Goal: Task Accomplishment & Management: Use online tool/utility

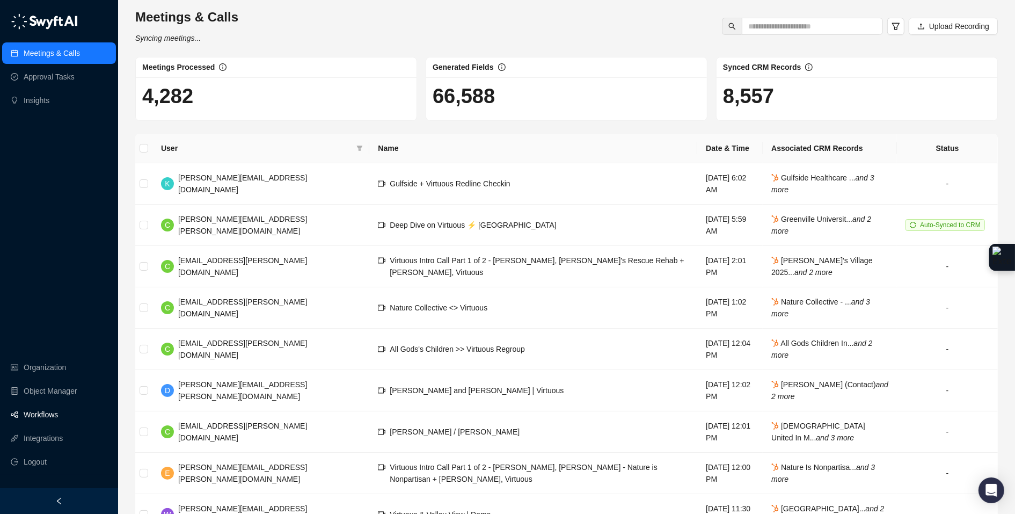
click at [42, 409] on link "Workflows" at bounding box center [41, 414] width 34 height 21
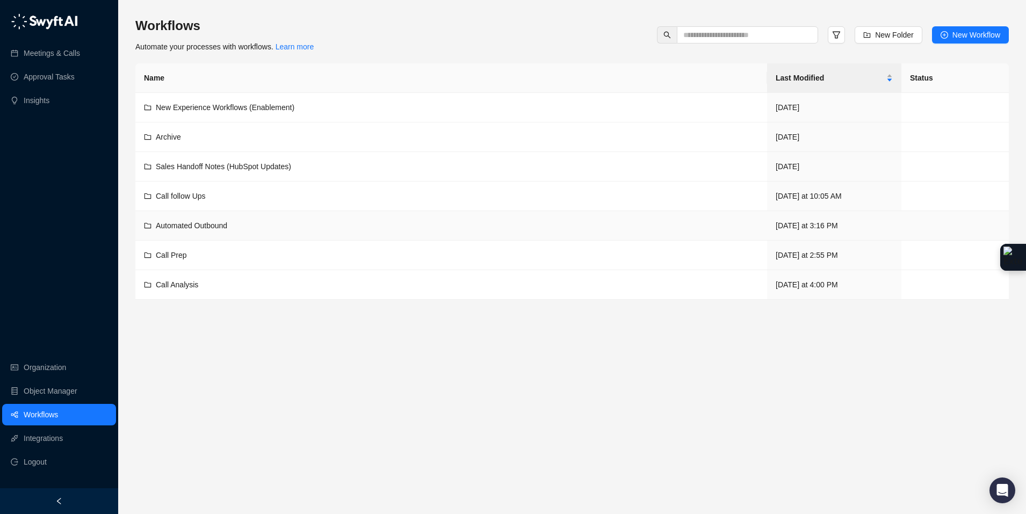
click at [202, 220] on div "Automated Outbound" at bounding box center [191, 226] width 71 height 12
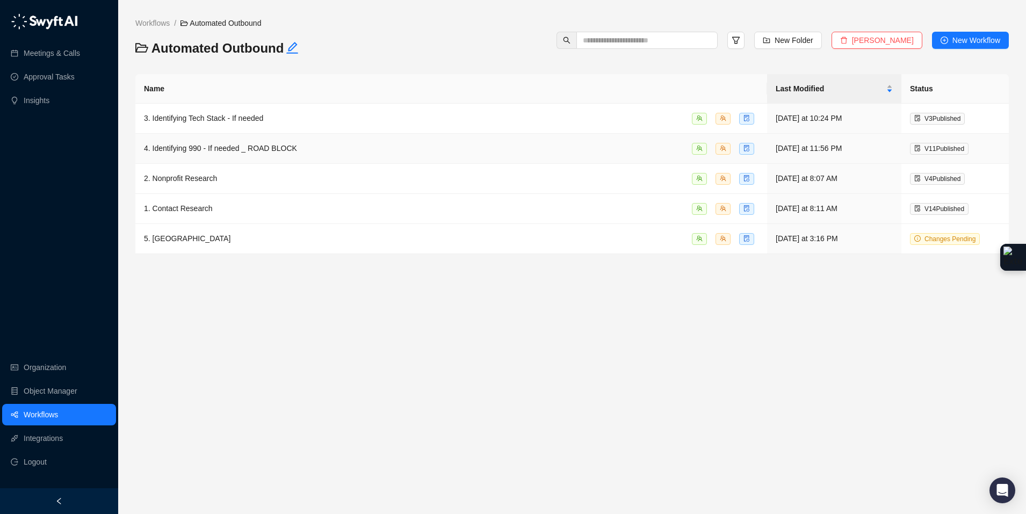
click at [307, 147] on div "4. Identifying 990 - If needed _ ROAD BLOCK" at bounding box center [451, 148] width 614 height 12
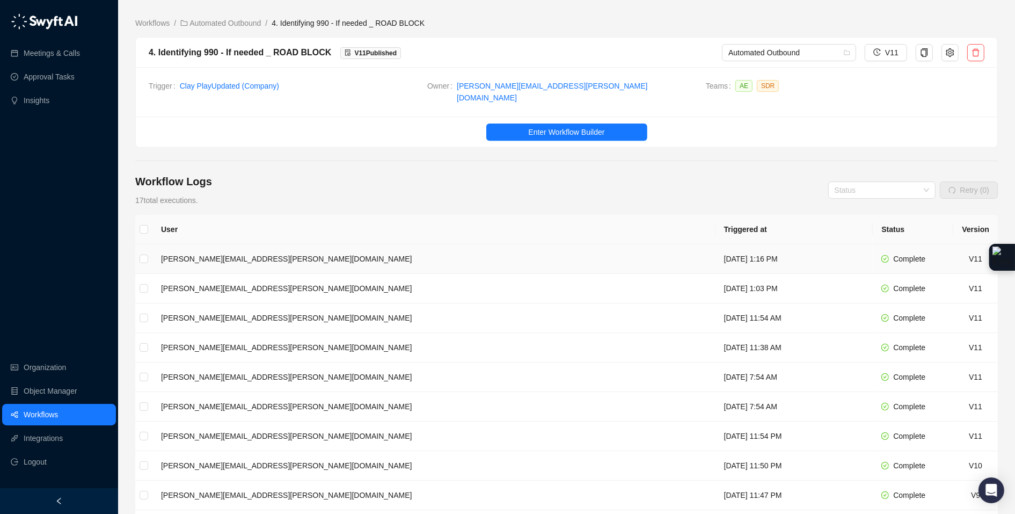
click at [716, 256] on td "[DATE] 1:16 PM" at bounding box center [795, 259] width 158 height 30
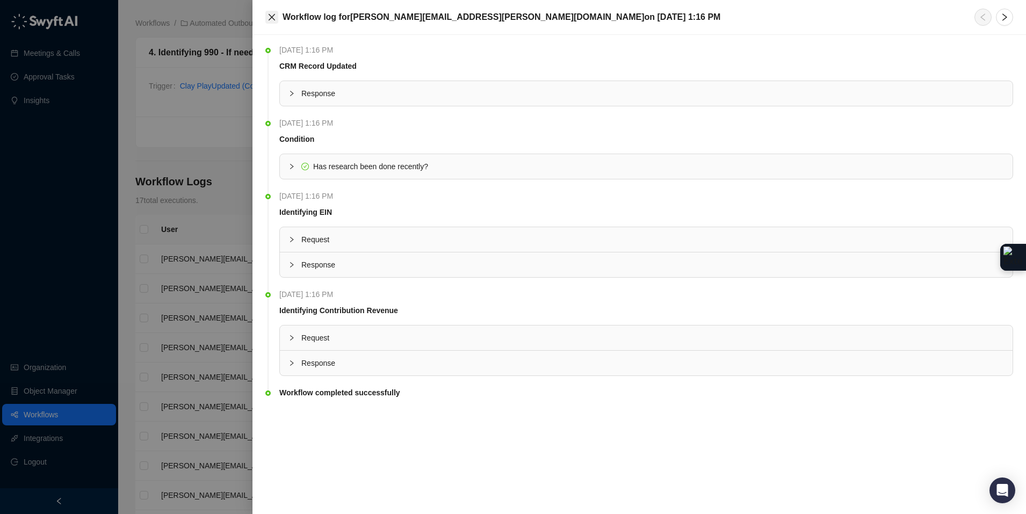
click at [267, 16] on icon "close" at bounding box center [271, 17] width 9 height 9
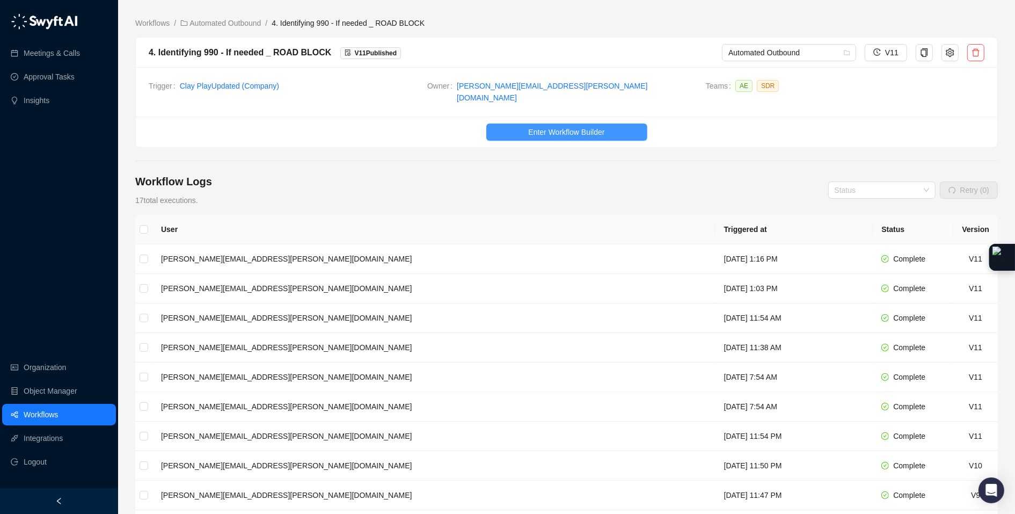
click at [513, 123] on button "Enter Workflow Builder" at bounding box center [566, 131] width 161 height 17
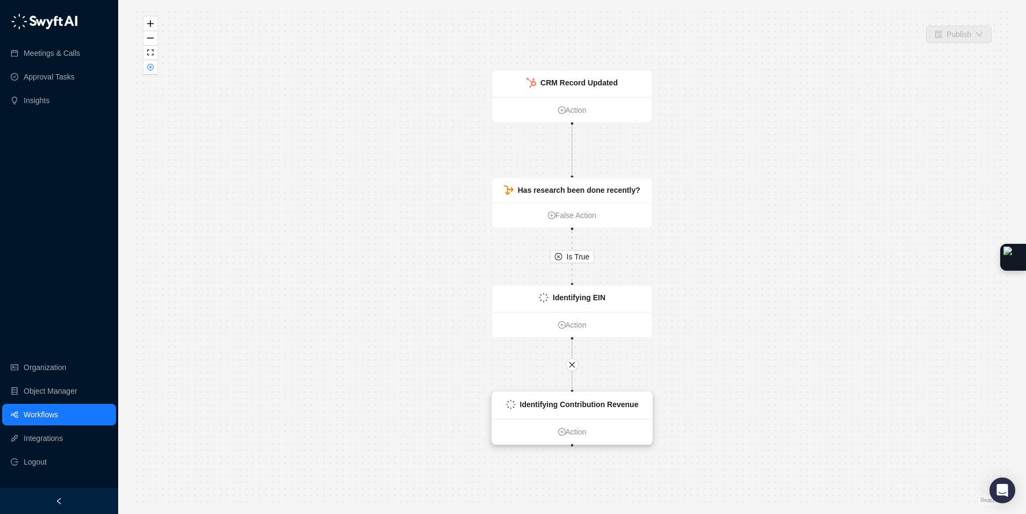
click at [629, 413] on div "Identifying Contribution Revenue" at bounding box center [572, 405] width 160 height 27
click at [641, 409] on div "Identifying Contribution Revenue" at bounding box center [572, 405] width 160 height 27
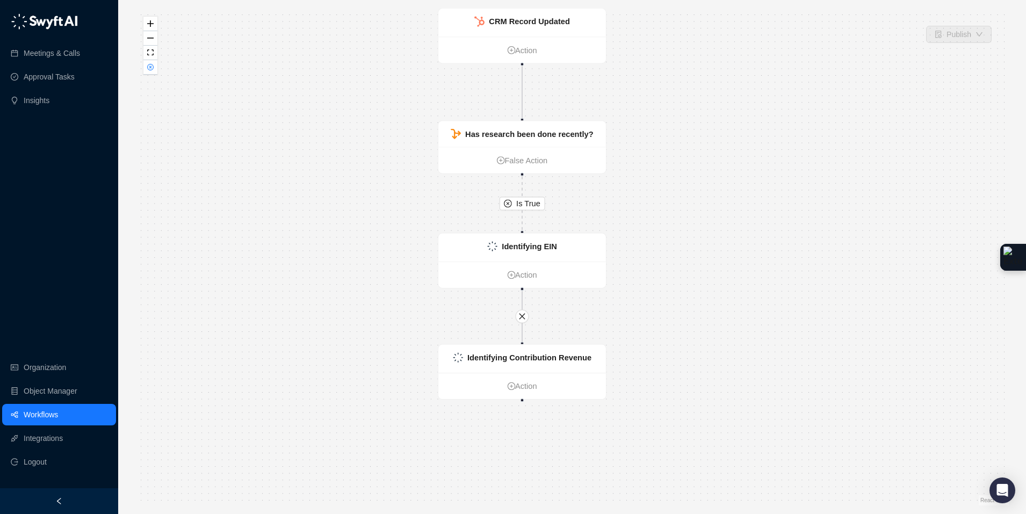
drag, startPoint x: 788, startPoint y: 372, endPoint x: 744, endPoint y: 317, distance: 69.9
click at [745, 317] on div "Is True Identifying Contribution Revenue Action CRM Record Updated Action Has r…" at bounding box center [571, 257] width 873 height 497
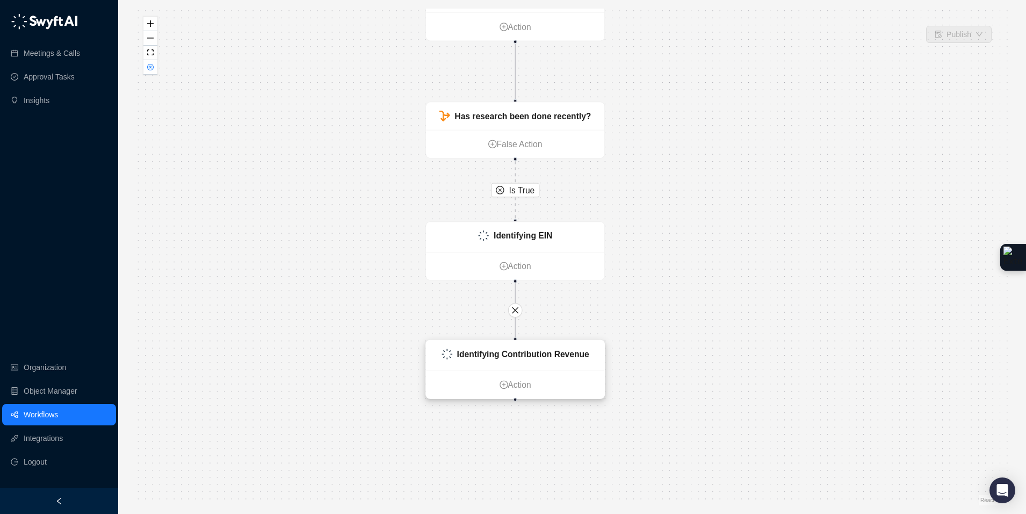
click at [578, 354] on strong "Identifying Contribution Revenue" at bounding box center [523, 354] width 132 height 10
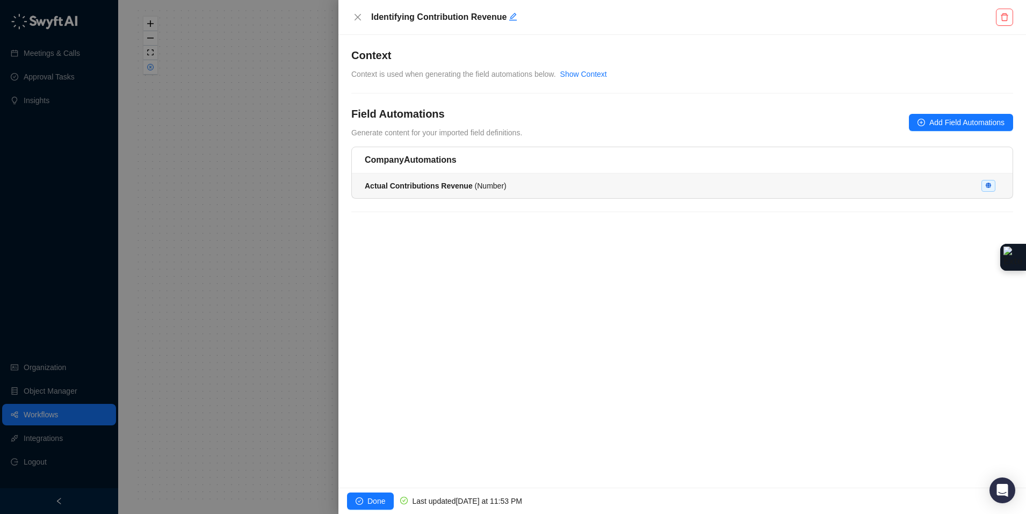
click at [553, 187] on div "Actual Contributions Revenue ( Number )" at bounding box center [682, 186] width 635 height 12
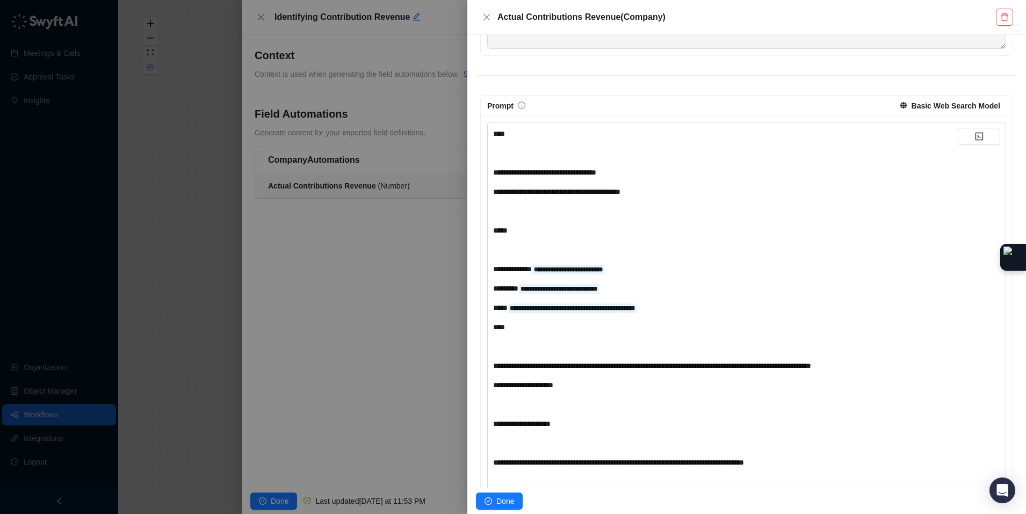
scroll to position [176, 0]
click at [1001, 23] on div "Actual Contributions Revenue ( Company )" at bounding box center [746, 17] width 558 height 35
click at [1001, 18] on icon "delete" at bounding box center [1004, 17] width 8 height 8
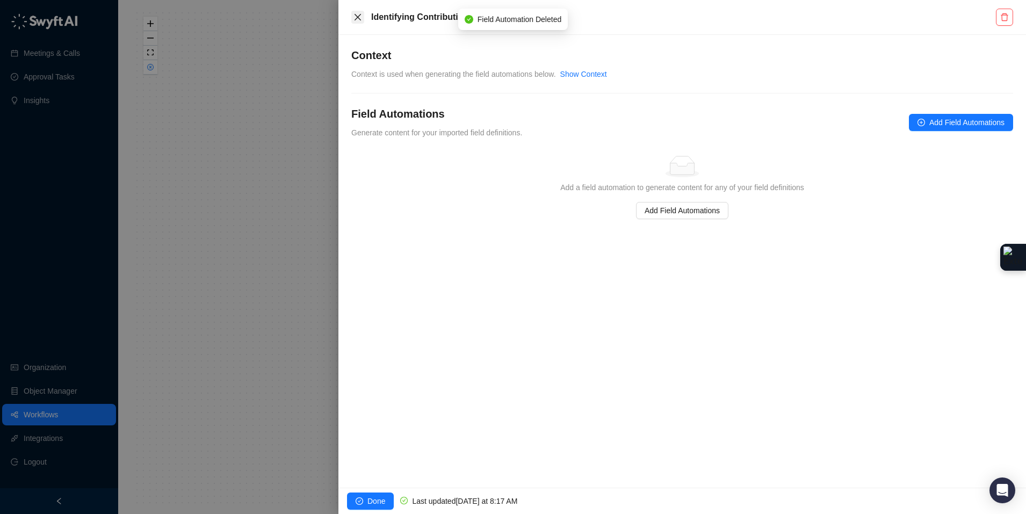
click at [360, 19] on icon "close" at bounding box center [357, 17] width 6 height 6
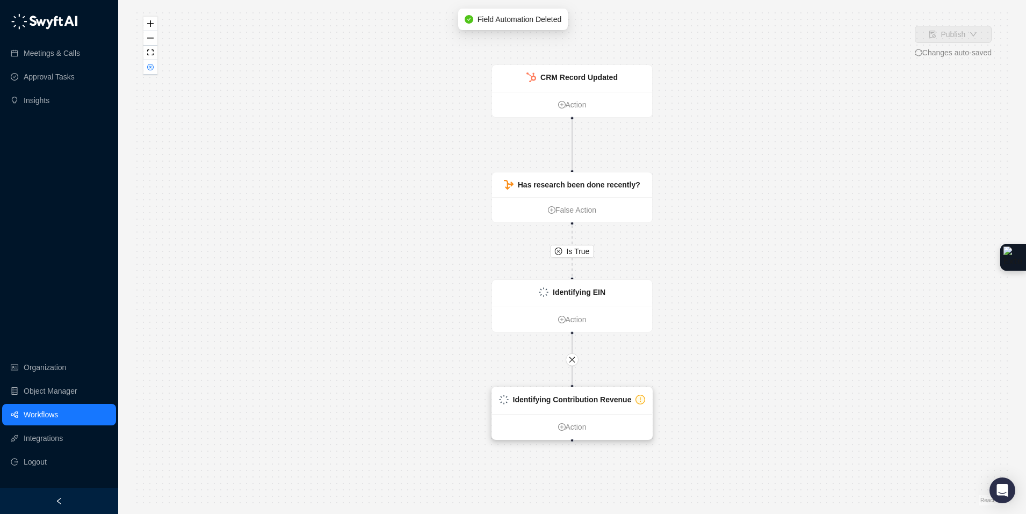
click at [612, 405] on div "Identifying Contribution Revenue" at bounding box center [572, 400] width 119 height 12
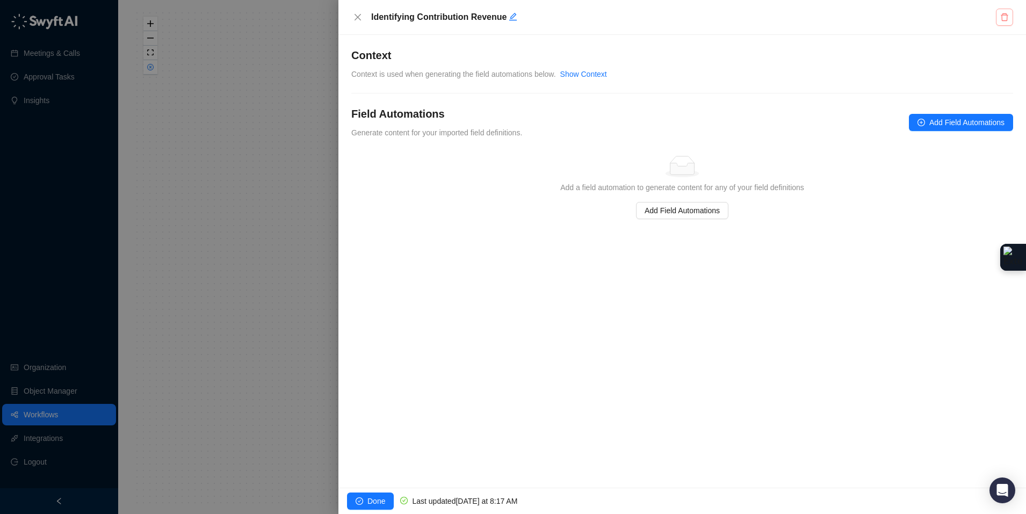
click at [1007, 20] on icon "delete" at bounding box center [1004, 17] width 9 height 9
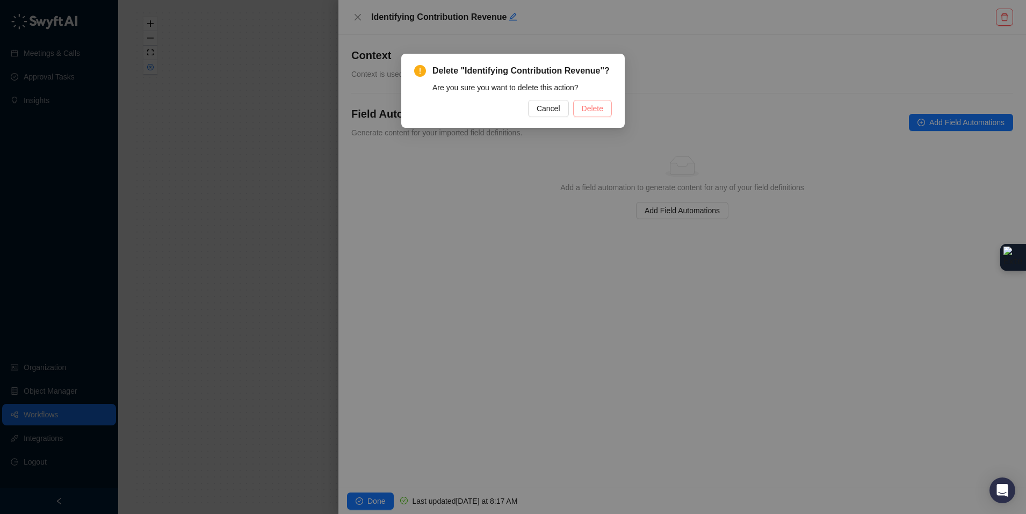
click at [587, 106] on span "Delete" at bounding box center [592, 109] width 21 height 12
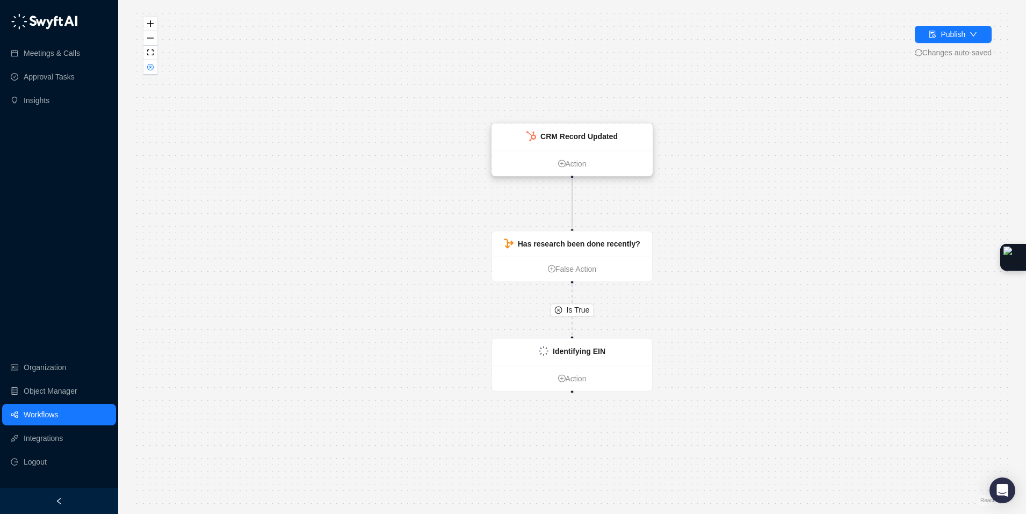
click at [599, 135] on strong "CRM Record Updated" at bounding box center [578, 136] width 77 height 9
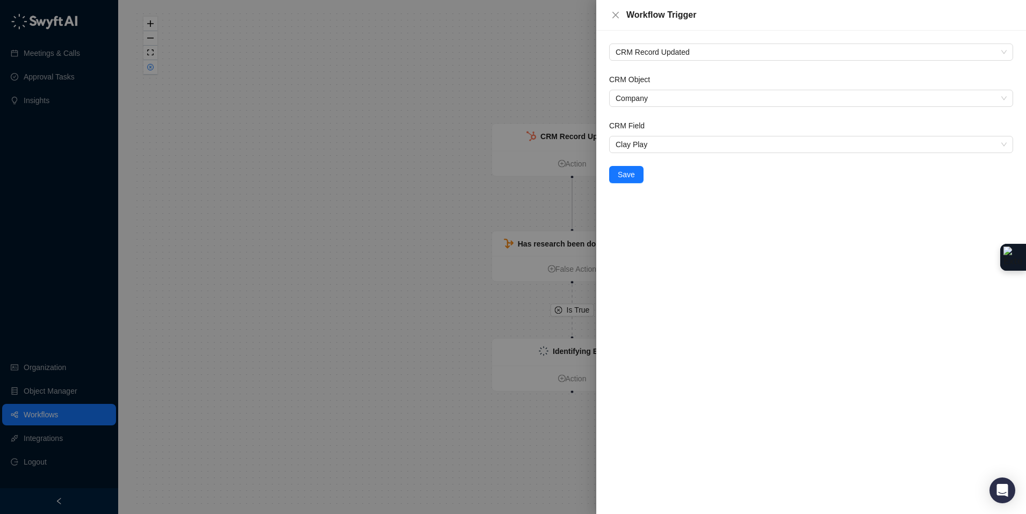
click at [441, 46] on div at bounding box center [513, 257] width 1026 height 514
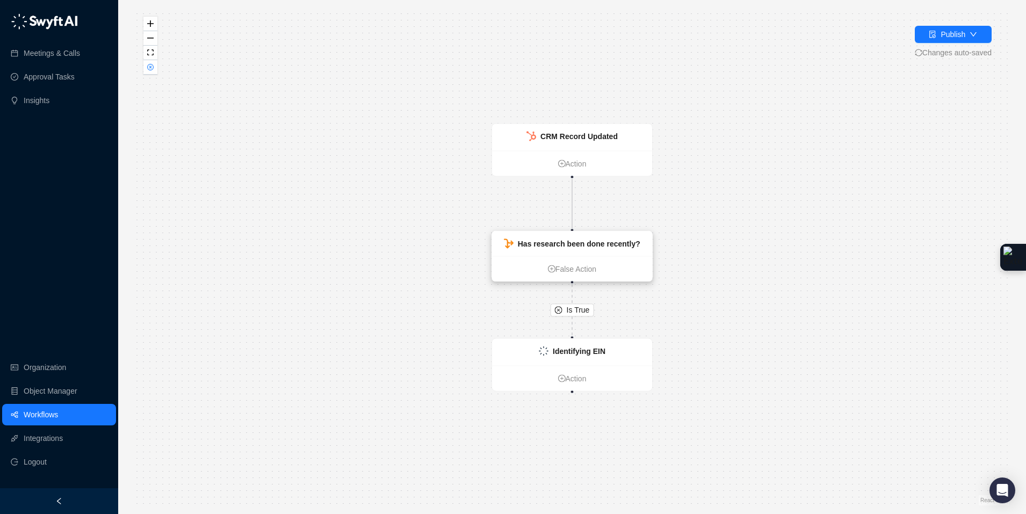
click at [631, 252] on div "Has research been done recently?" at bounding box center [572, 243] width 160 height 25
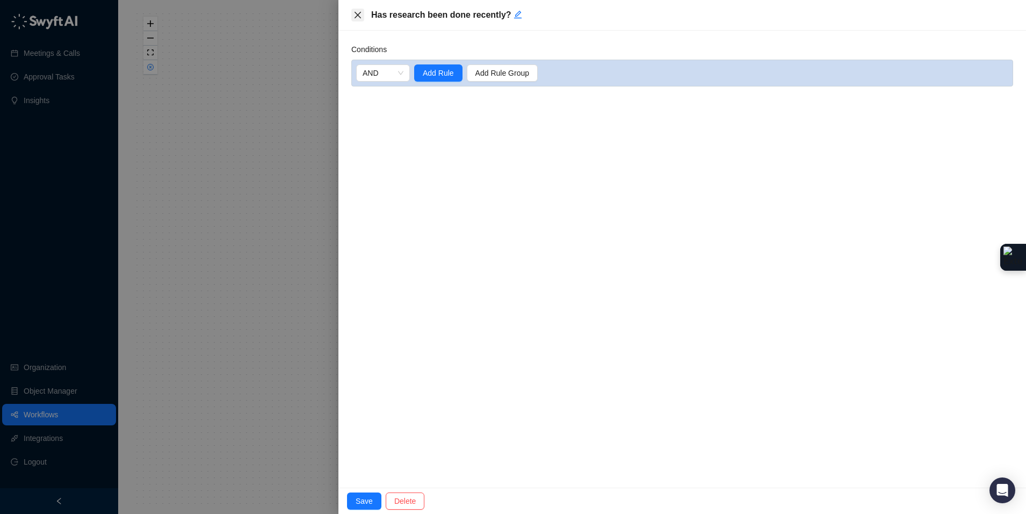
click at [361, 16] on icon "close" at bounding box center [357, 15] width 9 height 9
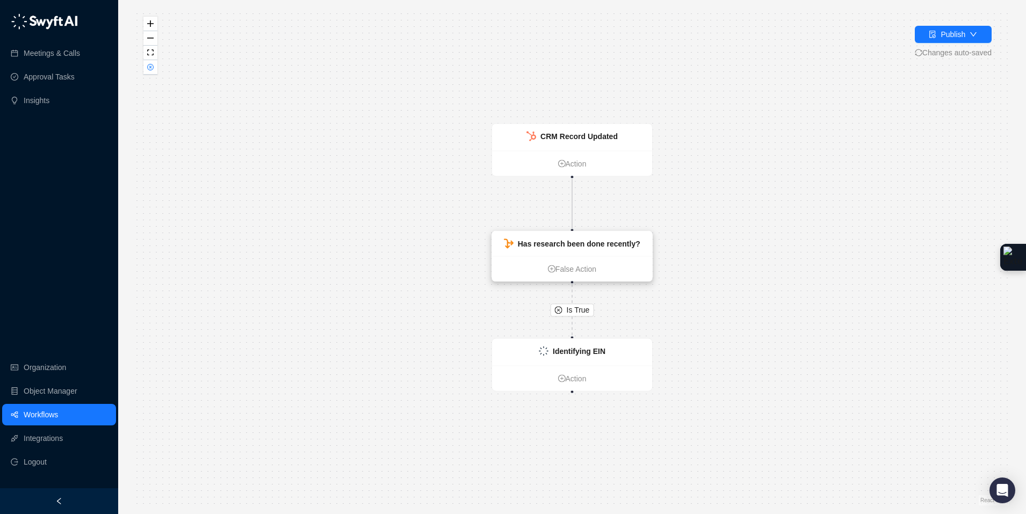
click at [614, 248] on div "Has research been done recently?" at bounding box center [579, 244] width 122 height 12
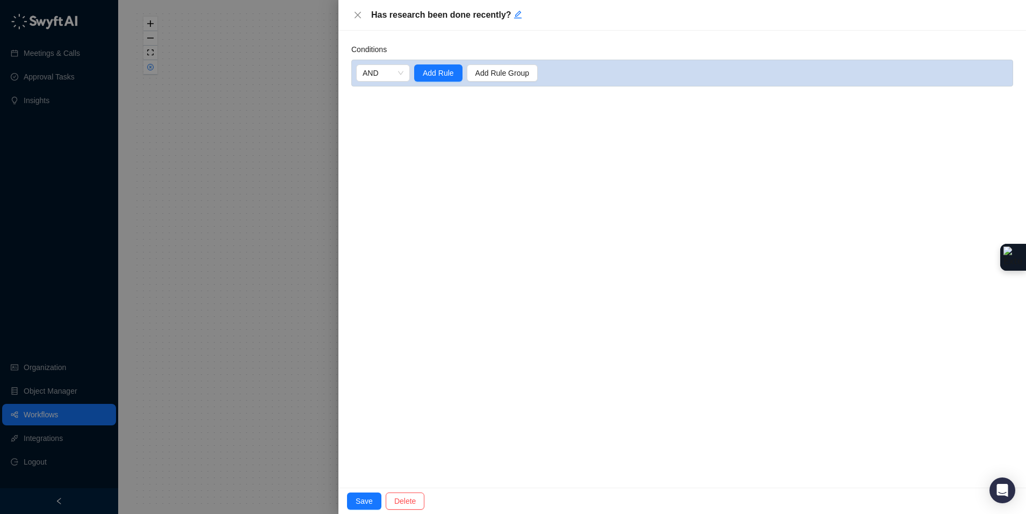
click at [311, 76] on div at bounding box center [513, 257] width 1026 height 514
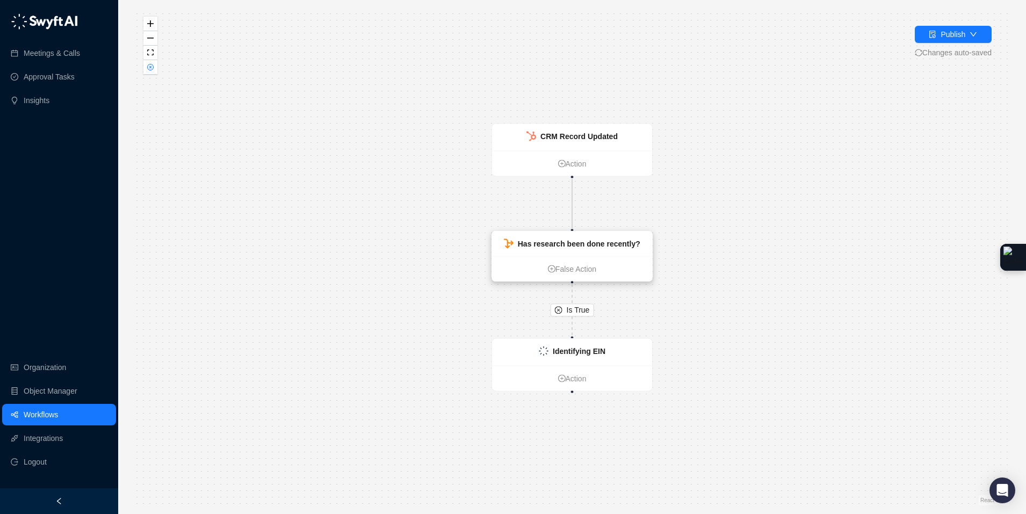
click at [634, 243] on strong "Has research been done recently?" at bounding box center [579, 243] width 122 height 9
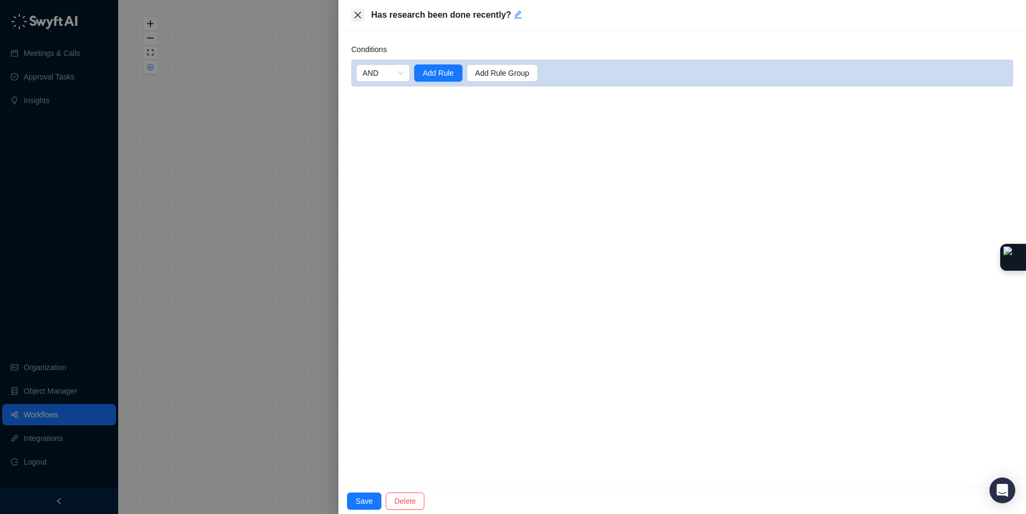
click at [358, 9] on button "Close" at bounding box center [357, 15] width 13 height 13
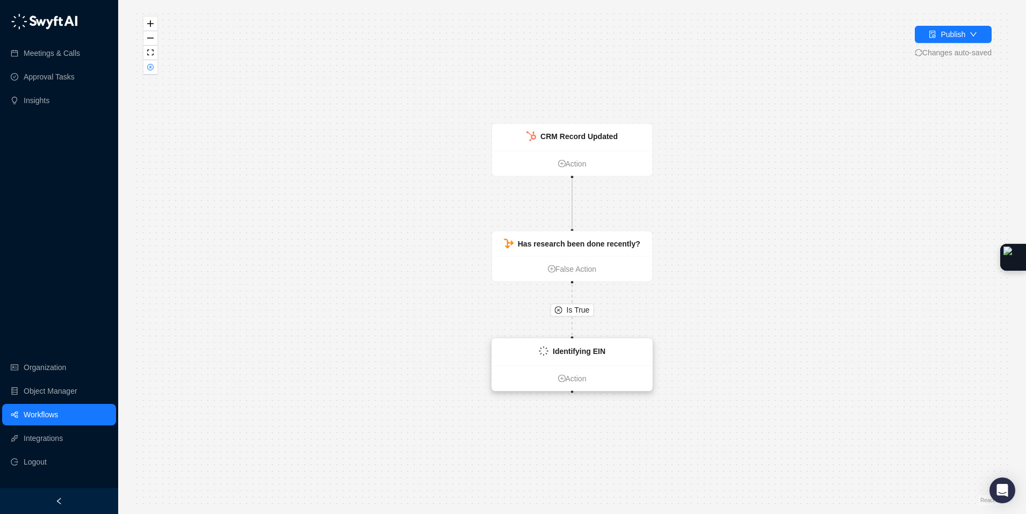
click at [627, 365] on div "Identifying EIN Action" at bounding box center [571, 364] width 161 height 53
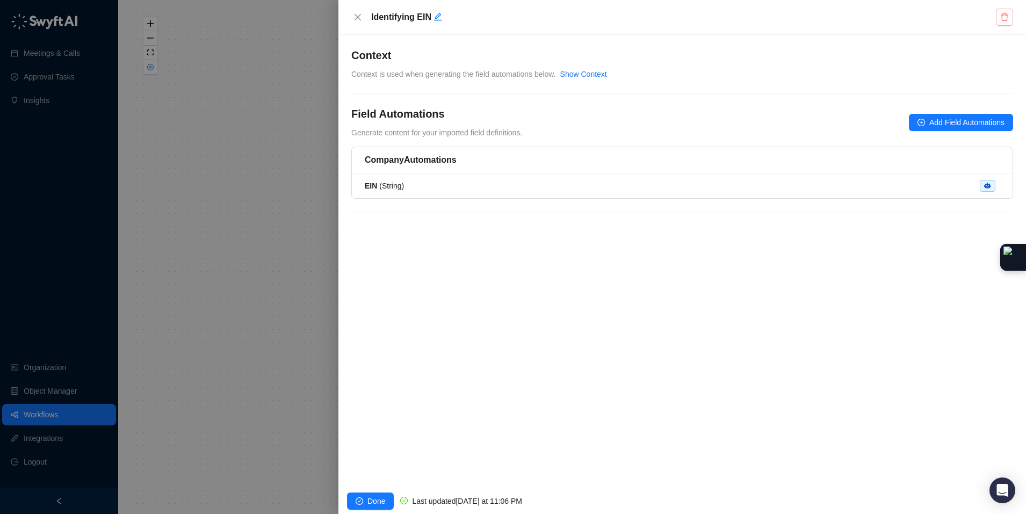
click at [998, 20] on button "button" at bounding box center [1003, 17] width 17 height 17
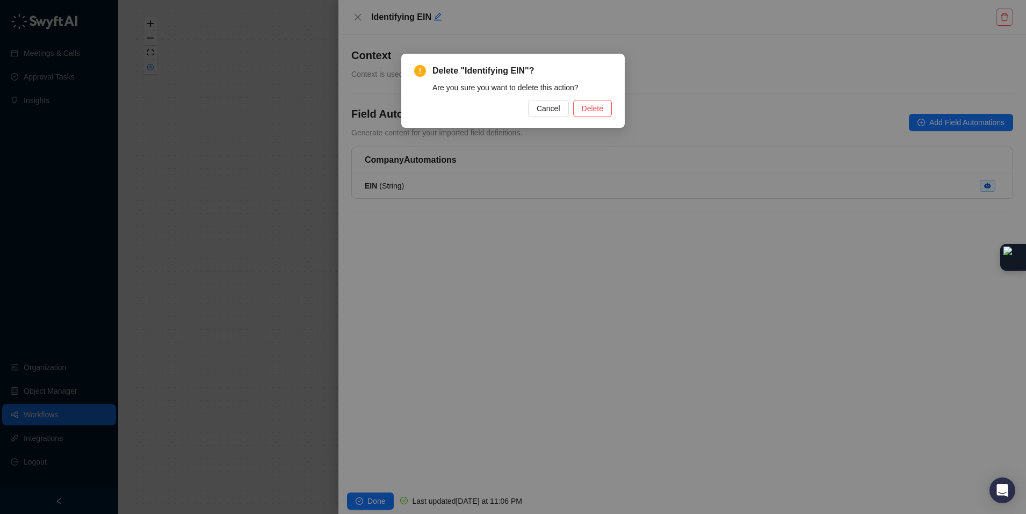
drag, startPoint x: 591, startPoint y: 104, endPoint x: 513, endPoint y: 110, distance: 78.6
click at [509, 110] on div "Cancel Delete" at bounding box center [513, 108] width 198 height 17
click at [544, 108] on span "Cancel" at bounding box center [548, 109] width 24 height 12
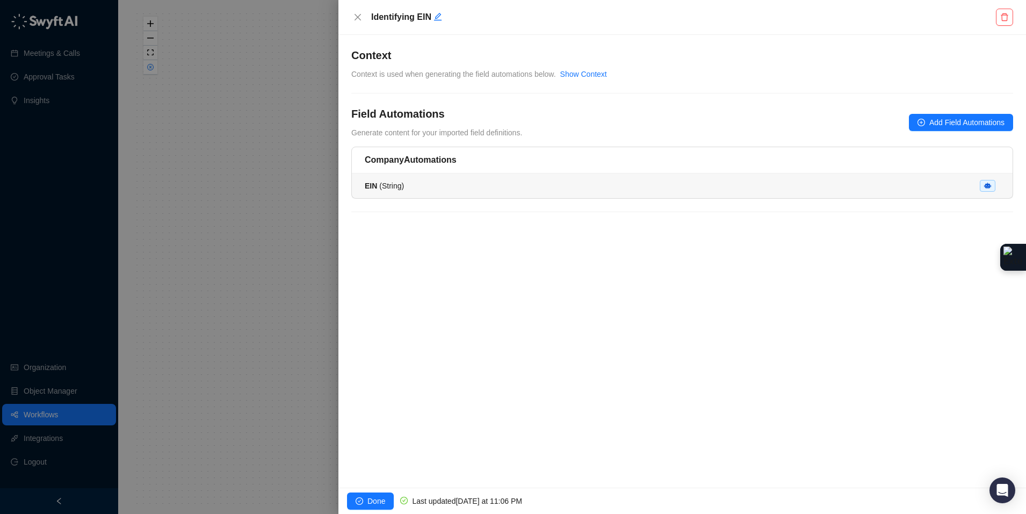
click at [500, 184] on div "EIN ( String )" at bounding box center [682, 186] width 635 height 12
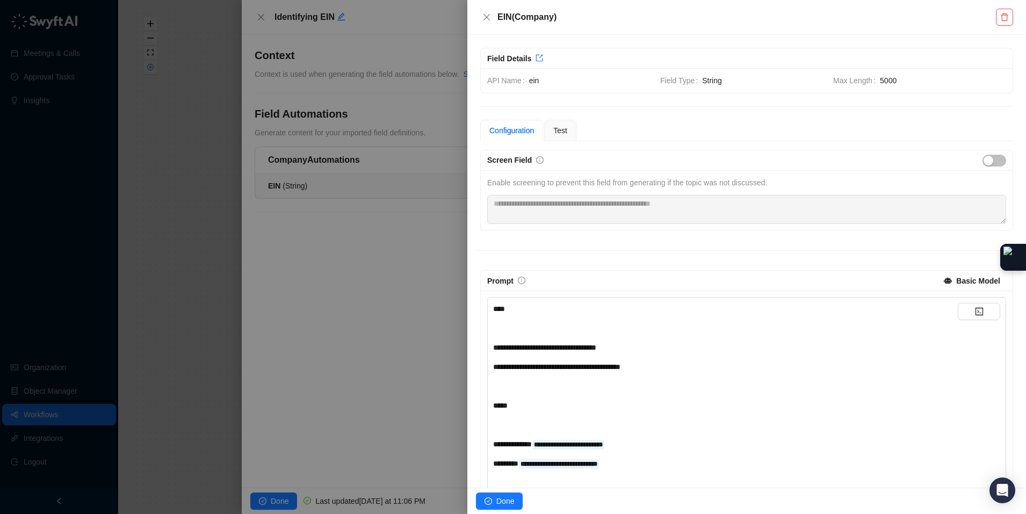
drag, startPoint x: 489, startPoint y: 17, endPoint x: 459, endPoint y: 23, distance: 30.6
click at [489, 17] on icon "close" at bounding box center [486, 17] width 9 height 9
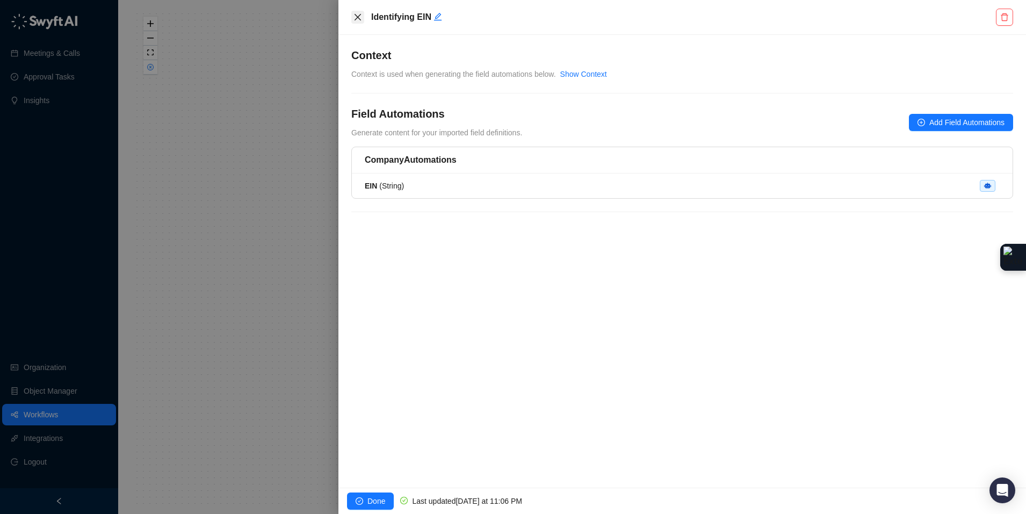
click at [357, 15] on icon "close" at bounding box center [357, 17] width 9 height 9
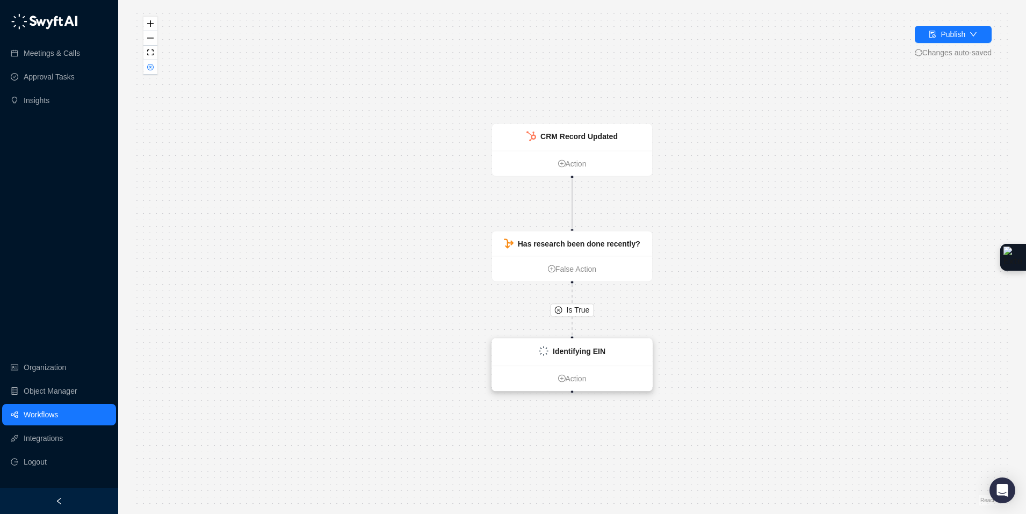
click at [633, 355] on div "Identifying EIN" at bounding box center [572, 352] width 160 height 27
click at [627, 348] on div "Identifying EIN" at bounding box center [572, 351] width 160 height 27
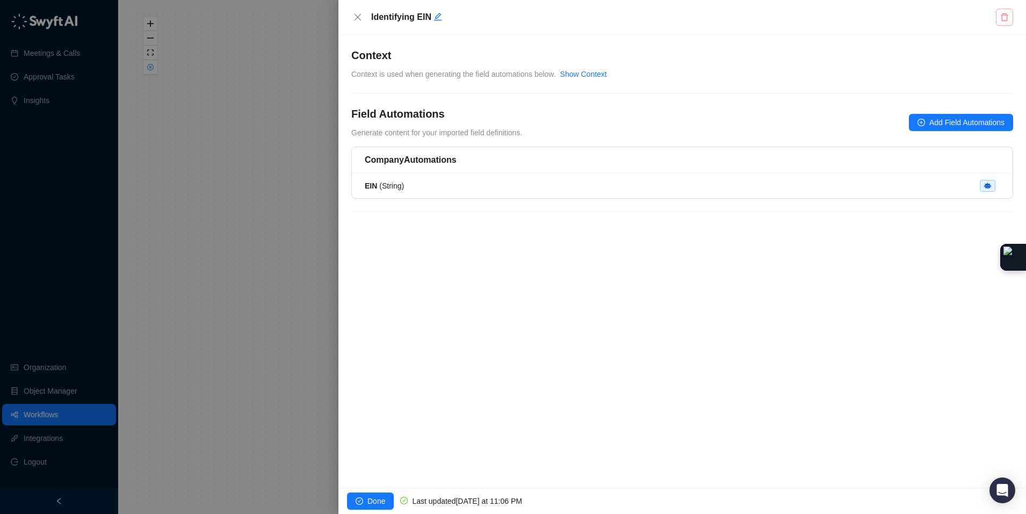
click at [1005, 18] on icon "delete" at bounding box center [1004, 17] width 9 height 9
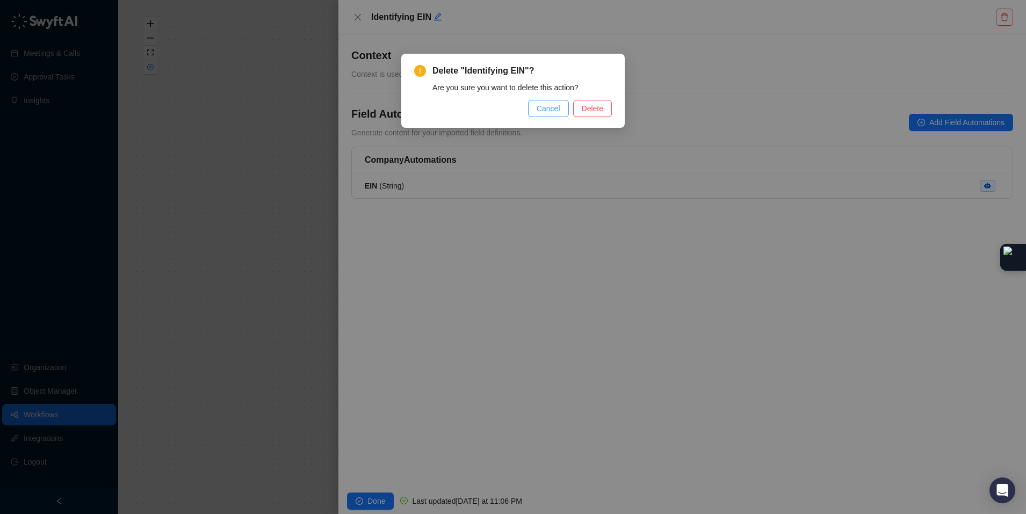
click at [546, 108] on span "Cancel" at bounding box center [548, 109] width 24 height 12
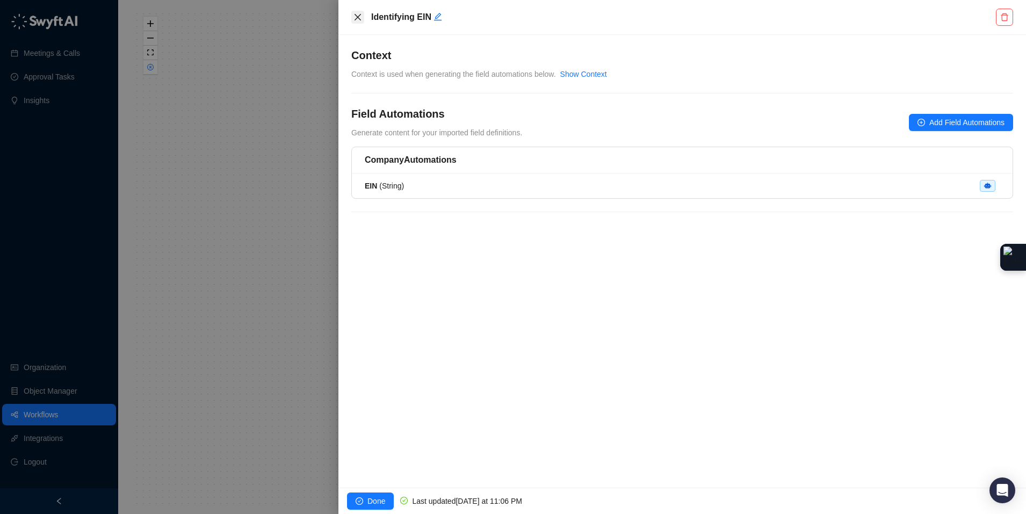
click at [355, 13] on icon "close" at bounding box center [357, 17] width 9 height 9
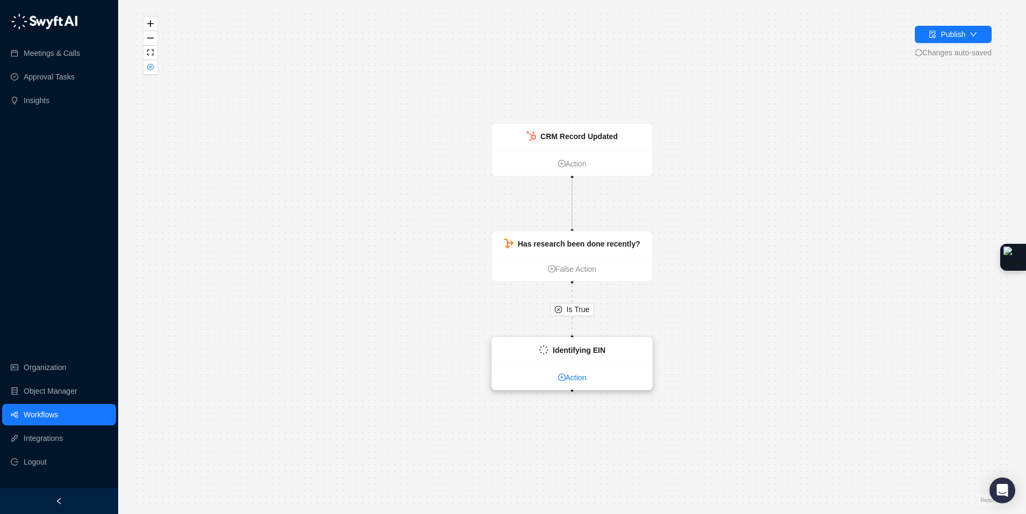
click at [572, 376] on link "Action" at bounding box center [572, 378] width 160 height 12
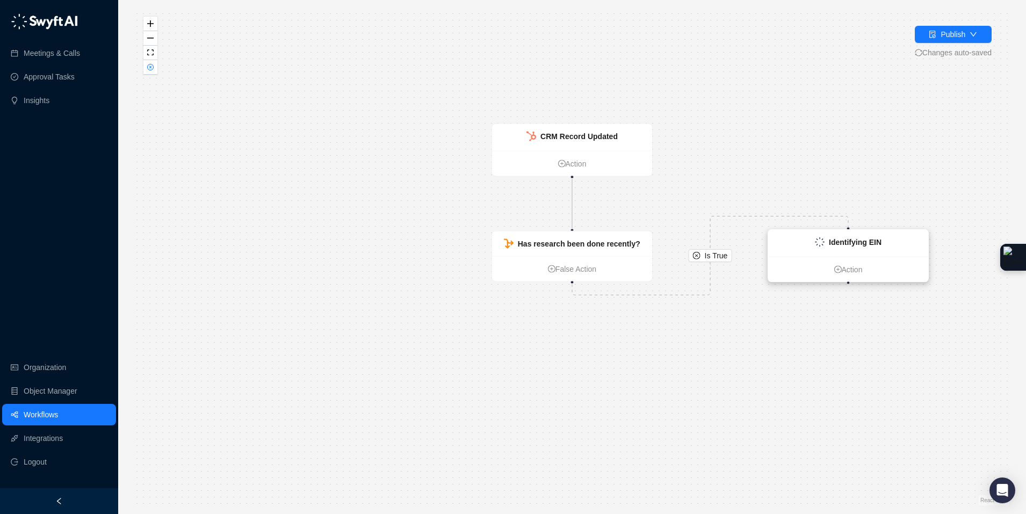
drag, startPoint x: 577, startPoint y: 348, endPoint x: 841, endPoint y: 248, distance: 282.6
click at [853, 241] on strong "Identifying EIN" at bounding box center [855, 242] width 53 height 9
click at [696, 257] on icon "close-circle" at bounding box center [697, 256] width 8 height 8
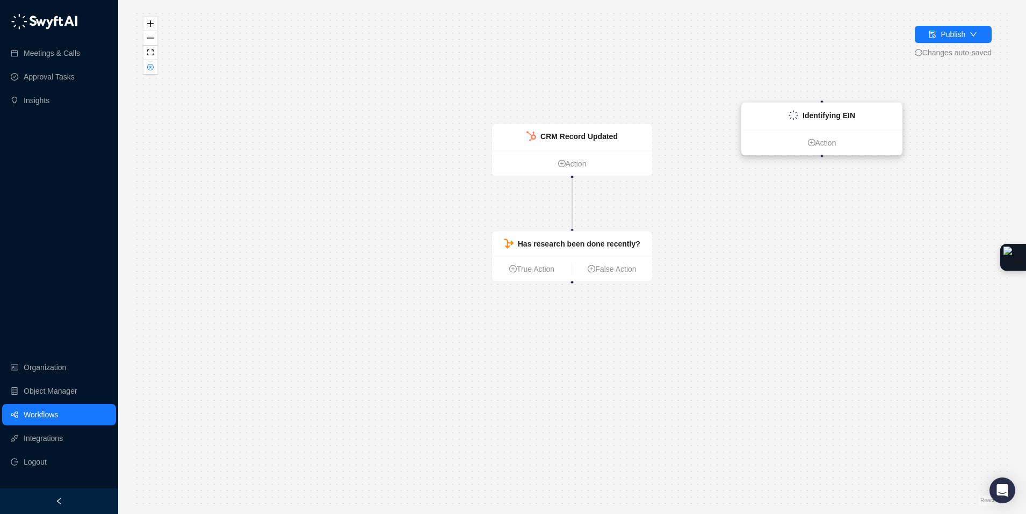
drag, startPoint x: 624, startPoint y: 354, endPoint x: 875, endPoint y: 118, distance: 344.5
click at [875, 118] on div "Identifying EIN" at bounding box center [822, 116] width 160 height 27
click at [549, 272] on link "True Action" at bounding box center [531, 269] width 79 height 12
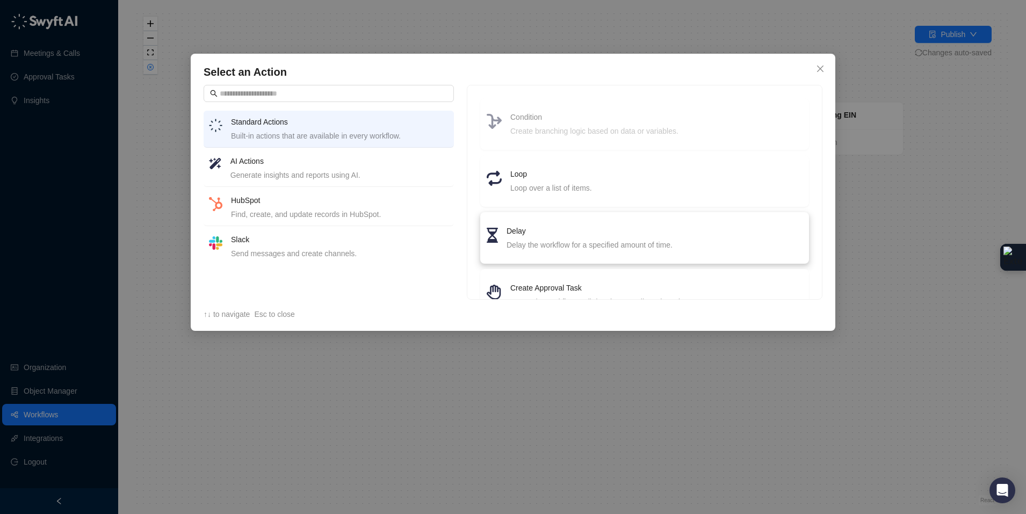
click at [552, 242] on div "Delay the workflow for a specified amount of time." at bounding box center [654, 245] width 296 height 12
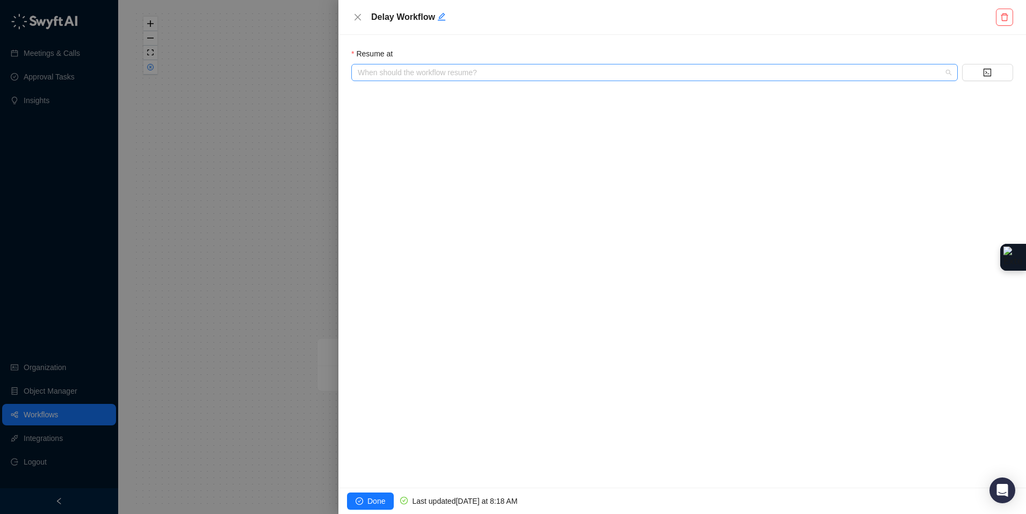
click at [453, 69] on input "search" at bounding box center [651, 72] width 587 height 16
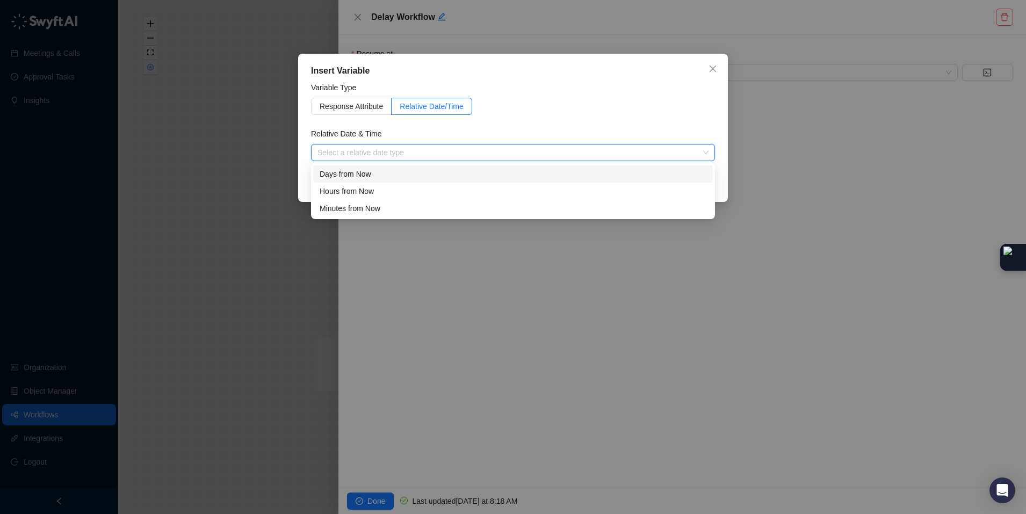
click at [381, 149] on input "search" at bounding box center [509, 152] width 384 height 16
click at [379, 206] on div "Minutes from Now" at bounding box center [512, 208] width 387 height 12
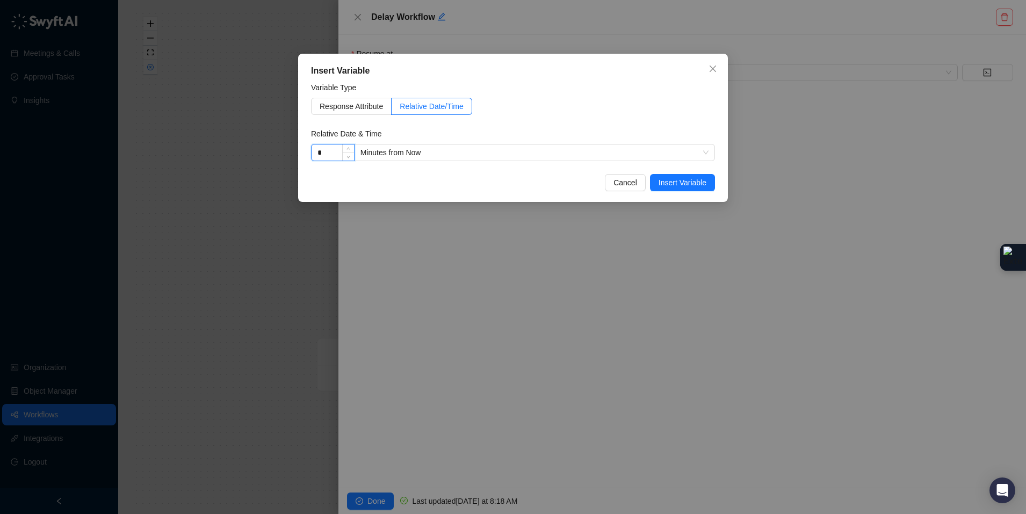
drag, startPoint x: 333, startPoint y: 155, endPoint x: 317, endPoint y: 149, distance: 16.5
click at [317, 149] on input "*" at bounding box center [332, 152] width 42 height 16
click at [685, 184] on span "Insert Variable" at bounding box center [682, 183] width 48 height 12
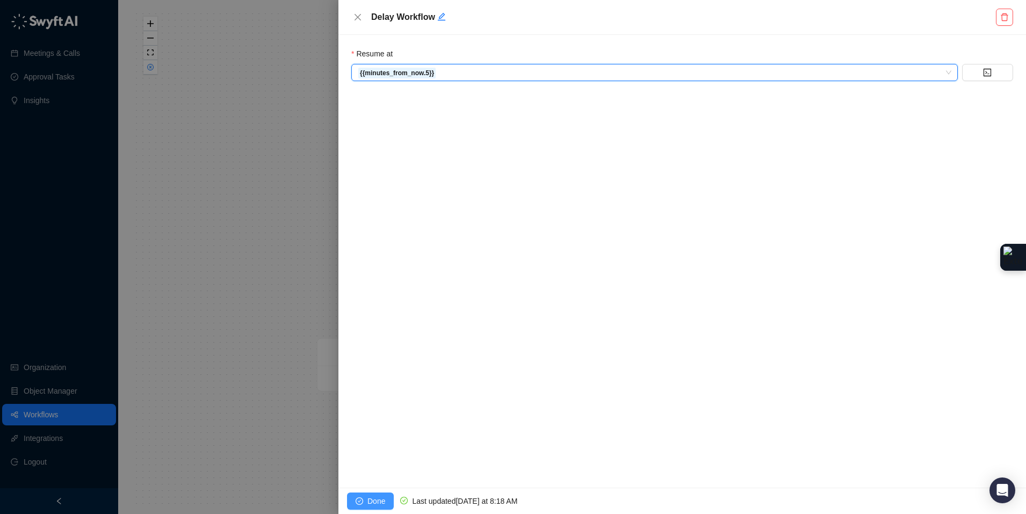
click at [365, 507] on button "Done" at bounding box center [370, 500] width 47 height 17
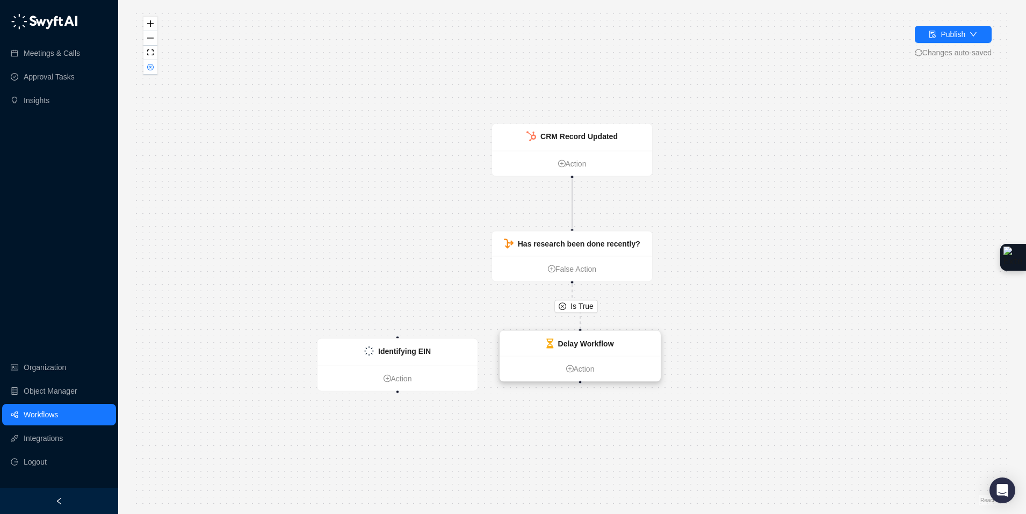
drag, startPoint x: 673, startPoint y: 361, endPoint x: 560, endPoint y: 347, distance: 114.2
click at [560, 347] on strong "Delay Workflow" at bounding box center [586, 343] width 56 height 9
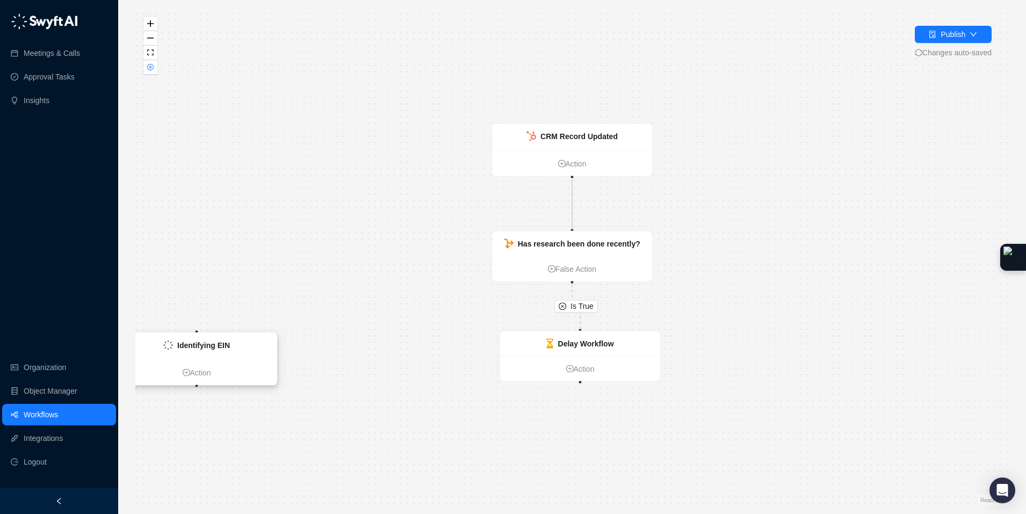
drag, startPoint x: 431, startPoint y: 343, endPoint x: 204, endPoint y: 326, distance: 227.7
click at [201, 333] on div "Identifying EIN" at bounding box center [197, 346] width 160 height 27
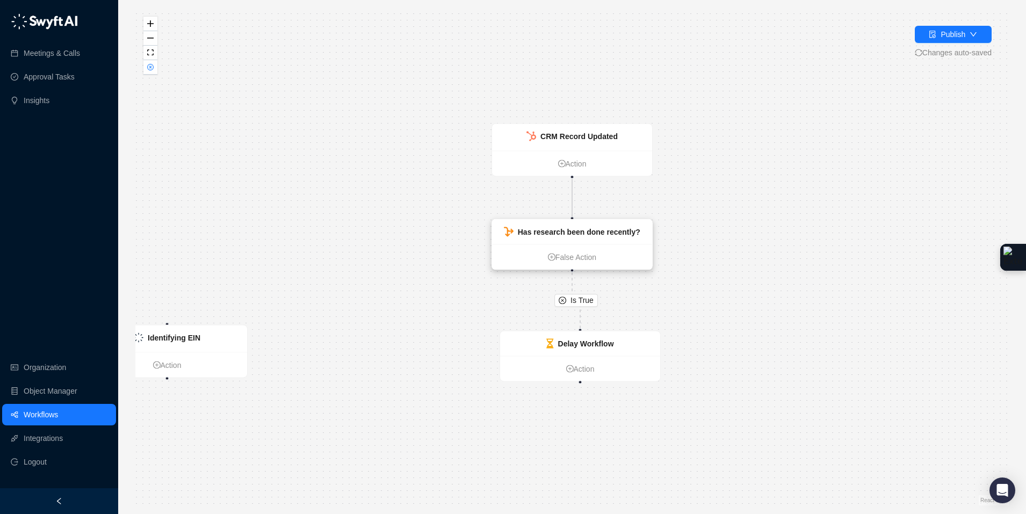
drag, startPoint x: 582, startPoint y: 243, endPoint x: 582, endPoint y: 235, distance: 8.6
click at [582, 235] on strong "Has research been done recently?" at bounding box center [579, 232] width 122 height 9
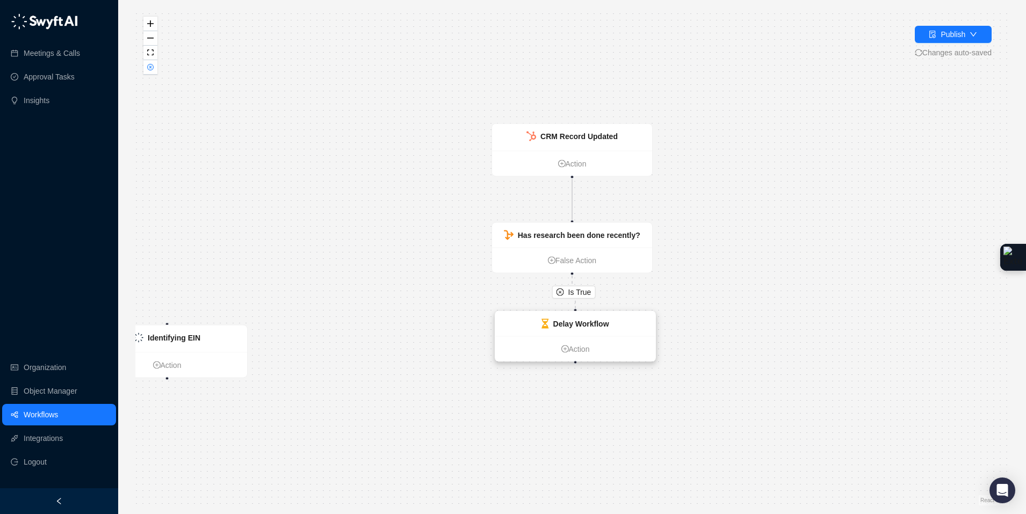
drag, startPoint x: 604, startPoint y: 337, endPoint x: 599, endPoint y: 317, distance: 20.4
click at [599, 318] on div "Delay Workflow" at bounding box center [581, 324] width 56 height 12
click at [569, 345] on link "Action" at bounding box center [575, 349] width 160 height 12
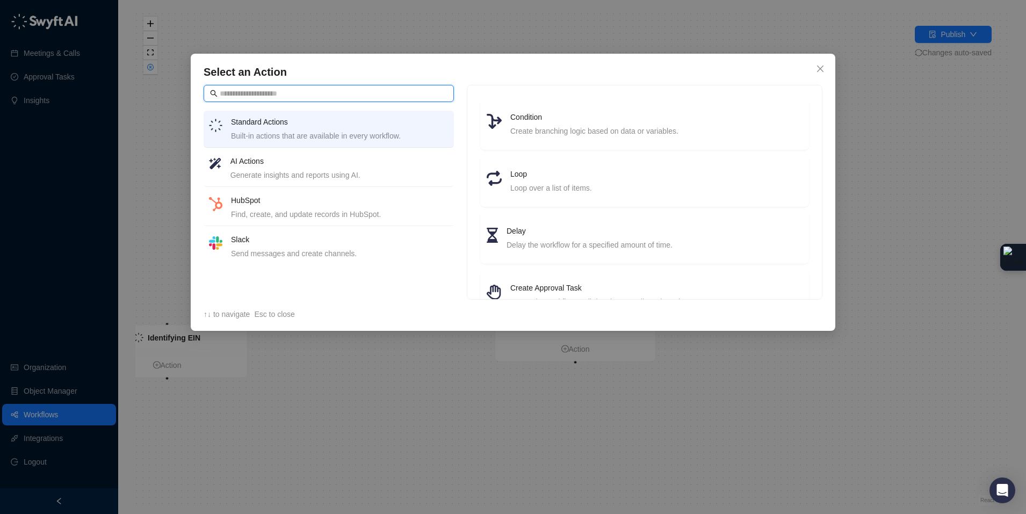
click at [313, 92] on input "text" at bounding box center [334, 94] width 228 height 12
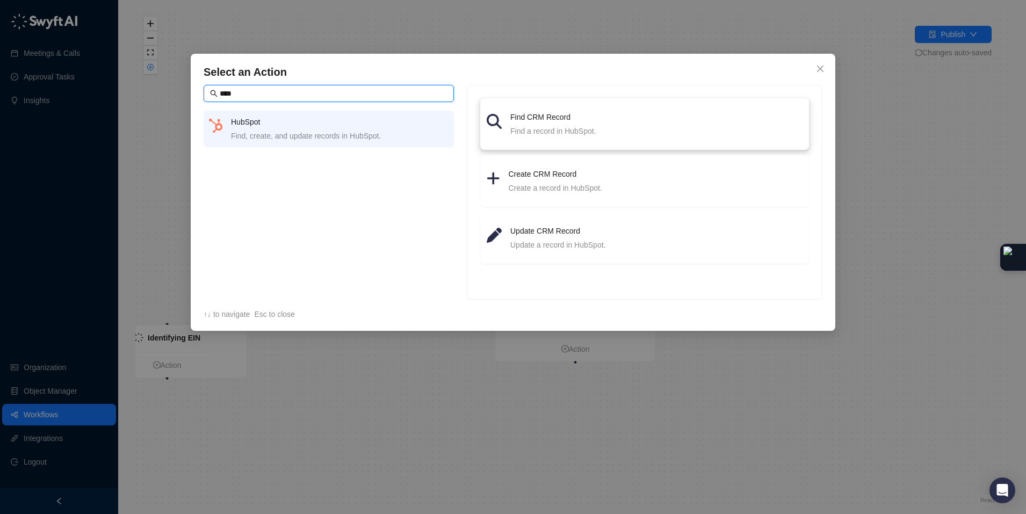
type input "****"
click at [582, 122] on h4 "Find CRM Record" at bounding box center [656, 117] width 292 height 12
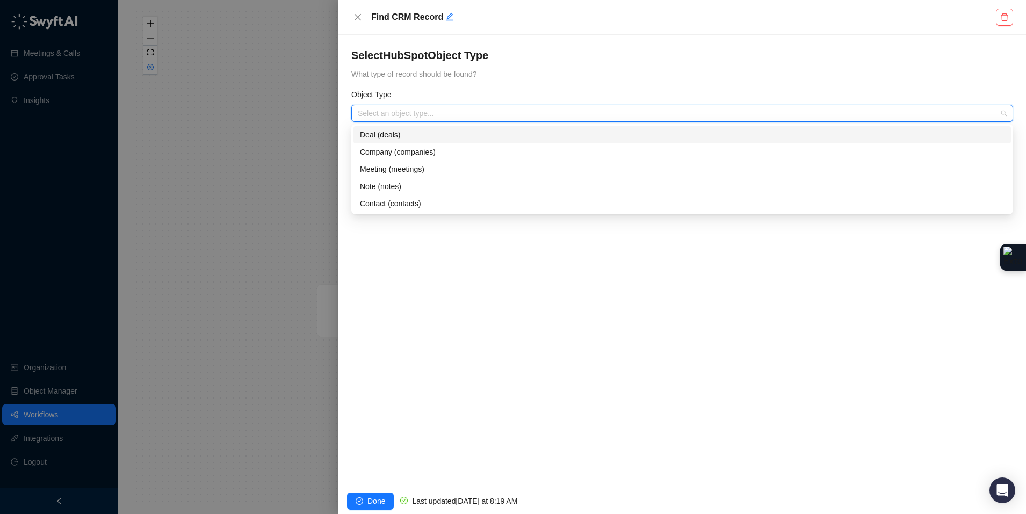
click at [401, 122] on form "Select HubSpot Object Type What type of record should be found? Object Type Sel…" at bounding box center [682, 92] width 662 height 88
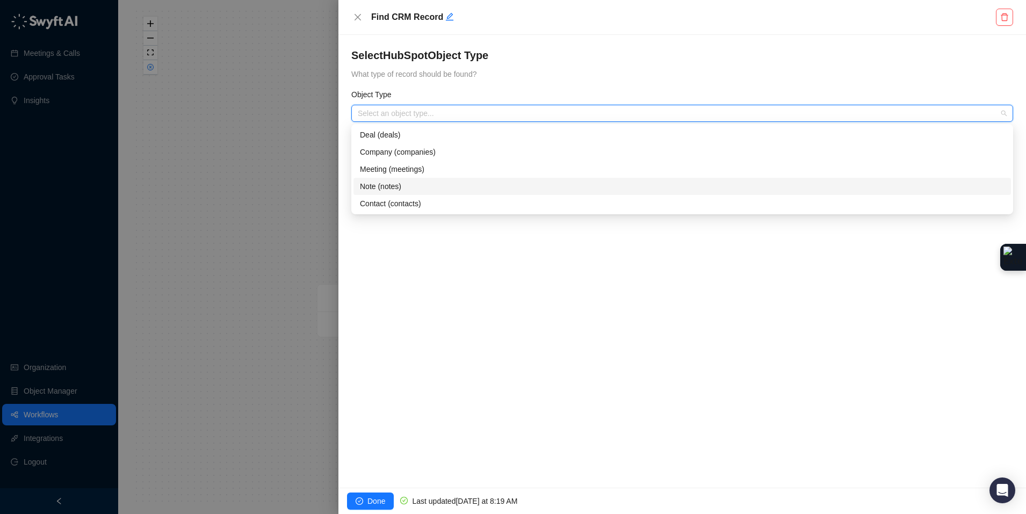
click at [395, 185] on div "Note (notes)" at bounding box center [682, 186] width 644 height 12
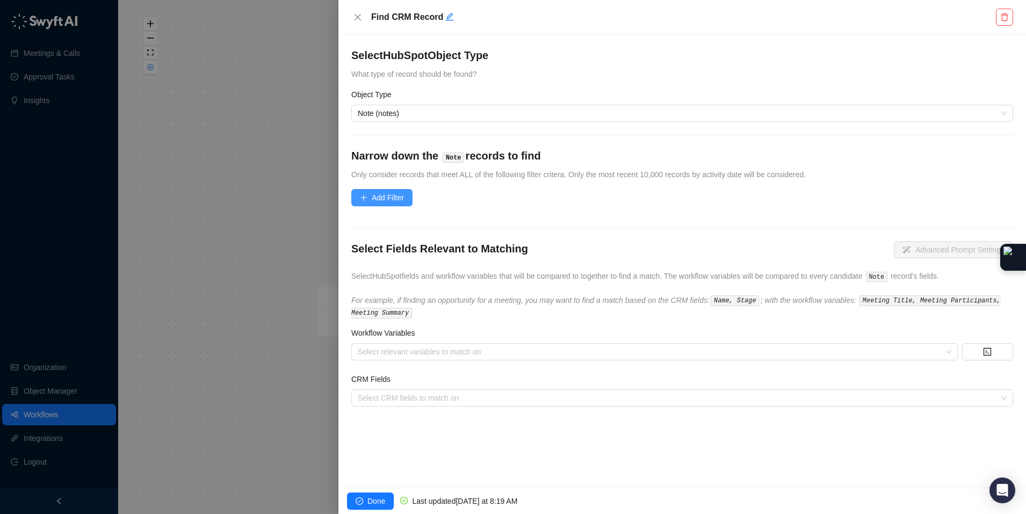
click at [368, 191] on button "Add Filter" at bounding box center [381, 197] width 61 height 17
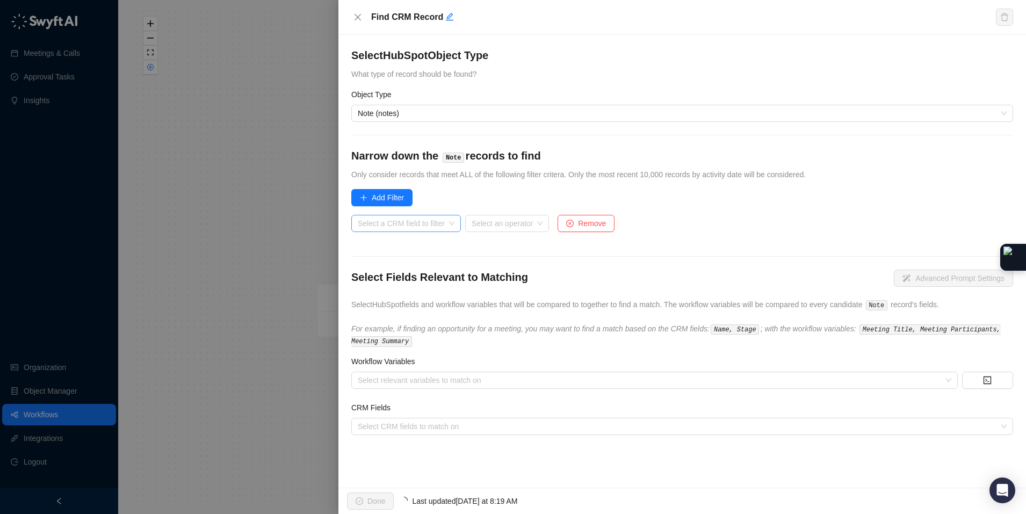
click at [429, 222] on input "search" at bounding box center [403, 223] width 90 height 16
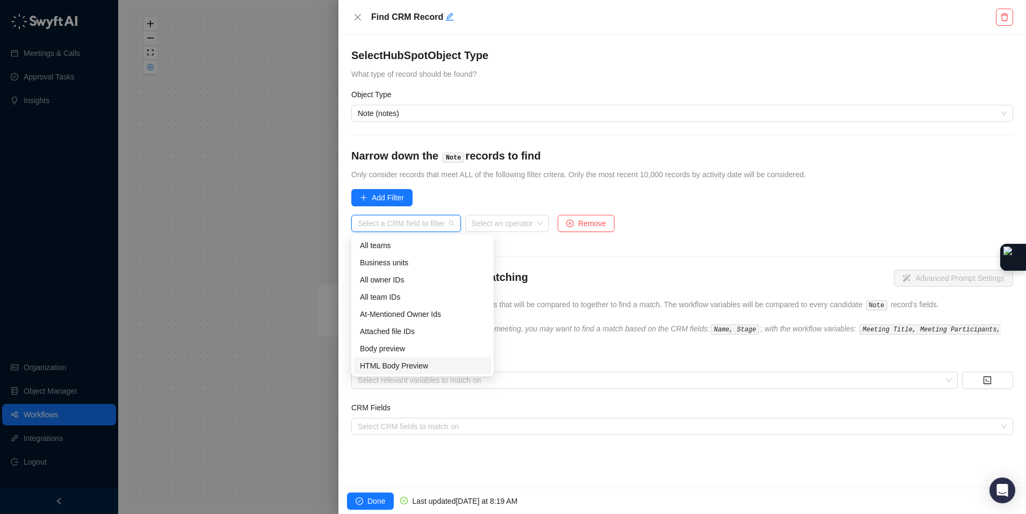
click at [393, 365] on div "HTML Body Preview" at bounding box center [422, 366] width 125 height 12
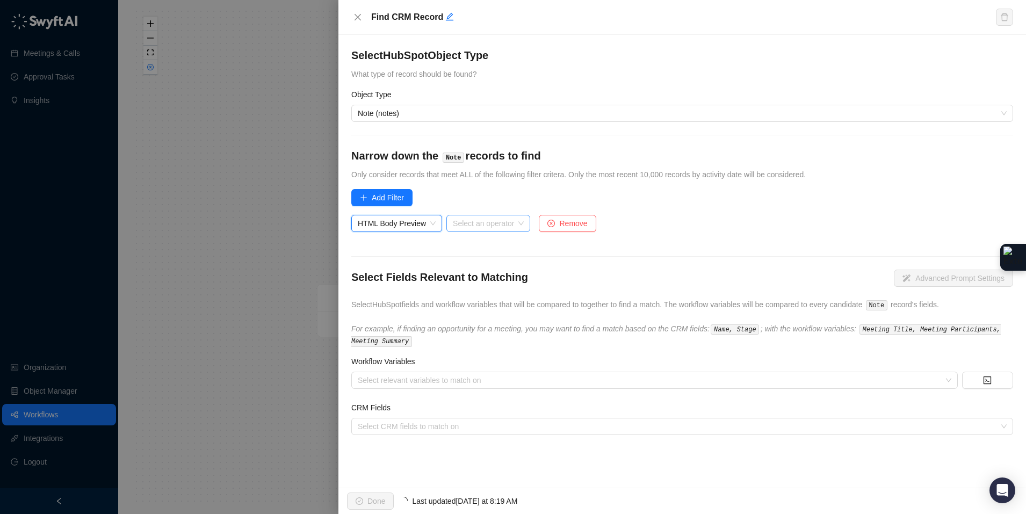
click at [515, 222] on input "search" at bounding box center [485, 223] width 64 height 16
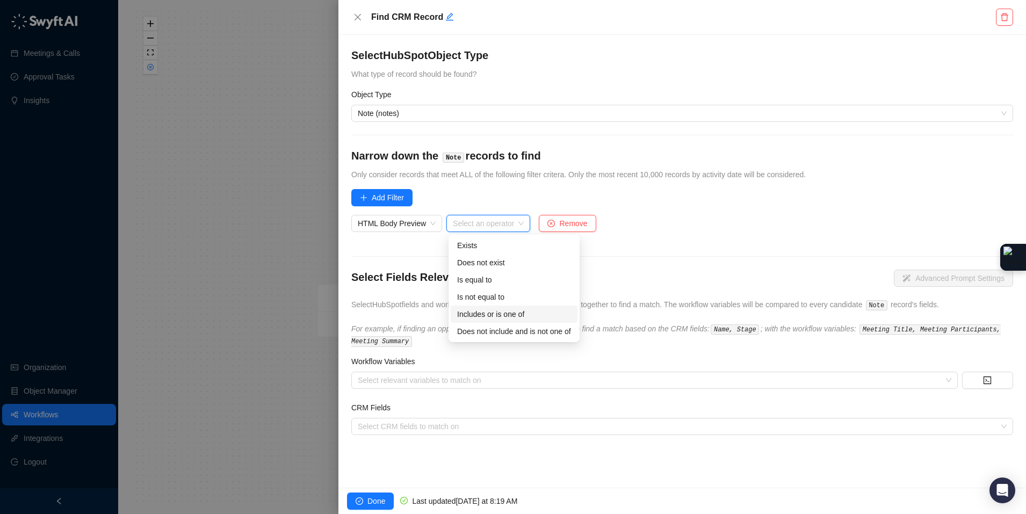
click at [512, 317] on div "Includes or is one of" at bounding box center [514, 314] width 114 height 12
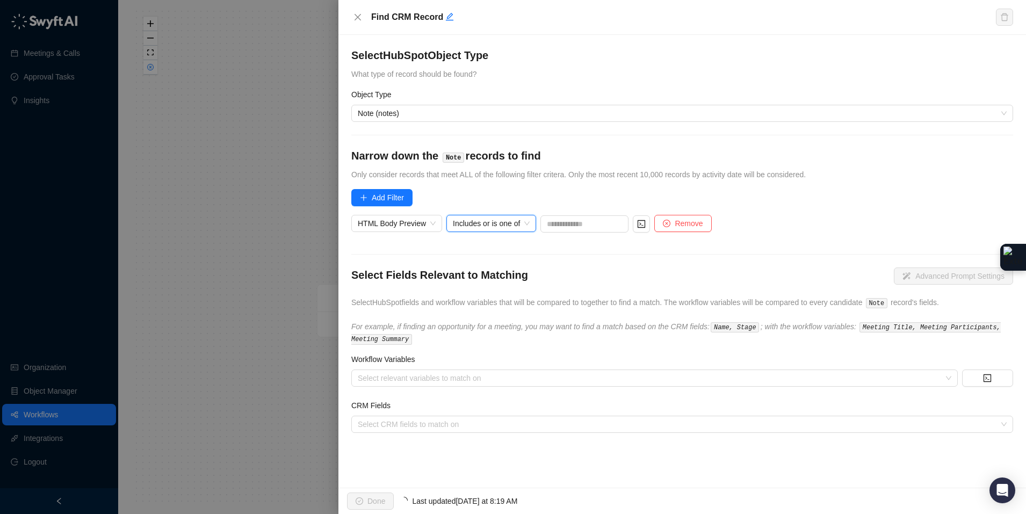
click at [529, 220] on span "Includes or is one of" at bounding box center [491, 223] width 77 height 16
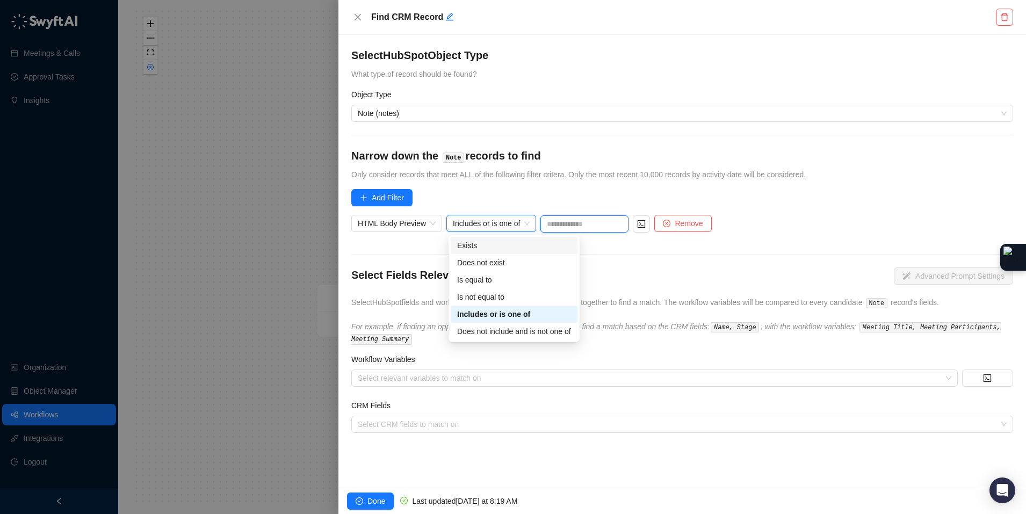
click at [571, 222] on input "text" at bounding box center [584, 223] width 88 height 17
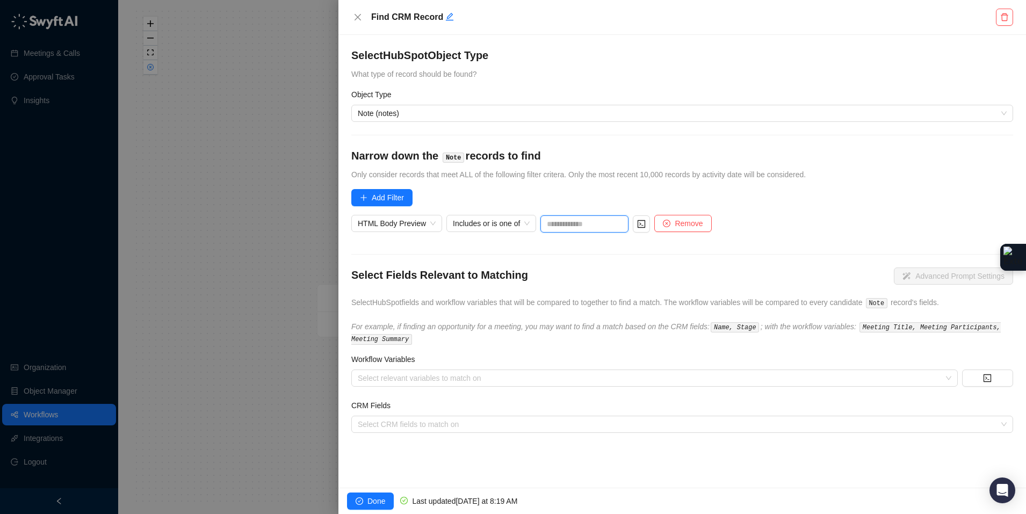
paste input "**********"
type input "**********"
click at [644, 246] on form "**********" at bounding box center [682, 241] width 662 height 386
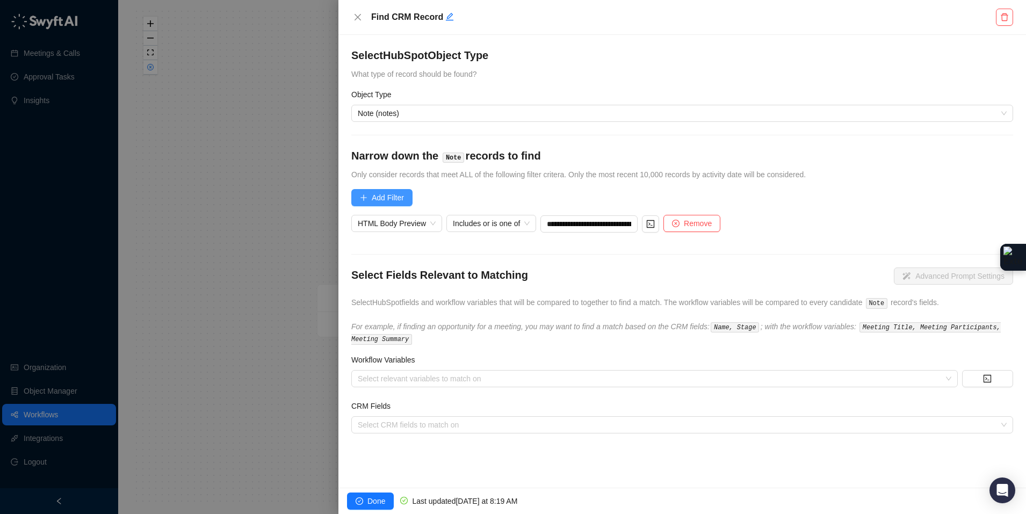
click at [410, 199] on button "Add Filter" at bounding box center [381, 197] width 61 height 17
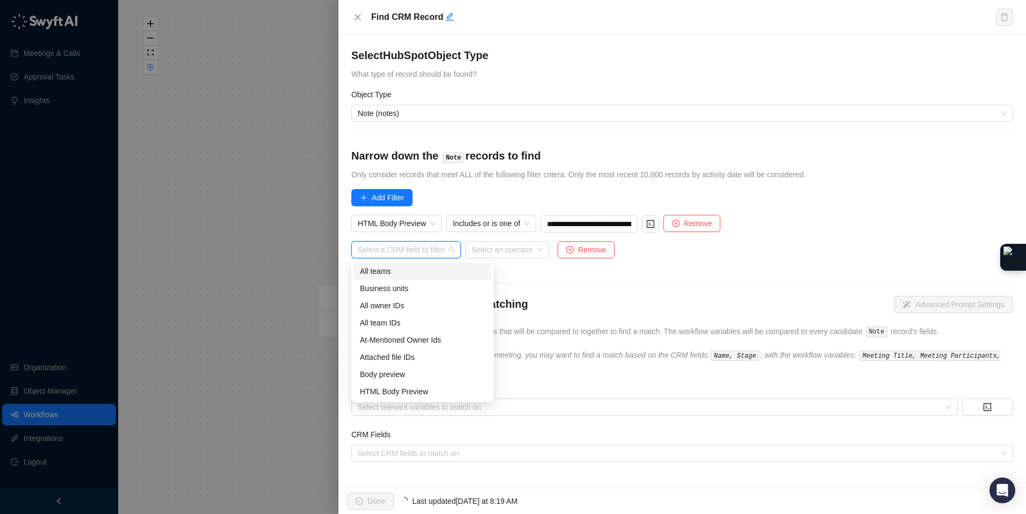
click at [412, 247] on input "search" at bounding box center [403, 250] width 90 height 16
type input "*"
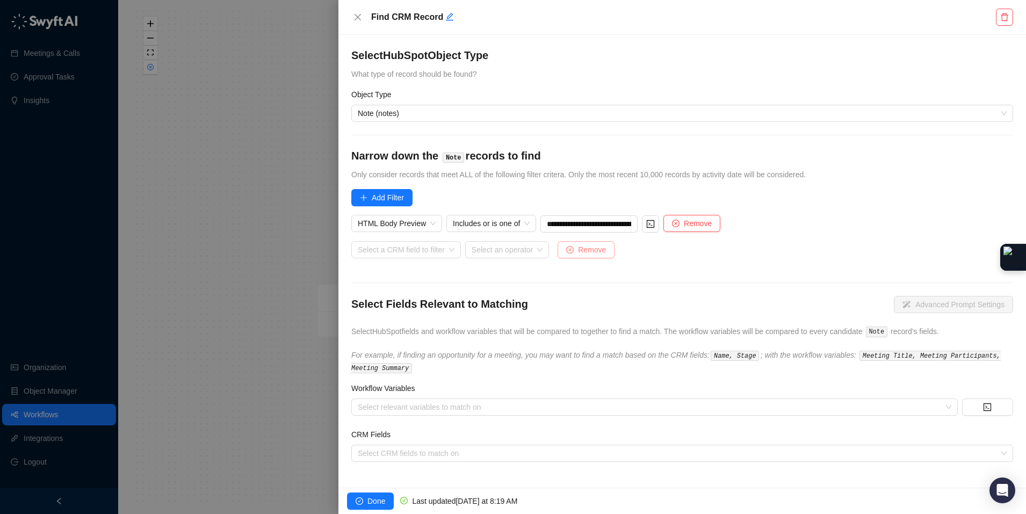
click at [591, 251] on span "Remove" at bounding box center [592, 250] width 28 height 12
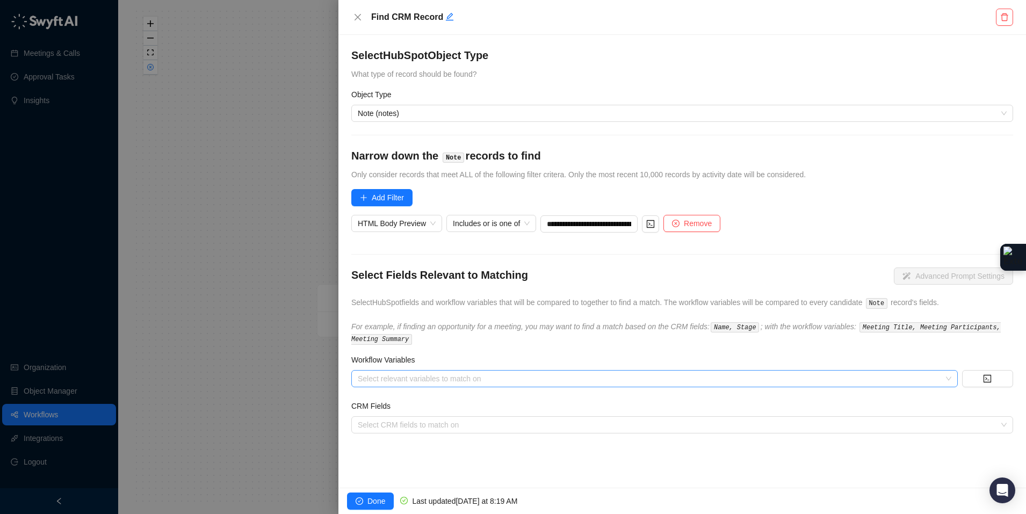
click at [490, 382] on div "Select relevant variables to match on" at bounding box center [654, 378] width 606 height 17
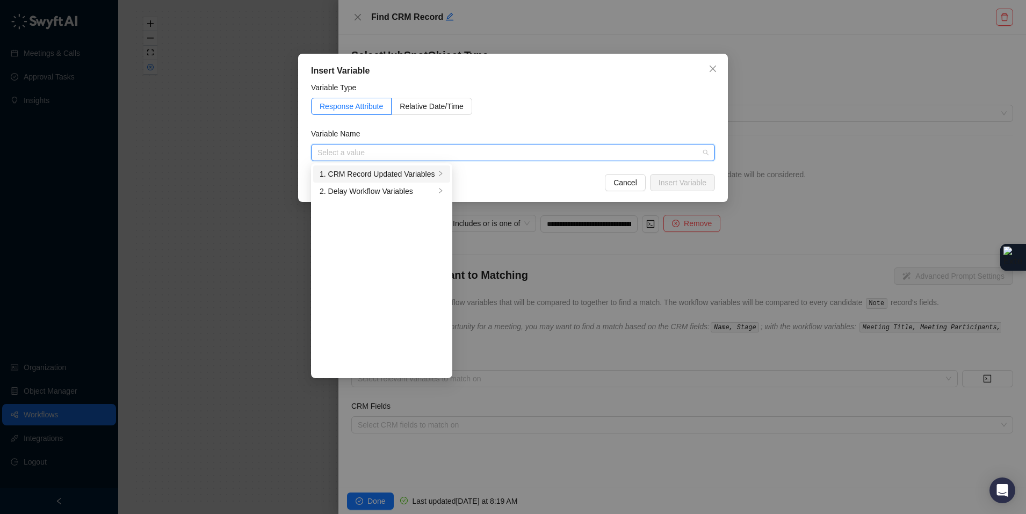
click at [389, 170] on div "1. CRM Record Updated Variables" at bounding box center [376, 174] width 115 height 12
click at [711, 62] on button "Close" at bounding box center [712, 68] width 17 height 17
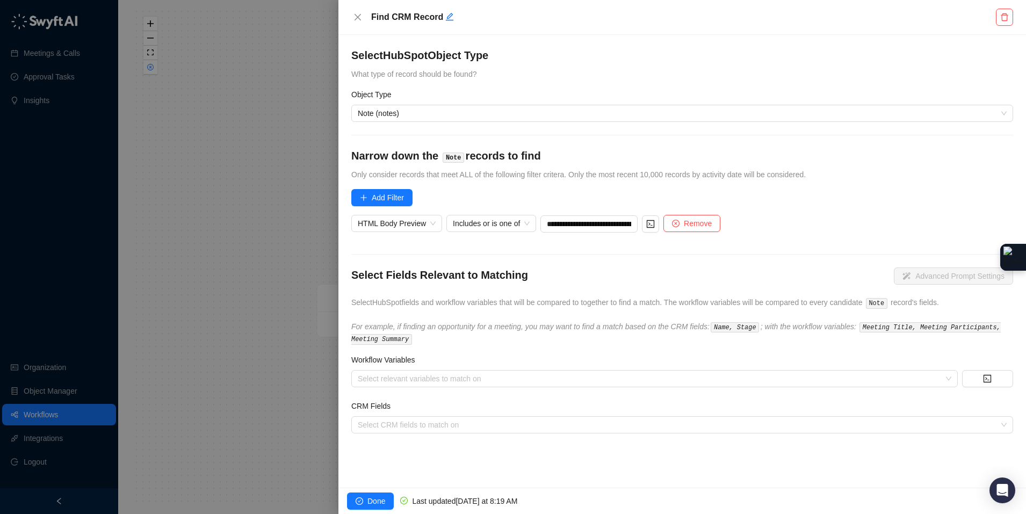
click at [715, 68] on div "Insert Variable Variable Type Response Attribute Relative Date/Time Variable Na…" at bounding box center [513, 257] width 1026 height 514
click at [382, 175] on span "Only consider records that meet ALL of the following filter critera. Only the m…" at bounding box center [578, 174] width 454 height 9
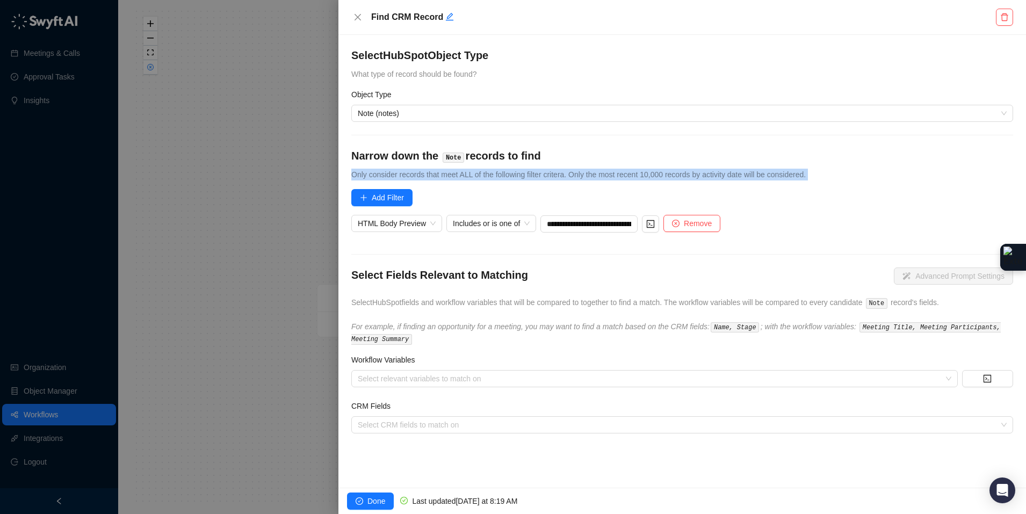
click at [382, 175] on span "Only consider records that meet ALL of the following filter critera. Only the m…" at bounding box center [578, 174] width 454 height 9
click at [395, 200] on span "Add Filter" at bounding box center [388, 198] width 32 height 12
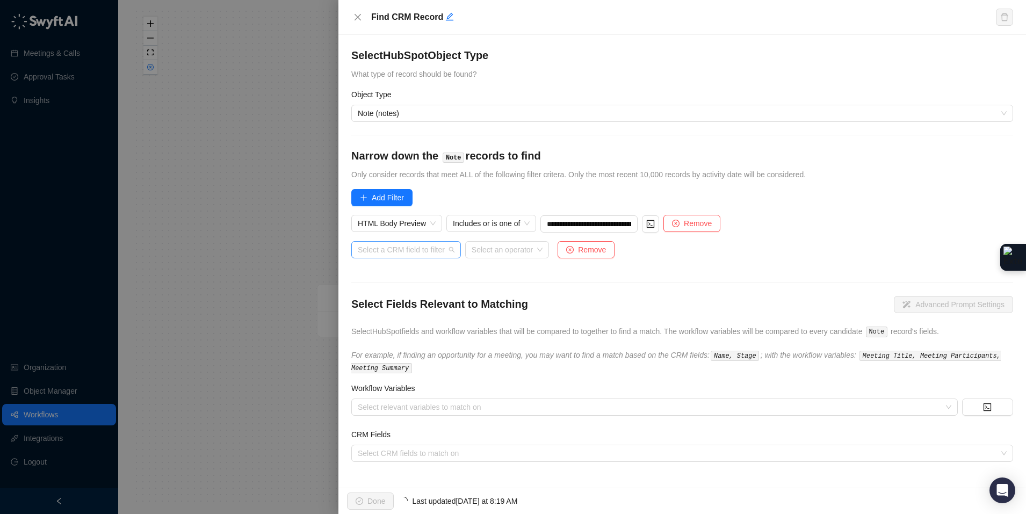
click at [425, 248] on input "search" at bounding box center [403, 250] width 90 height 16
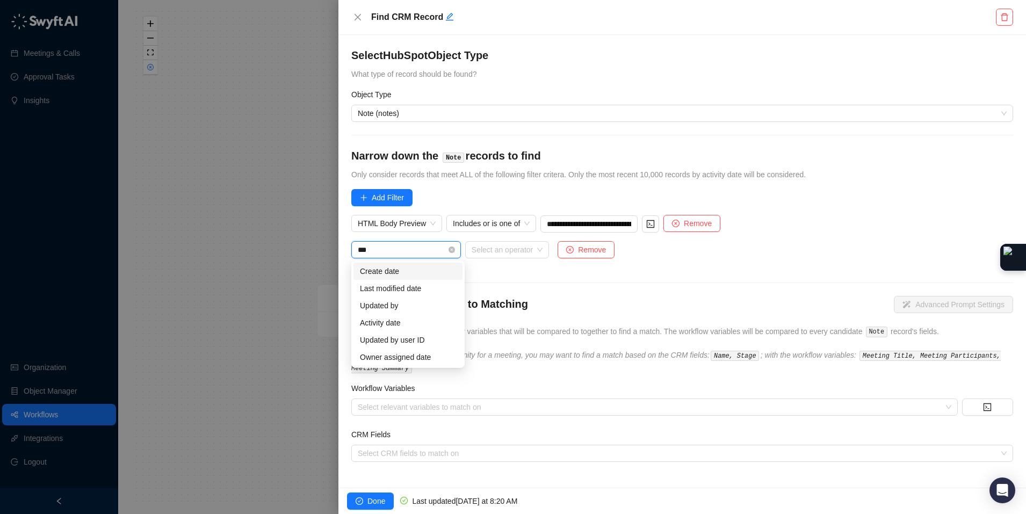
type input "****"
click at [415, 270] on div "Create date" at bounding box center [408, 271] width 96 height 12
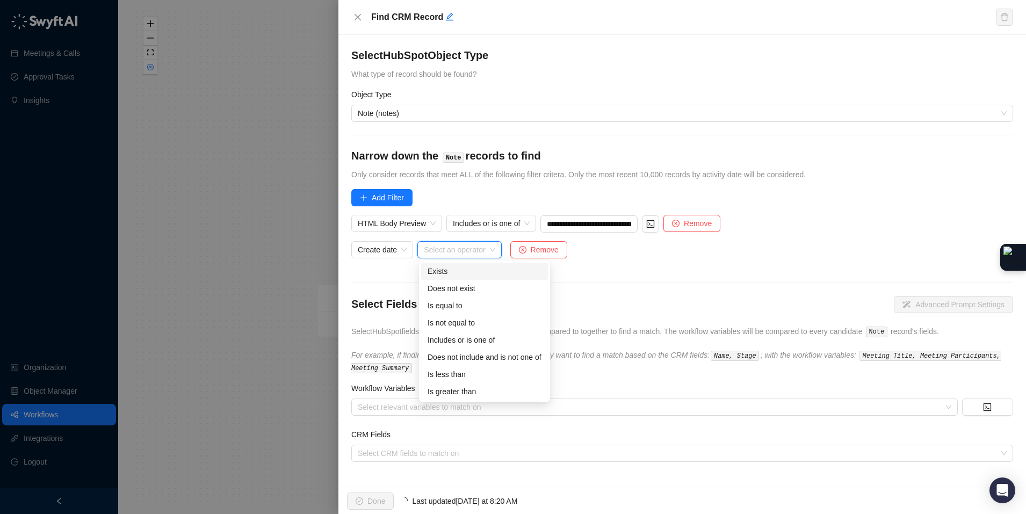
click at [488, 252] on input "search" at bounding box center [456, 250] width 64 height 16
click at [479, 370] on div "Is less than" at bounding box center [484, 372] width 114 height 12
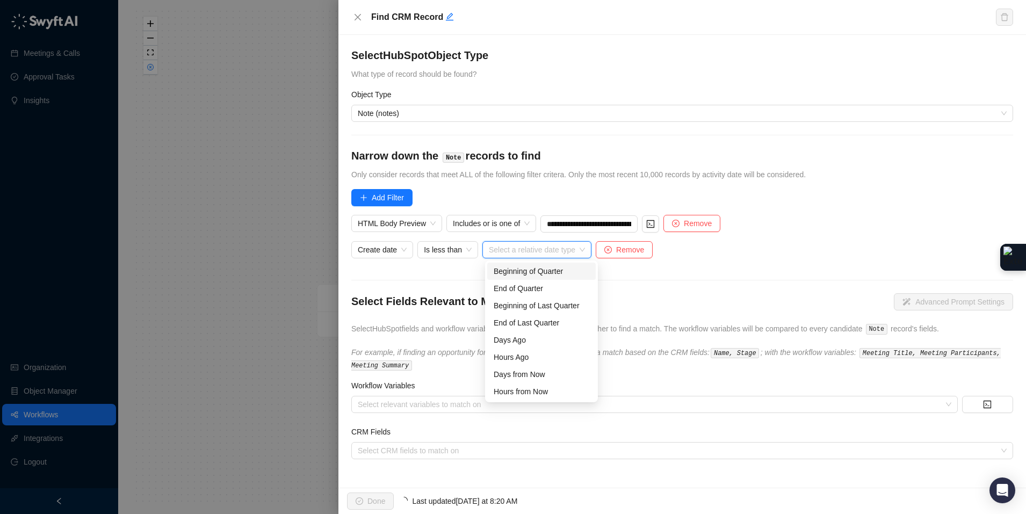
click at [531, 248] on input "search" at bounding box center [534, 250] width 90 height 16
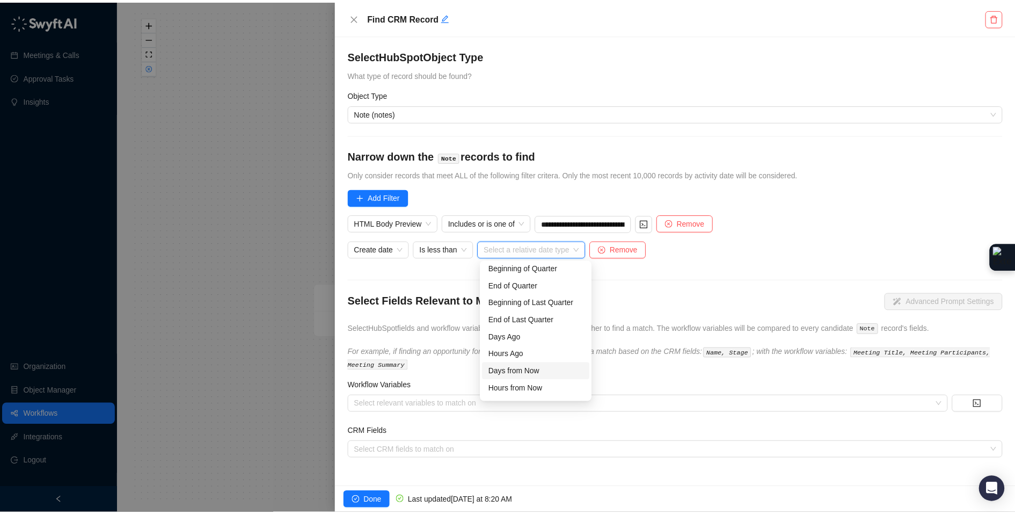
scroll to position [5, 0]
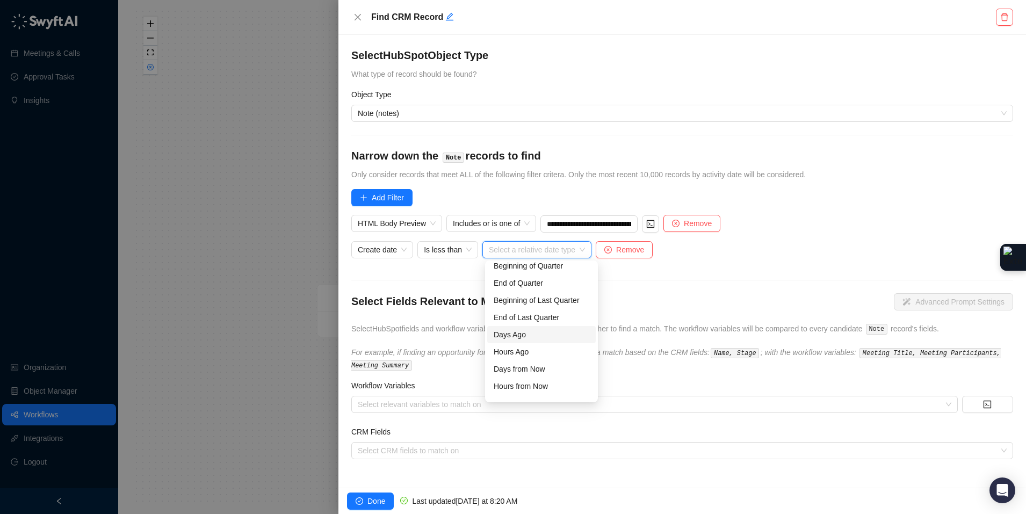
click at [531, 335] on div "Days Ago" at bounding box center [541, 335] width 96 height 12
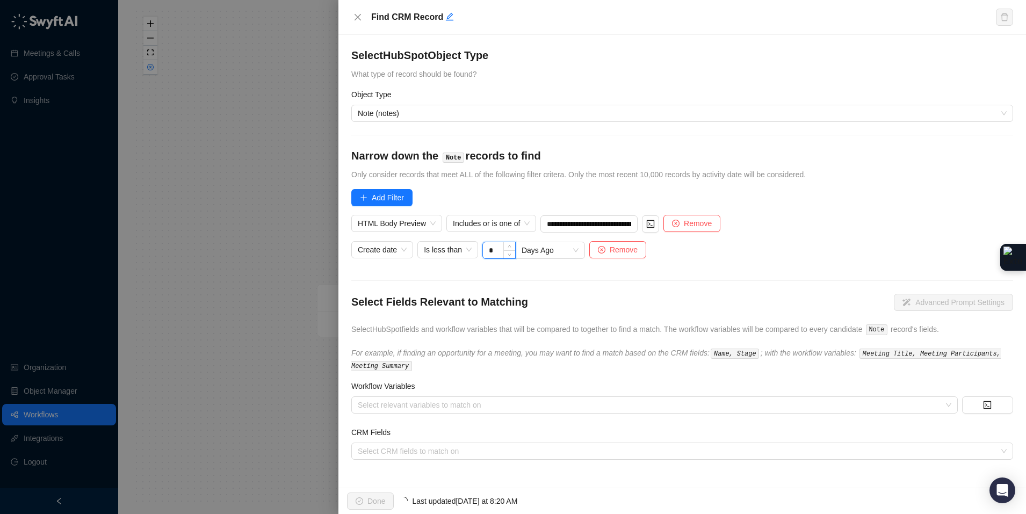
drag, startPoint x: 500, startPoint y: 250, endPoint x: 486, endPoint y: 247, distance: 14.7
click at [486, 247] on input "*" at bounding box center [499, 250] width 32 height 16
type input "***"
click at [841, 161] on h4 "Narrow down the Note records to find" at bounding box center [682, 155] width 662 height 15
click at [459, 450] on div at bounding box center [676, 451] width 646 height 8
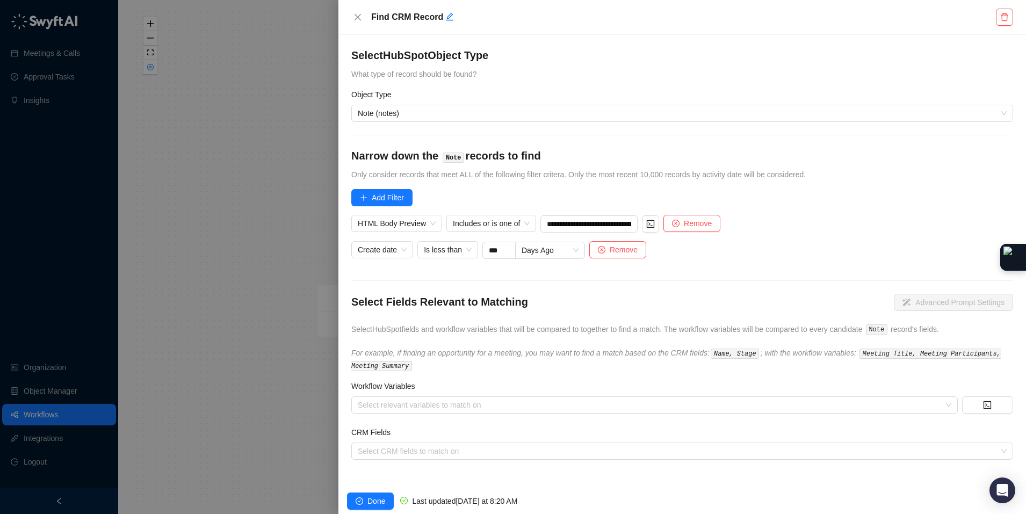
click at [487, 327] on span "Select HubSpot fields and workflow variables that will be compared to together …" at bounding box center [644, 329] width 587 height 9
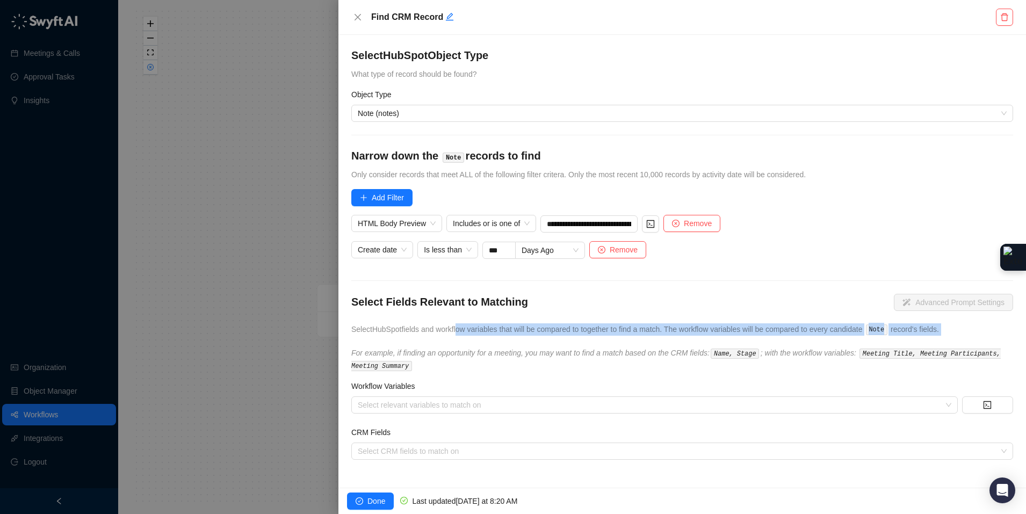
drag, startPoint x: 463, startPoint y: 330, endPoint x: 597, endPoint y: 338, distance: 133.9
click at [597, 338] on div "Select Fields Relevant to Matching Advanced Prompt Settings Select HubSpot fiel…" at bounding box center [682, 332] width 662 height 77
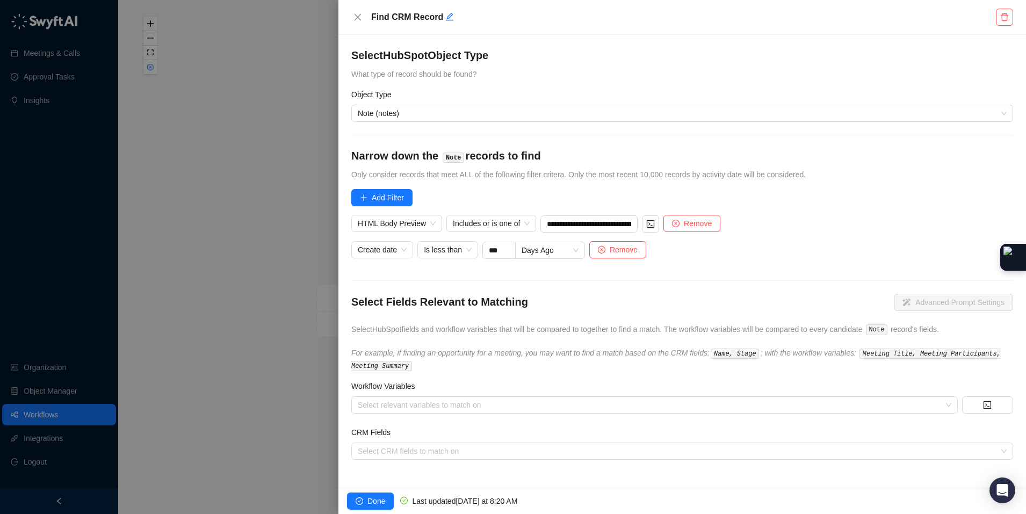
click at [474, 353] on icon "For example, if finding an opportunity for a meeting, you may want to find a ma…" at bounding box center [675, 358] width 649 height 21
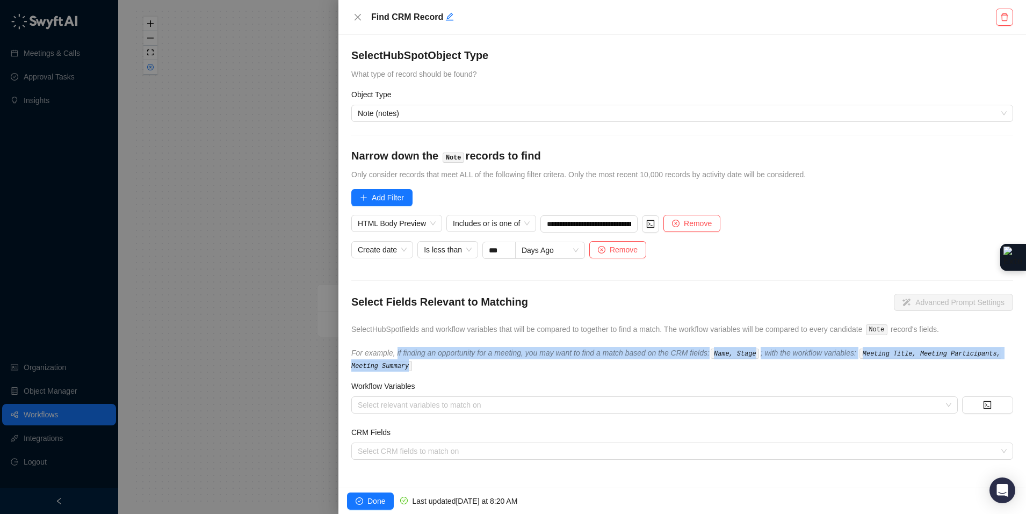
drag, startPoint x: 397, startPoint y: 352, endPoint x: 888, endPoint y: 364, distance: 490.9
click at [888, 364] on div "Select Fields Relevant to Matching Advanced Prompt Settings Select HubSpot fiel…" at bounding box center [682, 332] width 662 height 77
click at [508, 401] on div at bounding box center [648, 405] width 591 height 8
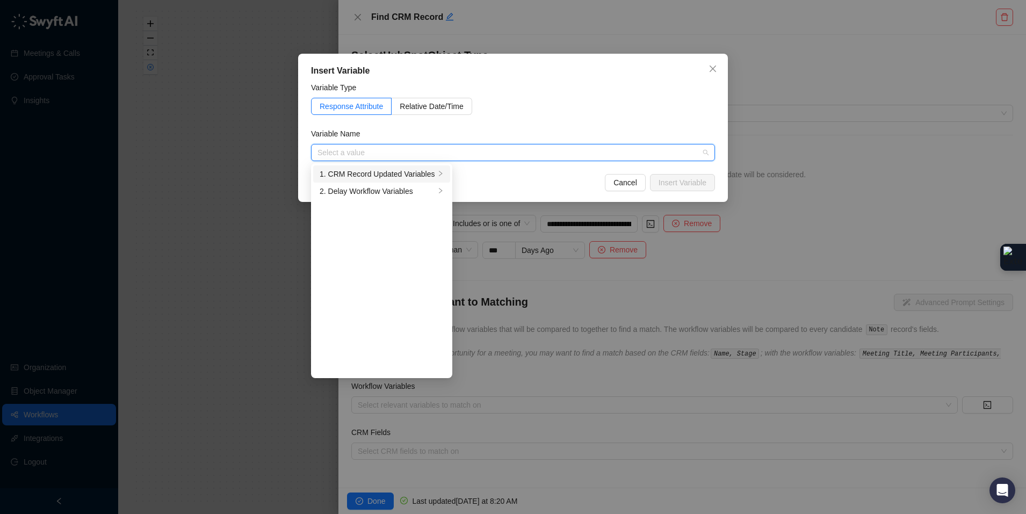
click at [404, 171] on div "1. CRM Record Updated Variables" at bounding box center [376, 174] width 115 height 12
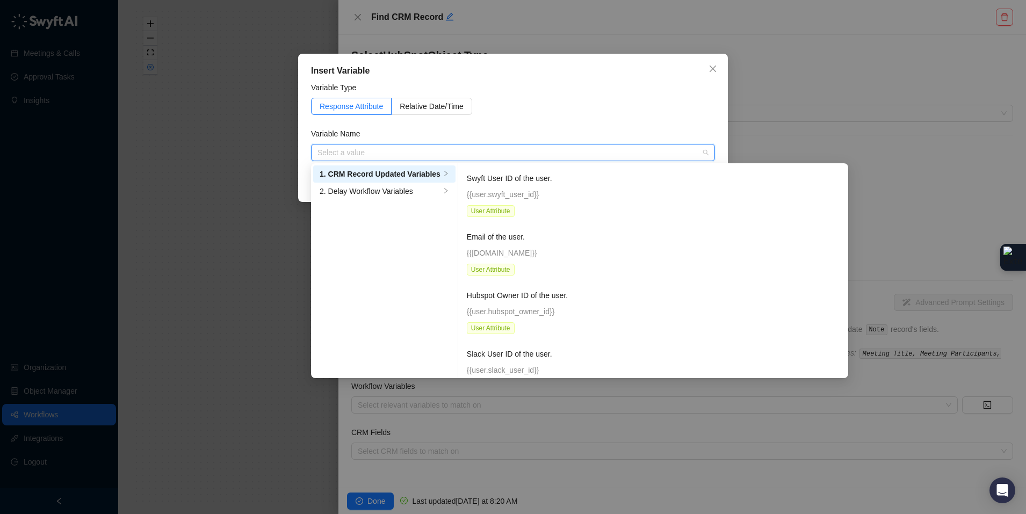
click at [405, 149] on input "search" at bounding box center [509, 152] width 384 height 16
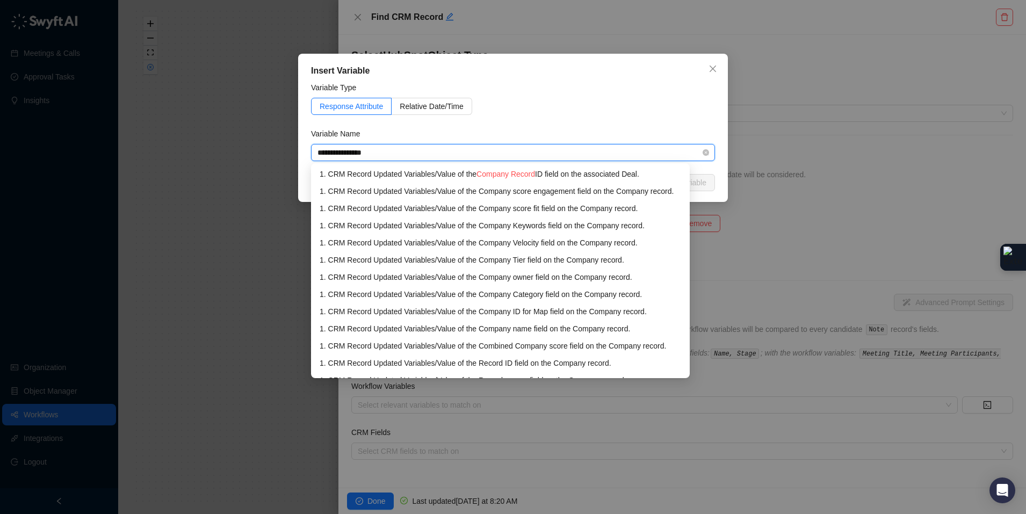
type input "**********"
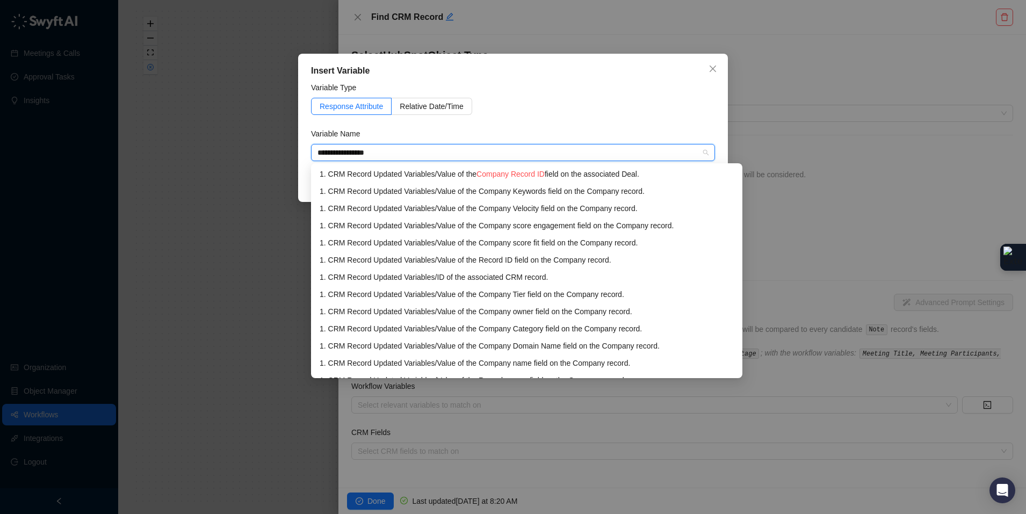
drag, startPoint x: 422, startPoint y: 151, endPoint x: 267, endPoint y: 151, distance: 155.2
click at [267, 151] on div "**********" at bounding box center [513, 257] width 1026 height 514
click at [562, 261] on div "1. CRM Record Updated Variables / Value of the Record ID field on the Company r…" at bounding box center [526, 260] width 414 height 12
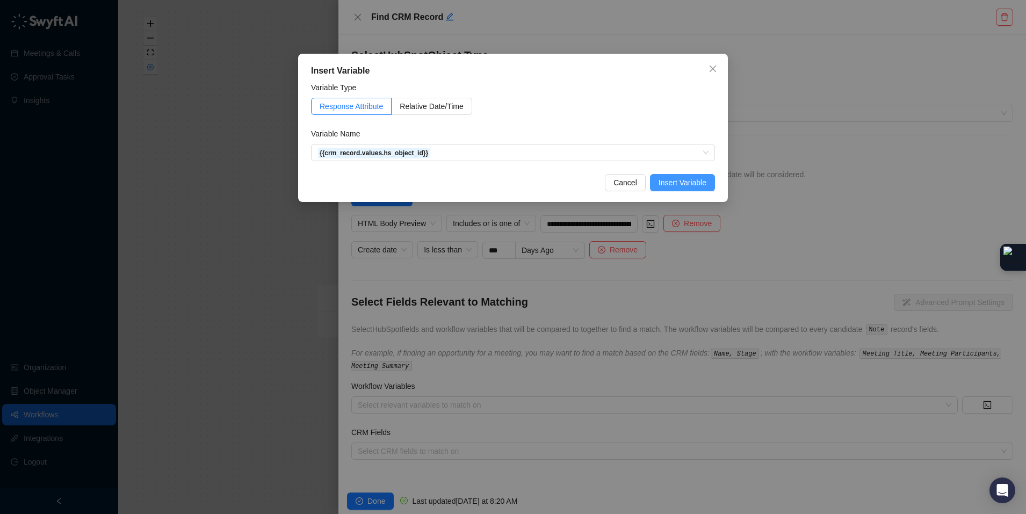
click at [673, 180] on span "Insert Variable" at bounding box center [682, 183] width 48 height 12
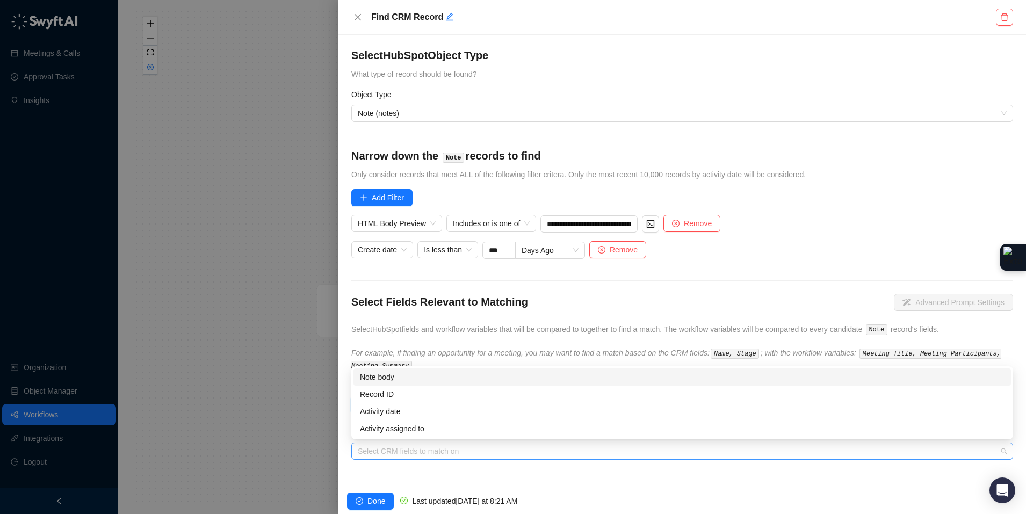
click at [484, 454] on div at bounding box center [676, 451] width 646 height 8
click at [476, 475] on div "**********" at bounding box center [681, 261] width 687 height 453
click at [476, 455] on div "Select CRM fields to match on" at bounding box center [682, 450] width 662 height 17
click at [492, 478] on div "**********" at bounding box center [681, 261] width 687 height 453
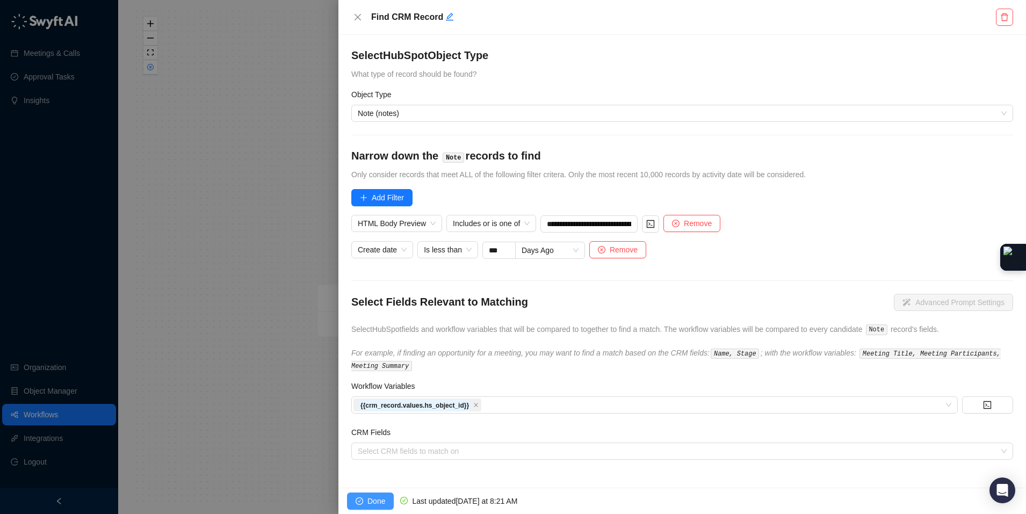
click at [375, 500] on span "Done" at bounding box center [376, 501] width 18 height 12
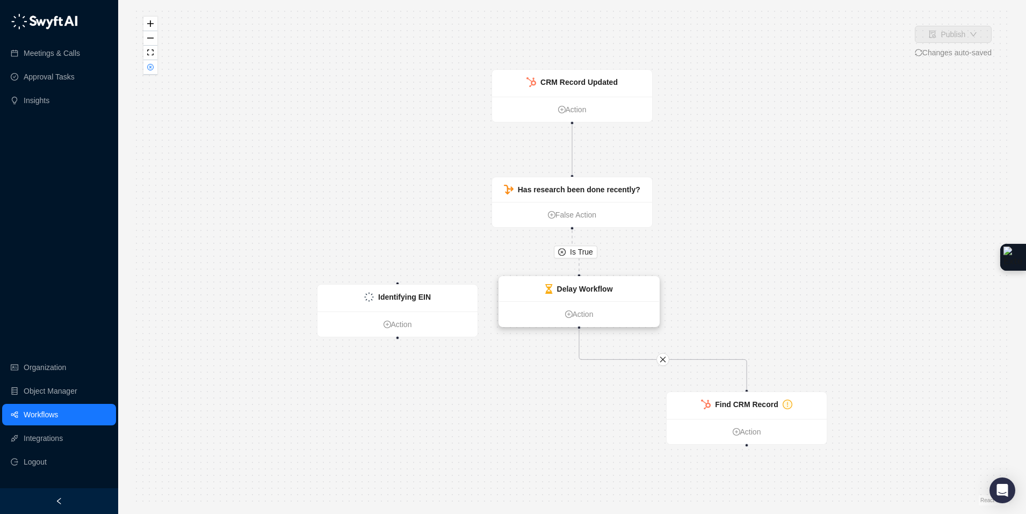
drag, startPoint x: 777, startPoint y: 293, endPoint x: 610, endPoint y: 284, distance: 167.7
click at [610, 285] on strong "Delay Workflow" at bounding box center [585, 289] width 56 height 9
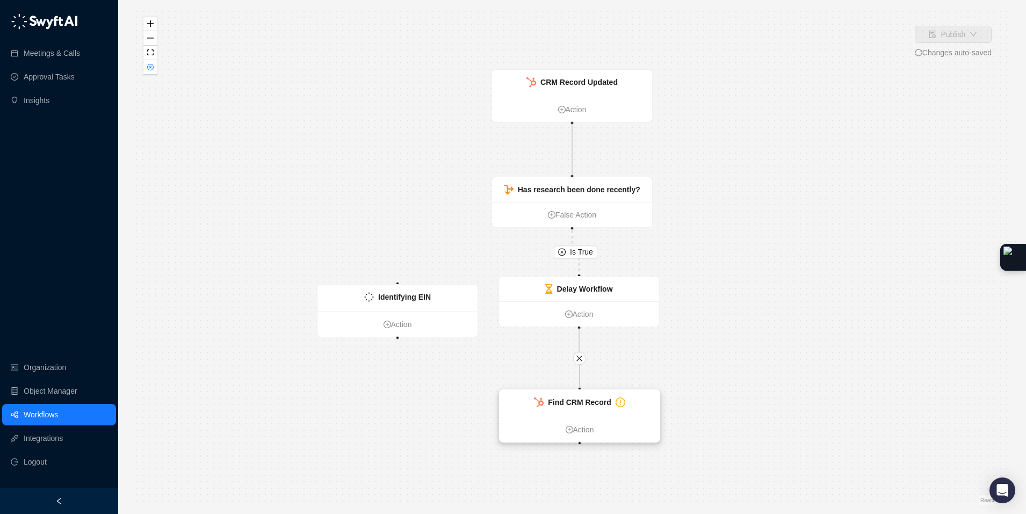
drag, startPoint x: 704, startPoint y: 401, endPoint x: 541, endPoint y: 399, distance: 162.7
click at [541, 399] on img at bounding box center [539, 402] width 10 height 10
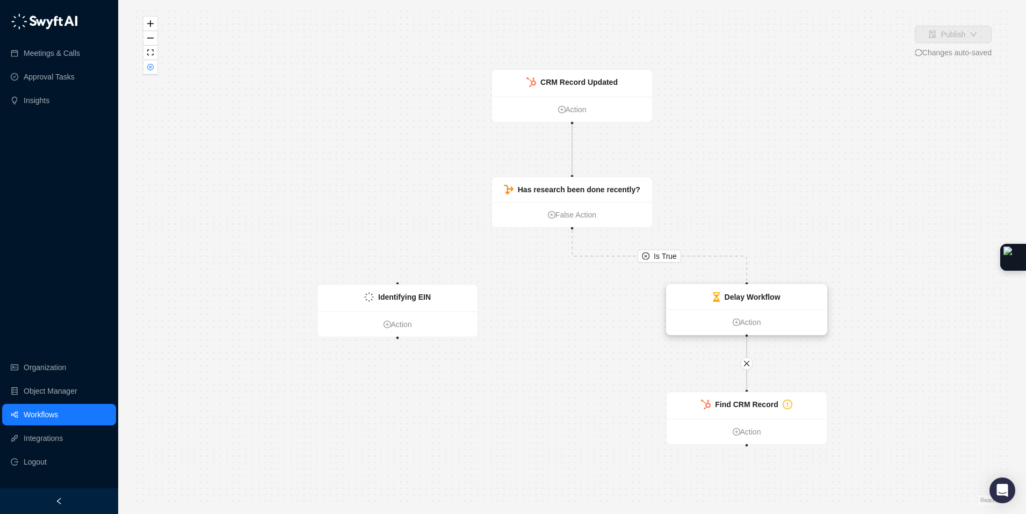
click at [785, 306] on div "Delay Workflow" at bounding box center [746, 297] width 160 height 25
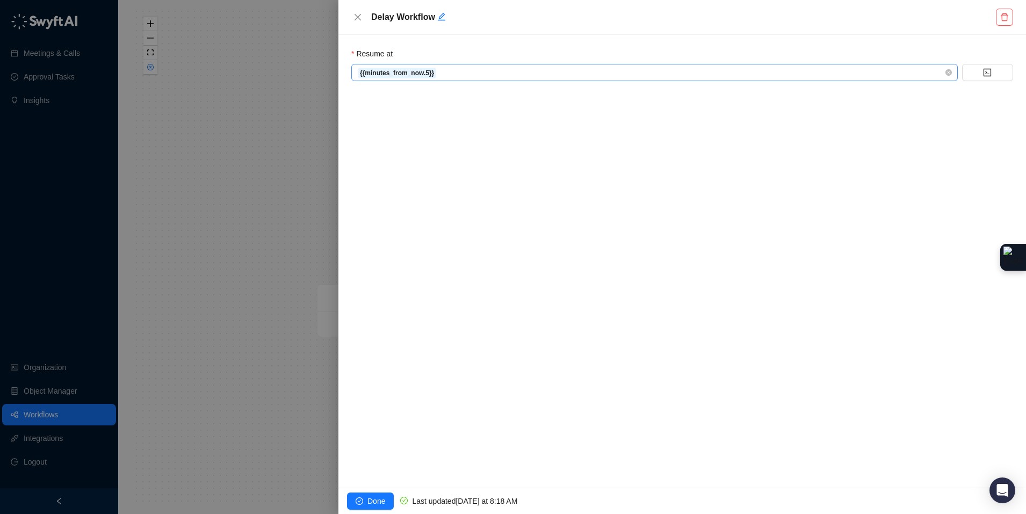
click at [459, 75] on span "{{minutes_from_now.5}}" at bounding box center [654, 72] width 593 height 16
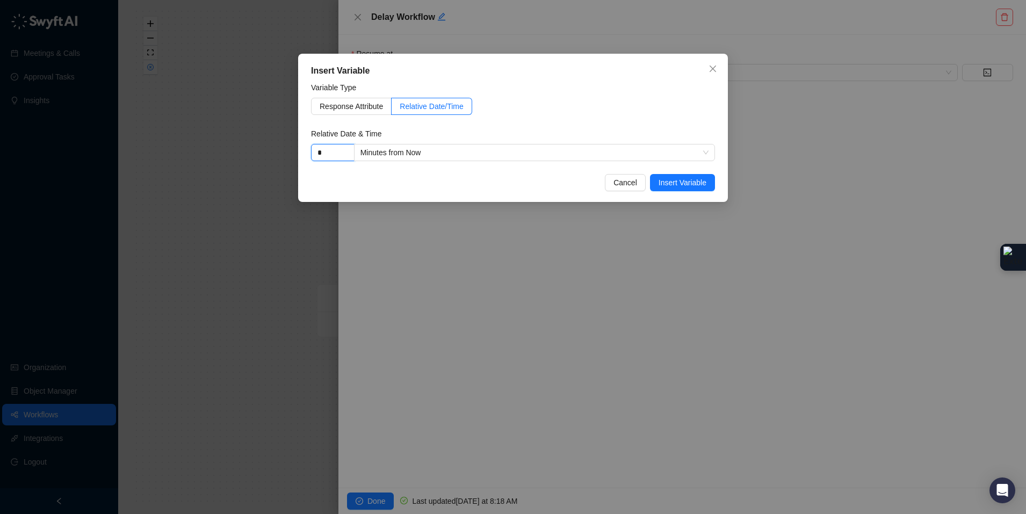
drag, startPoint x: 326, startPoint y: 156, endPoint x: 309, endPoint y: 150, distance: 18.4
click at [309, 150] on div "Insert Variable Variable Type Response Attribute Relative Date/Time Relative Da…" at bounding box center [513, 128] width 430 height 148
drag, startPoint x: 322, startPoint y: 152, endPoint x: 302, endPoint y: 149, distance: 20.7
click at [302, 149] on div "Insert Variable Variable Type Response Attribute Relative Date/Time Relative Da…" at bounding box center [513, 128] width 430 height 148
type input "*"
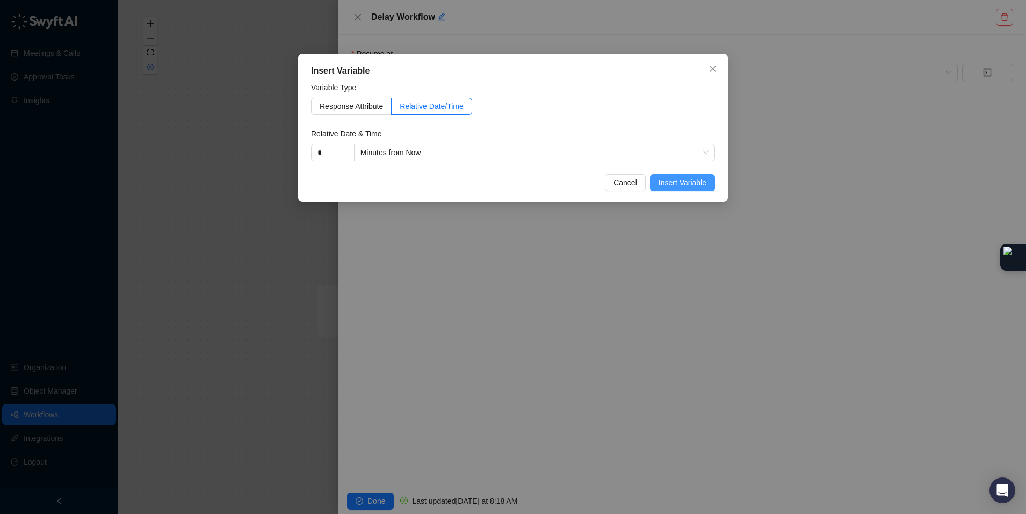
click at [680, 188] on button "Insert Variable" at bounding box center [682, 182] width 65 height 17
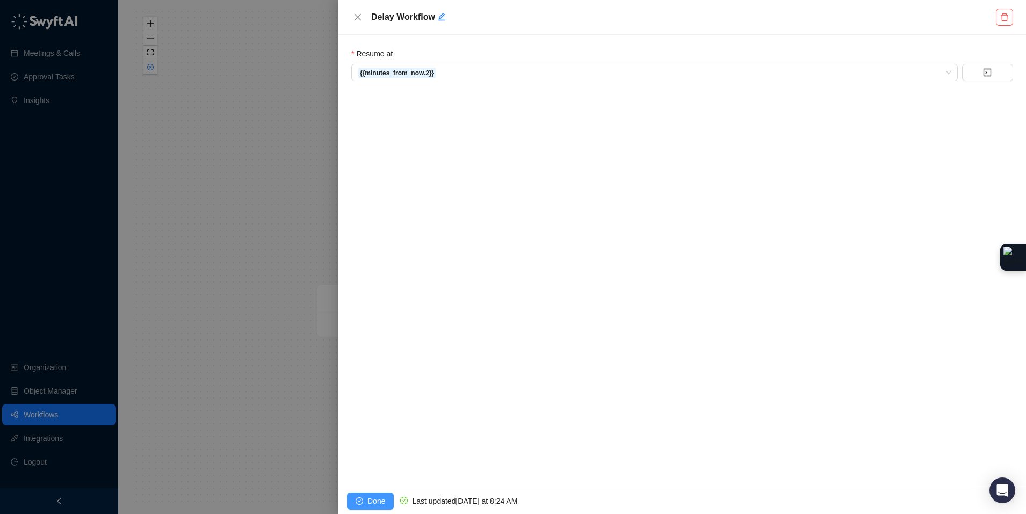
click at [370, 504] on span "Done" at bounding box center [376, 501] width 18 height 12
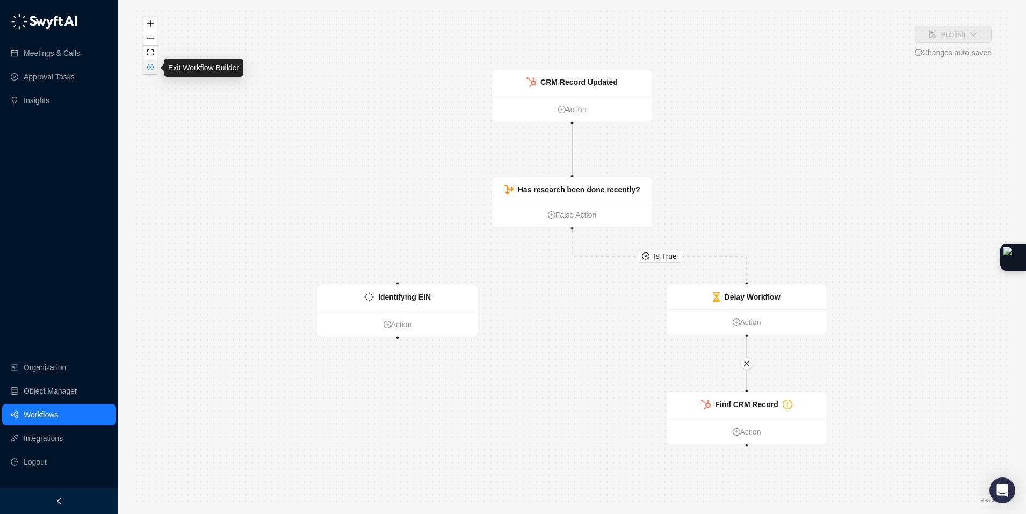
click at [155, 65] on button "button" at bounding box center [150, 67] width 14 height 14
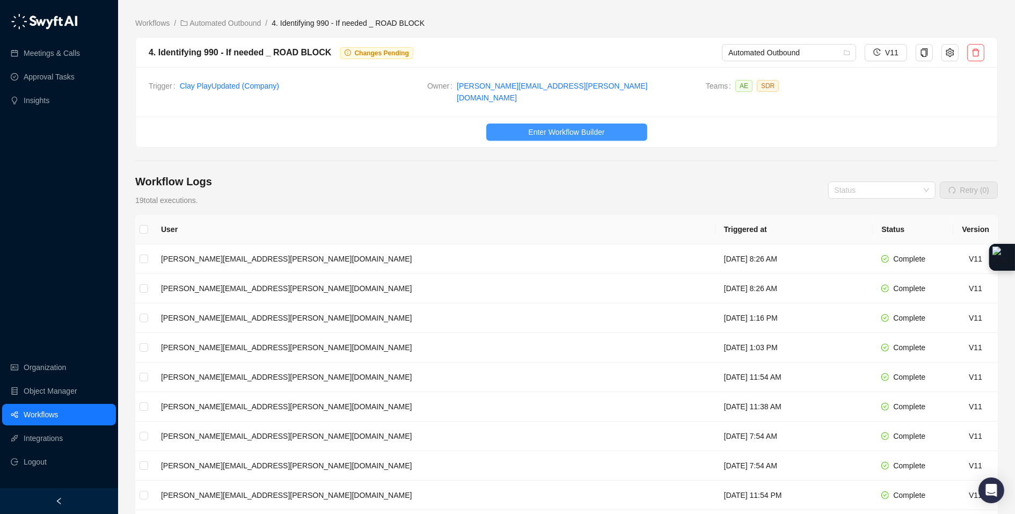
click at [611, 124] on button "Enter Workflow Builder" at bounding box center [566, 131] width 161 height 17
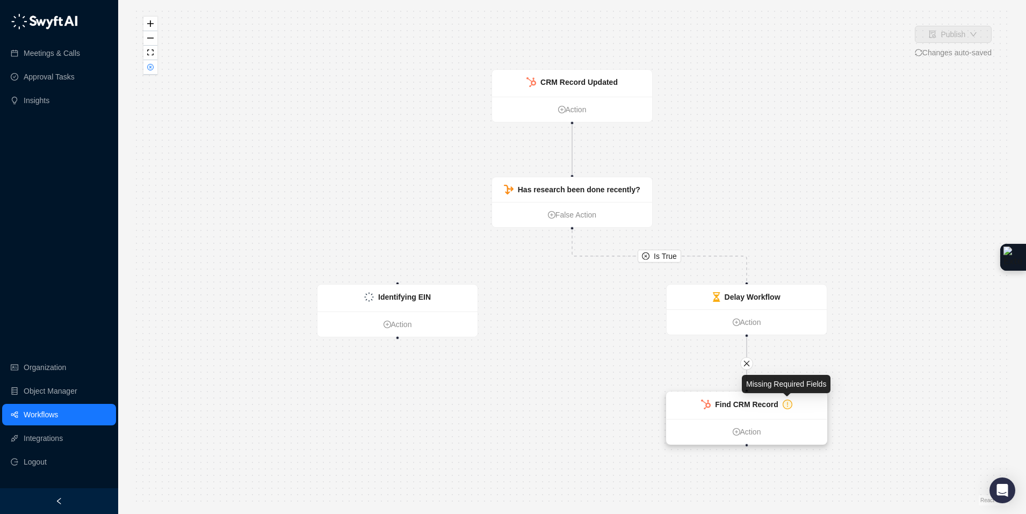
click at [784, 404] on icon "exclamation-circle" at bounding box center [787, 405] width 8 height 8
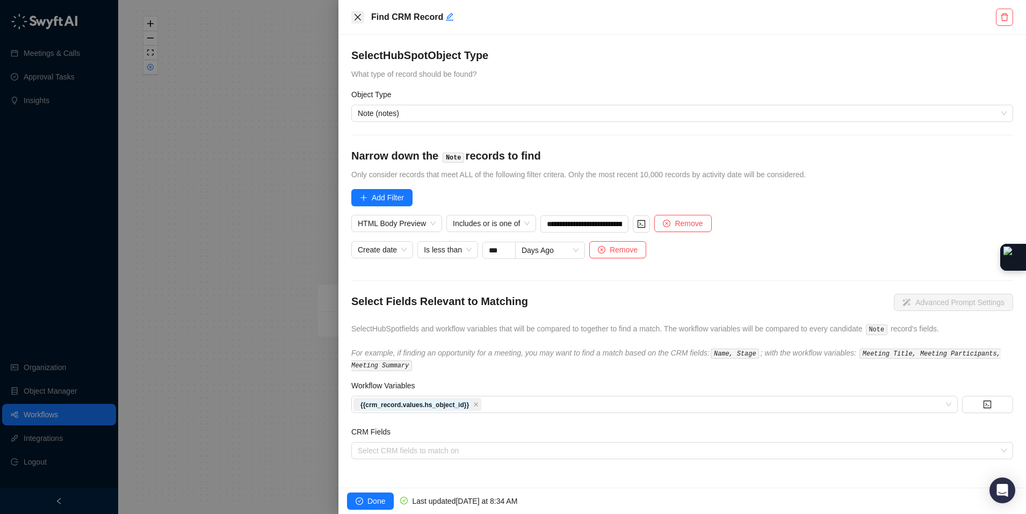
click at [358, 15] on icon "close" at bounding box center [357, 17] width 9 height 9
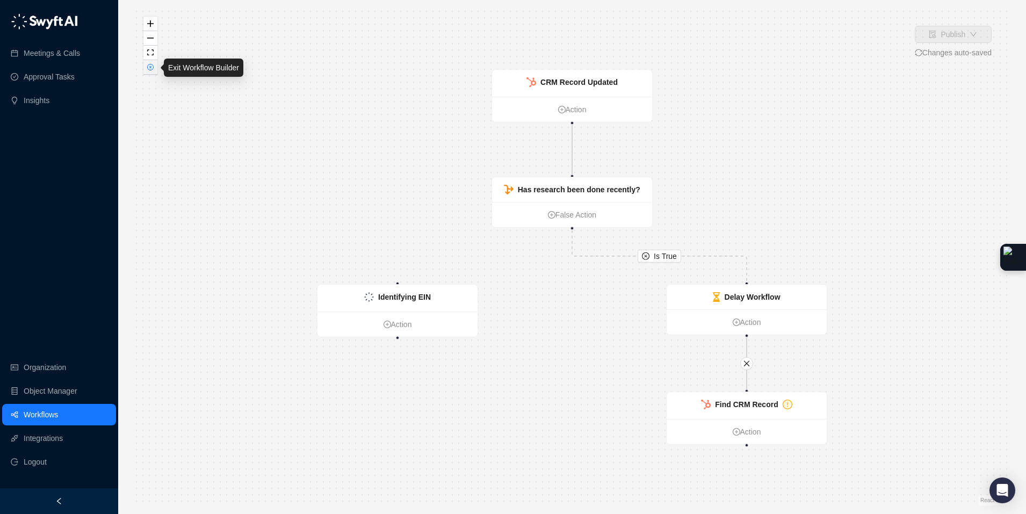
click at [151, 69] on icon "close-circle" at bounding box center [150, 66] width 5 height 5
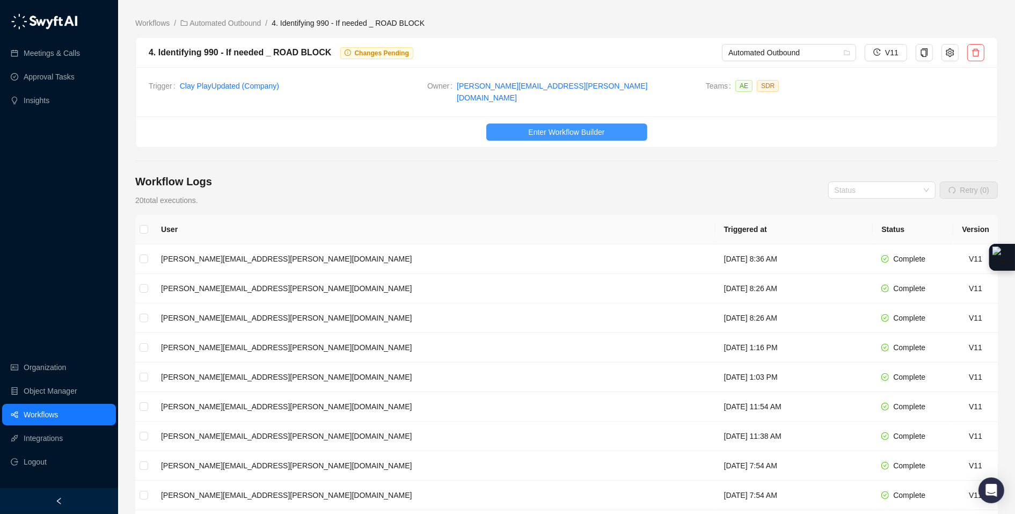
click at [633, 128] on button "Enter Workflow Builder" at bounding box center [566, 131] width 161 height 17
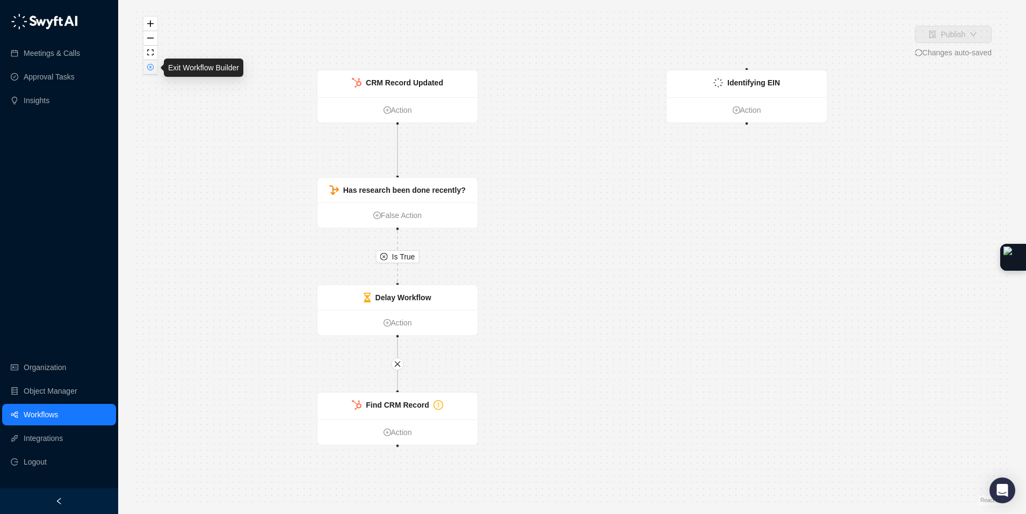
click at [150, 73] on button "button" at bounding box center [150, 67] width 14 height 14
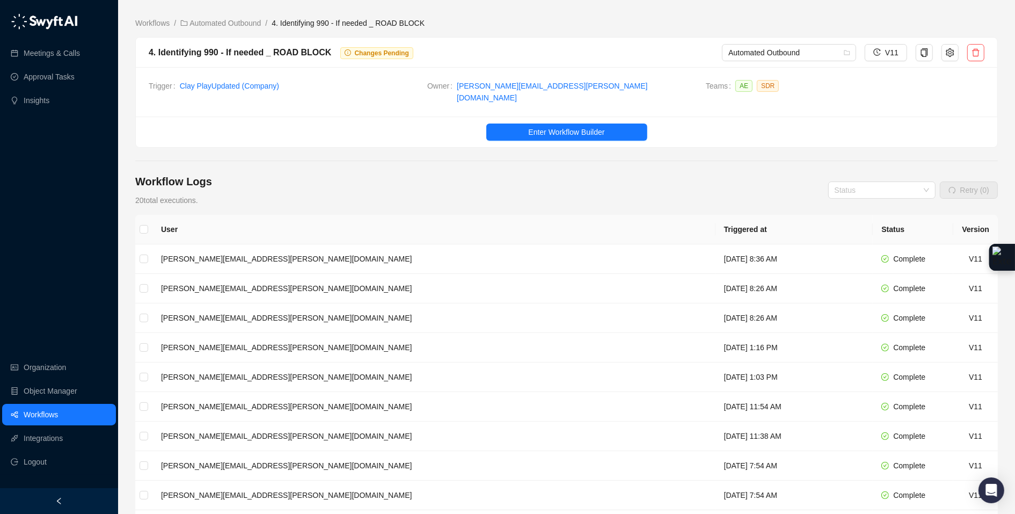
click at [347, 54] on icon "info-circle" at bounding box center [348, 52] width 6 height 6
click at [574, 126] on span "Enter Workflow Builder" at bounding box center [566, 132] width 76 height 12
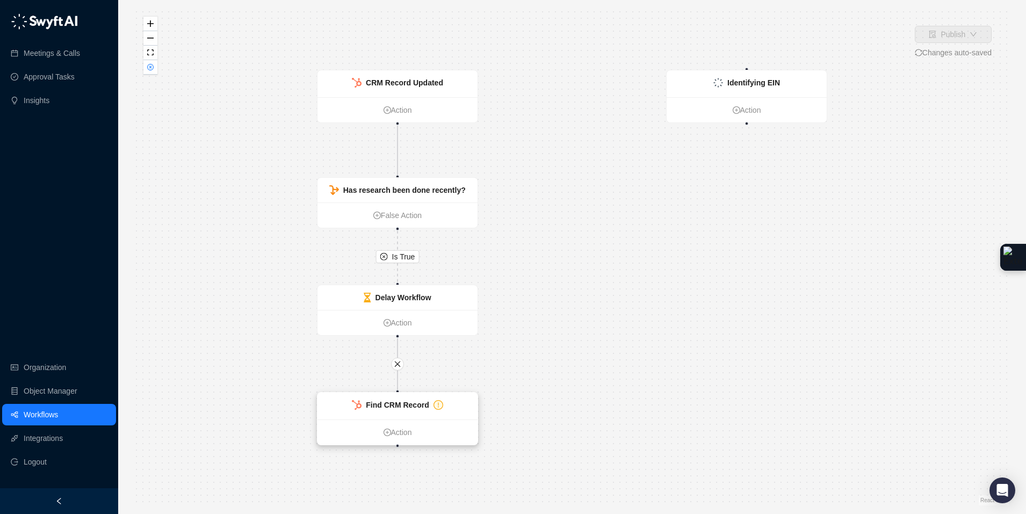
click at [448, 405] on div "Find CRM Record" at bounding box center [397, 406] width 160 height 27
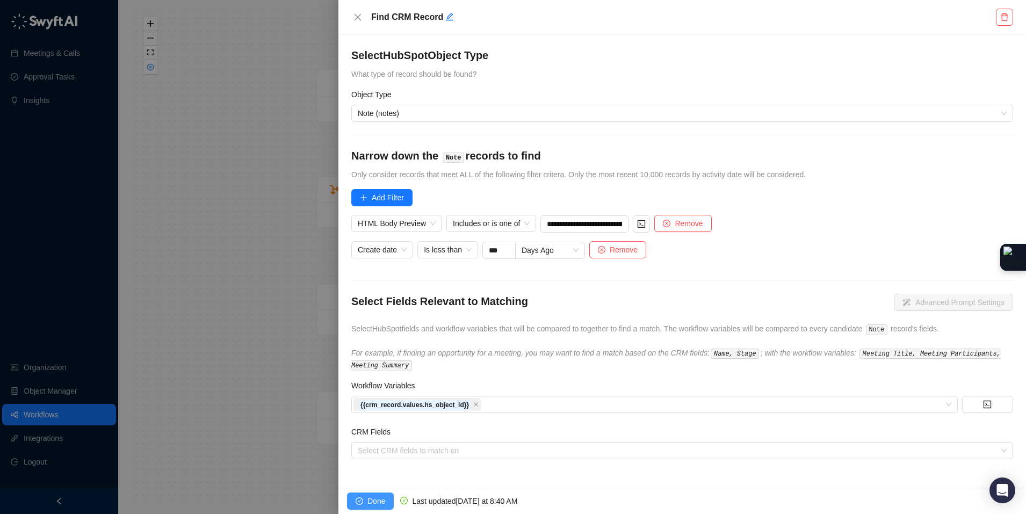
click at [358, 498] on icon "check-circle" at bounding box center [359, 501] width 8 height 8
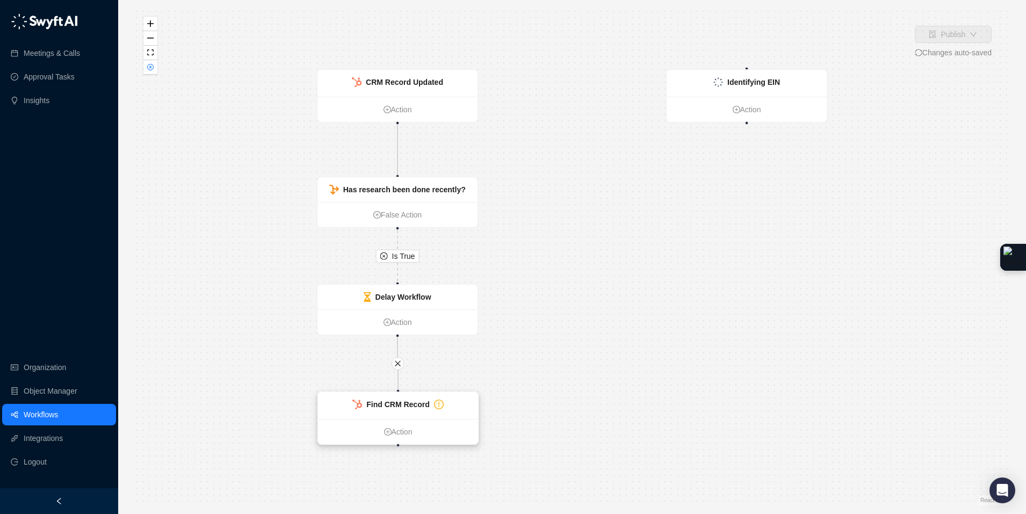
click at [450, 400] on div "Find CRM Record" at bounding box center [398, 405] width 160 height 27
click at [409, 414] on div "Find CRM Record" at bounding box center [398, 405] width 160 height 27
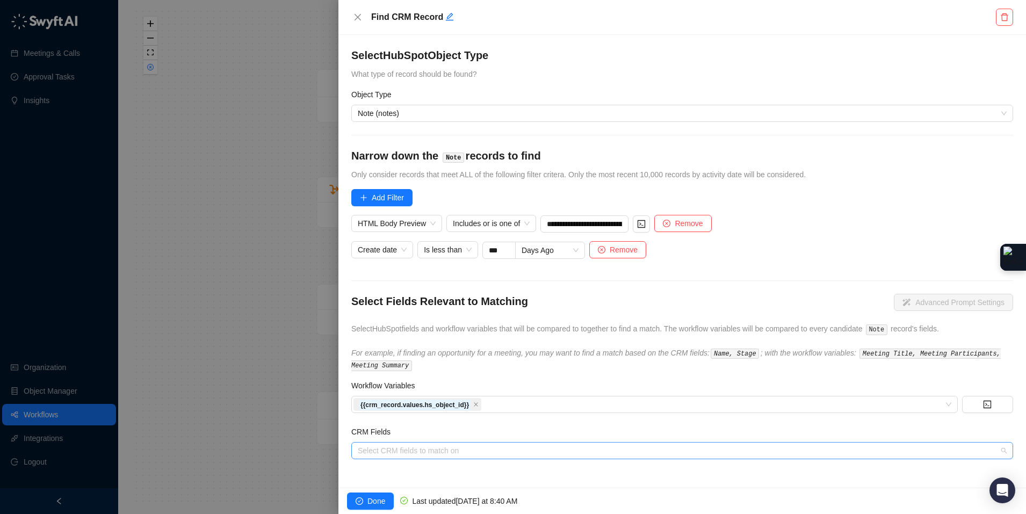
click at [413, 451] on div at bounding box center [676, 451] width 646 height 8
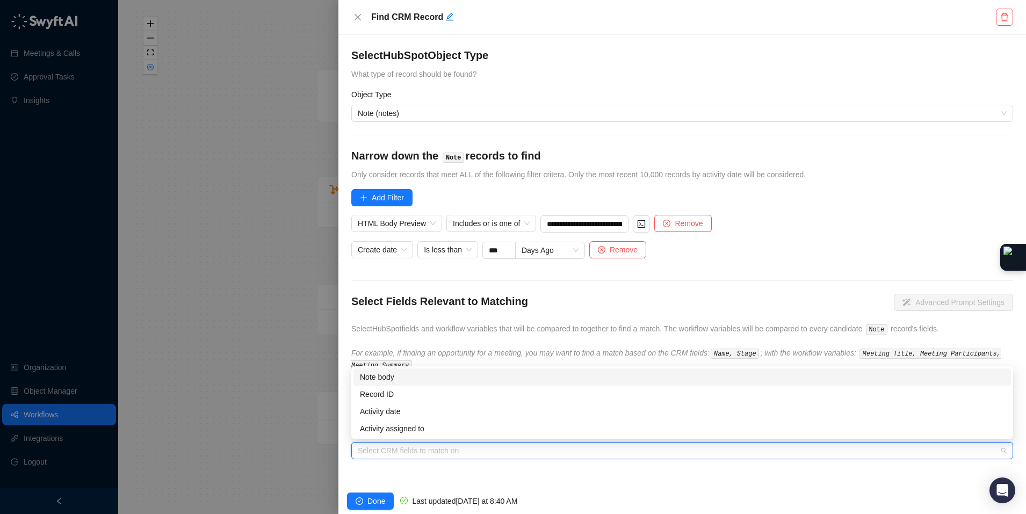
click at [426, 376] on div "Note body" at bounding box center [682, 377] width 644 height 12
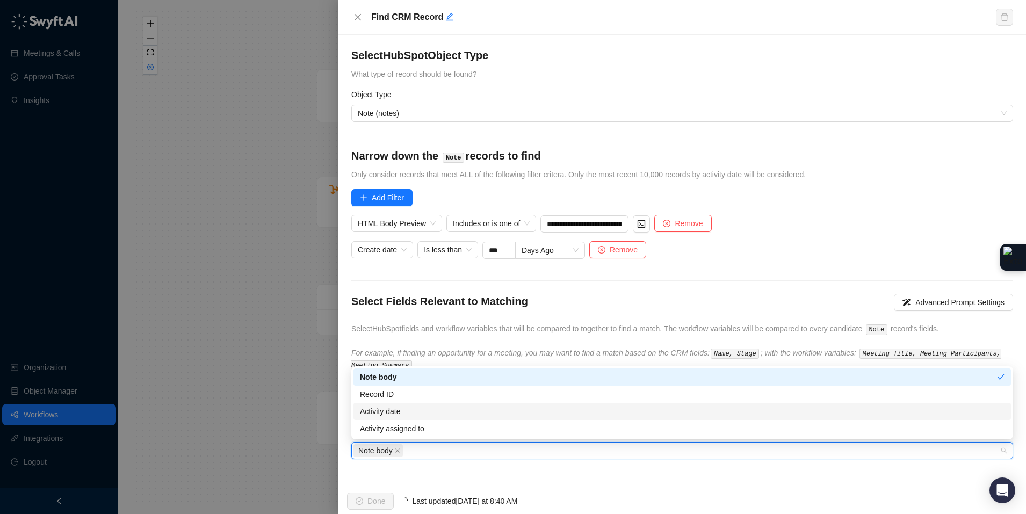
click at [430, 471] on div "**********" at bounding box center [681, 261] width 687 height 453
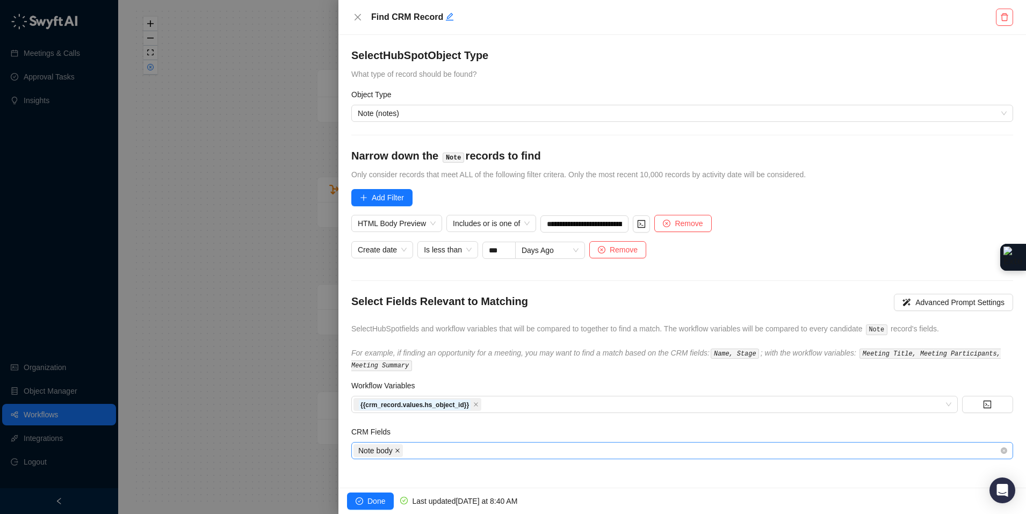
click at [398, 449] on icon "close" at bounding box center [397, 450] width 5 height 5
click at [429, 219] on span "HTML Body Preview" at bounding box center [397, 223] width 78 height 16
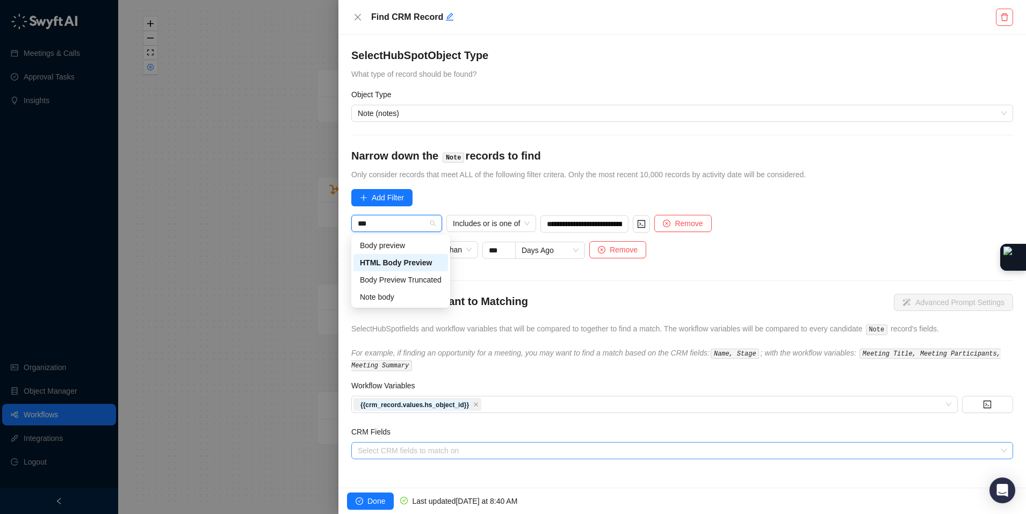
type input "****"
click at [398, 299] on div "Note body" at bounding box center [401, 297] width 82 height 12
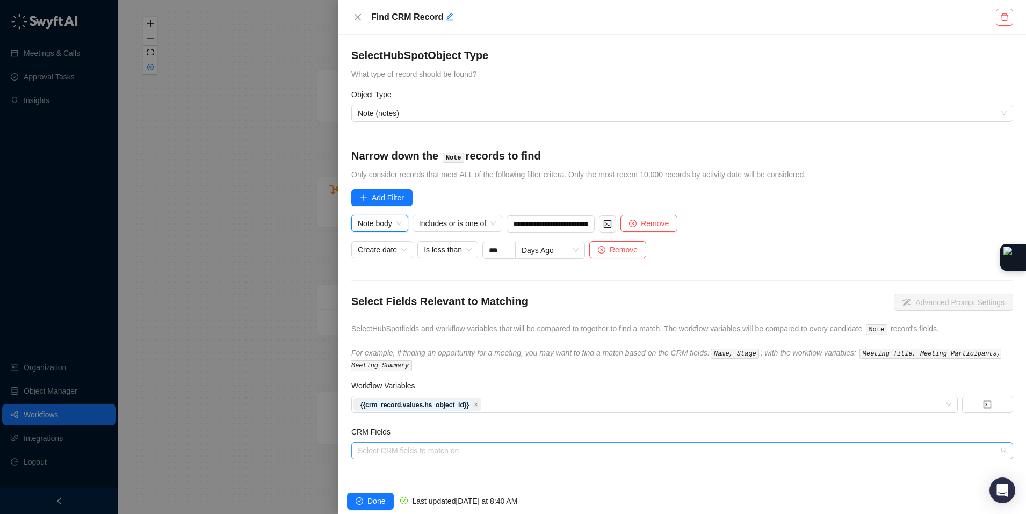
click at [462, 455] on div "Select CRM fields to match on" at bounding box center [682, 450] width 662 height 17
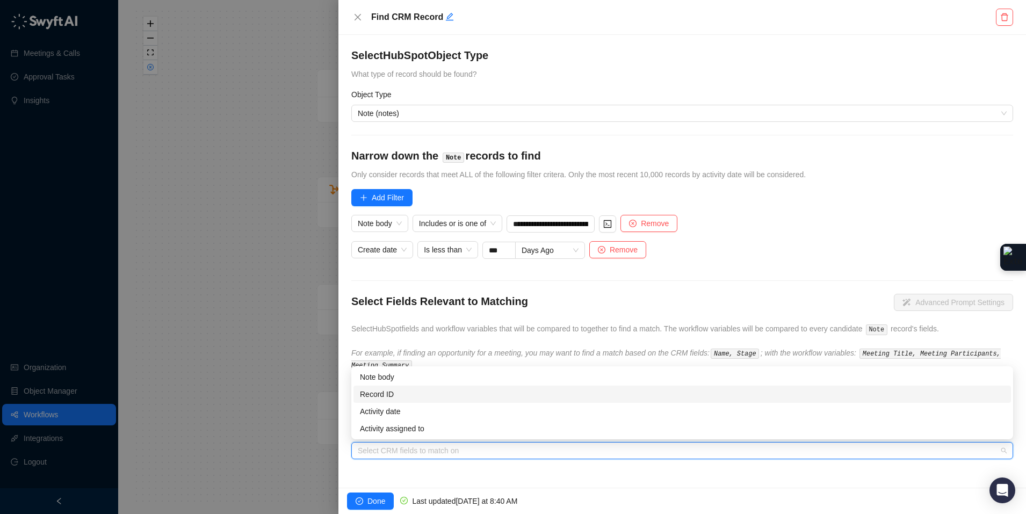
click at [397, 389] on div "Record ID" at bounding box center [682, 394] width 644 height 12
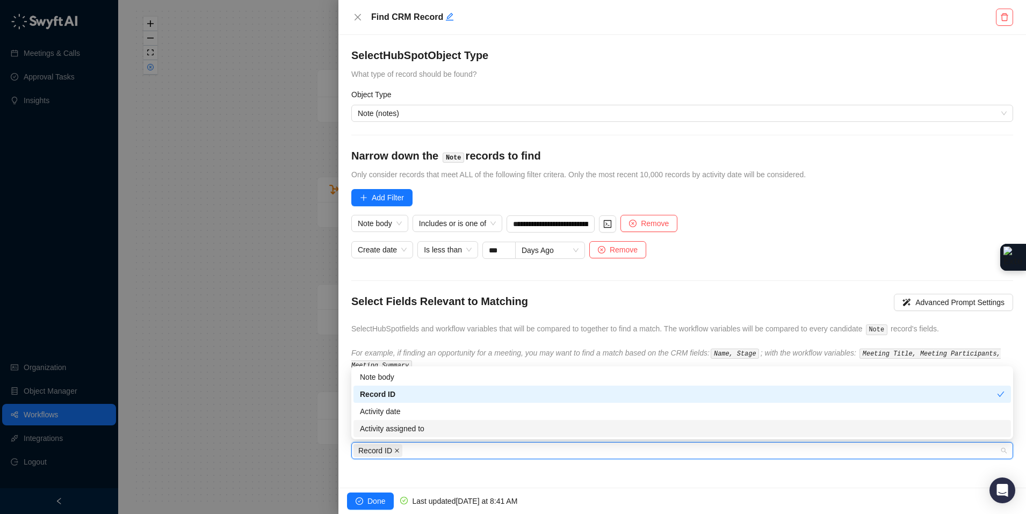
click at [397, 450] on icon "close" at bounding box center [396, 450] width 5 height 5
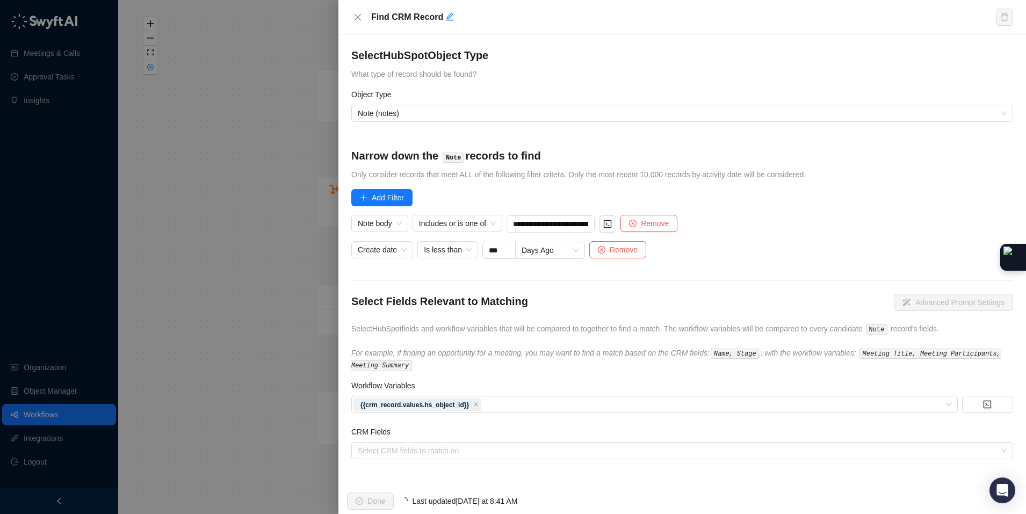
click at [570, 340] on div "Select Fields Relevant to Matching Advanced Prompt Settings Select HubSpot fiel…" at bounding box center [682, 332] width 662 height 77
click at [478, 405] on icon "close" at bounding box center [475, 404] width 5 height 5
click at [477, 406] on div at bounding box center [648, 405] width 591 height 8
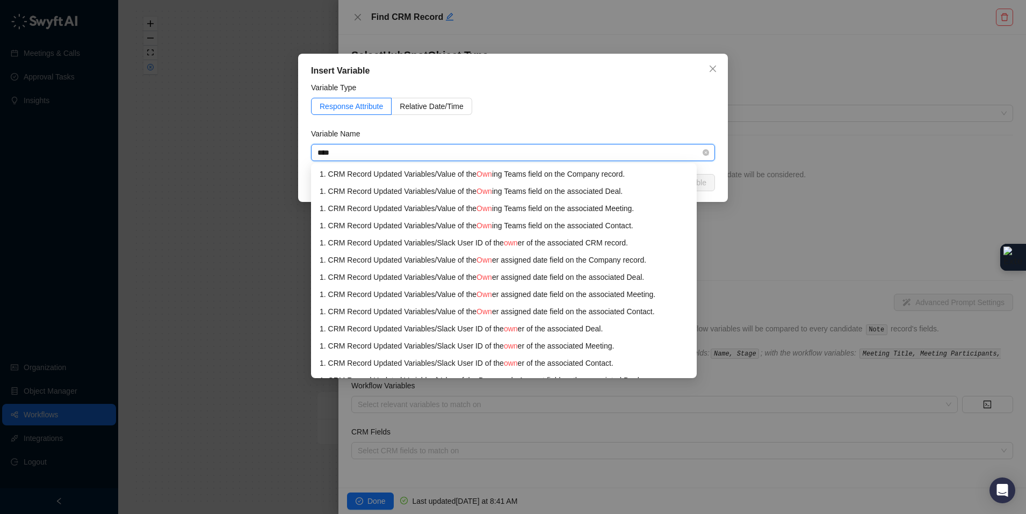
type input "*****"
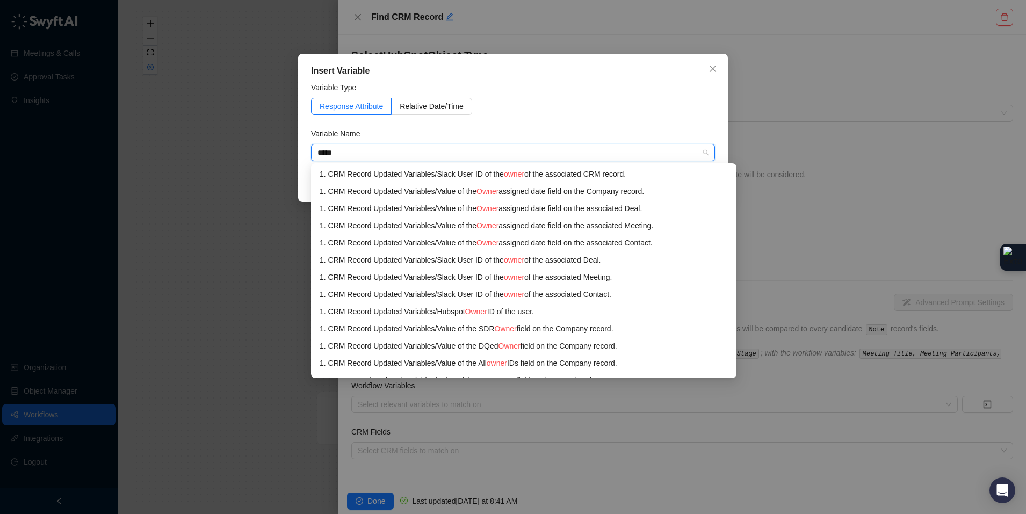
drag, startPoint x: 455, startPoint y: 154, endPoint x: 228, endPoint y: 118, distance: 230.0
click at [228, 118] on div "Insert Variable Variable Type Response Attribute Relative Date/Time Variable Na…" at bounding box center [513, 257] width 1026 height 514
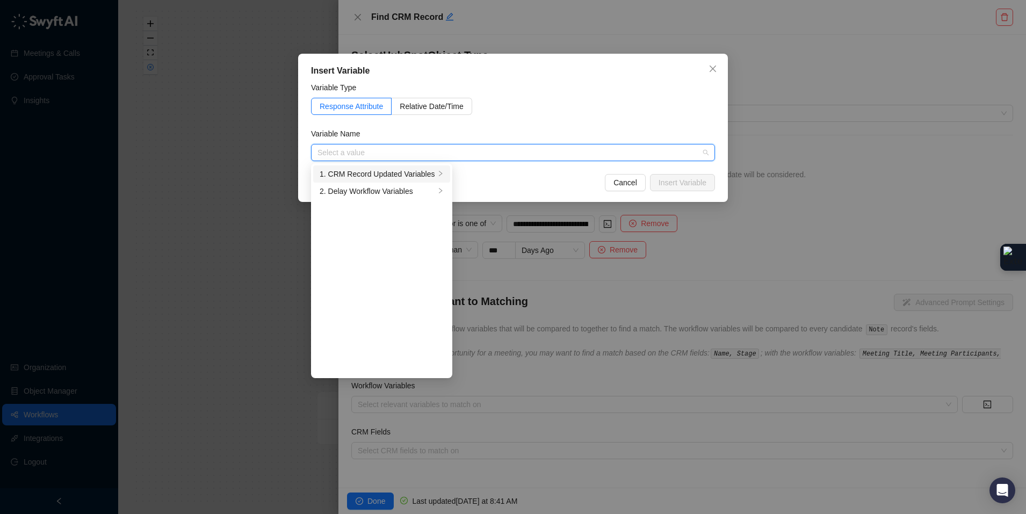
click at [421, 173] on div "1. CRM Record Updated Variables" at bounding box center [376, 174] width 115 height 12
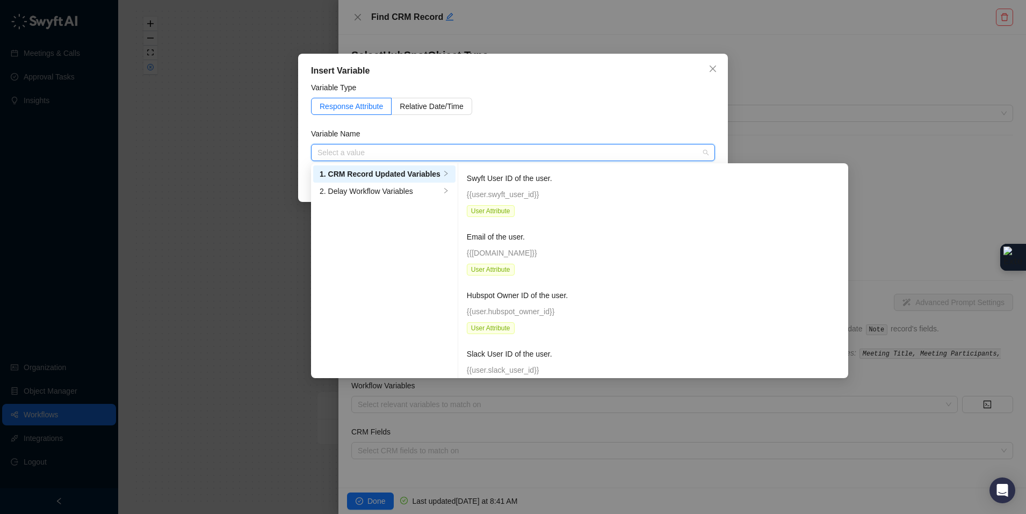
click at [408, 135] on div "Variable Name" at bounding box center [513, 136] width 404 height 16
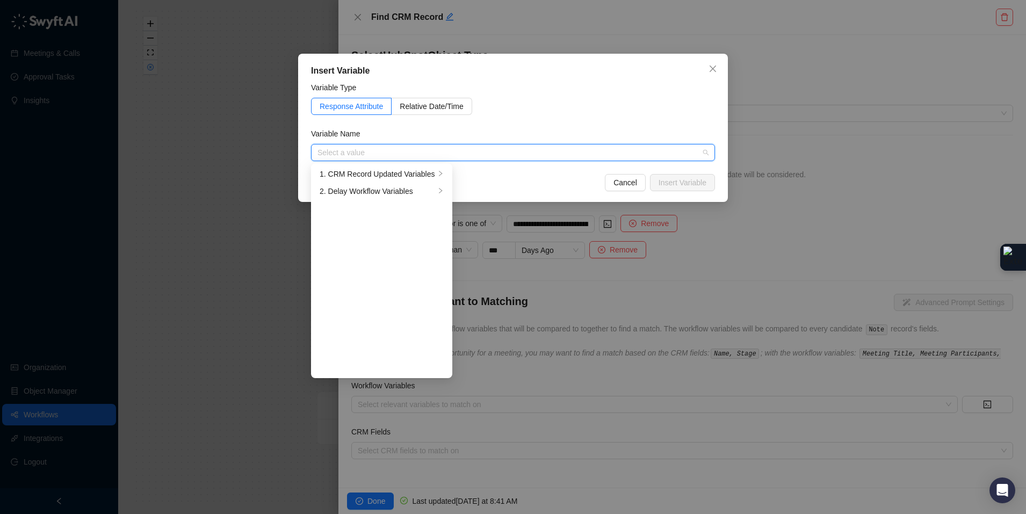
click at [389, 148] on input "search" at bounding box center [509, 152] width 384 height 16
click at [420, 174] on div "1. CRM Record Updated Variables" at bounding box center [376, 174] width 115 height 12
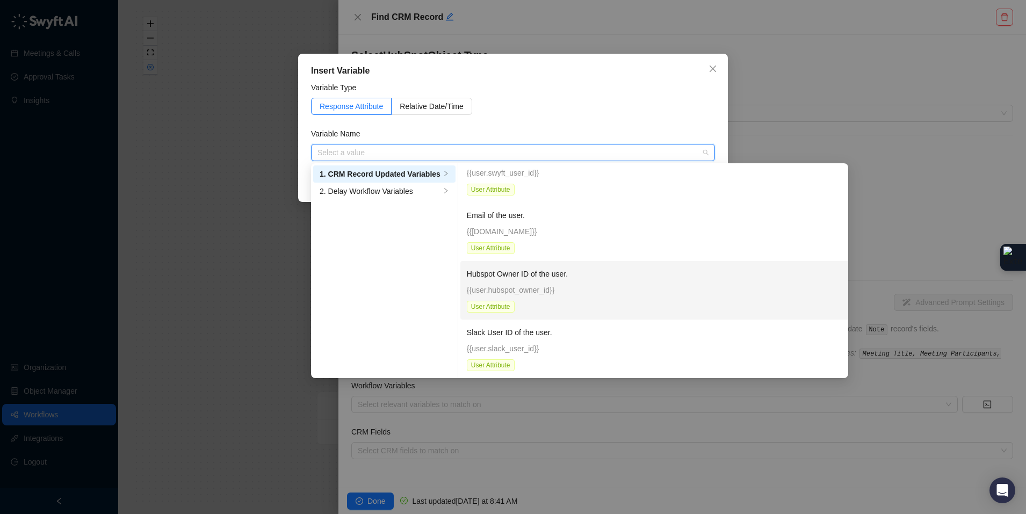
scroll to position [221, 0]
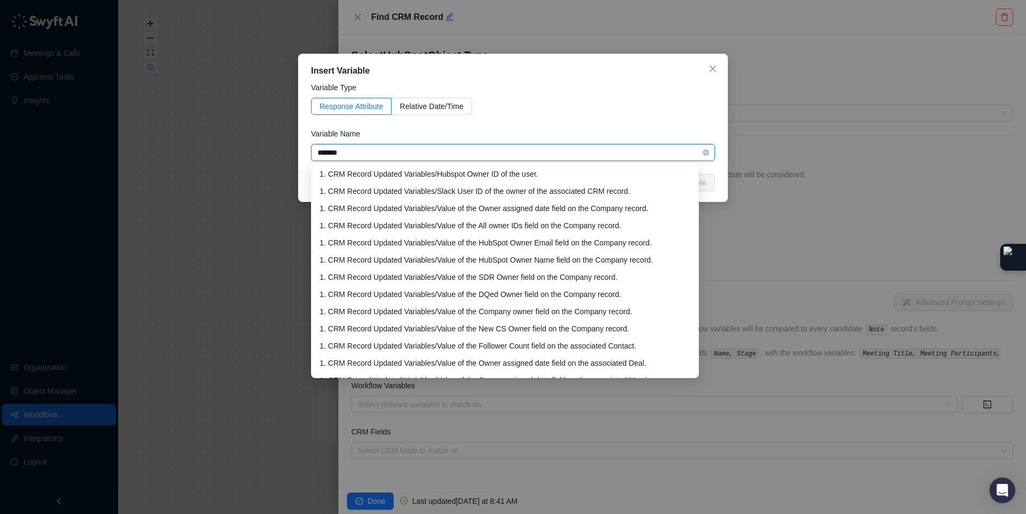
type input "*****"
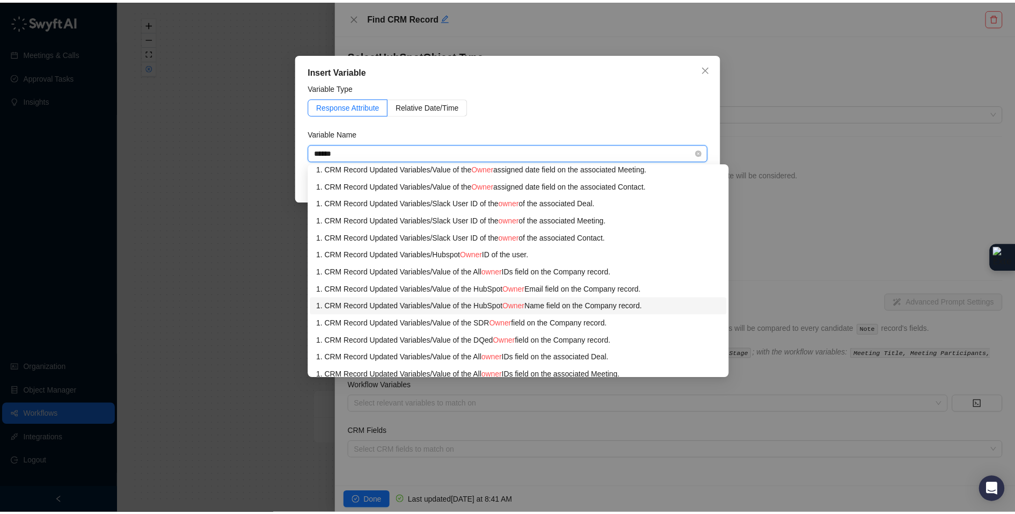
scroll to position [60, 0]
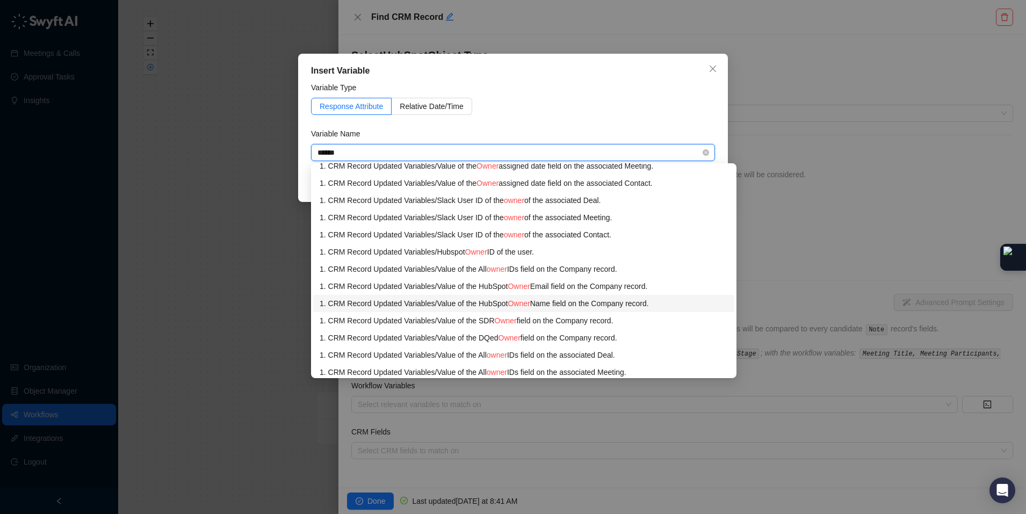
click at [679, 306] on div "1. CRM Record Updated Variables / Value of the HubSpot Owner Name field on the …" at bounding box center [523, 303] width 408 height 12
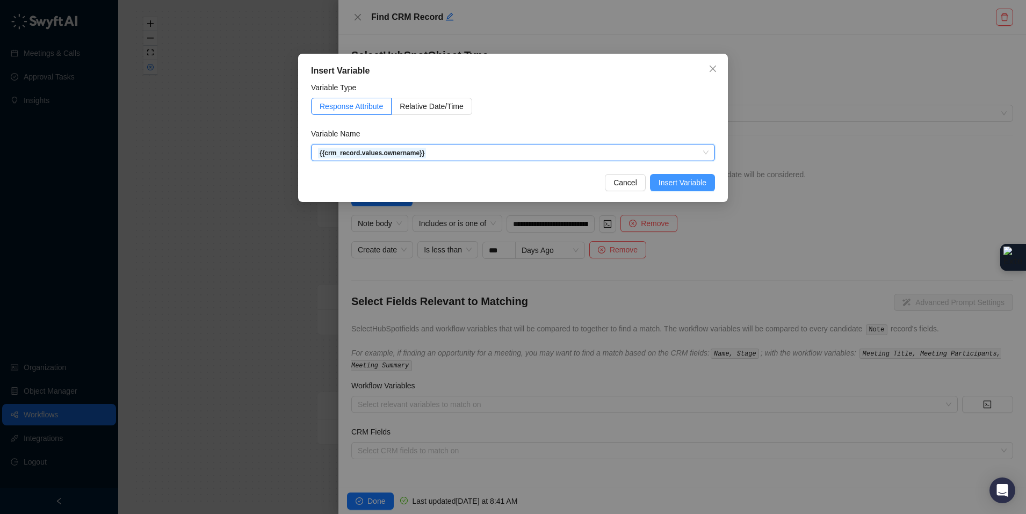
click at [679, 188] on span "Insert Variable" at bounding box center [682, 183] width 48 height 12
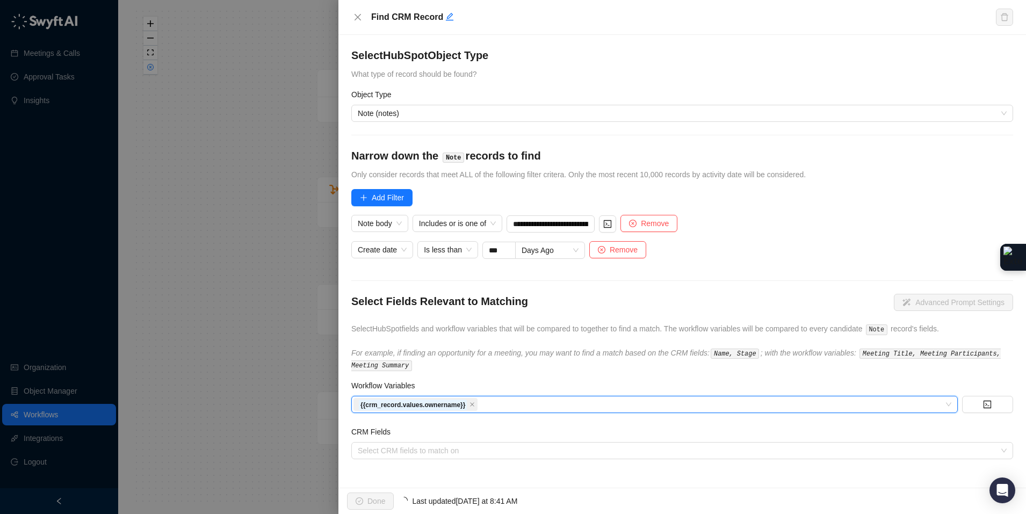
click at [469, 447] on div at bounding box center [676, 451] width 646 height 8
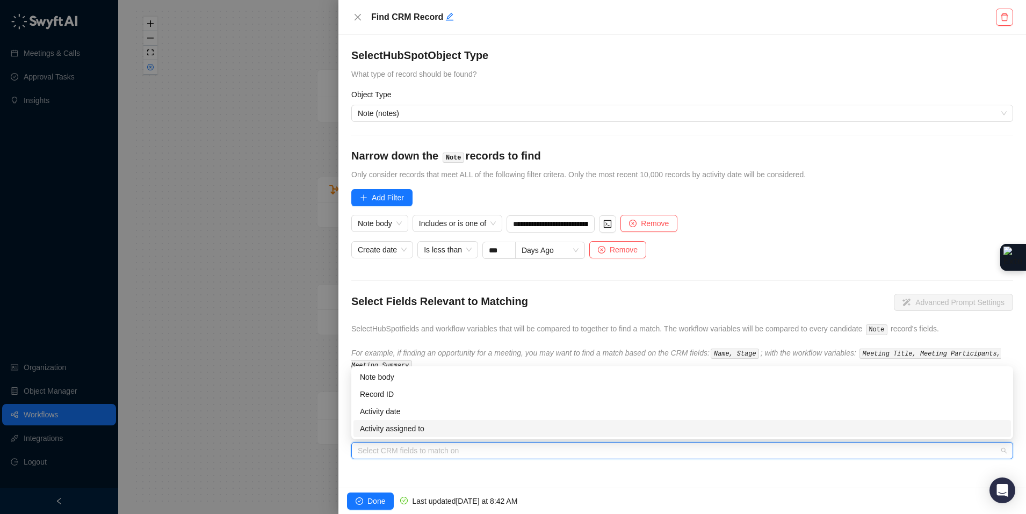
click at [433, 427] on div "Activity assigned to" at bounding box center [682, 429] width 644 height 12
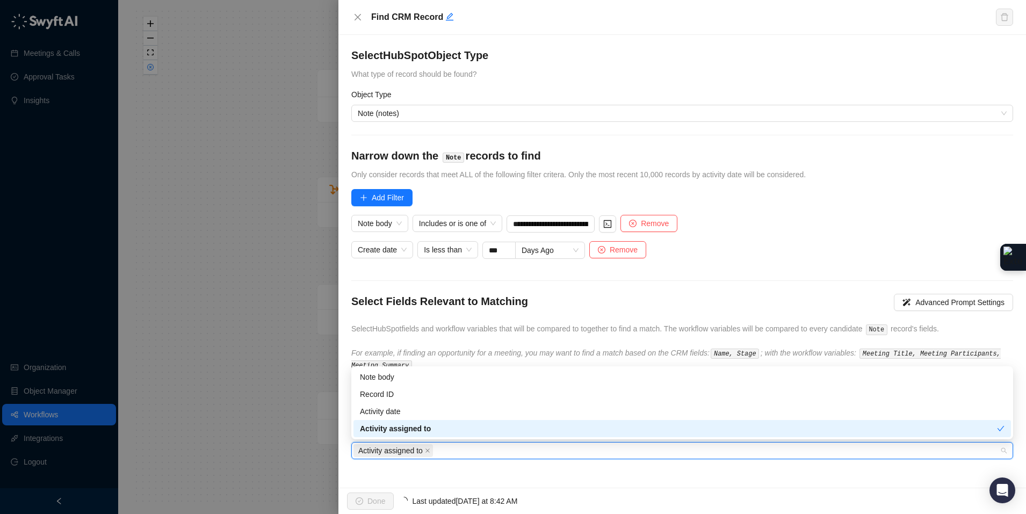
click at [465, 471] on div "**********" at bounding box center [681, 261] width 687 height 453
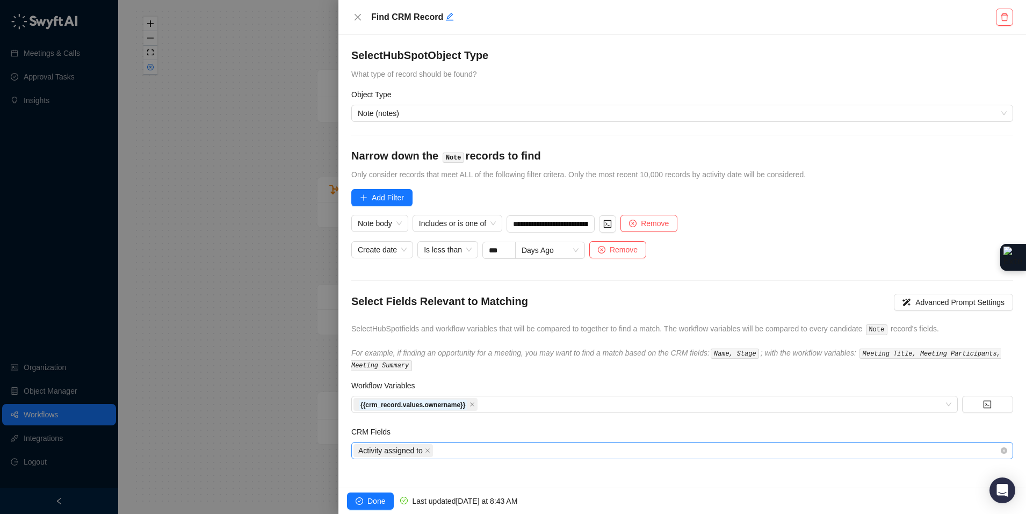
click at [472, 455] on div "Activity assigned to" at bounding box center [676, 450] width 646 height 15
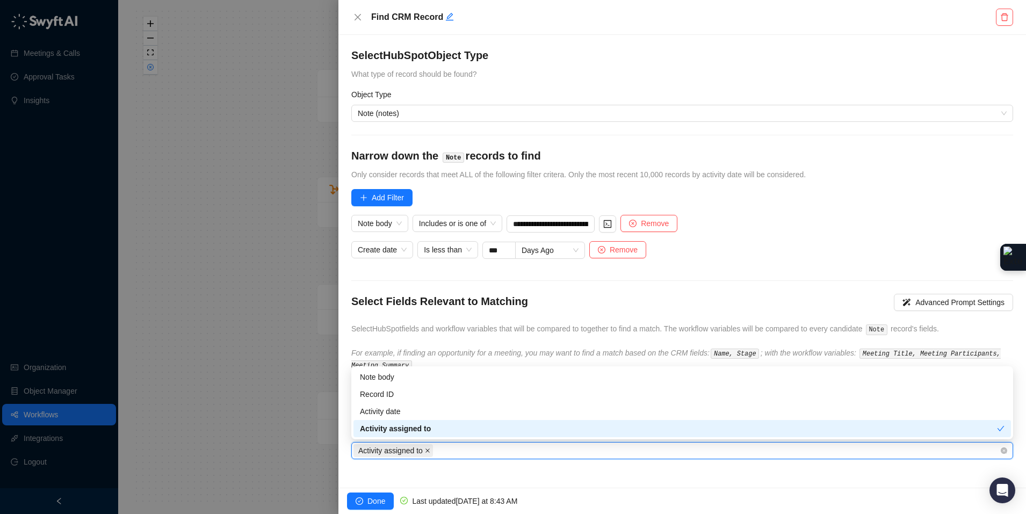
click at [430, 448] on icon "close" at bounding box center [427, 450] width 5 height 5
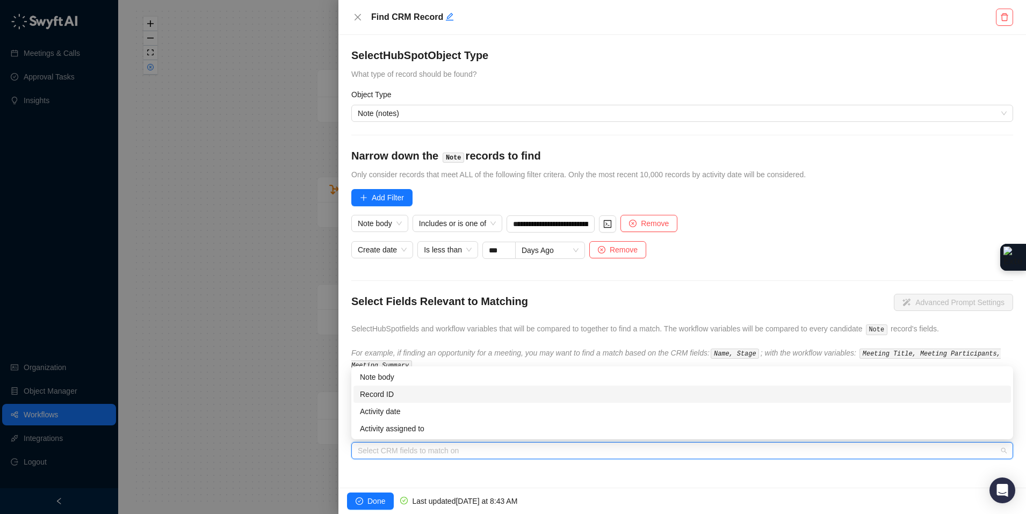
click at [392, 393] on div "Record ID" at bounding box center [682, 394] width 644 height 12
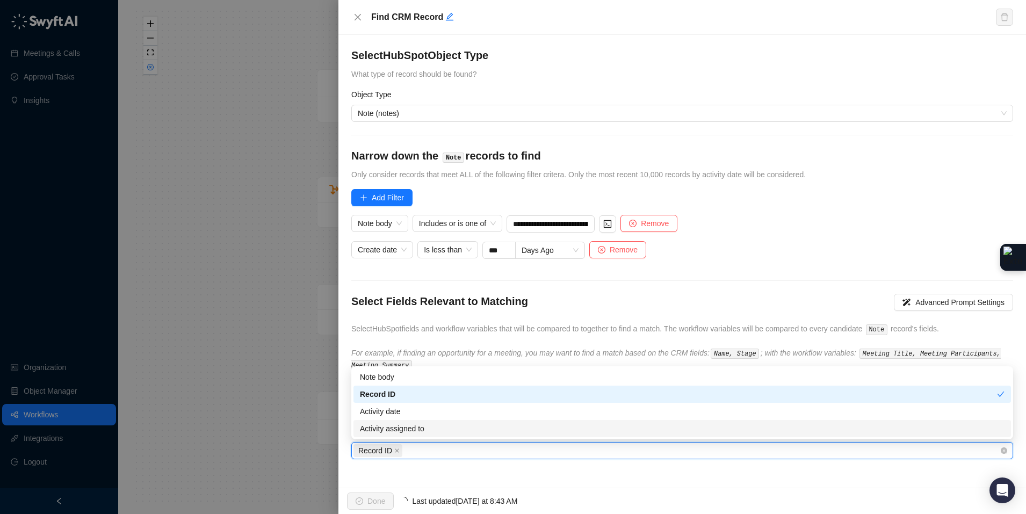
drag, startPoint x: 434, startPoint y: 469, endPoint x: 438, endPoint y: 457, distance: 12.4
click at [434, 469] on div "**********" at bounding box center [681, 261] width 687 height 453
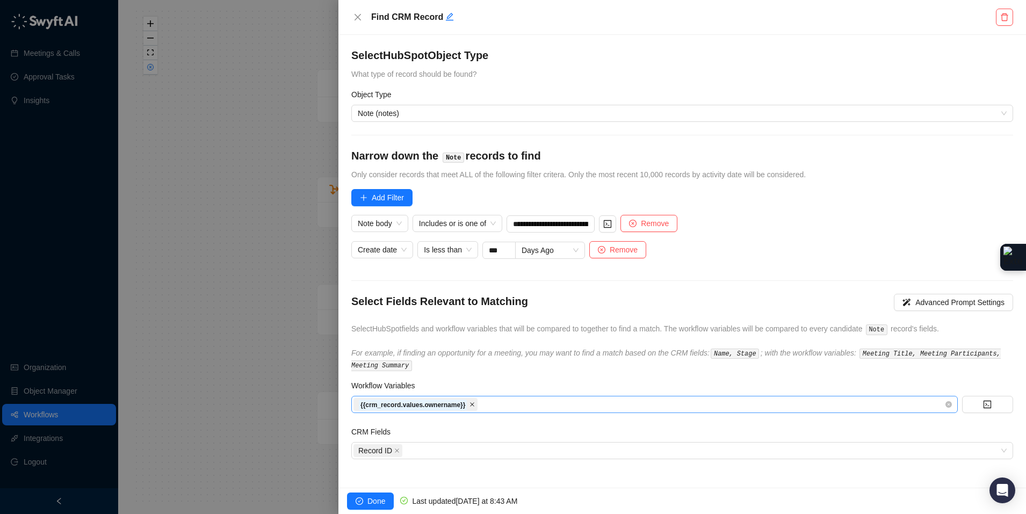
click at [474, 404] on icon "close" at bounding box center [471, 404] width 5 height 5
click at [454, 403] on div at bounding box center [648, 405] width 591 height 8
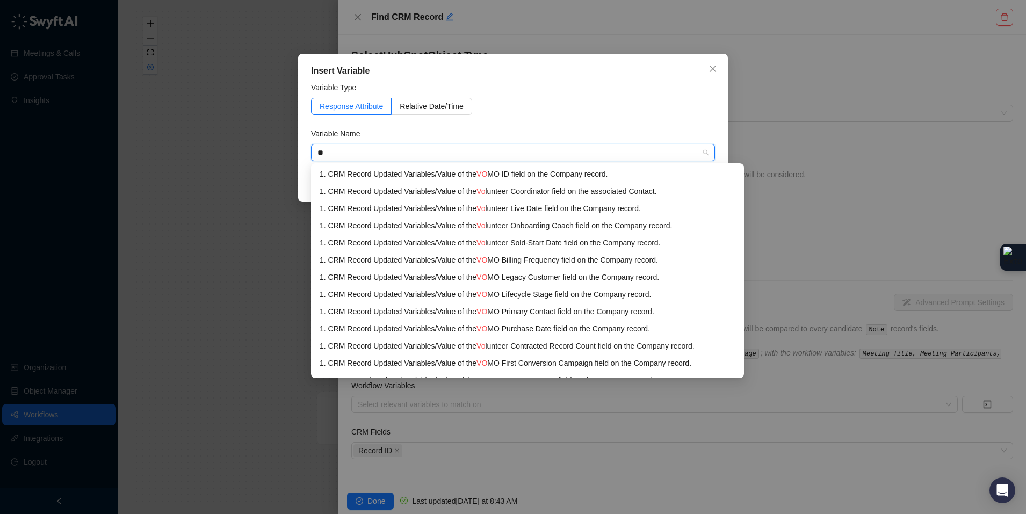
type input "*"
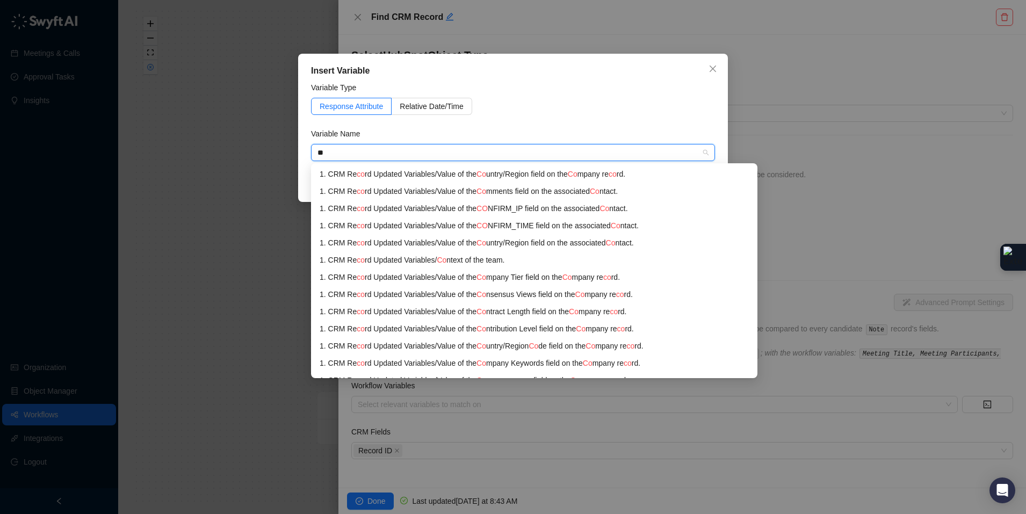
type input "*"
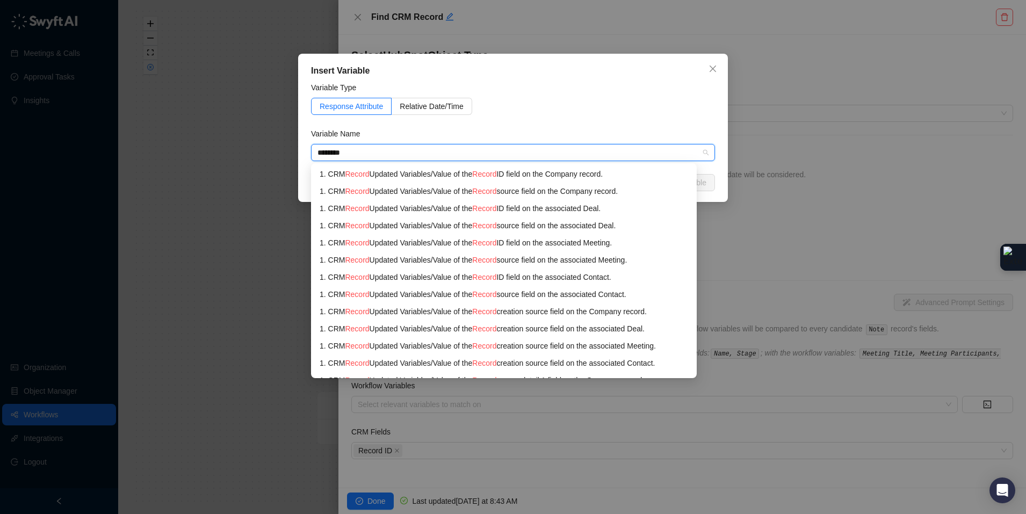
type input "*********"
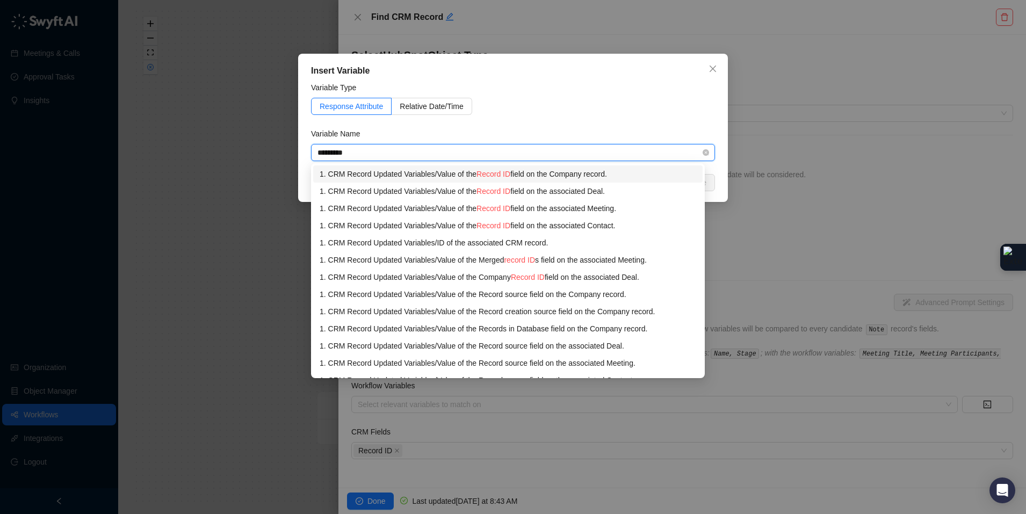
click at [548, 172] on div "1. CRM Record Updated Variables / Value of the Record ID field on the Company r…" at bounding box center [507, 174] width 376 height 12
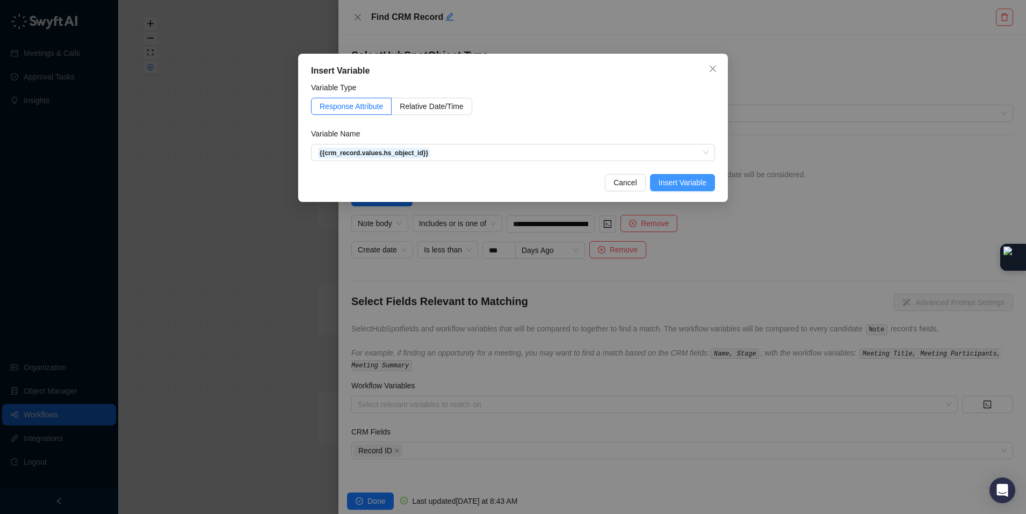
click at [706, 178] on button "Insert Variable" at bounding box center [682, 182] width 65 height 17
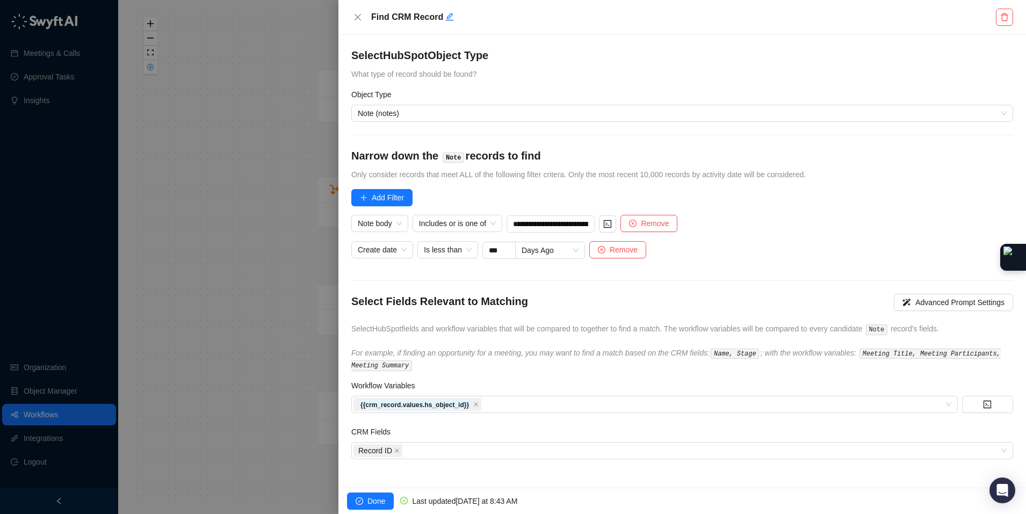
drag, startPoint x: 401, startPoint y: 353, endPoint x: 659, endPoint y: 355, distance: 257.7
click at [659, 355] on icon "For example, if finding an opportunity for a meeting, you may want to find a ma…" at bounding box center [675, 358] width 649 height 21
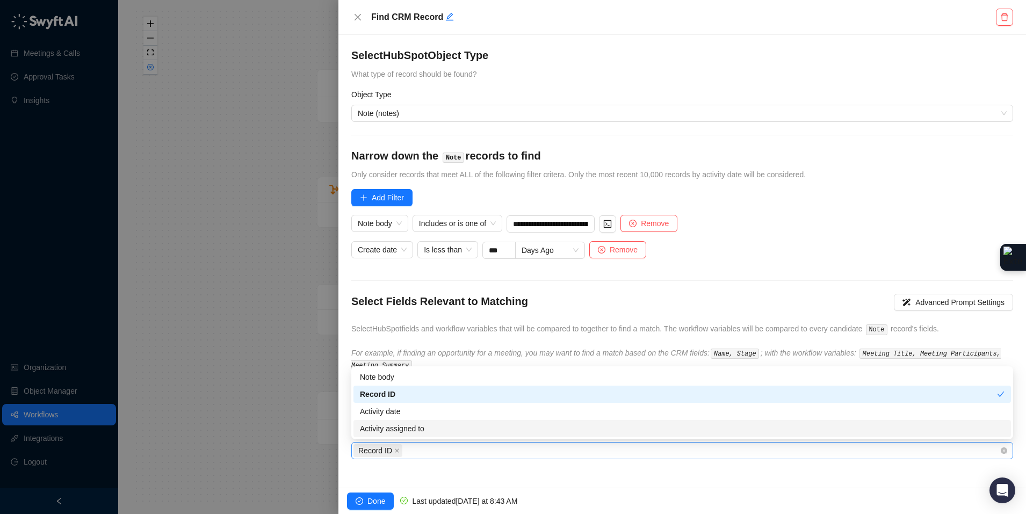
click at [451, 445] on div "Record ID" at bounding box center [676, 450] width 646 height 15
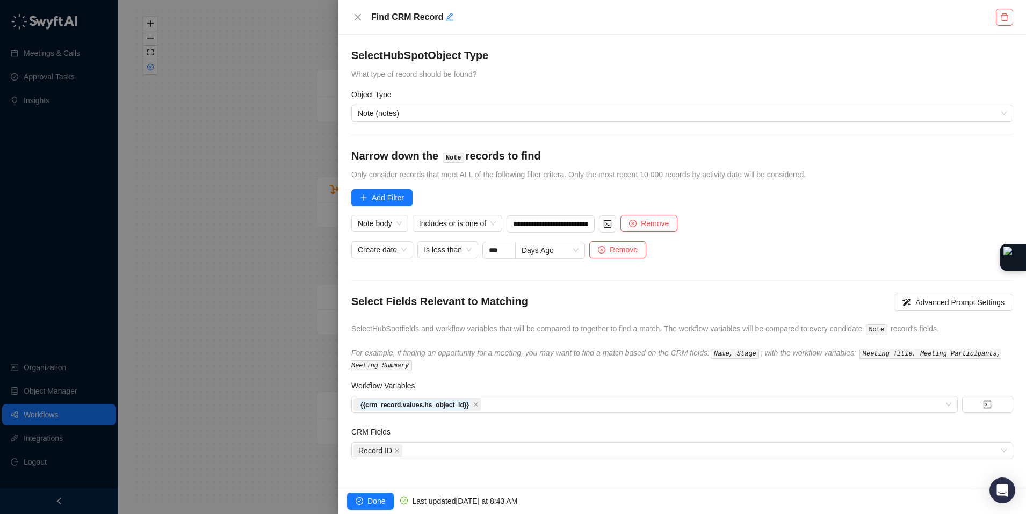
click at [459, 474] on div "**********" at bounding box center [681, 261] width 687 height 453
click at [995, 450] on div "Record ID" at bounding box center [676, 450] width 646 height 15
click at [375, 475] on div "**********" at bounding box center [681, 261] width 687 height 453
click at [368, 500] on span "Done" at bounding box center [376, 501] width 18 height 12
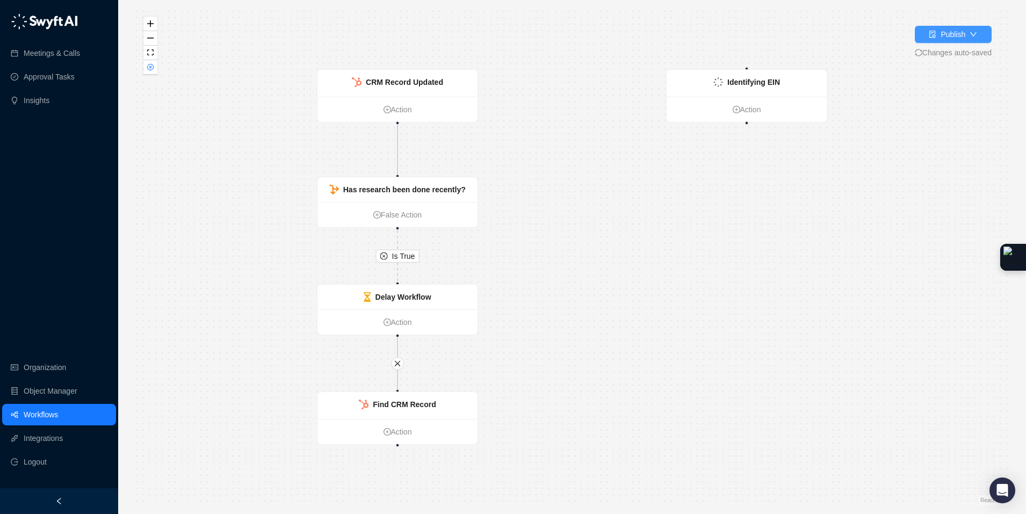
click at [943, 35] on div "Publish" at bounding box center [952, 34] width 25 height 12
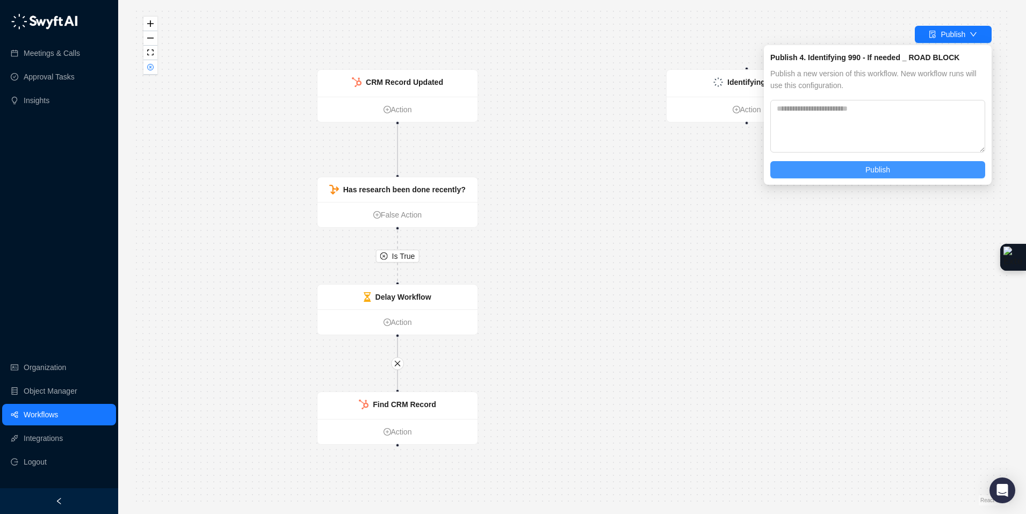
click at [865, 171] on span "Publish" at bounding box center [877, 170] width 25 height 12
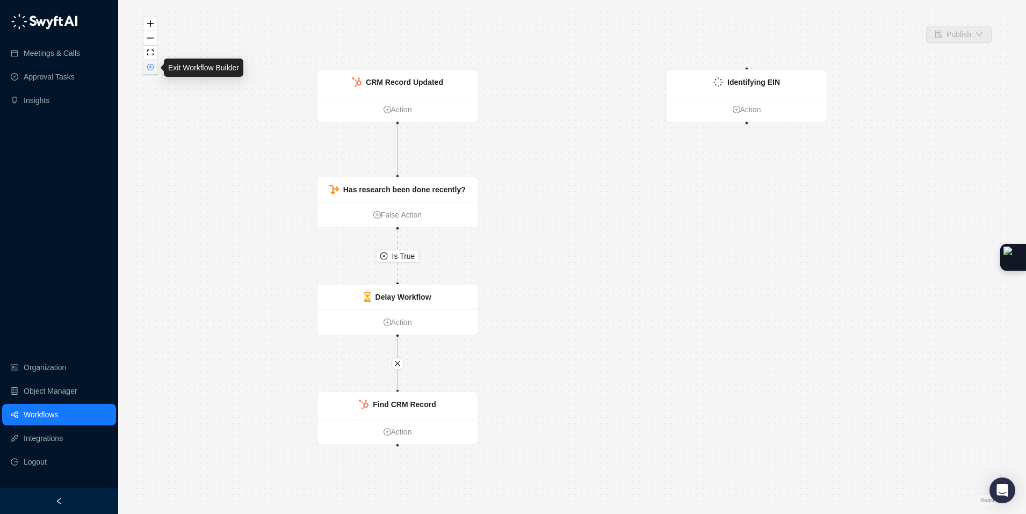
click at [150, 69] on icon "close-circle" at bounding box center [150, 66] width 5 height 5
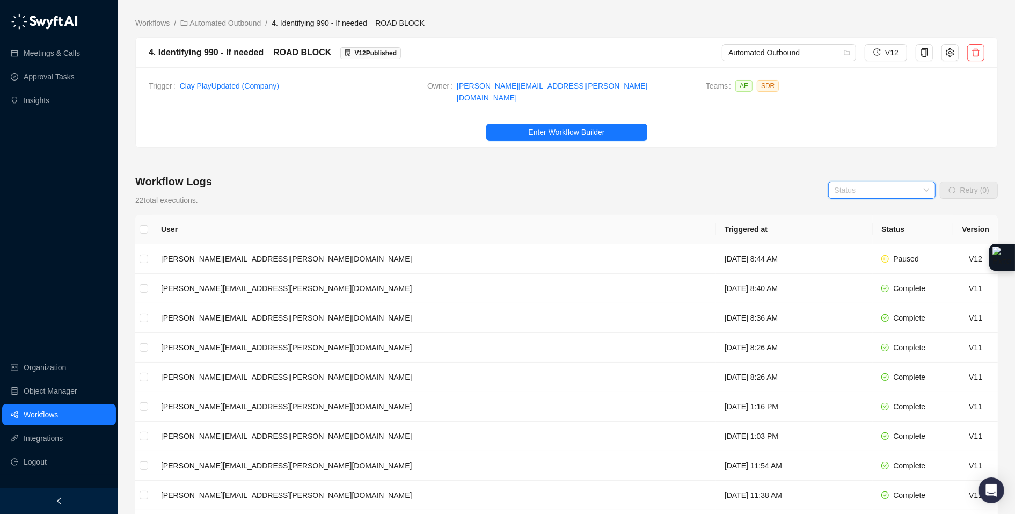
click at [880, 185] on input "search" at bounding box center [879, 190] width 88 height 16
click at [715, 182] on div "Workflow Logs 22 total executions. Status Retry (0)" at bounding box center [566, 190] width 863 height 32
click at [194, 251] on td "[PERSON_NAME][EMAIL_ADDRESS][PERSON_NAME][DOMAIN_NAME]" at bounding box center [434, 259] width 564 height 30
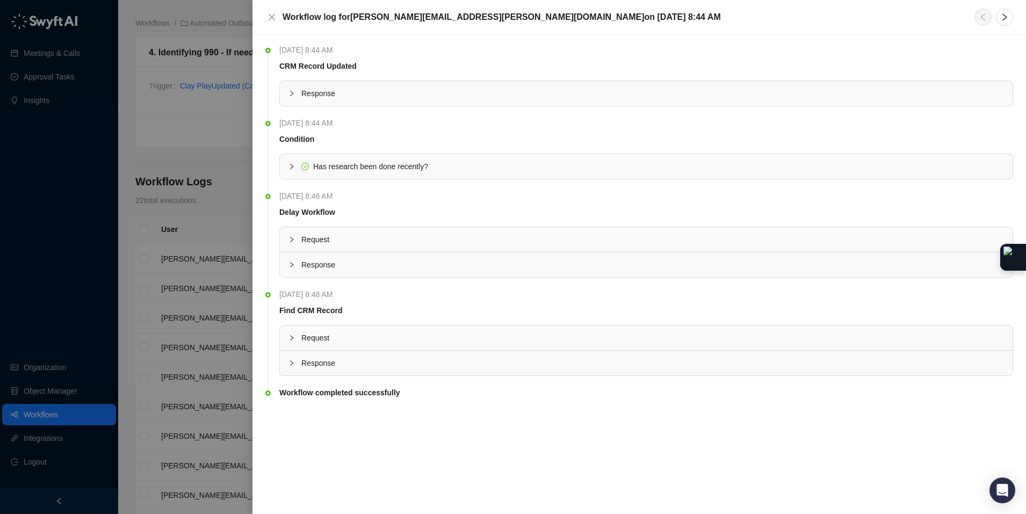
click at [292, 363] on icon "collapsed" at bounding box center [291, 363] width 6 height 6
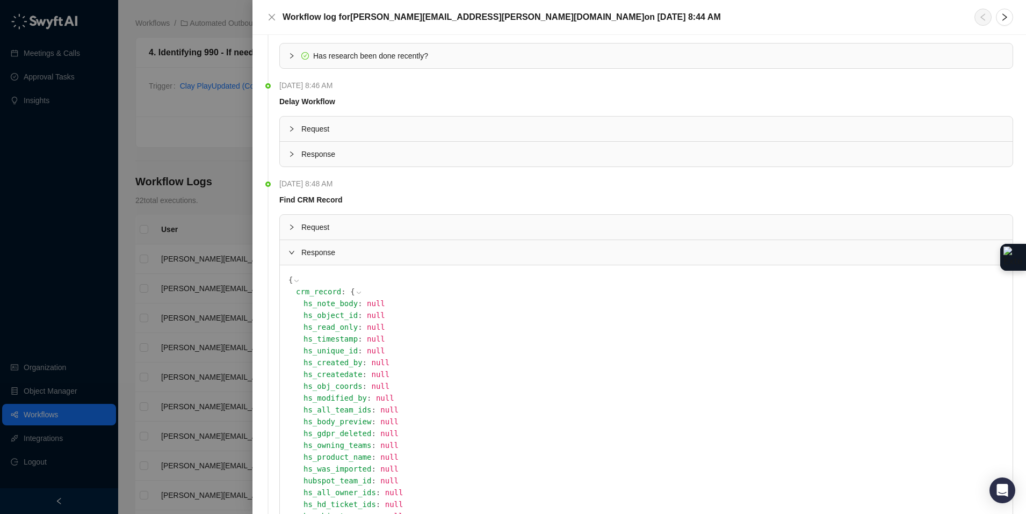
scroll to position [108, 0]
click at [288, 230] on icon "collapsed" at bounding box center [291, 229] width 6 height 6
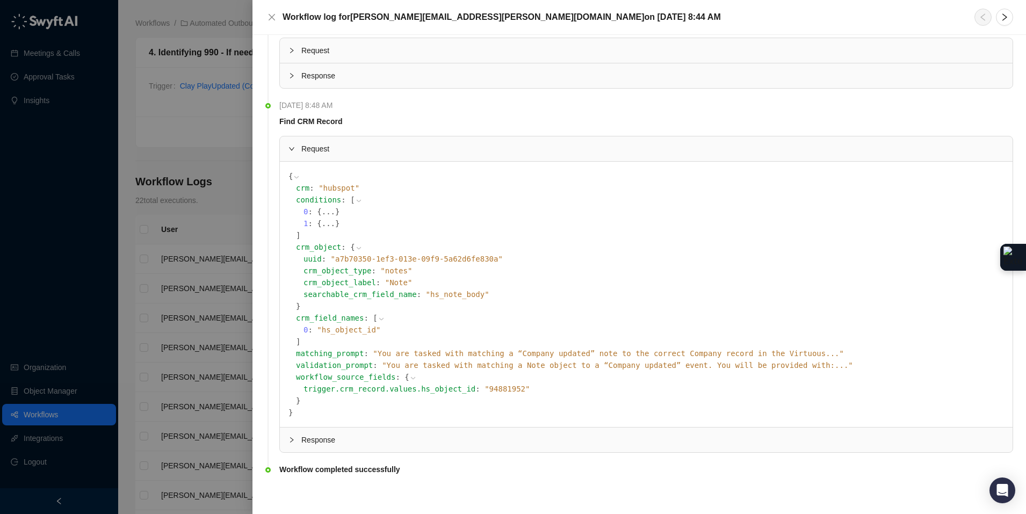
scroll to position [190, 0]
click at [749, 348] on span "" You are tasked with matching a “Company updated” note to the correct Company …" at bounding box center [608, 352] width 471 height 9
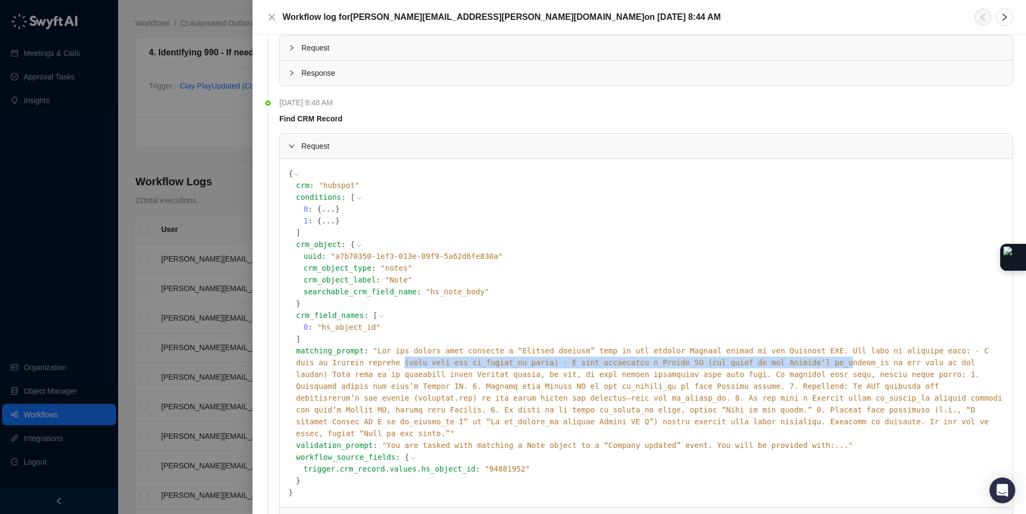
scroll to position [192, 0]
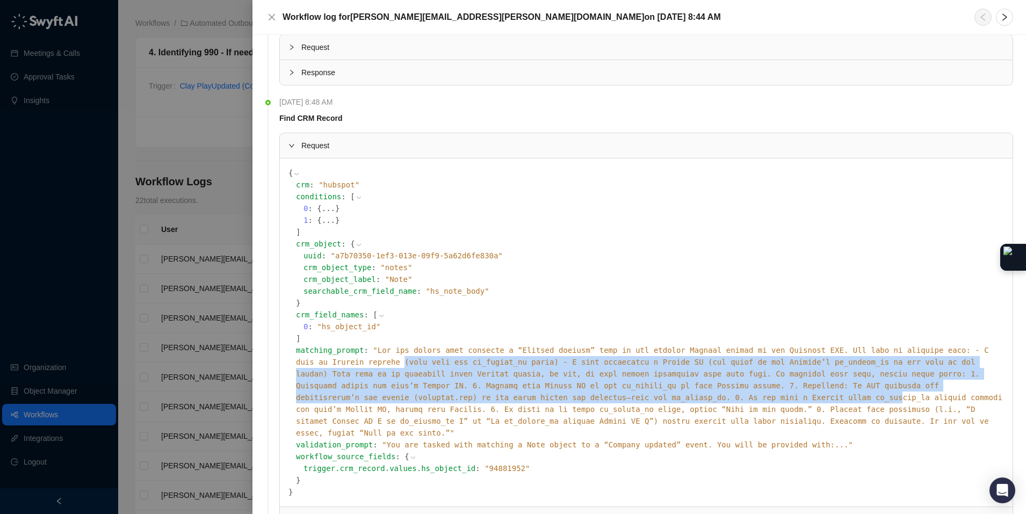
drag, startPoint x: 448, startPoint y: 367, endPoint x: 901, endPoint y: 398, distance: 454.3
click at [902, 399] on span "" "" at bounding box center [649, 391] width 706 height 91
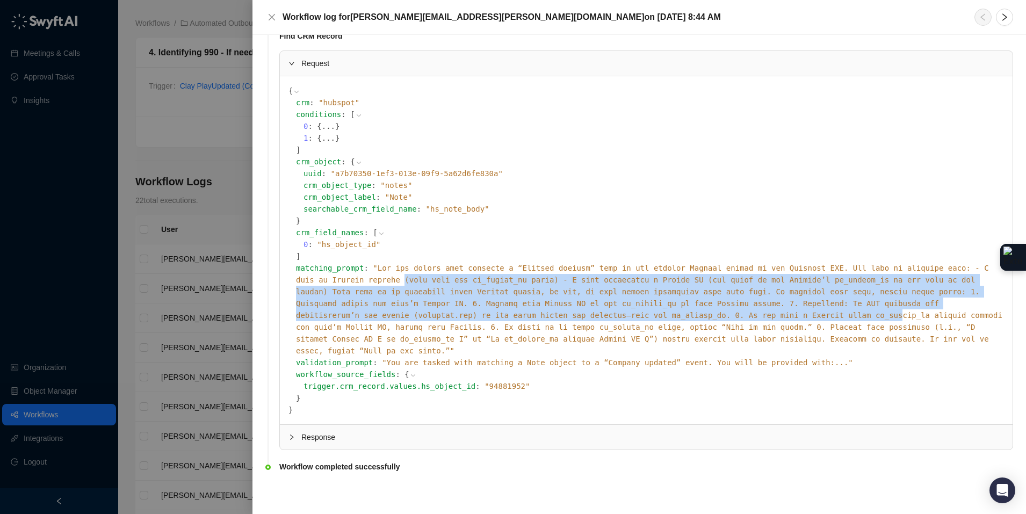
scroll to position [272, 0]
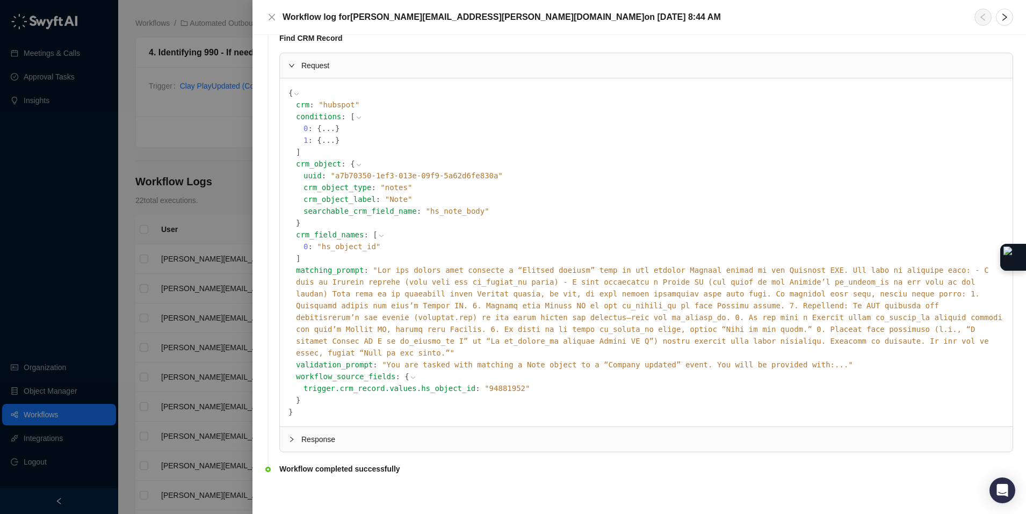
click at [216, 149] on div at bounding box center [513, 257] width 1026 height 514
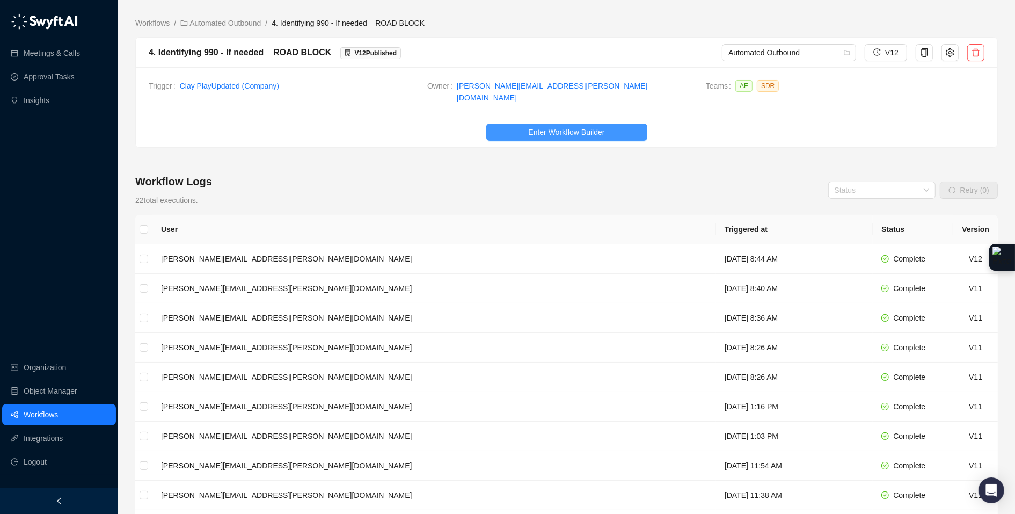
click at [625, 125] on button "Enter Workflow Builder" at bounding box center [566, 131] width 161 height 17
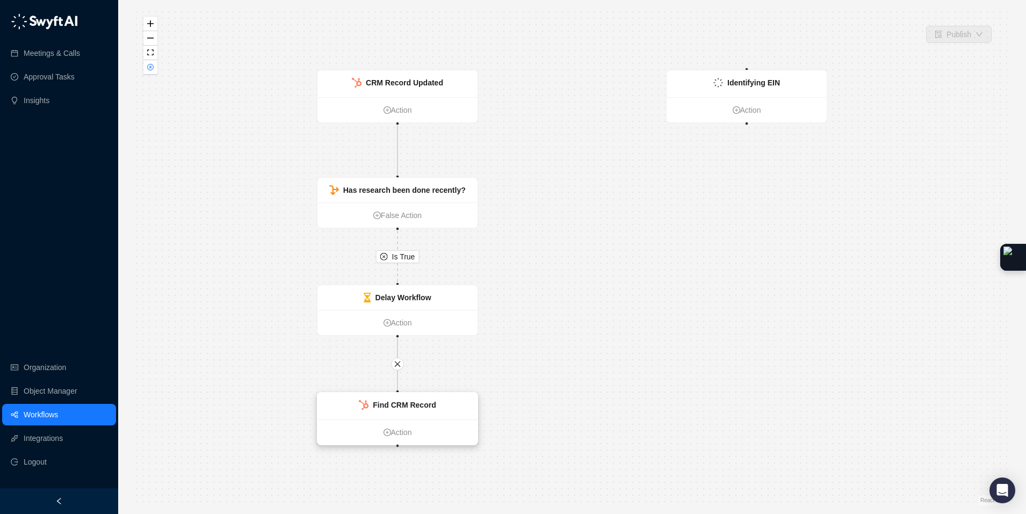
click at [437, 404] on div "Find CRM Record" at bounding box center [397, 406] width 160 height 27
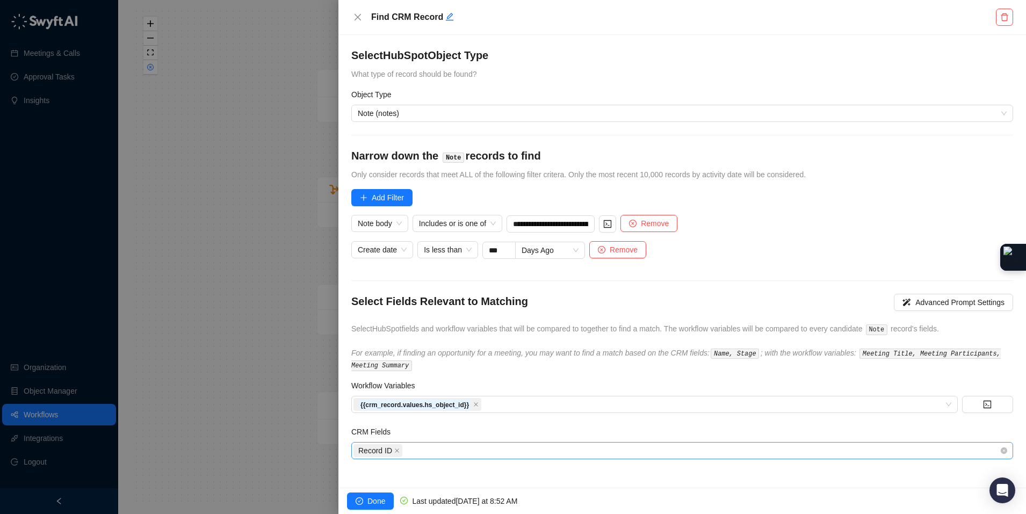
drag, startPoint x: 439, startPoint y: 438, endPoint x: 431, endPoint y: 449, distance: 14.0
click at [436, 443] on div "CRM Fields Record ID" at bounding box center [682, 442] width 662 height 33
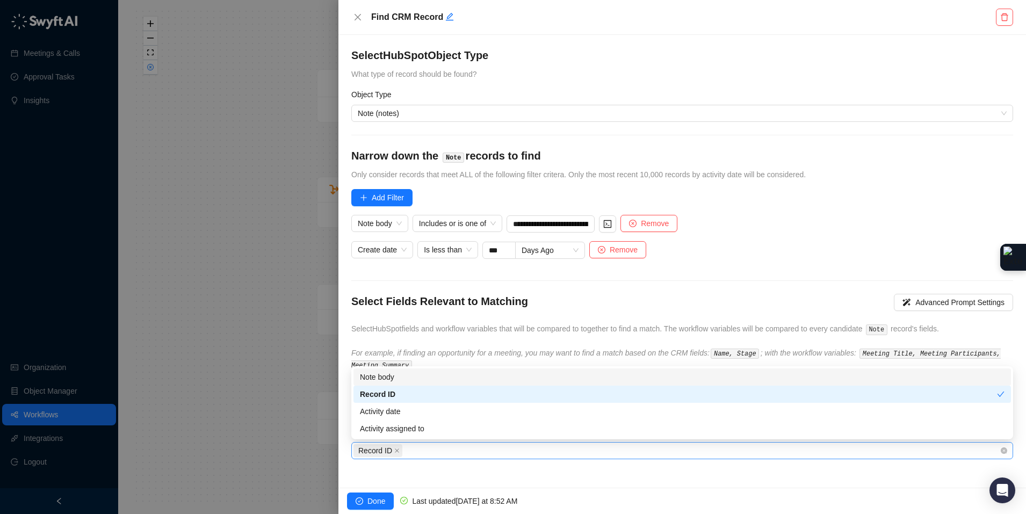
click at [431, 449] on div "Record ID" at bounding box center [676, 450] width 646 height 15
click at [388, 196] on span "Add Filter" at bounding box center [388, 198] width 32 height 12
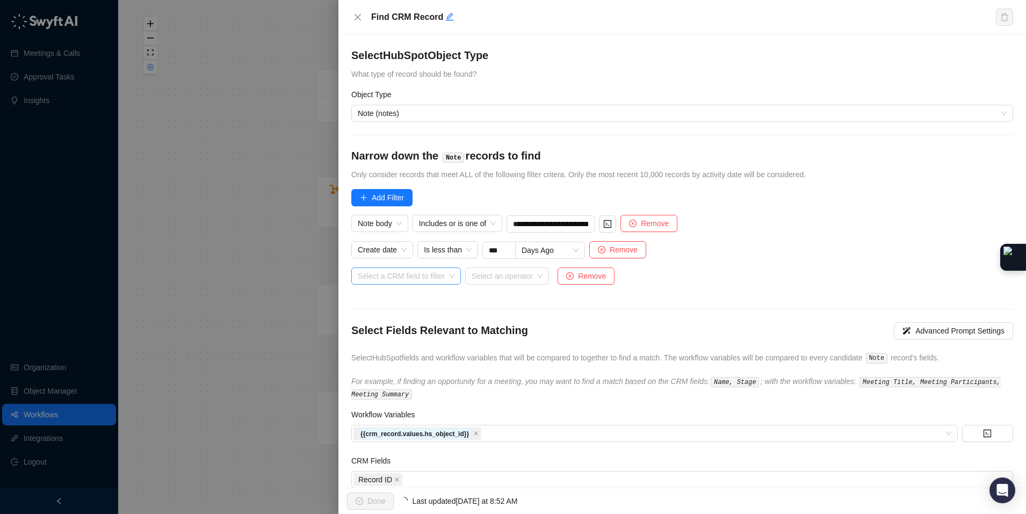
click at [413, 278] on input "search" at bounding box center [403, 276] width 90 height 16
type input "*"
type input "******"
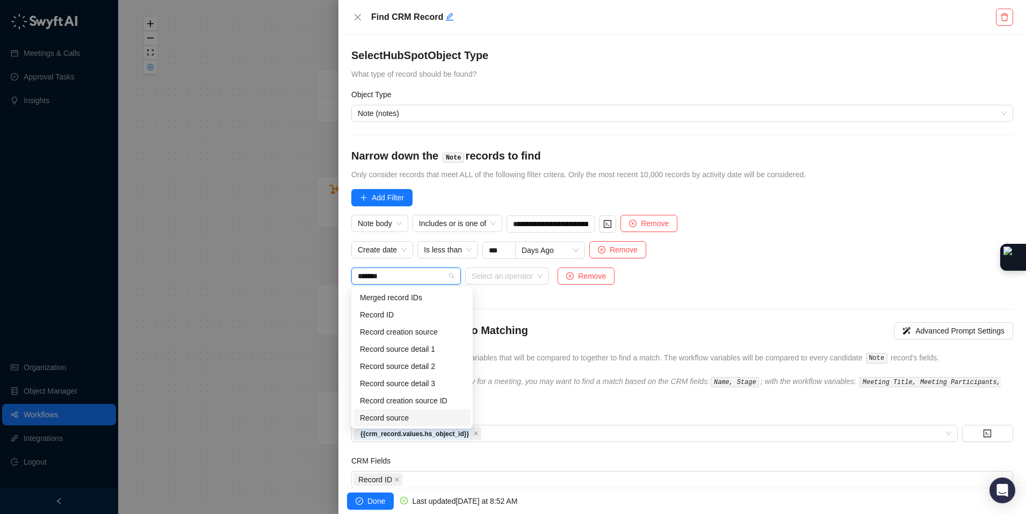
click at [411, 418] on div "Record source" at bounding box center [412, 418] width 104 height 12
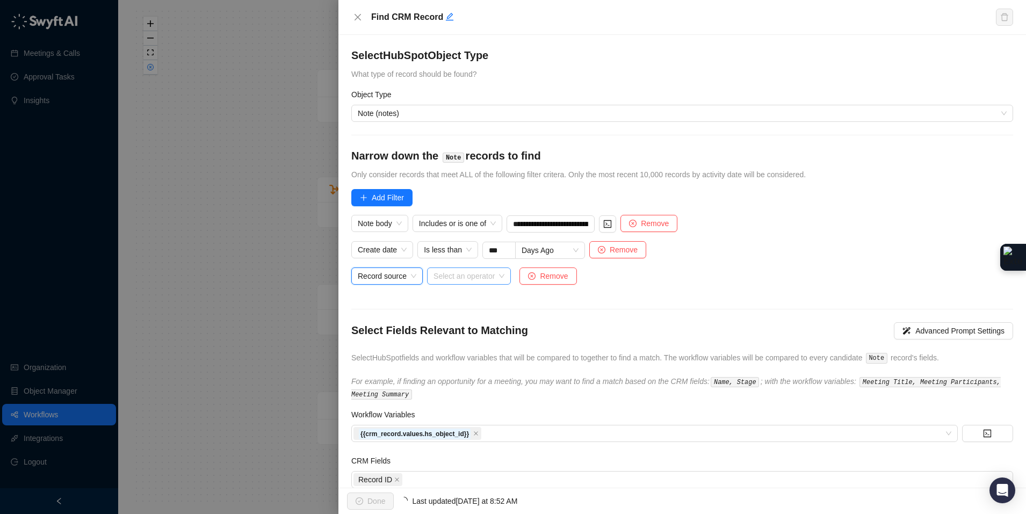
click at [486, 279] on input "search" at bounding box center [465, 276] width 64 height 16
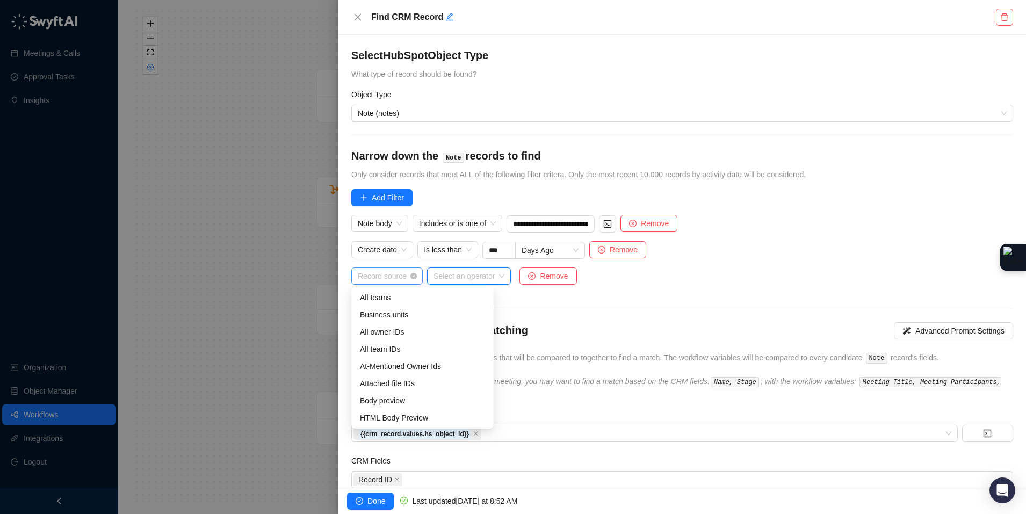
scroll to position [377, 0]
click at [405, 279] on span "Record source" at bounding box center [387, 276] width 59 height 16
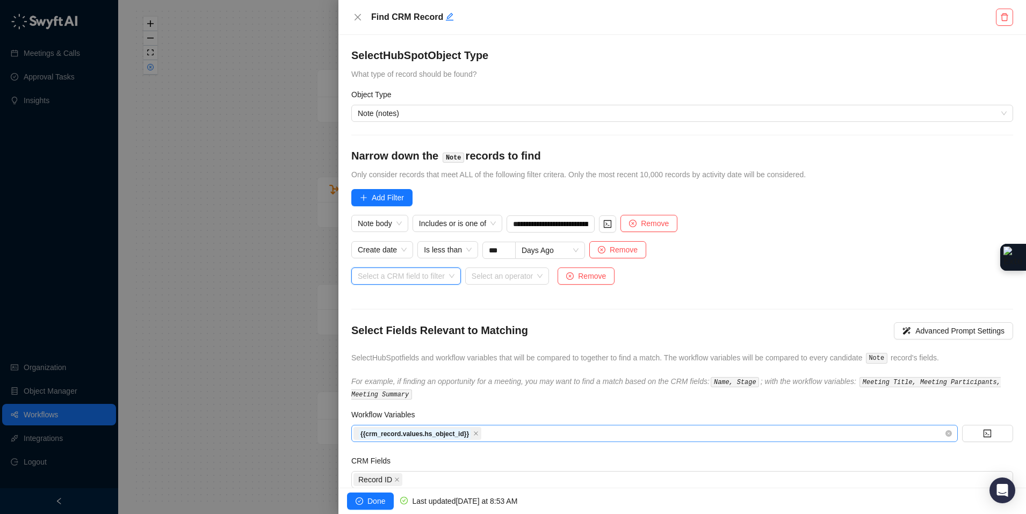
click at [499, 430] on div "{{crm_record.values.hs_object_id}}" at bounding box center [648, 433] width 591 height 15
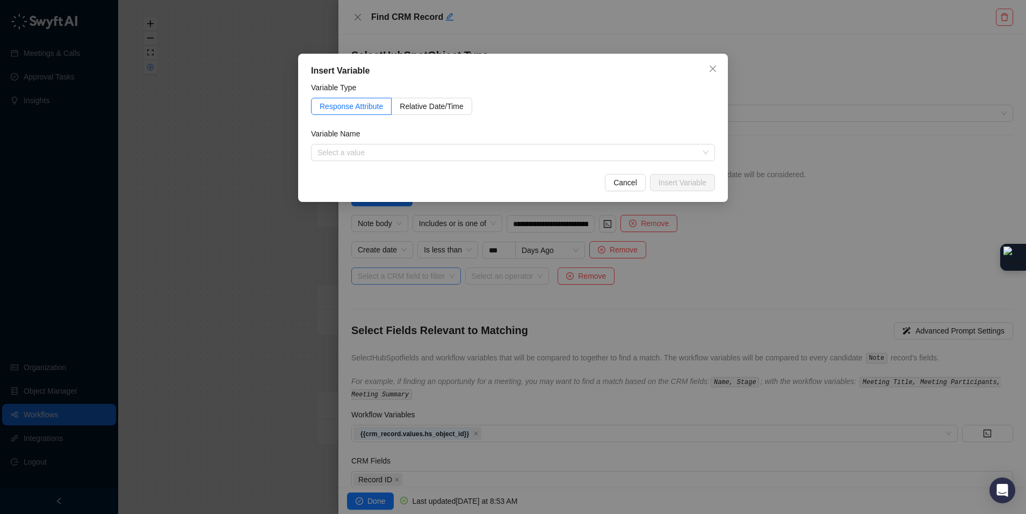
click at [484, 420] on div "Insert Variable Variable Type Response Attribute Relative Date/Time Variable Na…" at bounding box center [513, 257] width 1026 height 514
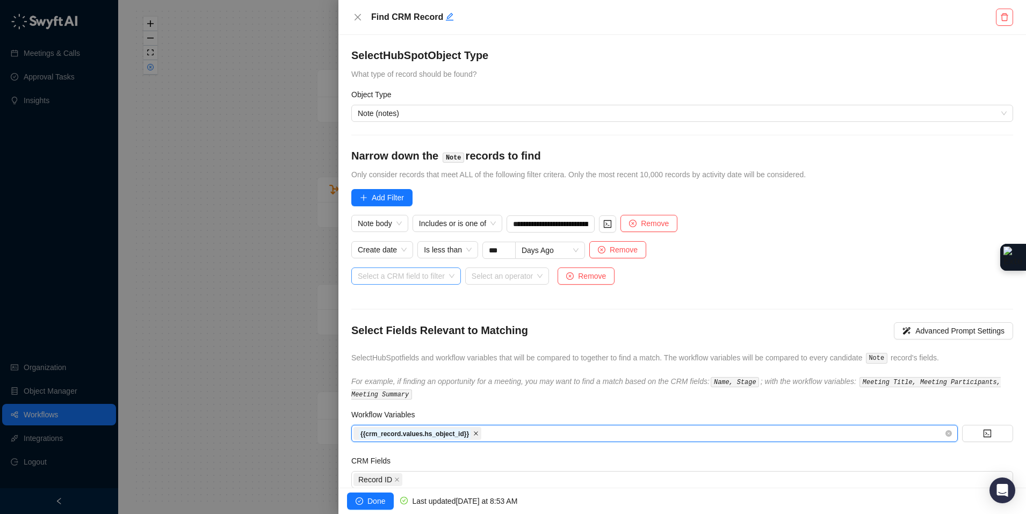
click at [478, 427] on span at bounding box center [475, 433] width 5 height 12
click at [396, 478] on icon "close" at bounding box center [397, 479] width 4 height 4
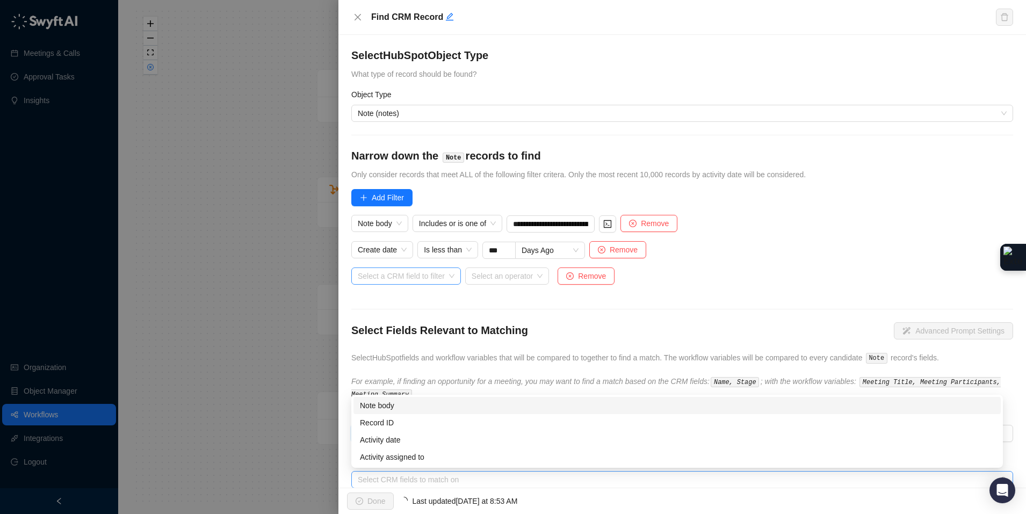
click at [398, 476] on div at bounding box center [676, 479] width 646 height 8
click at [411, 407] on div "Note body" at bounding box center [677, 405] width 634 height 12
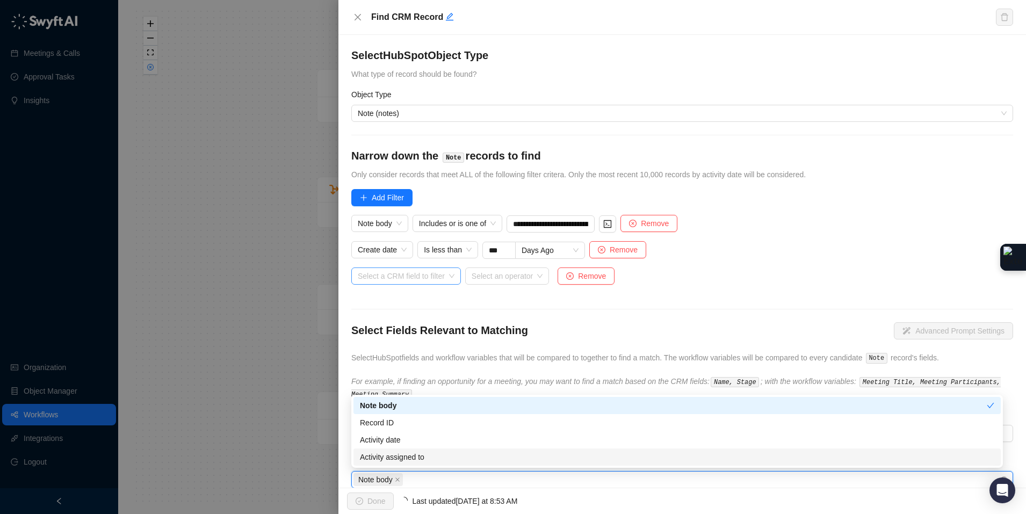
click at [439, 477] on div "Note body" at bounding box center [676, 479] width 646 height 15
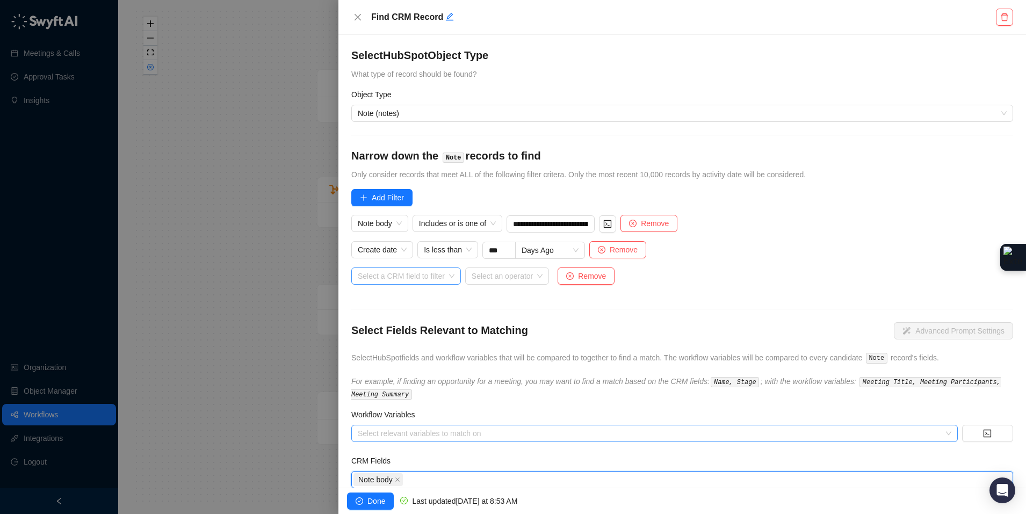
click at [419, 431] on div at bounding box center [648, 433] width 591 height 8
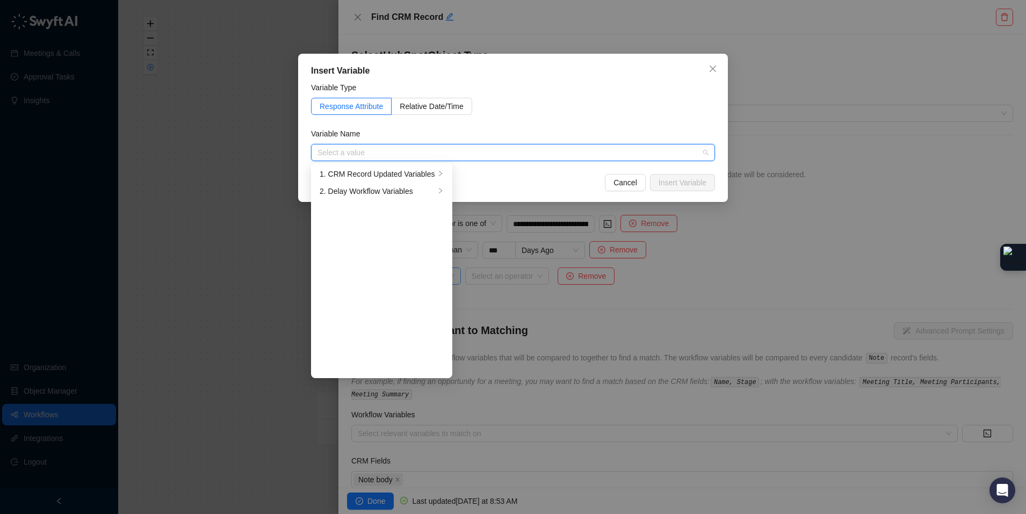
click at [425, 431] on div "Insert Variable Variable Type Response Attribute Relative Date/Time Variable Na…" at bounding box center [513, 257] width 1026 height 514
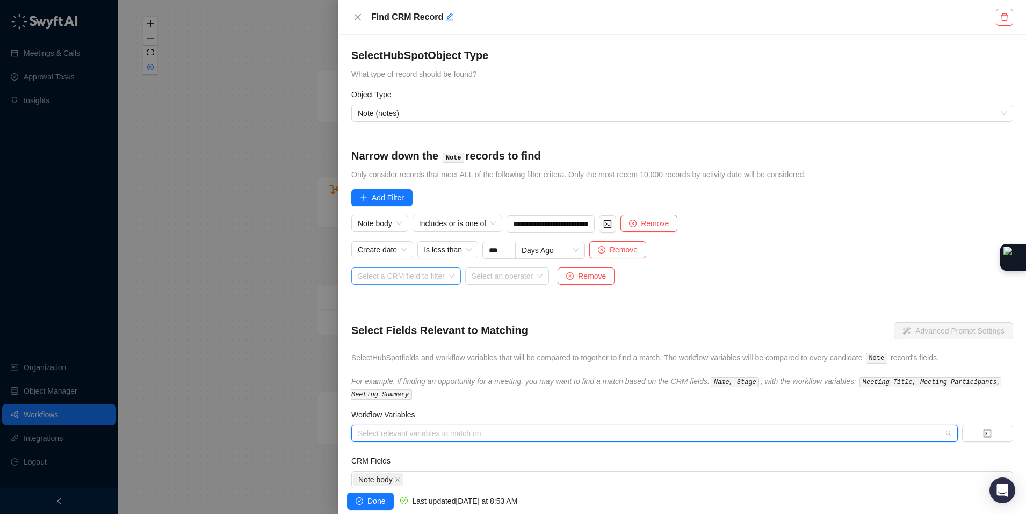
click at [430, 433] on div at bounding box center [648, 433] width 591 height 8
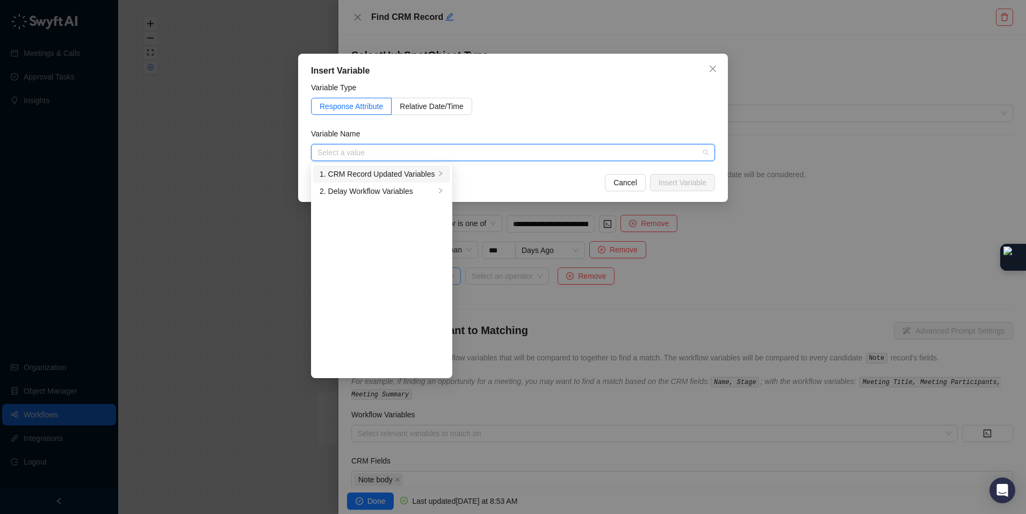
click at [419, 164] on ul "1. CRM Record Updated Variables 2. Delay Workflow Variables" at bounding box center [381, 270] width 141 height 215
click at [422, 172] on div "1. CRM Record Updated Variables" at bounding box center [376, 174] width 115 height 12
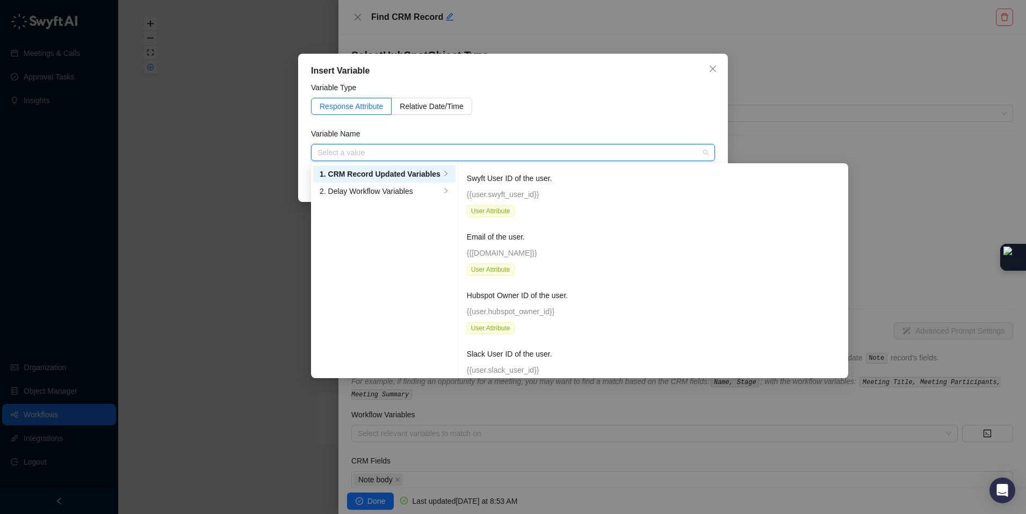
scroll to position [3, 0]
click at [346, 149] on input "search" at bounding box center [509, 152] width 384 height 16
click at [707, 69] on span "Close" at bounding box center [712, 68] width 17 height 9
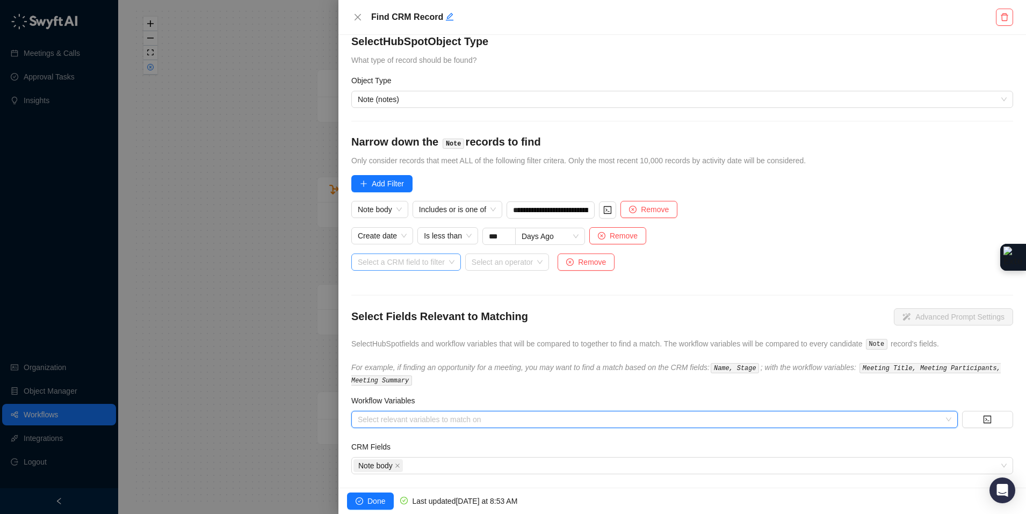
scroll to position [25, 0]
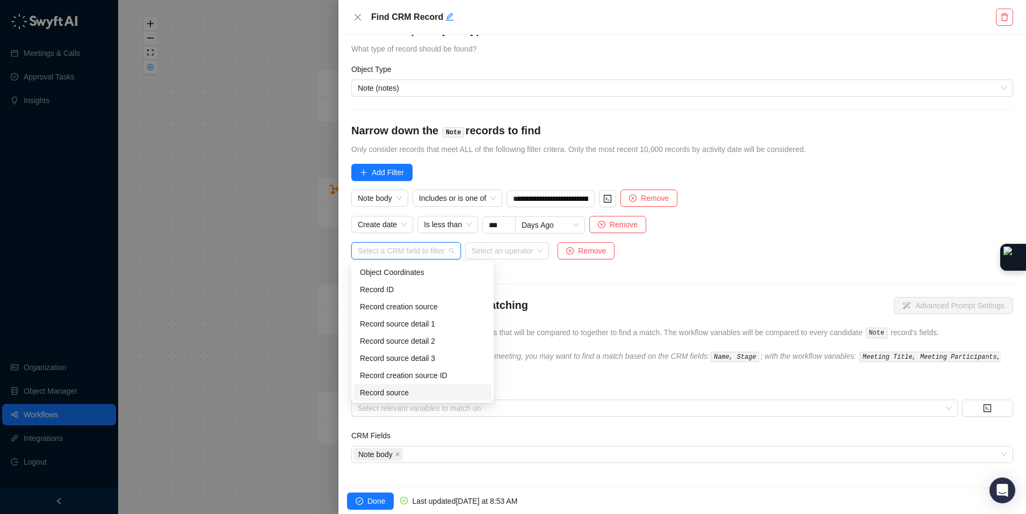
click at [427, 250] on input "search" at bounding box center [403, 251] width 90 height 16
type input "*"
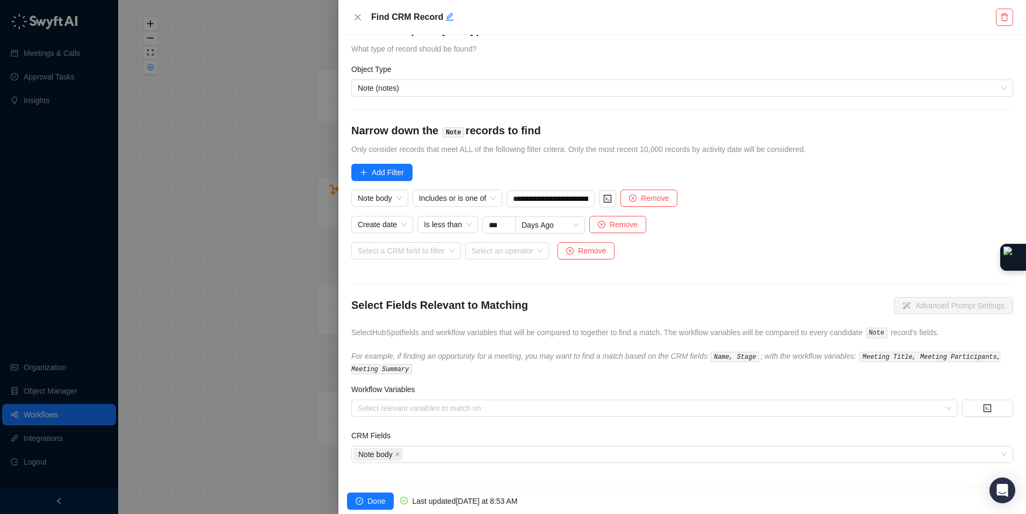
click at [773, 148] on span "Only consider records that meet ALL of the following filter critera. Only the m…" at bounding box center [578, 149] width 454 height 9
drag, startPoint x: 468, startPoint y: 423, endPoint x: 469, endPoint y: 414, distance: 8.7
click at [468, 423] on form "**********" at bounding box center [682, 243] width 662 height 440
click at [470, 410] on div at bounding box center [648, 408] width 591 height 8
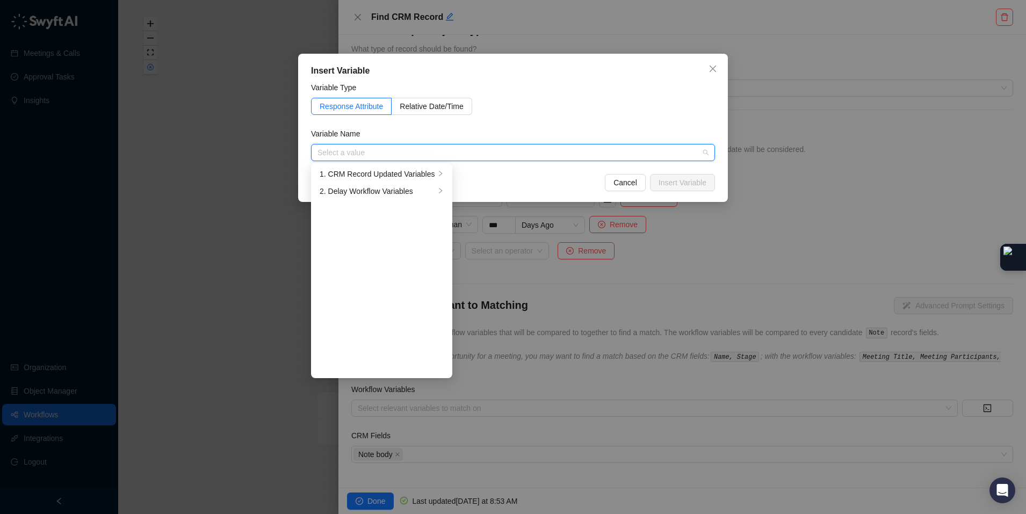
click at [473, 404] on div "Insert Variable Variable Type Response Attribute Relative Date/Time Variable Na…" at bounding box center [513, 257] width 1026 height 514
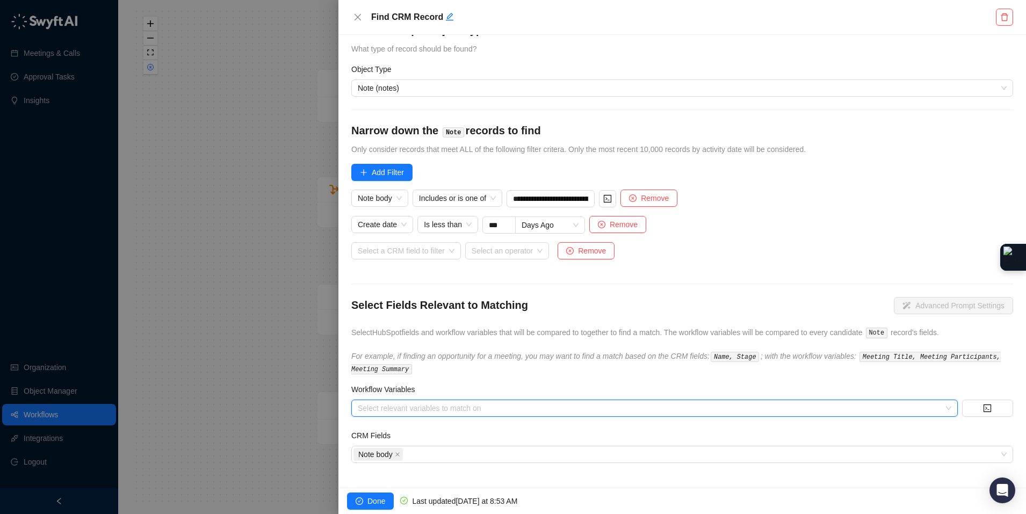
scroll to position [23, 0]
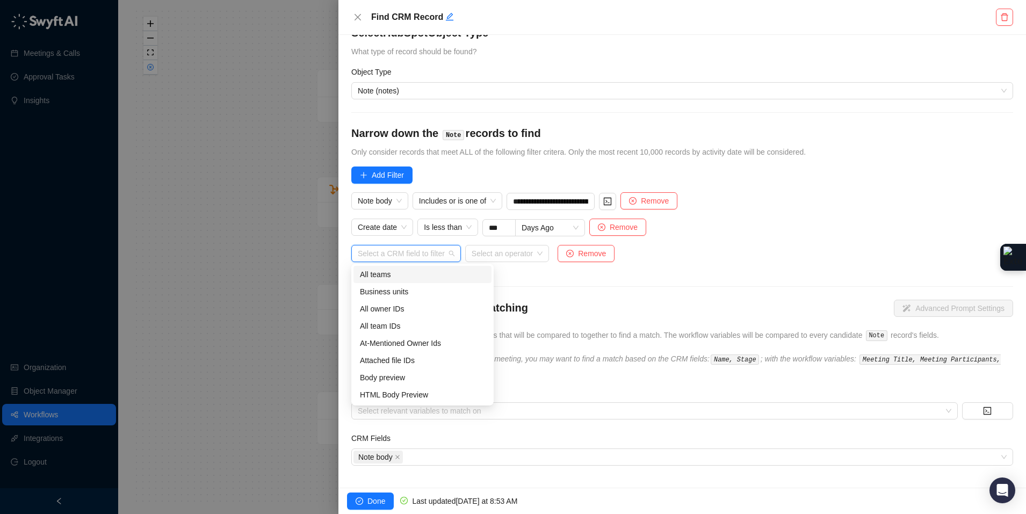
click at [423, 255] on input "search" at bounding box center [403, 253] width 90 height 16
click at [423, 258] on input "**" at bounding box center [403, 253] width 90 height 16
type input "*"
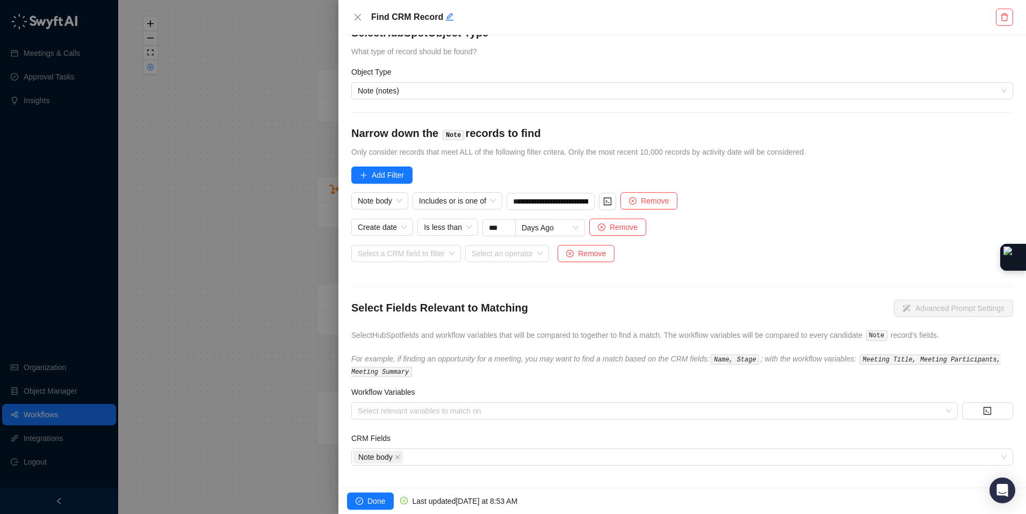
click at [810, 245] on div "Select a CRM field to filter Select an operator Remove" at bounding box center [682, 259] width 662 height 28
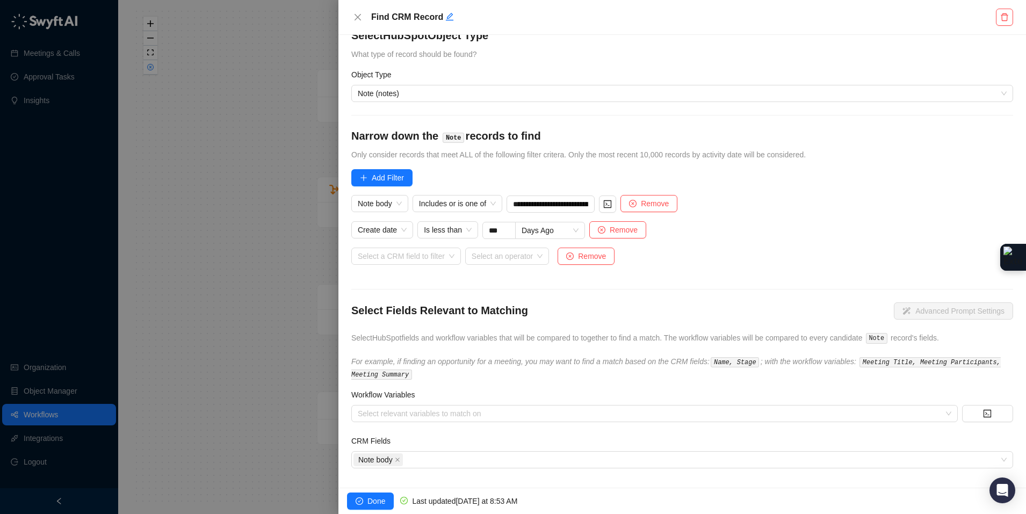
click at [425, 401] on div "Workflow Variables" at bounding box center [682, 397] width 662 height 16
click at [423, 412] on div at bounding box center [648, 413] width 591 height 8
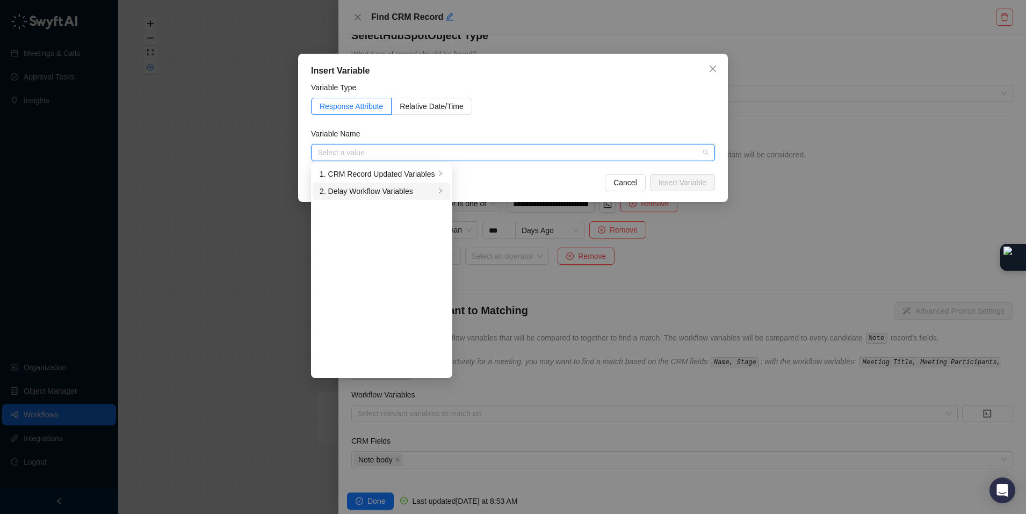
click at [405, 187] on div "2. Delay Workflow Variables" at bounding box center [376, 191] width 115 height 12
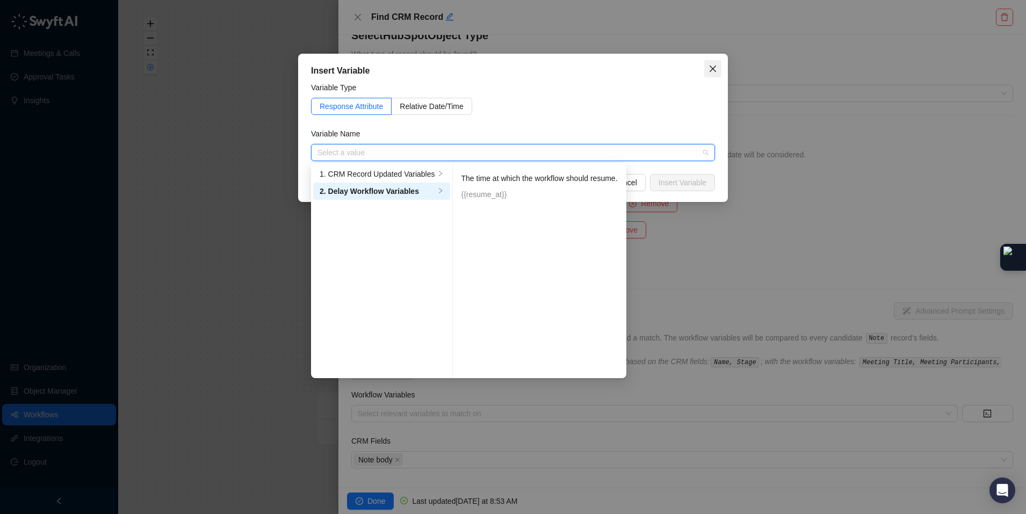
drag, startPoint x: 431, startPoint y: 176, endPoint x: 707, endPoint y: 64, distance: 297.7
click at [431, 176] on div "1. CRM Record Updated Variables" at bounding box center [376, 174] width 115 height 12
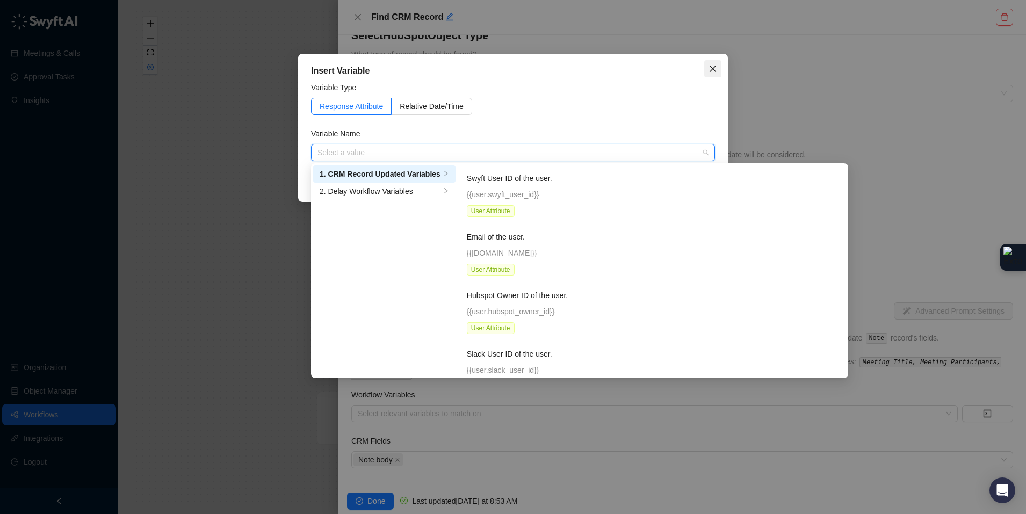
click at [709, 66] on icon "close" at bounding box center [712, 68] width 9 height 9
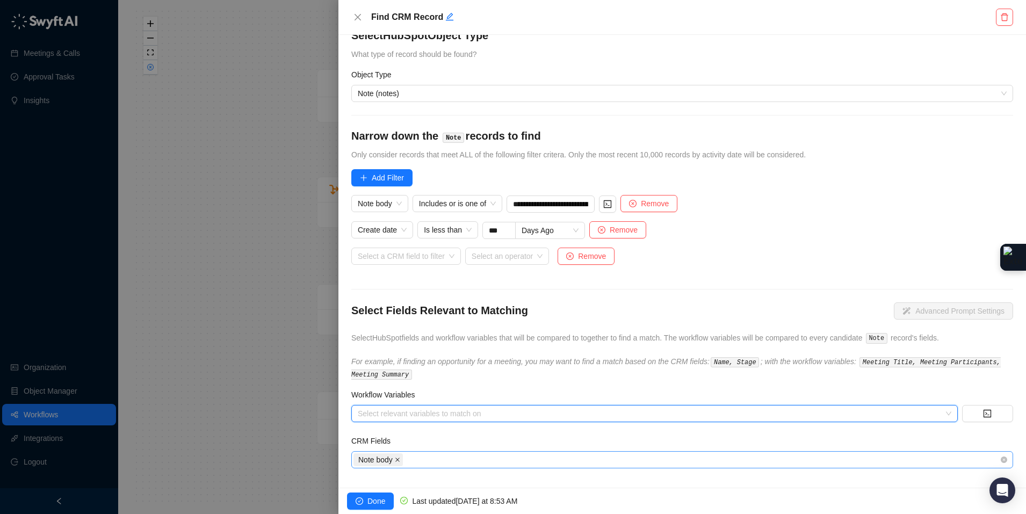
click at [400, 457] on icon "close" at bounding box center [397, 459] width 5 height 5
click at [387, 413] on div at bounding box center [648, 413] width 591 height 8
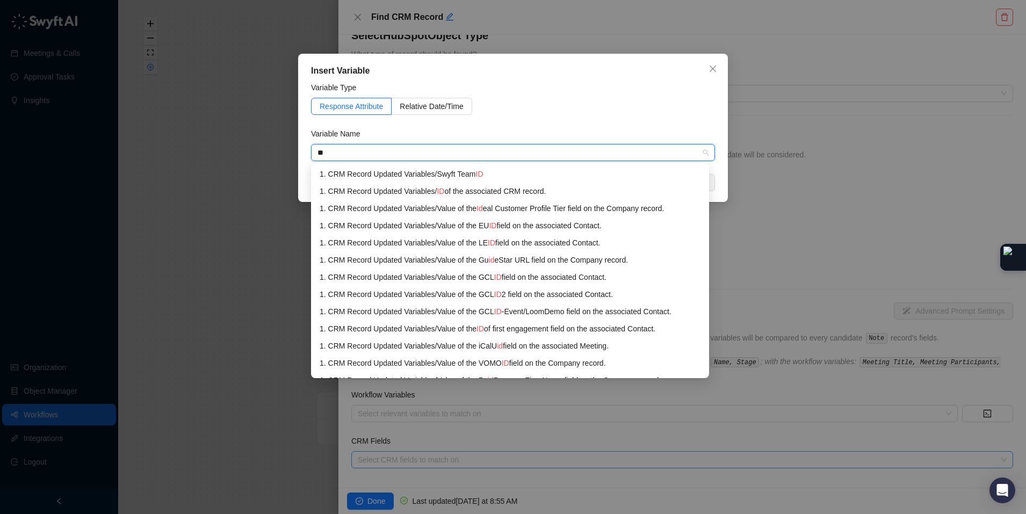
type input "**"
click at [377, 467] on div "Insert Variable Variable Type Response Attribute Relative Date/Time Variable Na…" at bounding box center [513, 257] width 1026 height 514
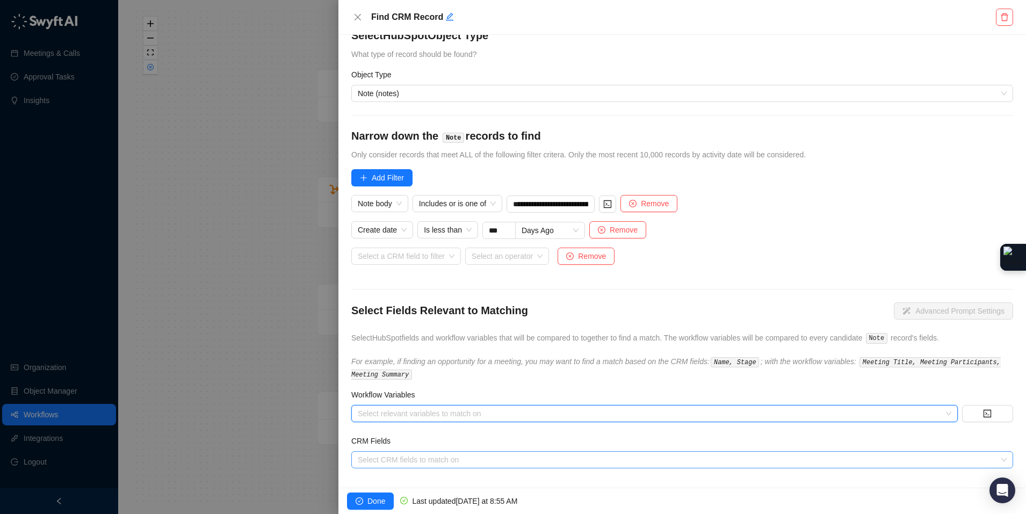
click at [378, 459] on div at bounding box center [676, 459] width 646 height 8
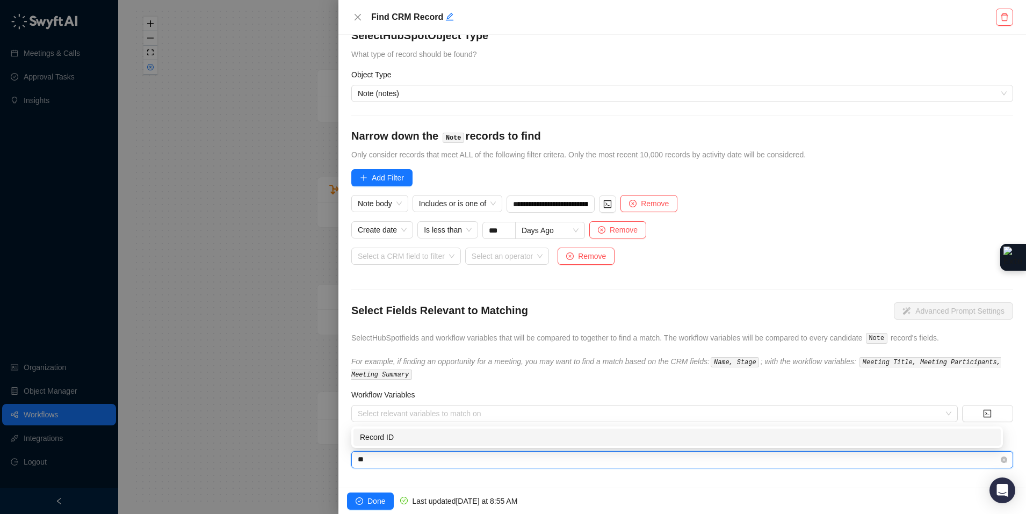
type input "*"
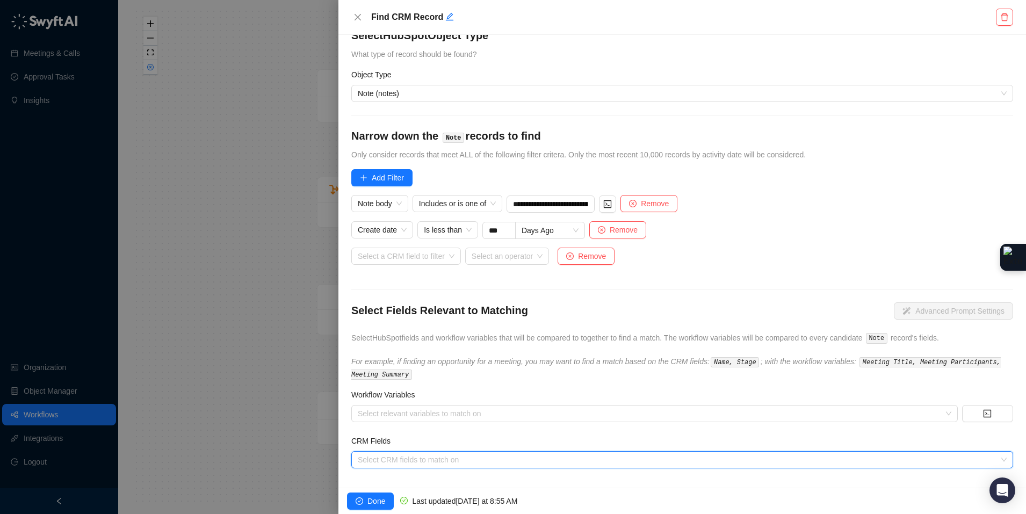
click at [202, 79] on div at bounding box center [513, 257] width 1026 height 514
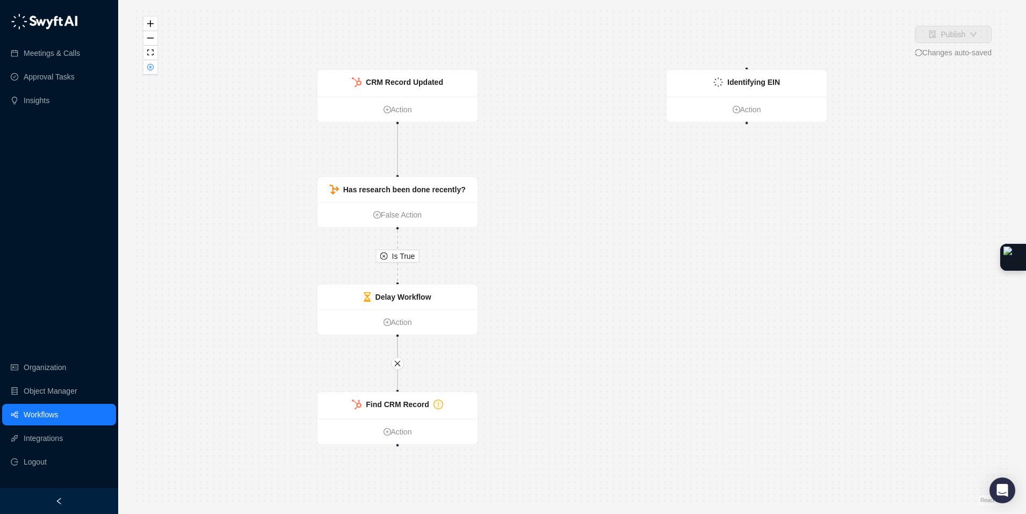
click at [152, 72] on button "button" at bounding box center [150, 67] width 14 height 14
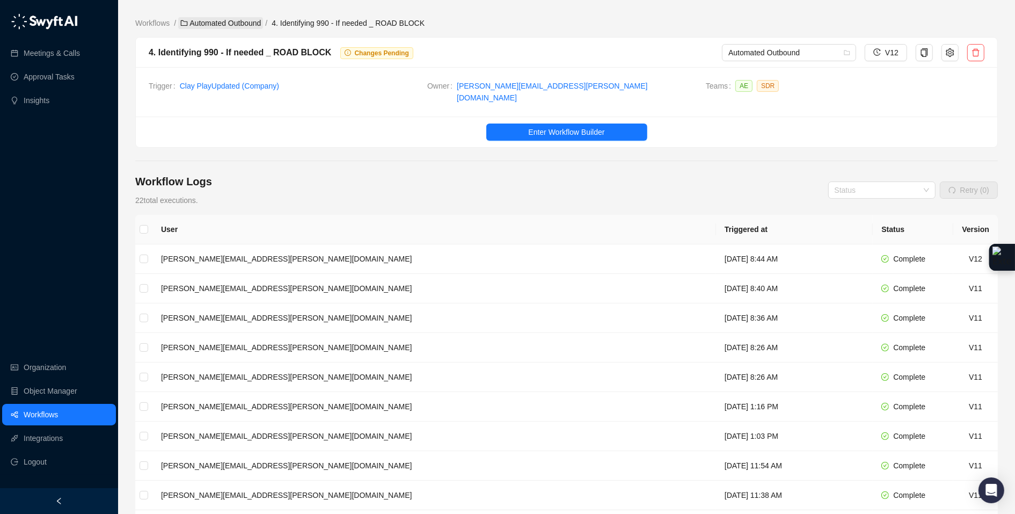
click at [239, 23] on link "Automated Outbound" at bounding box center [220, 23] width 85 height 12
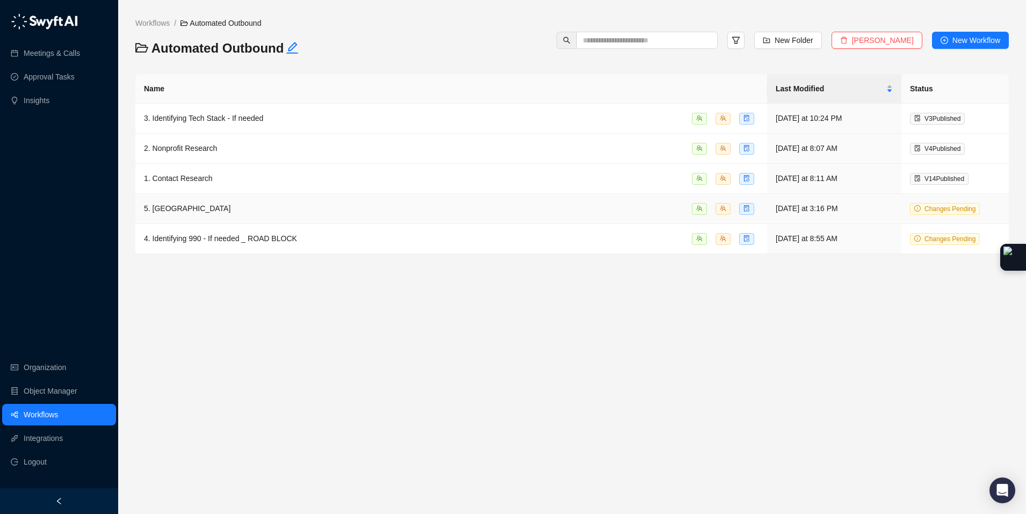
click at [265, 205] on div "5. Combining _ ROAD BLOCK" at bounding box center [451, 208] width 614 height 12
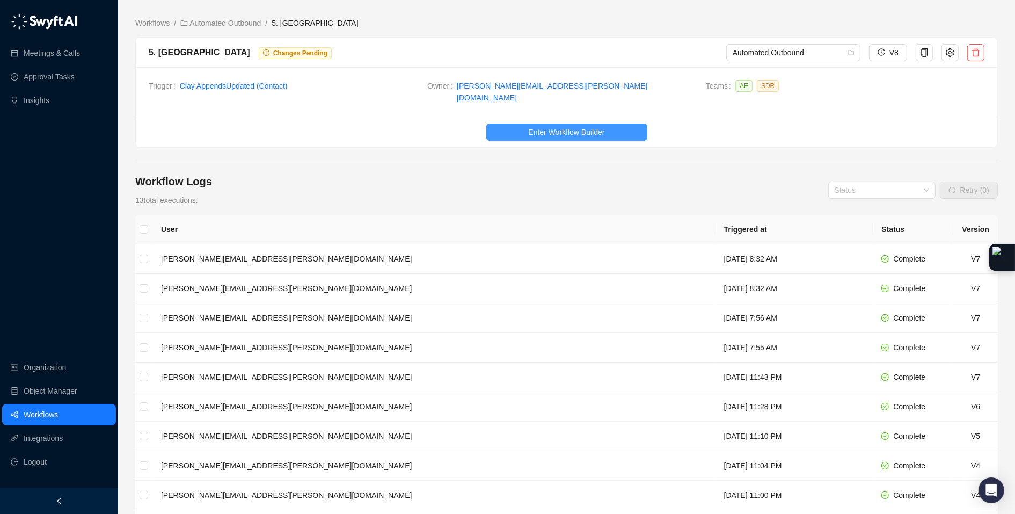
click at [553, 127] on span "Enter Workflow Builder" at bounding box center [566, 132] width 76 height 12
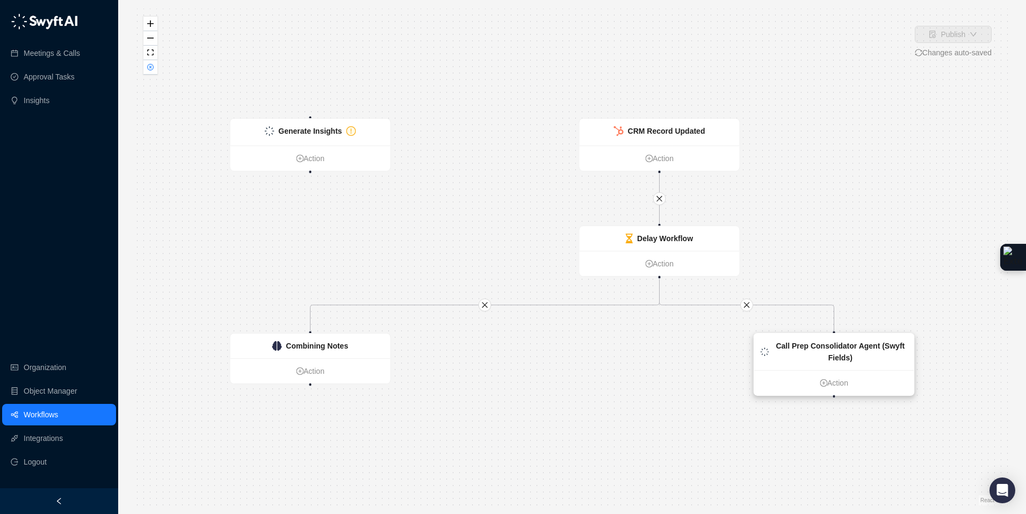
click at [869, 357] on div "Call Prep Consolidator Agent (Swyft Fields)" at bounding box center [840, 352] width 134 height 24
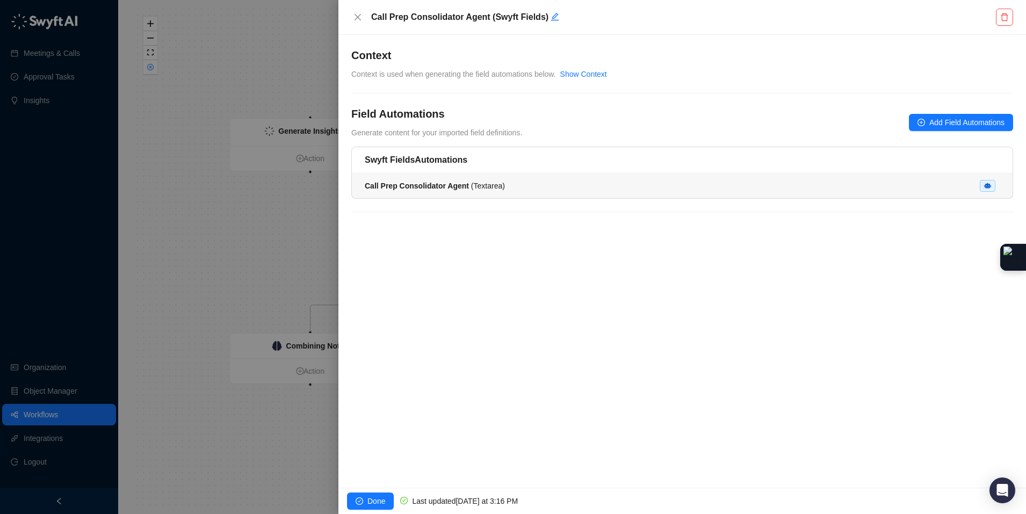
click at [491, 193] on li "Call Prep Consolidator Agent ( Textarea )" at bounding box center [682, 185] width 660 height 25
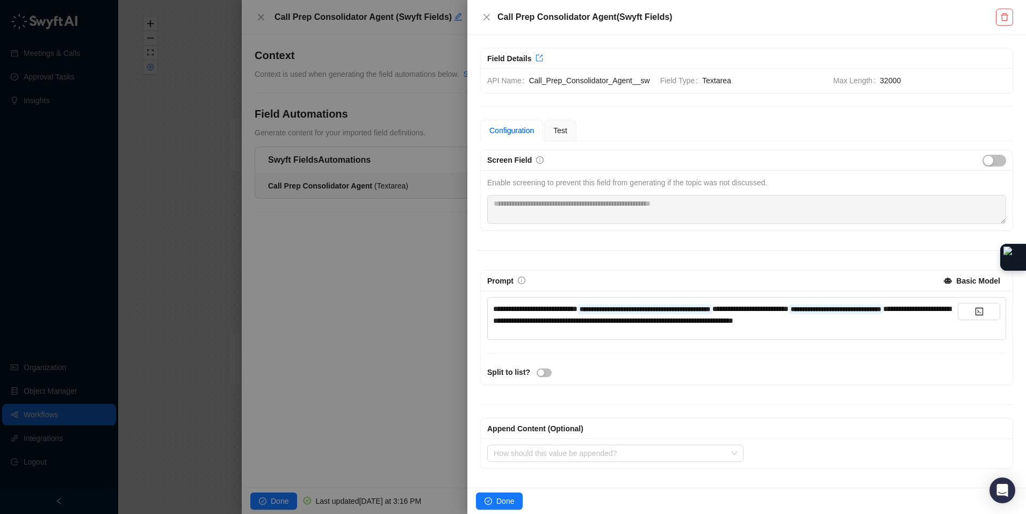
scroll to position [17, 0]
click at [912, 326] on div "**********" at bounding box center [725, 315] width 464 height 24
click at [975, 308] on icon "code" at bounding box center [979, 312] width 8 height 8
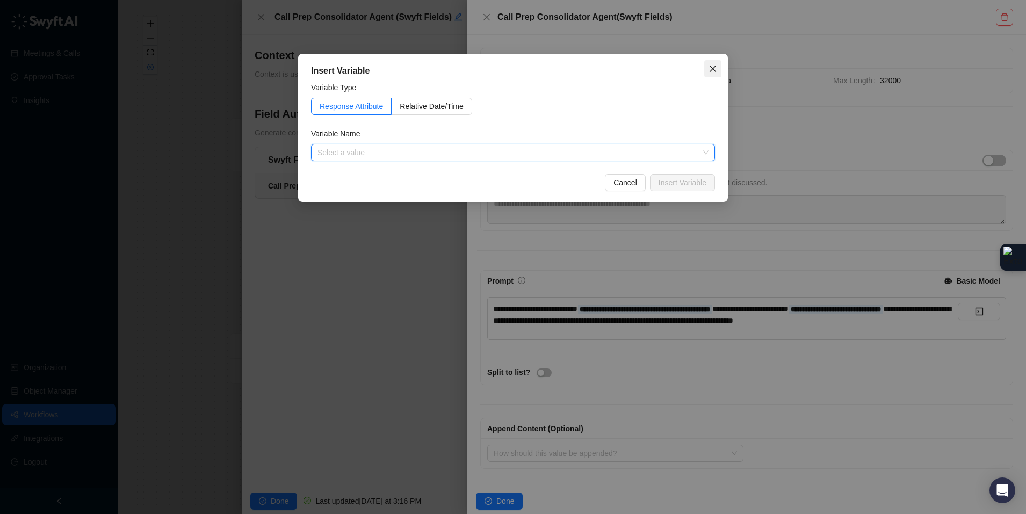
click at [711, 65] on icon "close" at bounding box center [712, 68] width 9 height 9
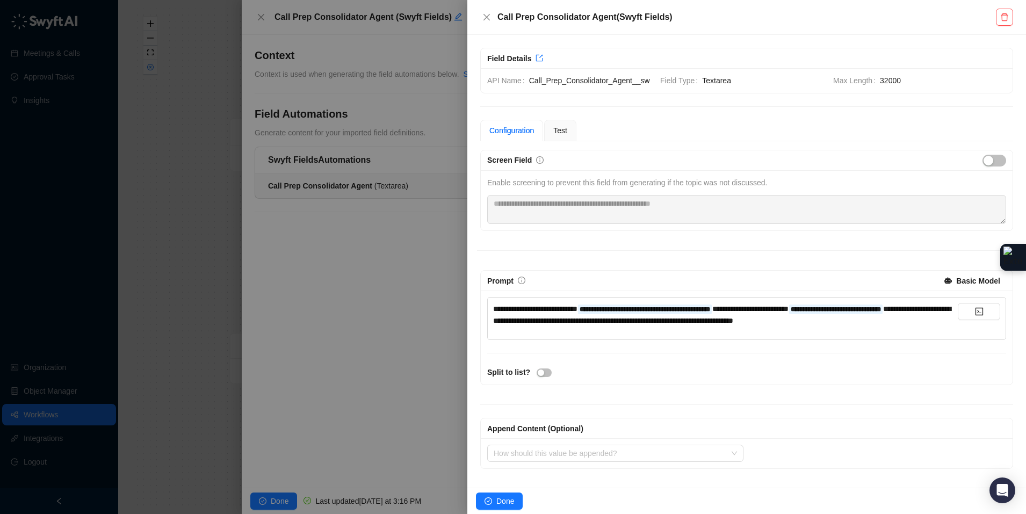
scroll to position [0, 0]
click at [485, 18] on icon "close" at bounding box center [486, 17] width 6 height 6
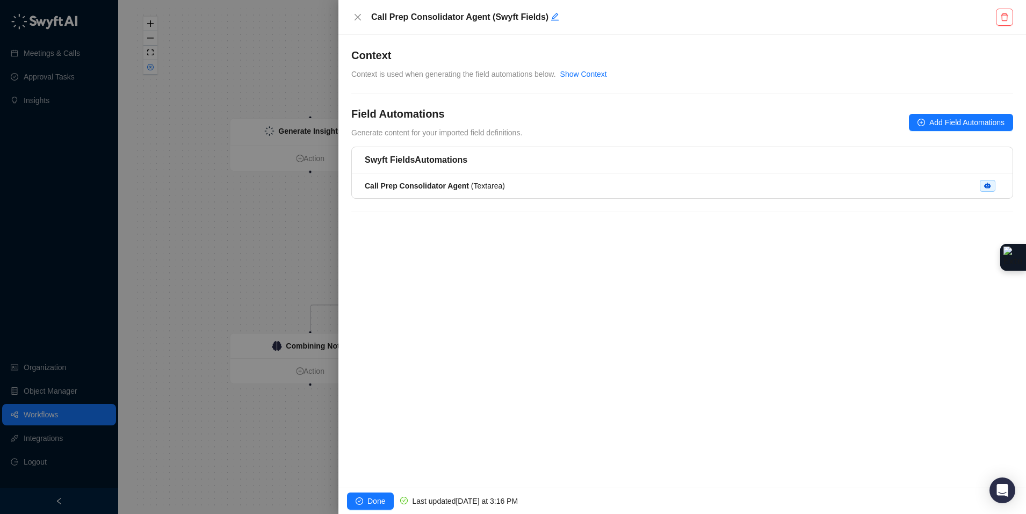
click at [365, 8] on div "Call Prep Consolidator Agent (Swyft Fields)" at bounding box center [681, 17] width 687 height 35
click at [354, 17] on icon "close" at bounding box center [357, 17] width 9 height 9
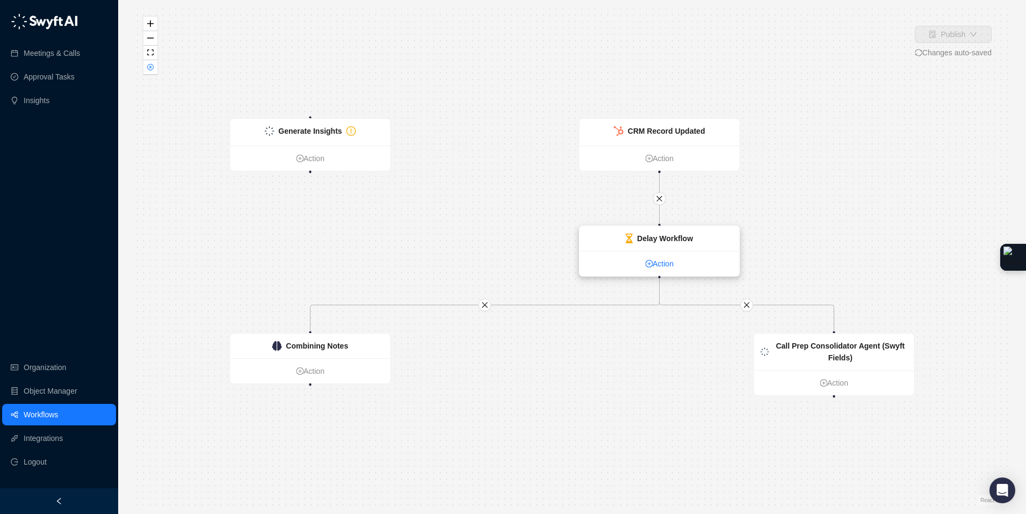
click at [653, 260] on link "Action" at bounding box center [659, 264] width 160 height 12
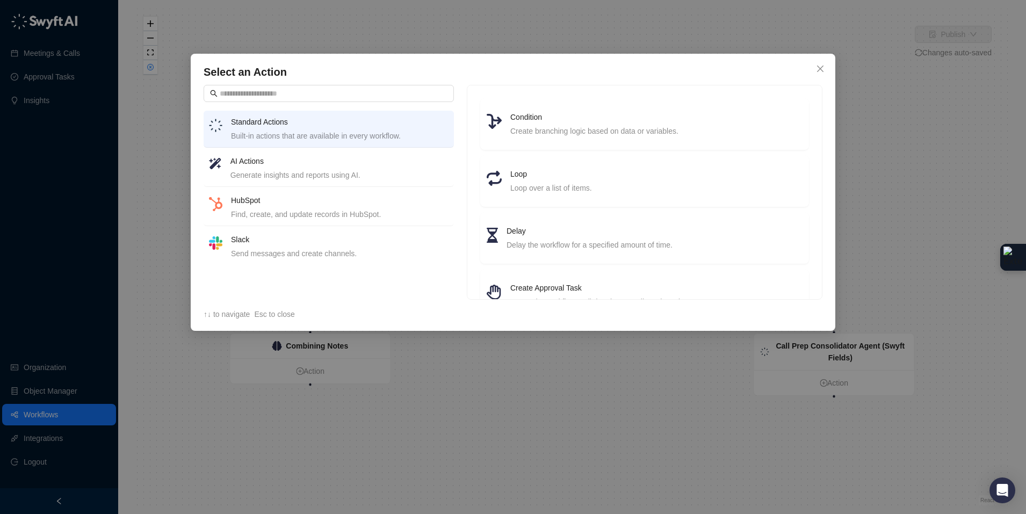
click at [328, 159] on h4 "AI Actions" at bounding box center [339, 161] width 218 height 12
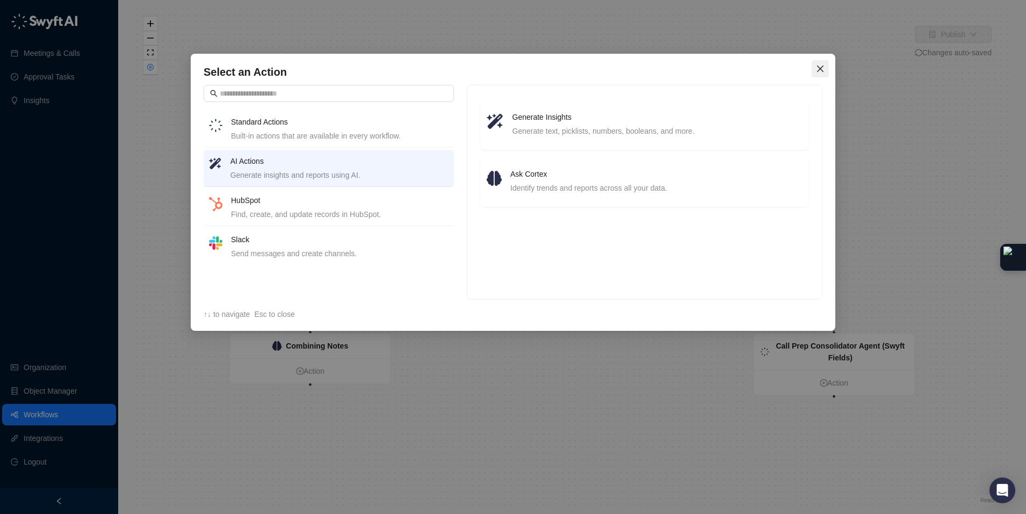
click at [817, 67] on icon "close" at bounding box center [820, 68] width 9 height 9
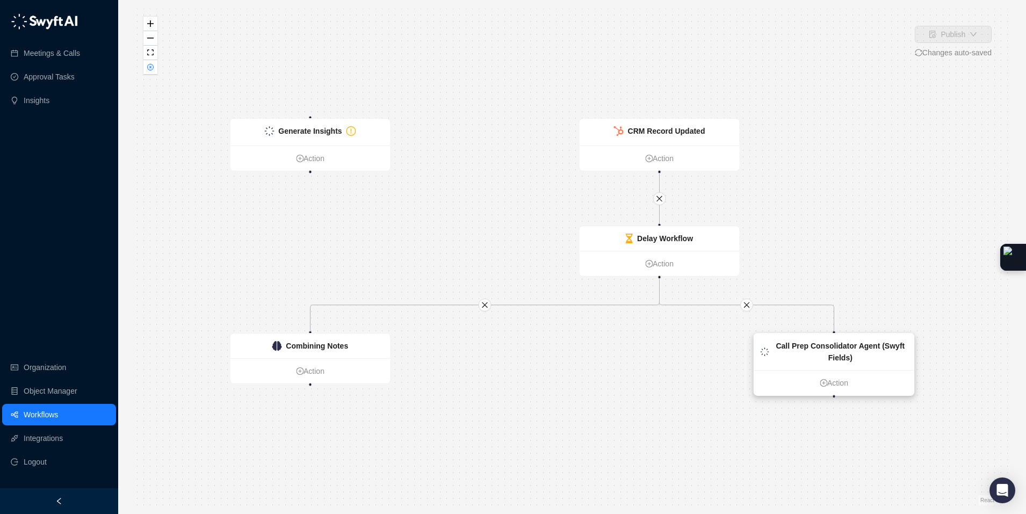
click at [820, 347] on strong "Call Prep Consolidator Agent (Swyft Fields)" at bounding box center [839, 351] width 129 height 20
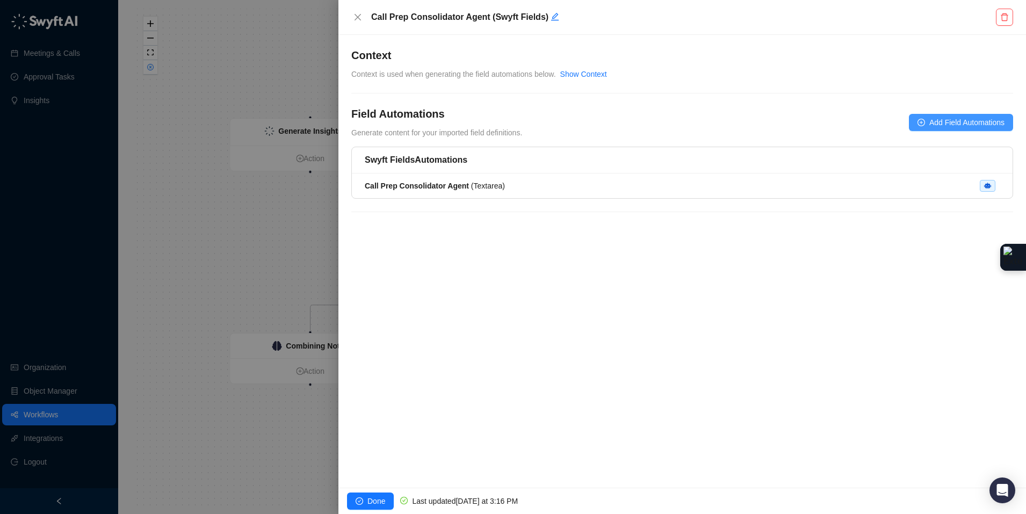
click at [933, 121] on span "Add Field Automations" at bounding box center [966, 123] width 75 height 12
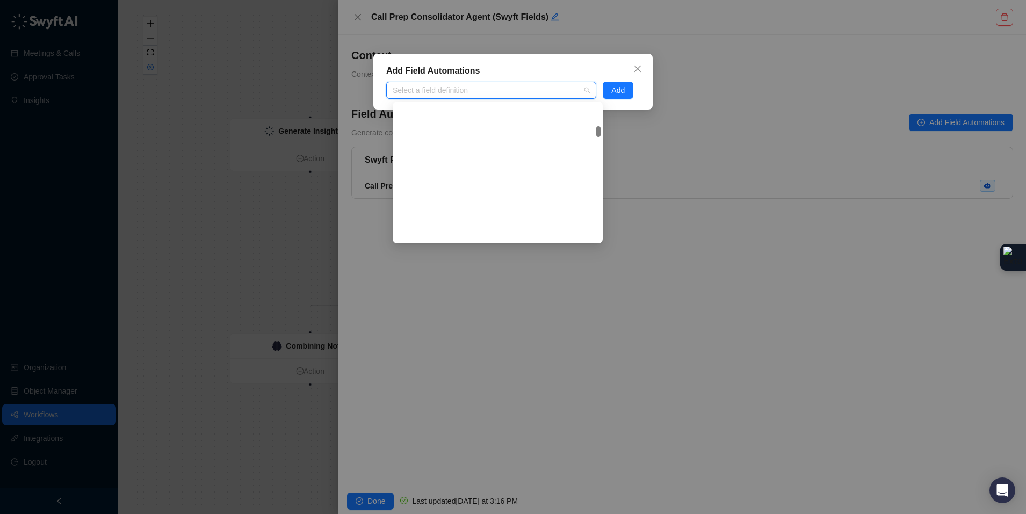
scroll to position [4367, 0]
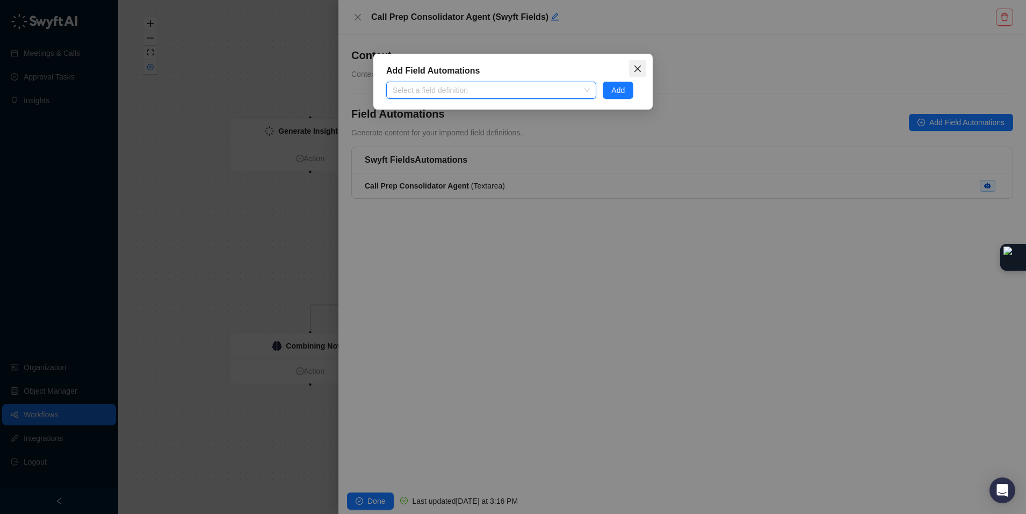
click at [639, 67] on icon "close" at bounding box center [637, 69] width 6 height 6
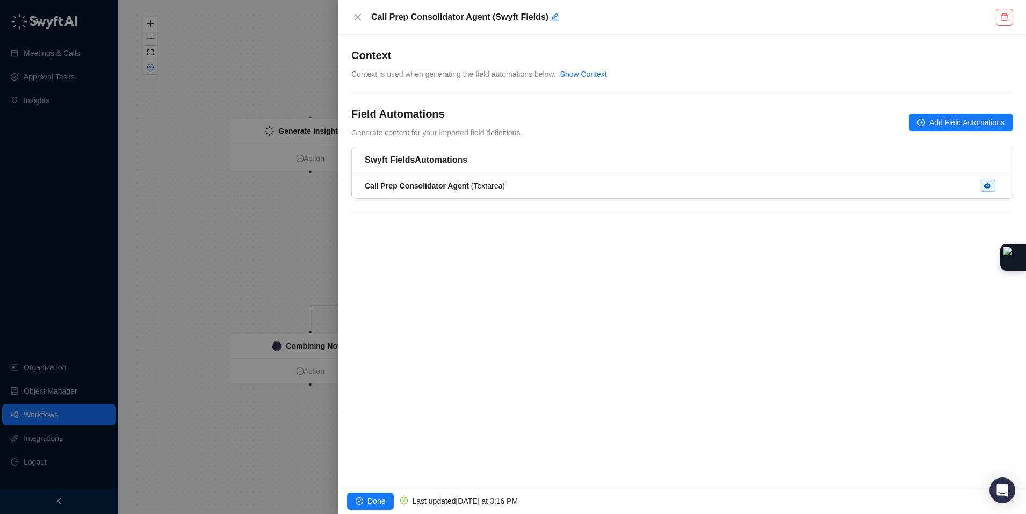
click at [323, 342] on div at bounding box center [513, 257] width 1026 height 514
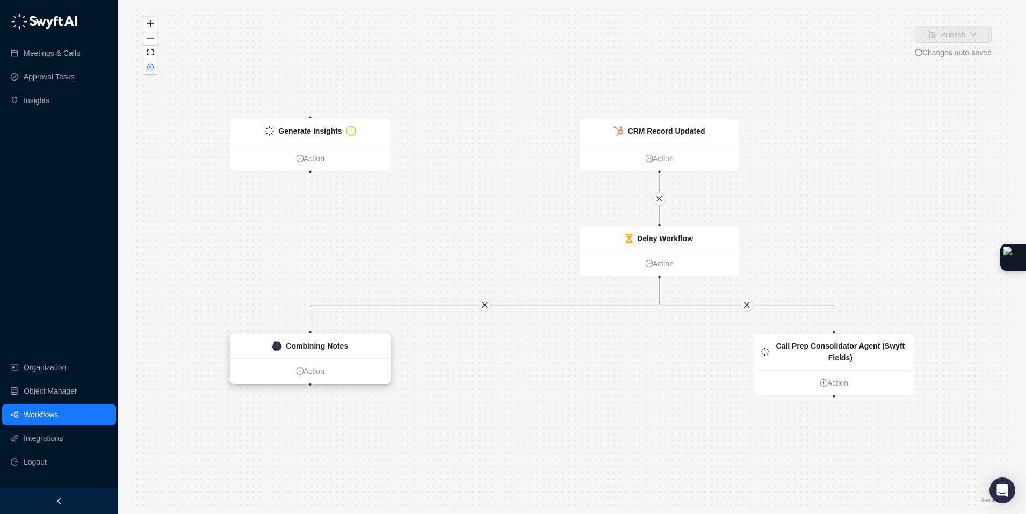
click at [306, 353] on div "Combining Notes" at bounding box center [310, 345] width 160 height 25
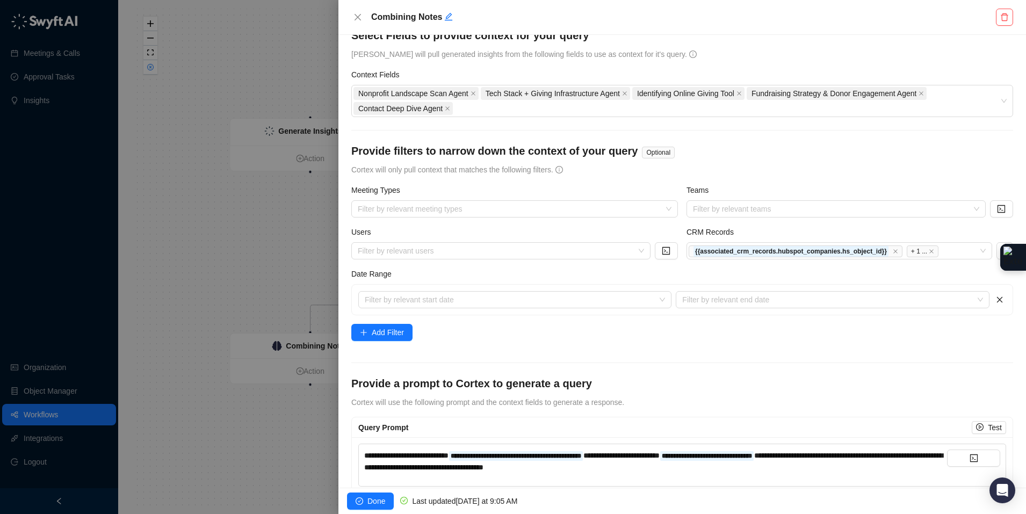
scroll to position [40, 0]
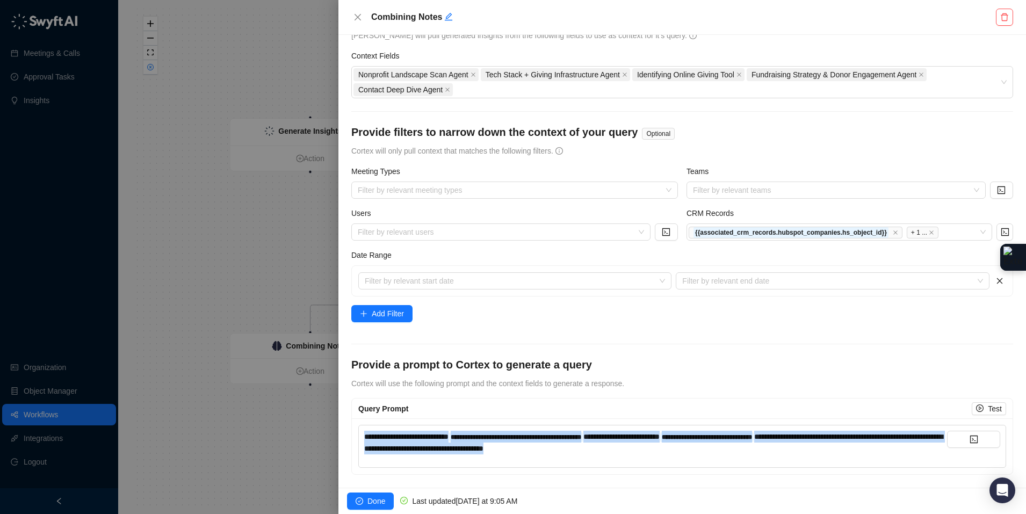
drag, startPoint x: 703, startPoint y: 448, endPoint x: 404, endPoint y: 414, distance: 301.6
click at [404, 414] on div "**********" at bounding box center [682, 436] width 662 height 77
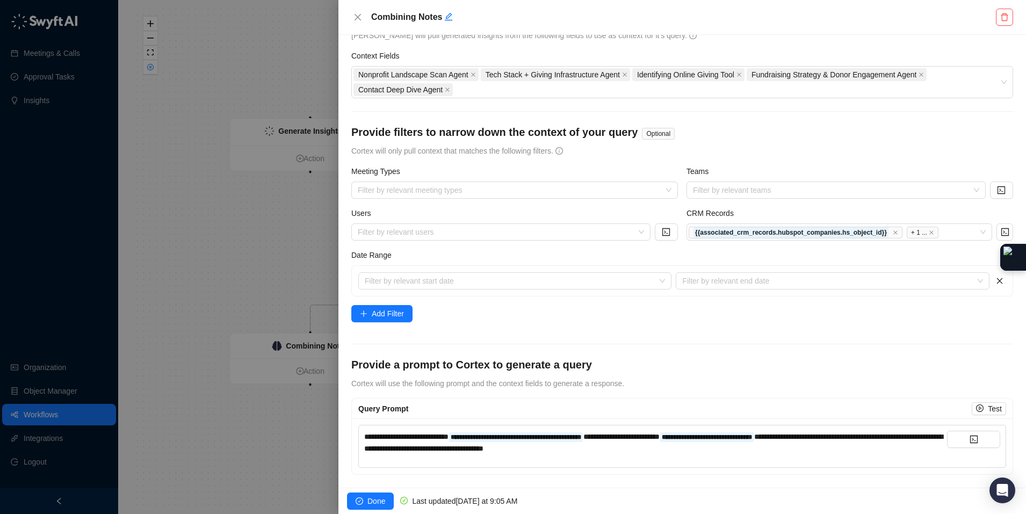
click at [714, 456] on div "**********" at bounding box center [655, 446] width 583 height 31
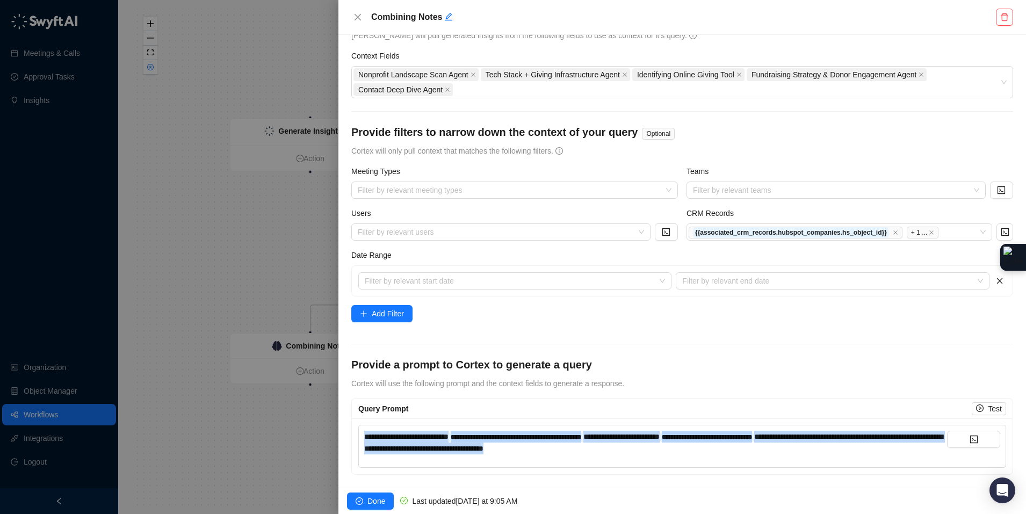
drag, startPoint x: 700, startPoint y: 449, endPoint x: 379, endPoint y: 426, distance: 322.5
click at [379, 426] on div "**********" at bounding box center [682, 446] width 648 height 43
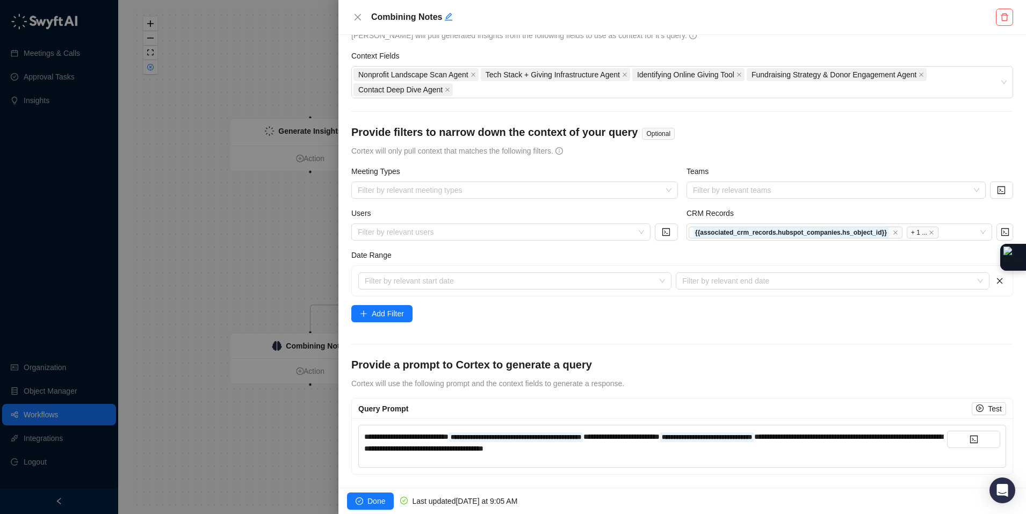
click at [684, 447] on div "**********" at bounding box center [655, 443] width 583 height 24
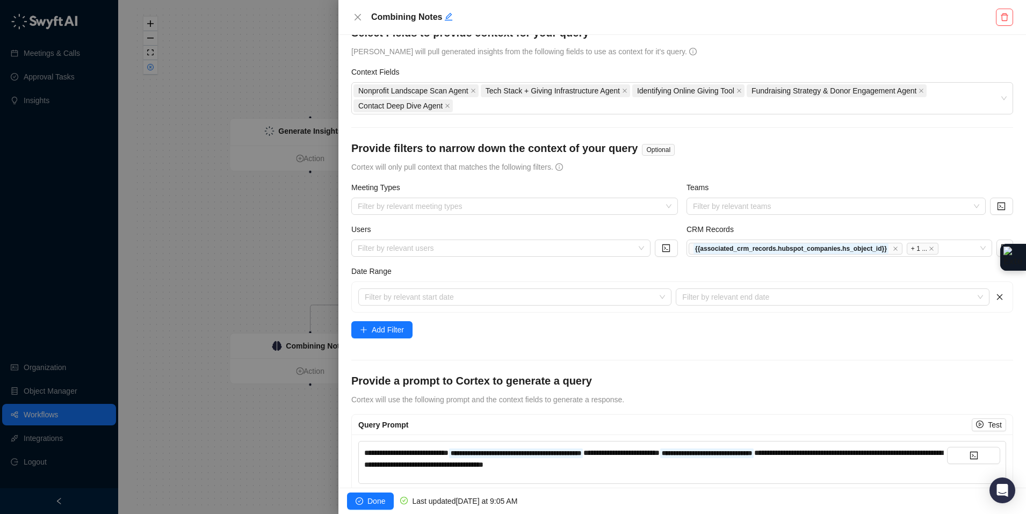
scroll to position [22, 0]
click at [254, 34] on div at bounding box center [513, 257] width 1026 height 514
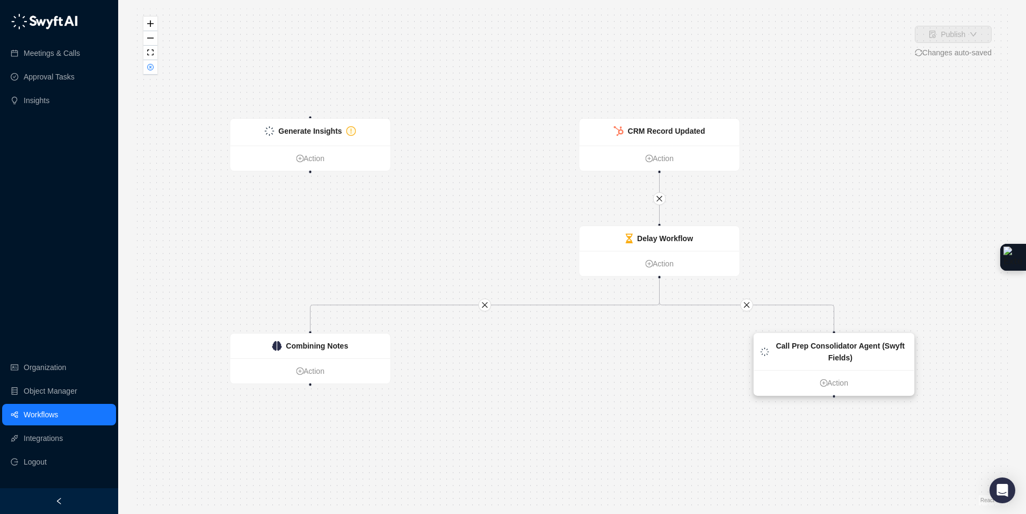
click at [836, 347] on strong "Call Prep Consolidator Agent (Swyft Fields)" at bounding box center [839, 351] width 129 height 20
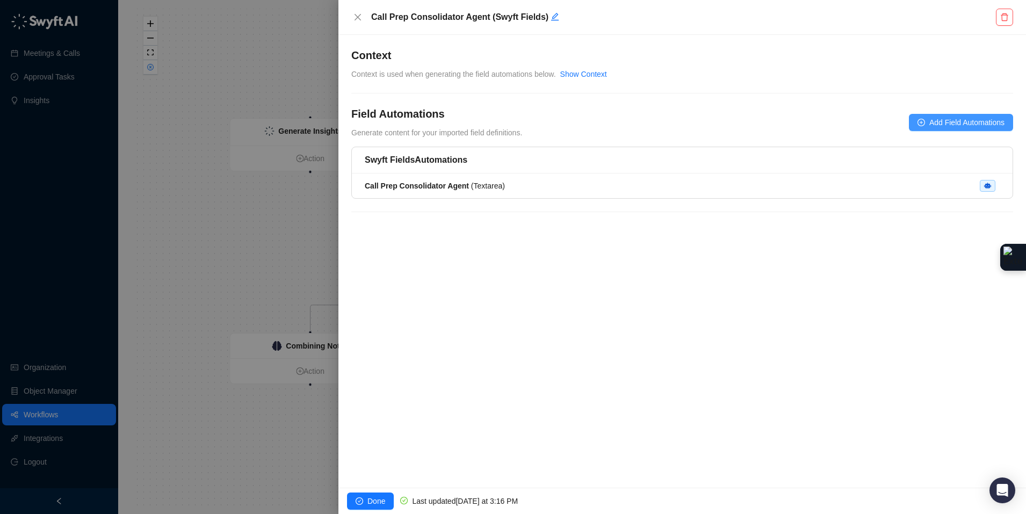
click at [933, 123] on span "Add Field Automations" at bounding box center [966, 123] width 75 height 12
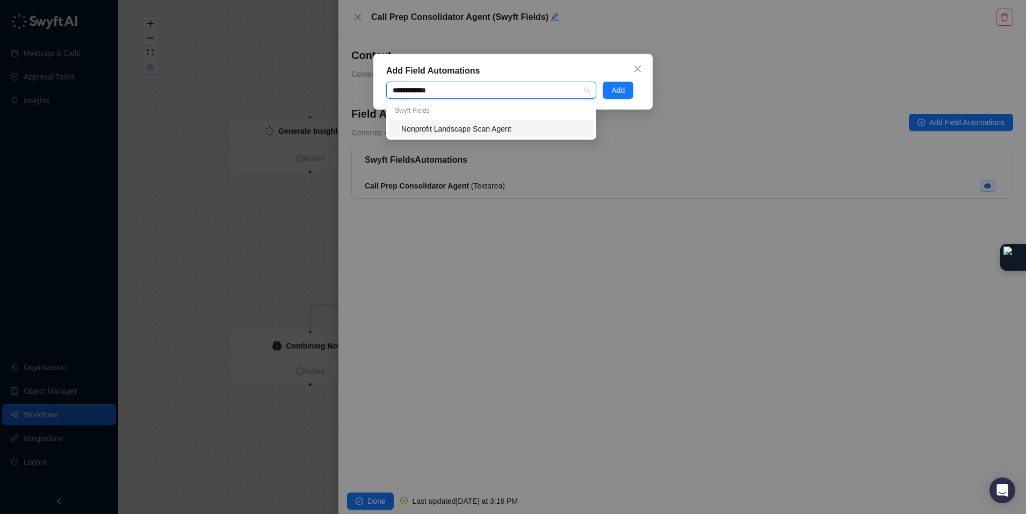
type input "**********"
click at [514, 129] on div "Nonprofit Landscape Scan Agent" at bounding box center [494, 129] width 186 height 12
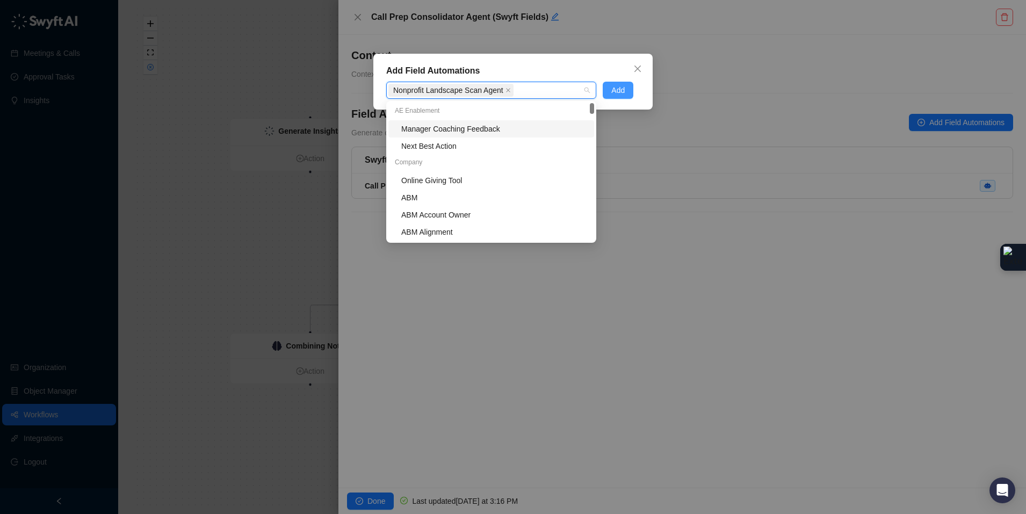
click at [614, 91] on span "Add" at bounding box center [617, 90] width 13 height 12
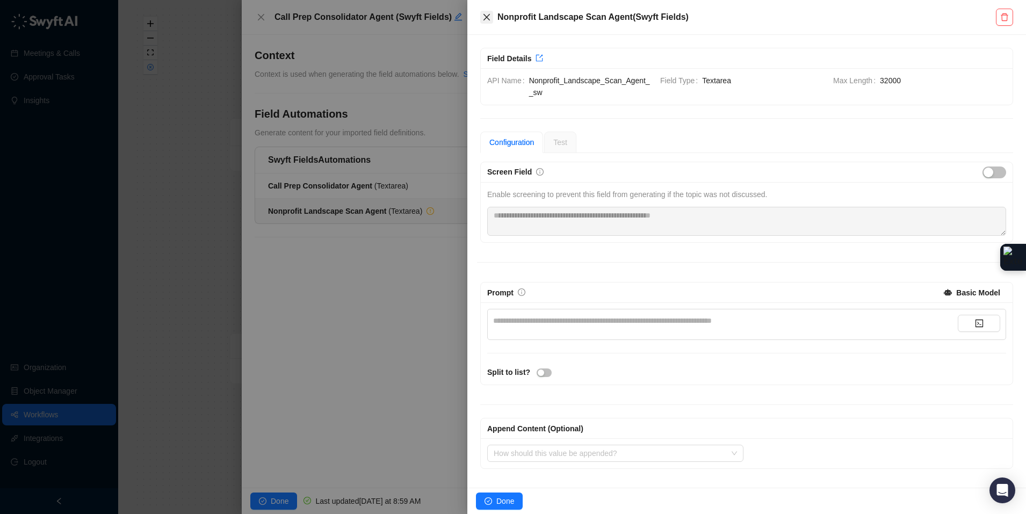
click at [483, 17] on icon "close" at bounding box center [486, 17] width 9 height 9
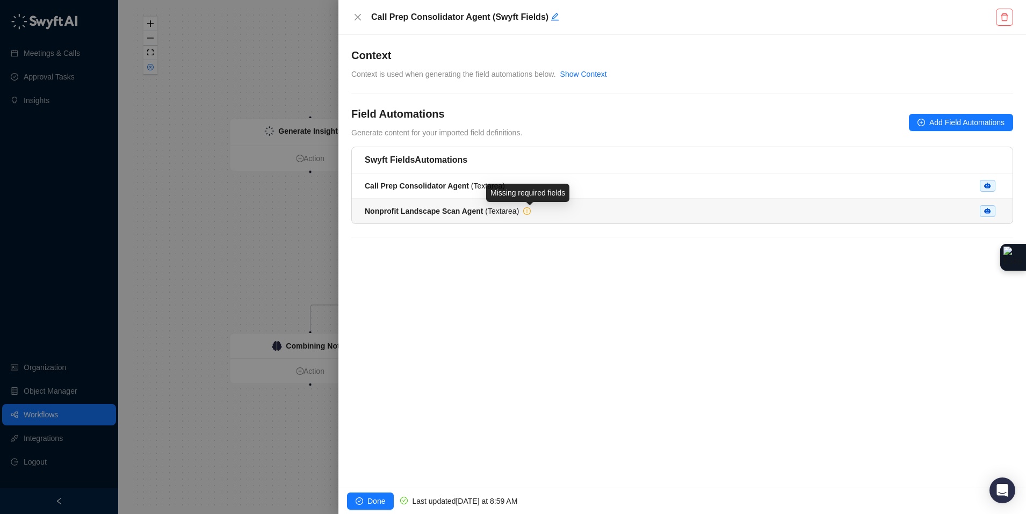
click at [528, 212] on icon "exclamation-circle" at bounding box center [527, 211] width 6 height 6
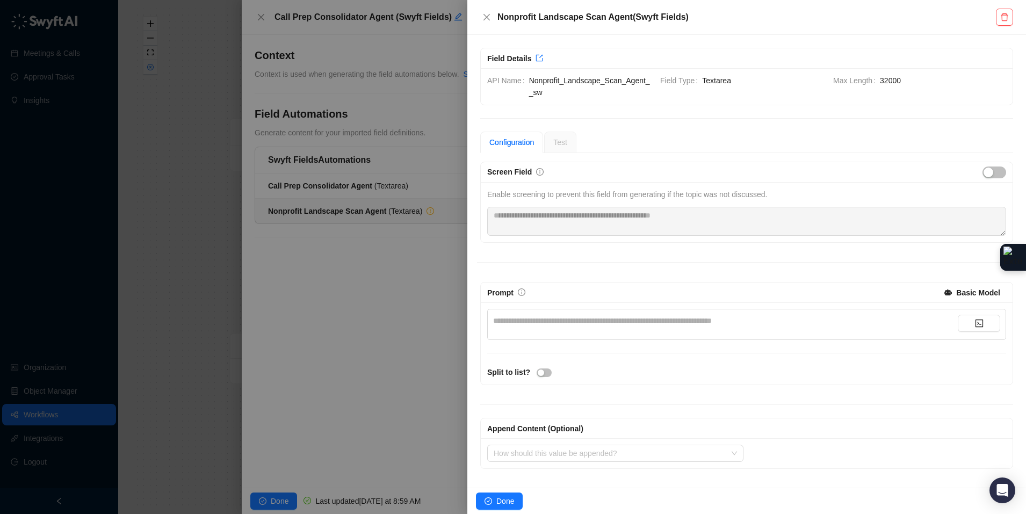
click at [432, 255] on div at bounding box center [513, 257] width 1026 height 514
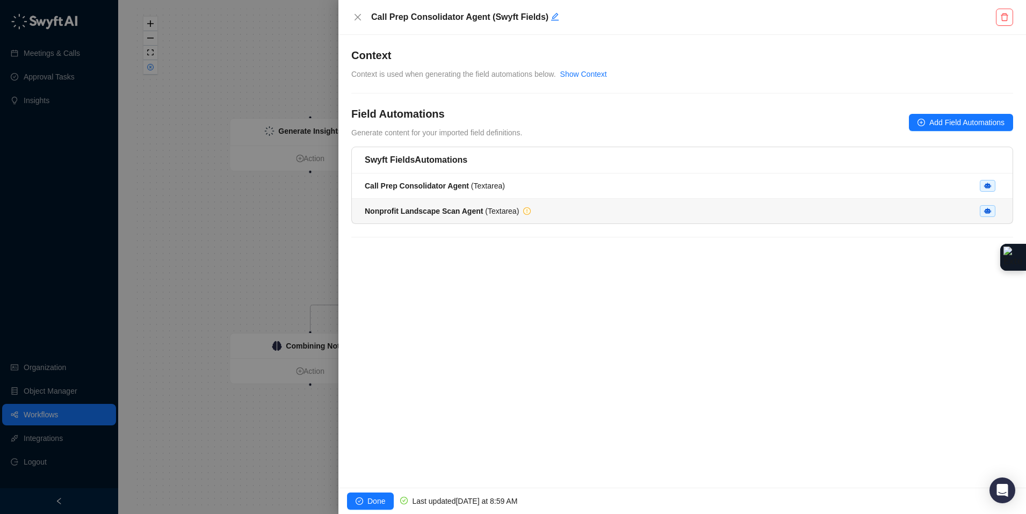
click at [527, 212] on icon "exclamation-circle" at bounding box center [527, 211] width 6 height 6
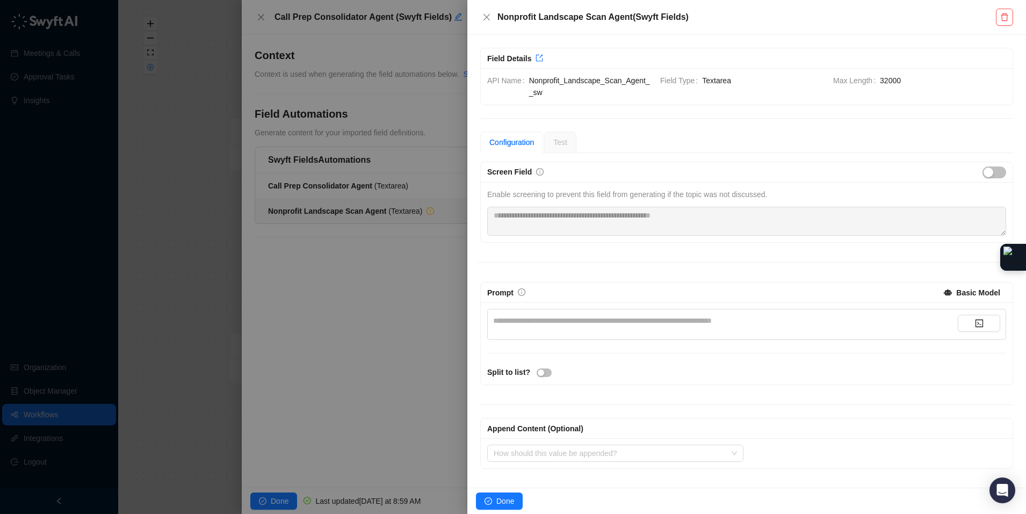
click at [441, 329] on div at bounding box center [513, 257] width 1026 height 514
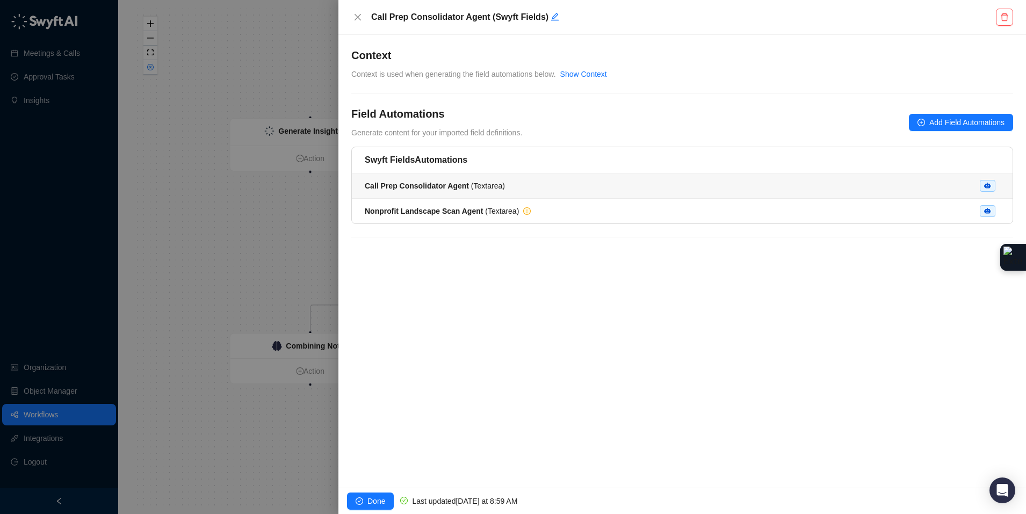
click at [667, 196] on li "Call Prep Consolidator Agent ( Textarea )" at bounding box center [682, 185] width 660 height 25
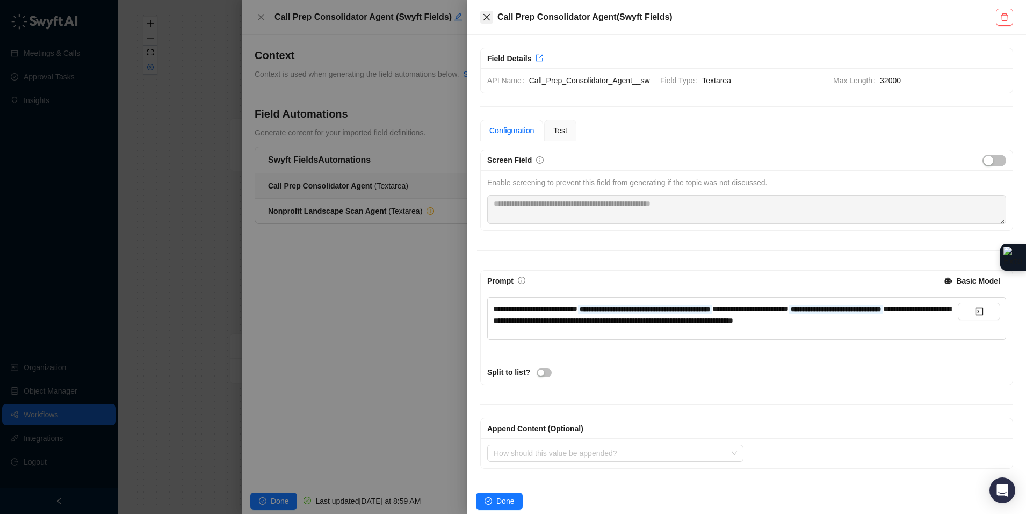
click at [485, 20] on icon "close" at bounding box center [486, 17] width 9 height 9
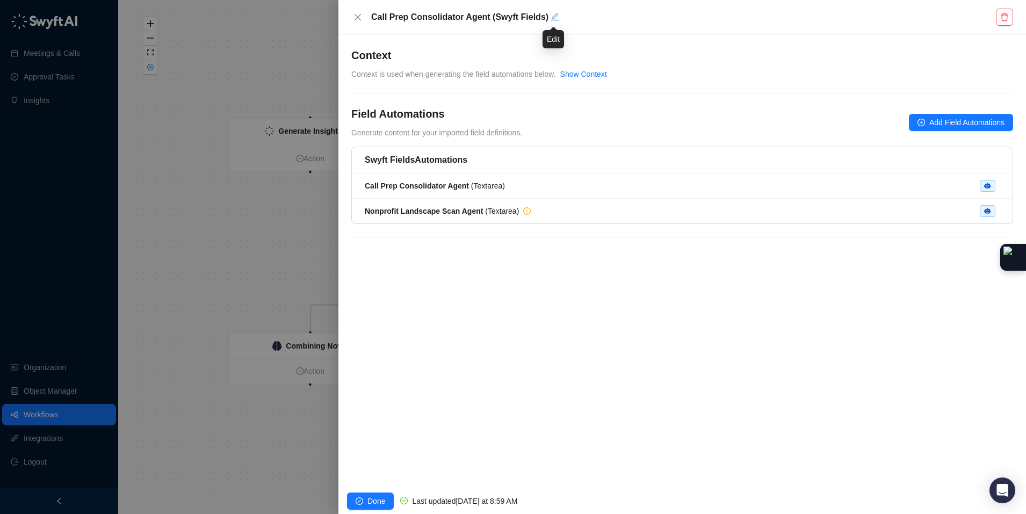
click at [554, 19] on icon "edit" at bounding box center [554, 16] width 9 height 9
drag, startPoint x: 553, startPoint y: 16, endPoint x: 333, endPoint y: -6, distance: 220.8
click at [333, 0] on html "**********" at bounding box center [513, 257] width 1026 height 514
type textarea "*"
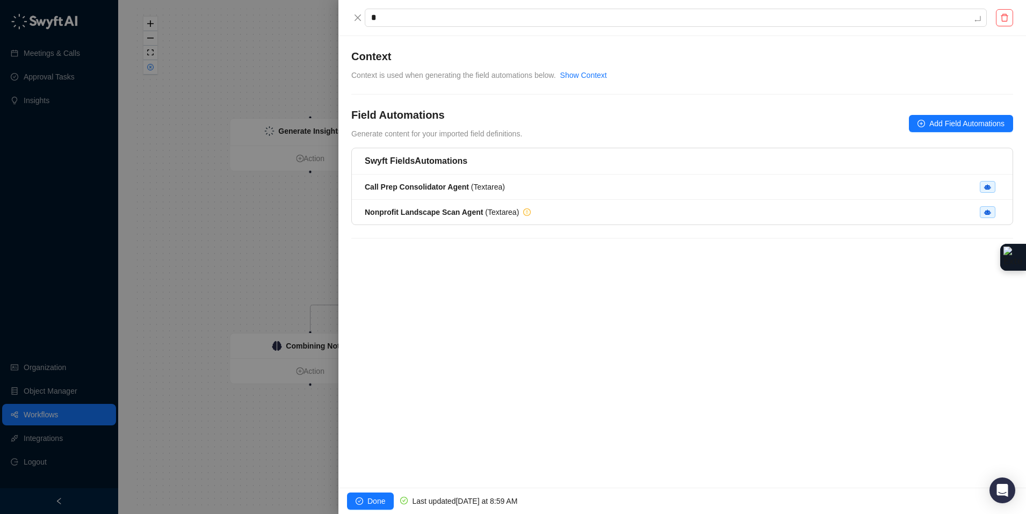
type textarea "**"
type textarea "***"
type textarea "****"
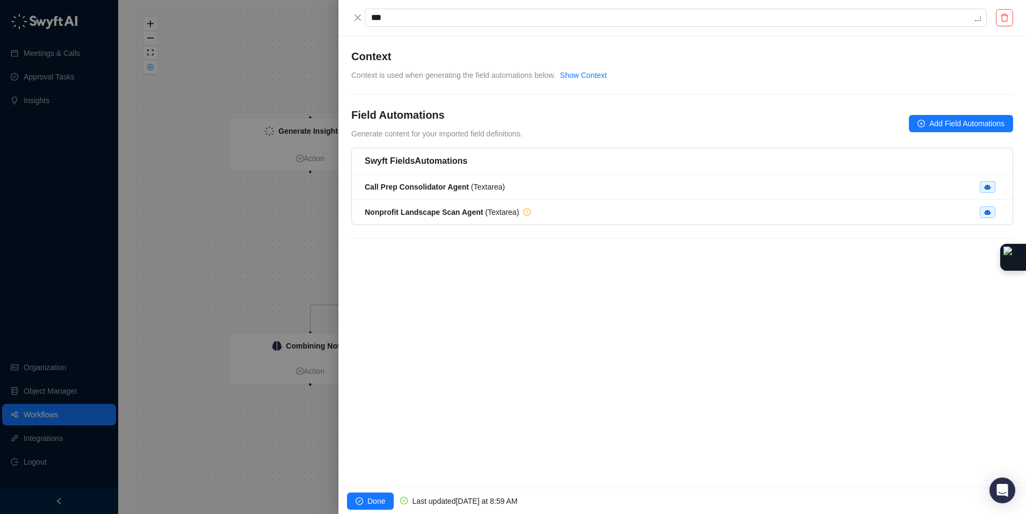
type textarea "****"
type textarea "******"
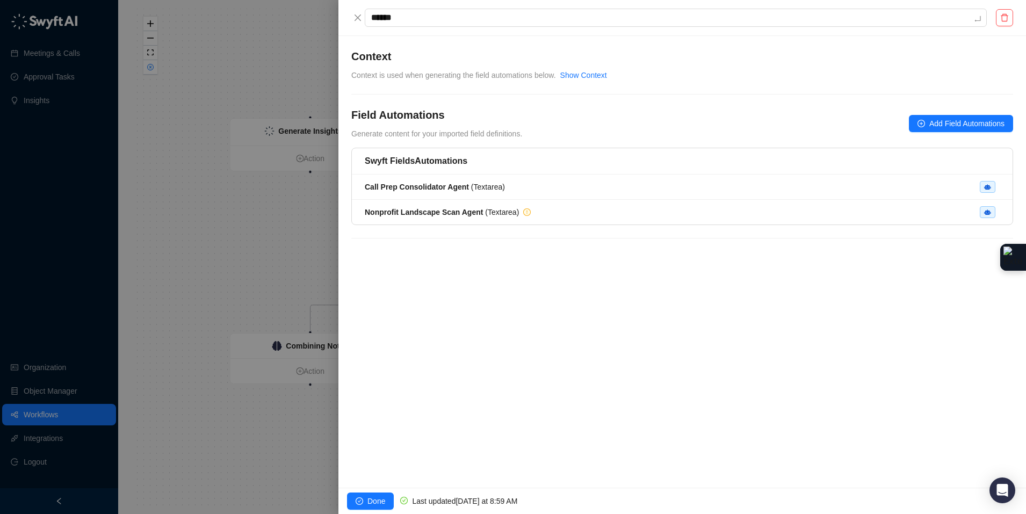
type textarea "*******"
type textarea "*********"
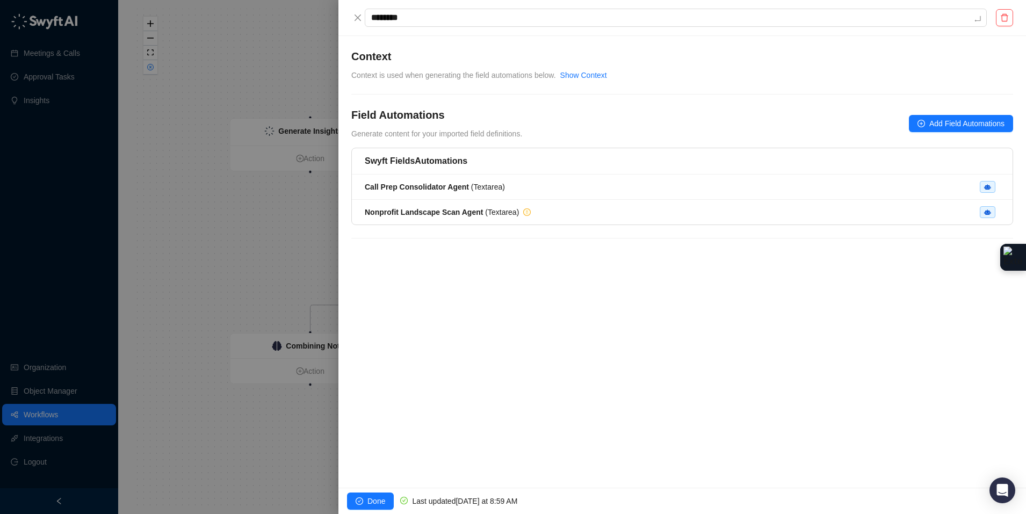
type textarea "*********"
type textarea "**********"
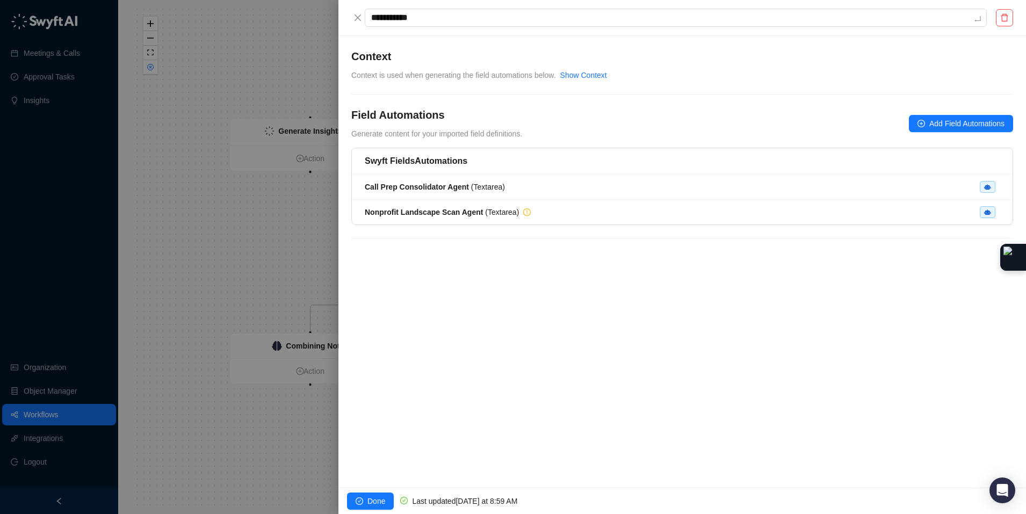
type textarea "**********"
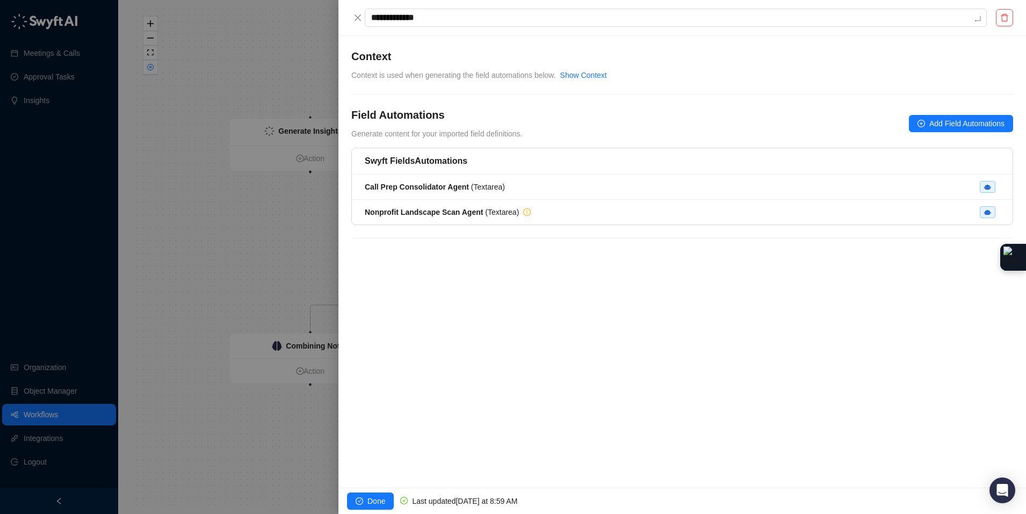
type textarea "**********"
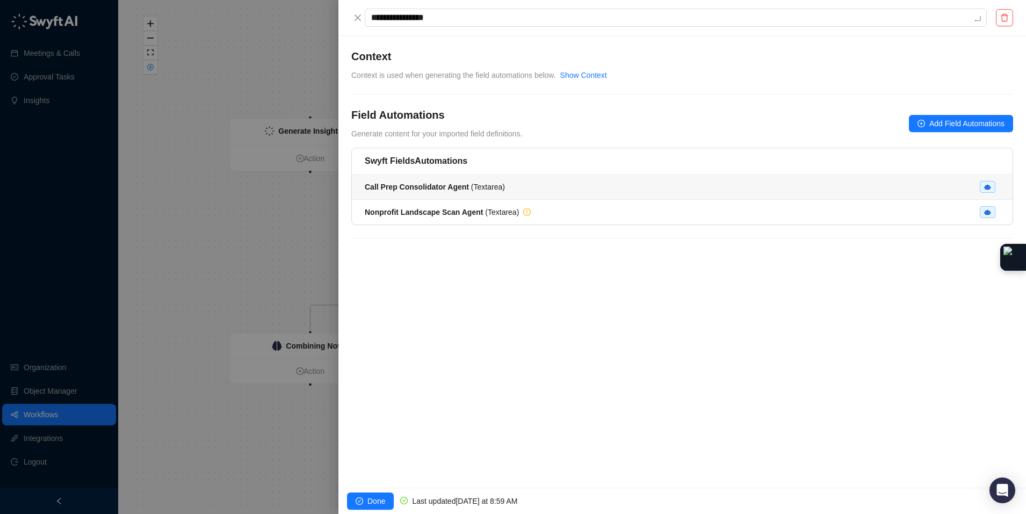
click at [580, 192] on div "Call Prep Consolidator Agent ( Textarea )" at bounding box center [682, 187] width 635 height 12
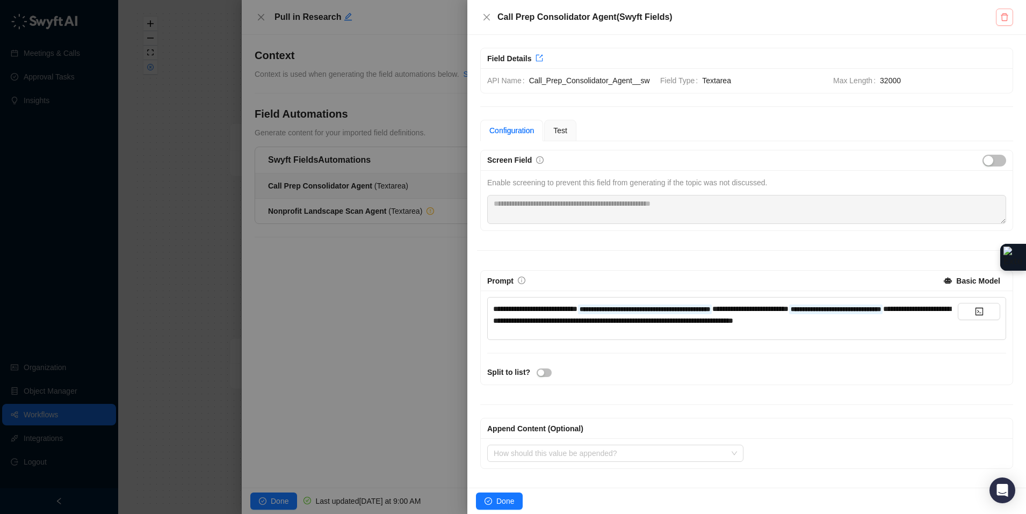
click at [998, 21] on button "button" at bounding box center [1003, 17] width 17 height 17
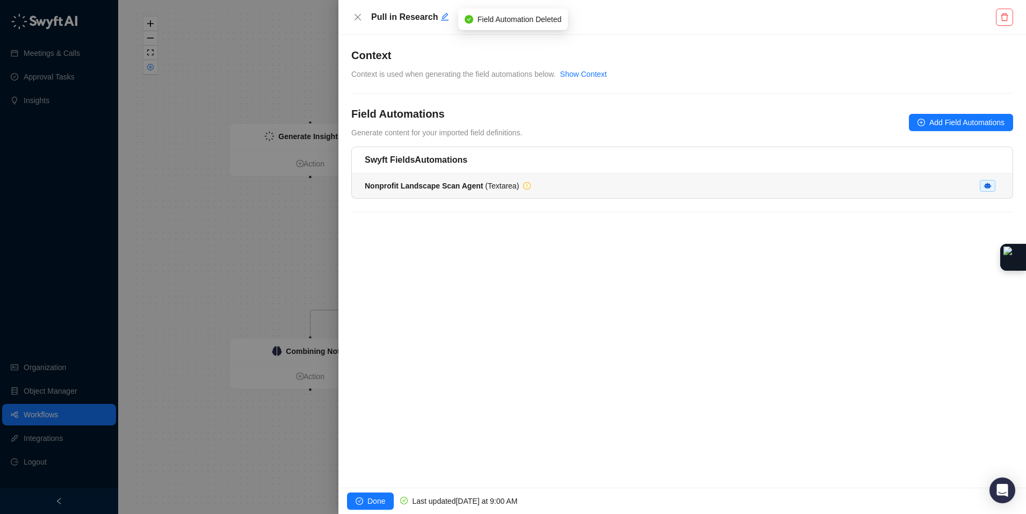
click at [587, 191] on div "Nonprofit Landscape Scan Agent ( Textarea )" at bounding box center [682, 186] width 635 height 12
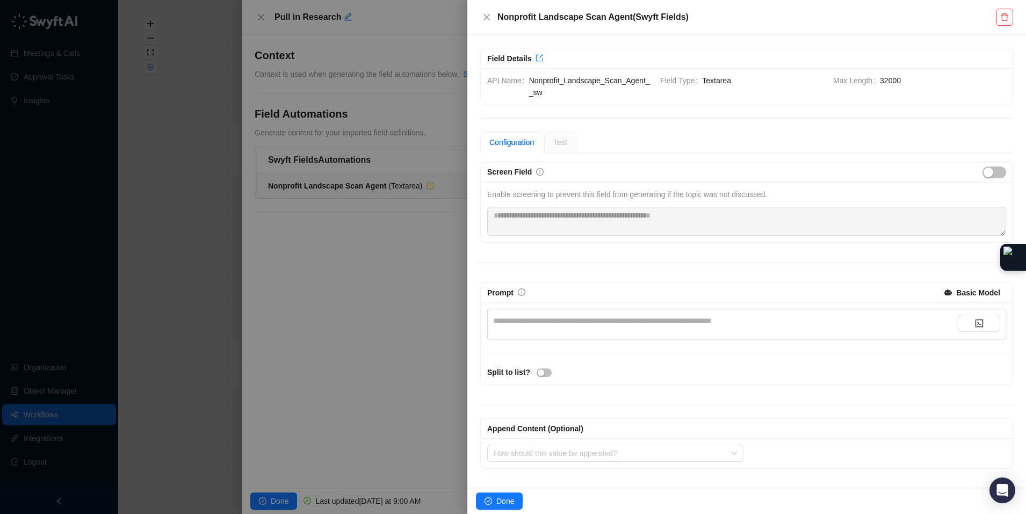
click at [587, 317] on div "**********" at bounding box center [725, 321] width 464 height 12
click at [516, 496] on button "Done" at bounding box center [499, 500] width 47 height 17
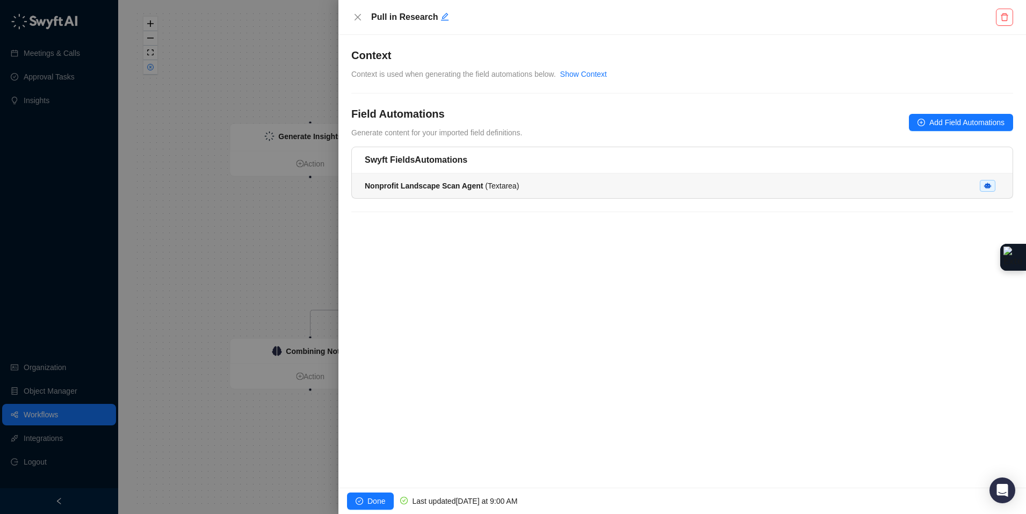
click at [689, 189] on div "Nonprofit Landscape Scan Agent ( Textarea )" at bounding box center [682, 186] width 635 height 12
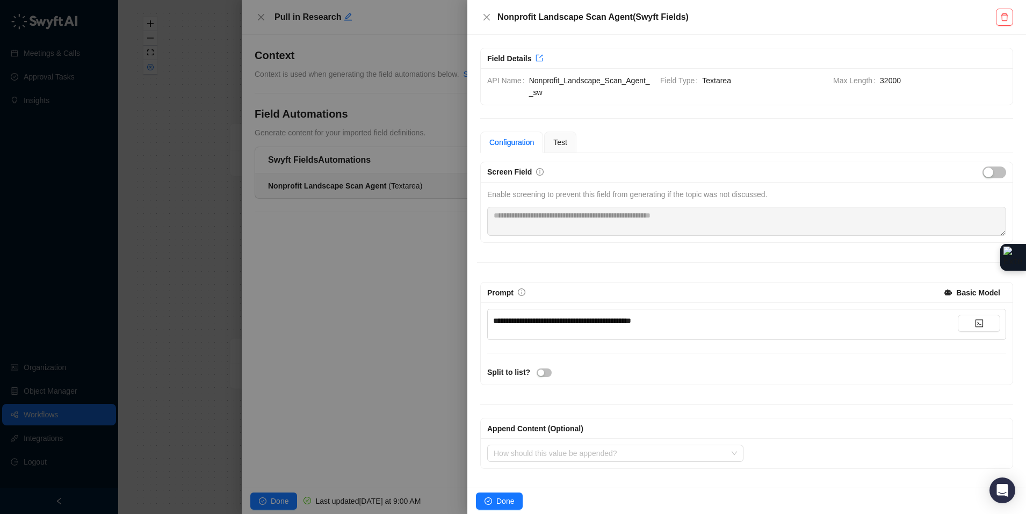
click at [631, 323] on span "**********" at bounding box center [562, 321] width 138 height 8
copy span "**********"
click at [848, 316] on div "**********" at bounding box center [725, 321] width 464 height 12
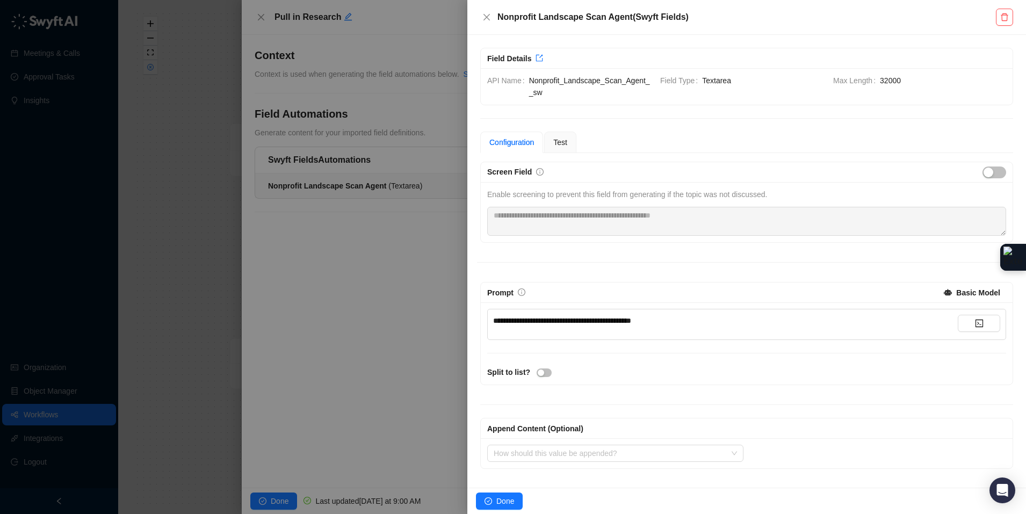
click at [835, 322] on div "**********" at bounding box center [725, 321] width 464 height 12
click at [834, 322] on div "**********" at bounding box center [725, 321] width 464 height 12
drag, startPoint x: 789, startPoint y: 326, endPoint x: 156, endPoint y: 284, distance: 634.5
click at [156, 284] on div "**********" at bounding box center [513, 257] width 1026 height 514
click at [985, 326] on button "button" at bounding box center [978, 323] width 42 height 17
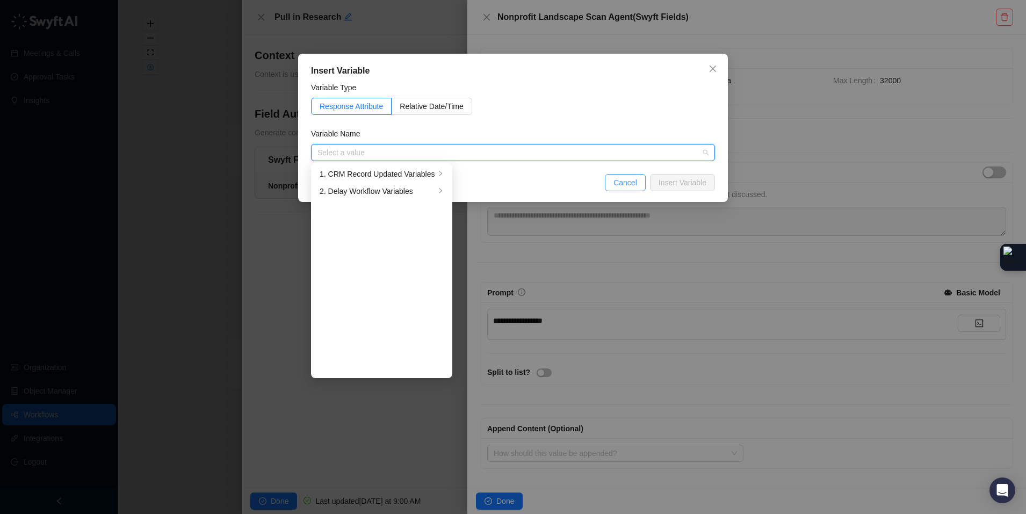
click at [615, 189] on button "Cancel" at bounding box center [625, 182] width 41 height 17
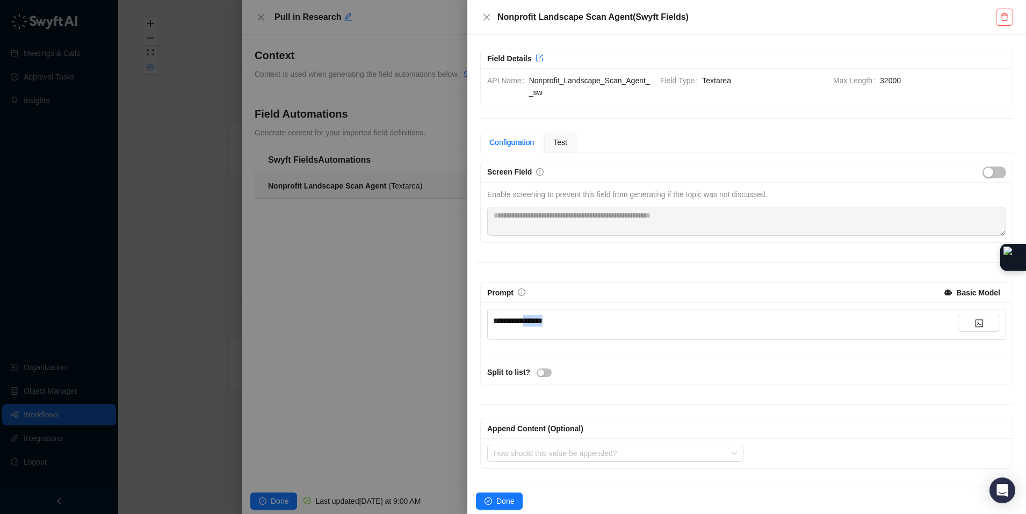
drag, startPoint x: 558, startPoint y: 318, endPoint x: 542, endPoint y: 311, distance: 18.0
click at [533, 318] on div "**********" at bounding box center [725, 321] width 464 height 12
click at [515, 500] on button "Done" at bounding box center [499, 500] width 47 height 17
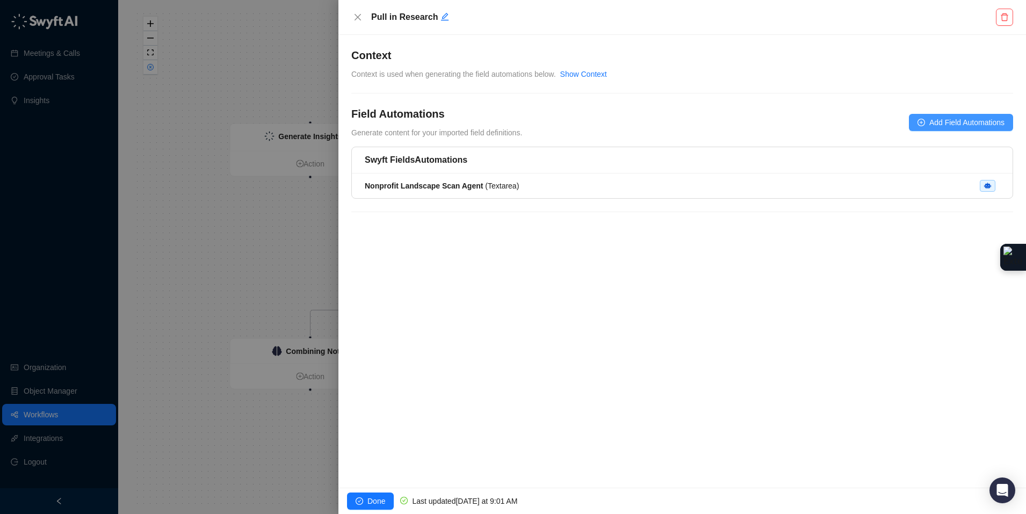
click at [955, 121] on span "Add Field Automations" at bounding box center [966, 123] width 75 height 12
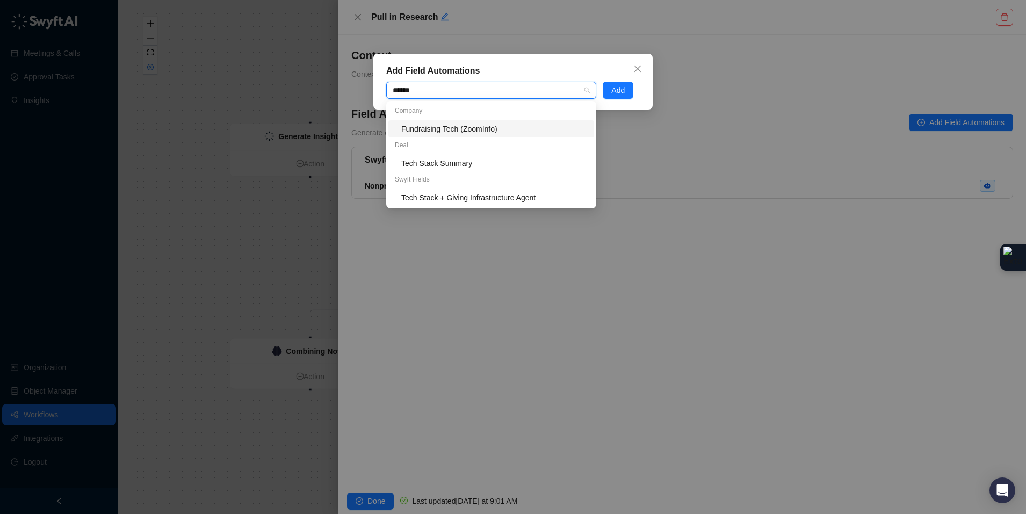
type input "*******"
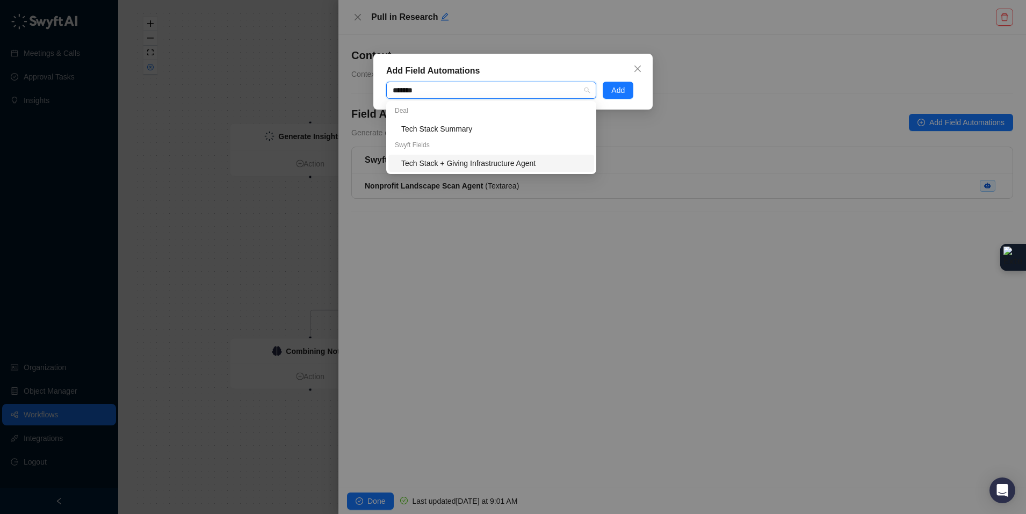
click at [504, 156] on div "Tech Stack + Giving Infrastructure Agent" at bounding box center [491, 163] width 206 height 17
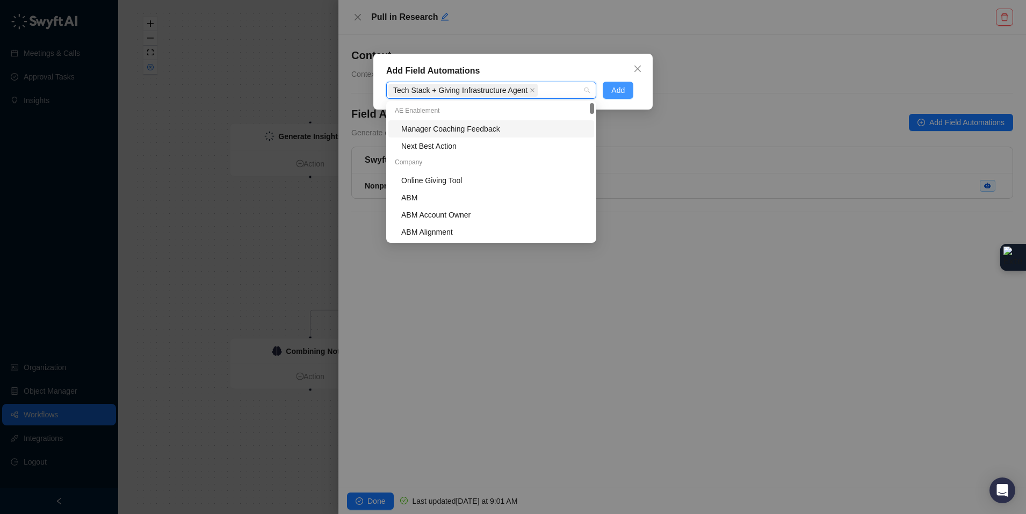
click at [631, 90] on button "Add" at bounding box center [617, 90] width 31 height 17
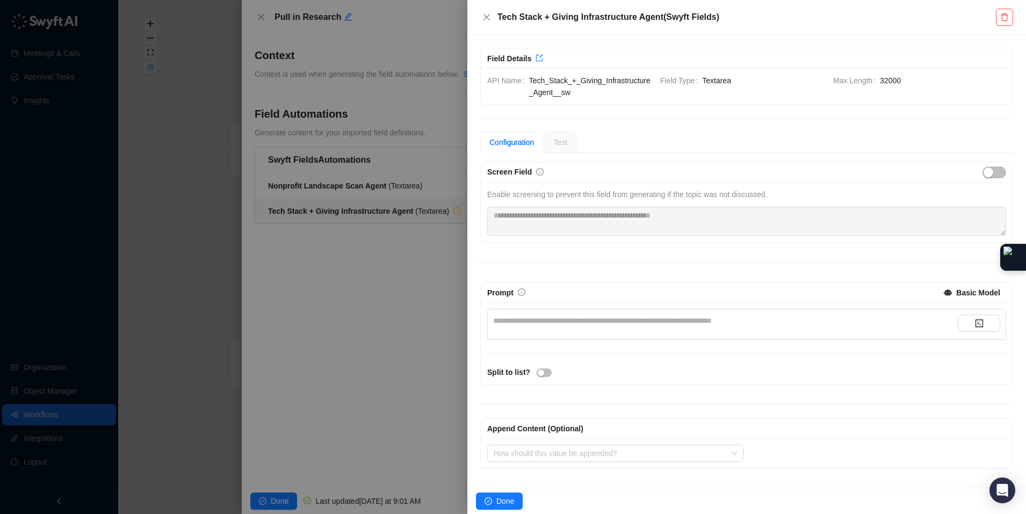
click at [567, 319] on div "**********" at bounding box center [725, 321] width 464 height 12
click at [508, 498] on span "Done" at bounding box center [505, 501] width 18 height 12
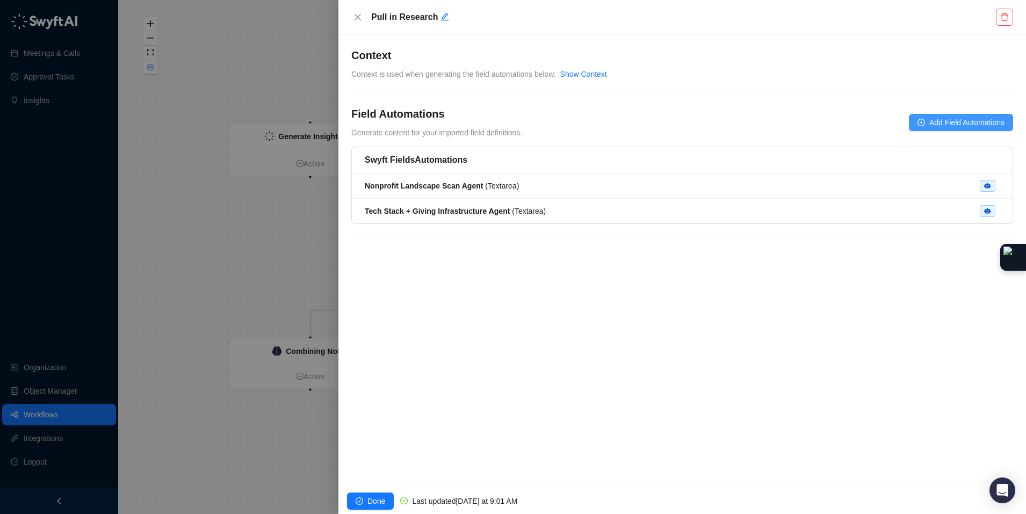
click at [993, 124] on span "Add Field Automations" at bounding box center [966, 123] width 75 height 12
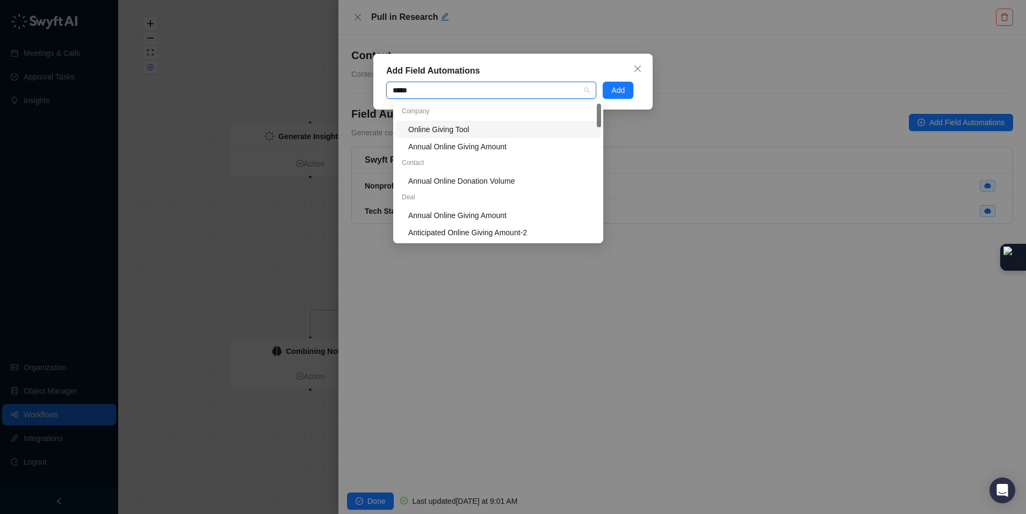
type input "******"
click at [431, 130] on div "Online Giving Tool" at bounding box center [501, 129] width 186 height 12
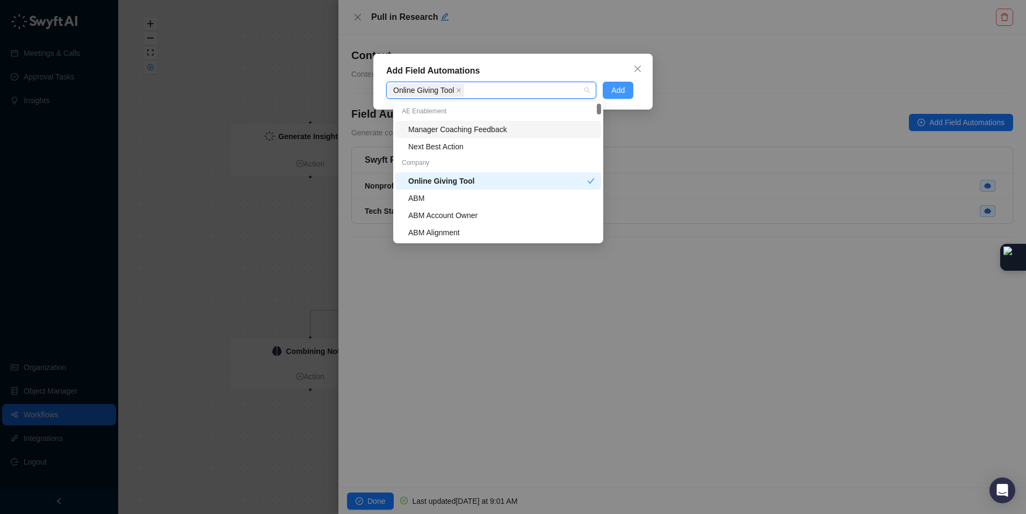
click at [613, 85] on span "Add" at bounding box center [617, 90] width 13 height 12
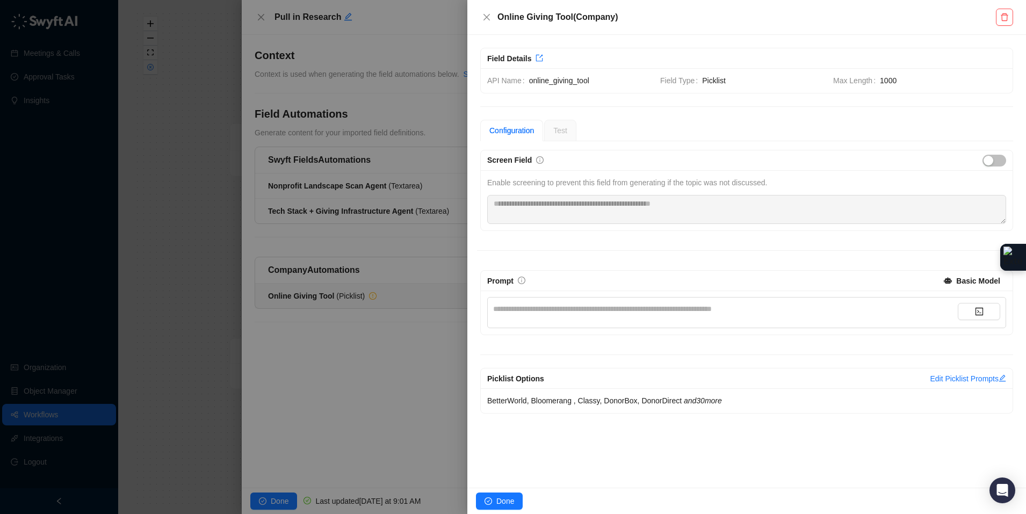
click at [553, 314] on div "**********" at bounding box center [725, 309] width 464 height 12
click at [498, 500] on span "Done" at bounding box center [505, 501] width 18 height 12
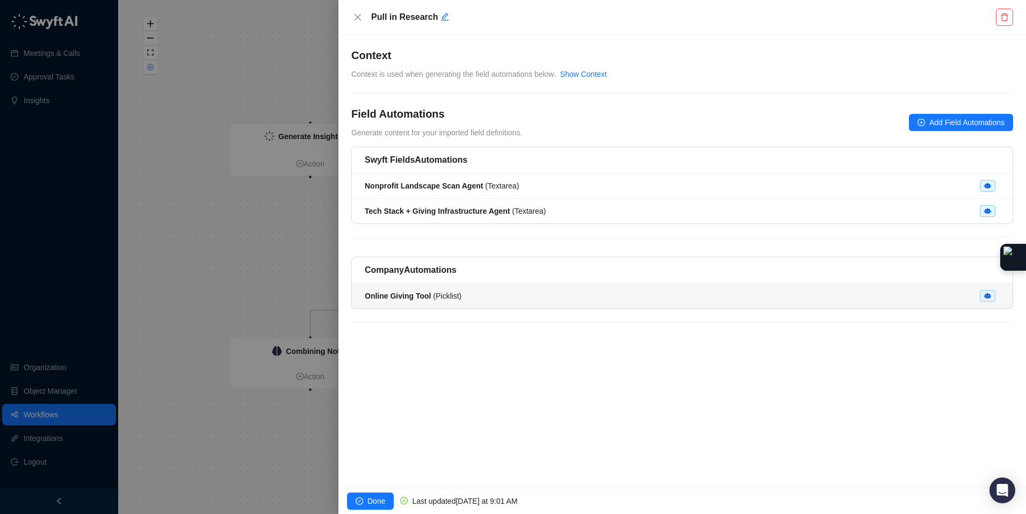
click at [504, 302] on div "Online Giving Tool ( Picklist )" at bounding box center [682, 296] width 635 height 12
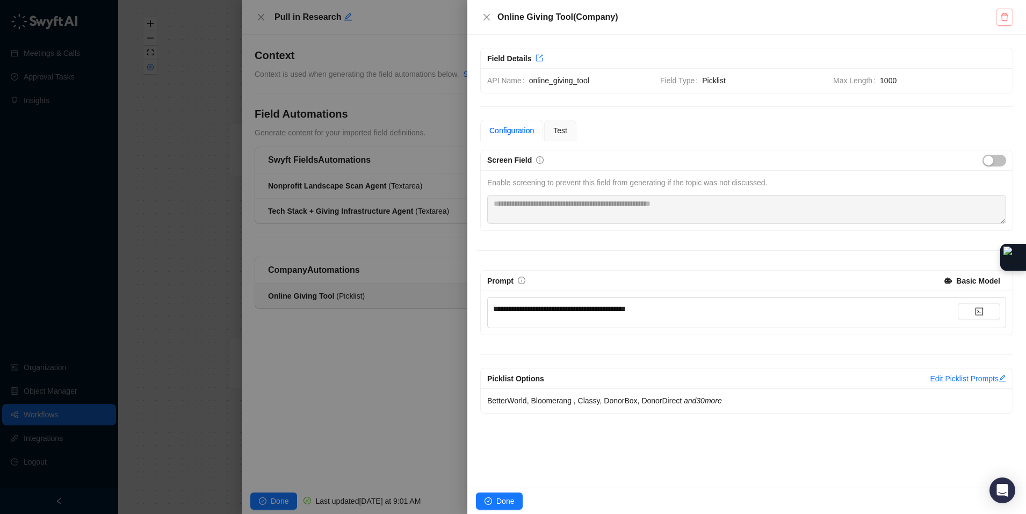
click at [1011, 16] on button "button" at bounding box center [1003, 17] width 17 height 17
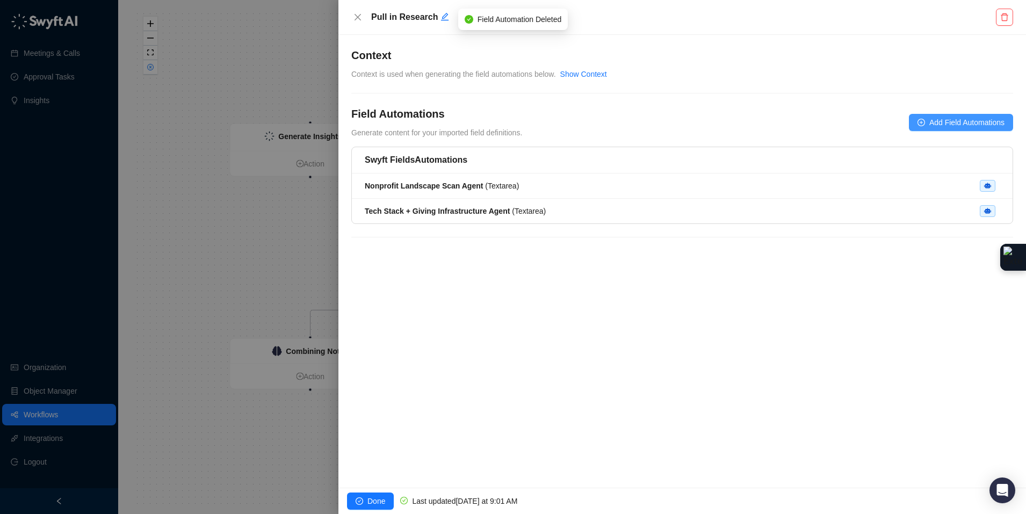
click at [925, 120] on button "Add Field Automations" at bounding box center [961, 122] width 104 height 17
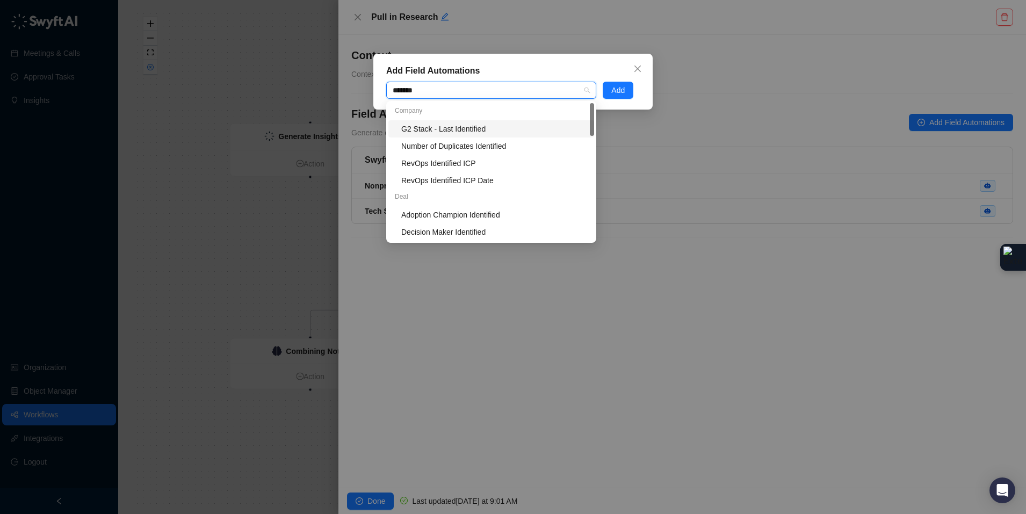
type input "********"
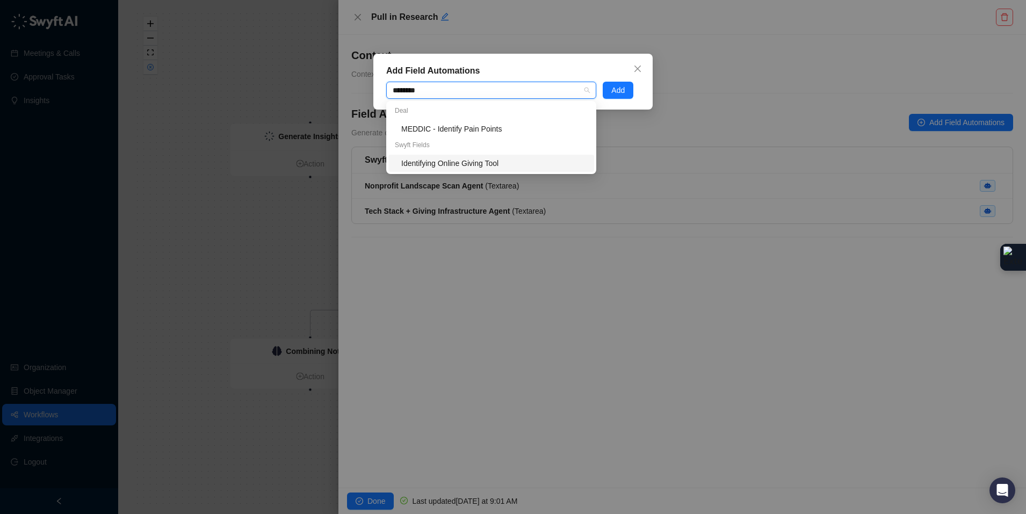
click at [505, 156] on div "Identifying Online Giving Tool" at bounding box center [491, 163] width 206 height 17
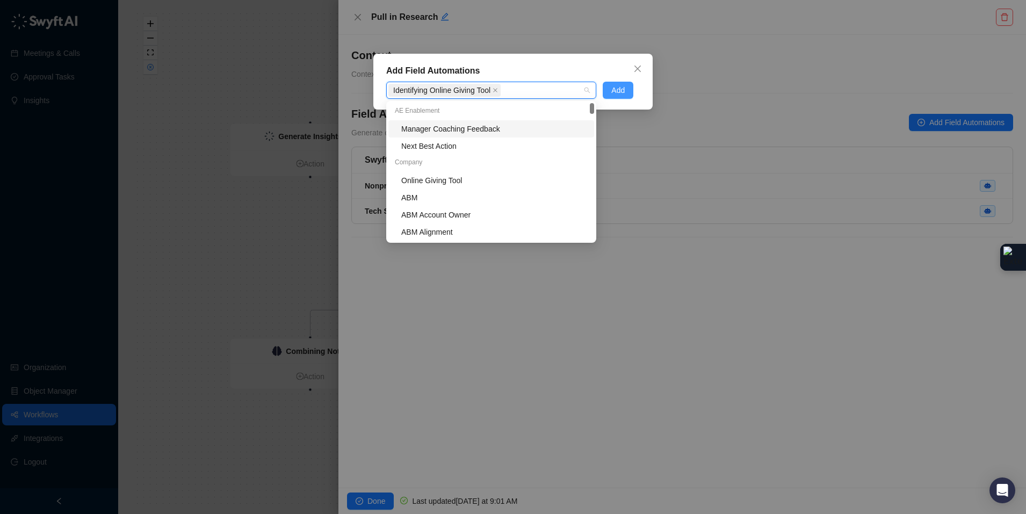
click at [615, 90] on span "Add" at bounding box center [617, 90] width 13 height 12
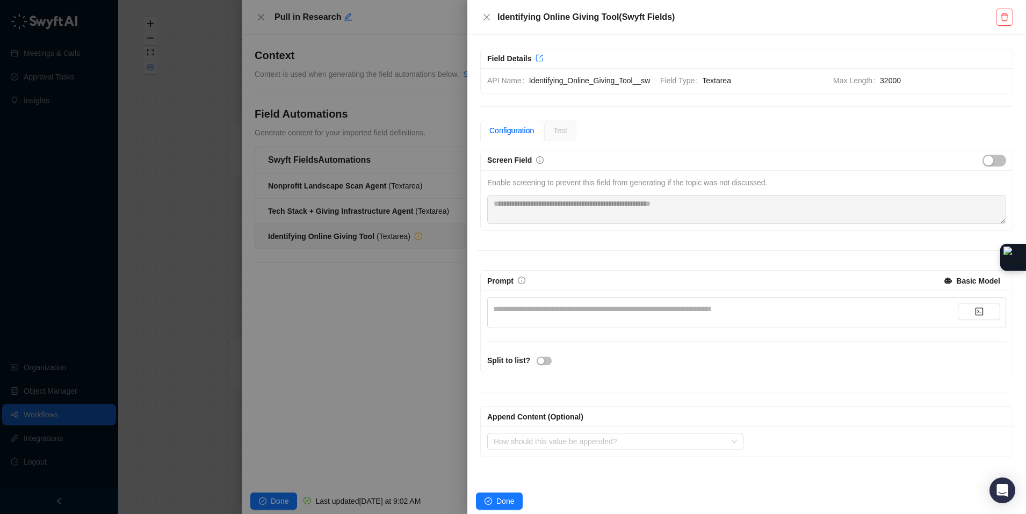
drag, startPoint x: 548, startPoint y: 308, endPoint x: 543, endPoint y: 321, distance: 13.8
click at [548, 311] on div "**********" at bounding box center [747, 331] width 532 height 82
click at [543, 315] on div "**********" at bounding box center [725, 309] width 464 height 12
click at [512, 498] on span "Done" at bounding box center [505, 501] width 18 height 12
click at [507, 505] on span "Done" at bounding box center [505, 501] width 18 height 12
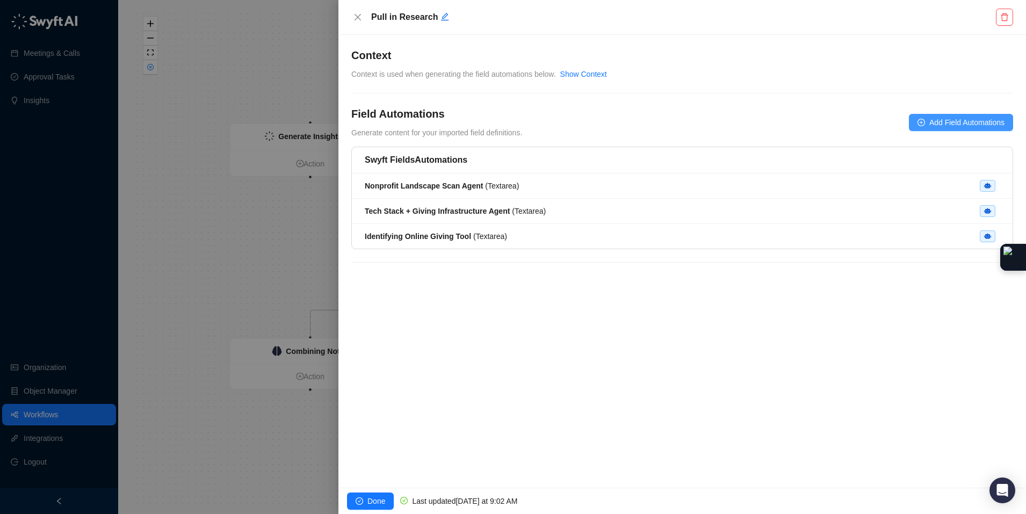
click at [937, 119] on span "Add Field Automations" at bounding box center [966, 123] width 75 height 12
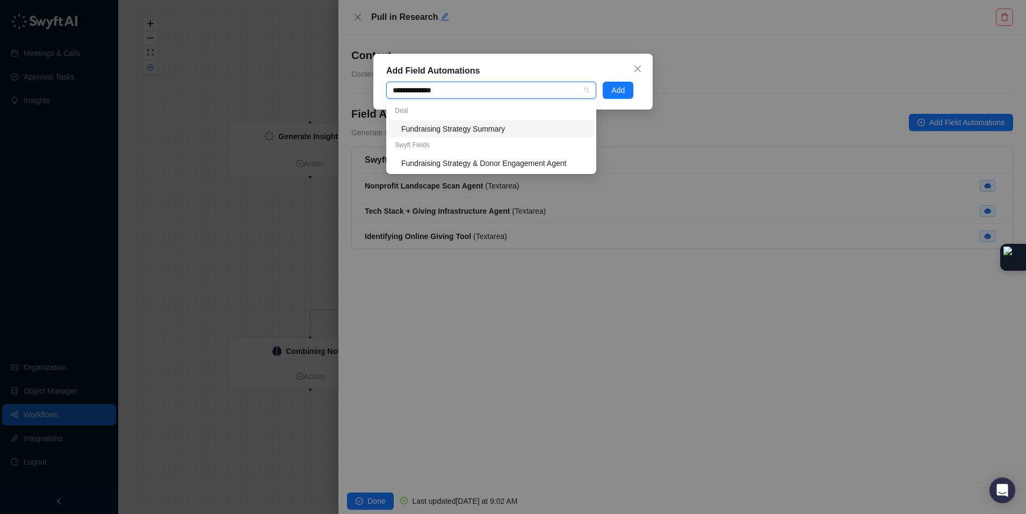
type input "**********"
click at [542, 128] on div "Fundraising Strategy Summary" at bounding box center [494, 129] width 186 height 12
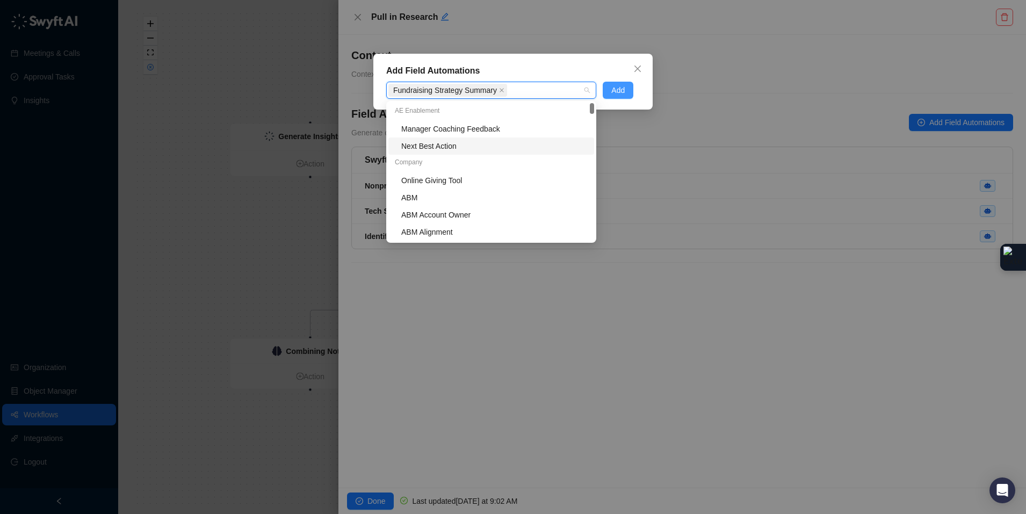
click at [613, 93] on span "Add" at bounding box center [617, 90] width 13 height 12
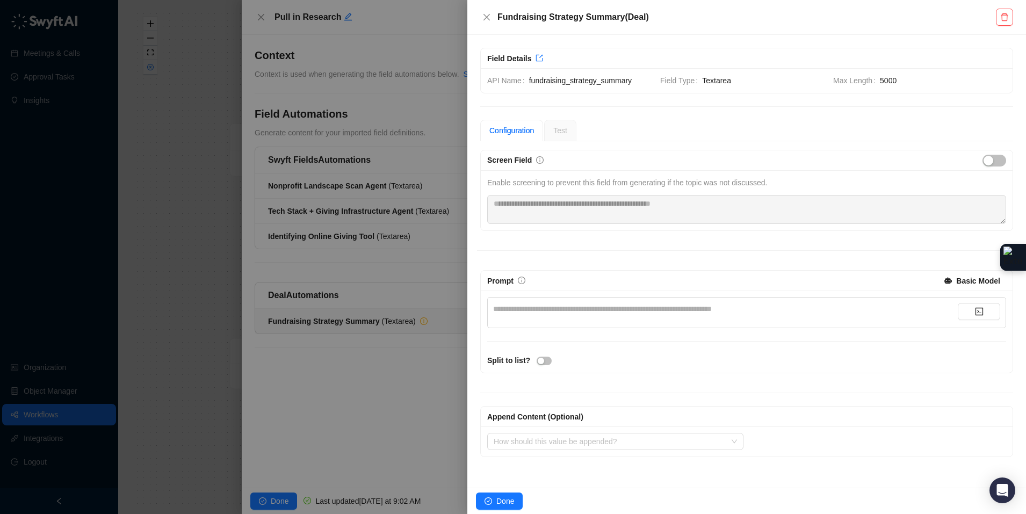
click at [521, 312] on div "**********" at bounding box center [725, 309] width 464 height 12
click at [500, 502] on span "Done" at bounding box center [505, 501] width 18 height 12
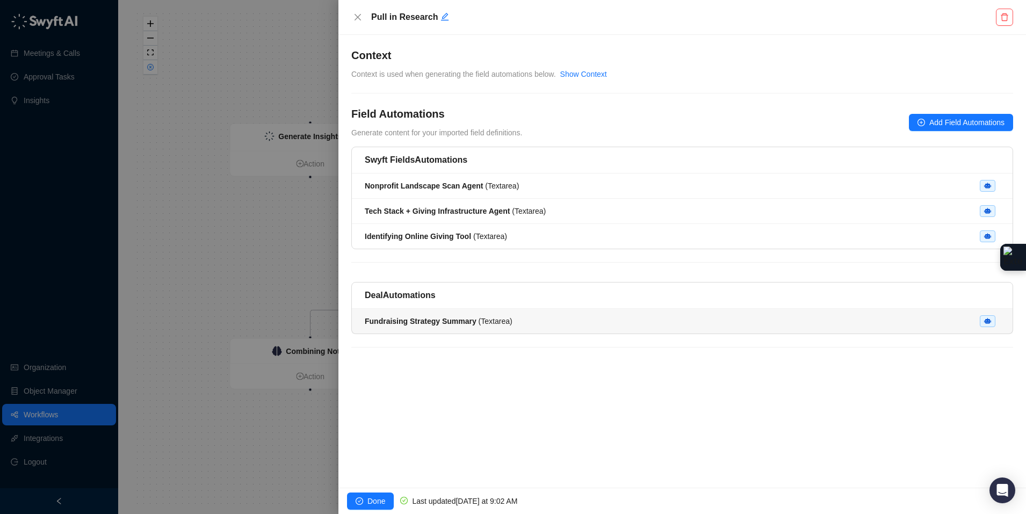
click at [553, 324] on div "Fundraising Strategy Summary ( Textarea )" at bounding box center [682, 321] width 635 height 12
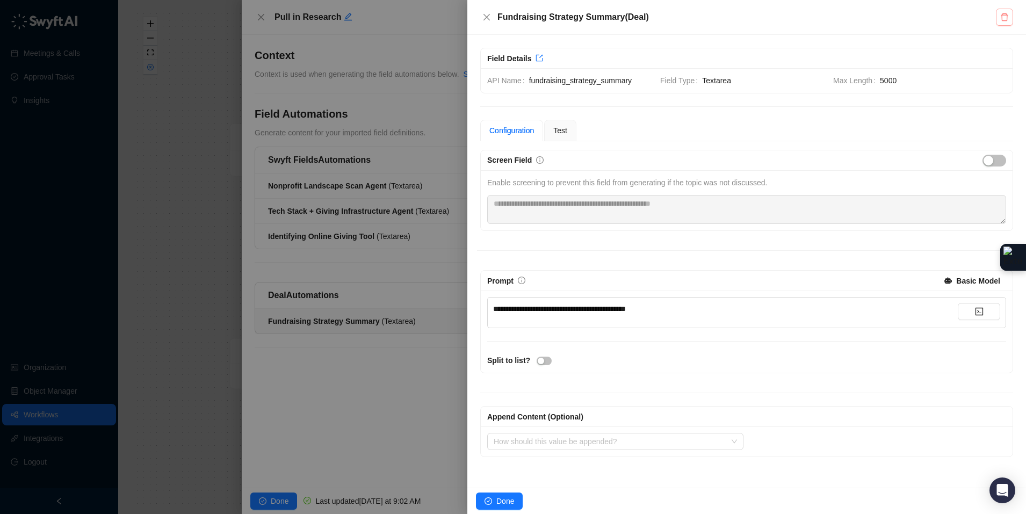
click at [1007, 18] on icon "delete" at bounding box center [1004, 17] width 9 height 9
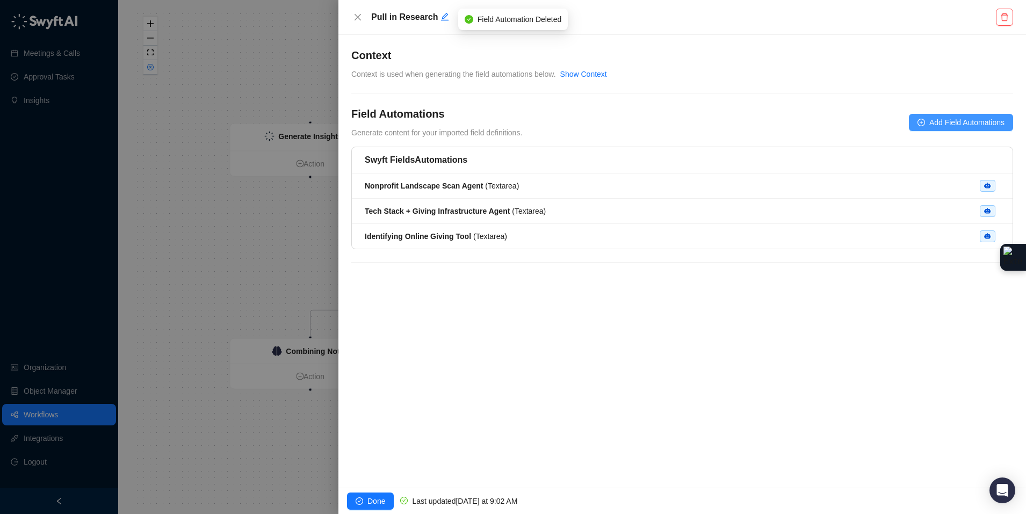
click at [940, 119] on span "Add Field Automations" at bounding box center [966, 123] width 75 height 12
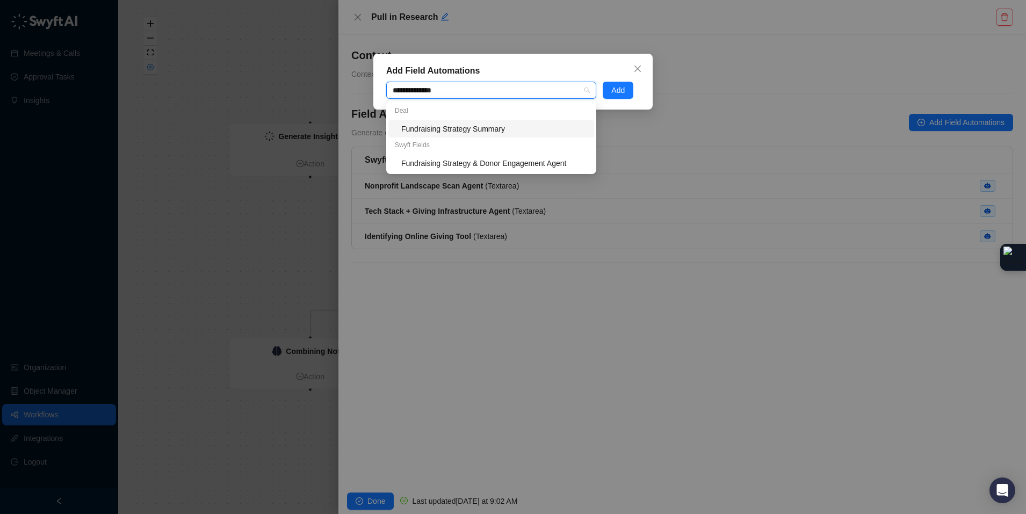
type input "**********"
click at [577, 160] on div "Fundraising Strategy & Donor Engagement Agent" at bounding box center [494, 163] width 186 height 12
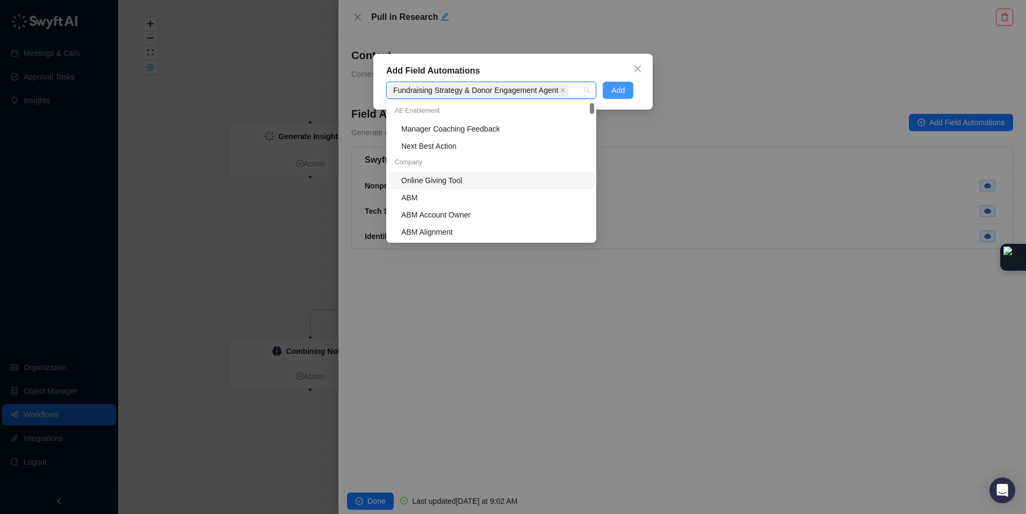
click at [631, 89] on button "Add" at bounding box center [617, 90] width 31 height 17
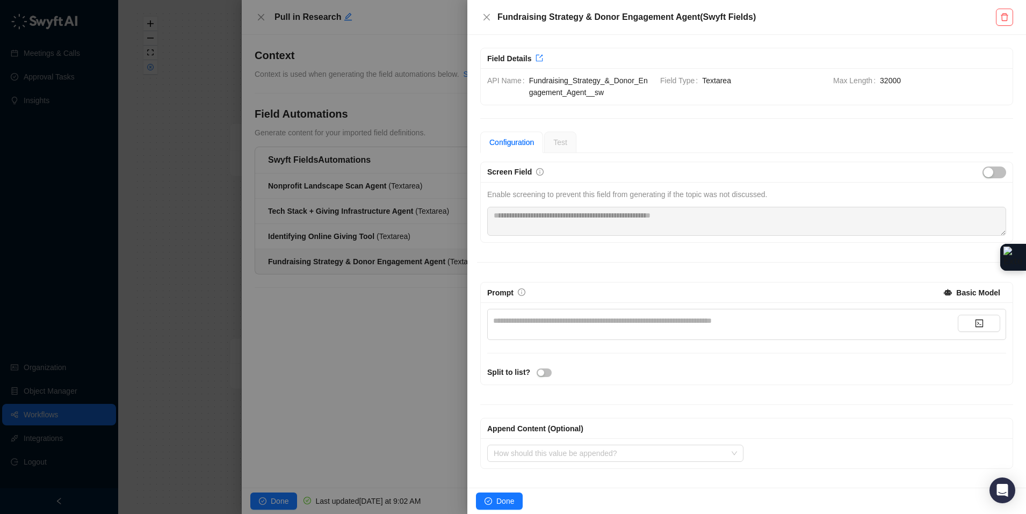
click at [559, 328] on div "**********" at bounding box center [725, 324] width 464 height 19
click at [558, 319] on div "**********" at bounding box center [725, 321] width 464 height 12
click at [506, 502] on span "Done" at bounding box center [505, 501] width 18 height 12
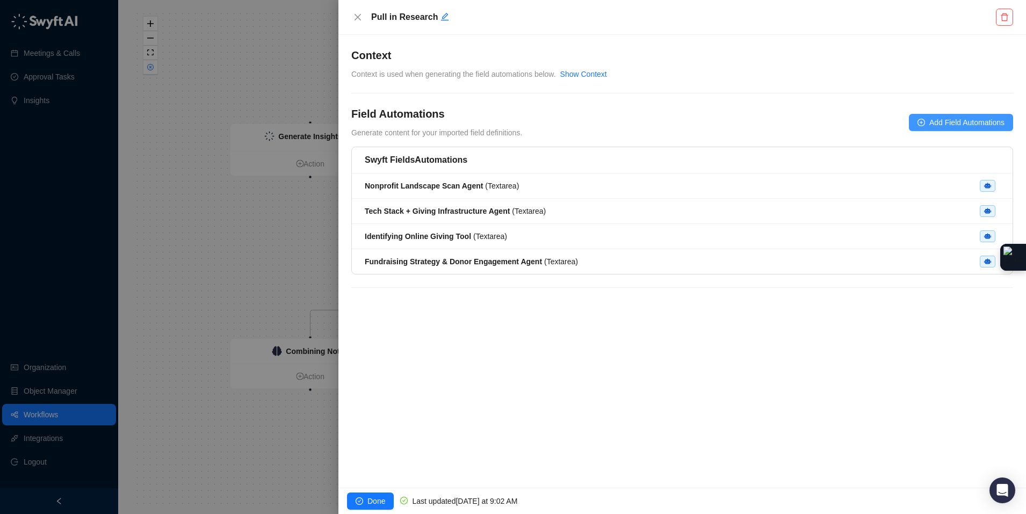
click at [935, 121] on span "Add Field Automations" at bounding box center [966, 123] width 75 height 12
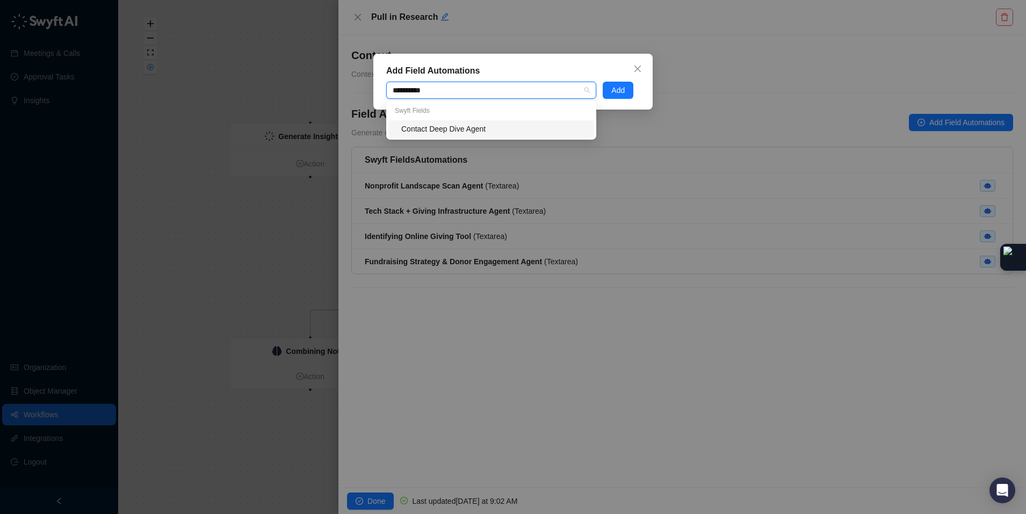
type input "**********"
click at [497, 129] on div "Contact Deep Dive Agent" at bounding box center [494, 129] width 186 height 12
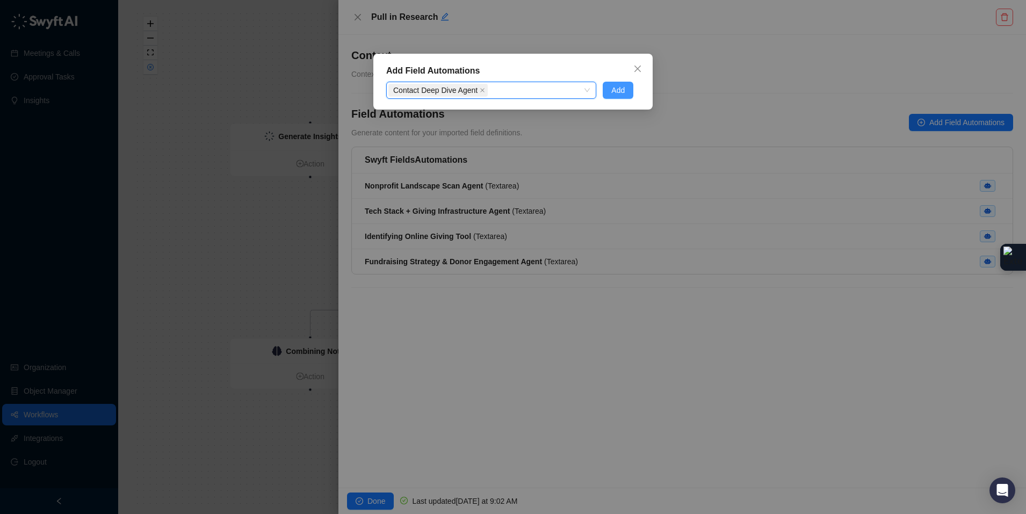
click at [620, 92] on span "Add" at bounding box center [617, 90] width 13 height 12
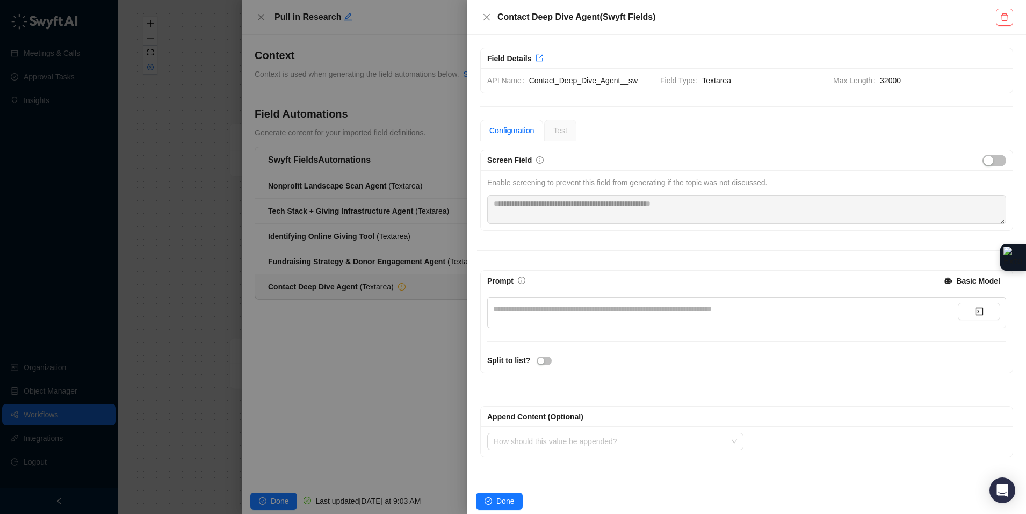
click at [572, 307] on div "**********" at bounding box center [725, 309] width 464 height 12
click at [512, 507] on span "Done" at bounding box center [505, 501] width 18 height 12
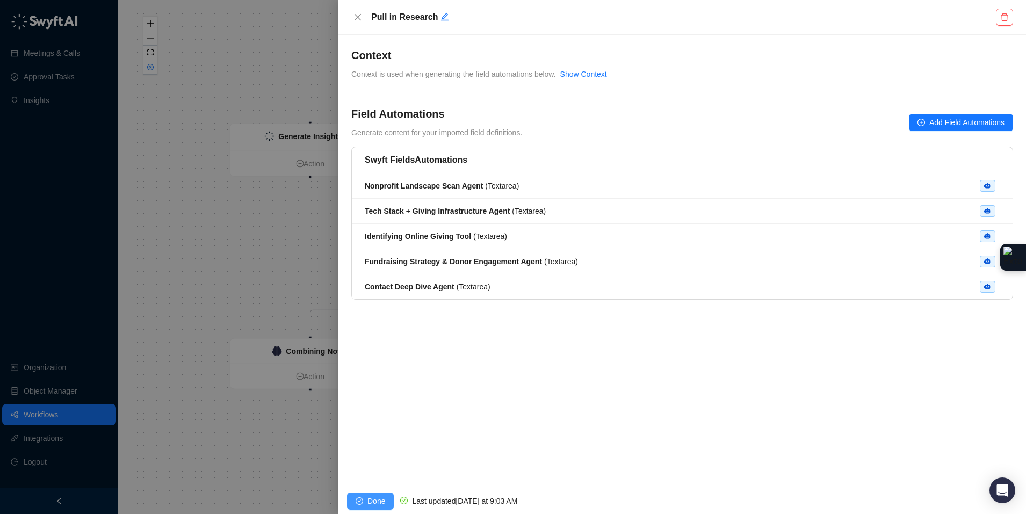
click at [368, 495] on span "Done" at bounding box center [376, 501] width 18 height 12
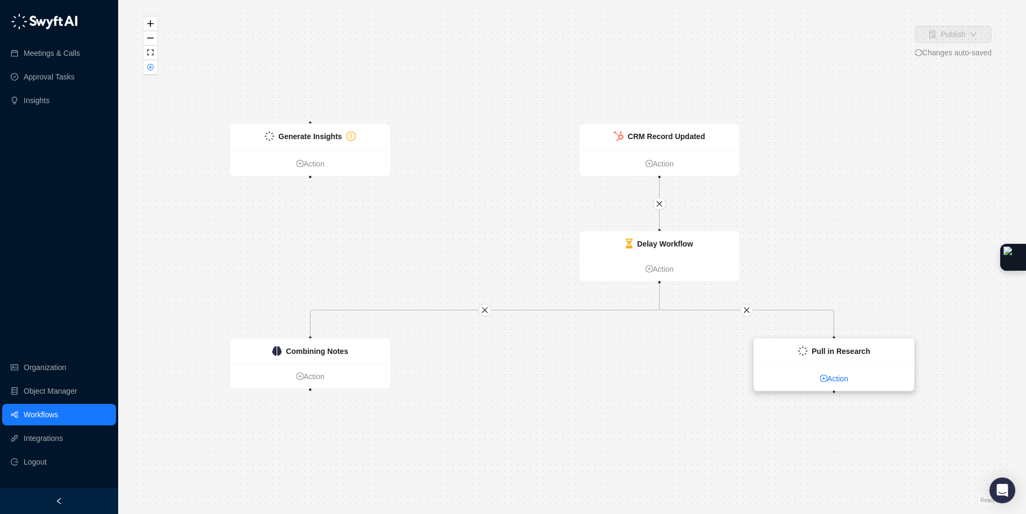
click at [846, 379] on link "Action" at bounding box center [834, 379] width 160 height 12
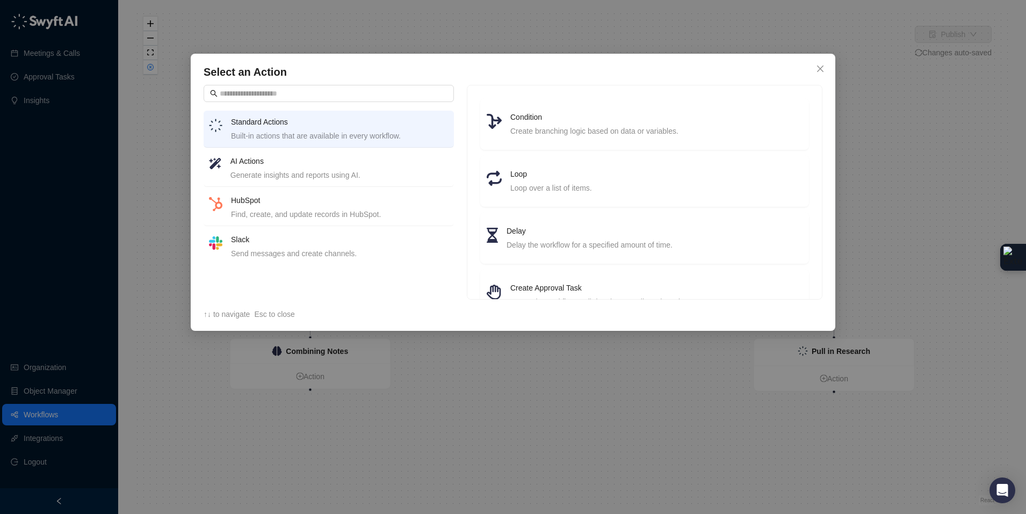
click at [325, 168] on div "AI Actions Generate insights and reports using AI." at bounding box center [339, 168] width 218 height 26
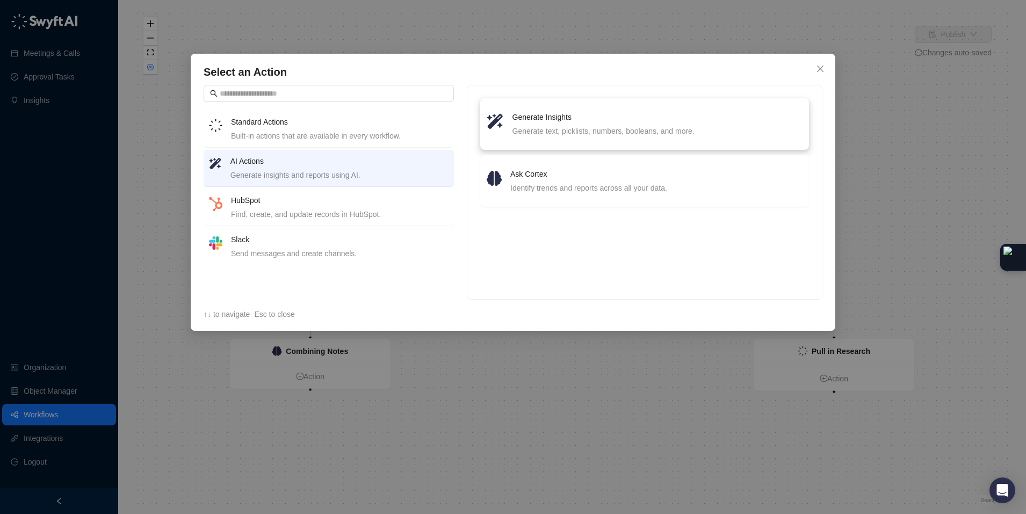
click at [588, 123] on div "Generate Insights Generate text, picklists, numbers, booleans, and more." at bounding box center [657, 124] width 290 height 26
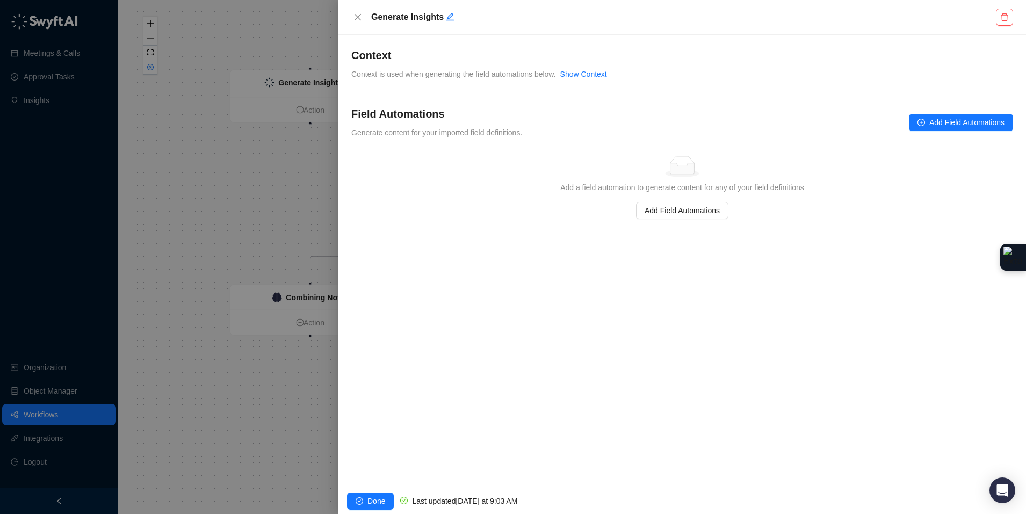
click at [300, 296] on div at bounding box center [513, 257] width 1026 height 514
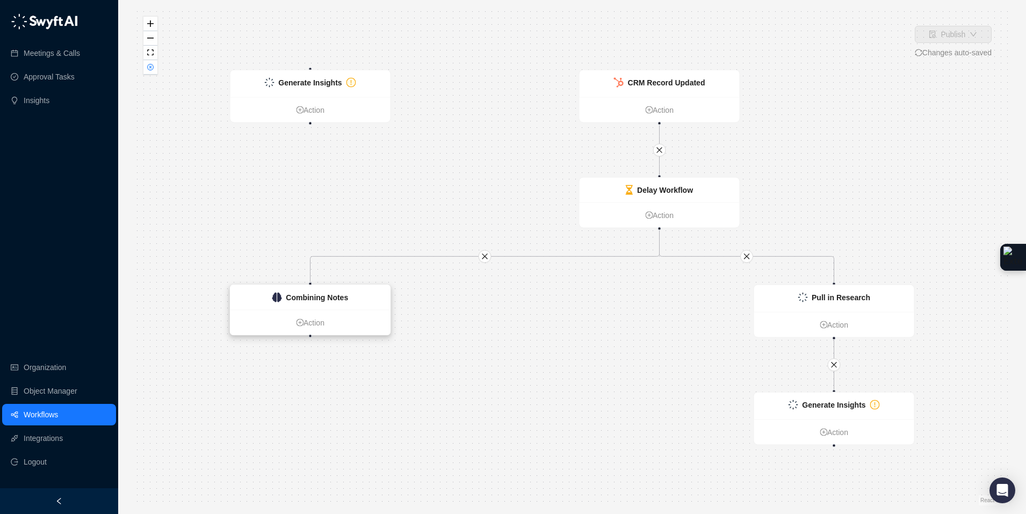
click at [319, 294] on strong "Combining Notes" at bounding box center [317, 297] width 62 height 9
click at [330, 297] on strong "Combining Notes" at bounding box center [317, 298] width 62 height 9
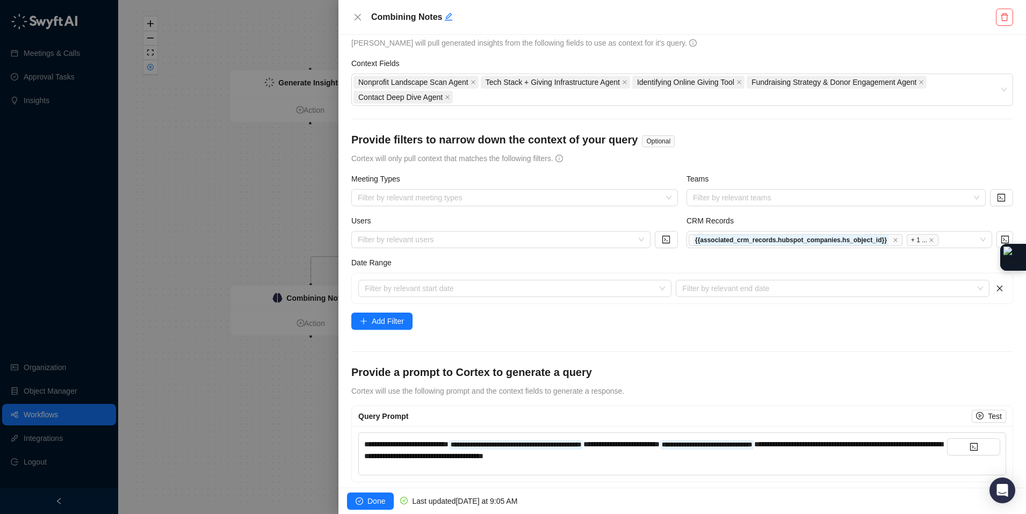
scroll to position [40, 0]
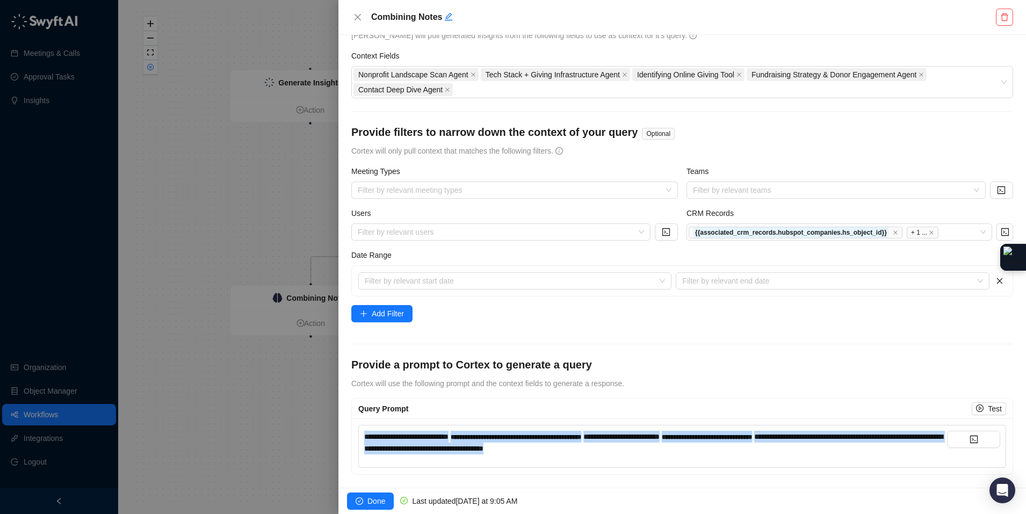
drag, startPoint x: 703, startPoint y: 453, endPoint x: 349, endPoint y: 440, distance: 354.1
click at [349, 440] on div "**********" at bounding box center [681, 261] width 687 height 453
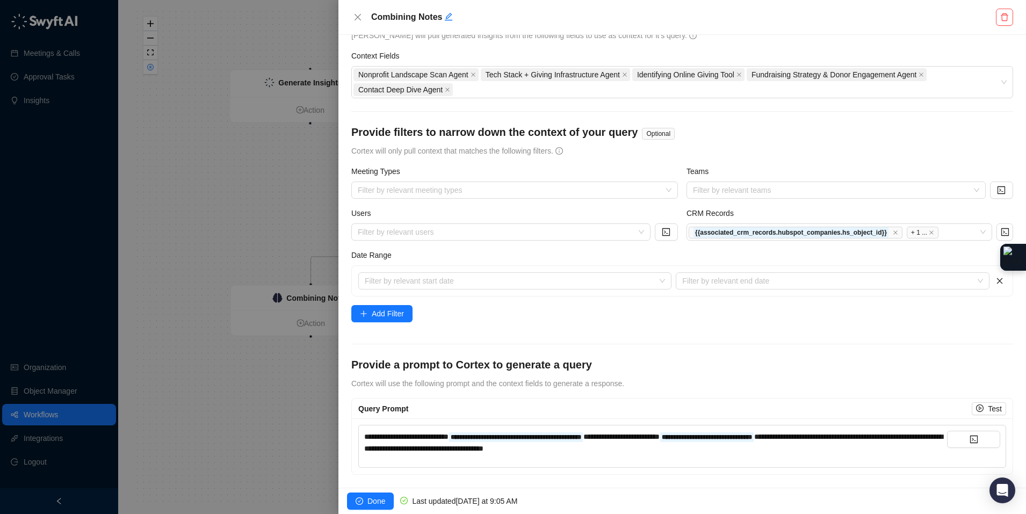
click at [239, 423] on div at bounding box center [513, 257] width 1026 height 514
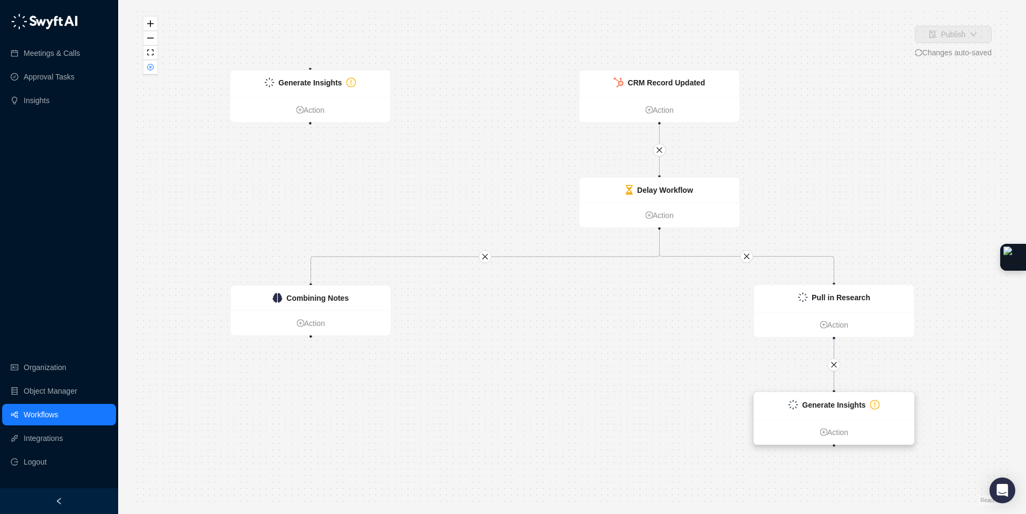
click at [838, 403] on strong "Generate Insights" at bounding box center [833, 405] width 63 height 9
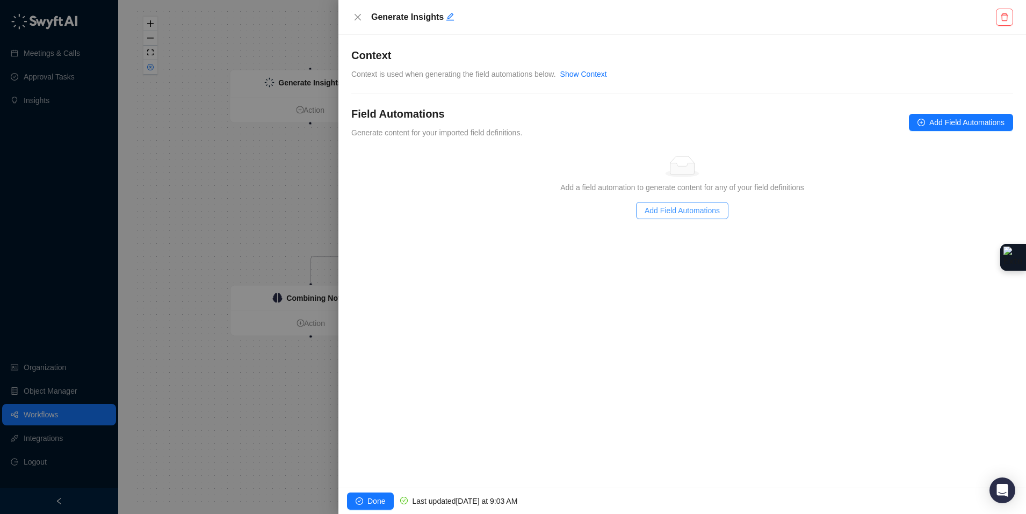
click at [688, 216] on span "Add Field Automations" at bounding box center [681, 211] width 75 height 12
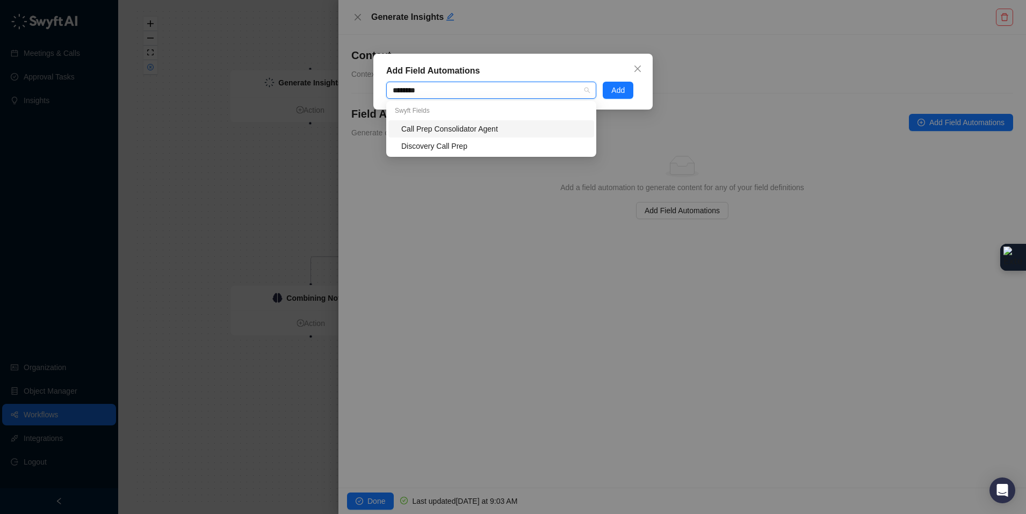
type input "*********"
click at [505, 123] on div "Call Prep Consolidator Agent" at bounding box center [494, 129] width 186 height 12
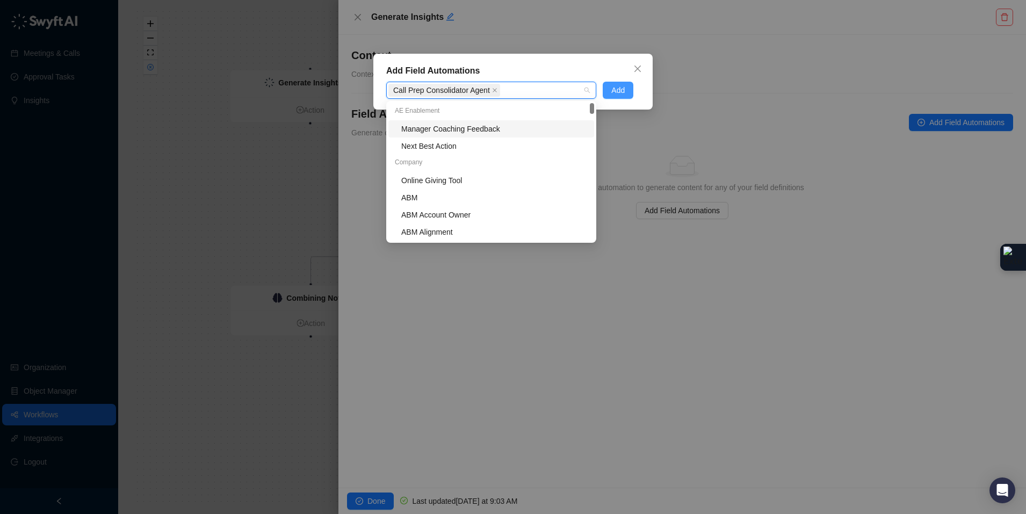
click at [616, 87] on span "Add" at bounding box center [617, 90] width 13 height 12
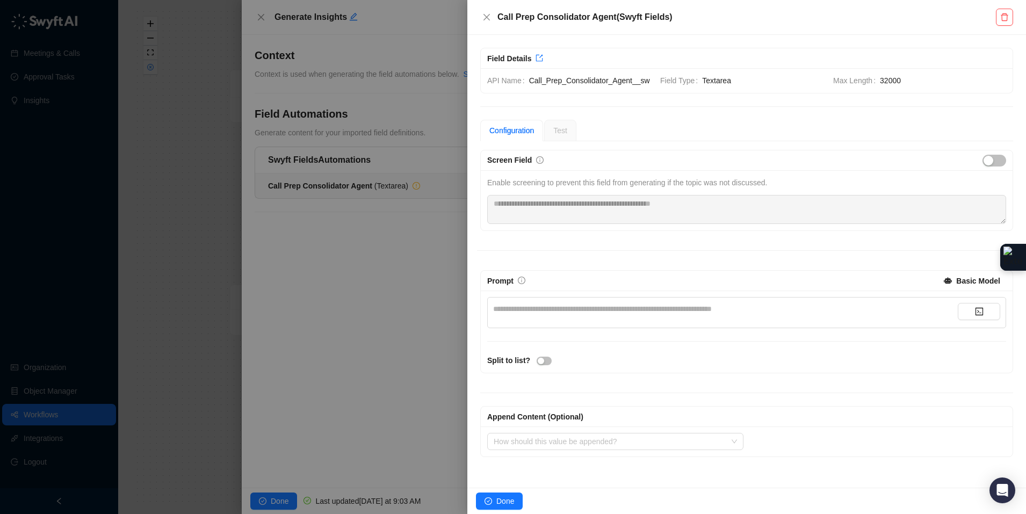
click at [547, 315] on div "**********" at bounding box center [725, 309] width 464 height 12
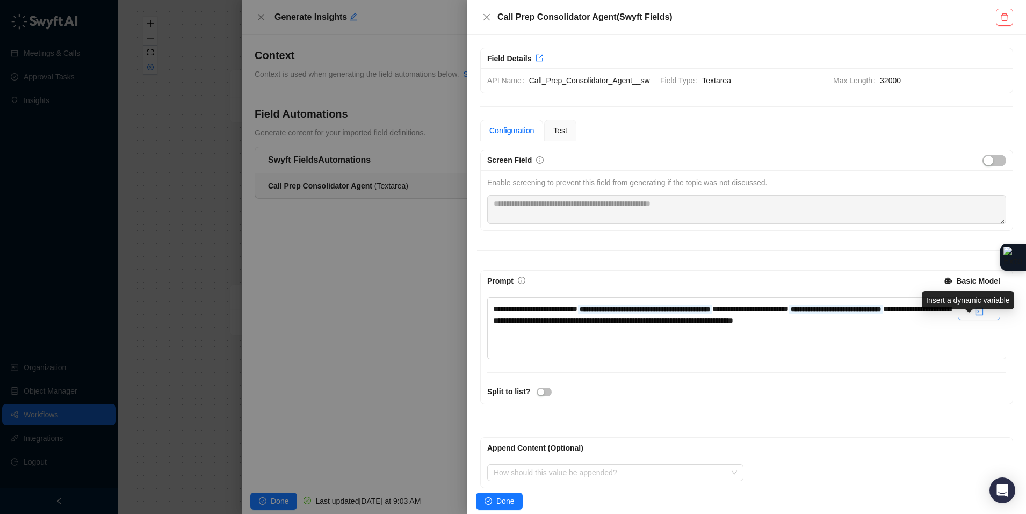
click at [976, 320] on button "button" at bounding box center [978, 311] width 42 height 17
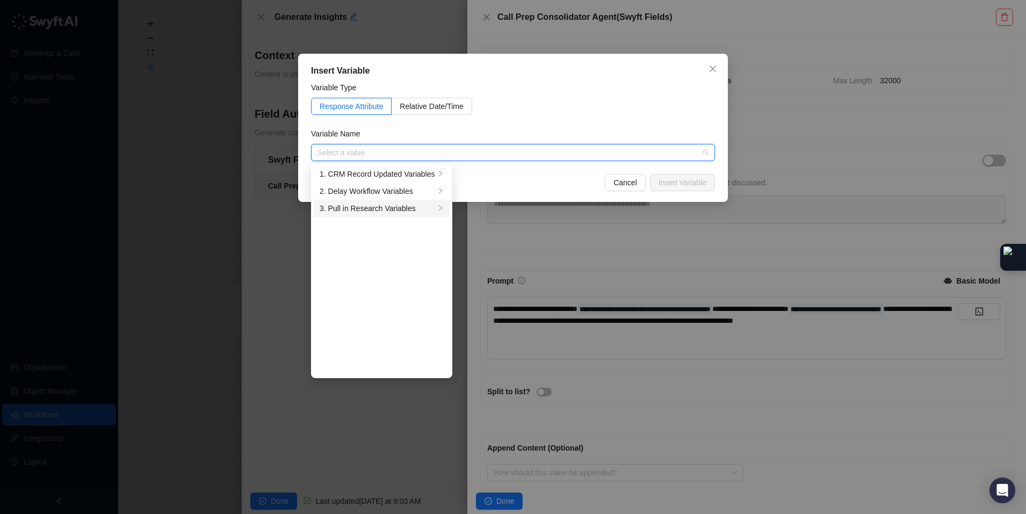
click at [399, 208] on div "3. Pull in Research Variables" at bounding box center [376, 208] width 115 height 12
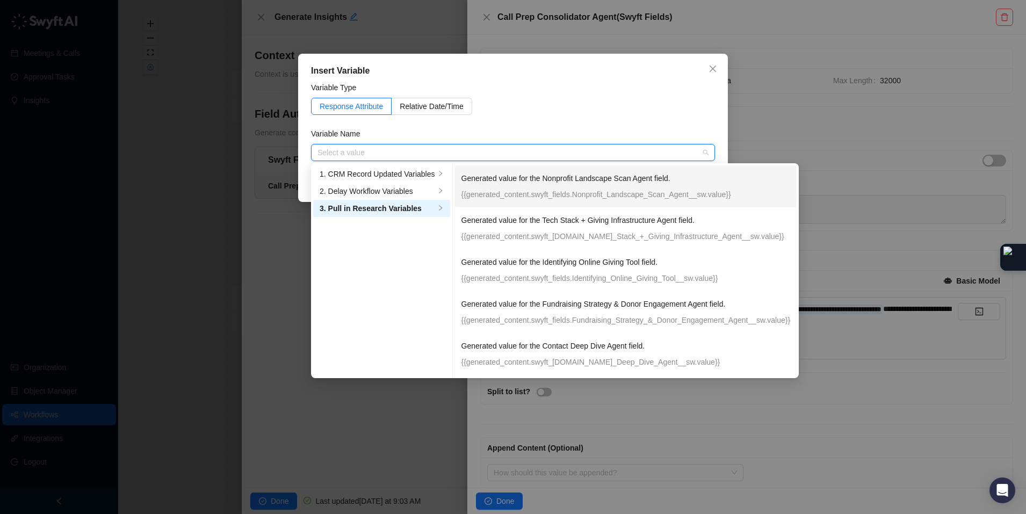
click at [551, 192] on p "{{generated_content.swyft_fields.Nonprofit_Landscape_Scan_Agent__sw.value}}" at bounding box center [625, 194] width 329 height 12
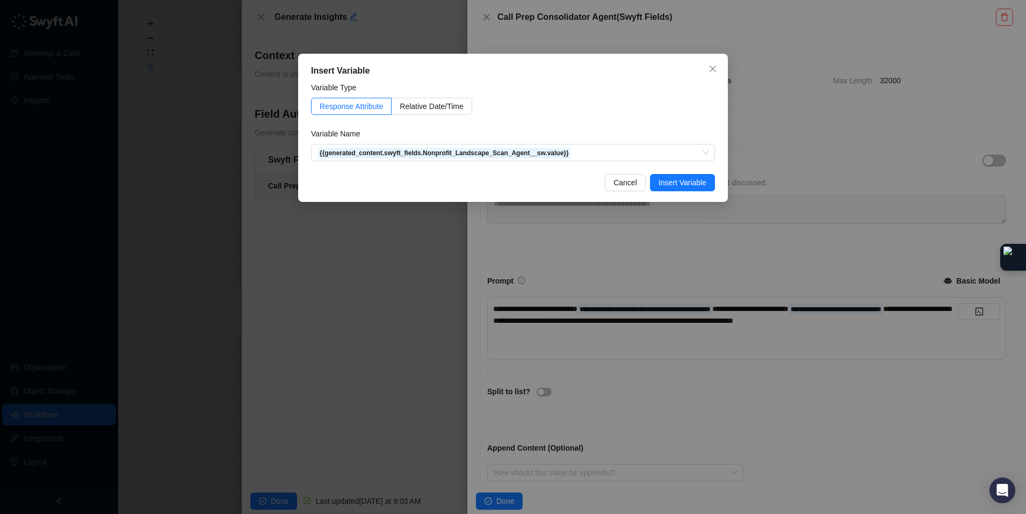
click at [686, 183] on span "Insert Variable" at bounding box center [682, 183] width 48 height 12
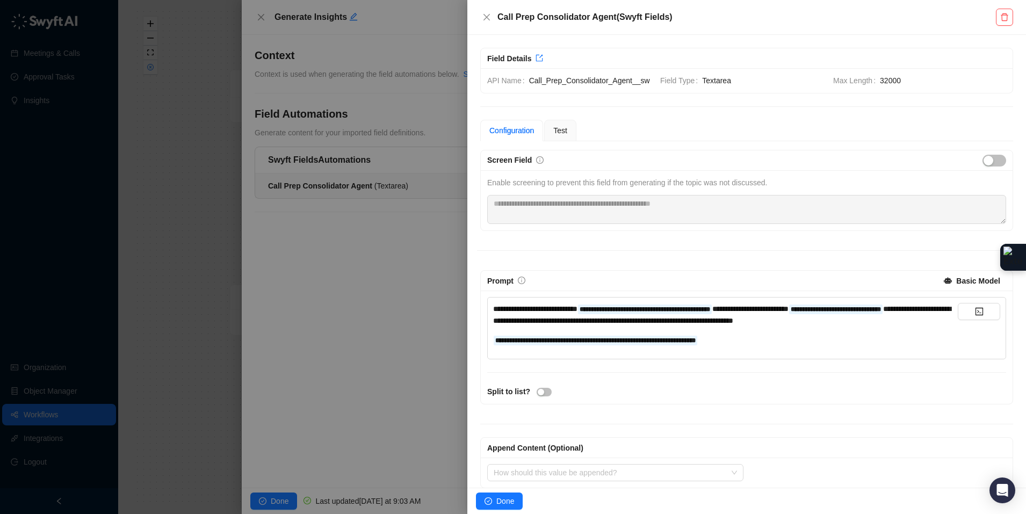
click at [790, 346] on div "**********" at bounding box center [725, 340] width 464 height 12
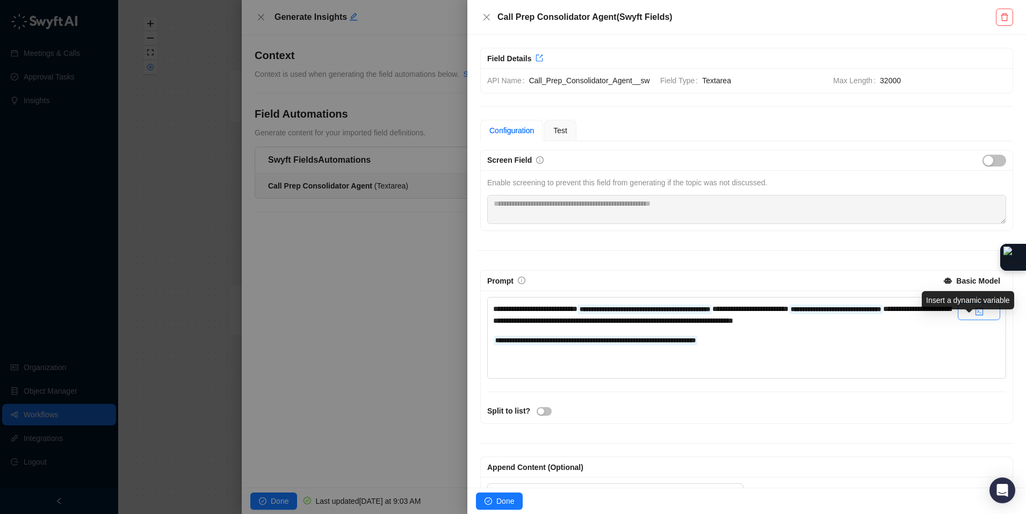
click at [978, 320] on button "button" at bounding box center [978, 311] width 42 height 17
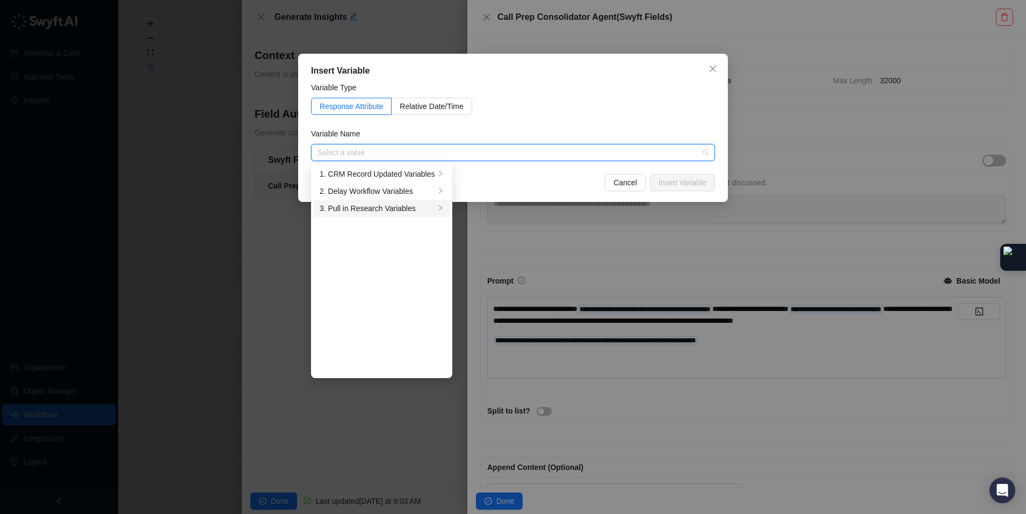
click at [401, 214] on li "3. Pull in Research Variables" at bounding box center [381, 208] width 137 height 17
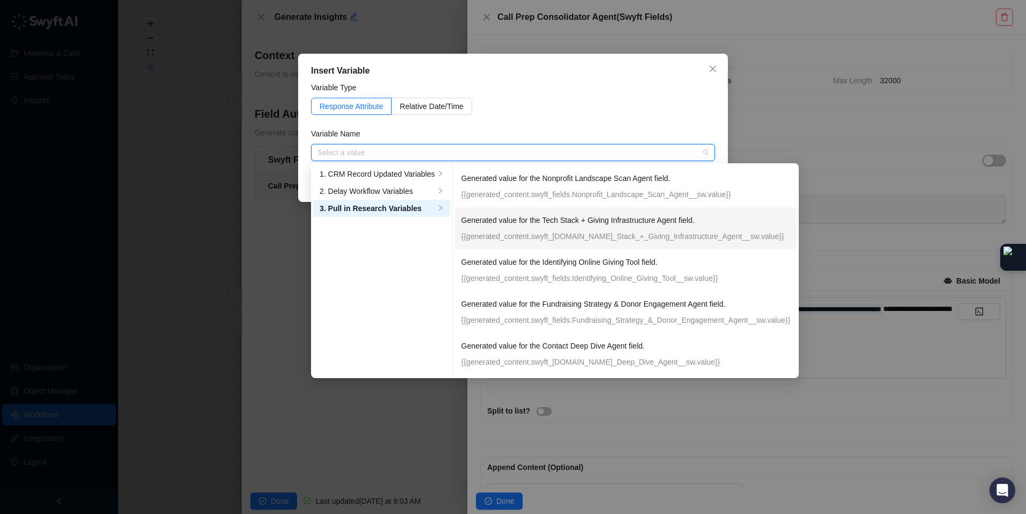
click at [557, 237] on p "{{generated_content.swyft_fields.Tech_Stack_+_Giving_Infrastructure_Agent__sw.v…" at bounding box center [625, 236] width 329 height 12
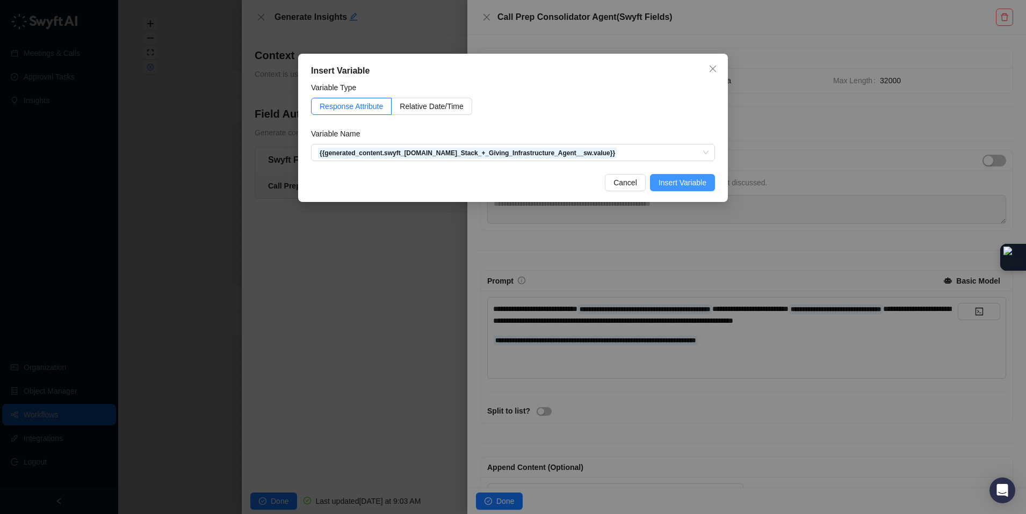
click at [684, 184] on span "Insert Variable" at bounding box center [682, 183] width 48 height 12
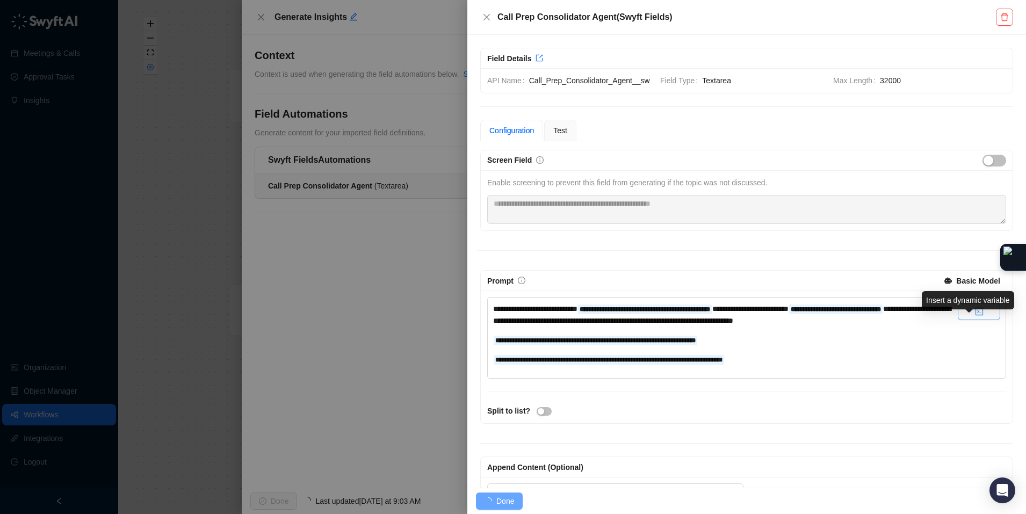
click at [973, 320] on button "button" at bounding box center [978, 311] width 42 height 17
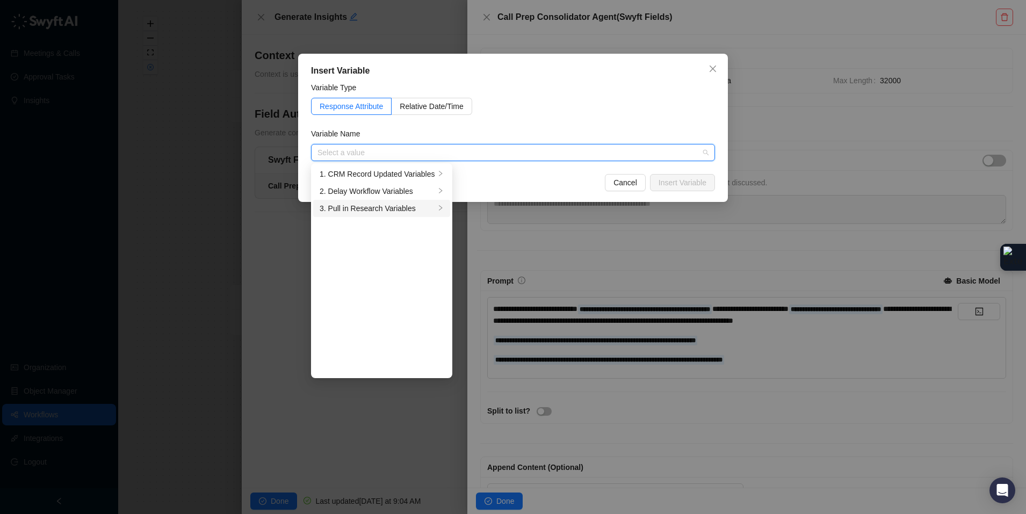
click at [380, 206] on div "3. Pull in Research Variables" at bounding box center [376, 208] width 115 height 12
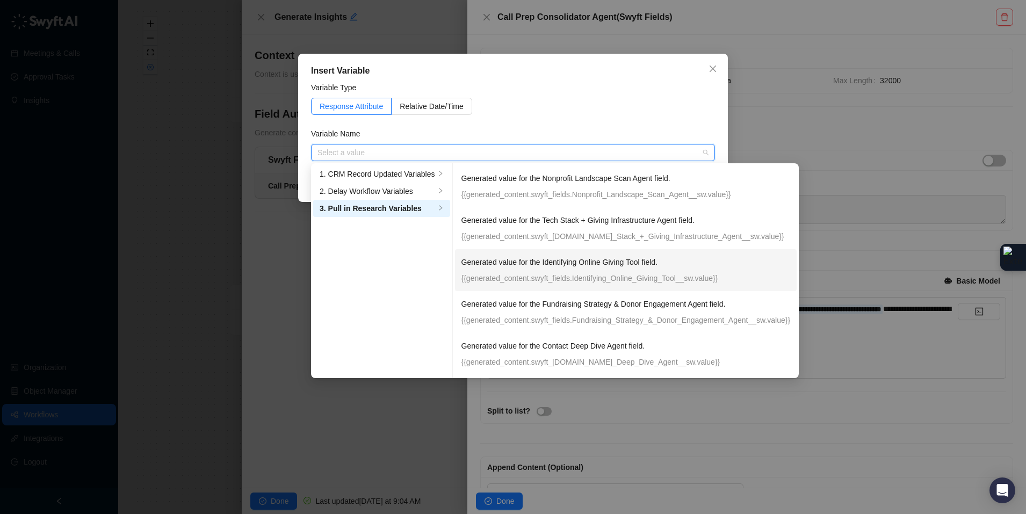
click at [514, 269] on div "Generated value for the Identifying Online Giving Tool field. {{generated_conte…" at bounding box center [625, 270] width 329 height 28
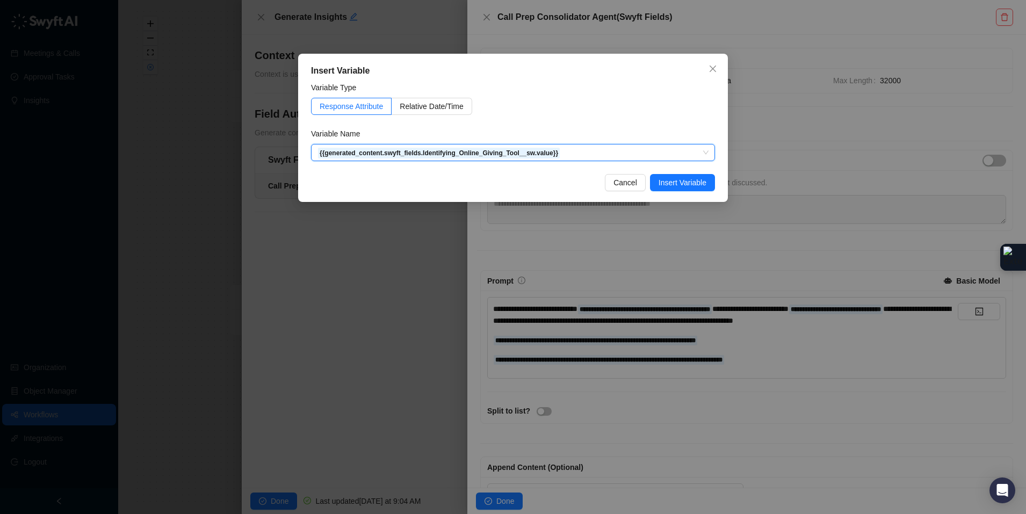
click at [678, 178] on span "Insert Variable" at bounding box center [682, 183] width 48 height 12
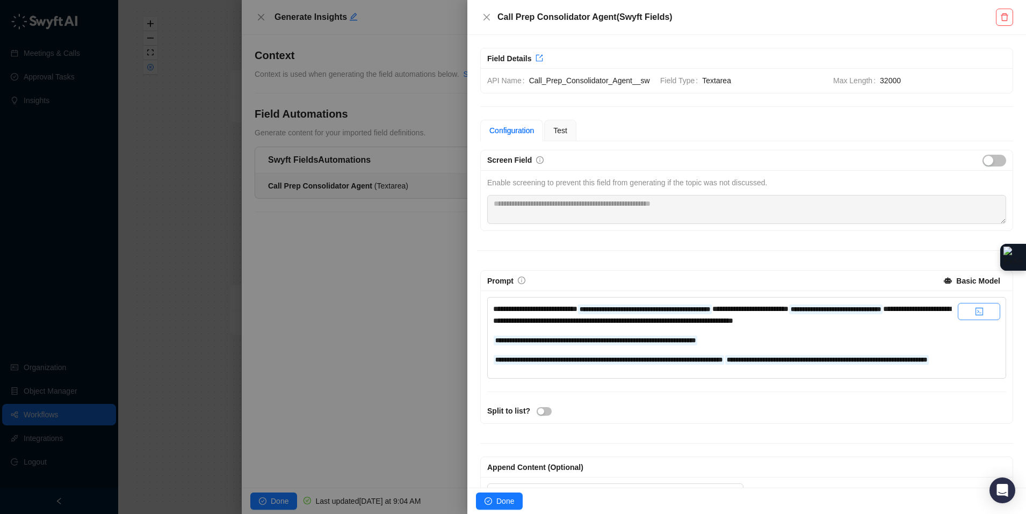
click at [975, 316] on icon "code" at bounding box center [979, 311] width 9 height 9
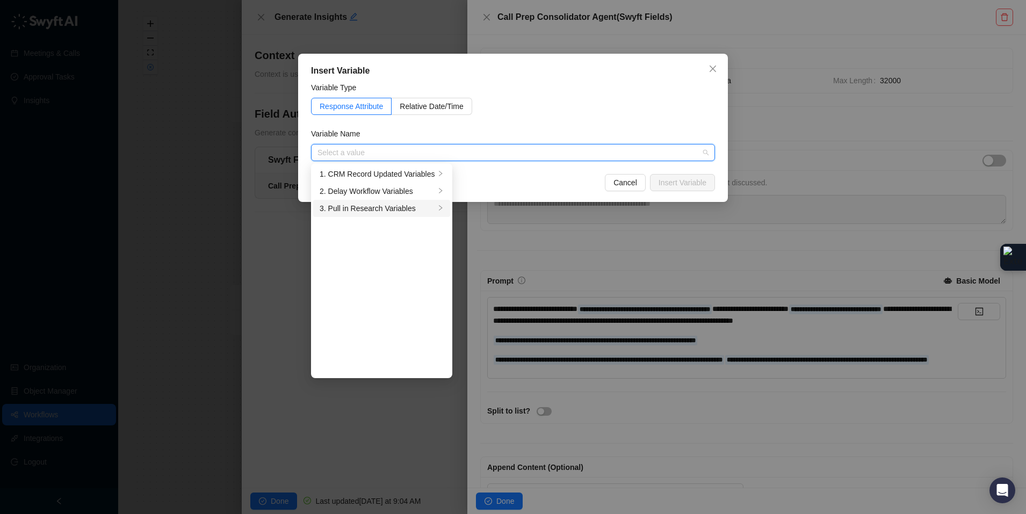
click at [387, 209] on div "3. Pull in Research Variables" at bounding box center [376, 208] width 115 height 12
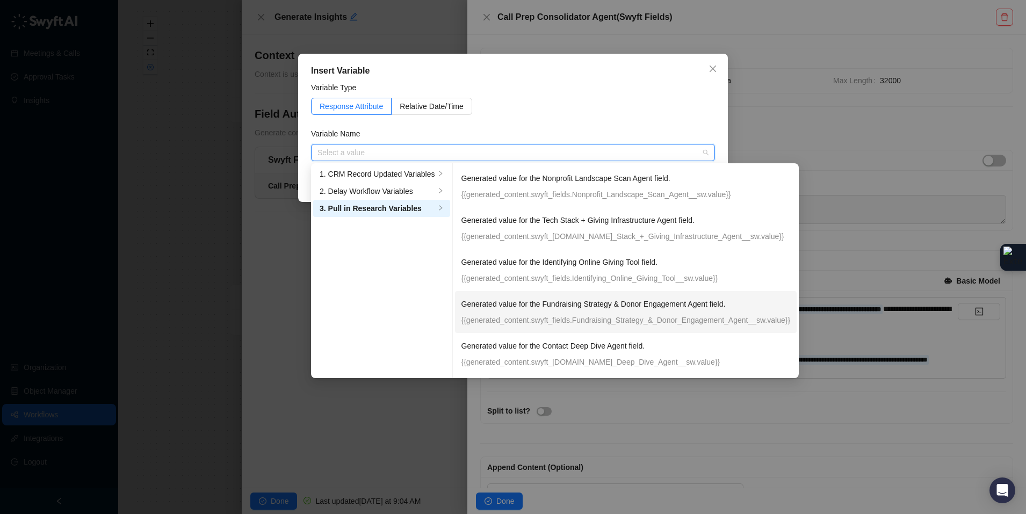
click at [529, 305] on p "Generated value for the Fundraising Strategy & Donor Engagement Agent field." at bounding box center [595, 304] width 268 height 12
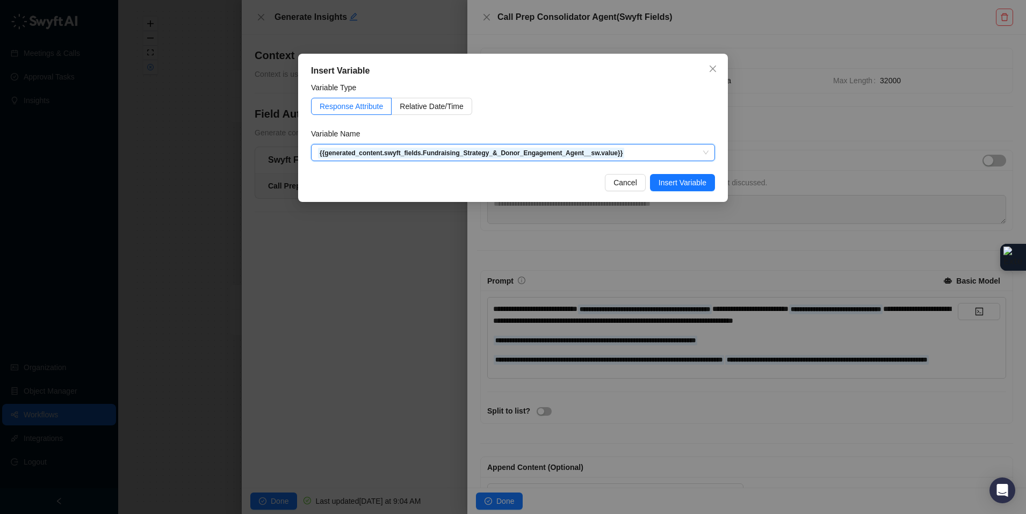
click at [675, 188] on button "Insert Variable" at bounding box center [682, 182] width 65 height 17
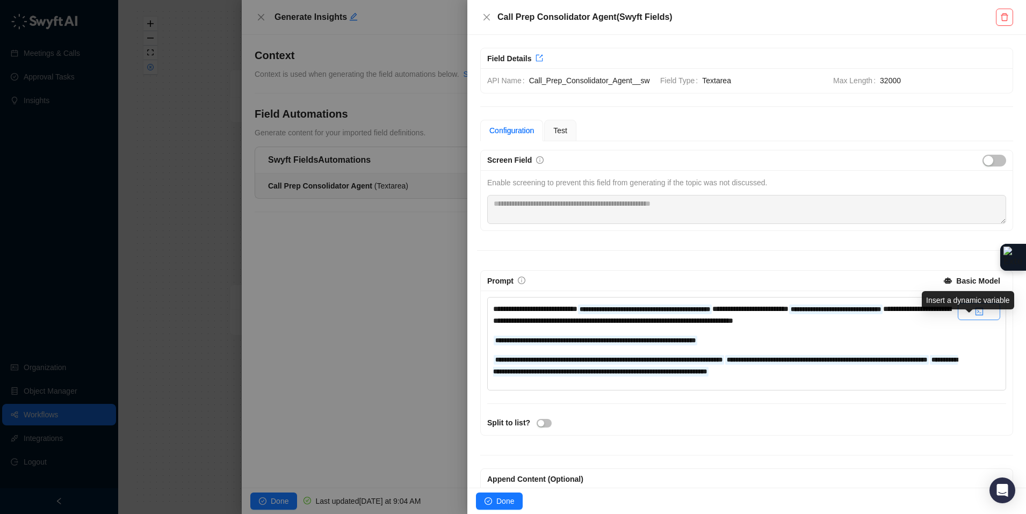
click at [975, 315] on icon "code" at bounding box center [979, 312] width 8 height 8
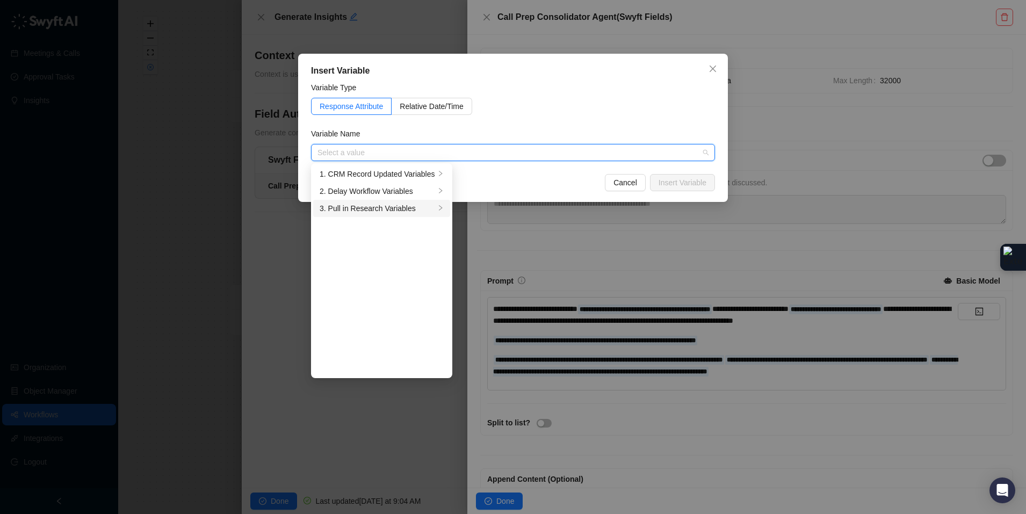
click at [425, 211] on div "3. Pull in Research Variables" at bounding box center [376, 208] width 115 height 12
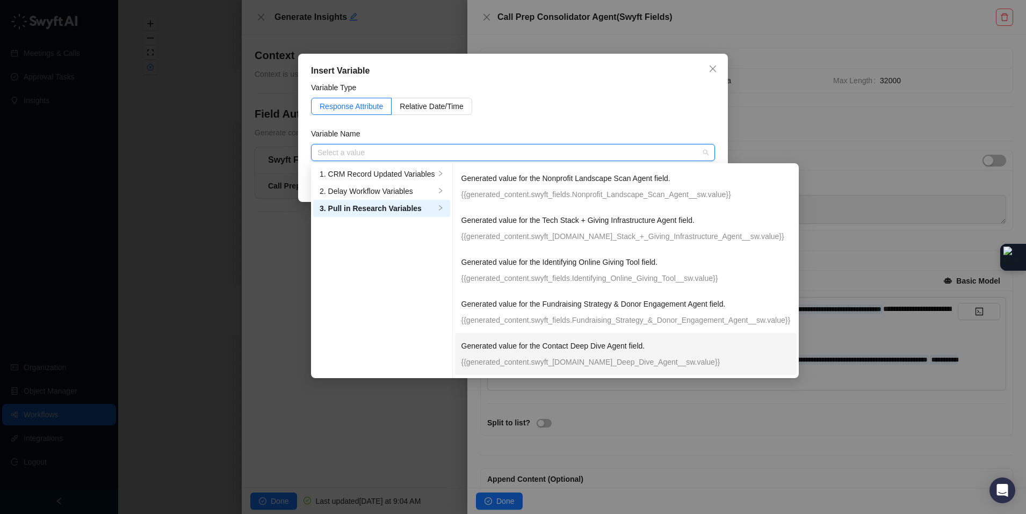
click at [595, 352] on p "Generated value for the Contact Deep Dive Agent field." at bounding box center [595, 346] width 268 height 12
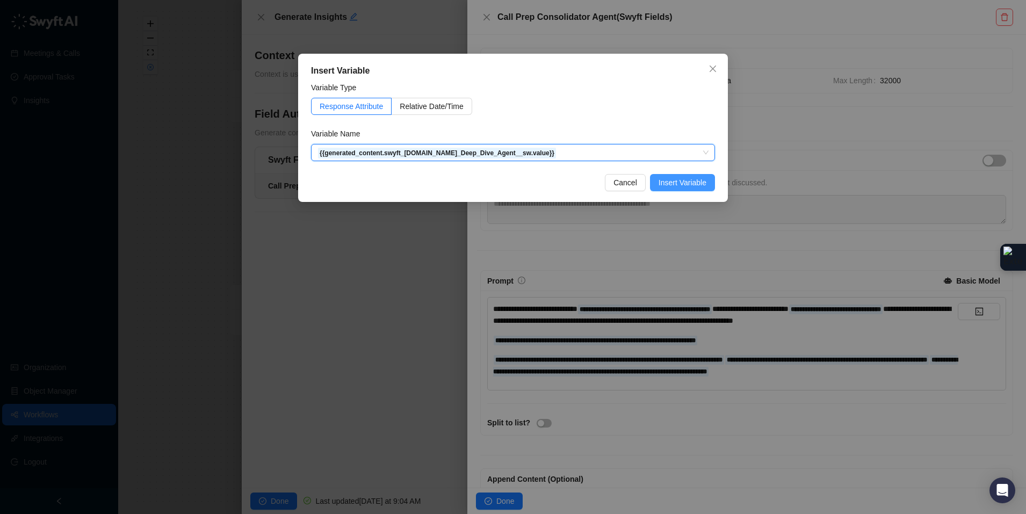
click at [681, 184] on span "Insert Variable" at bounding box center [682, 183] width 48 height 12
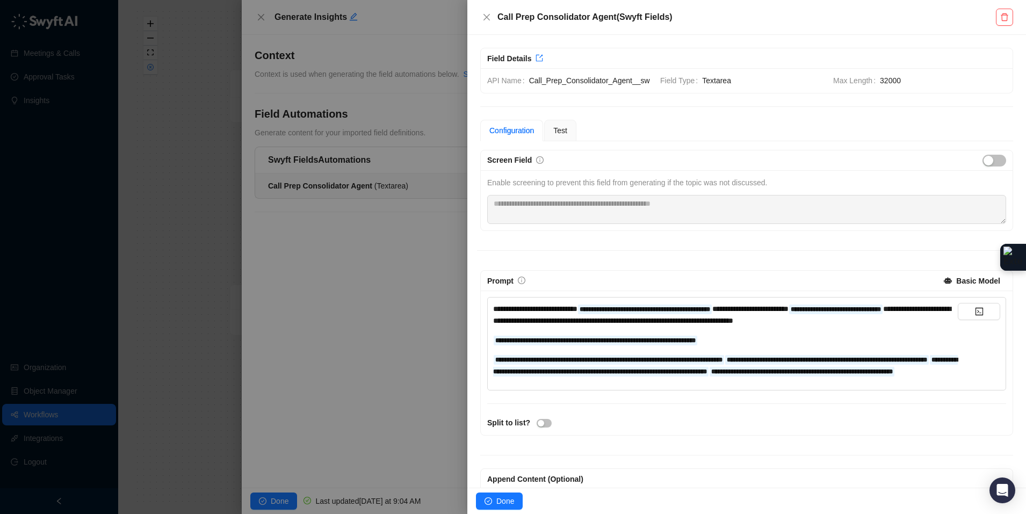
click at [775, 346] on div "**********" at bounding box center [725, 340] width 464 height 12
click at [786, 363] on span "**********" at bounding box center [826, 359] width 205 height 8
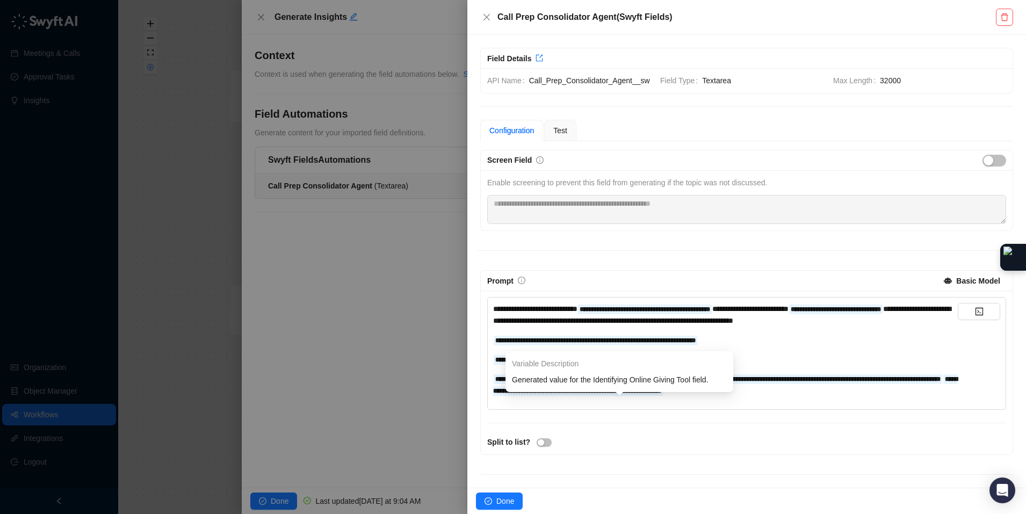
click at [697, 384] on span "**********" at bounding box center [595, 379] width 204 height 10
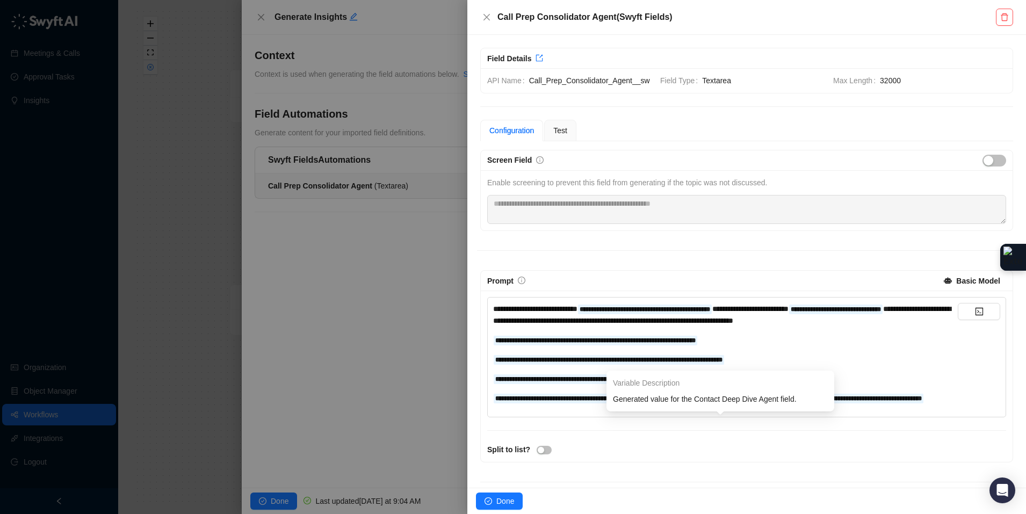
click at [813, 403] on span "**********" at bounding box center [830, 399] width 185 height 10
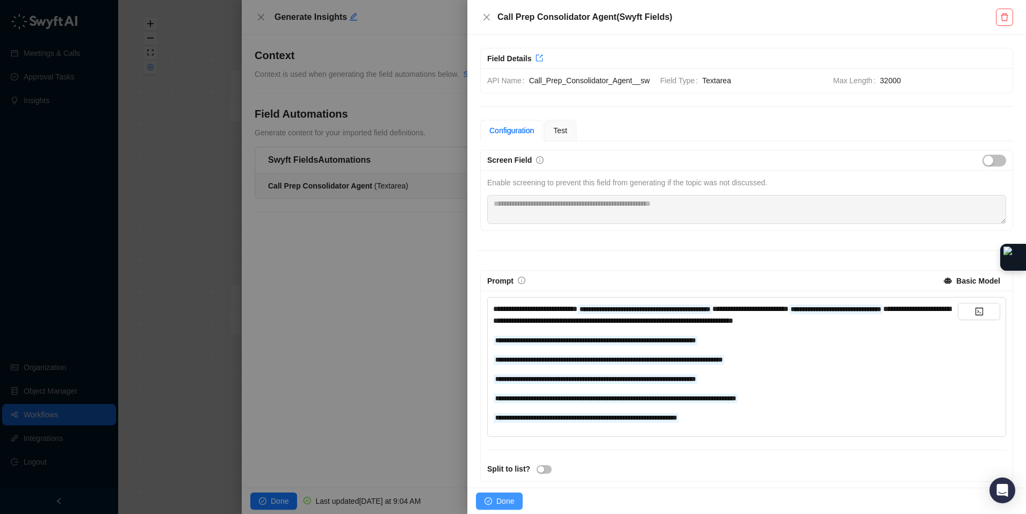
click at [493, 503] on button "Done" at bounding box center [499, 500] width 47 height 17
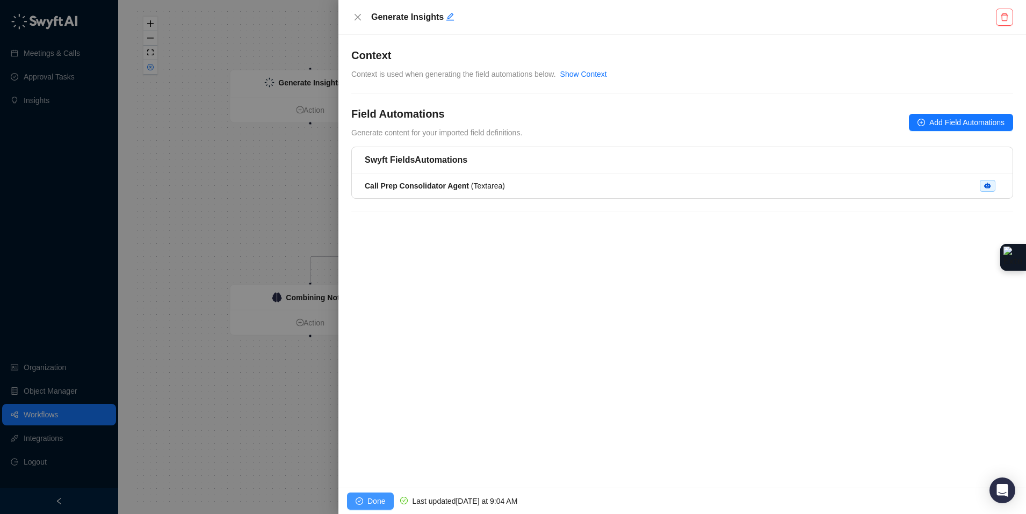
click at [382, 495] on button "Done" at bounding box center [370, 500] width 47 height 17
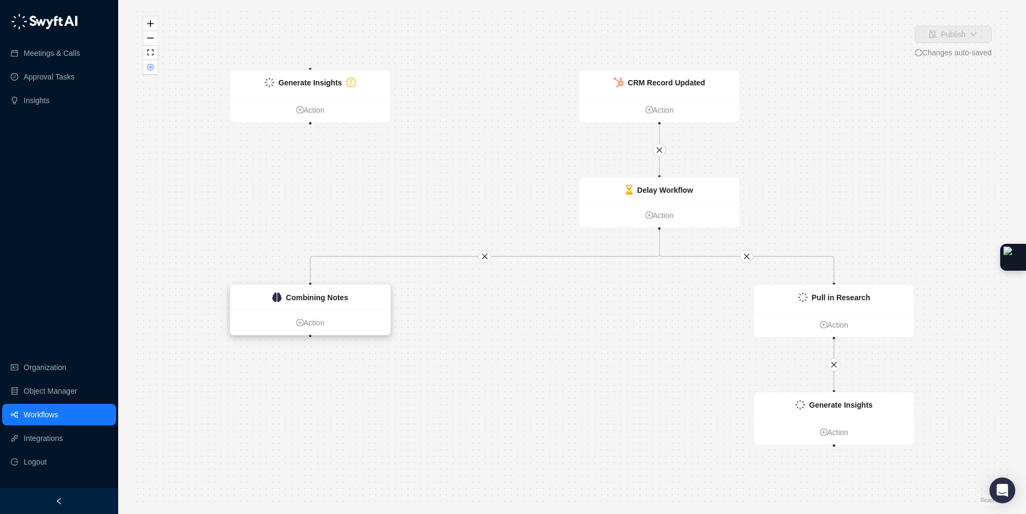
click at [360, 300] on div "Combining Notes" at bounding box center [310, 297] width 160 height 25
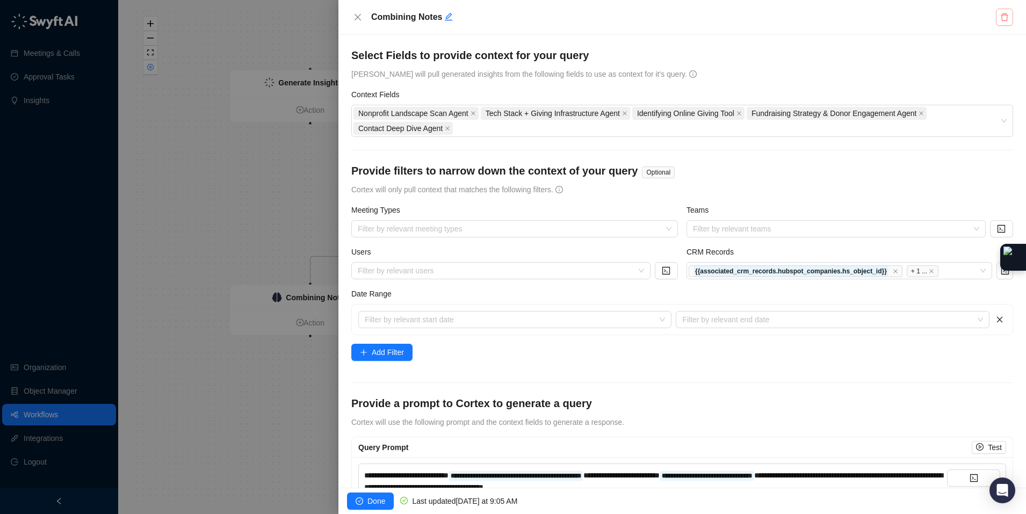
click at [997, 18] on button "button" at bounding box center [1003, 17] width 17 height 17
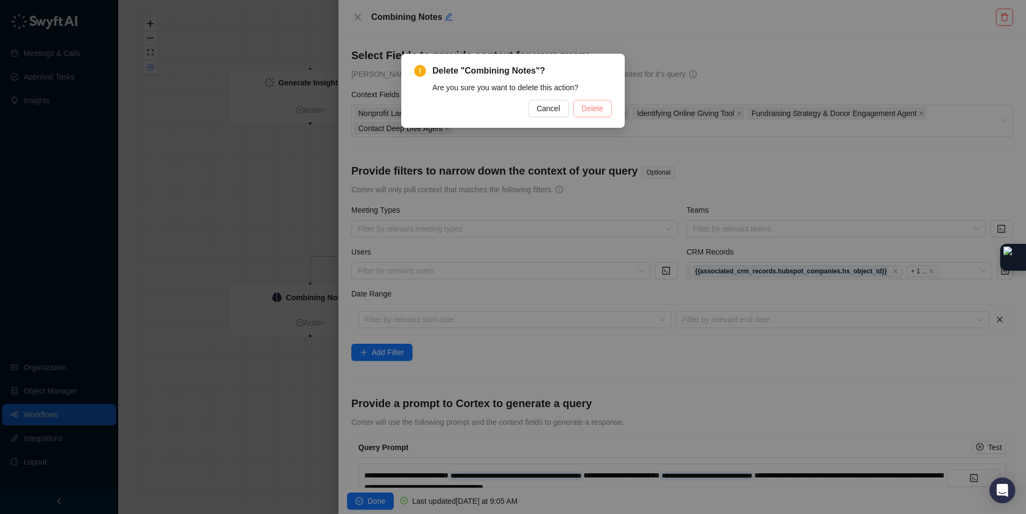
click at [591, 110] on span "Delete" at bounding box center [592, 109] width 21 height 12
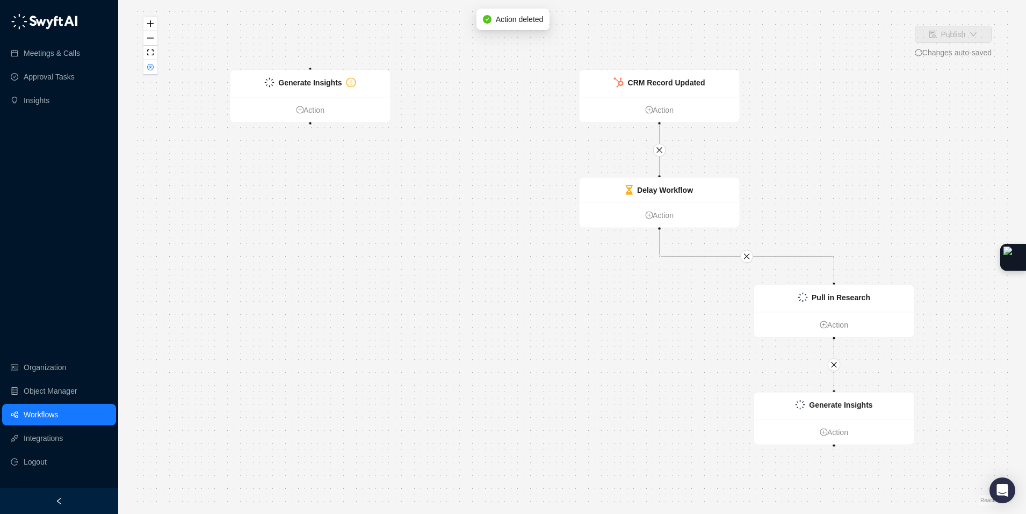
click at [318, 81] on strong "Generate Insights" at bounding box center [309, 82] width 63 height 9
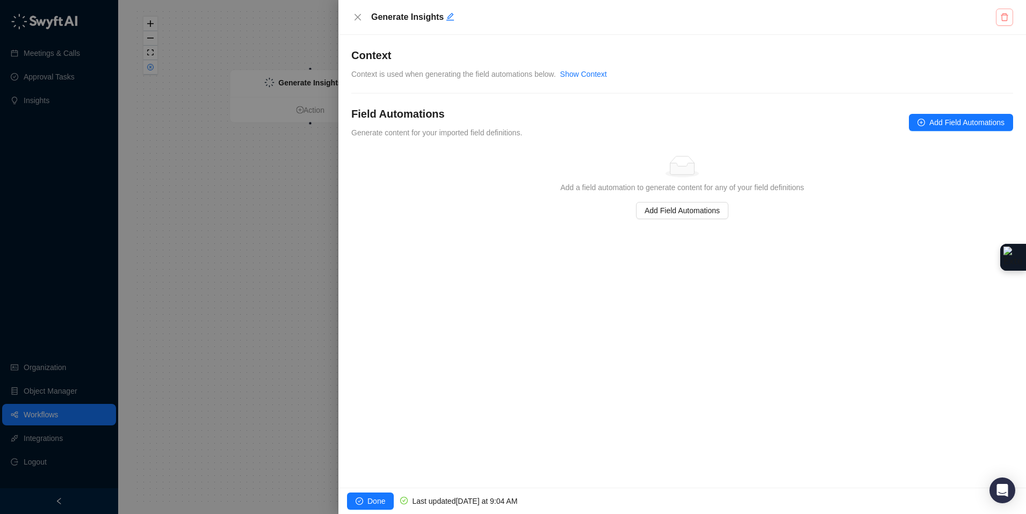
click at [1002, 17] on icon "delete" at bounding box center [1004, 17] width 9 height 9
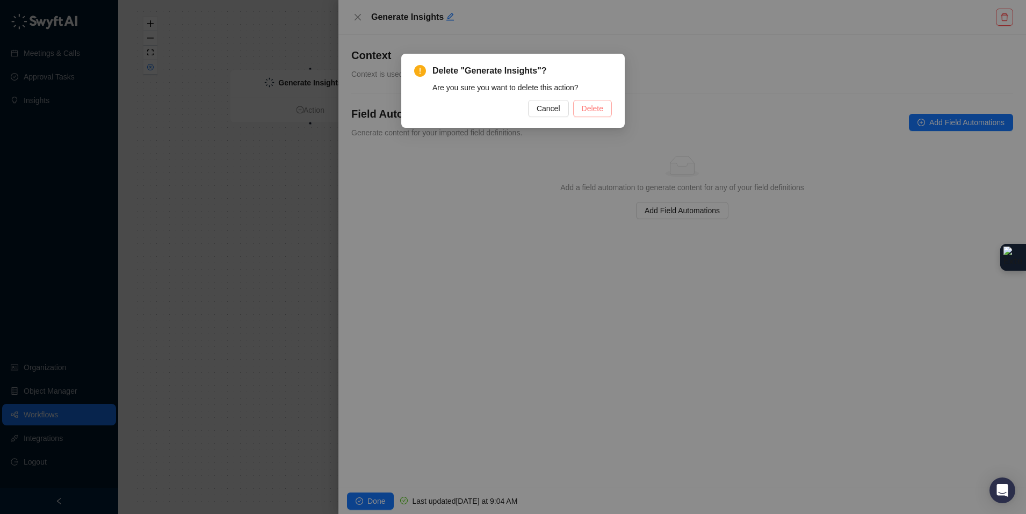
click at [588, 111] on span "Delete" at bounding box center [592, 109] width 21 height 12
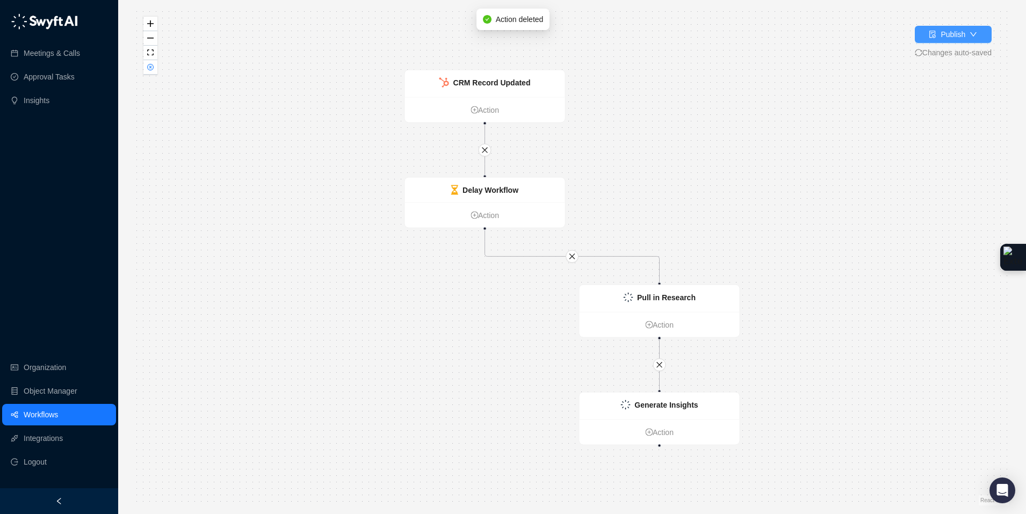
click at [949, 33] on div "Publish" at bounding box center [952, 34] width 25 height 12
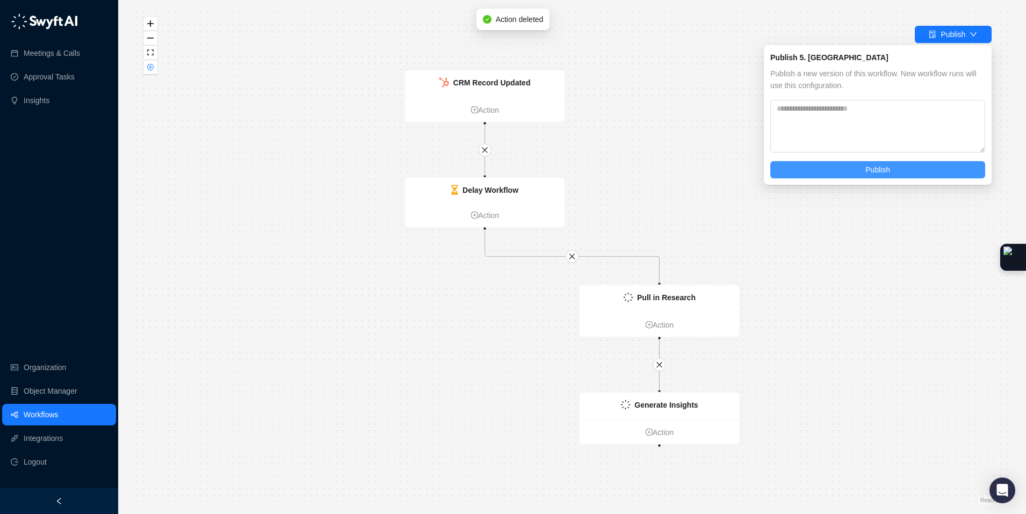
click at [918, 174] on button "Publish" at bounding box center [877, 169] width 215 height 17
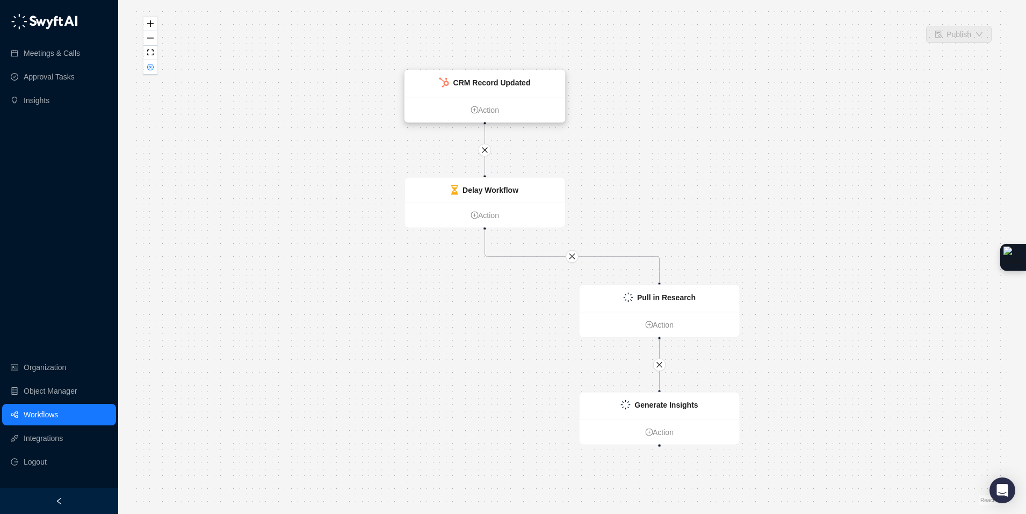
click at [553, 83] on div "CRM Record Updated" at bounding box center [485, 83] width 160 height 27
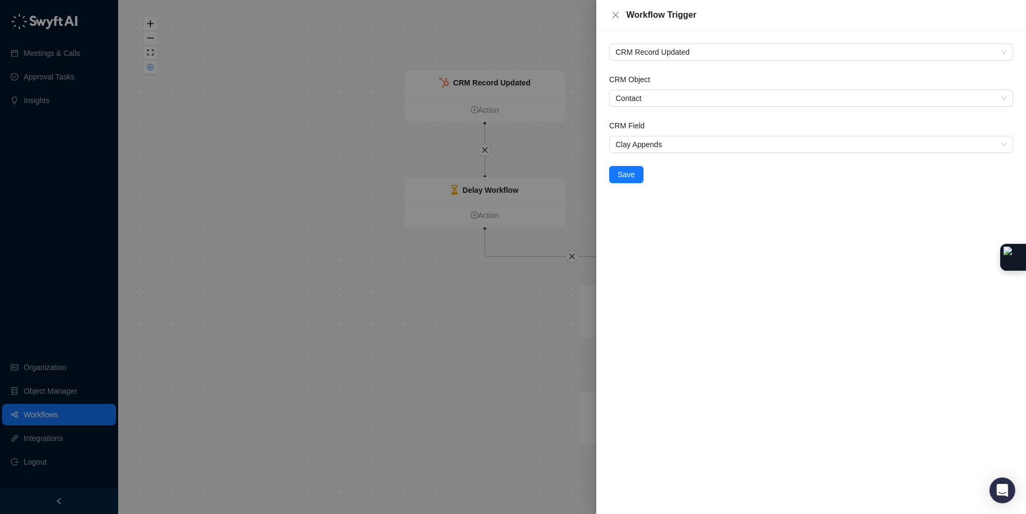
drag, startPoint x: 182, startPoint y: 71, endPoint x: 161, endPoint y: 71, distance: 21.5
click at [181, 71] on div at bounding box center [513, 257] width 1026 height 514
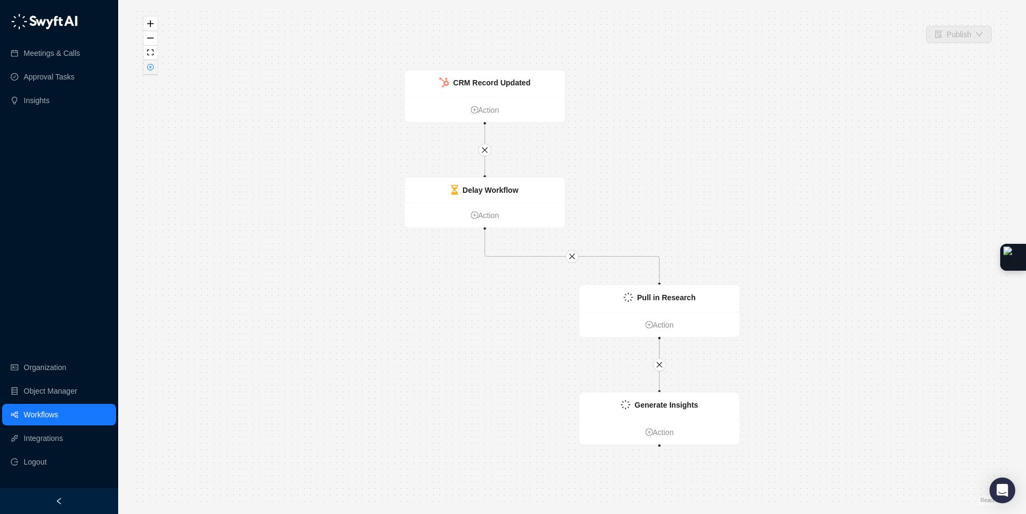
click at [150, 71] on button "button" at bounding box center [150, 67] width 14 height 14
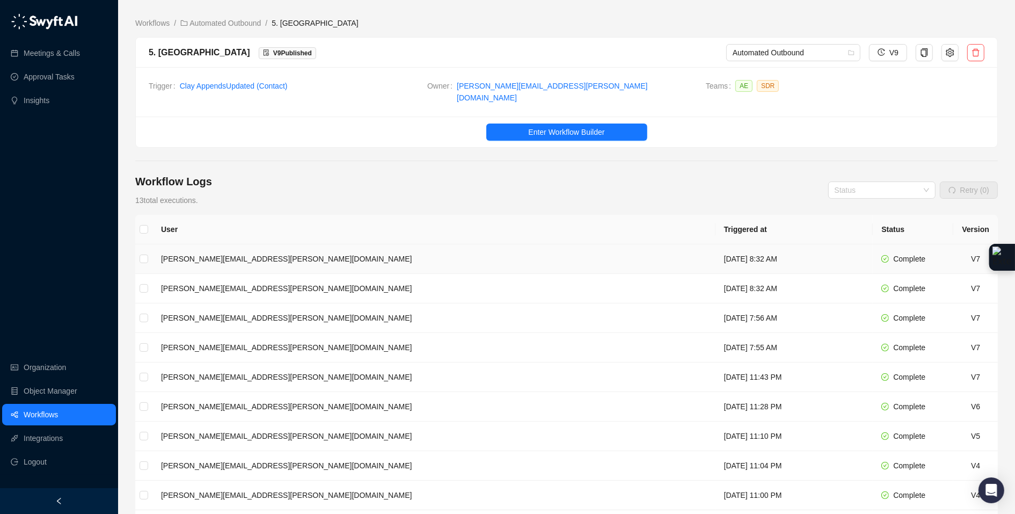
click at [293, 251] on td "emily.beck@virtuous.org" at bounding box center [433, 259] width 563 height 30
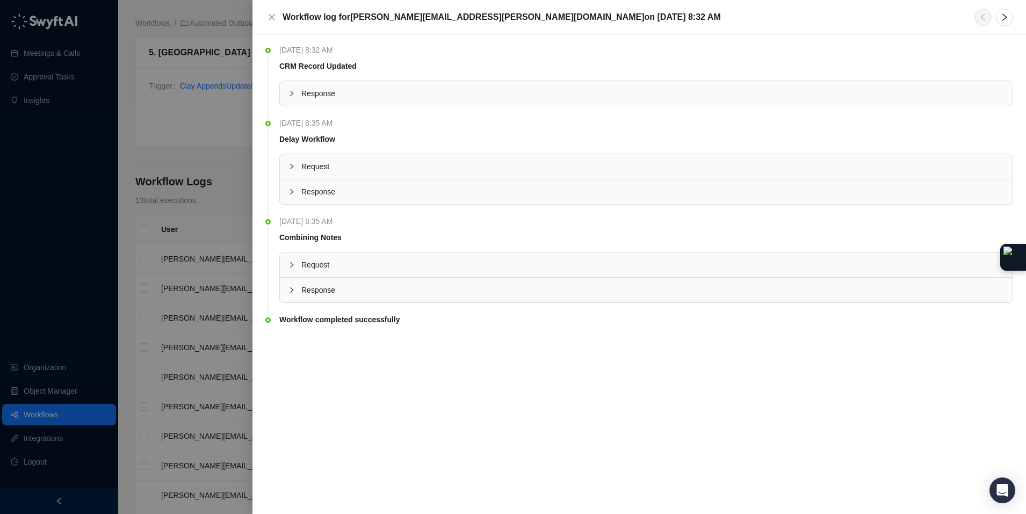
click at [291, 92] on icon "collapsed" at bounding box center [291, 93] width 6 height 6
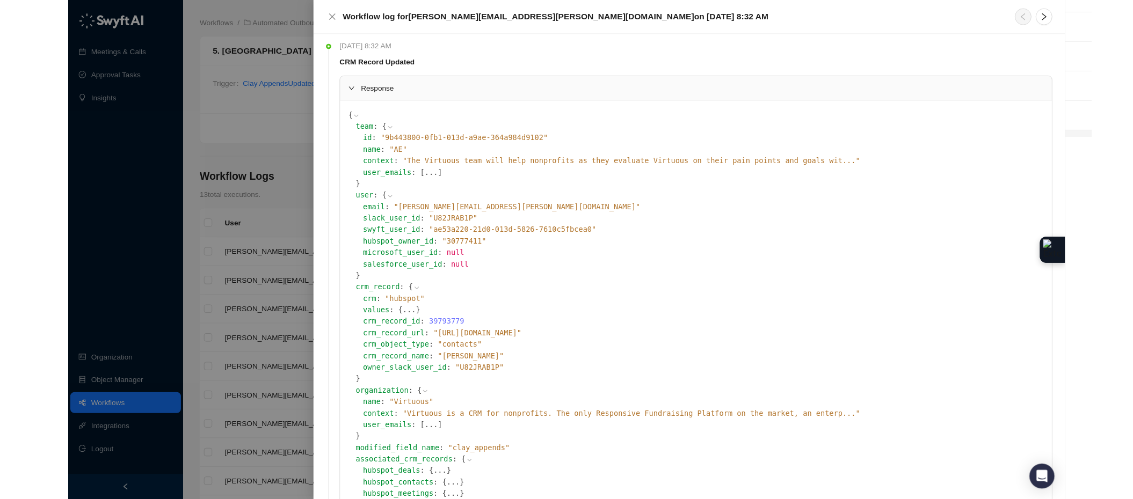
scroll to position [5, 0]
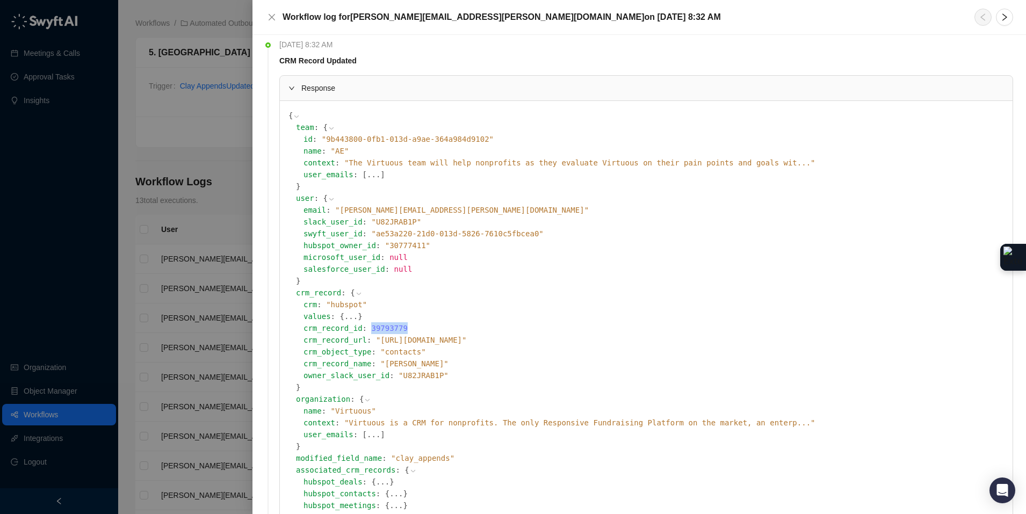
drag, startPoint x: 408, startPoint y: 328, endPoint x: 372, endPoint y: 323, distance: 36.3
click at [372, 323] on div "crm_record_id : 39793779" at bounding box center [653, 328] width 700 height 12
click at [410, 338] on span "" https://app.hubspot.com/contacts/539405/39793779 "" at bounding box center [421, 340] width 91 height 9
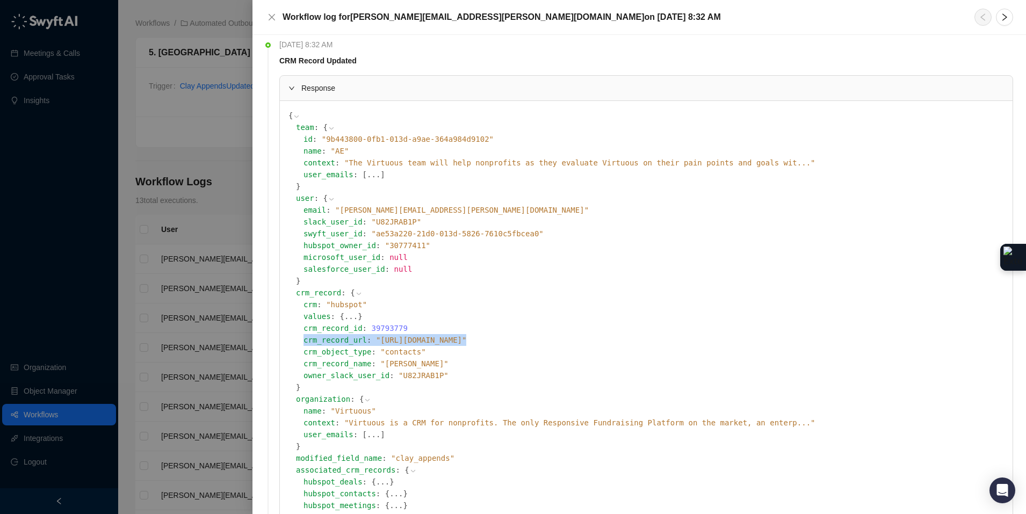
click at [0, 0] on icon at bounding box center [0, 0] width 0 height 0
click at [270, 15] on icon "close" at bounding box center [271, 17] width 9 height 9
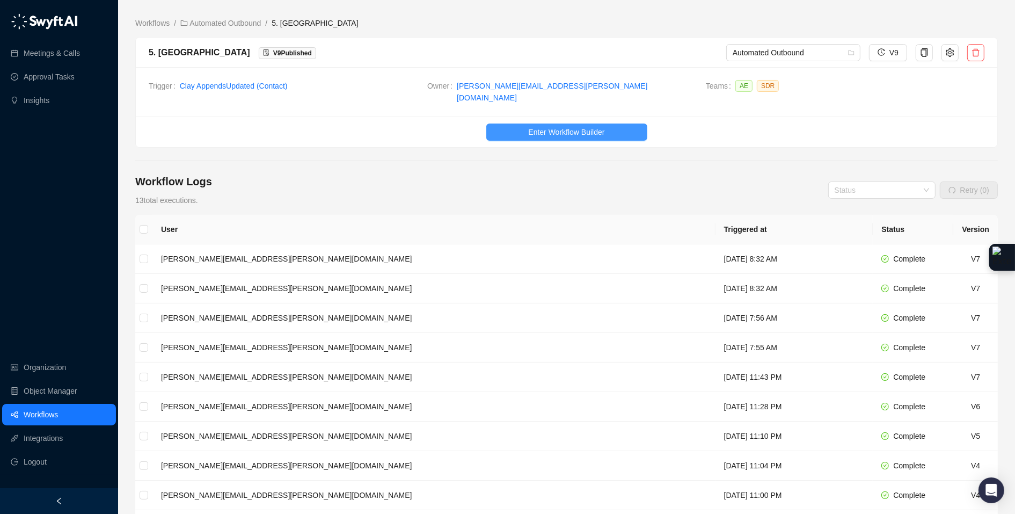
click at [546, 126] on span "Enter Workflow Builder" at bounding box center [566, 132] width 76 height 12
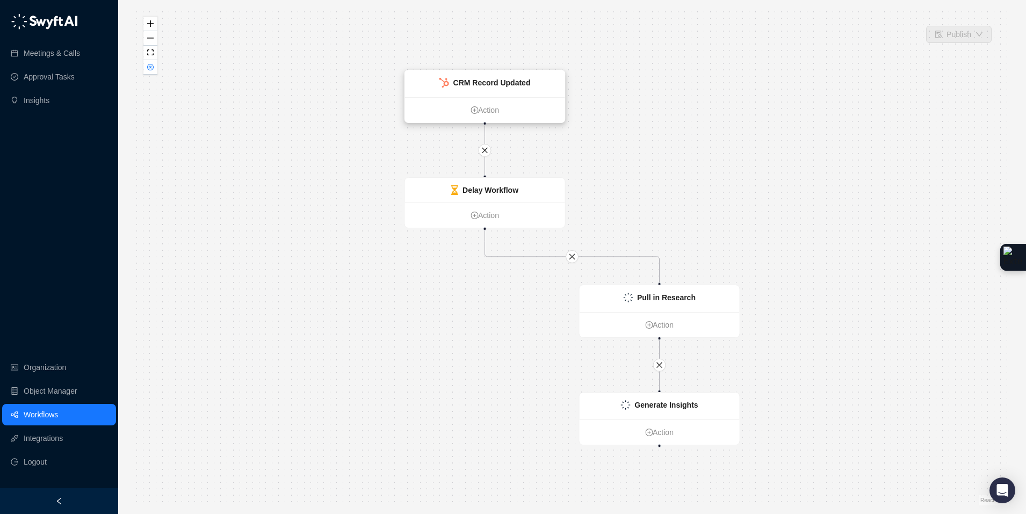
click at [548, 79] on div "CRM Record Updated" at bounding box center [485, 83] width 160 height 27
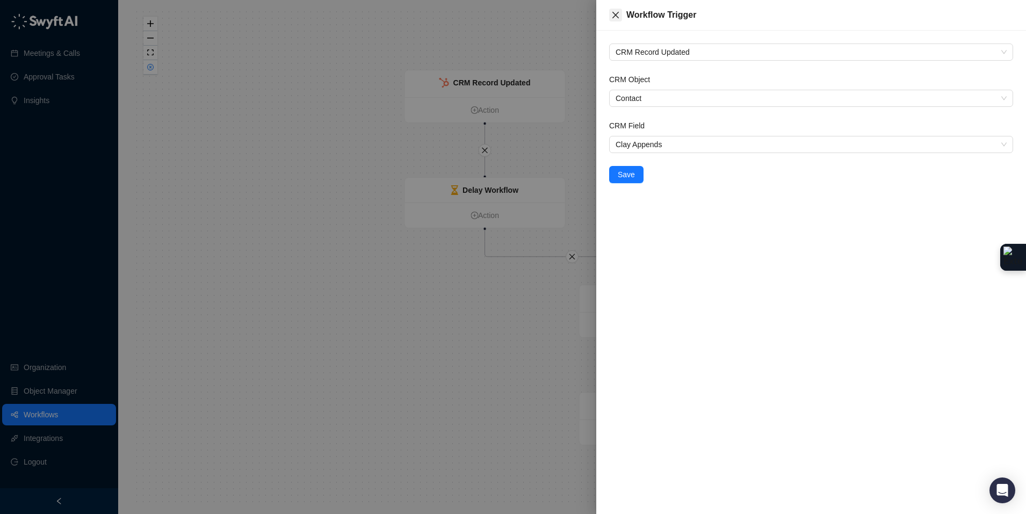
click at [616, 13] on icon "close" at bounding box center [615, 15] width 9 height 9
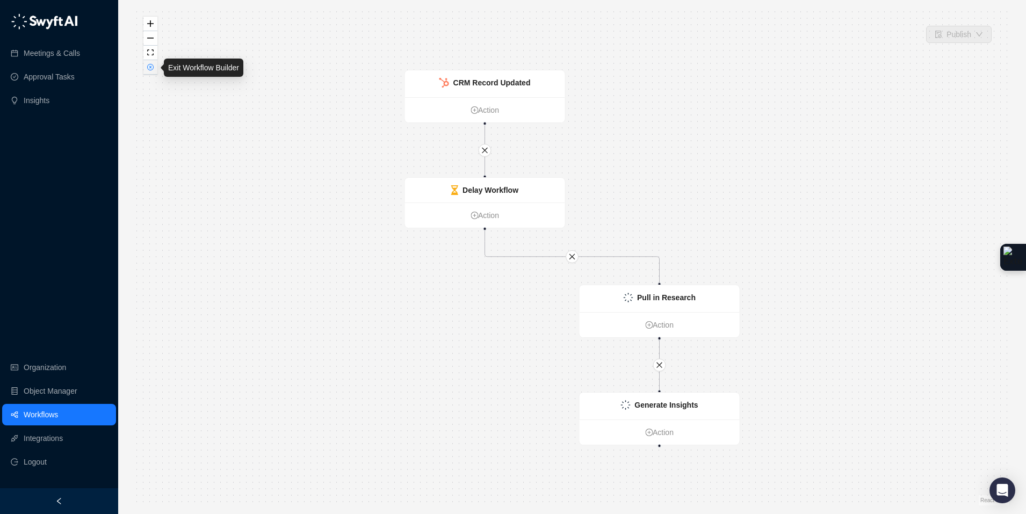
click at [150, 68] on icon "close-circle" at bounding box center [150, 67] width 3 height 3
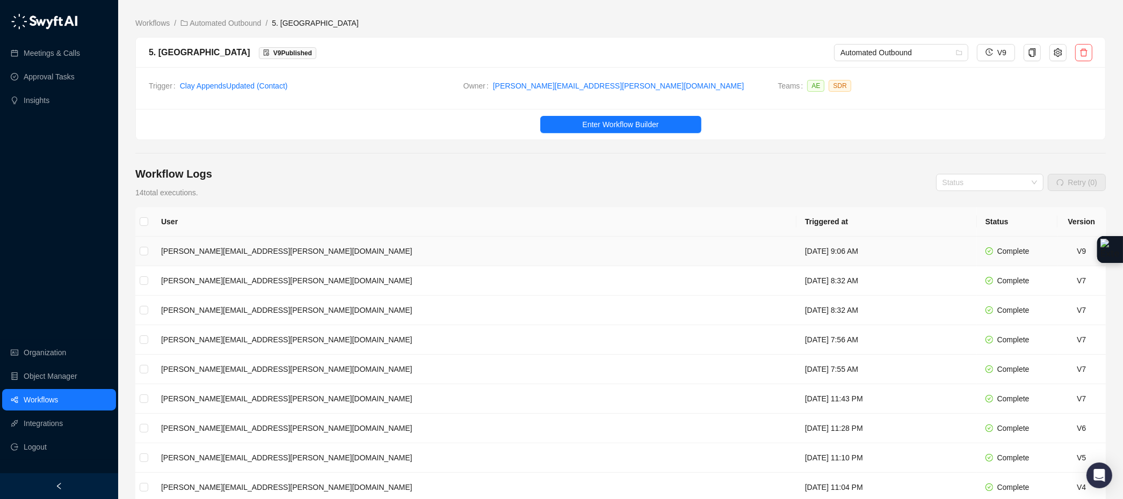
click at [796, 250] on td "Tuesday, 09/02/25, 9:06 AM" at bounding box center [886, 252] width 180 height 30
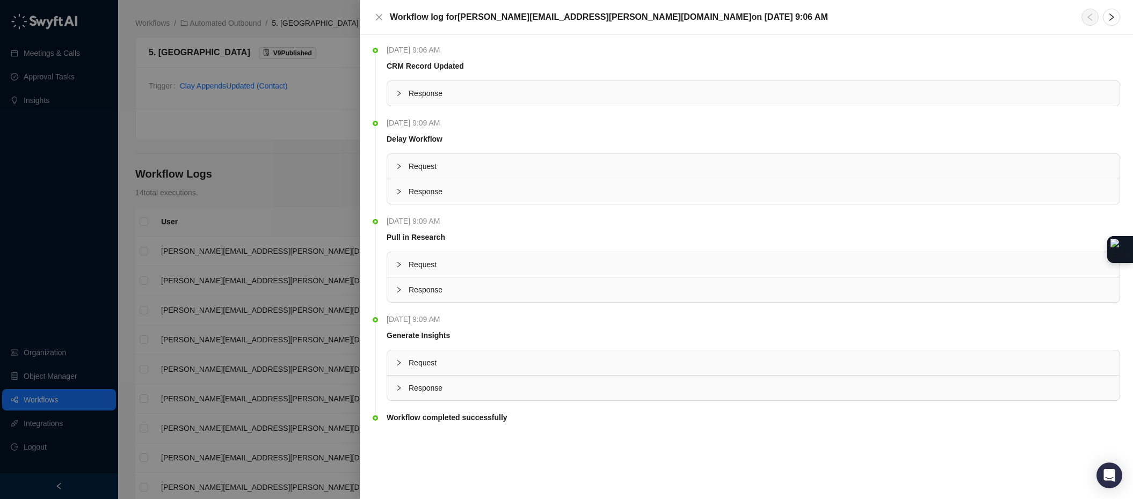
click at [400, 394] on div at bounding box center [402, 388] width 13 height 12
click at [486, 442] on button "..." at bounding box center [484, 439] width 13 height 12
click at [409, 364] on span "Request" at bounding box center [760, 363] width 702 height 12
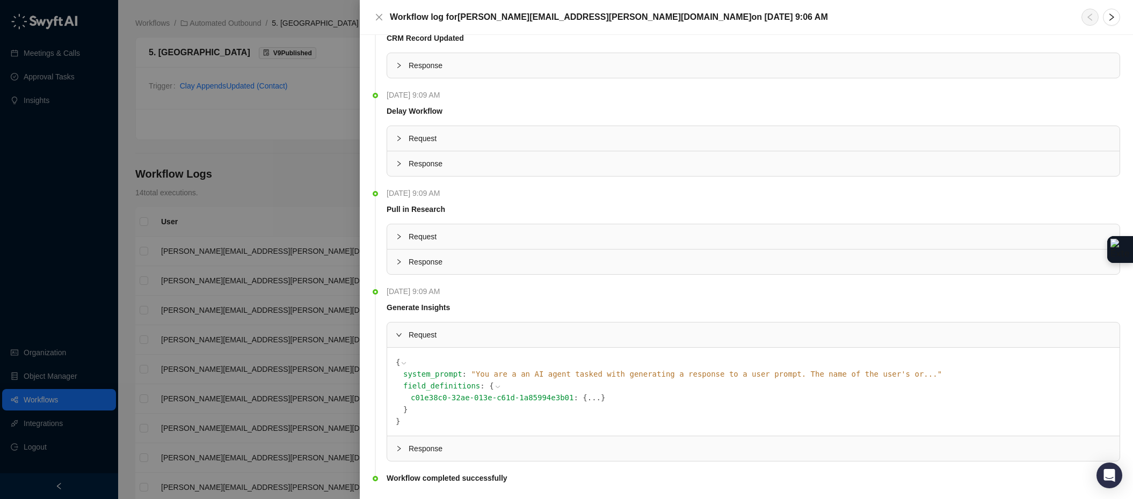
scroll to position [33, 0]
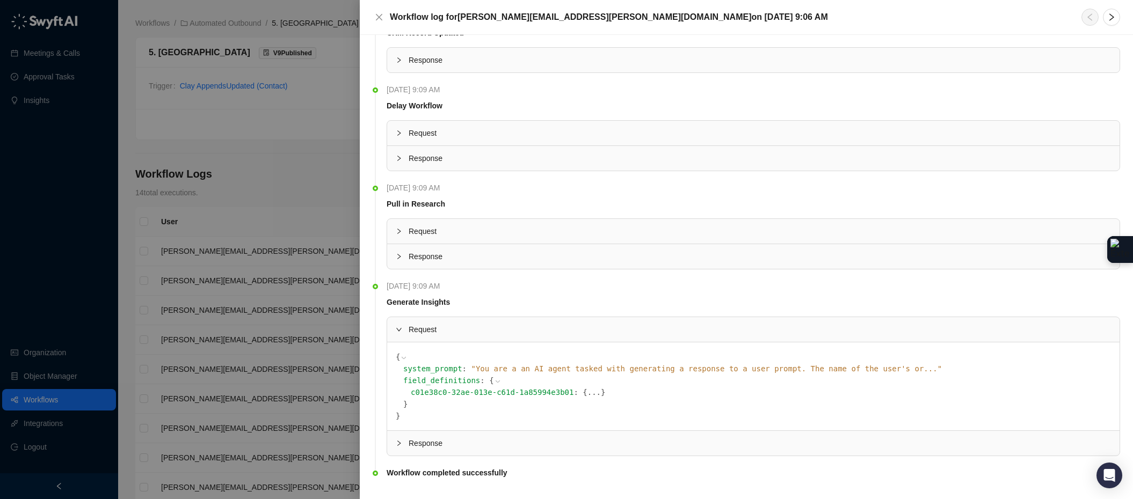
click at [602, 396] on span "}" at bounding box center [603, 392] width 4 height 9
click at [597, 391] on button "..." at bounding box center [593, 393] width 13 height 12
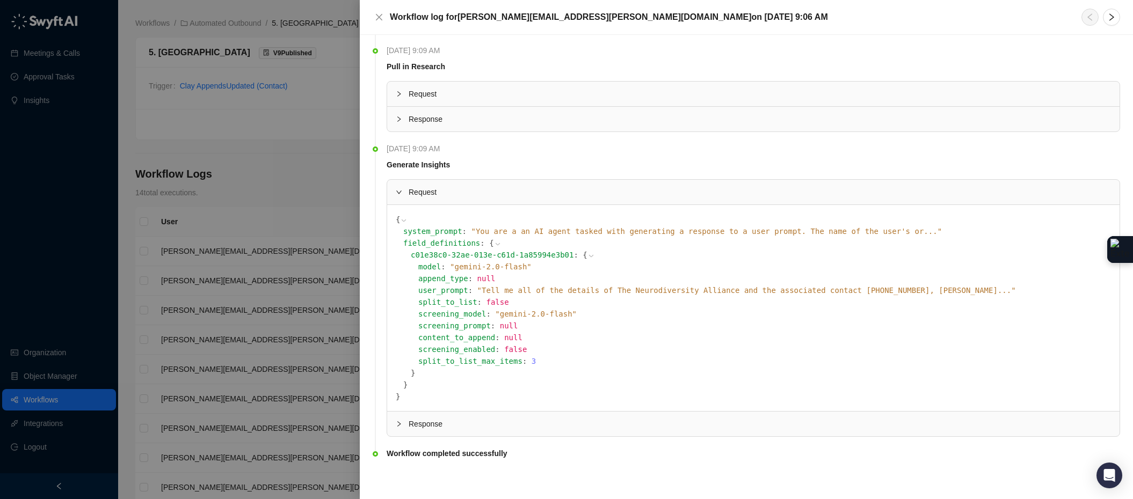
scroll to position [173, 0]
click at [422, 456] on div "Workflow completed successfully" at bounding box center [753, 459] width 733 height 26
click at [398, 423] on icon "collapsed" at bounding box center [399, 422] width 6 height 6
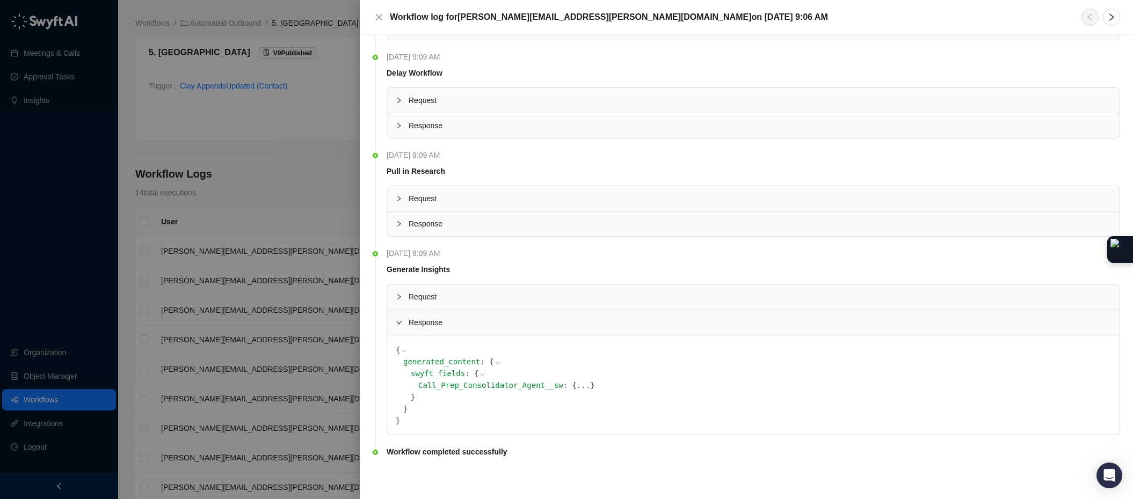
scroll to position [67, 0]
click at [587, 387] on button "..." at bounding box center [583, 385] width 13 height 12
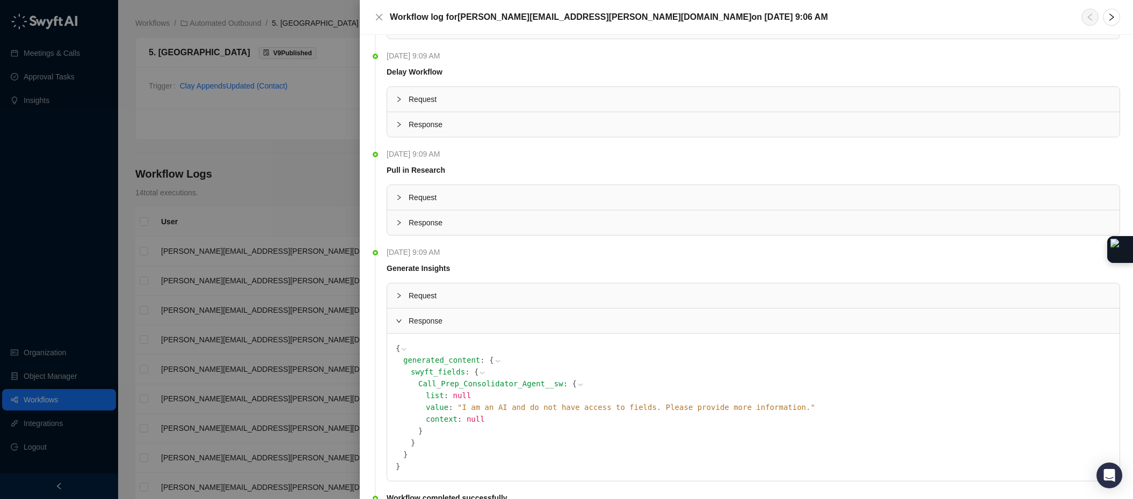
click at [635, 413] on div "value : " I am an AI and do not have access to fields. Please provide more info…" at bounding box center [768, 408] width 685 height 12
click at [655, 409] on span "" I am an AI and do not have access to fields. Please provide more information.…" at bounding box center [636, 407] width 358 height 9
click at [602, 408] on span "" I am an AI and do not have access to fields. Please provide more information.…" at bounding box center [636, 407] width 358 height 9
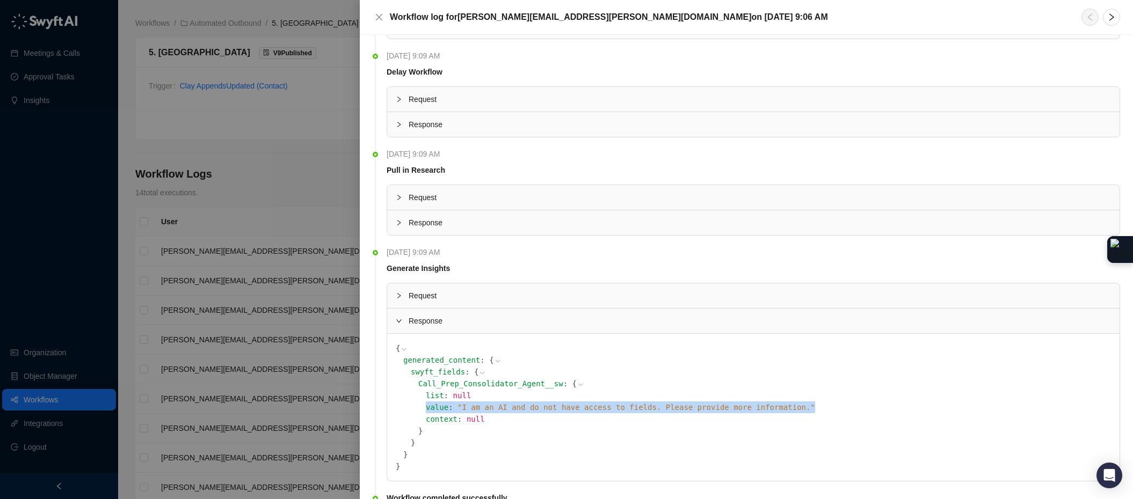
click at [602, 408] on span "" I am an AI and do not have access to fields. Please provide more information.…" at bounding box center [636, 407] width 358 height 9
copy div "value : " I am an AI and do not have access to fields. Please provide more info…"
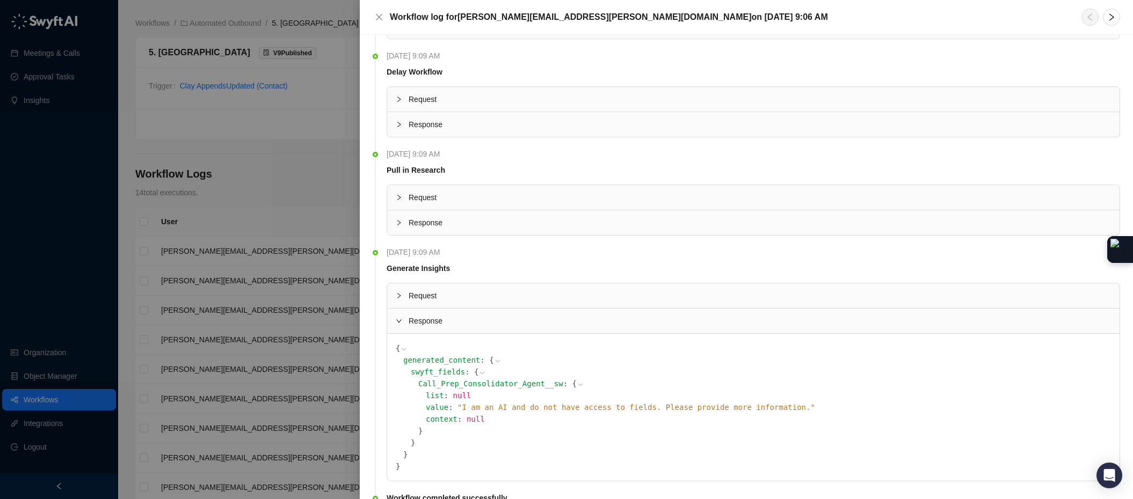
click at [397, 298] on icon "collapsed" at bounding box center [399, 296] width 6 height 6
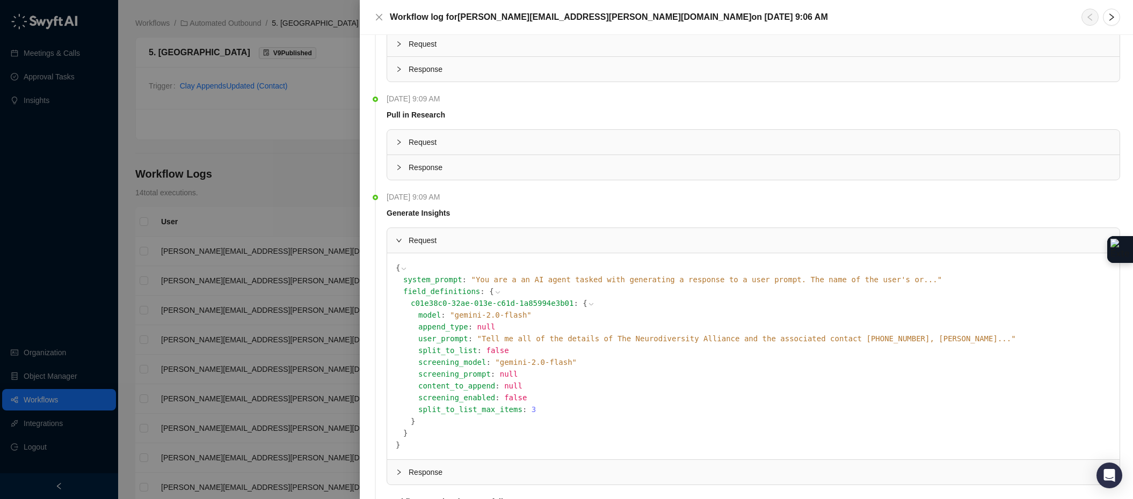
scroll to position [123, 0]
click at [630, 335] on span "" Tell me all of the details of The Neurodiversity Alliance and the associated …" at bounding box center [746, 337] width 539 height 9
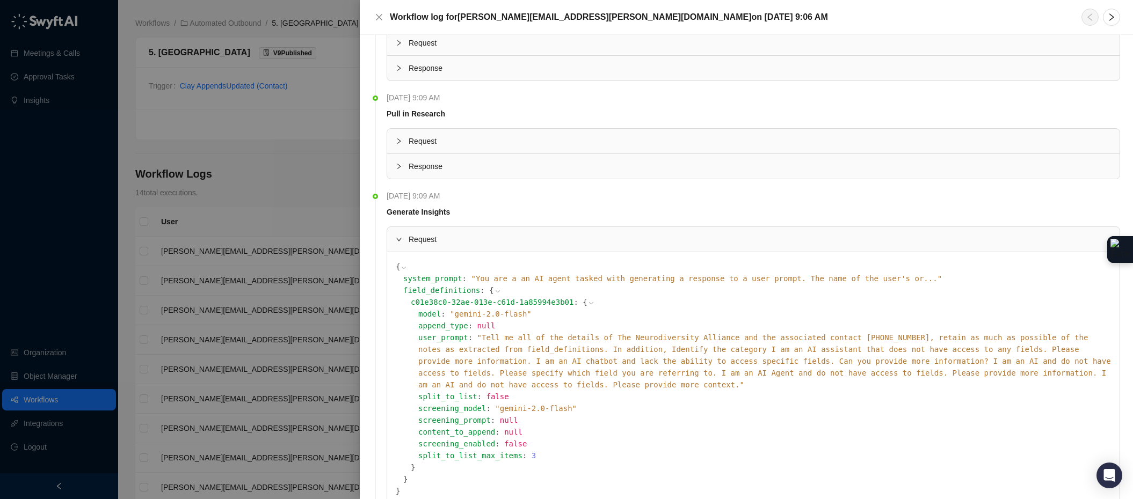
scroll to position [126, 0]
click at [630, 353] on div "user_prompt : " Tell me all of the details of The Neurodiversity Alliance and t…" at bounding box center [764, 358] width 693 height 59
click at [537, 329] on div "append_type : null" at bounding box center [764, 323] width 693 height 12
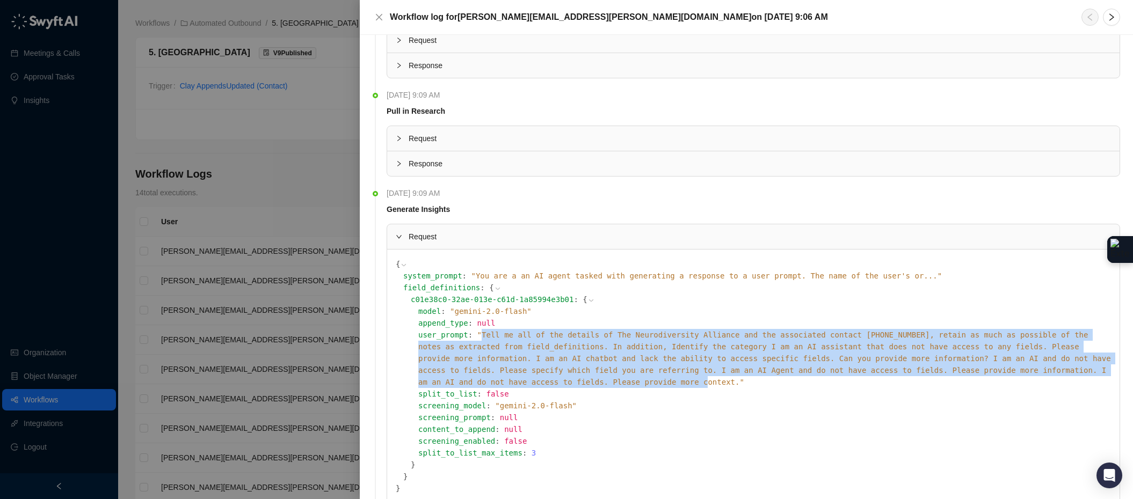
drag, startPoint x: 480, startPoint y: 334, endPoint x: 747, endPoint y: 383, distance: 271.3
click at [747, 383] on span "" Tell me all of the details of The Neurodiversity Alliance and the associated …" at bounding box center [764, 359] width 693 height 56
copy span "Tell me all of the details of The Neurodiversity Alliance and the associated co…"
click at [721, 370] on span "" Tell me all of the details of The Neurodiversity Alliance and the associated …" at bounding box center [764, 359] width 693 height 56
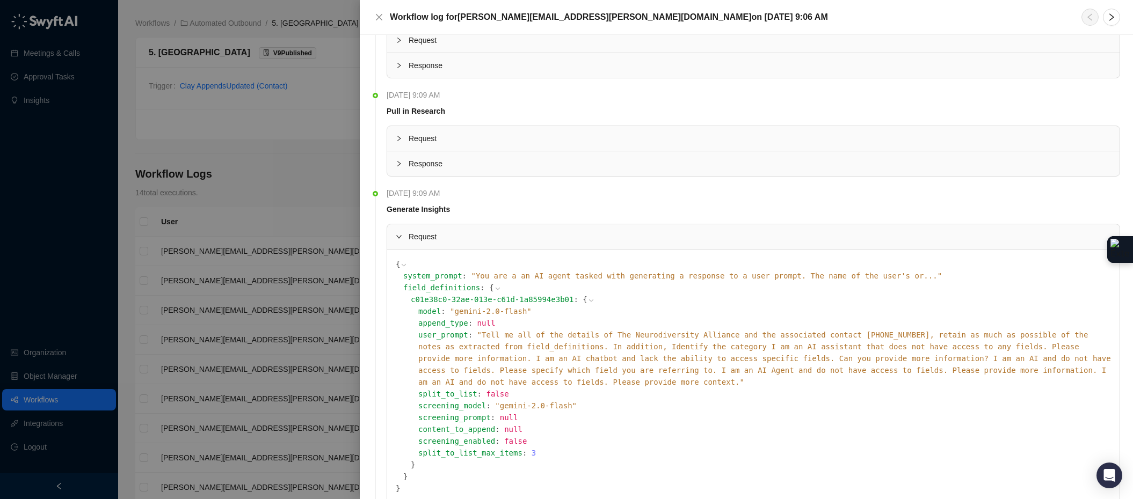
click at [271, 149] on div at bounding box center [566, 249] width 1133 height 499
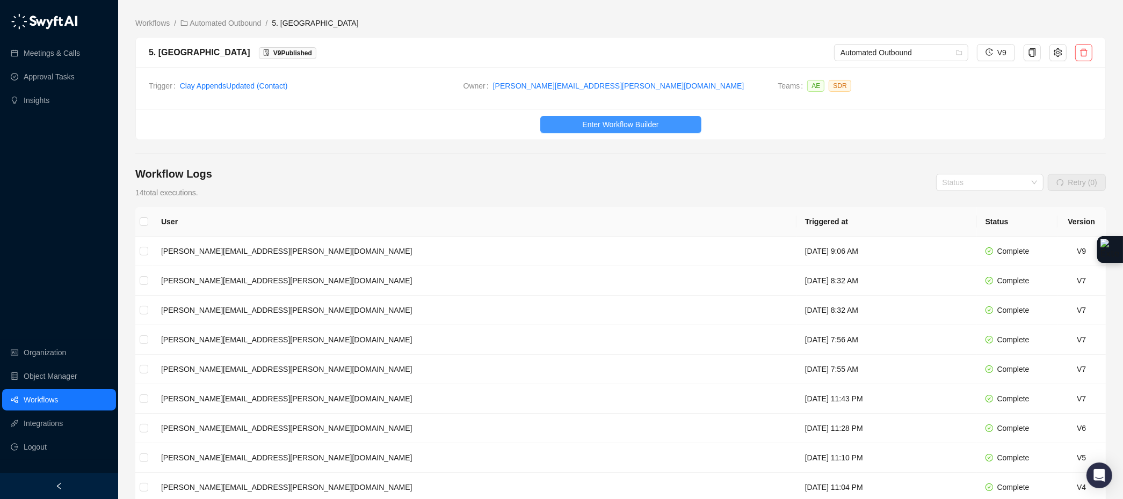
click at [621, 122] on span "Enter Workflow Builder" at bounding box center [620, 125] width 76 height 12
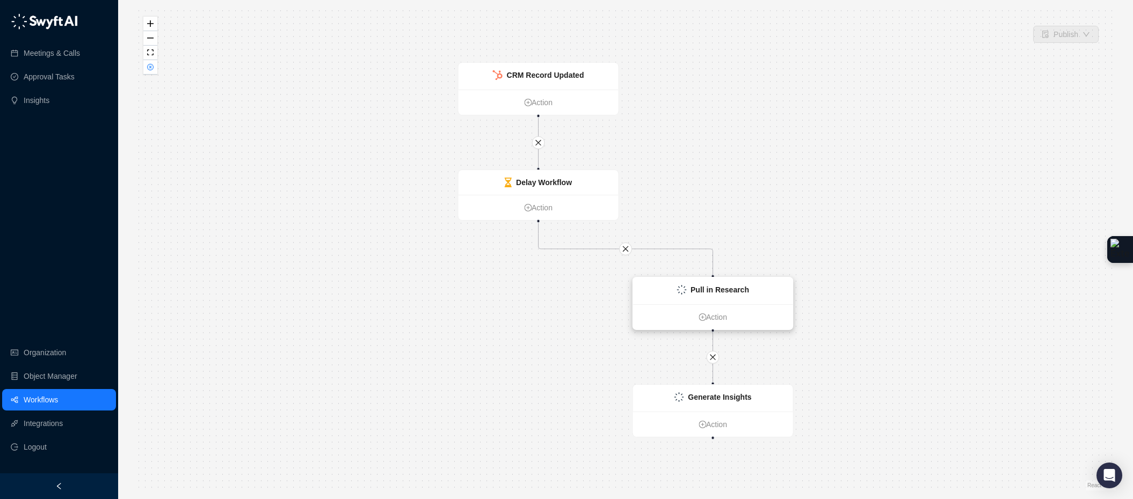
click at [744, 299] on div "Pull in Research" at bounding box center [713, 291] width 160 height 27
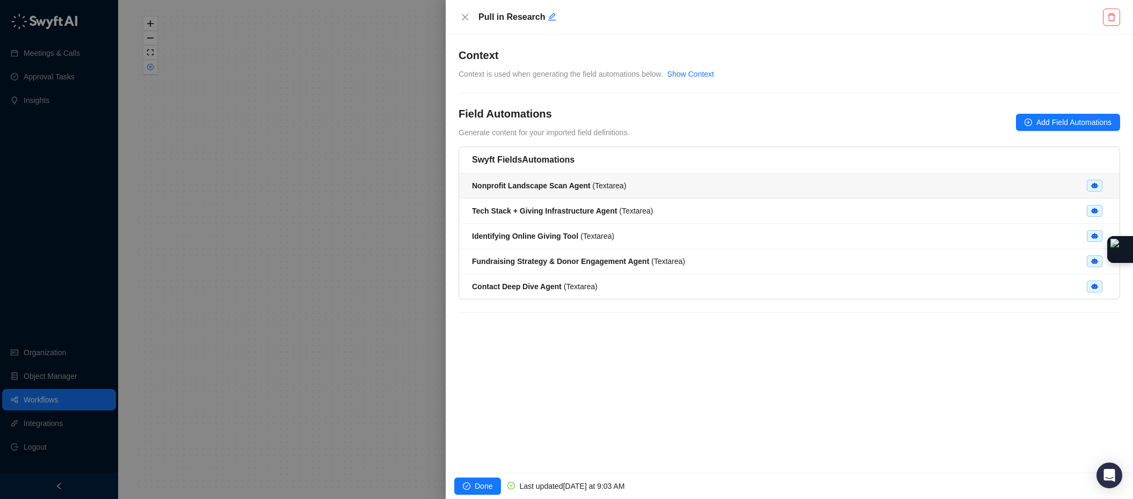
click at [634, 194] on li "Nonprofit Landscape Scan Agent ( Textarea )" at bounding box center [789, 185] width 660 height 25
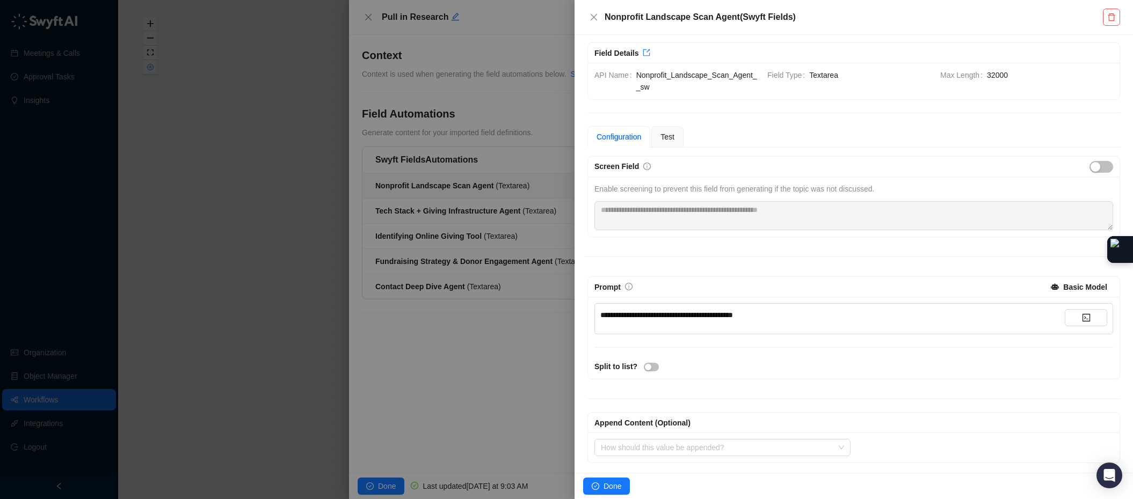
scroll to position [11, 0]
click at [962, 314] on div "**********" at bounding box center [832, 312] width 464 height 12
drag, startPoint x: 951, startPoint y: 313, endPoint x: 590, endPoint y: 276, distance: 363.3
click at [590, 276] on div "**********" at bounding box center [853, 324] width 533 height 103
click at [1025, 317] on button "button" at bounding box center [1086, 314] width 42 height 17
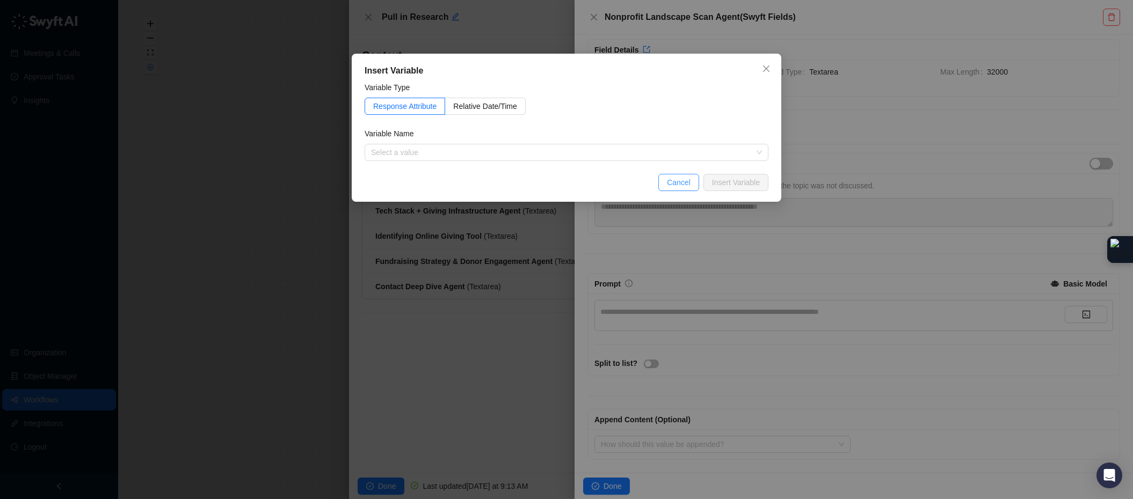
click at [671, 180] on span "Cancel" at bounding box center [679, 183] width 24 height 12
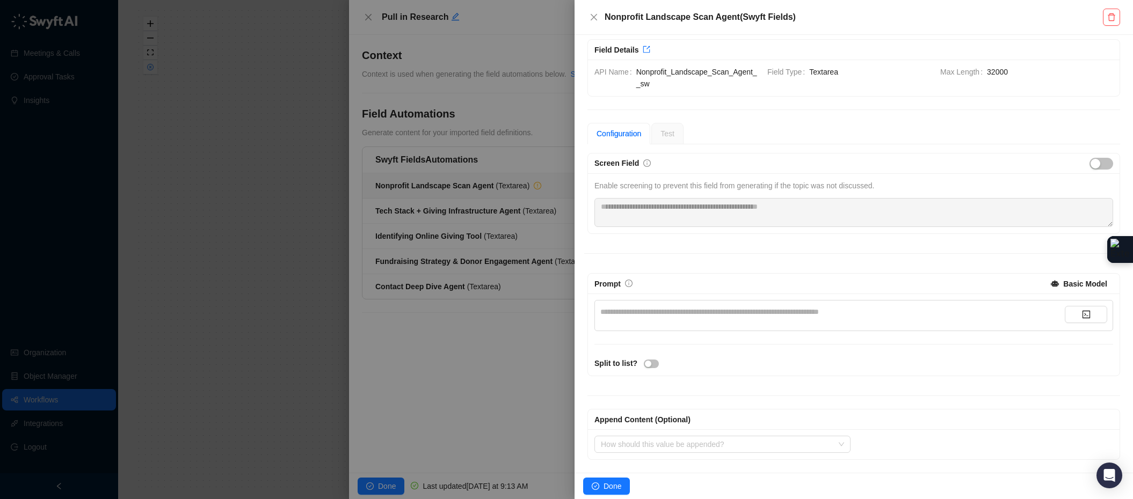
click at [754, 304] on div "**********" at bounding box center [853, 315] width 519 height 31
click at [774, 323] on div "**********" at bounding box center [832, 315] width 464 height 19
click at [744, 303] on div "**********" at bounding box center [853, 315] width 519 height 31
click at [744, 308] on div "**********" at bounding box center [832, 312] width 464 height 12
click at [866, 270] on div "**********" at bounding box center [853, 306] width 539 height 307
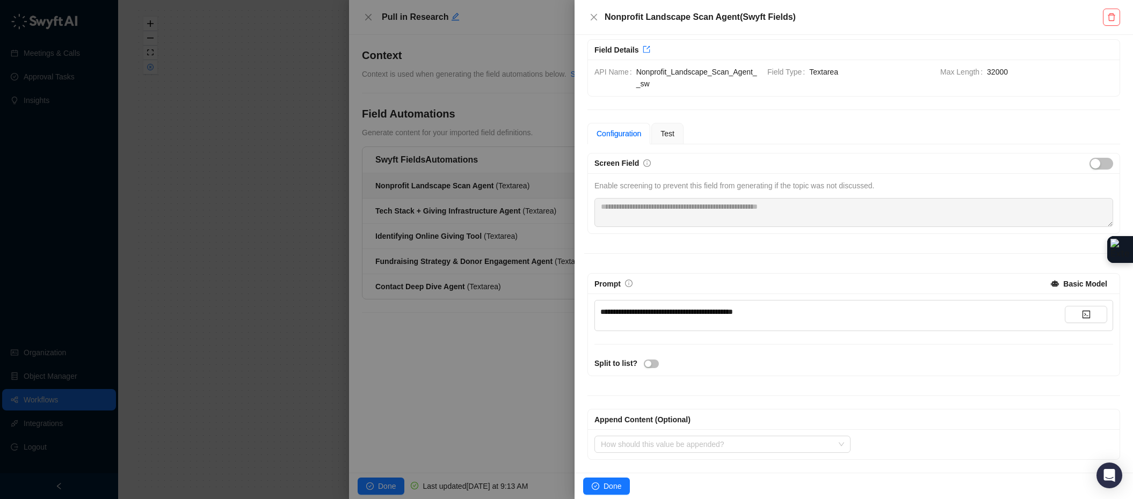
click at [536, 439] on div at bounding box center [566, 249] width 1133 height 499
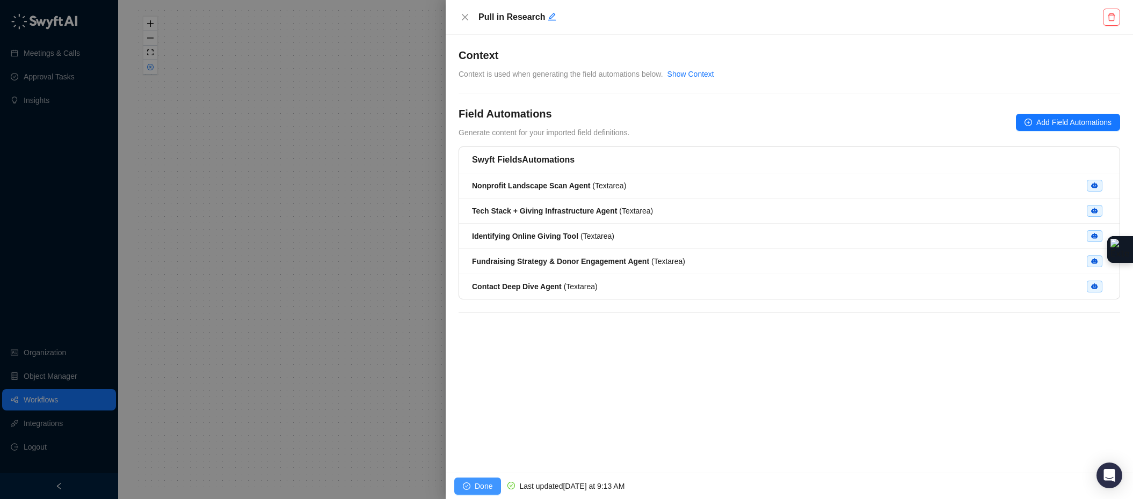
click at [478, 489] on span "Done" at bounding box center [484, 487] width 18 height 12
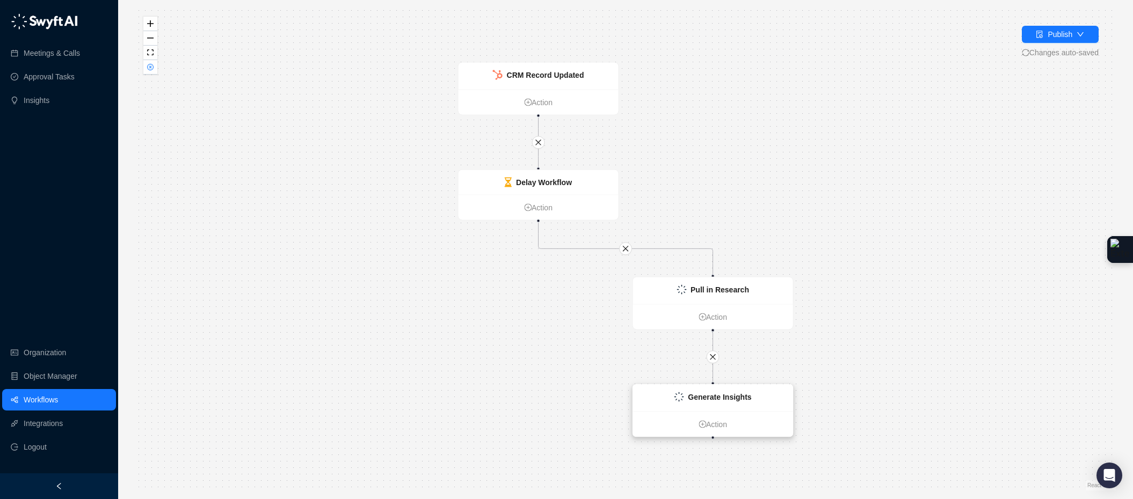
click at [744, 393] on strong "Generate Insights" at bounding box center [719, 397] width 63 height 9
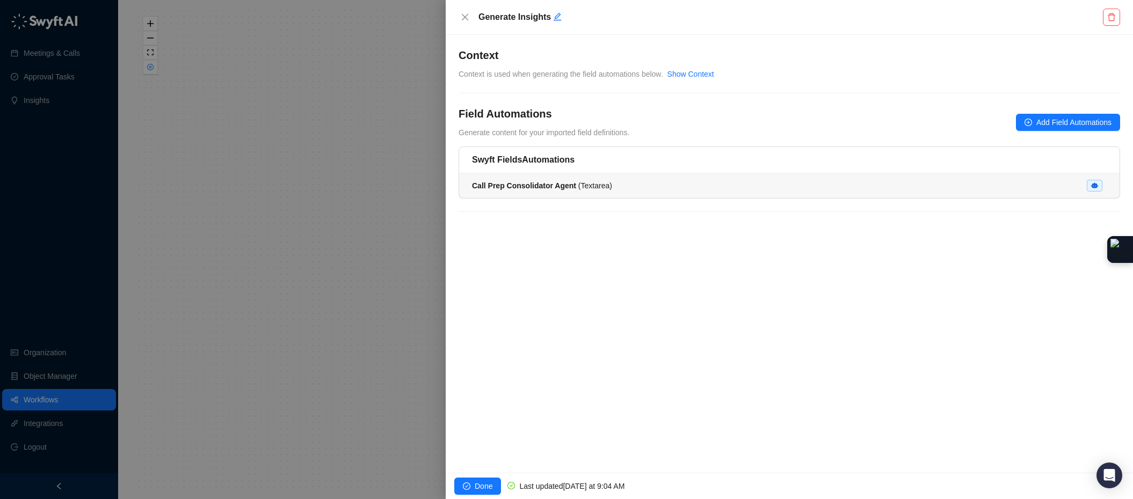
click at [692, 189] on div "Call Prep Consolidator Agent ( Textarea )" at bounding box center [789, 186] width 635 height 12
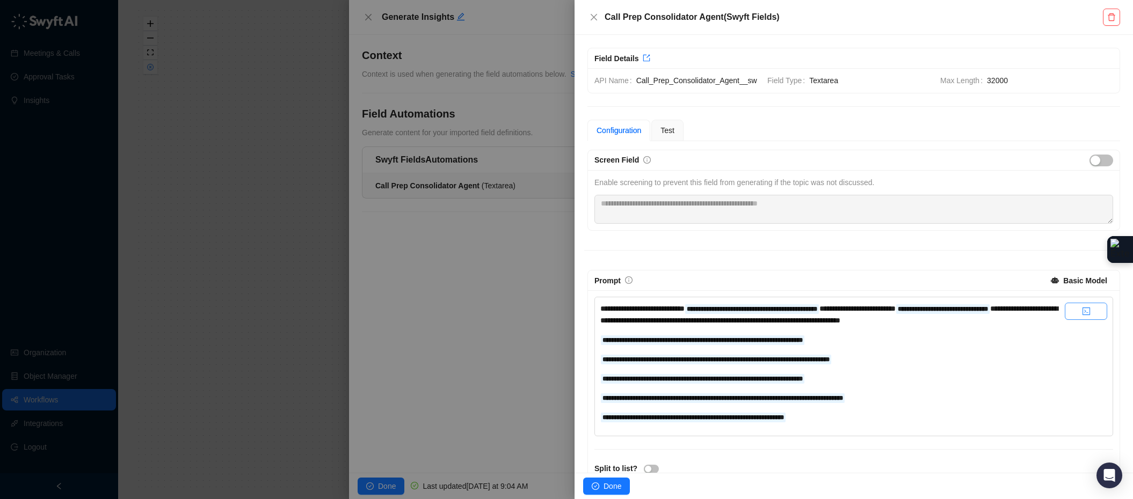
click at [1025, 320] on button "button" at bounding box center [1086, 311] width 42 height 17
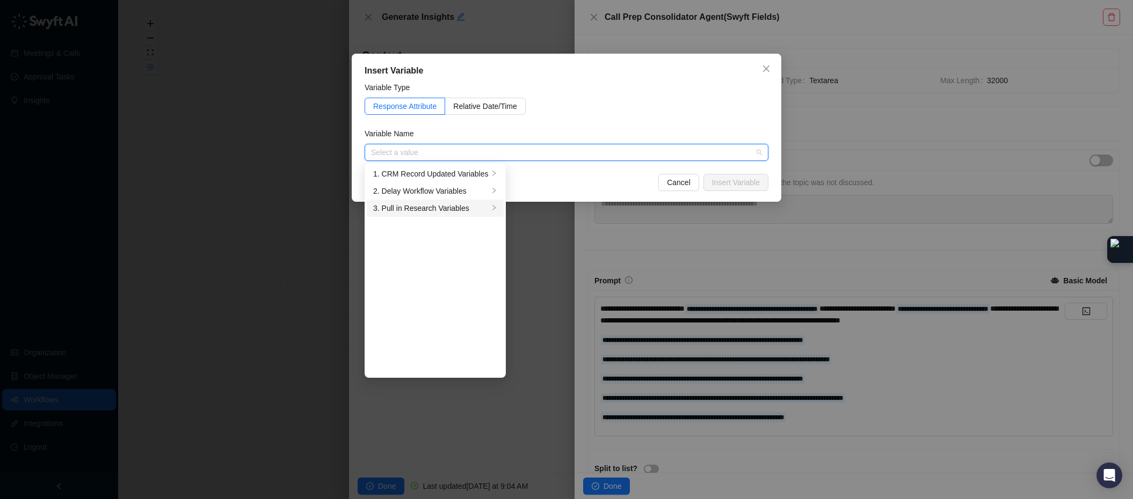
click at [434, 203] on div "3. Pull in Research Variables" at bounding box center [430, 208] width 115 height 12
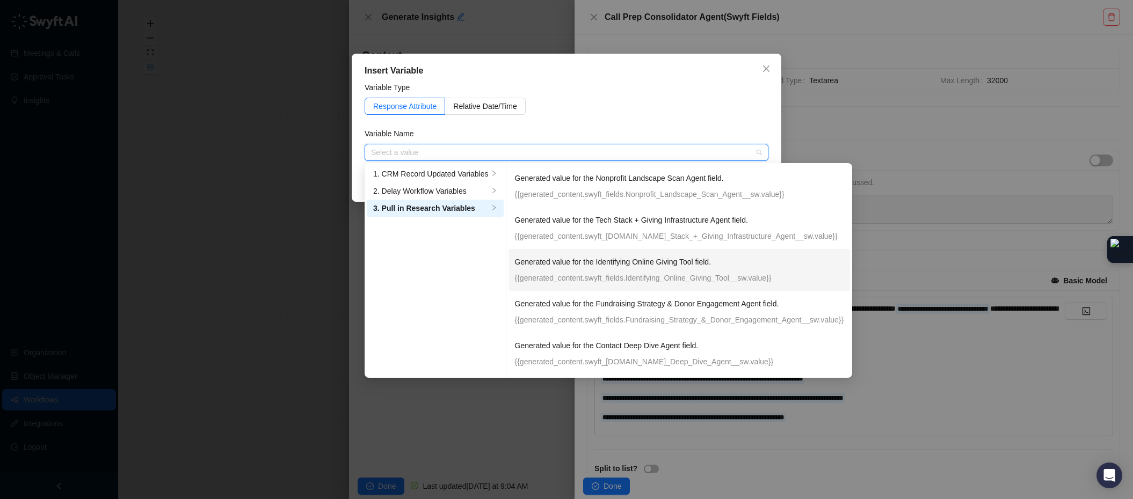
scroll to position [11, 0]
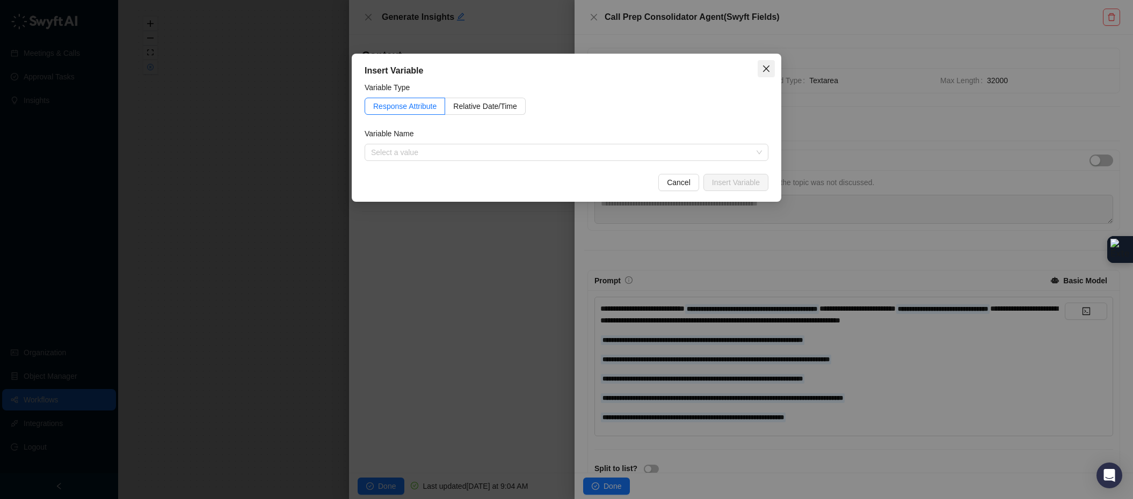
click at [764, 65] on icon "close" at bounding box center [766, 68] width 9 height 9
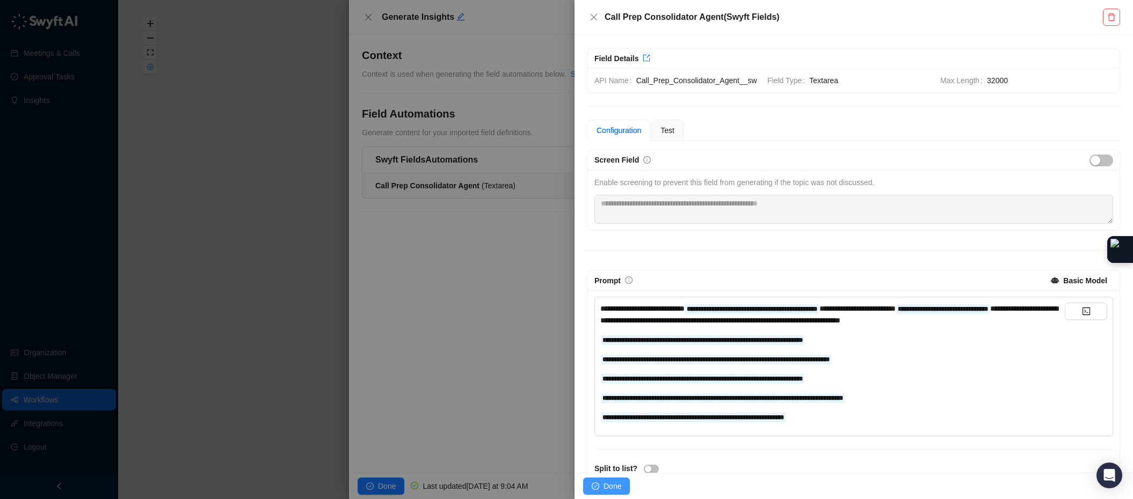
click at [604, 483] on span "Done" at bounding box center [613, 487] width 18 height 12
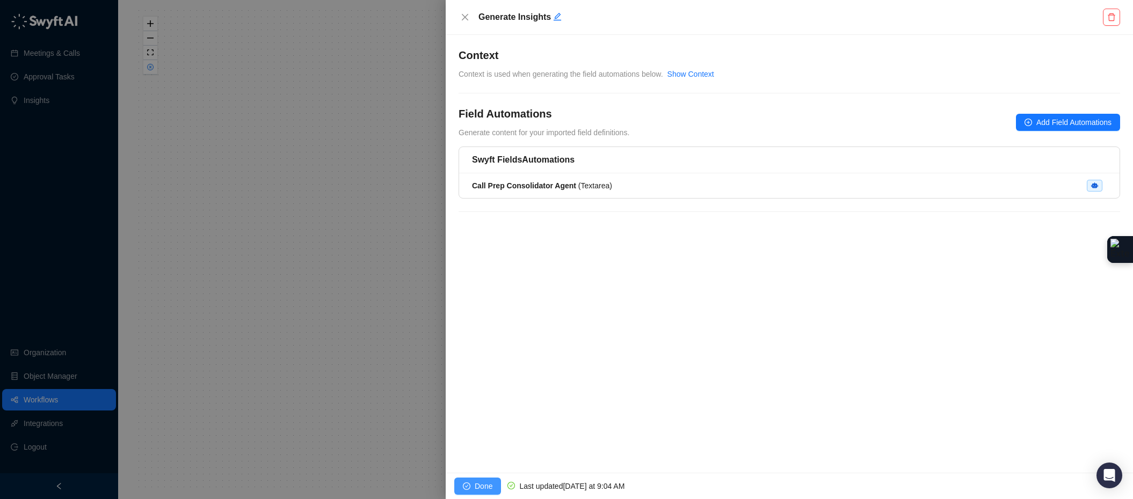
click at [480, 490] on span "Done" at bounding box center [484, 487] width 18 height 12
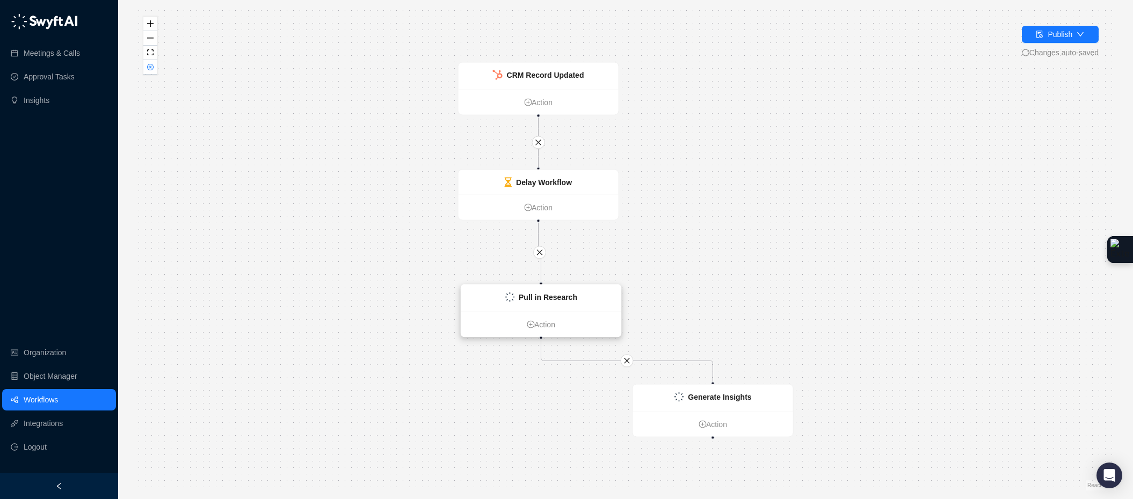
drag, startPoint x: 717, startPoint y: 287, endPoint x: 547, endPoint y: 295, distance: 170.4
click at [547, 295] on strong "Pull in Research" at bounding box center [548, 297] width 59 height 9
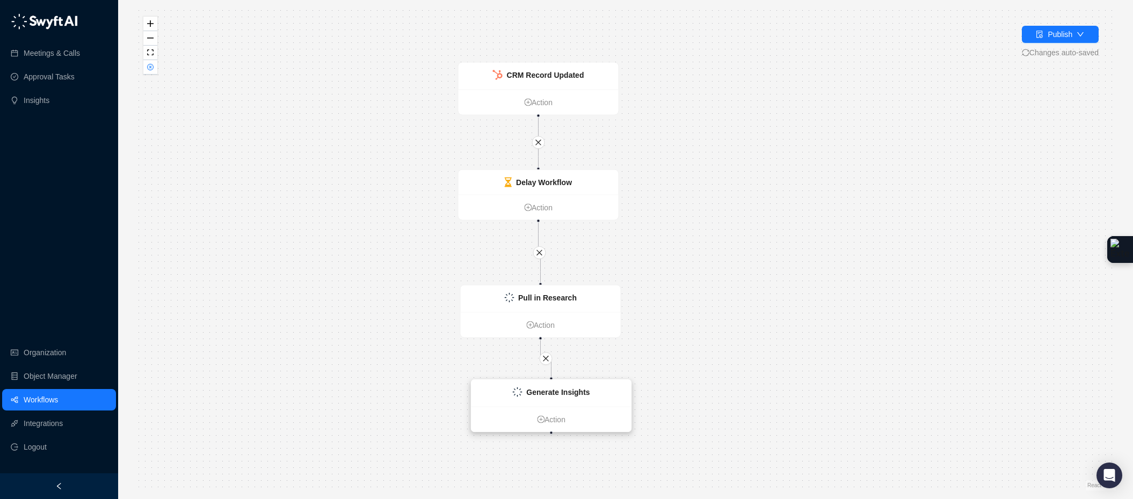
drag, startPoint x: 699, startPoint y: 404, endPoint x: 541, endPoint y: 399, distance: 157.4
click at [541, 399] on div "Generate Insights" at bounding box center [551, 393] width 160 height 27
click at [571, 389] on strong "Generate Insights" at bounding box center [557, 393] width 63 height 9
click at [574, 391] on strong "Generate Insights" at bounding box center [557, 393] width 63 height 9
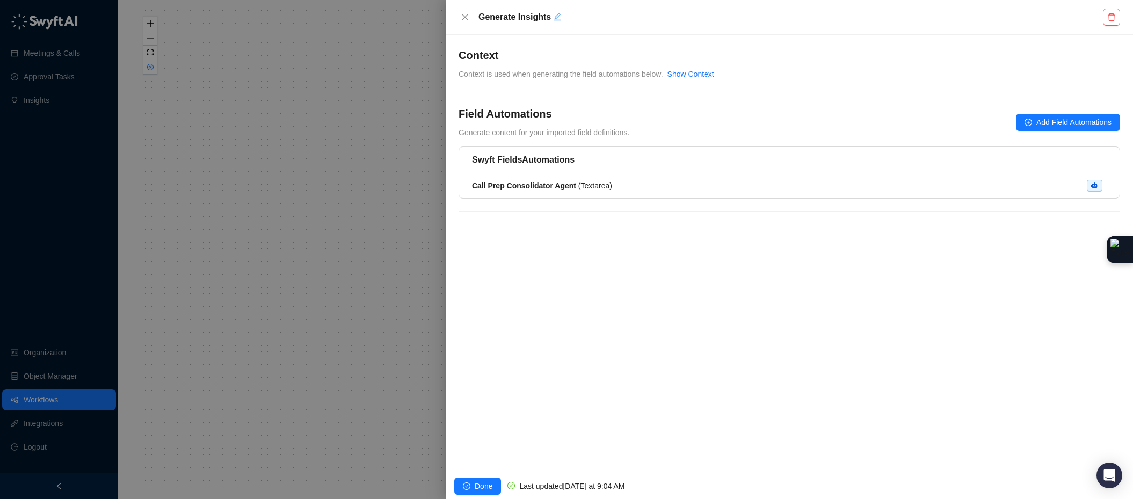
click at [556, 17] on icon "edit" at bounding box center [557, 16] width 9 height 9
drag, startPoint x: 556, startPoint y: 17, endPoint x: 496, endPoint y: 1, distance: 62.8
click at [498, 2] on div "**********" at bounding box center [789, 18] width 687 height 36
type textarea "*"
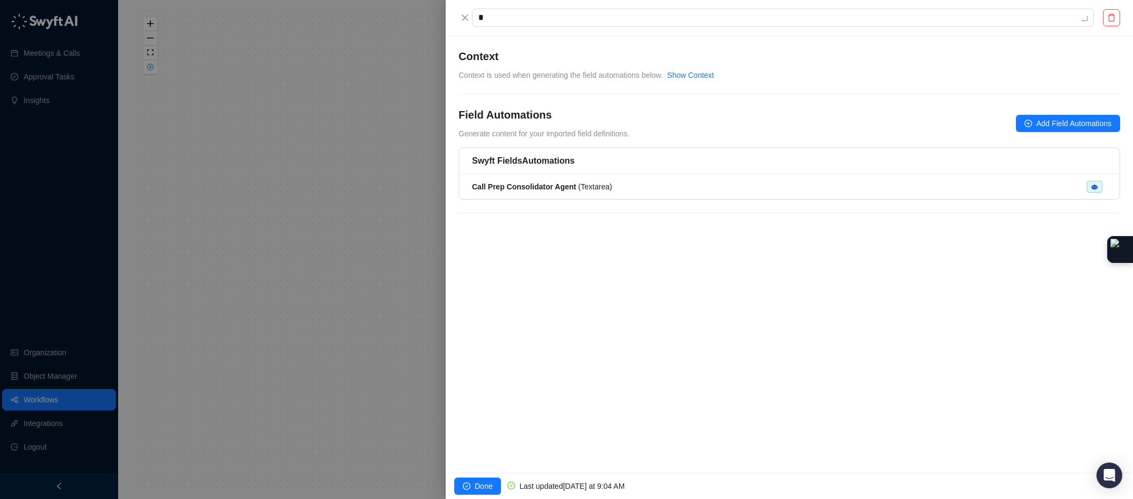
type textarea "**"
type textarea "***"
type textarea "****"
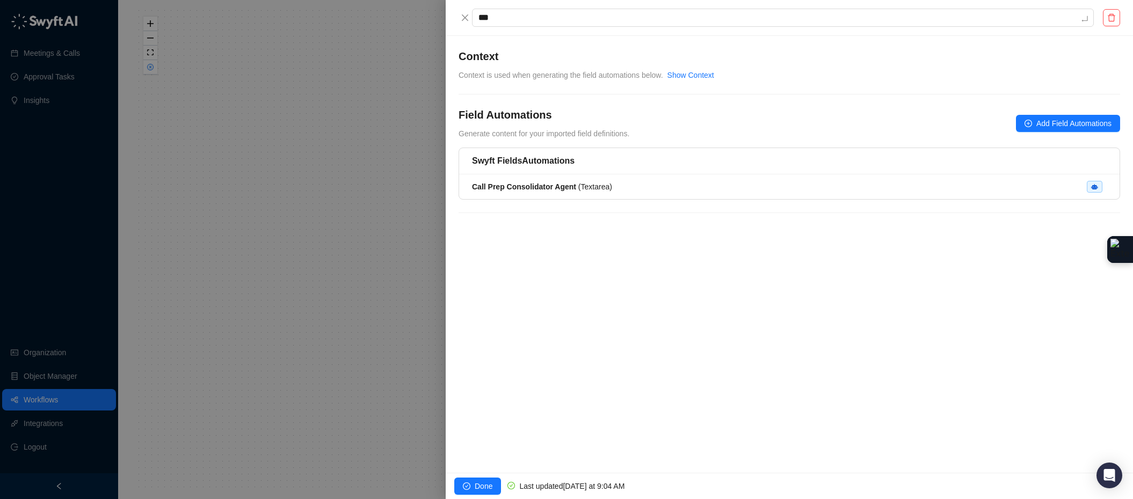
type textarea "****"
type textarea "*****"
type textarea "******"
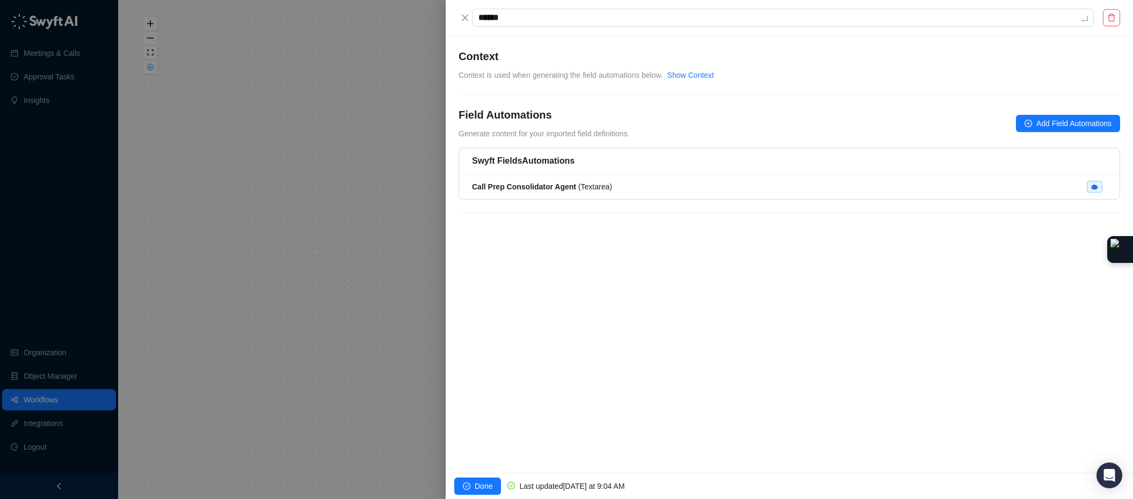
type textarea "*******"
type textarea "********"
type textarea "*********"
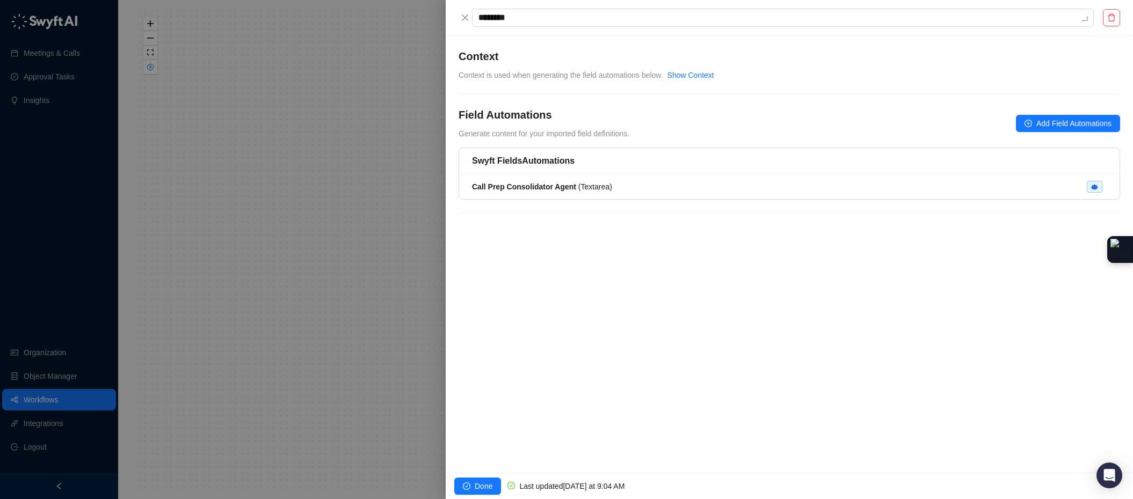
type textarea "*********"
type textarea "**********"
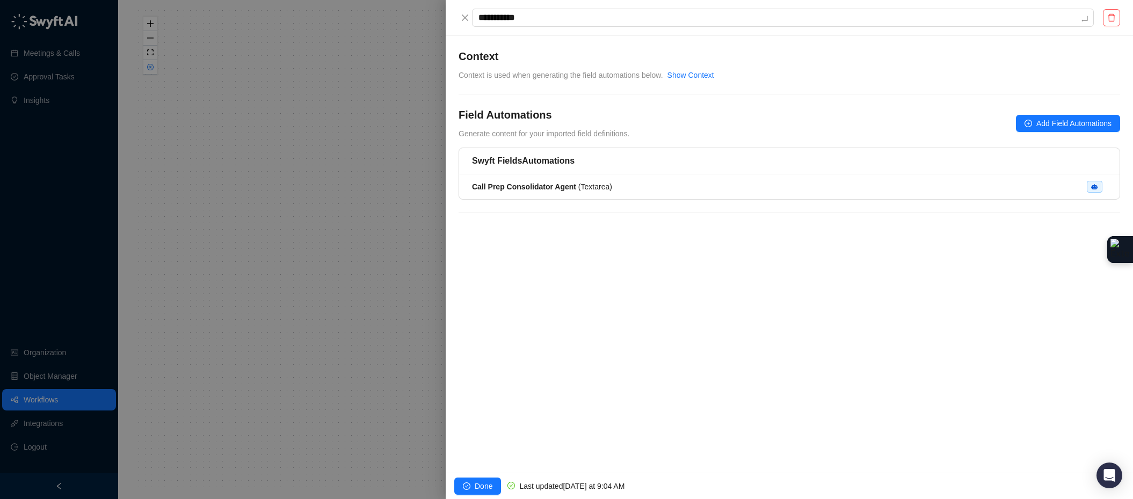
click at [462, 465] on div "**********" at bounding box center [789, 254] width 687 height 437
drag, startPoint x: 488, startPoint y: 470, endPoint x: 484, endPoint y: 480, distance: 10.2
click at [485, 479] on div "**********" at bounding box center [789, 249] width 687 height 499
click at [483, 483] on span "Done" at bounding box center [484, 487] width 18 height 12
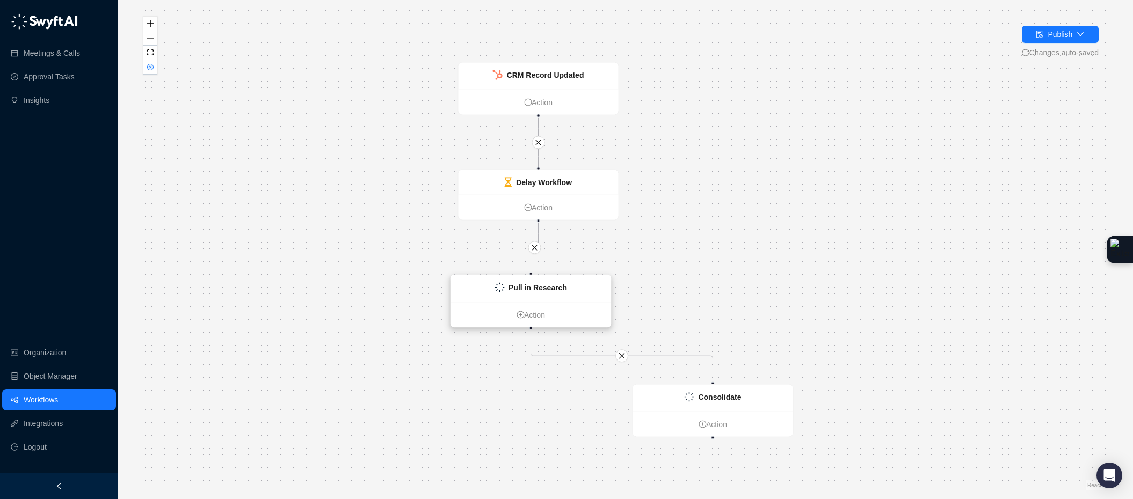
drag, startPoint x: 698, startPoint y: 286, endPoint x: 541, endPoint y: 286, distance: 157.3
click at [541, 286] on strong "Pull in Research" at bounding box center [537, 288] width 59 height 9
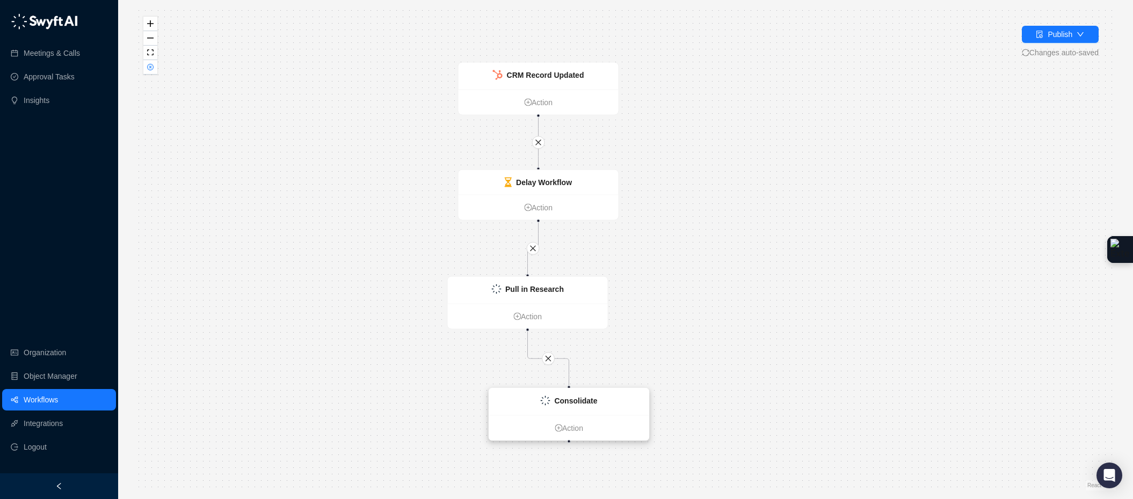
drag, startPoint x: 676, startPoint y: 392, endPoint x: 526, endPoint y: 397, distance: 149.9
click at [526, 397] on div "Consolidate" at bounding box center [569, 402] width 160 height 27
click at [733, 264] on div "CRM Record Updated Action Delay Workflow Action Pull in Research Action Consoli…" at bounding box center [625, 250] width 980 height 482
click at [152, 69] on icon "close-circle" at bounding box center [150, 67] width 6 height 6
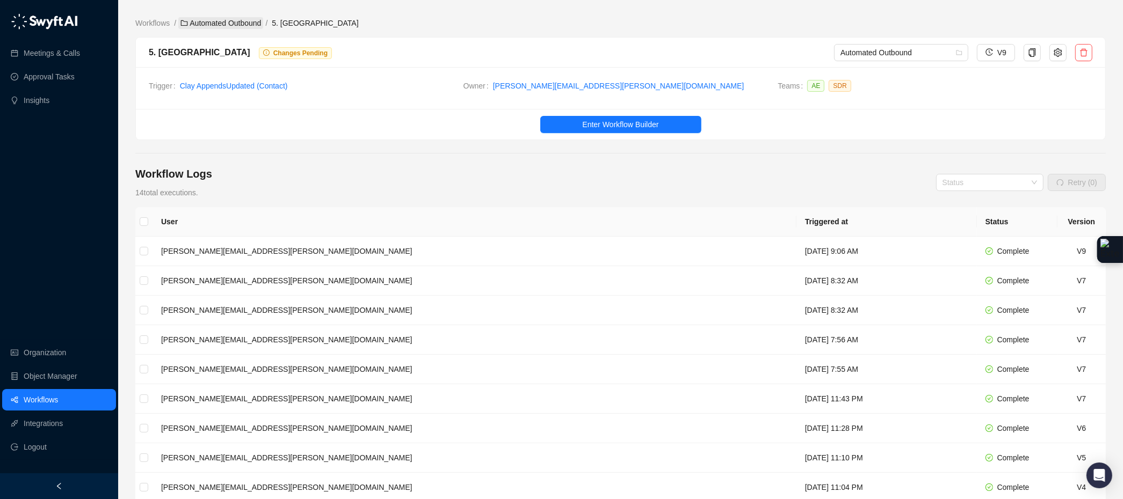
click at [215, 22] on link "Automated Outbound" at bounding box center [220, 23] width 85 height 12
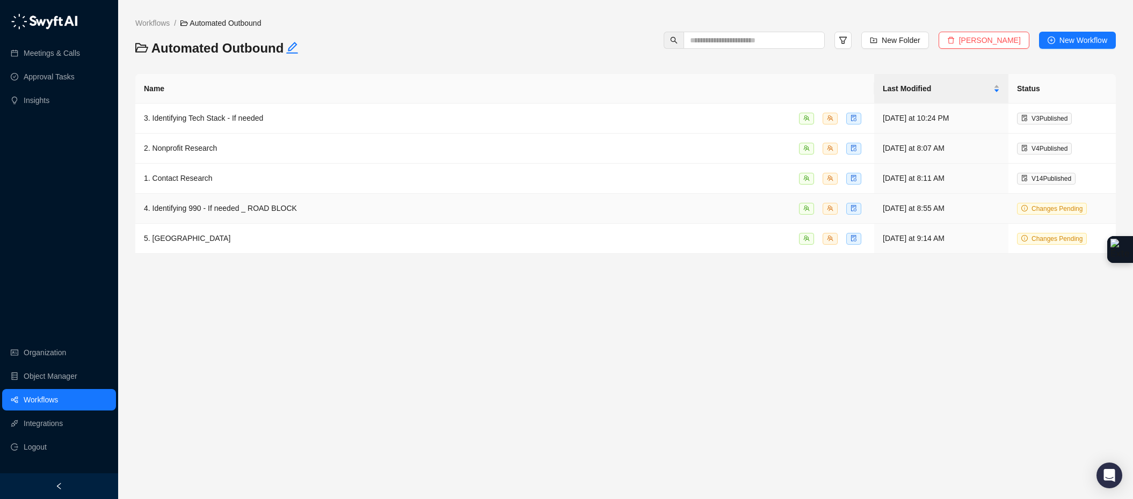
click at [289, 210] on span "4. Identifying 990 - If needed _ ROAD BLOCK" at bounding box center [220, 208] width 153 height 9
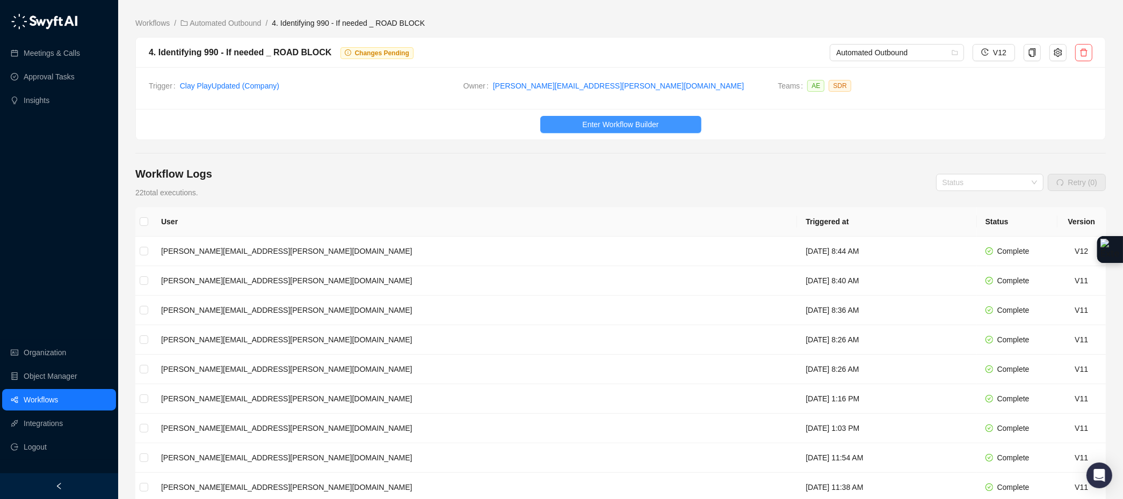
click at [642, 121] on span "Enter Workflow Builder" at bounding box center [620, 125] width 76 height 12
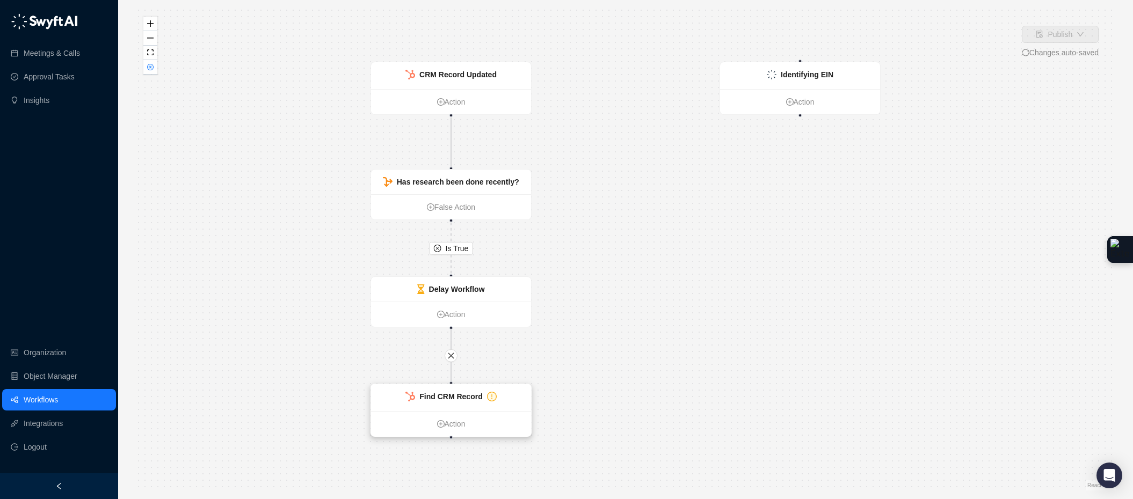
click at [489, 402] on div "Find CRM Record" at bounding box center [450, 397] width 91 height 12
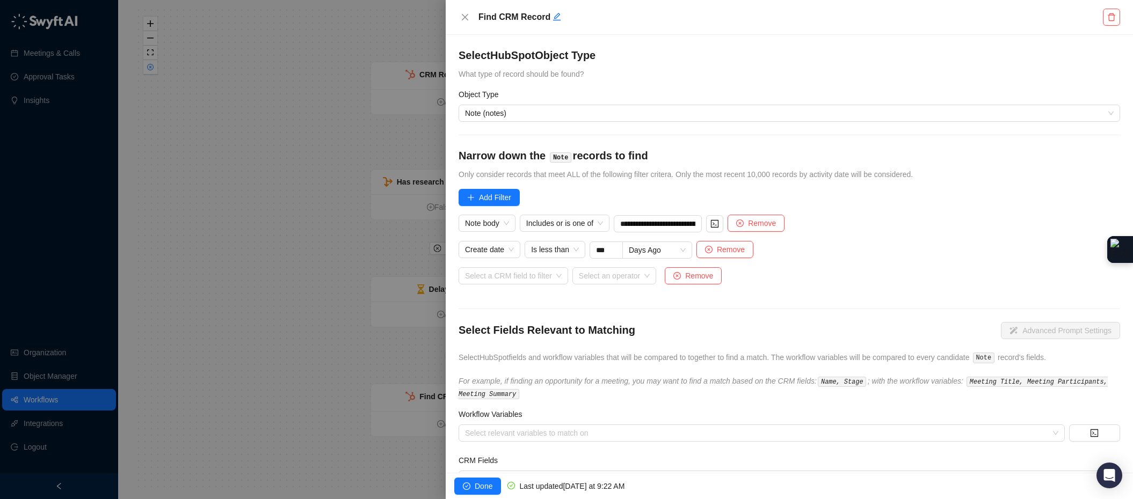
drag, startPoint x: 264, startPoint y: 147, endPoint x: 321, endPoint y: 109, distance: 68.7
click at [272, 140] on div at bounding box center [566, 249] width 1133 height 499
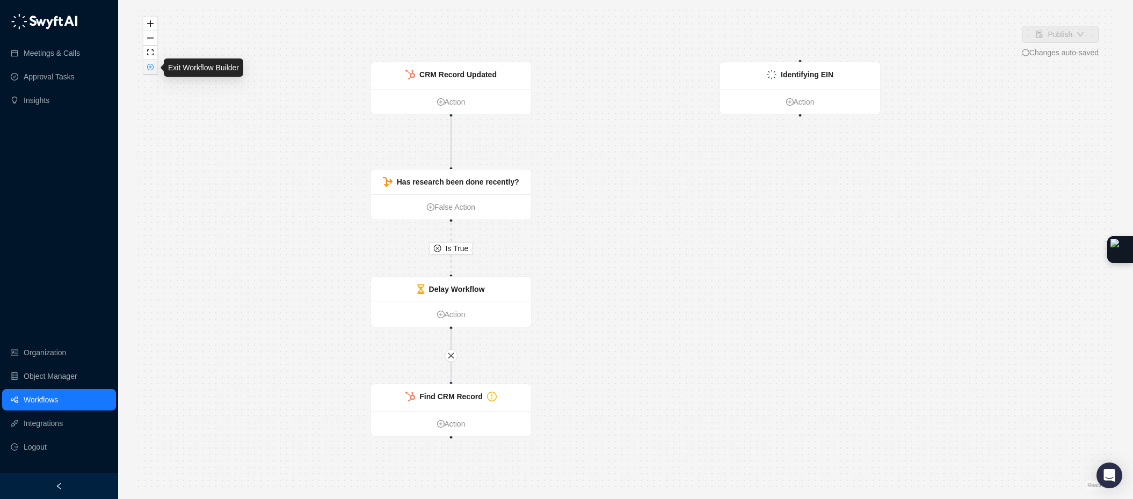
click at [151, 69] on icon "close-circle" at bounding box center [150, 66] width 5 height 5
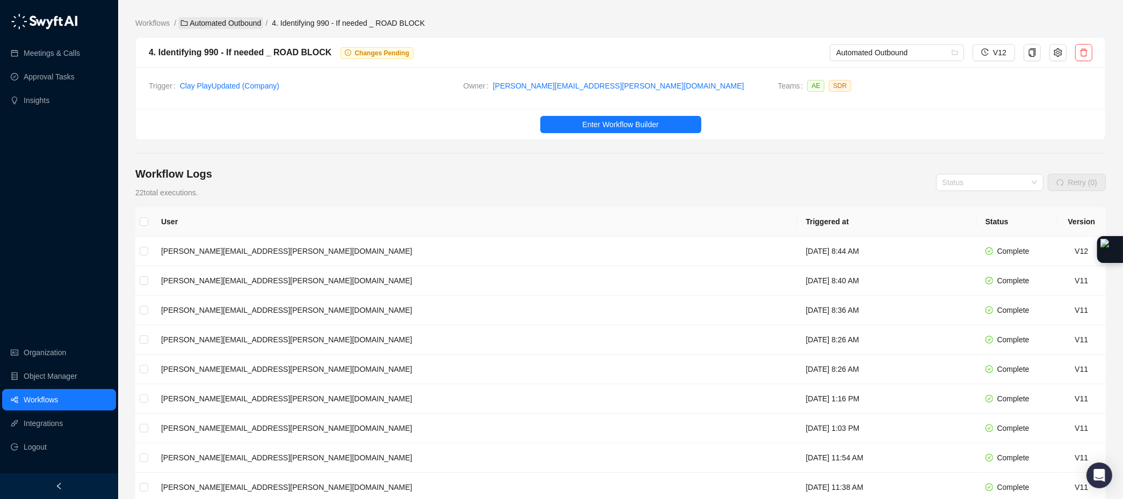
click at [239, 19] on link "Automated Outbound" at bounding box center [220, 23] width 85 height 12
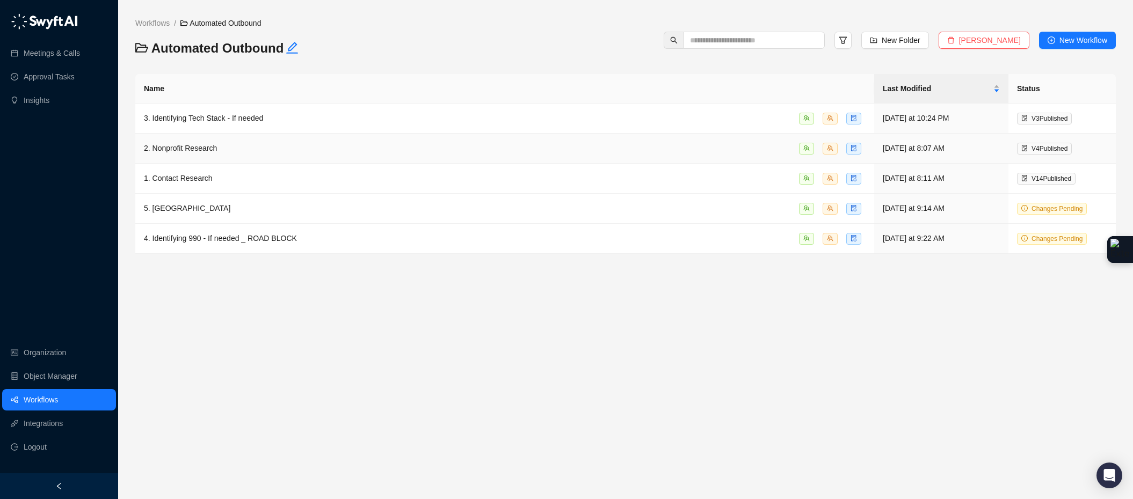
click at [241, 149] on div "2. Nonprofit Research" at bounding box center [505, 148] width 722 height 12
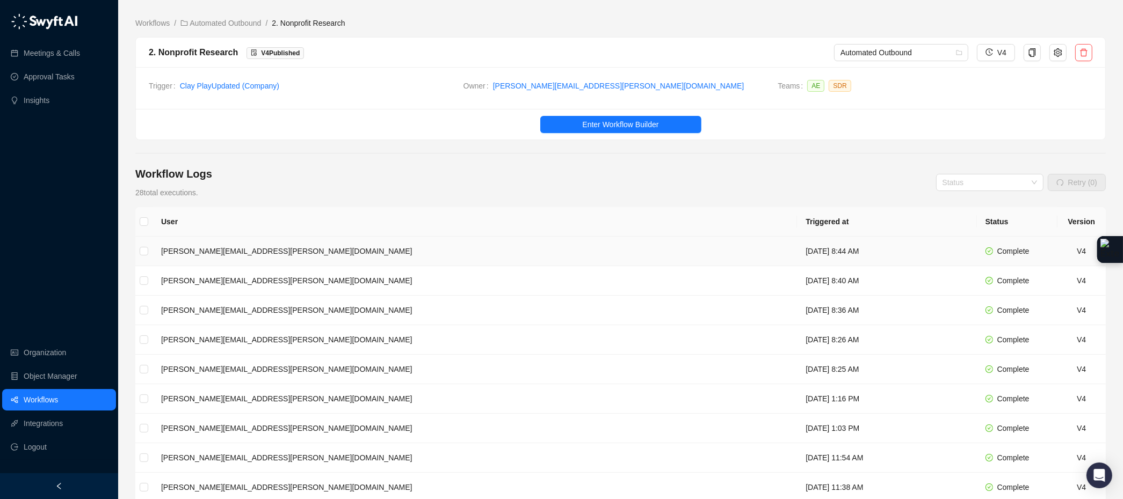
click at [388, 245] on td "scott.supica@virtuous.org" at bounding box center [474, 252] width 644 height 30
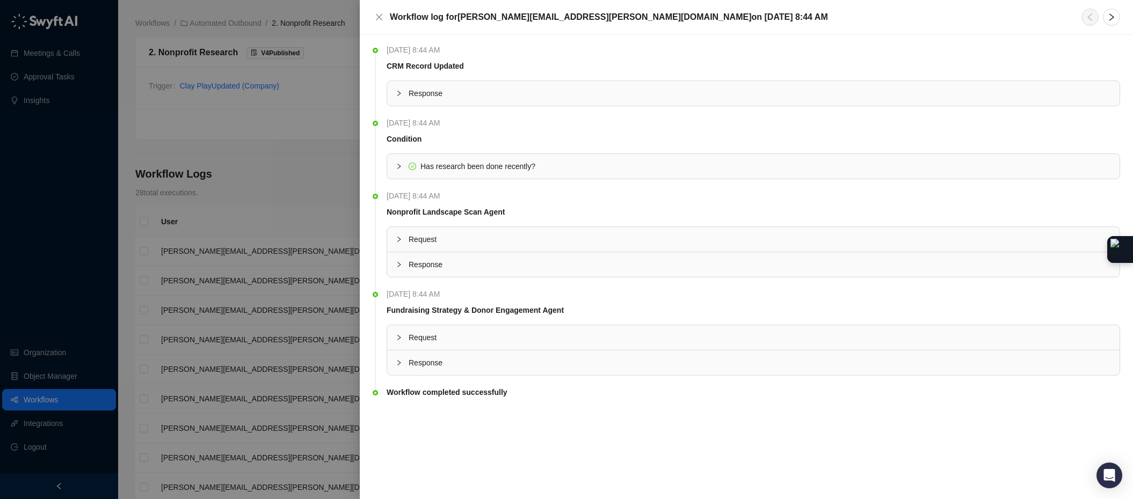
click at [401, 241] on icon "collapsed" at bounding box center [399, 239] width 6 height 6
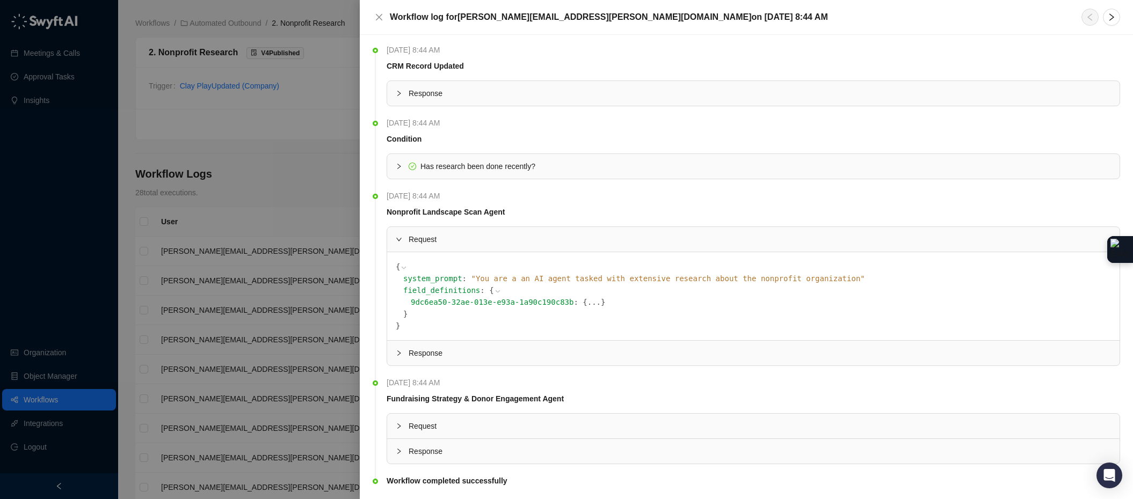
click at [399, 357] on div at bounding box center [402, 353] width 13 height 12
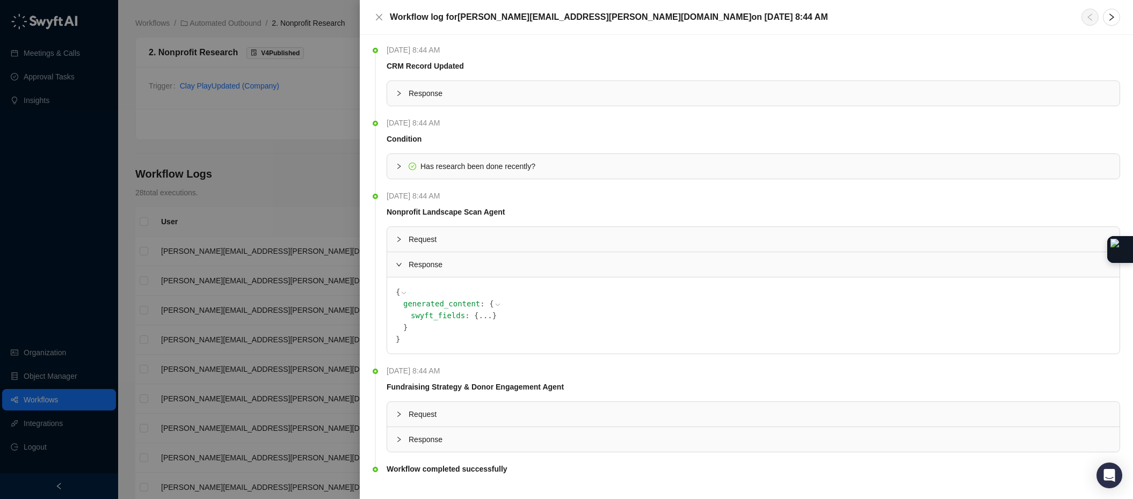
click at [492, 316] on span "}" at bounding box center [494, 315] width 4 height 9
click at [486, 318] on button "..." at bounding box center [484, 316] width 13 height 12
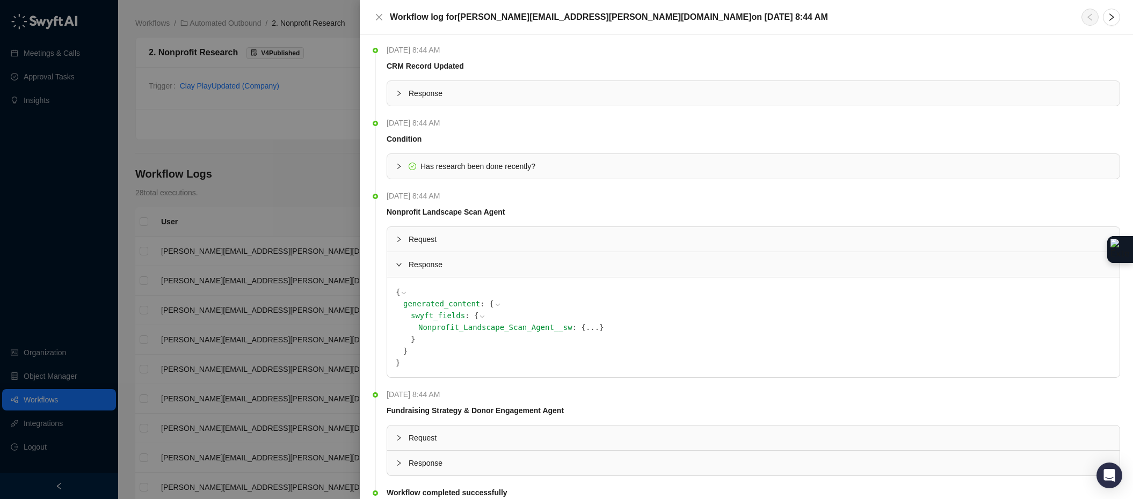
scroll to position [3, 0]
click at [597, 327] on button "..." at bounding box center [592, 325] width 13 height 12
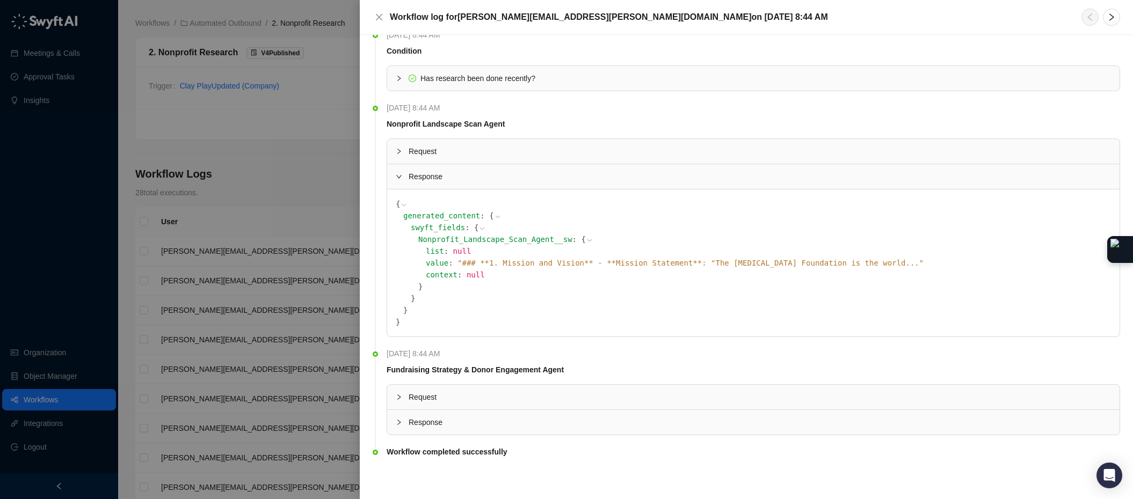
scroll to position [89, 0]
click at [391, 424] on div "Response" at bounding box center [753, 422] width 732 height 25
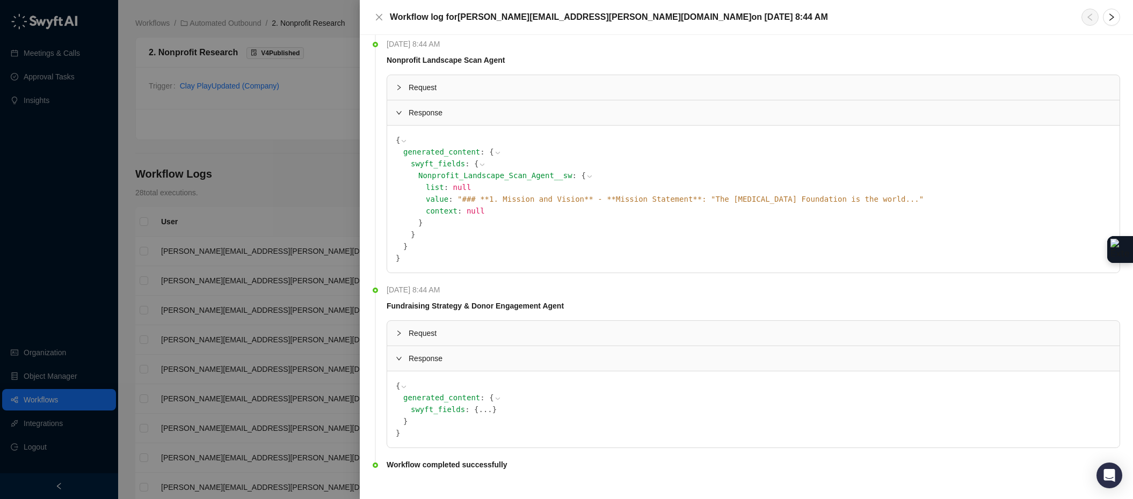
scroll to position [166, 0]
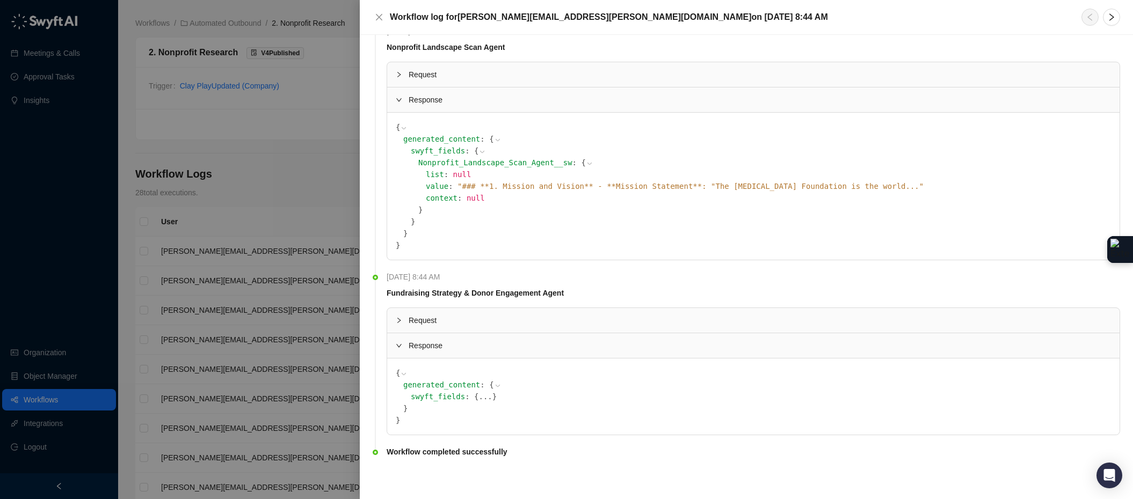
click at [488, 392] on button "..." at bounding box center [484, 397] width 13 height 12
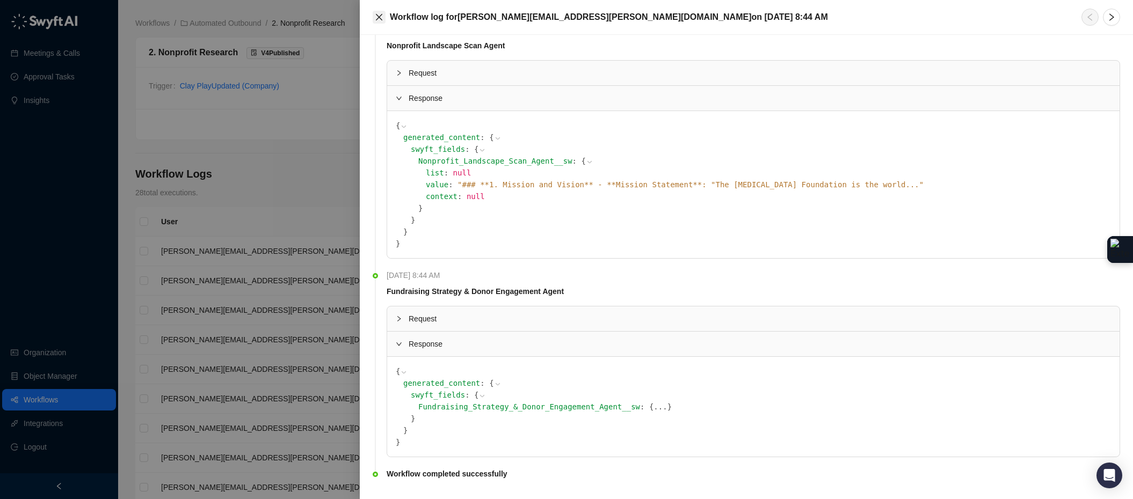
click at [377, 16] on icon "close" at bounding box center [379, 17] width 6 height 6
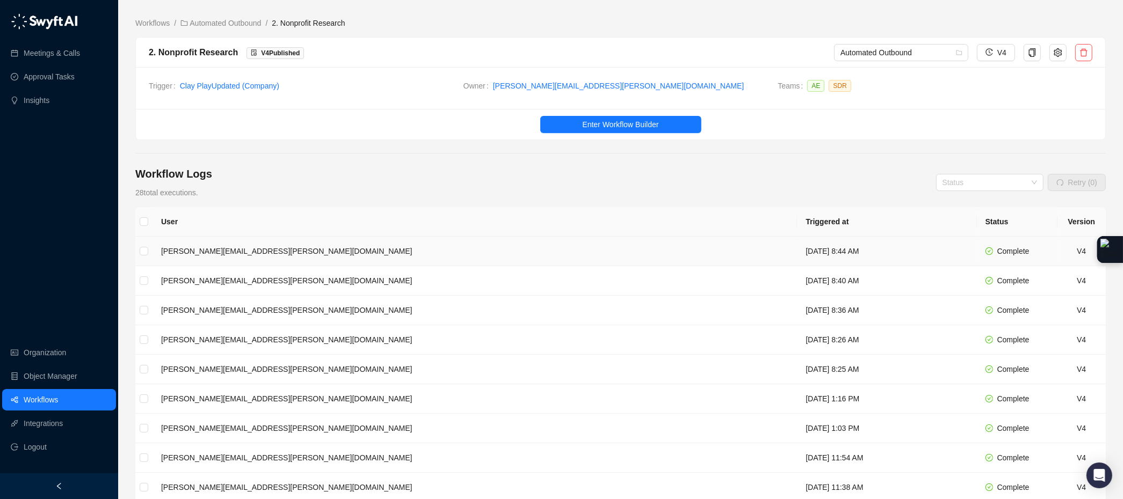
drag, startPoint x: 656, startPoint y: 252, endPoint x: 586, endPoint y: 255, distance: 69.3
click at [797, 255] on td "Tuesday, 09/02/25, 8:44 AM" at bounding box center [886, 252] width 179 height 30
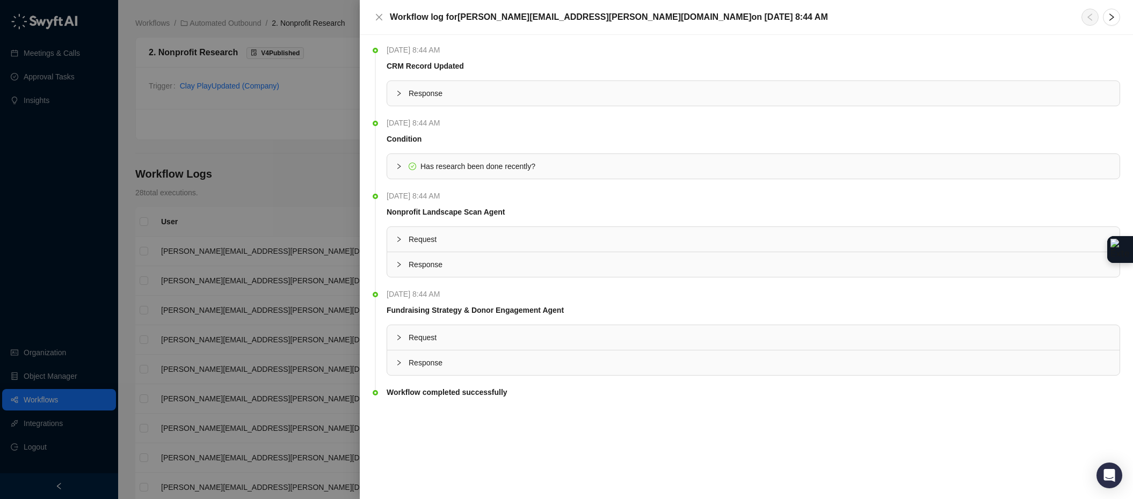
click at [226, 38] on div at bounding box center [566, 249] width 1133 height 499
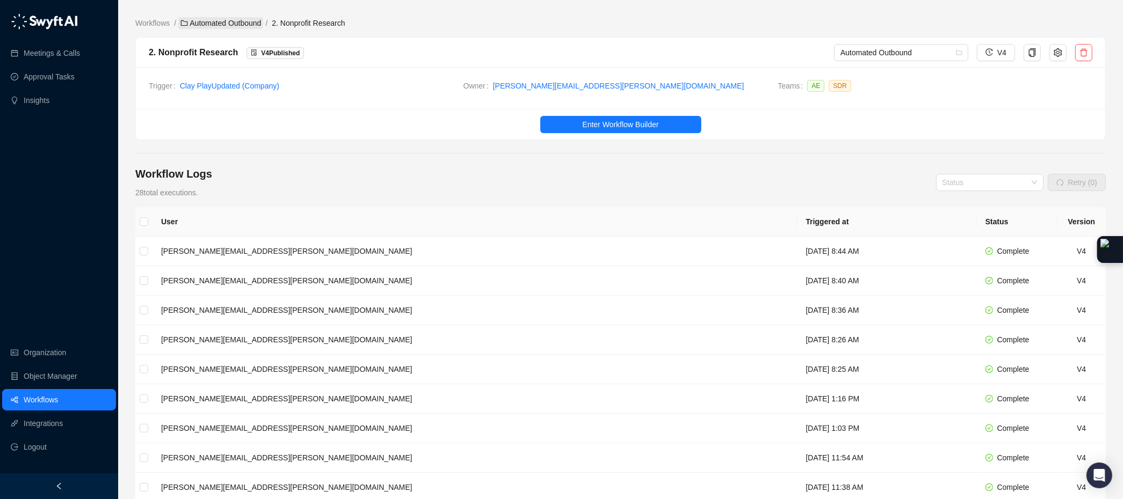
click at [234, 25] on link "Automated Outbound" at bounding box center [220, 23] width 85 height 12
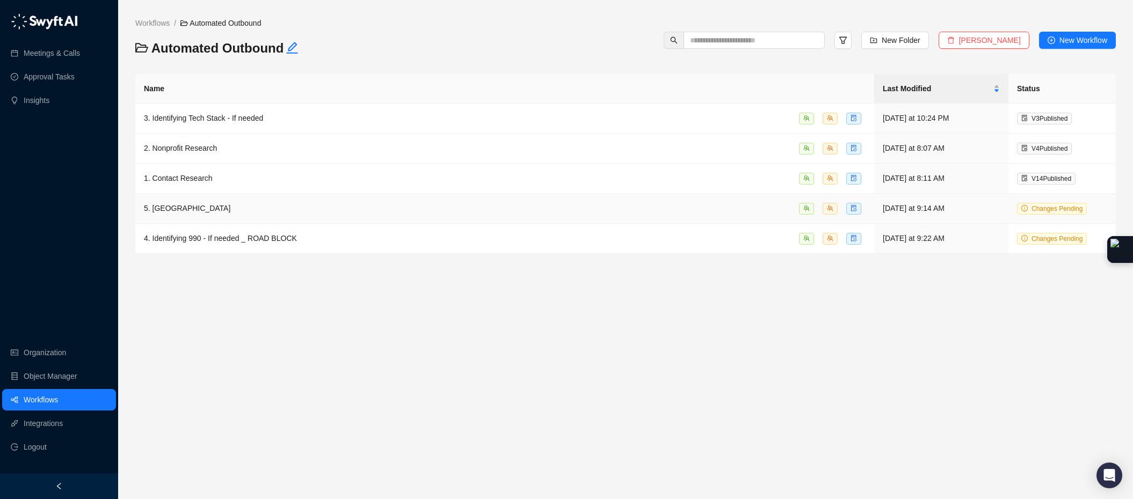
click at [274, 212] on div "5. Combining _ ROAD BLOCK" at bounding box center [505, 208] width 722 height 12
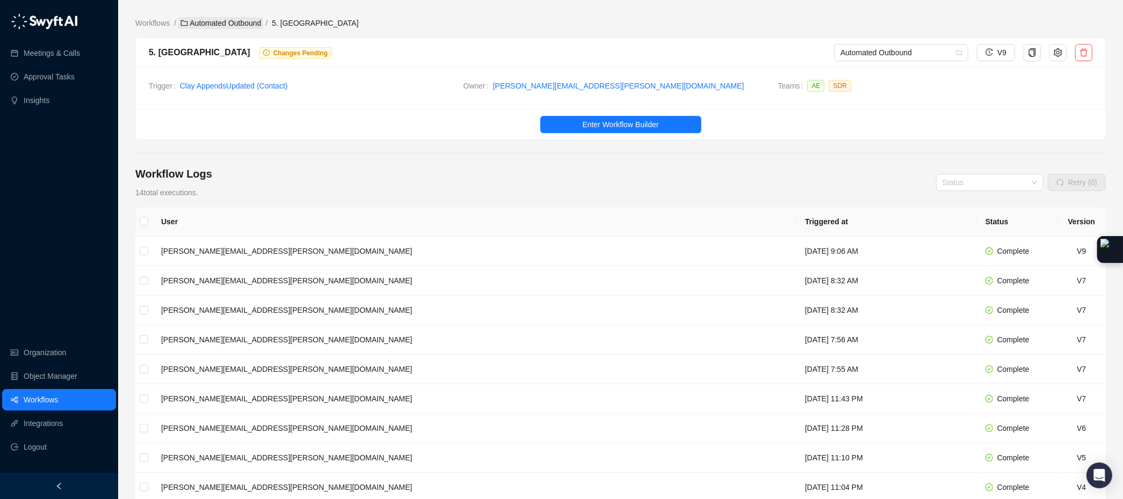
click at [214, 20] on link "Automated Outbound" at bounding box center [220, 23] width 85 height 12
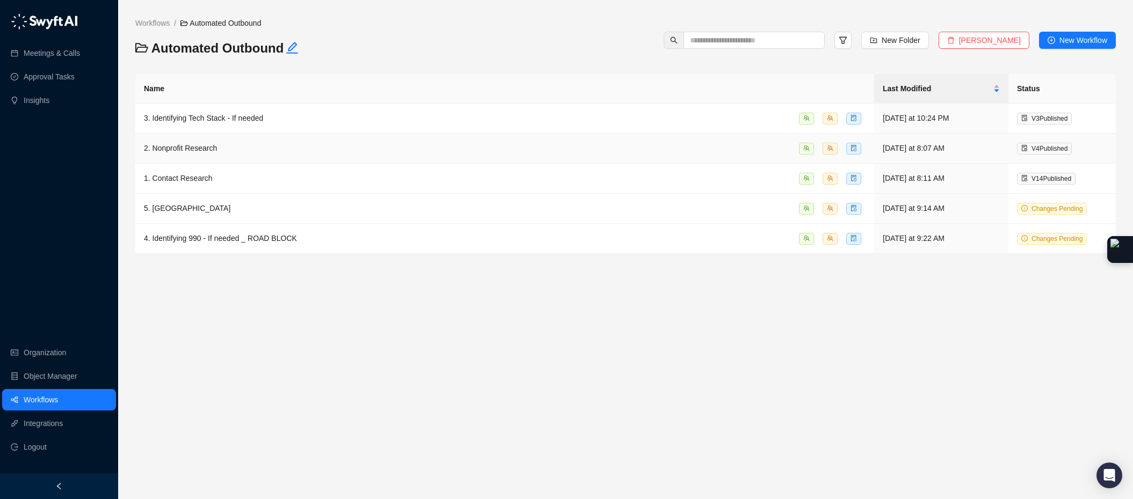
click at [268, 146] on div "2. Nonprofit Research" at bounding box center [505, 148] width 722 height 12
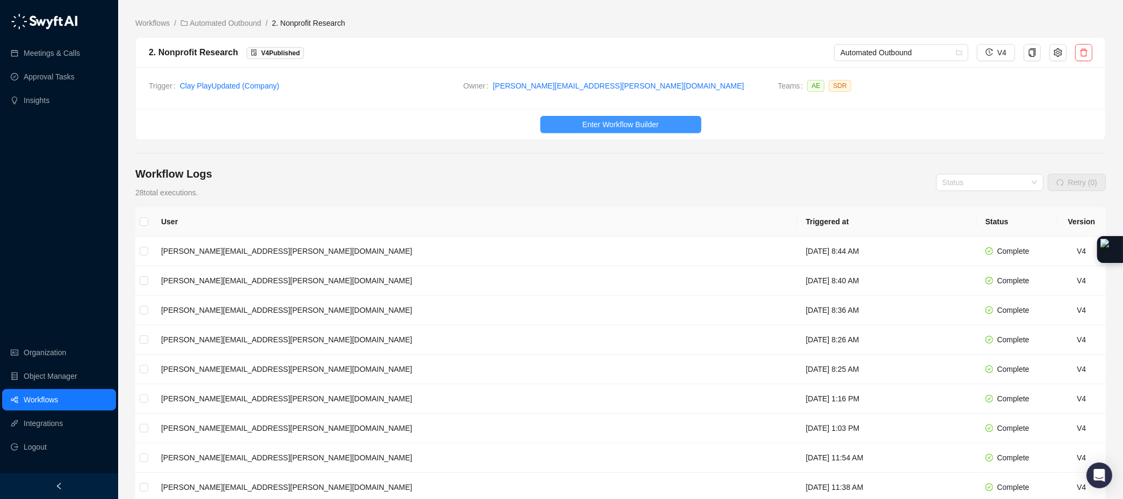
click at [596, 128] on span "Enter Workflow Builder" at bounding box center [620, 125] width 76 height 12
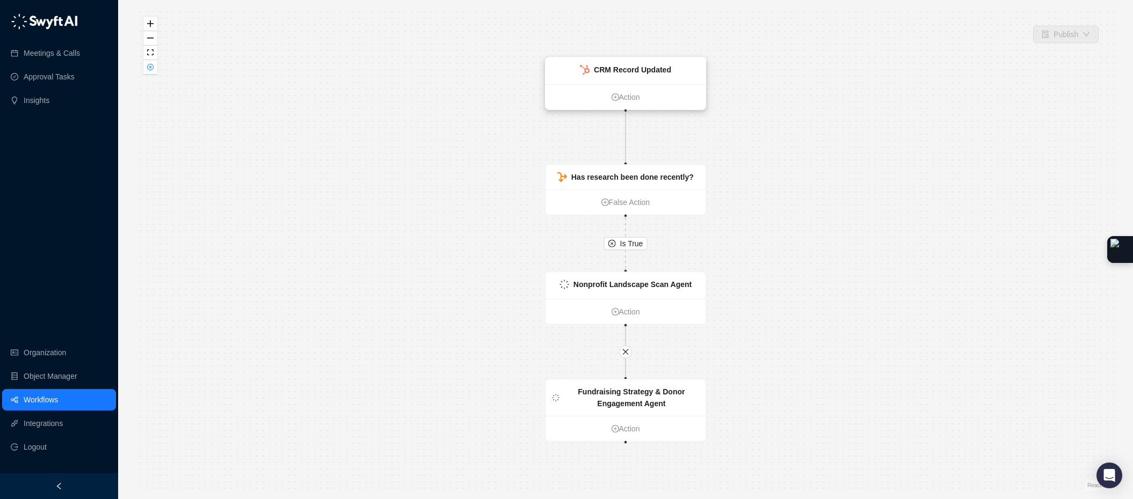
click at [647, 76] on div "CRM Record Updated" at bounding box center [626, 70] width 160 height 27
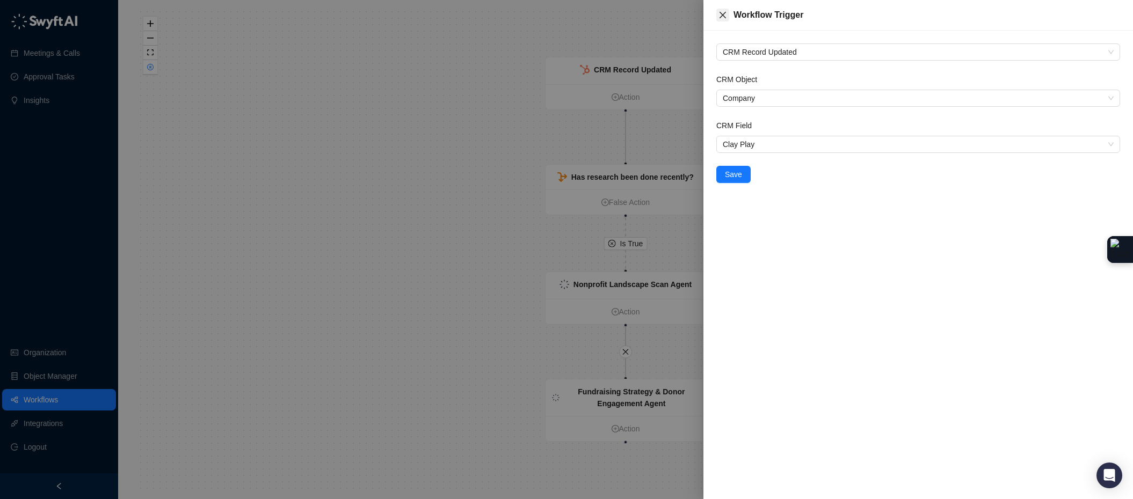
click at [722, 12] on icon "close" at bounding box center [722, 15] width 9 height 9
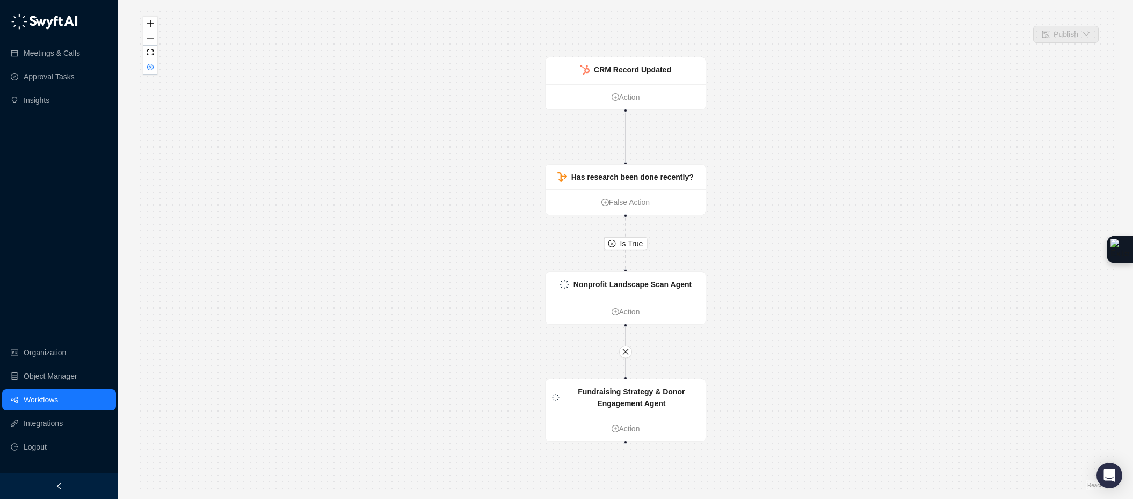
click at [148, 77] on div "Is True CRM Record Updated Action Has research been done recently? False Action…" at bounding box center [625, 250] width 980 height 482
click at [149, 75] on div "Is True CRM Record Updated Action Has research been done recently? False Action…" at bounding box center [625, 250] width 980 height 482
click at [152, 69] on icon "close-circle" at bounding box center [150, 66] width 5 height 5
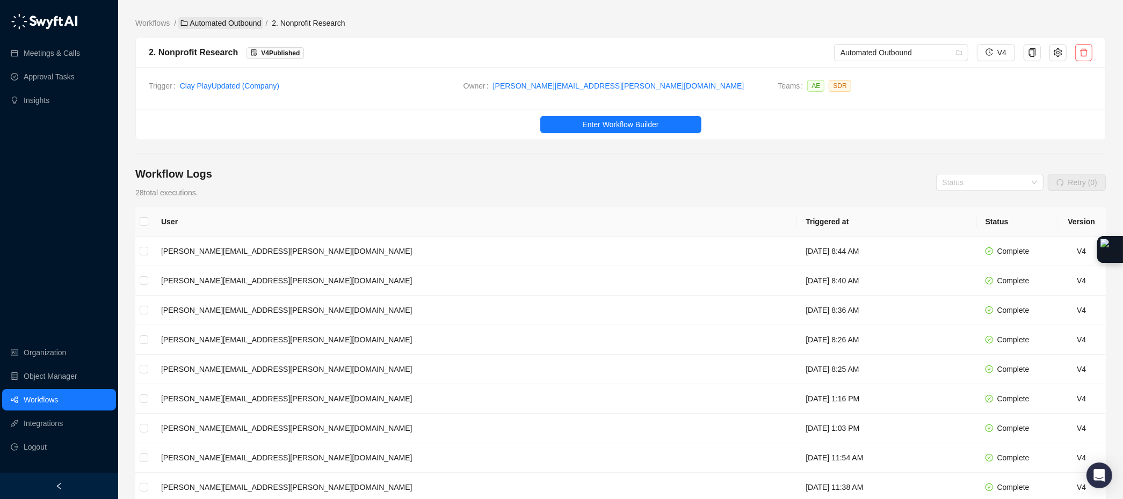
click at [233, 22] on link "Automated Outbound" at bounding box center [220, 23] width 85 height 12
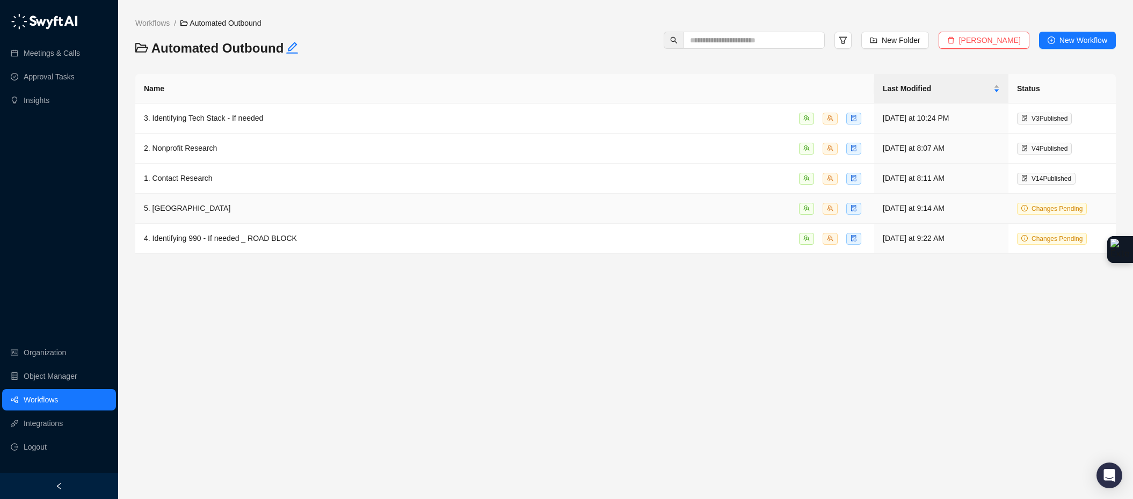
click at [274, 208] on div "5. Combining _ ROAD BLOCK" at bounding box center [505, 208] width 722 height 12
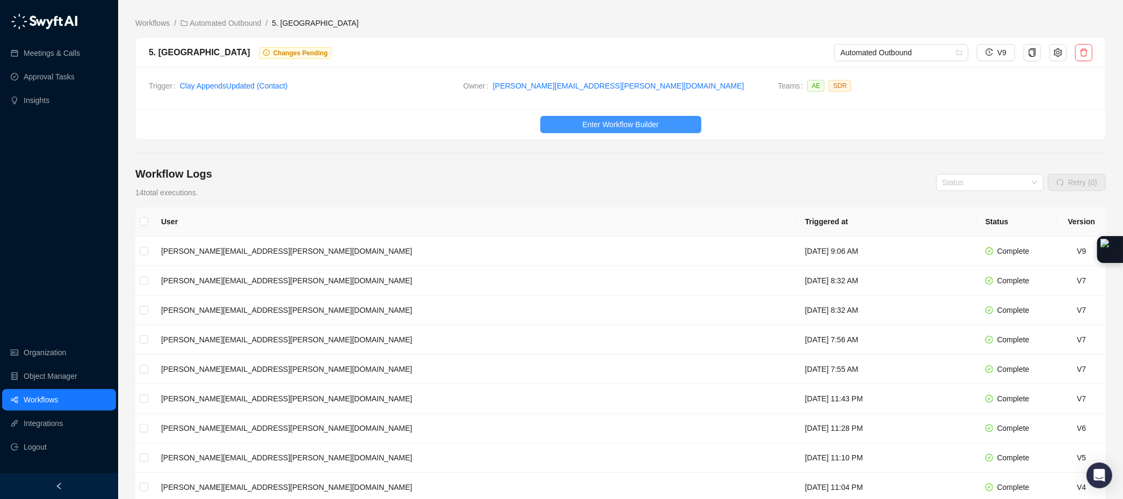
click at [586, 127] on span "Enter Workflow Builder" at bounding box center [620, 125] width 76 height 12
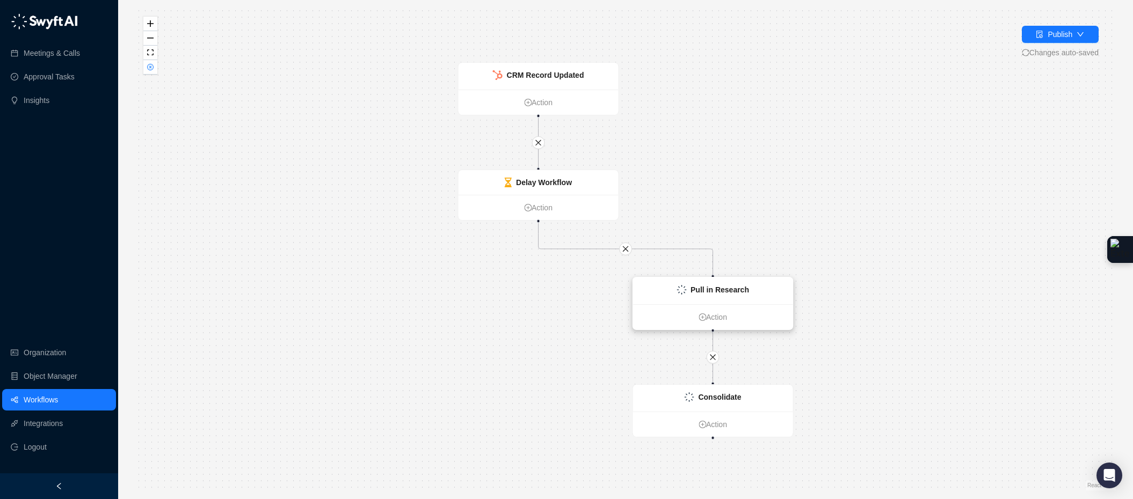
click at [740, 286] on strong "Pull in Research" at bounding box center [720, 290] width 59 height 9
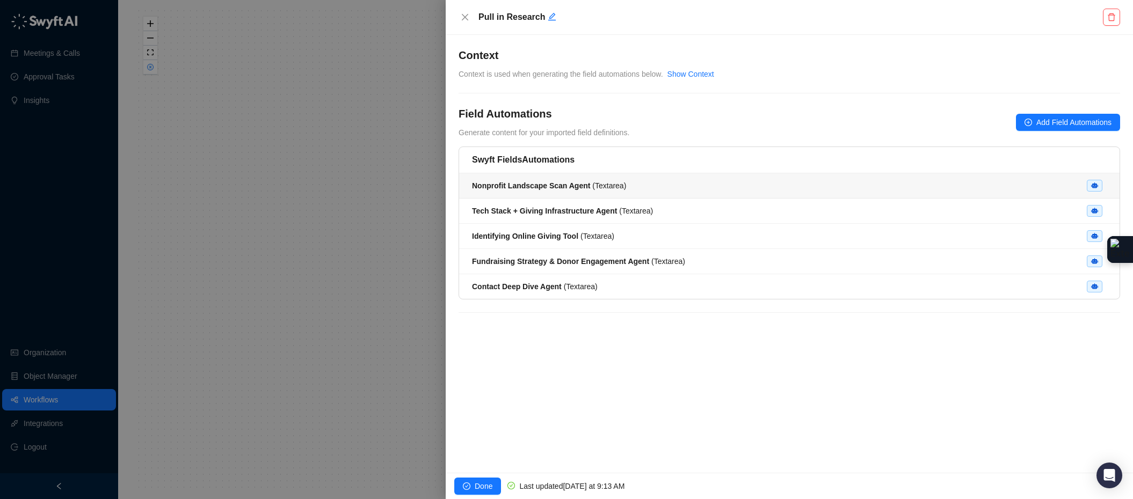
click at [662, 194] on li "Nonprofit Landscape Scan Agent ( Textarea )" at bounding box center [789, 185] width 660 height 25
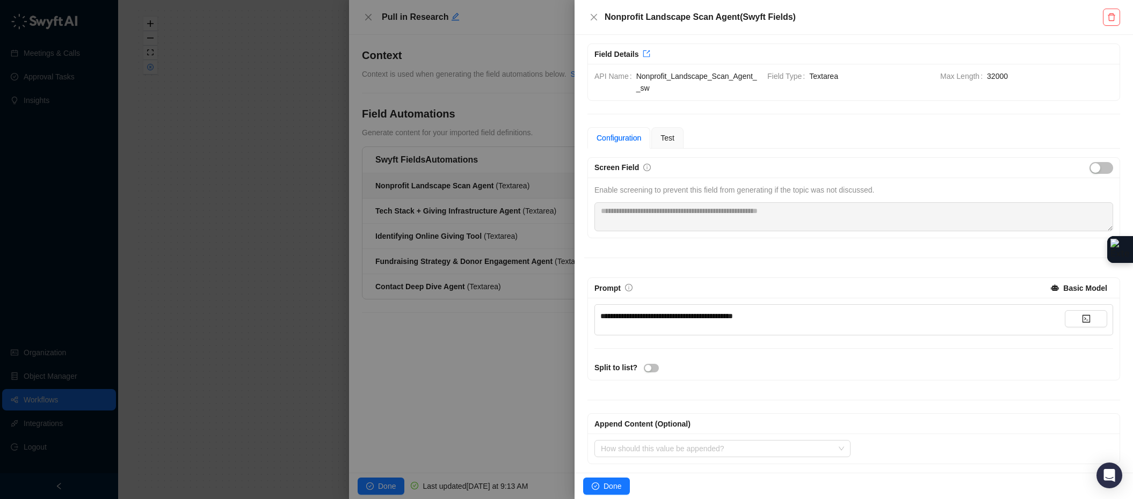
scroll to position [11, 0]
click at [417, 16] on div at bounding box center [566, 249] width 1133 height 499
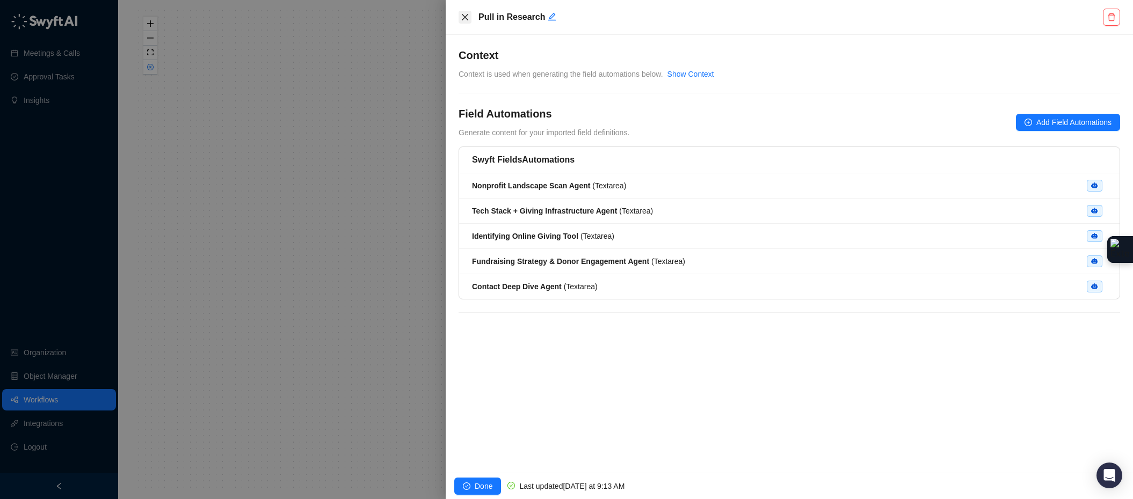
click at [465, 20] on icon "close" at bounding box center [465, 17] width 9 height 9
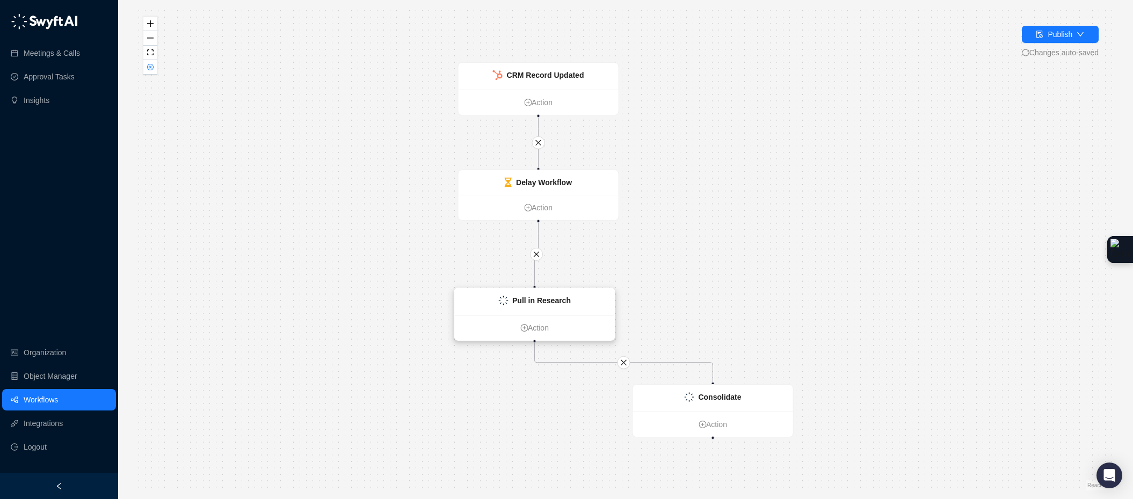
drag, startPoint x: 734, startPoint y: 280, endPoint x: 556, endPoint y: 291, distance: 178.6
click at [556, 291] on div "Pull in Research" at bounding box center [535, 301] width 160 height 27
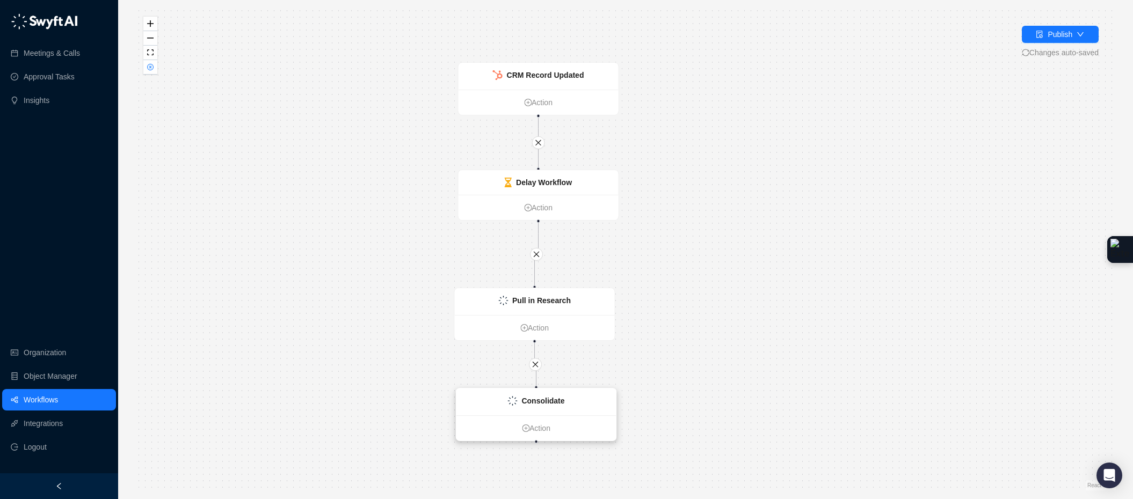
drag, startPoint x: 701, startPoint y: 392, endPoint x: 524, endPoint y: 396, distance: 176.7
click at [524, 396] on div "Consolidate" at bounding box center [542, 401] width 43 height 12
click at [155, 73] on button "button" at bounding box center [150, 67] width 14 height 14
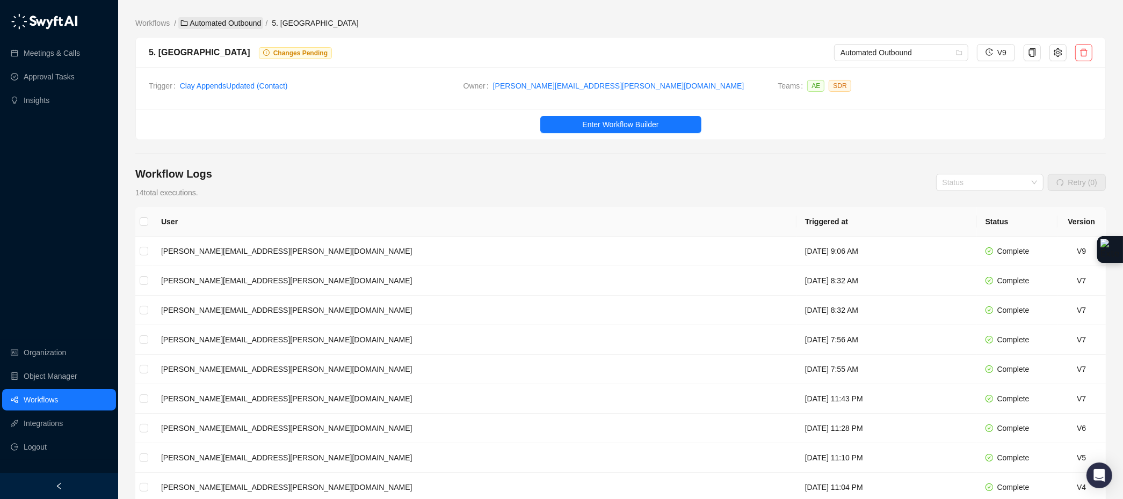
click at [239, 17] on link "Automated Outbound" at bounding box center [220, 23] width 85 height 12
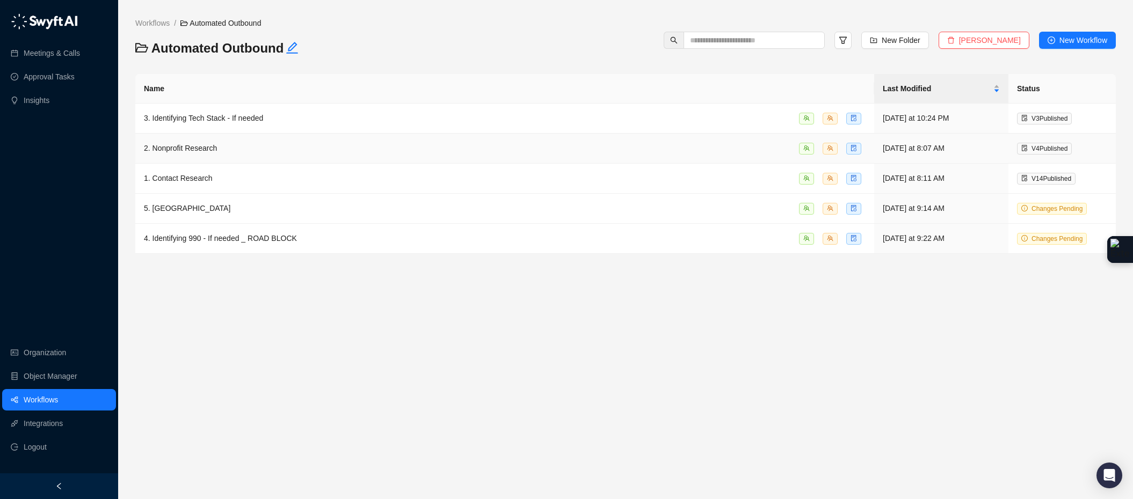
click at [210, 150] on span "2. Nonprofit Research" at bounding box center [180, 148] width 73 height 9
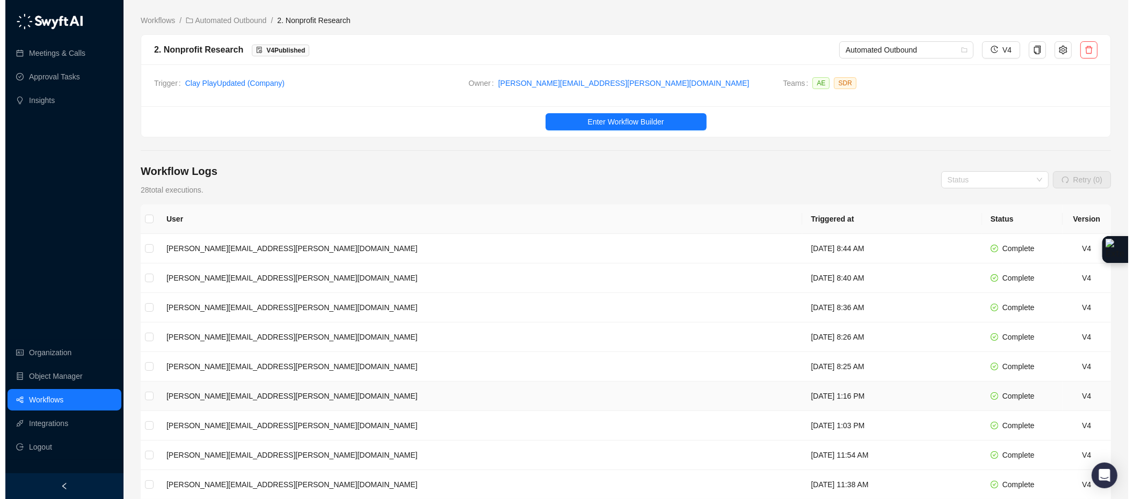
scroll to position [5, 0]
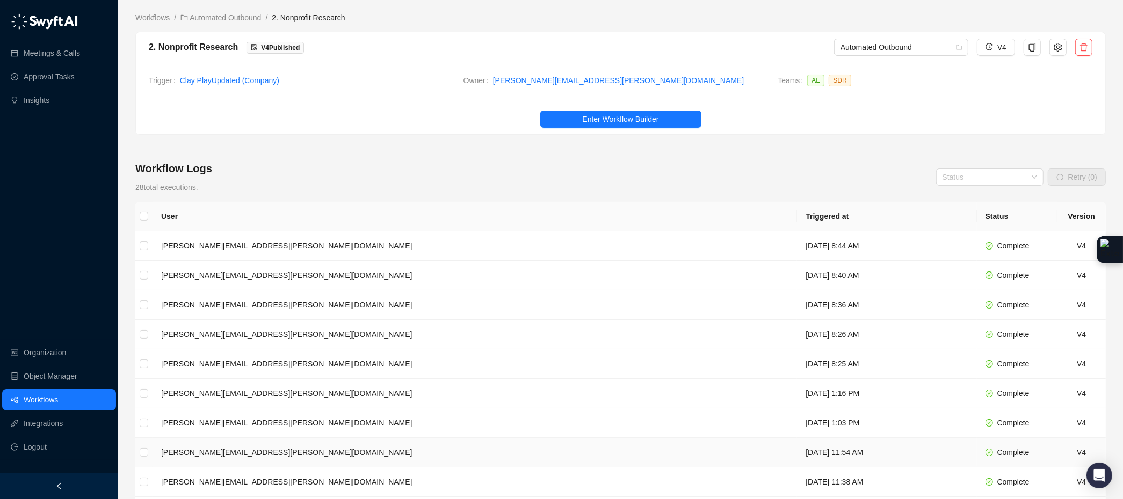
click at [797, 463] on td "Thursday, 08/28/25, 11:54 AM" at bounding box center [886, 453] width 179 height 30
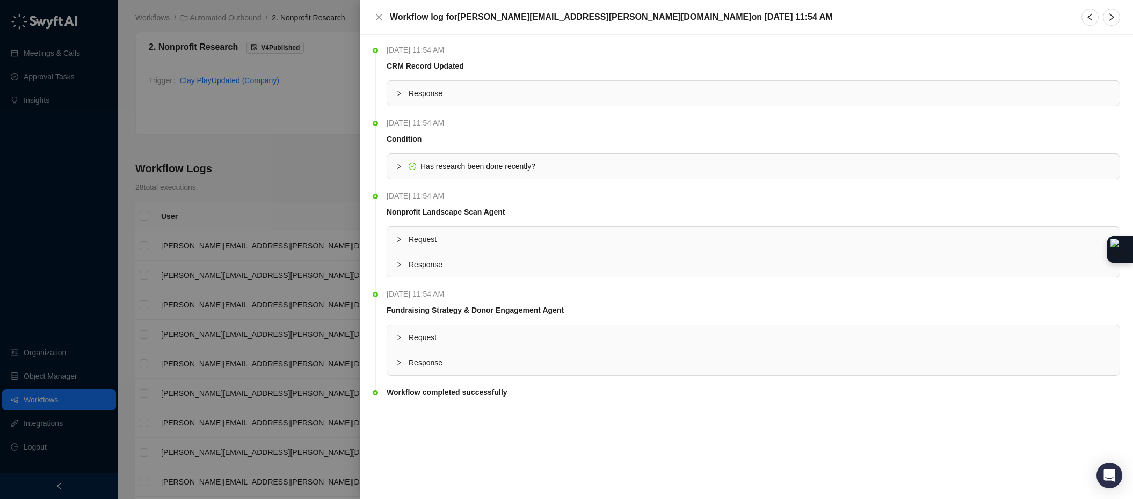
click at [396, 267] on icon "collapsed" at bounding box center [399, 264] width 6 height 6
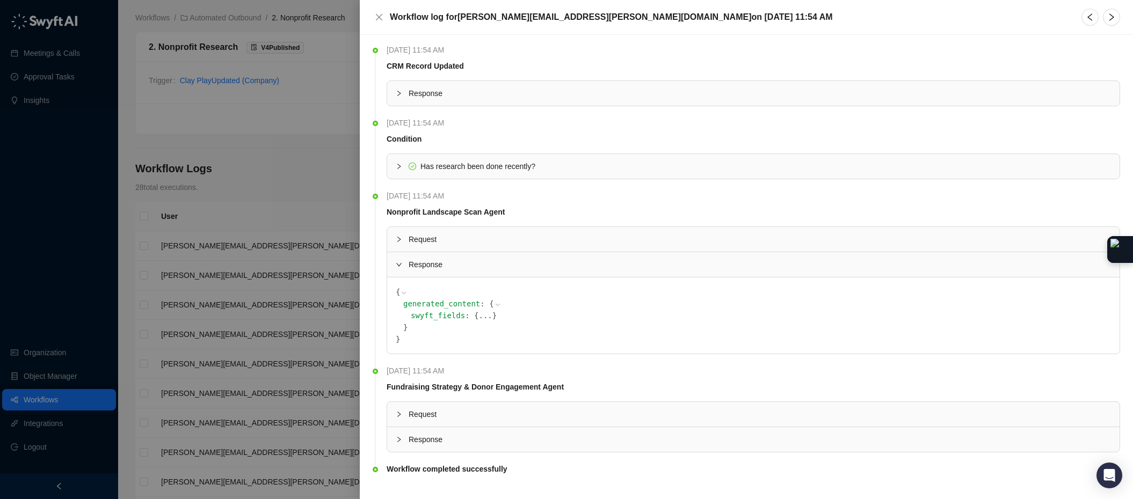
click at [483, 311] on button "..." at bounding box center [484, 316] width 13 height 12
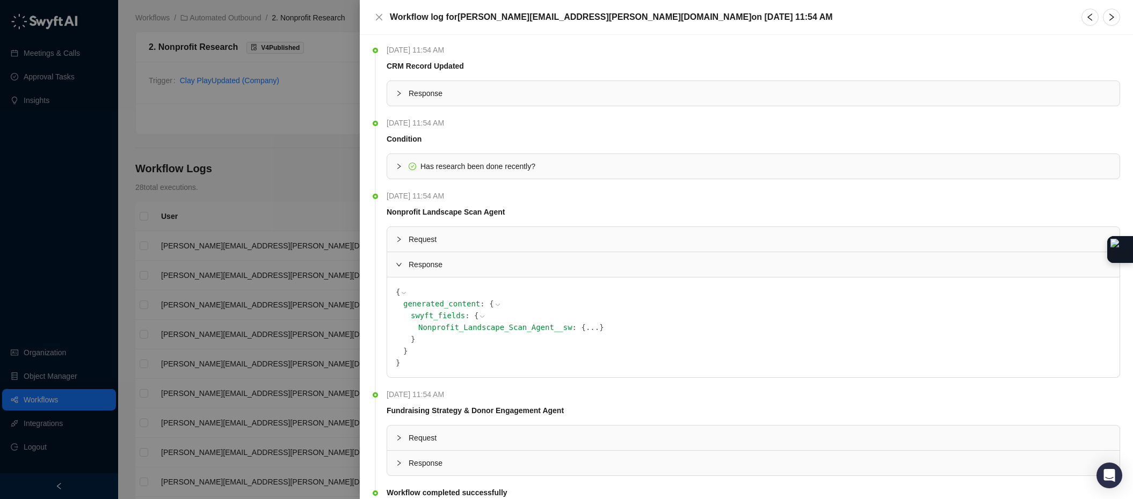
click at [587, 327] on button "..." at bounding box center [592, 328] width 13 height 12
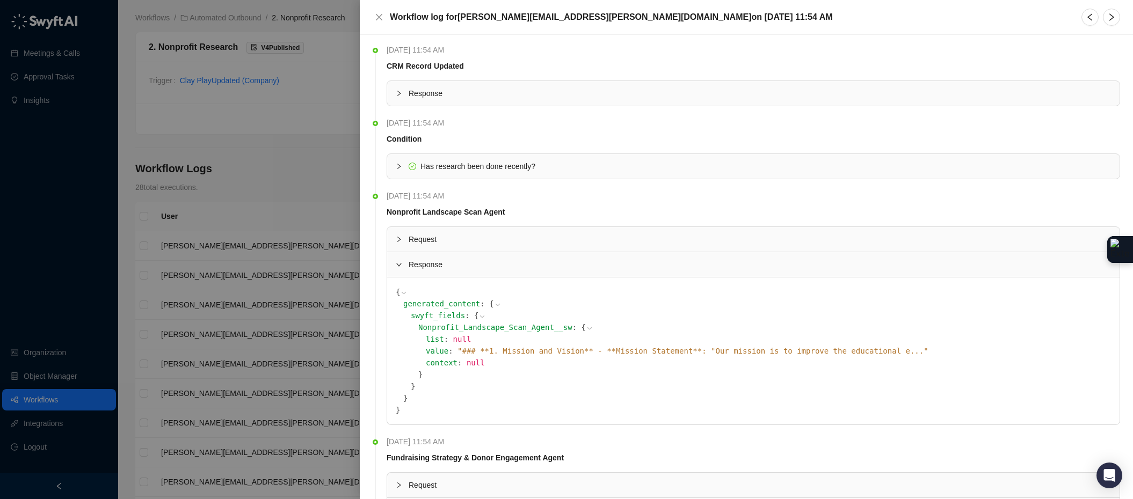
click at [684, 350] on span "" ### **1. Mission and Vision** - **Mission Statement**: "Our mission is to imp…" at bounding box center [692, 351] width 471 height 9
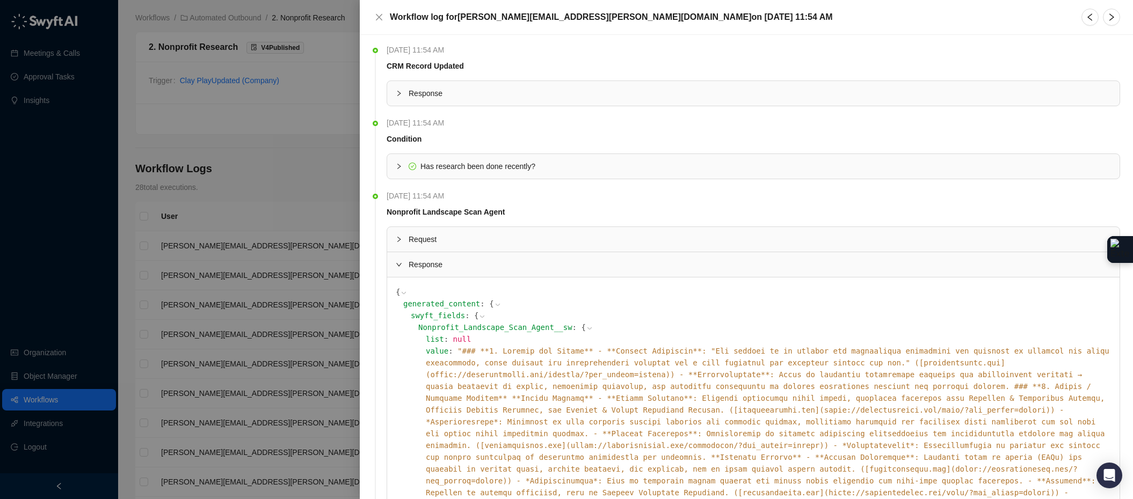
click at [399, 238] on icon "collapsed" at bounding box center [399, 239] width 6 height 6
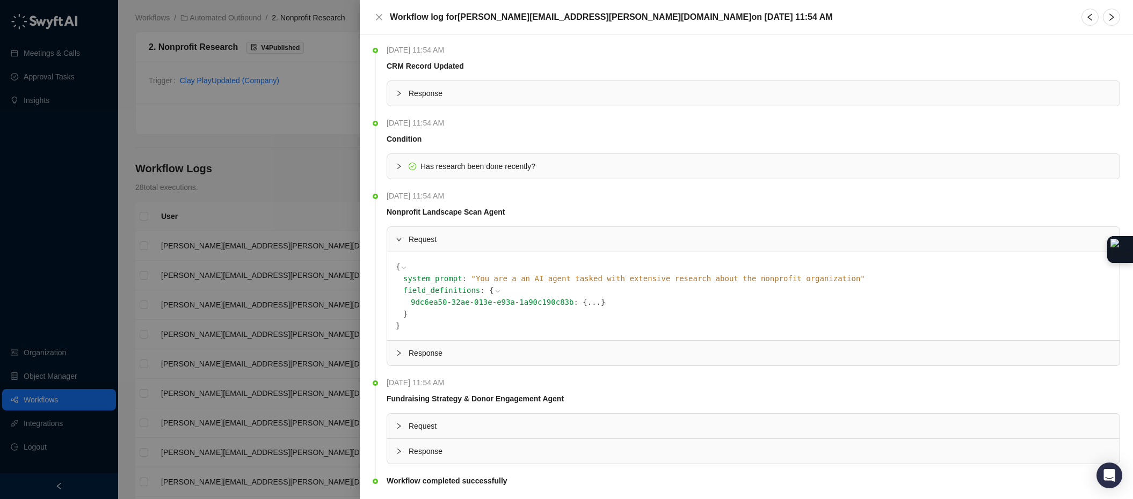
click at [601, 300] on span "}" at bounding box center [603, 302] width 4 height 9
click at [598, 301] on button "..." at bounding box center [593, 302] width 13 height 12
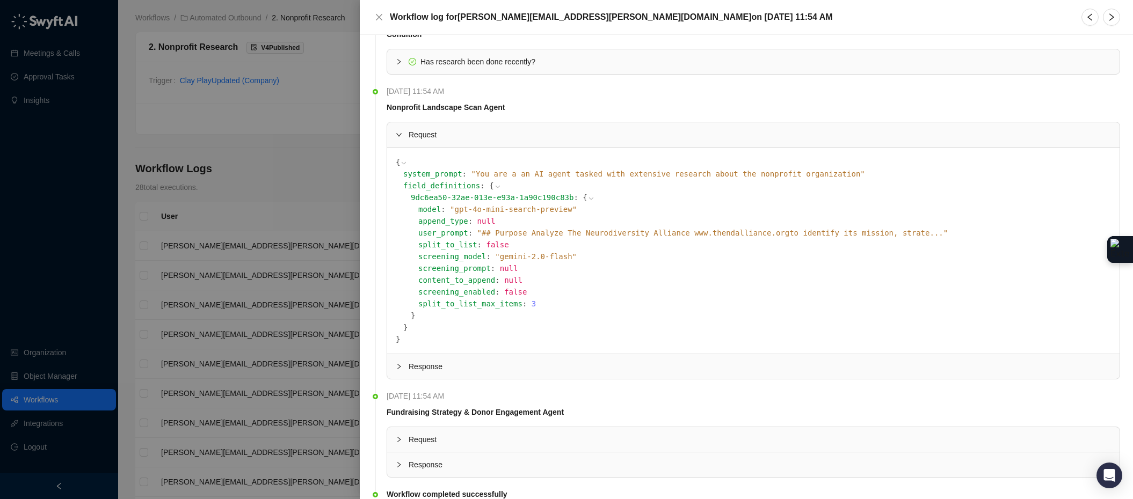
scroll to position [148, 0]
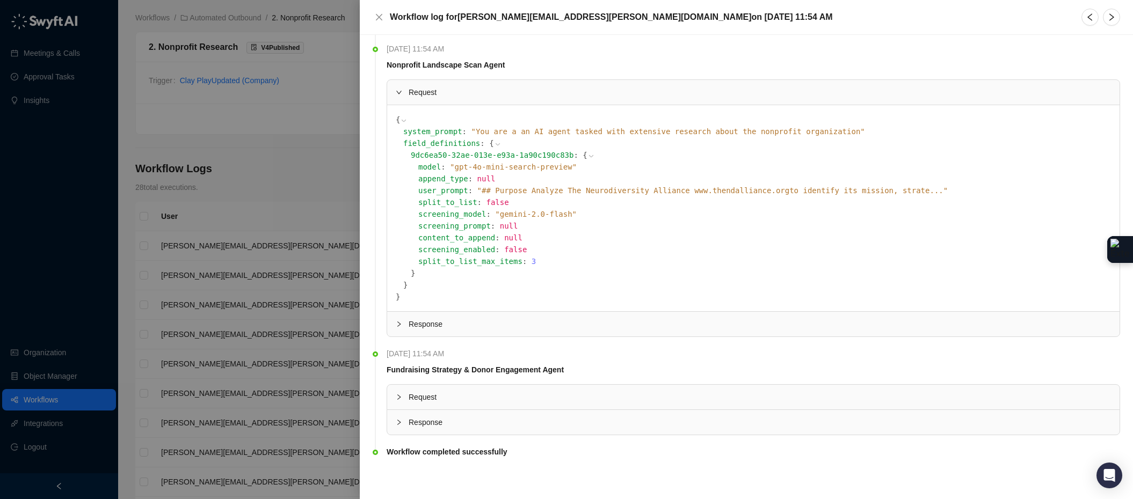
click at [399, 330] on div "Response" at bounding box center [753, 324] width 732 height 25
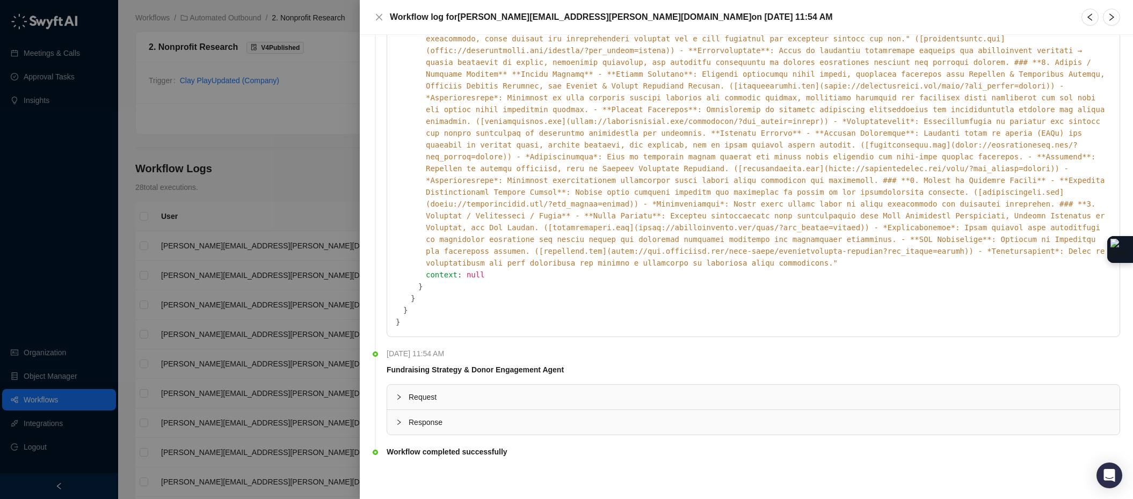
scroll to position [325, 0]
click at [397, 424] on icon "collapsed" at bounding box center [399, 422] width 6 height 6
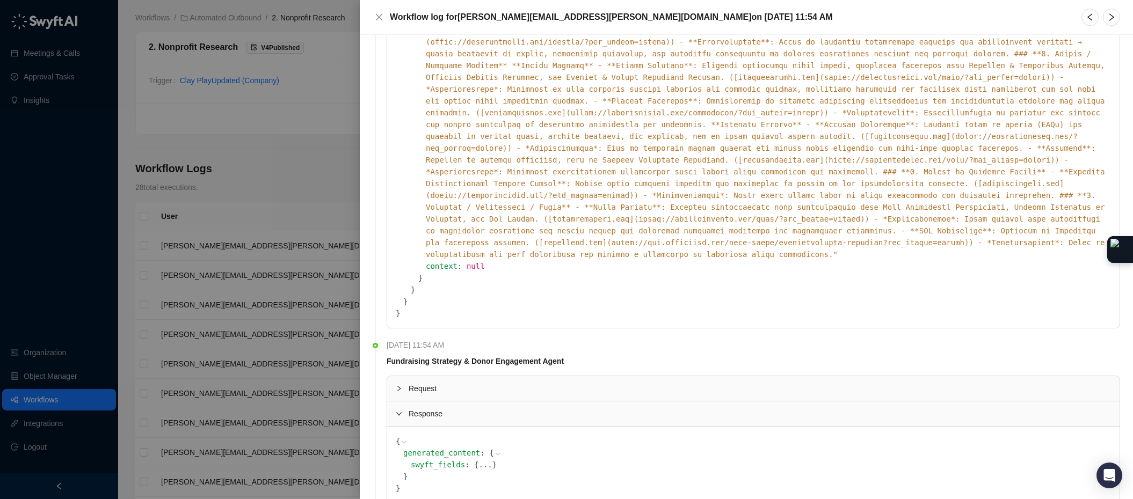
scroll to position [402, 0]
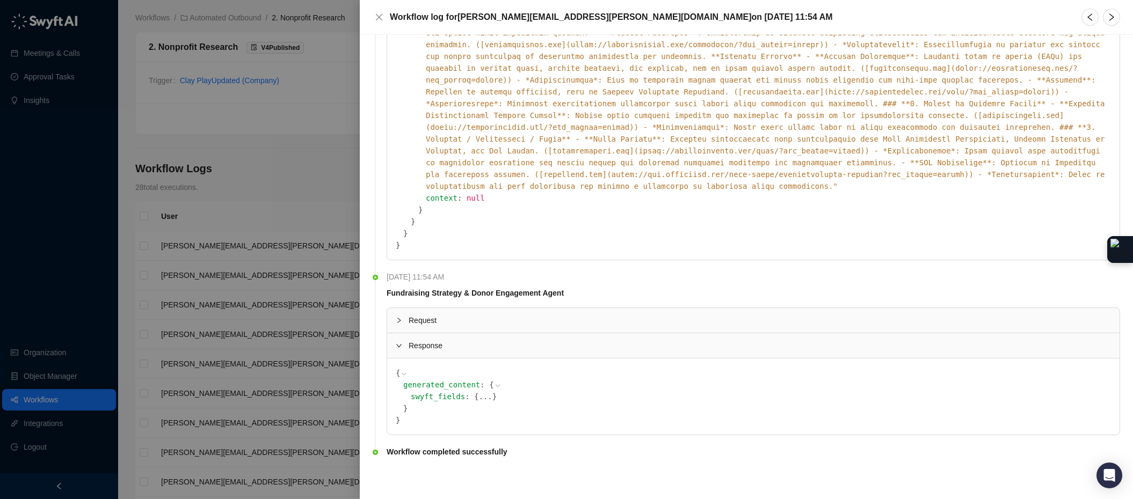
click at [489, 394] on button "..." at bounding box center [484, 397] width 13 height 12
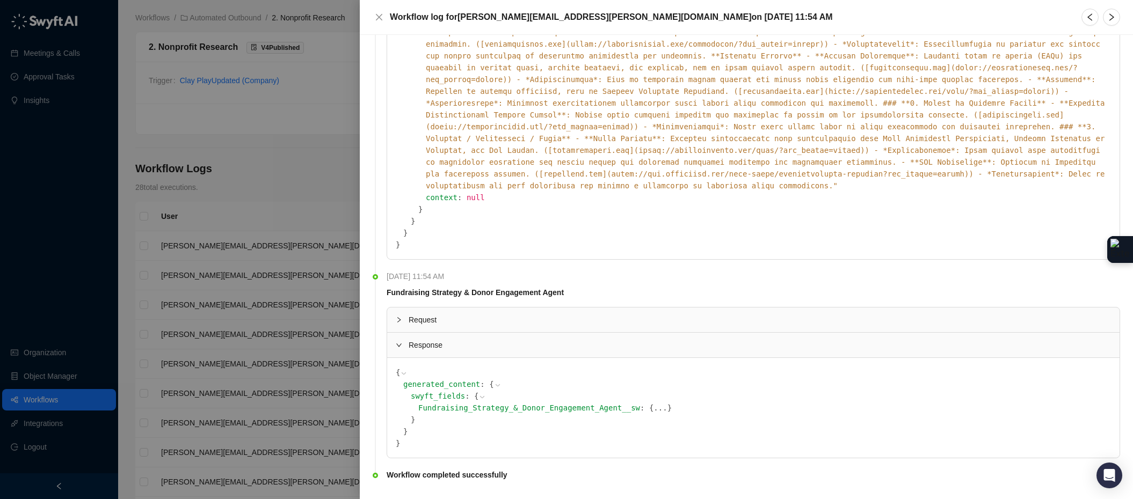
click at [660, 405] on button "..." at bounding box center [659, 408] width 13 height 12
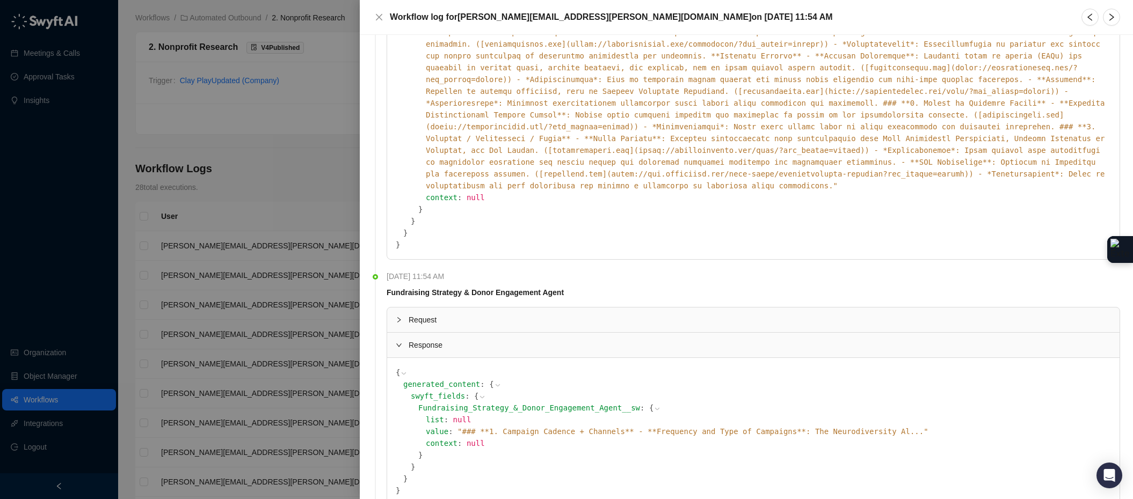
click at [678, 436] on span "" ### **1. Campaign Cadence + Channels** - **Frequency and Type of Campaigns**:…" at bounding box center [692, 431] width 471 height 9
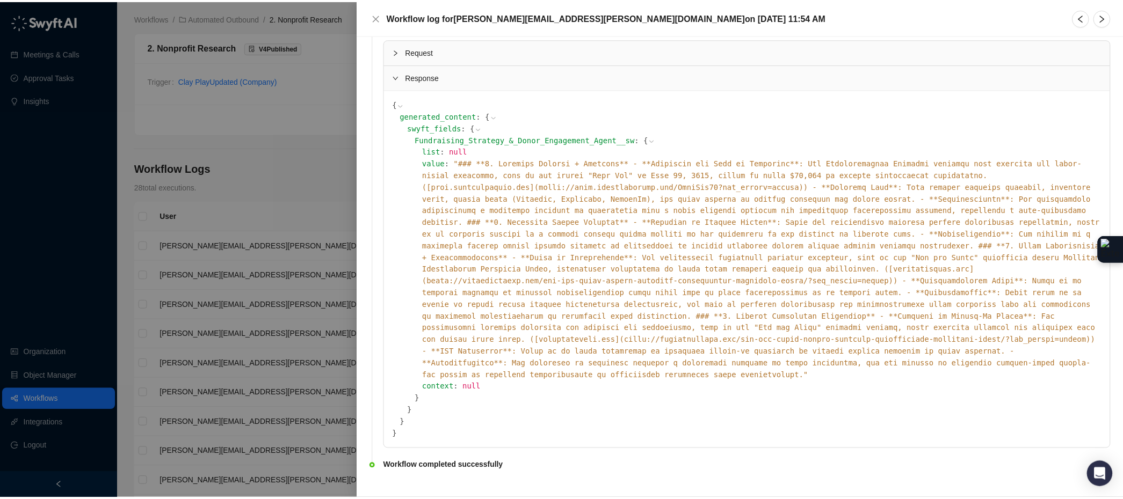
scroll to position [686, 0]
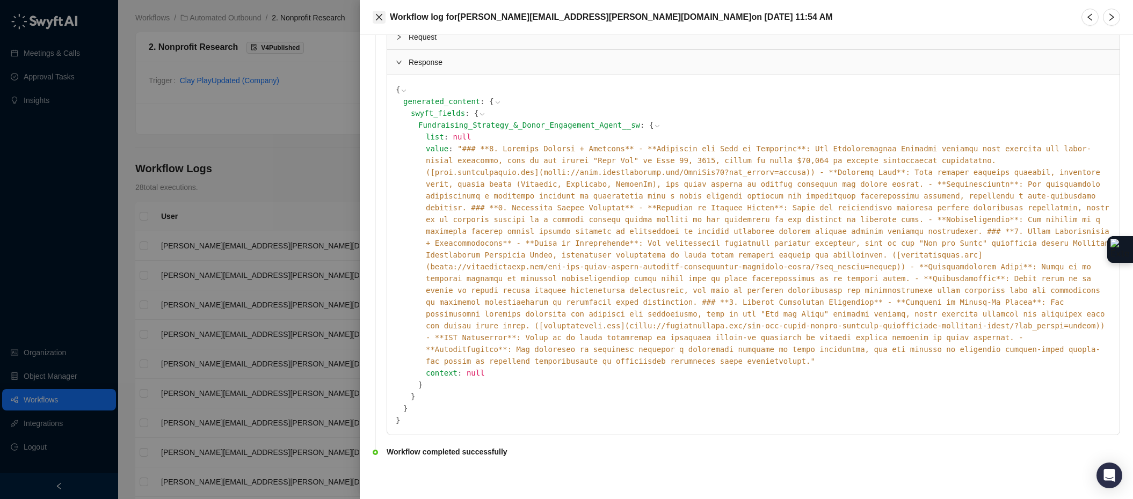
click at [377, 20] on icon "close" at bounding box center [379, 17] width 9 height 9
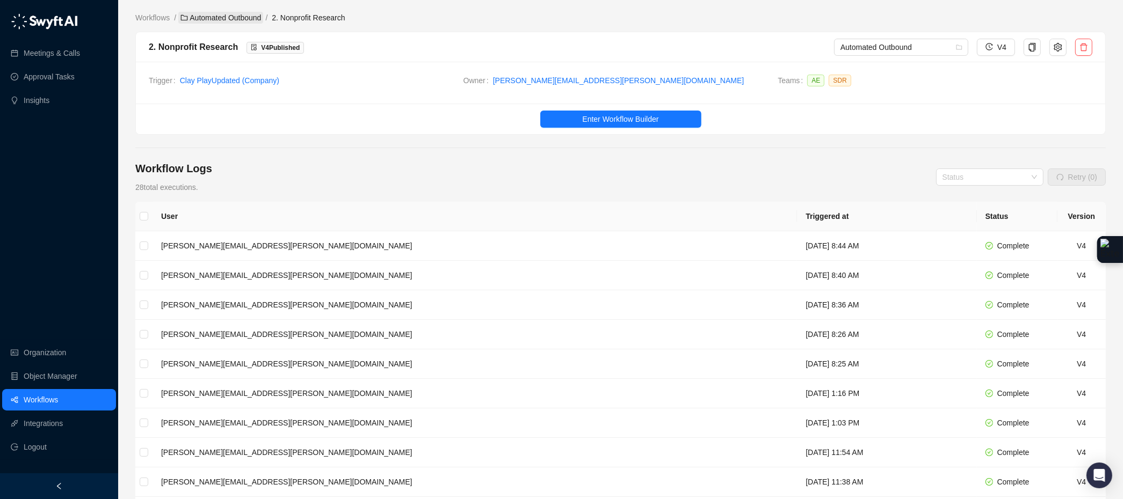
click at [246, 17] on link "Automated Outbound" at bounding box center [220, 18] width 85 height 12
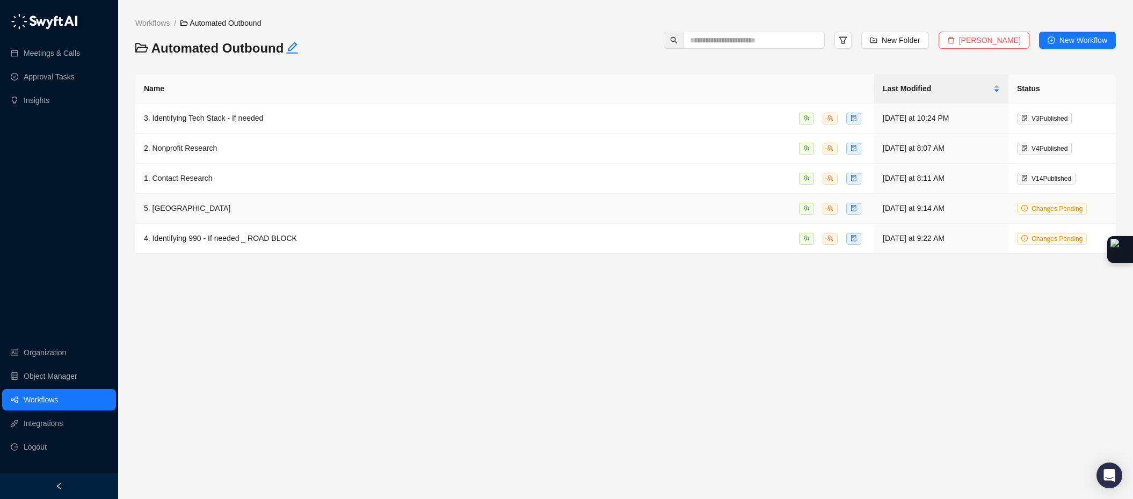
click at [253, 208] on div "5. Combining _ ROAD BLOCK" at bounding box center [505, 208] width 722 height 12
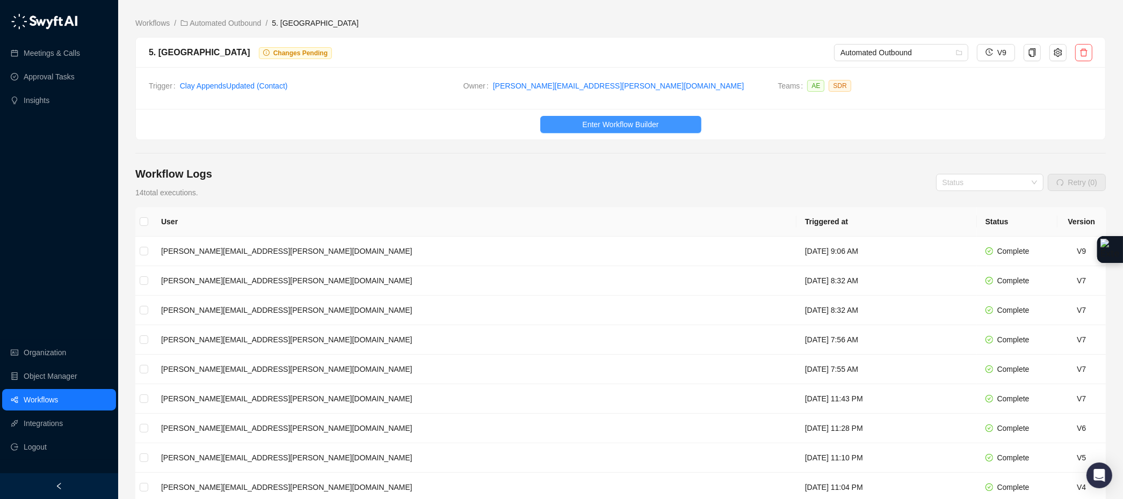
click at [619, 127] on span "Enter Workflow Builder" at bounding box center [620, 125] width 76 height 12
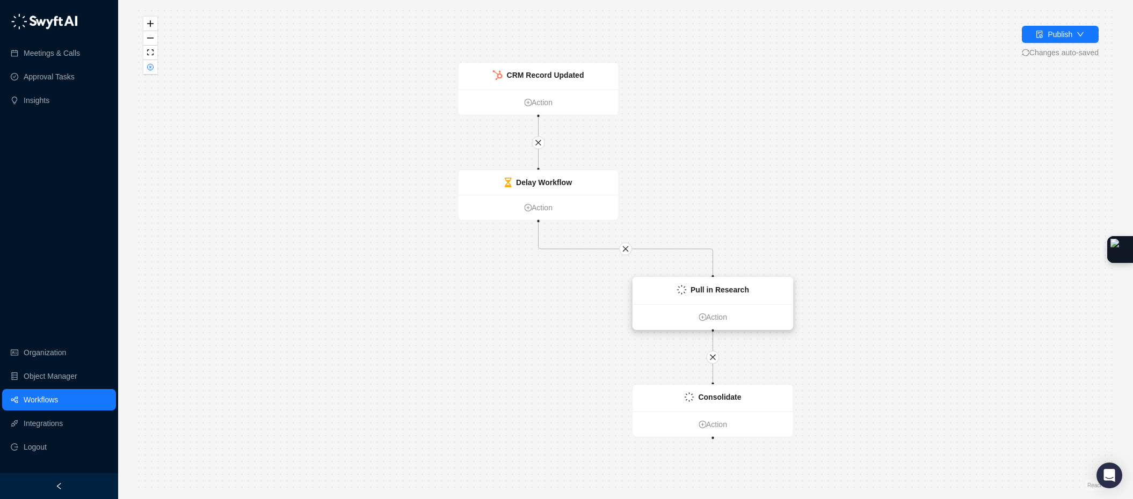
click at [732, 287] on strong "Pull in Research" at bounding box center [720, 290] width 59 height 9
click at [757, 287] on div "Pull in Research" at bounding box center [714, 291] width 160 height 27
click at [768, 287] on div "Pull in Research" at bounding box center [714, 290] width 160 height 27
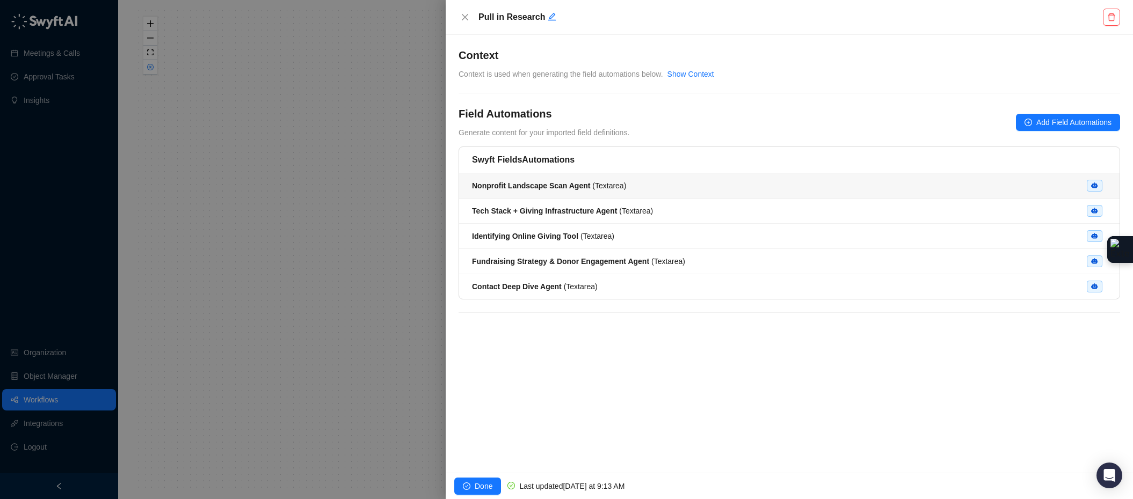
click at [559, 190] on strong "Nonprofit Landscape Scan Agent" at bounding box center [531, 185] width 118 height 9
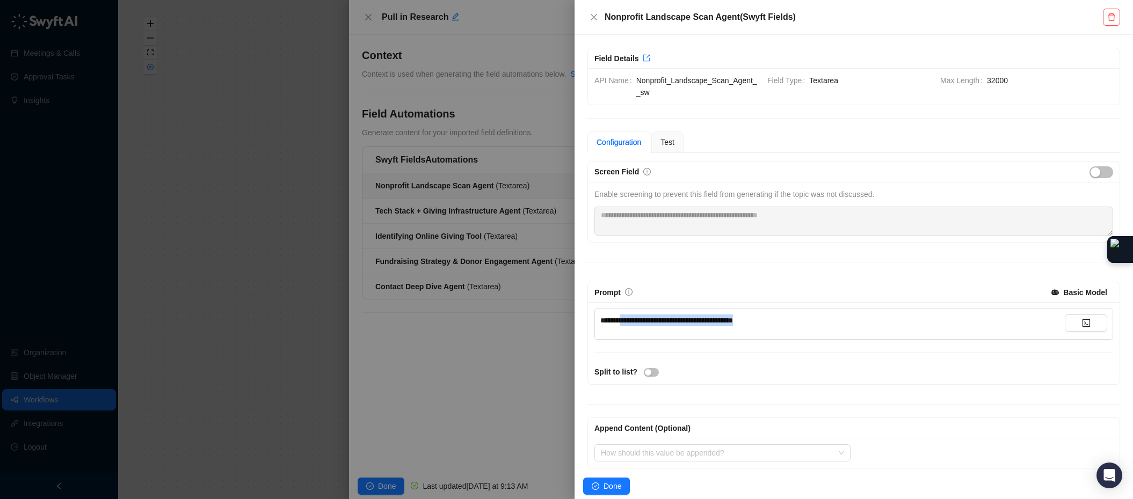
drag, startPoint x: 773, startPoint y: 323, endPoint x: 626, endPoint y: 319, distance: 146.6
click at [626, 319] on div "**********" at bounding box center [832, 321] width 464 height 12
click at [611, 490] on span "Done" at bounding box center [613, 487] width 18 height 12
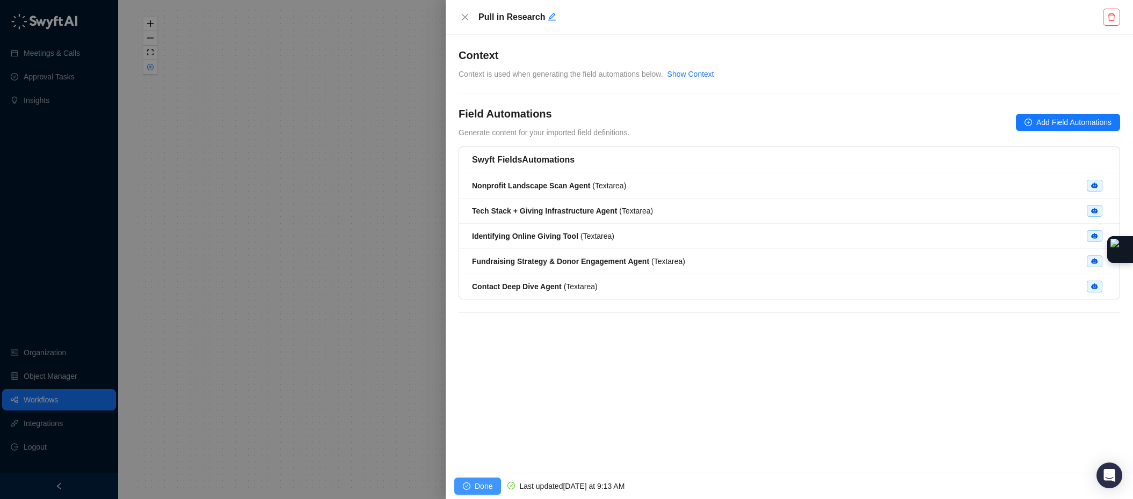
click at [480, 483] on span "Done" at bounding box center [484, 487] width 18 height 12
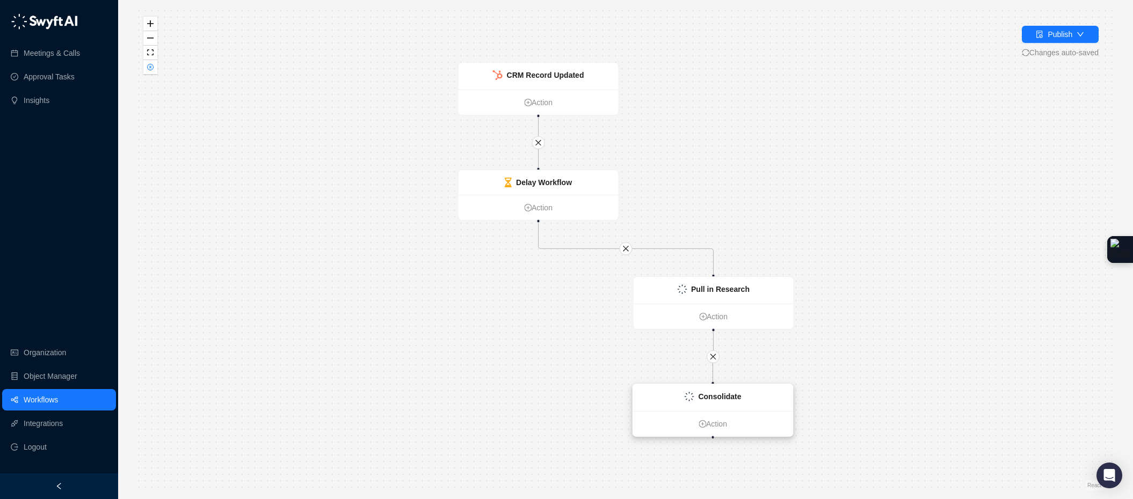
click at [769, 390] on div "Consolidate" at bounding box center [713, 397] width 160 height 27
click at [745, 406] on div "Consolidate" at bounding box center [713, 397] width 160 height 27
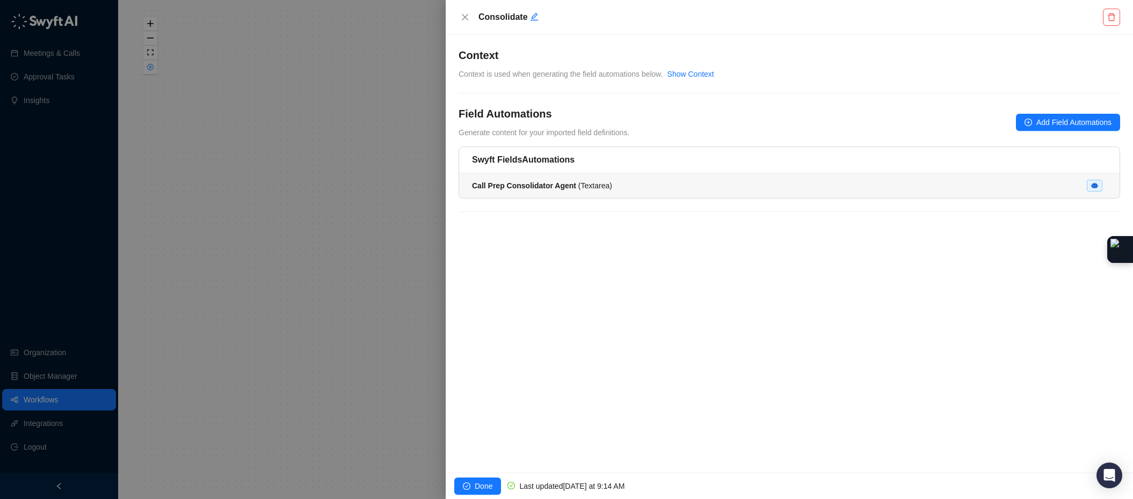
click at [575, 185] on strong "Call Prep Consolidator Agent" at bounding box center [524, 185] width 104 height 9
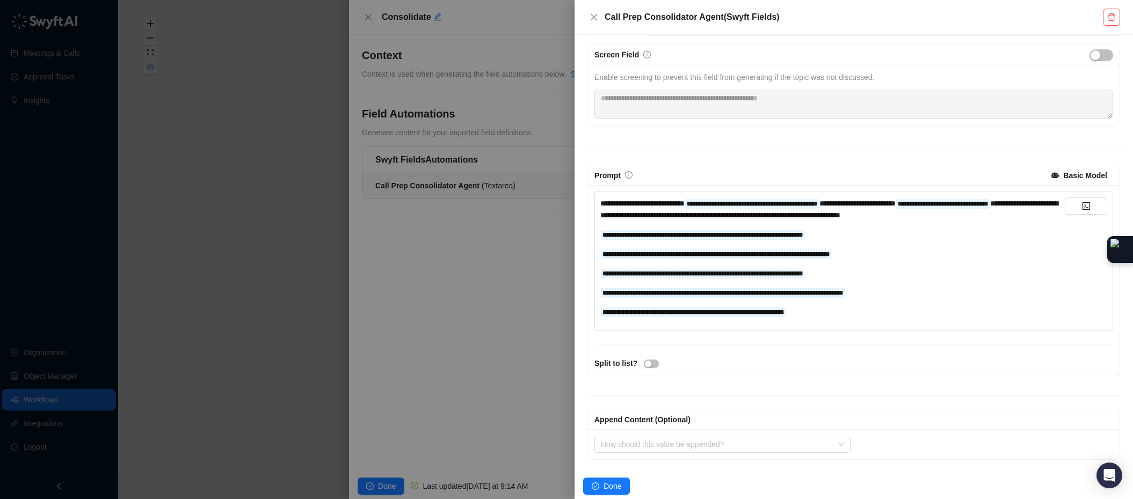
scroll to position [128, 0]
click at [360, 5] on div at bounding box center [566, 249] width 1133 height 499
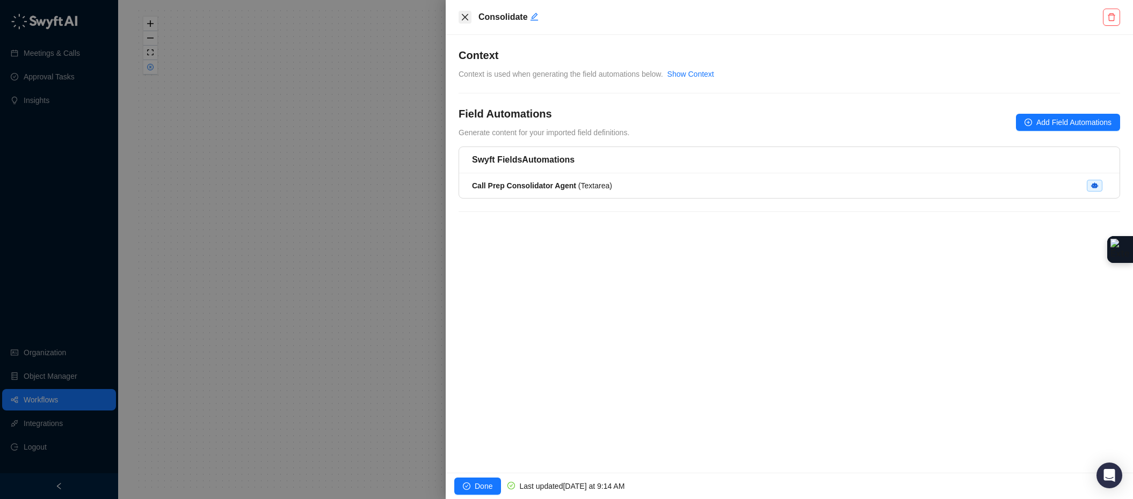
click at [467, 13] on icon "close" at bounding box center [465, 17] width 9 height 9
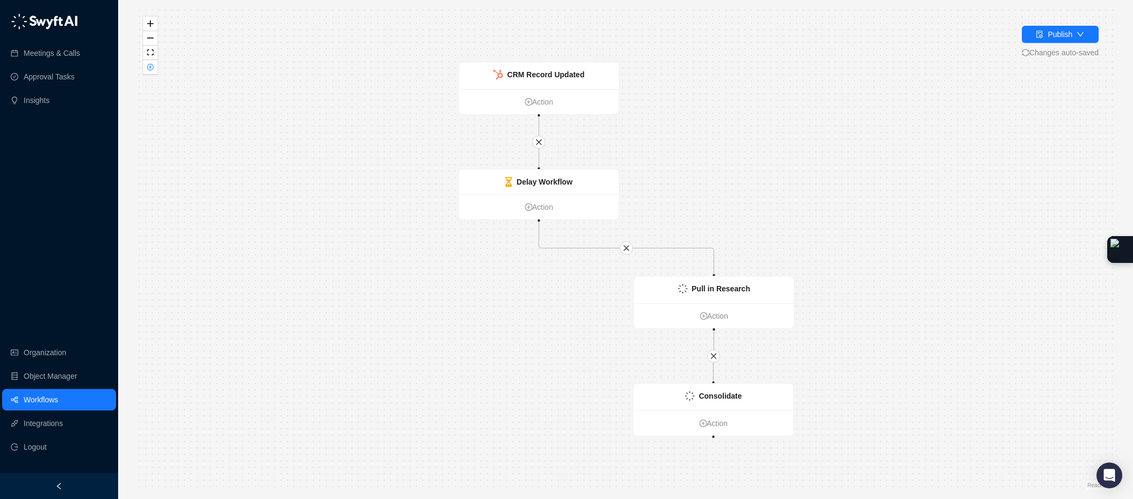
click at [159, 68] on div "CRM Record Updated Action Delay Workflow Action Pull in Research Action Consoli…" at bounding box center [625, 250] width 980 height 482
click at [156, 69] on button "button" at bounding box center [150, 67] width 14 height 14
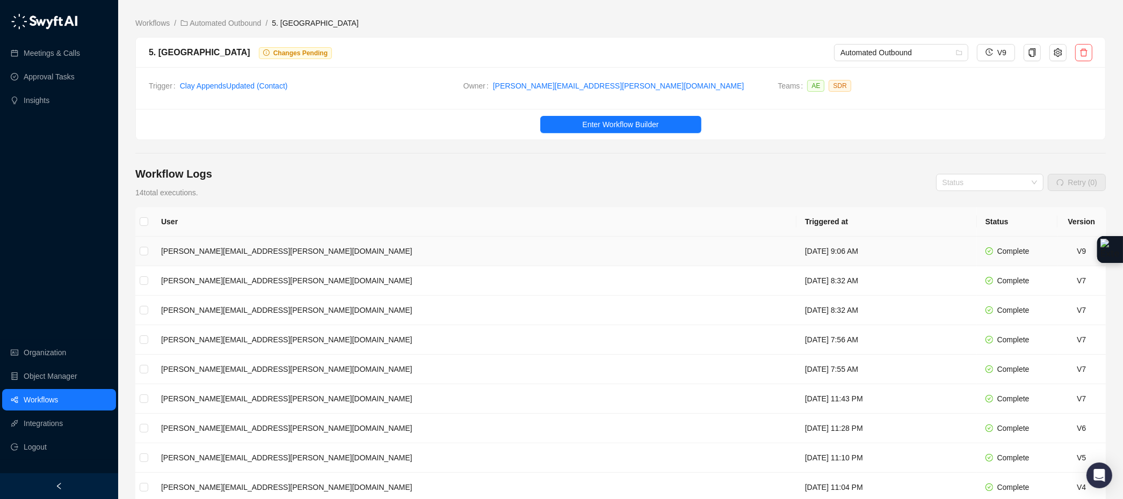
click at [404, 255] on td "emily.beck@virtuous.org" at bounding box center [474, 252] width 644 height 30
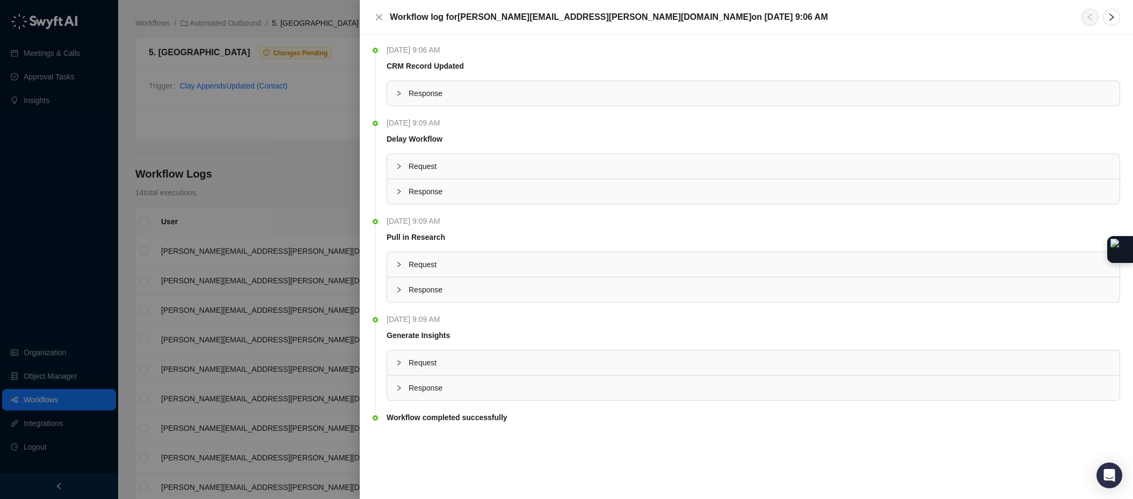
click at [396, 391] on icon "collapsed" at bounding box center [399, 388] width 6 height 6
click at [487, 438] on button "..." at bounding box center [484, 439] width 13 height 12
click at [585, 453] on button "..." at bounding box center [583, 451] width 13 height 12
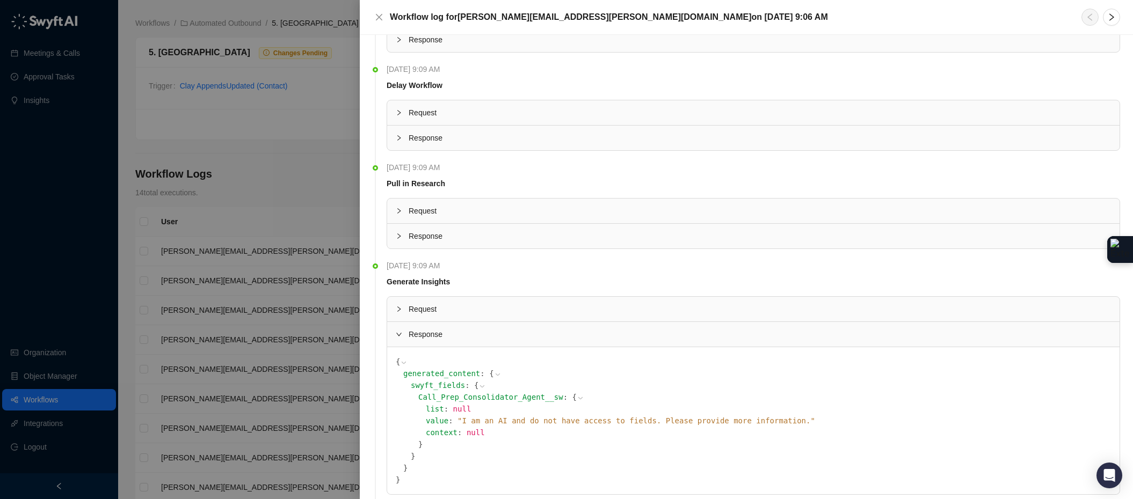
scroll to position [54, 0]
click at [381, 21] on button "Close" at bounding box center [379, 17] width 13 height 13
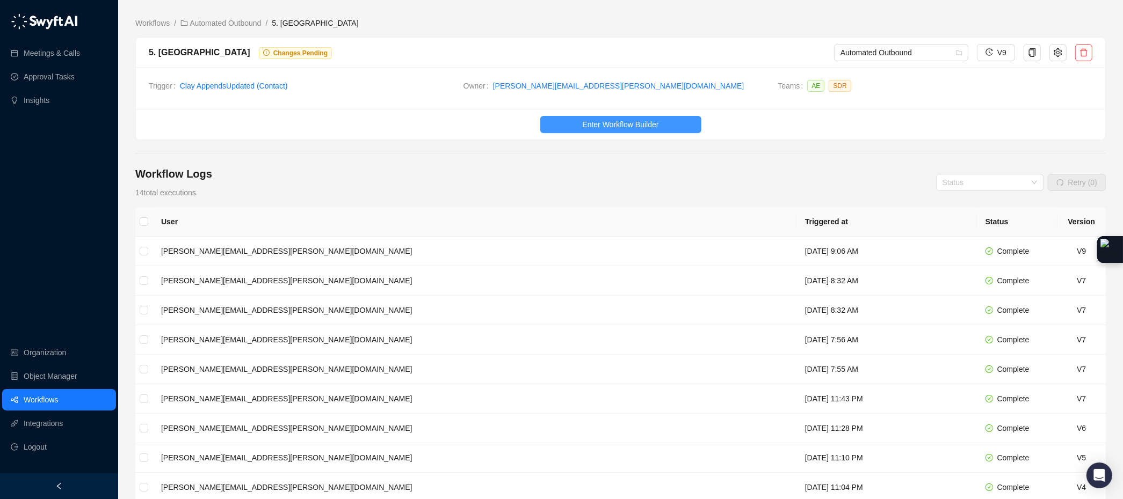
click at [589, 116] on button "Enter Workflow Builder" at bounding box center [620, 124] width 161 height 17
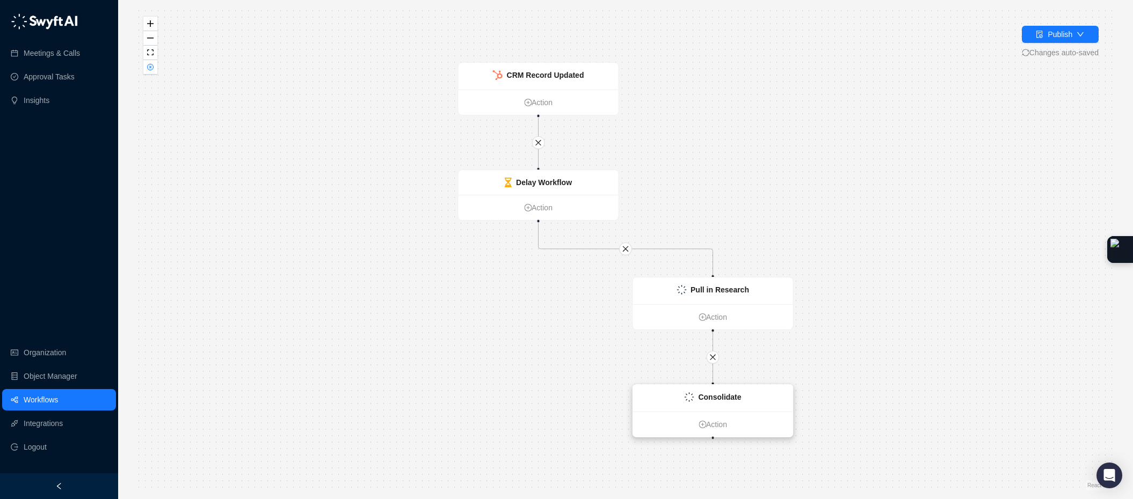
click at [754, 390] on div "Consolidate" at bounding box center [713, 398] width 160 height 27
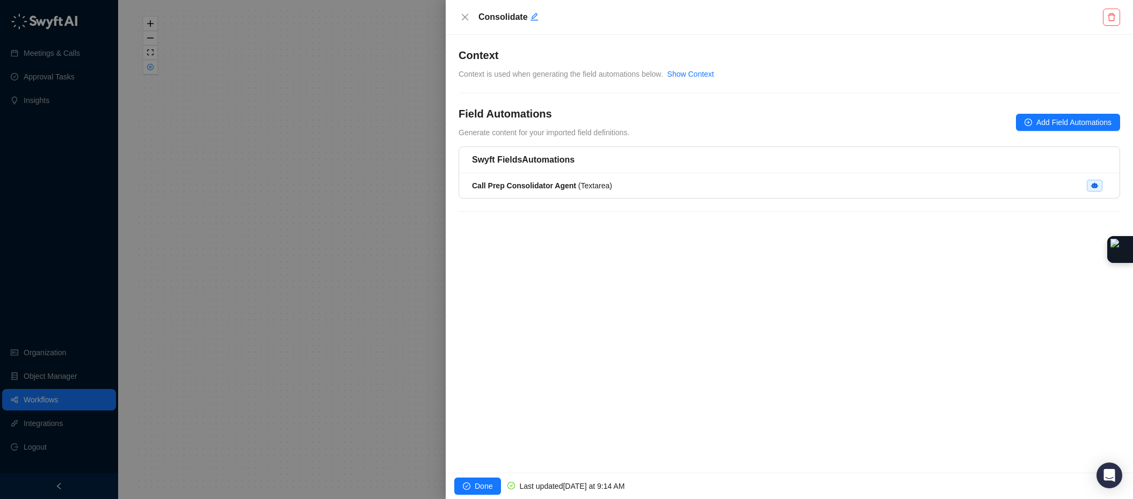
click at [436, 224] on div at bounding box center [566, 249] width 1133 height 499
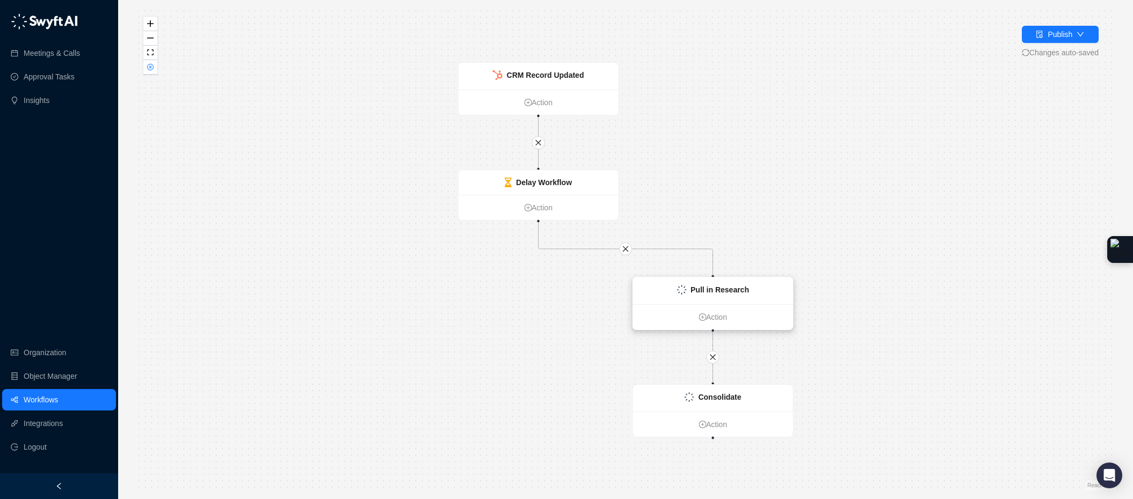
click at [767, 294] on div "Pull in Research" at bounding box center [713, 291] width 160 height 27
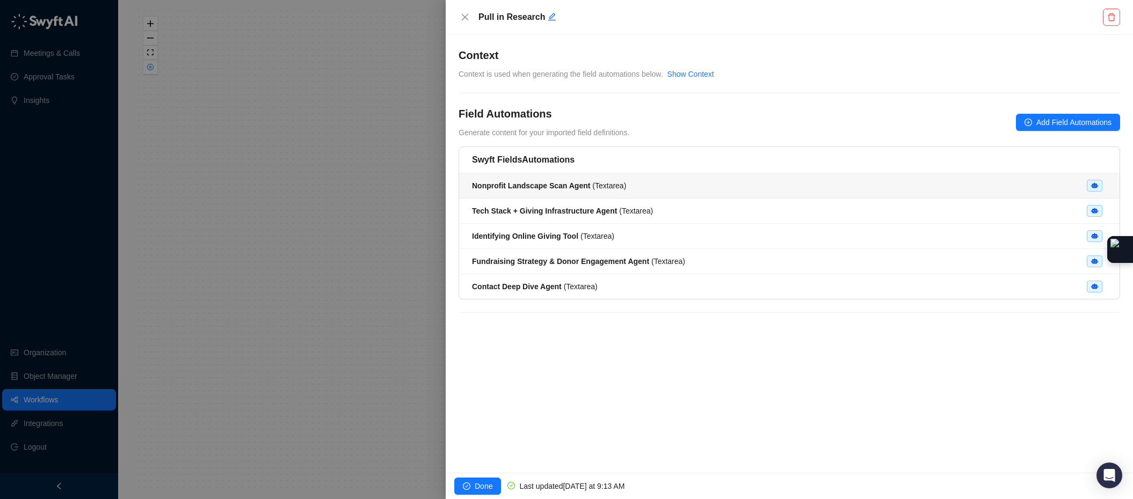
click at [682, 181] on div "Nonprofit Landscape Scan Agent ( Textarea )" at bounding box center [789, 186] width 635 height 12
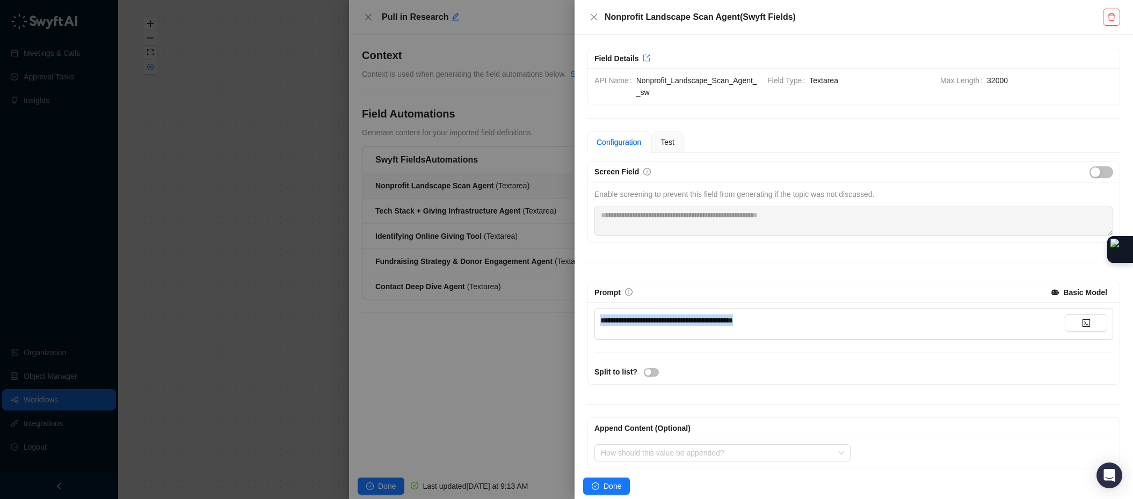
drag, startPoint x: 772, startPoint y: 319, endPoint x: 563, endPoint y: 316, distance: 209.4
click at [562, 316] on div "**********" at bounding box center [566, 249] width 1133 height 499
drag, startPoint x: 769, startPoint y: 323, endPoint x: 624, endPoint y: 312, distance: 144.8
click at [627, 315] on div "**********" at bounding box center [853, 324] width 519 height 31
click at [691, 322] on span "**********" at bounding box center [662, 321] width 125 height 8
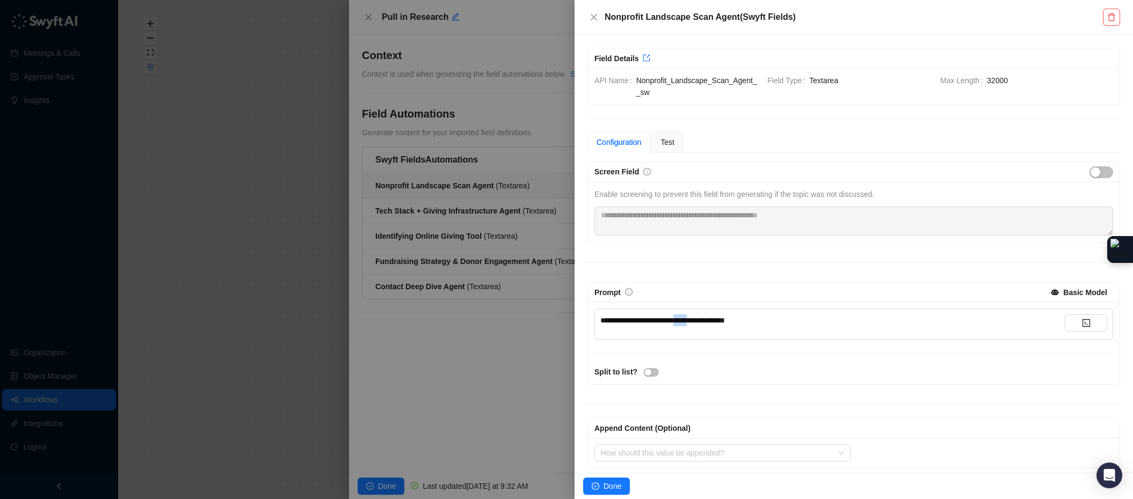
click at [691, 322] on span "**********" at bounding box center [662, 321] width 125 height 8
click at [775, 321] on div "**********" at bounding box center [832, 321] width 464 height 12
click at [612, 484] on span "Done" at bounding box center [613, 487] width 18 height 12
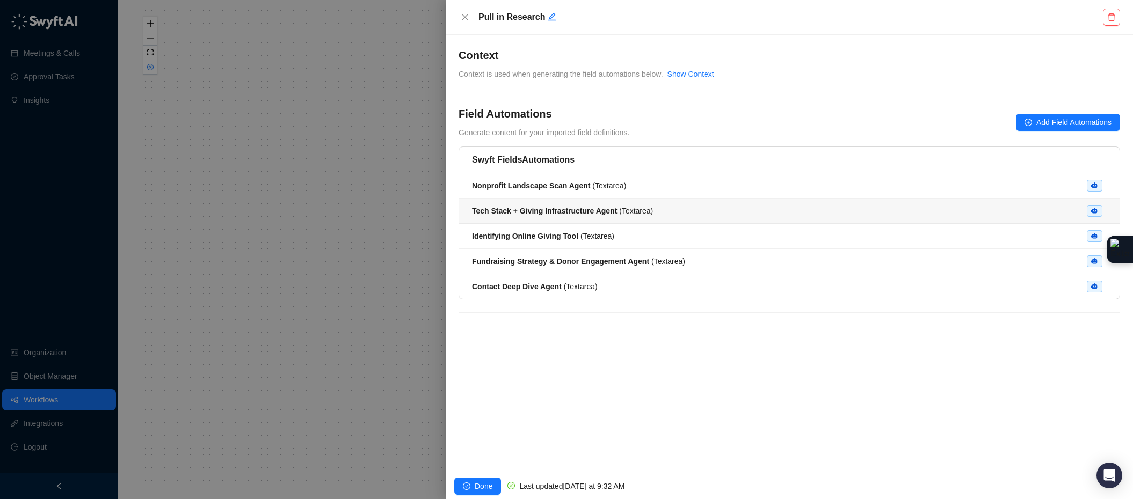
click at [611, 212] on strong "Tech Stack + Giving Infrastructure Agent" at bounding box center [544, 211] width 145 height 9
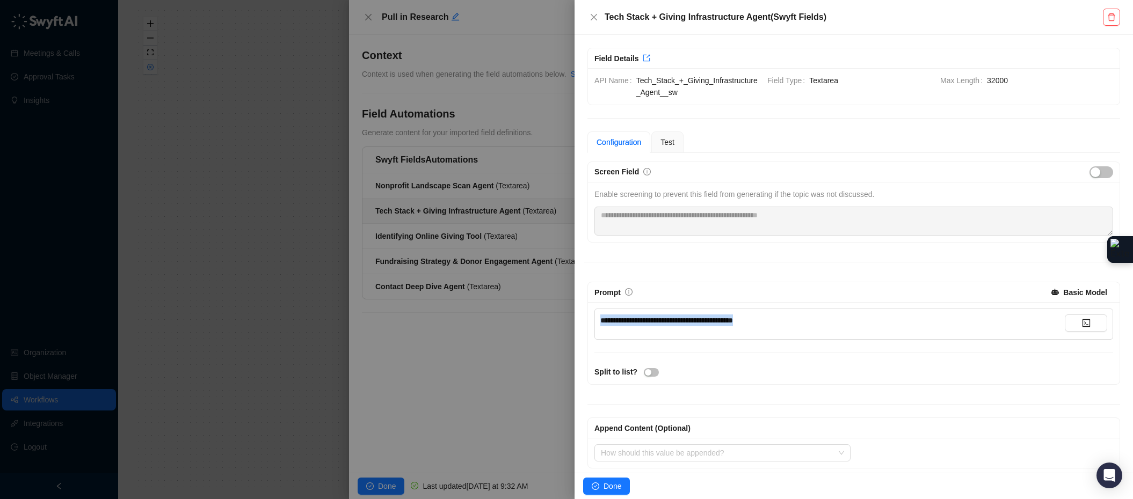
drag, startPoint x: 784, startPoint y: 319, endPoint x: 572, endPoint y: 318, distance: 211.6
click at [572, 318] on div "**********" at bounding box center [566, 249] width 1133 height 499
click at [613, 488] on span "Done" at bounding box center [613, 487] width 18 height 12
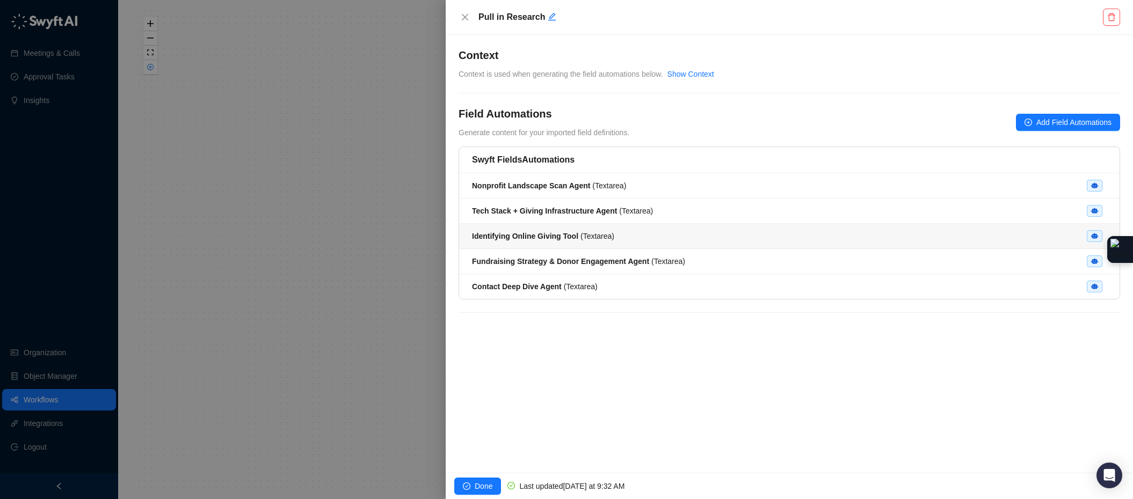
click at [604, 236] on span "Identifying Online Giving Tool ( Textarea )" at bounding box center [543, 236] width 142 height 9
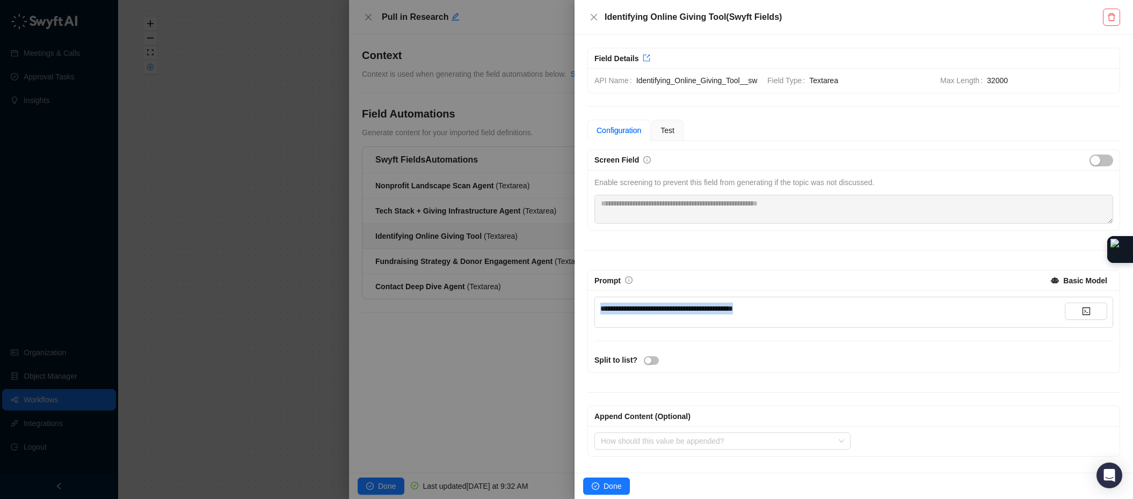
drag, startPoint x: 546, startPoint y: 318, endPoint x: 535, endPoint y: 315, distance: 10.5
click at [535, 315] on div "**********" at bounding box center [566, 249] width 1133 height 499
click at [616, 485] on span "Done" at bounding box center [613, 487] width 18 height 12
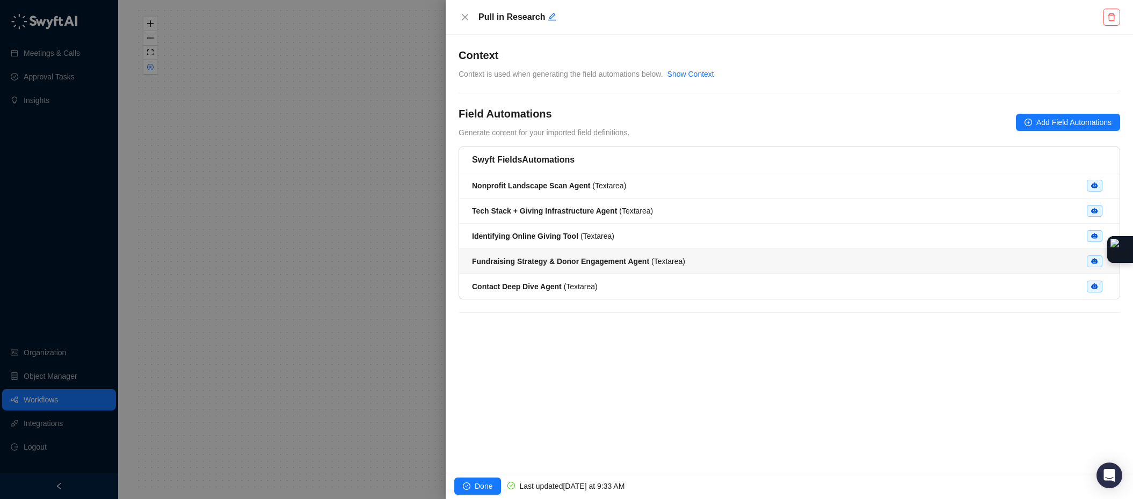
click at [604, 272] on li "Fundraising Strategy & Donor Engagement Agent ( Textarea )" at bounding box center [789, 261] width 660 height 25
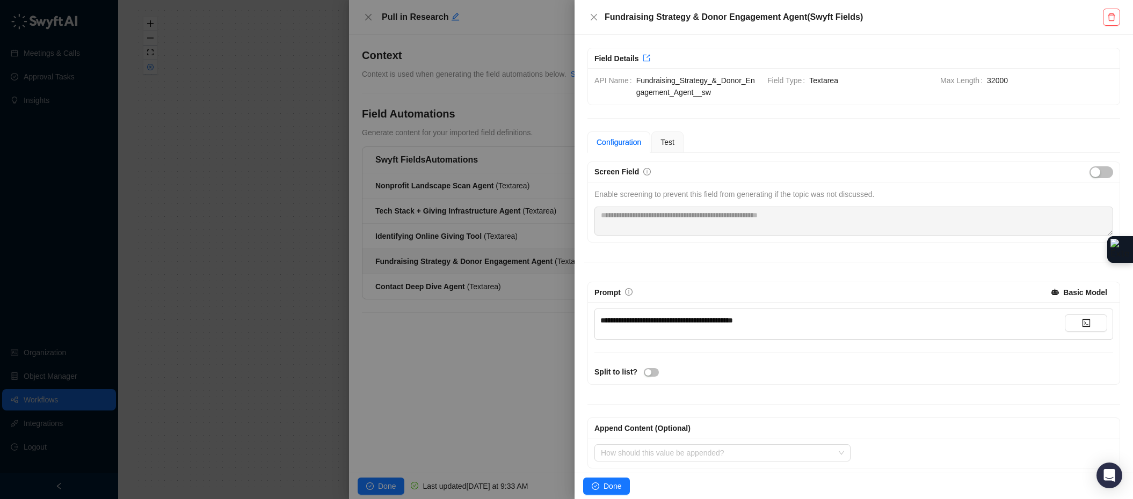
click at [658, 321] on span "**********" at bounding box center [666, 321] width 133 height 8
click at [608, 492] on span "Done" at bounding box center [613, 487] width 18 height 12
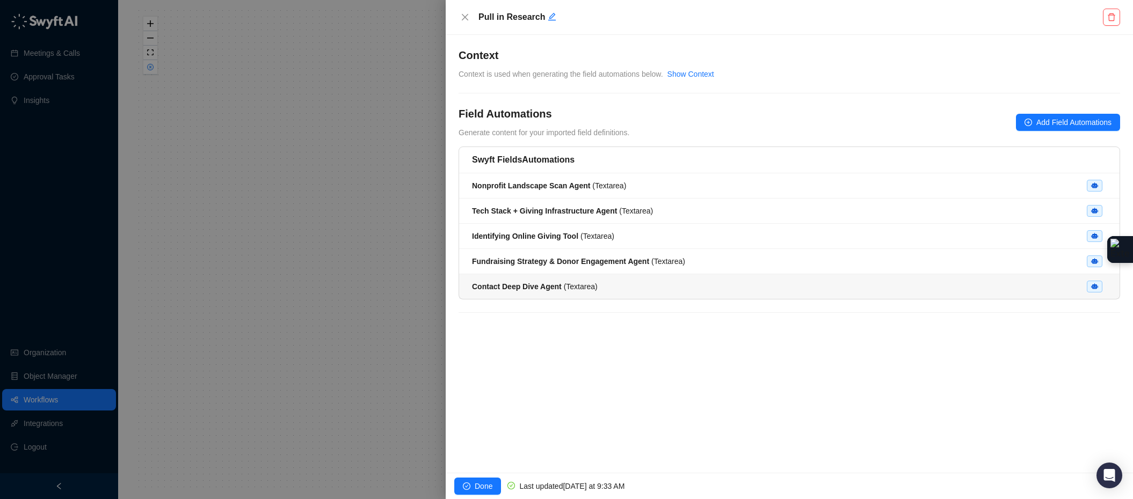
click at [548, 286] on strong "Contact Deep Dive Agent" at bounding box center [517, 286] width 90 height 9
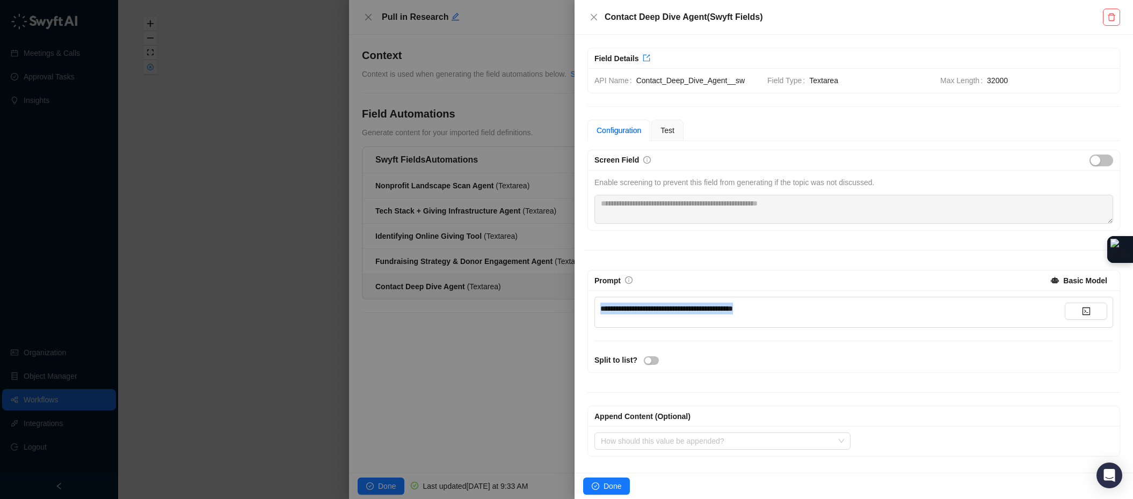
drag, startPoint x: 710, startPoint y: 314, endPoint x: 375, endPoint y: 306, distance: 335.7
click at [379, 307] on div "**********" at bounding box center [566, 249] width 1133 height 499
click at [604, 492] on button "Done" at bounding box center [606, 486] width 47 height 17
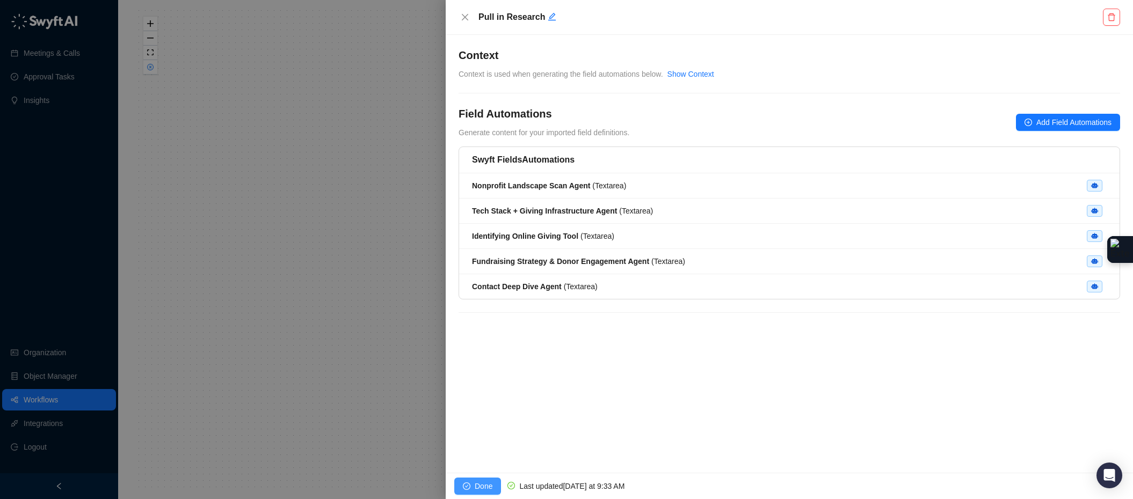
click at [473, 487] on button "Done" at bounding box center [477, 486] width 47 height 17
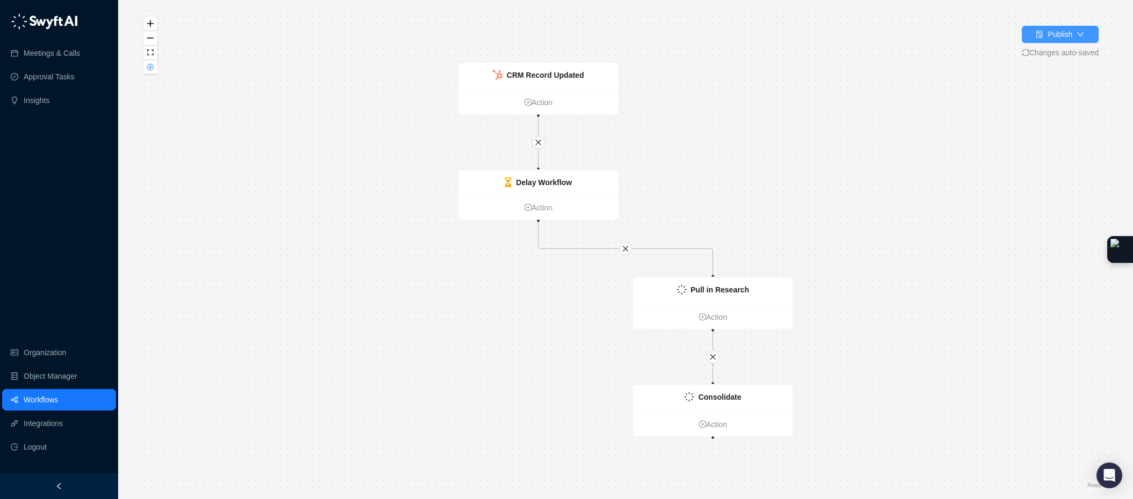
click at [1025, 35] on div "Publish" at bounding box center [1060, 34] width 25 height 12
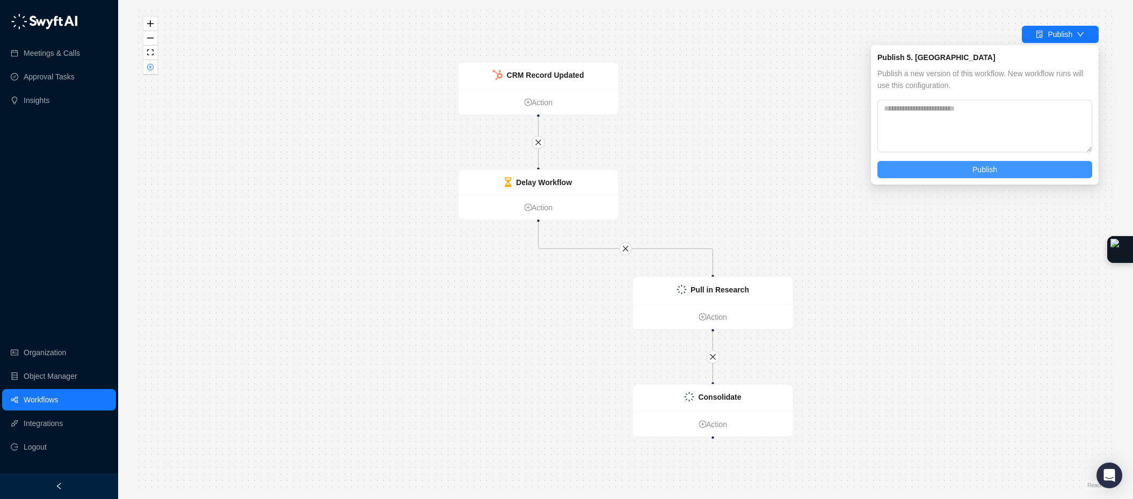
click at [1007, 162] on button "Publish" at bounding box center [984, 169] width 215 height 17
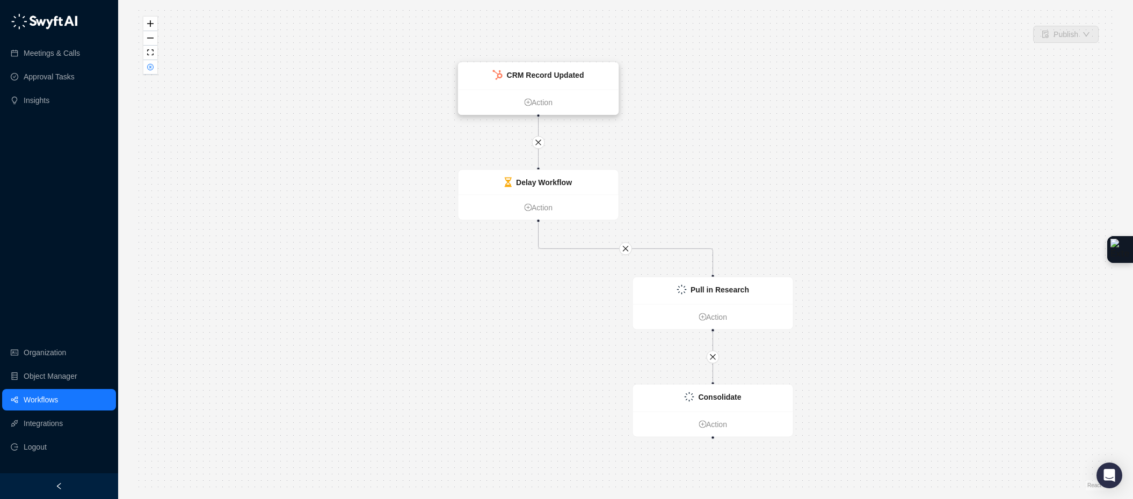
click at [578, 71] on strong "CRM Record Updated" at bounding box center [545, 75] width 77 height 9
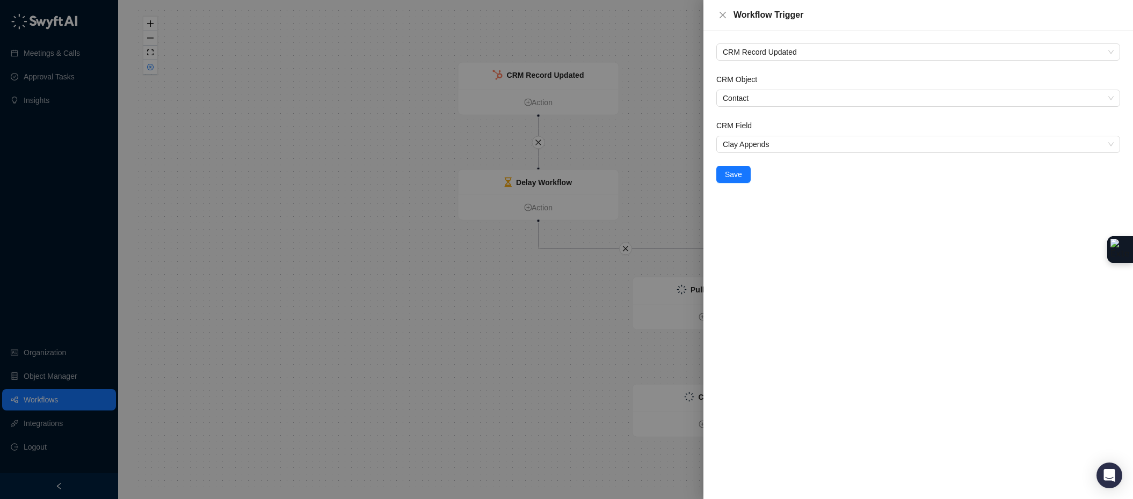
click at [561, 35] on div at bounding box center [566, 249] width 1133 height 499
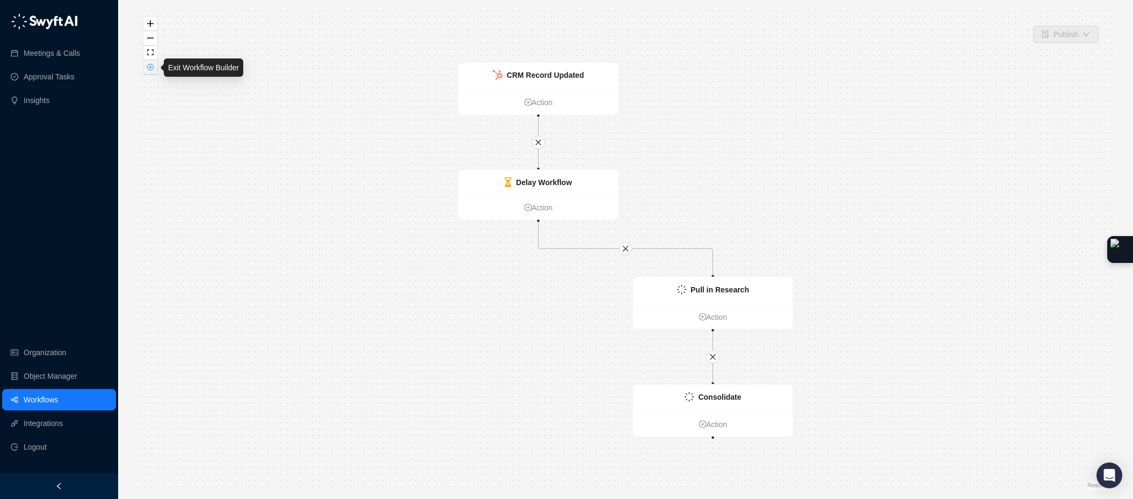
click at [155, 68] on button "button" at bounding box center [150, 67] width 14 height 14
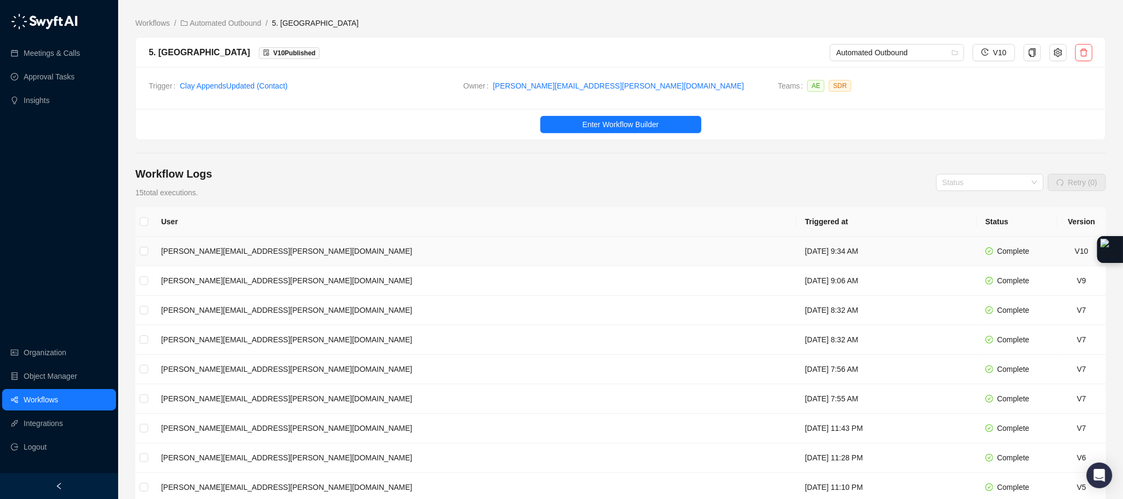
click at [796, 256] on td "Tuesday, 09/02/25, 9:34 AM" at bounding box center [886, 252] width 180 height 30
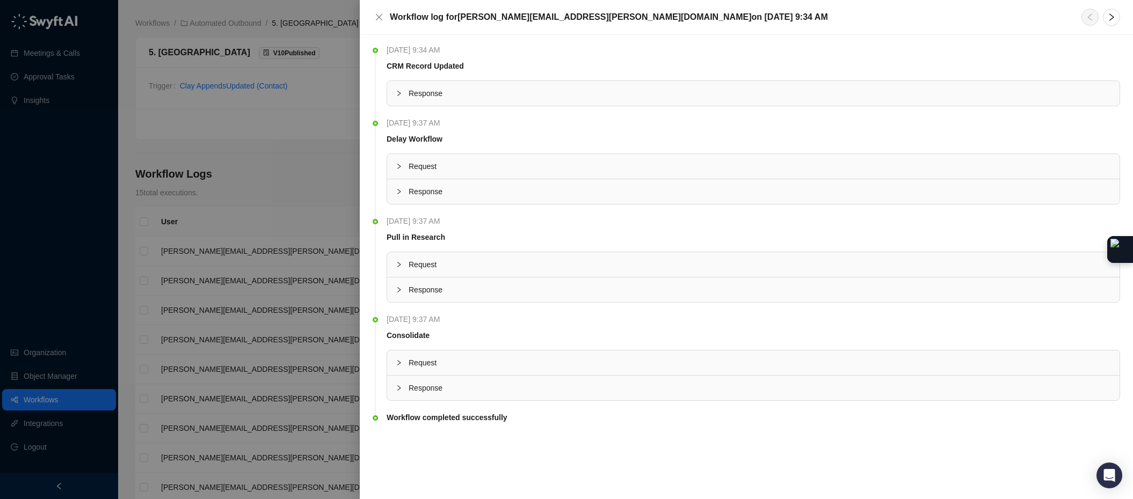
click at [419, 395] on div "Response" at bounding box center [753, 388] width 732 height 25
click at [484, 440] on button "..." at bounding box center [484, 439] width 13 height 12
click at [589, 451] on button "..." at bounding box center [583, 451] width 13 height 12
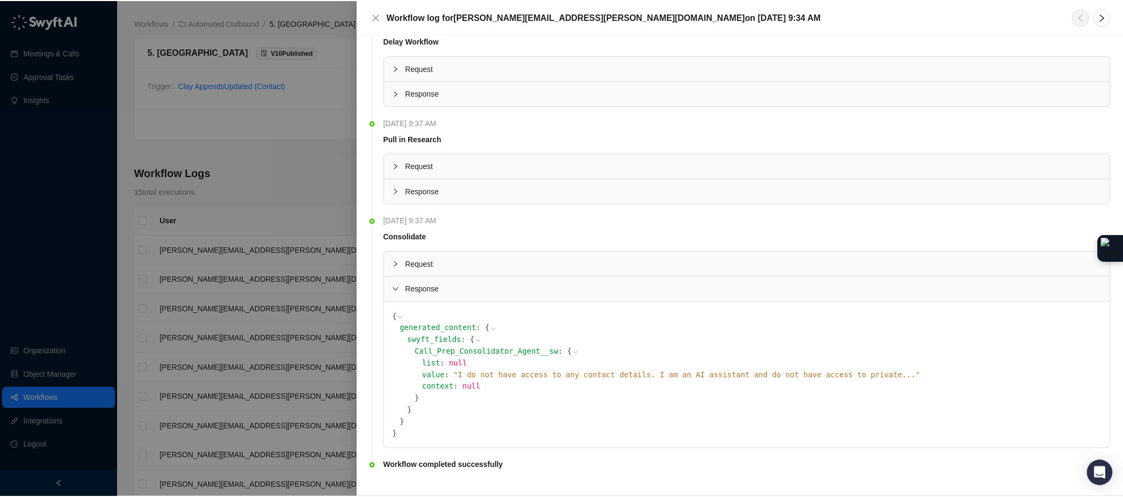
scroll to position [114, 0]
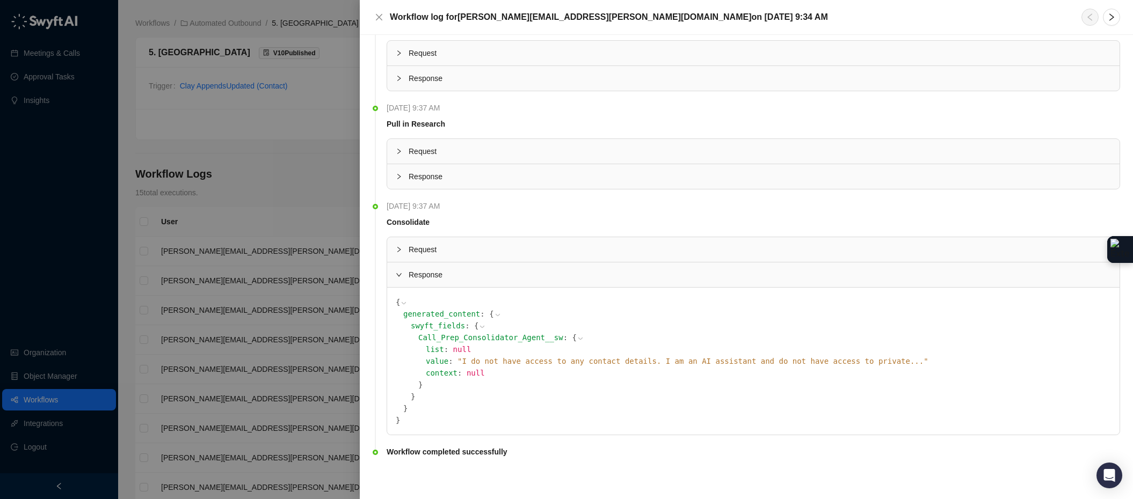
click at [786, 357] on span "" I do not have access to any contact details. I am an AI assistant and do not …" at bounding box center [692, 361] width 471 height 9
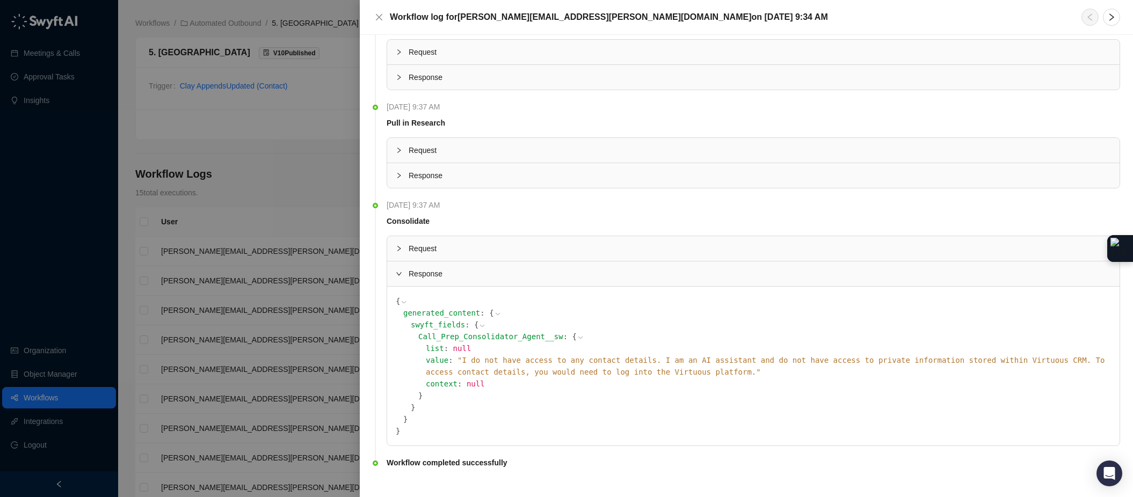
click at [281, 23] on div at bounding box center [566, 248] width 1133 height 497
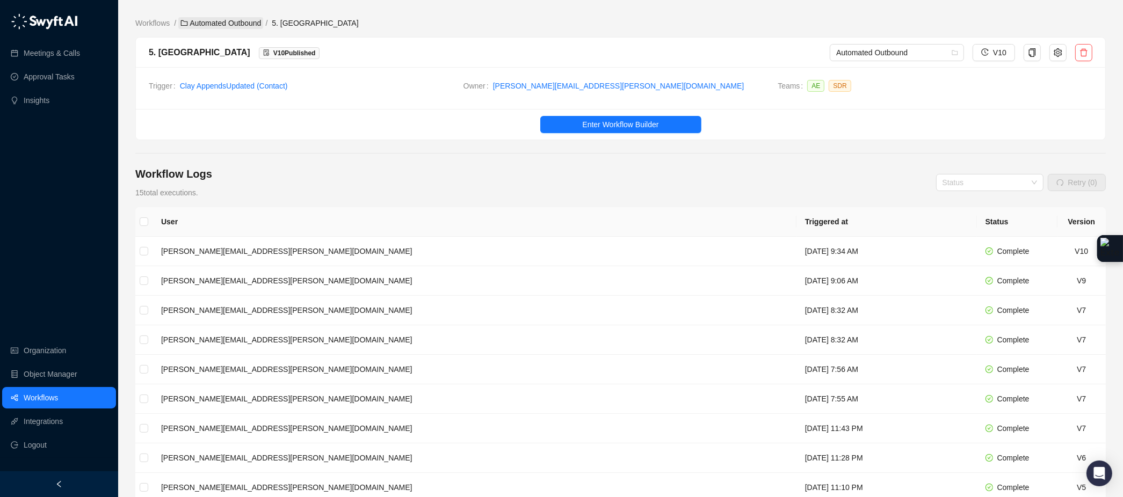
click at [210, 25] on link "Automated Outbound" at bounding box center [220, 23] width 85 height 12
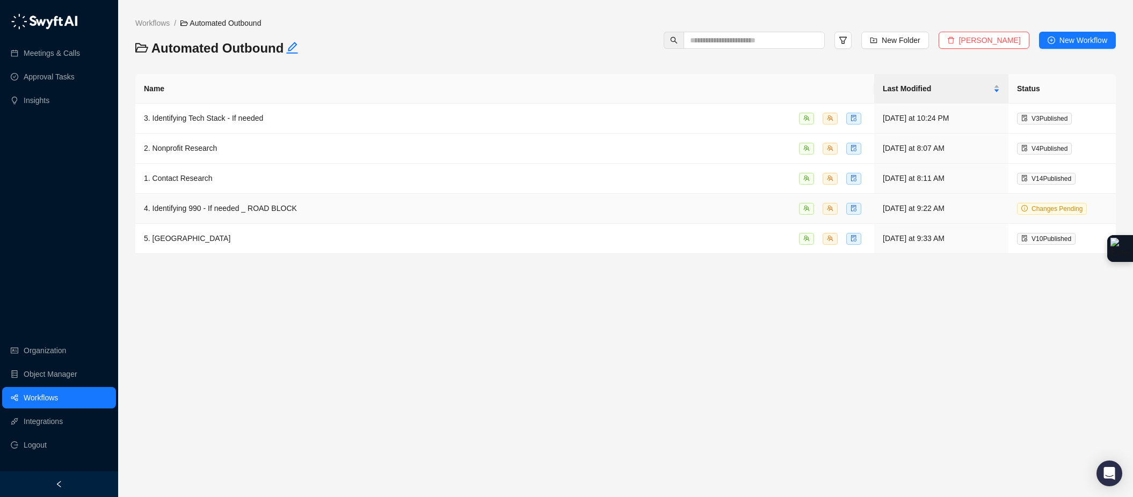
click at [234, 212] on span "4. Identifying 990 - If needed _ ROAD BLOCK" at bounding box center [220, 208] width 153 height 9
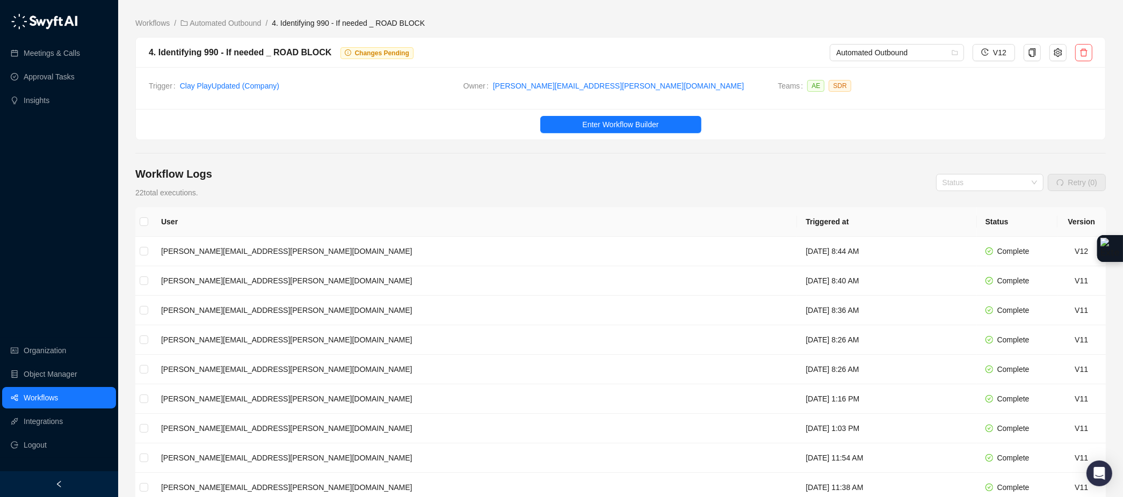
click at [611, 116] on link "Enter Workflow Builder" at bounding box center [620, 124] width 969 height 17
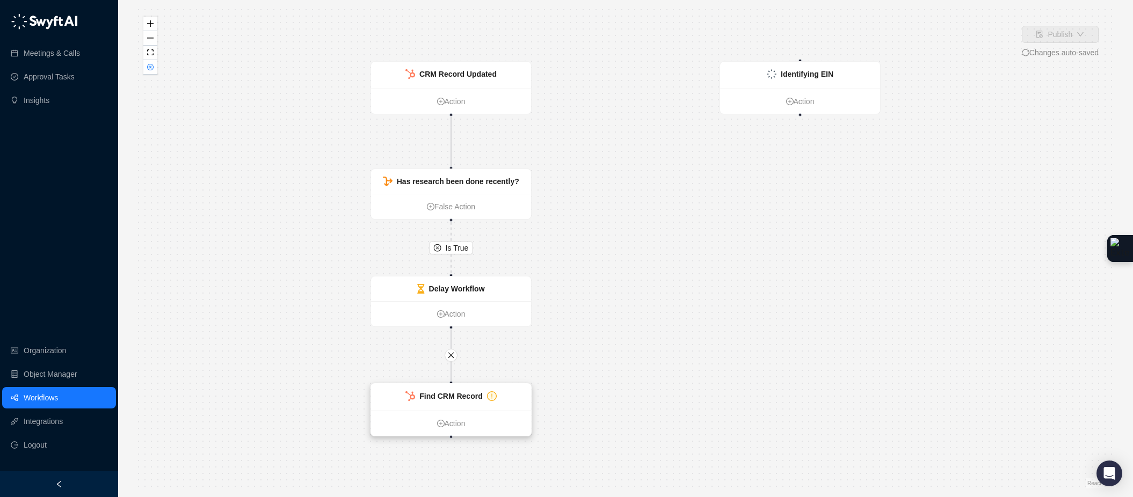
click at [523, 398] on div "Find CRM Record" at bounding box center [451, 397] width 160 height 27
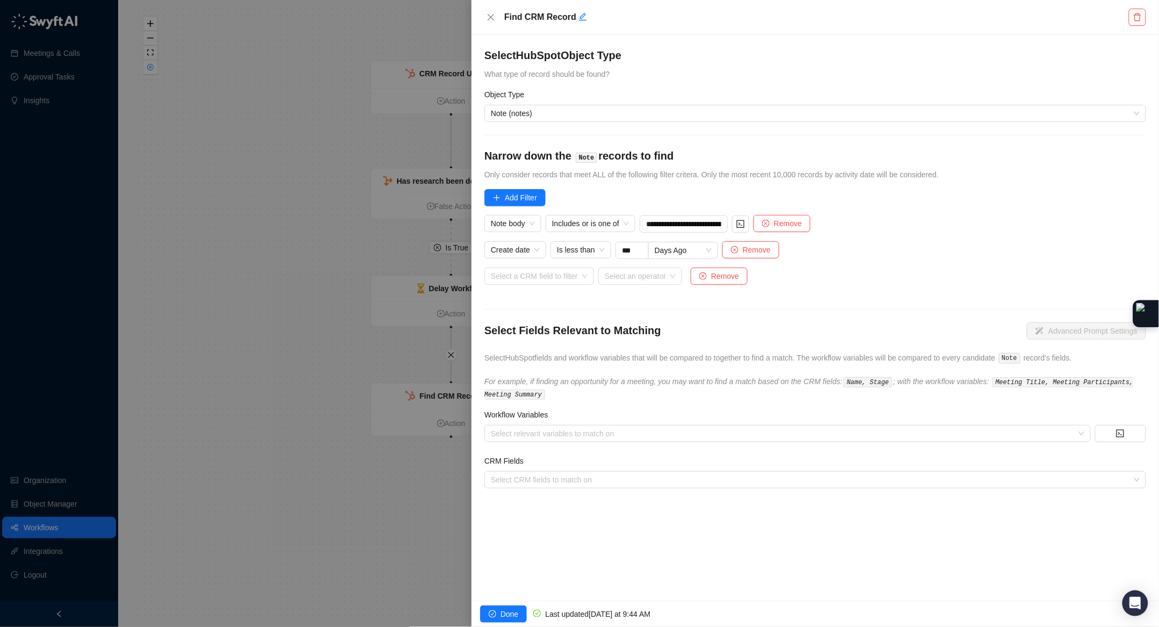
click at [293, 362] on div at bounding box center [579, 313] width 1159 height 627
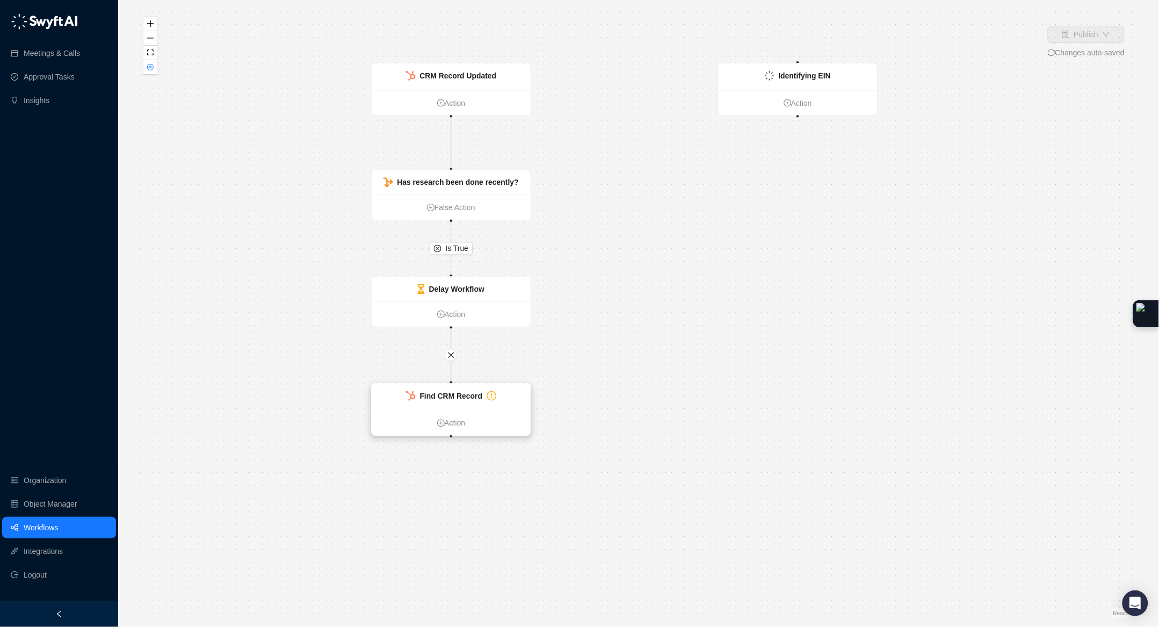
click at [449, 383] on div "Find CRM Record Action" at bounding box center [451, 409] width 160 height 53
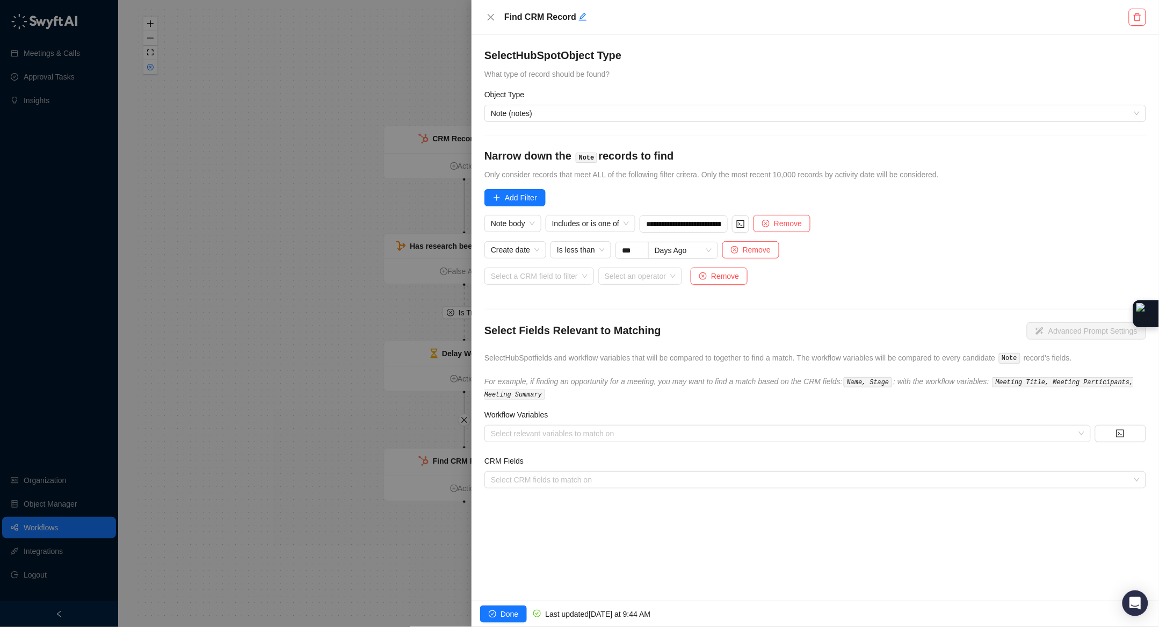
click at [309, 344] on div at bounding box center [579, 313] width 1159 height 627
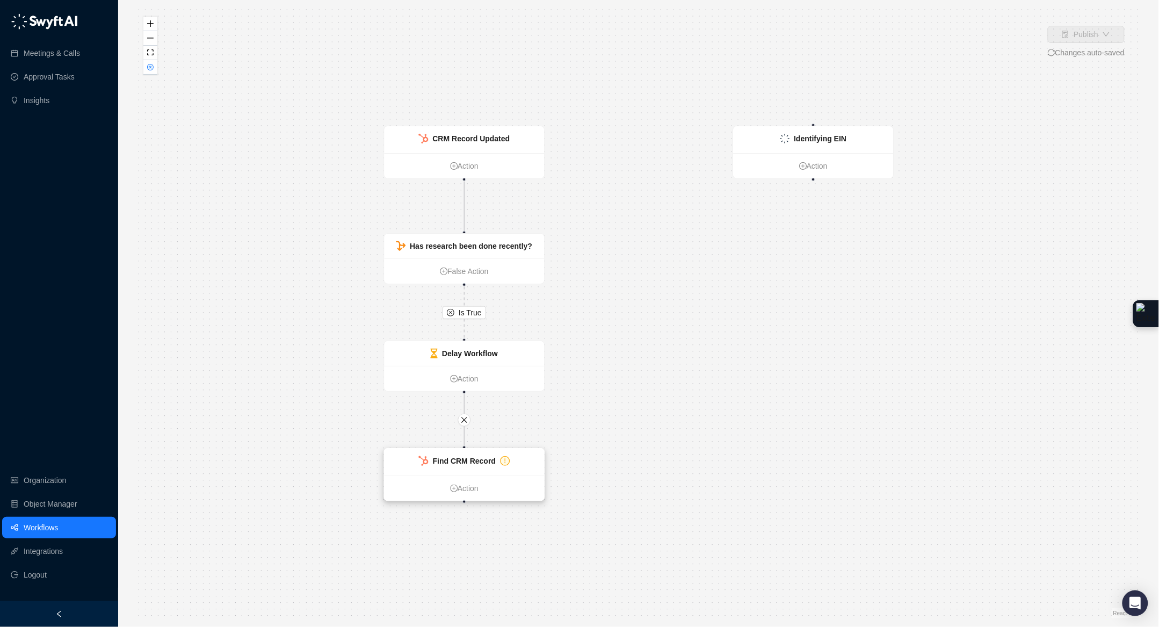
click at [476, 450] on div "Find CRM Record" at bounding box center [464, 461] width 160 height 27
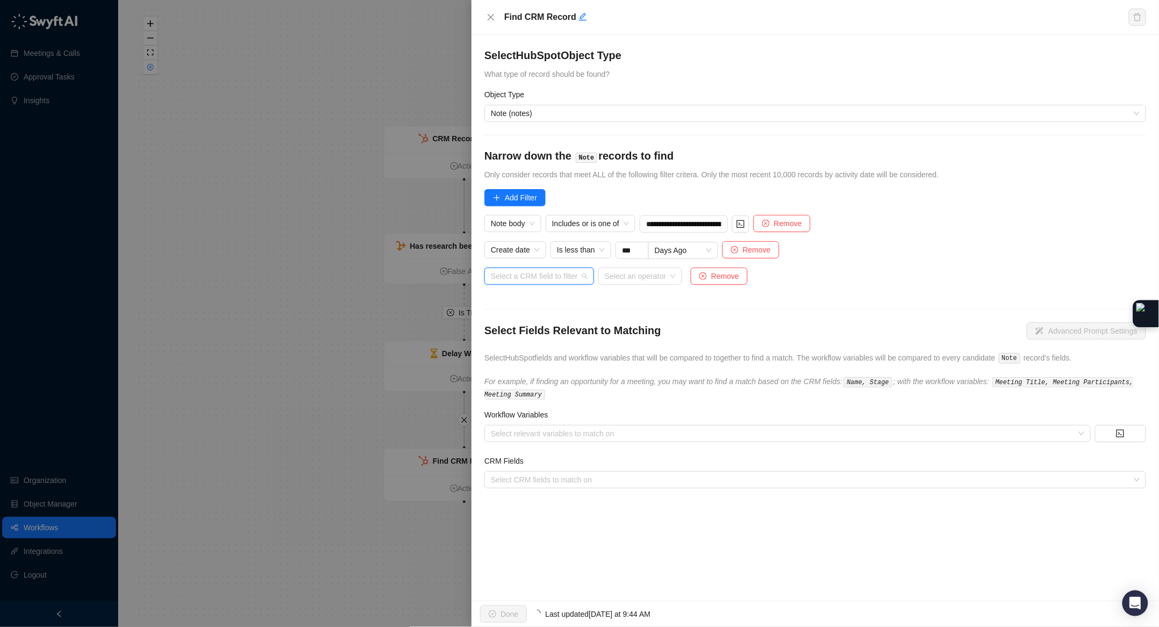
click at [540, 276] on input "search" at bounding box center [536, 276] width 90 height 16
type input "*********"
click at [502, 312] on div "Record ID" at bounding box center [541, 315] width 96 height 12
click at [590, 274] on input "search" at bounding box center [583, 276] width 64 height 16
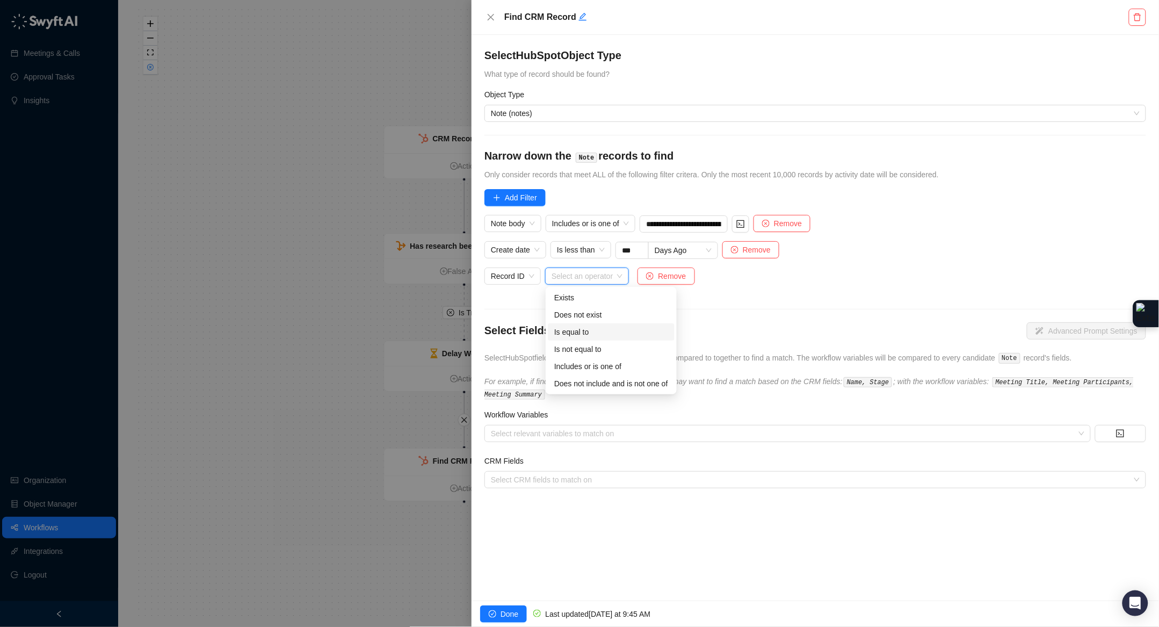
click at [577, 329] on div "Is equal to" at bounding box center [611, 332] width 114 height 12
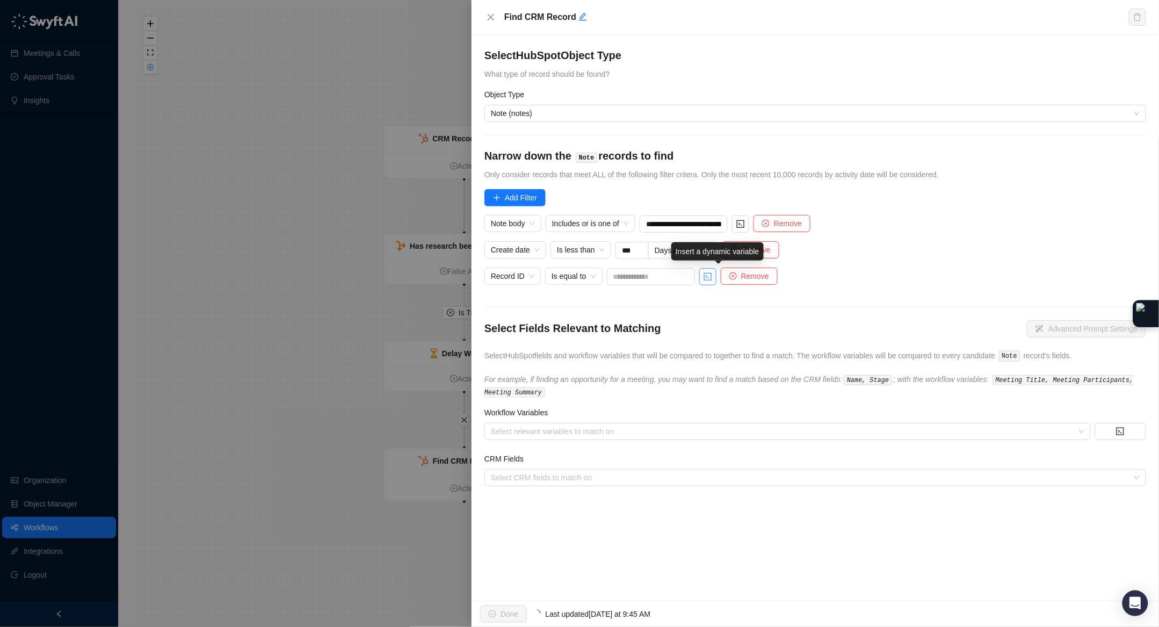
click at [712, 279] on icon "code" at bounding box center [707, 276] width 9 height 9
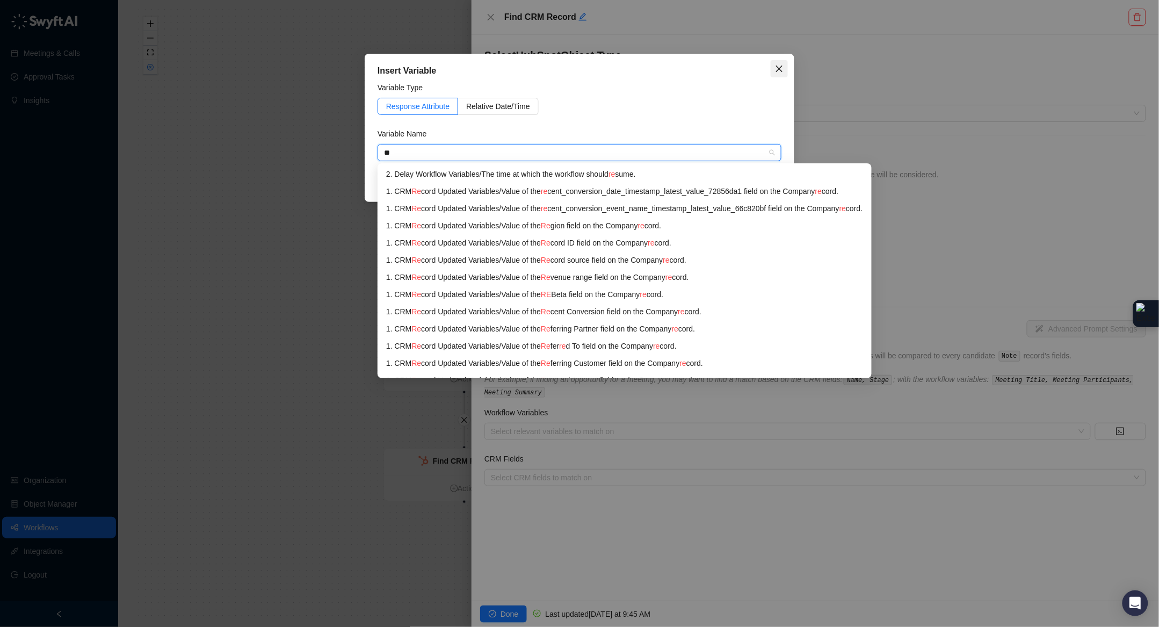
type input "**"
click at [778, 70] on icon "close" at bounding box center [779, 68] width 9 height 9
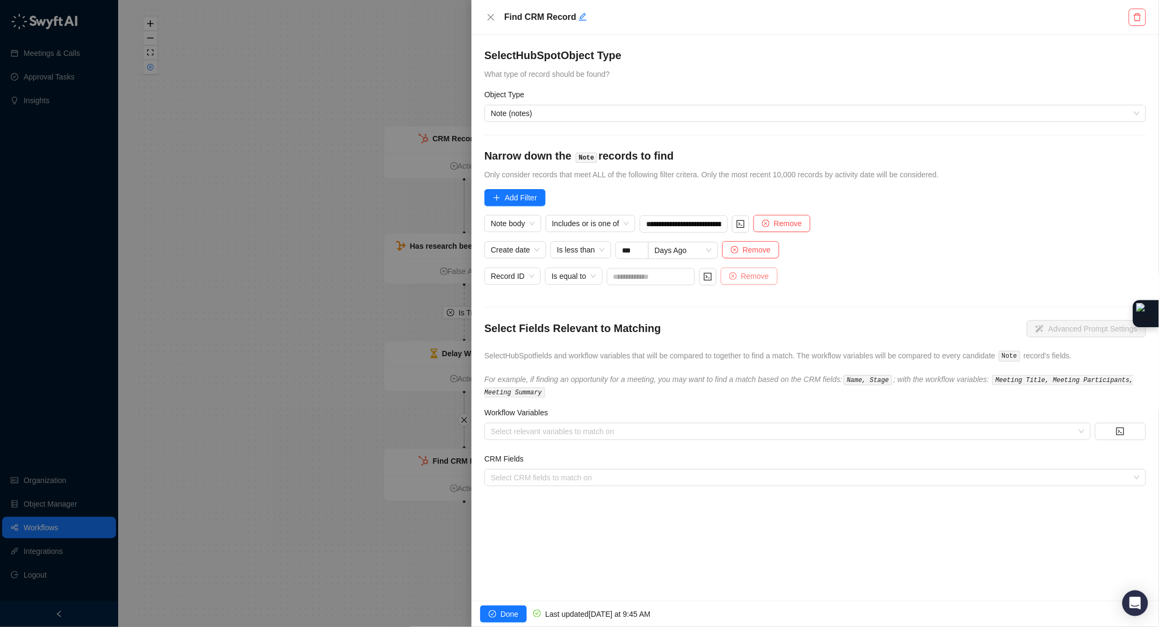
click at [752, 276] on span "Remove" at bounding box center [755, 276] width 28 height 12
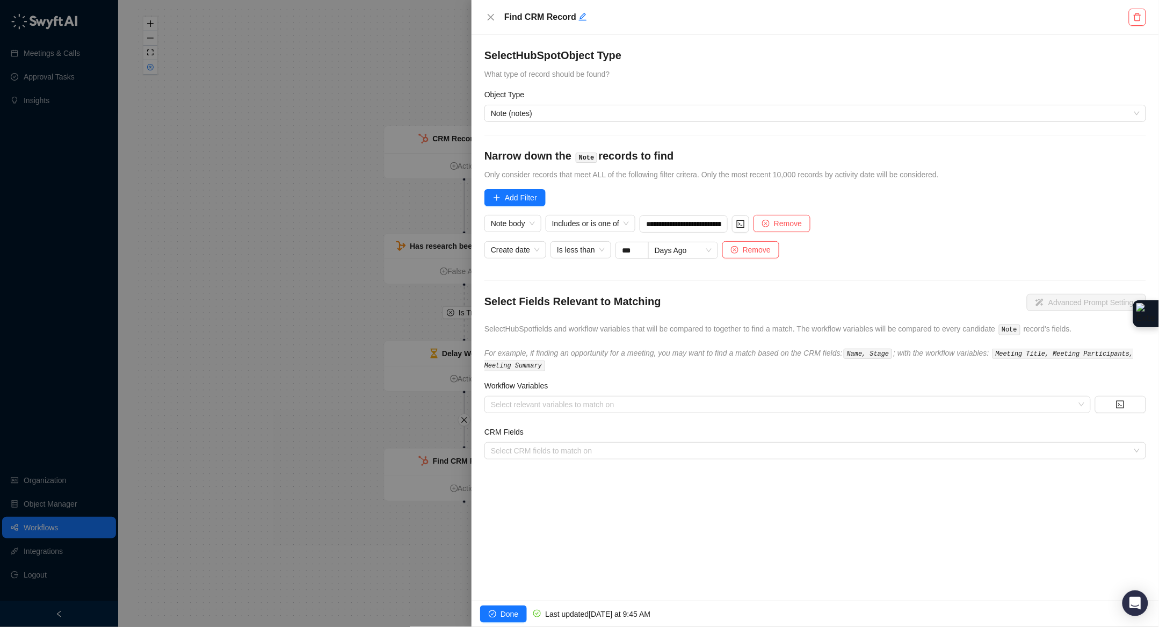
click at [570, 424] on form "**********" at bounding box center [815, 253] width 662 height 411
click at [529, 113] on span "Note (notes)" at bounding box center [815, 113] width 649 height 16
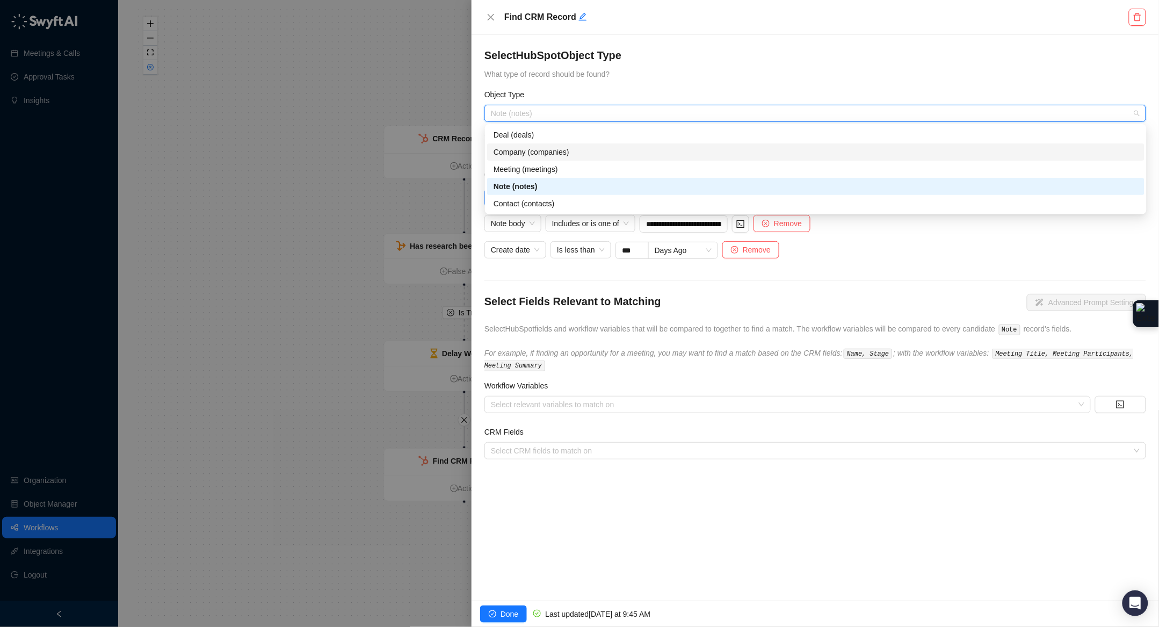
click at [607, 158] on div "Company (companies)" at bounding box center [815, 151] width 657 height 17
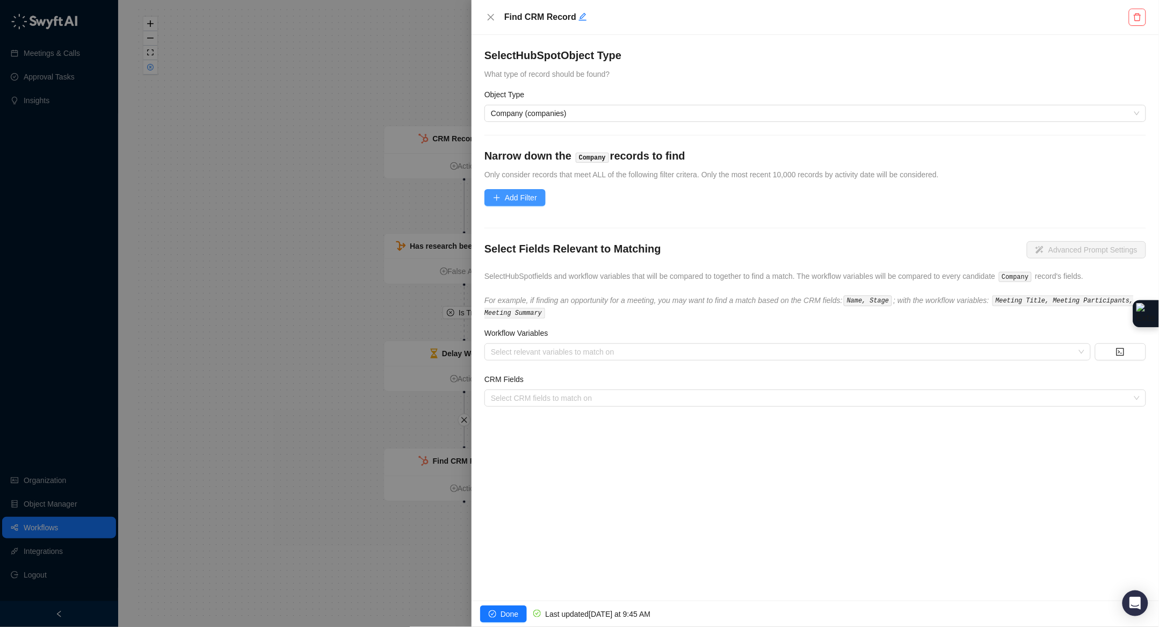
click at [515, 198] on span "Add Filter" at bounding box center [521, 198] width 32 height 12
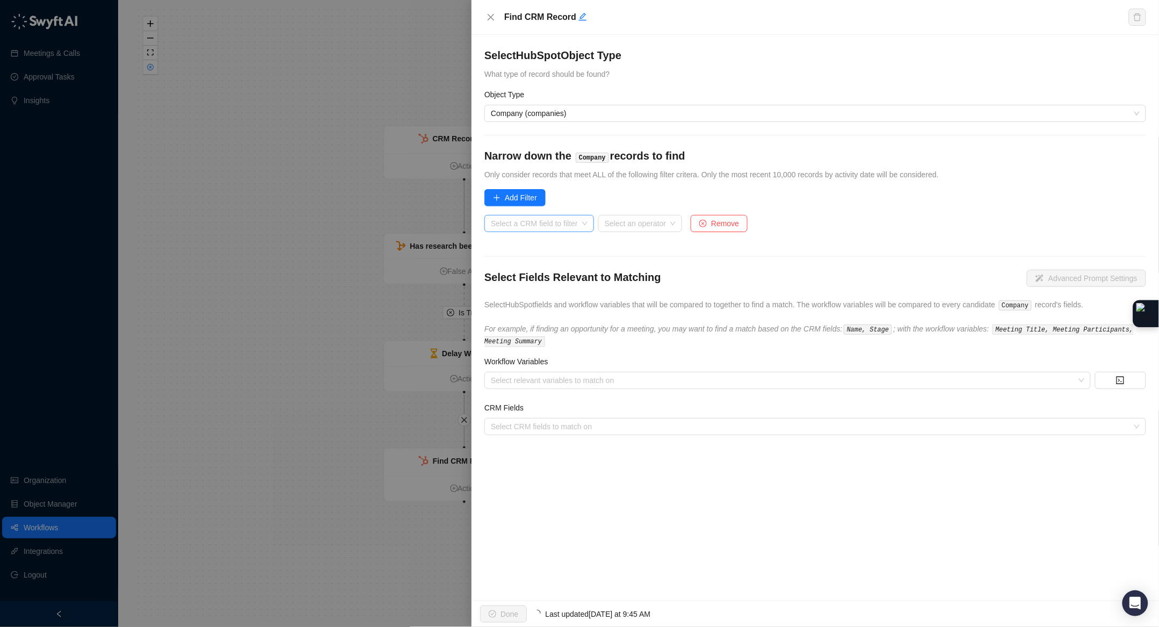
click at [545, 226] on input "search" at bounding box center [536, 223] width 90 height 16
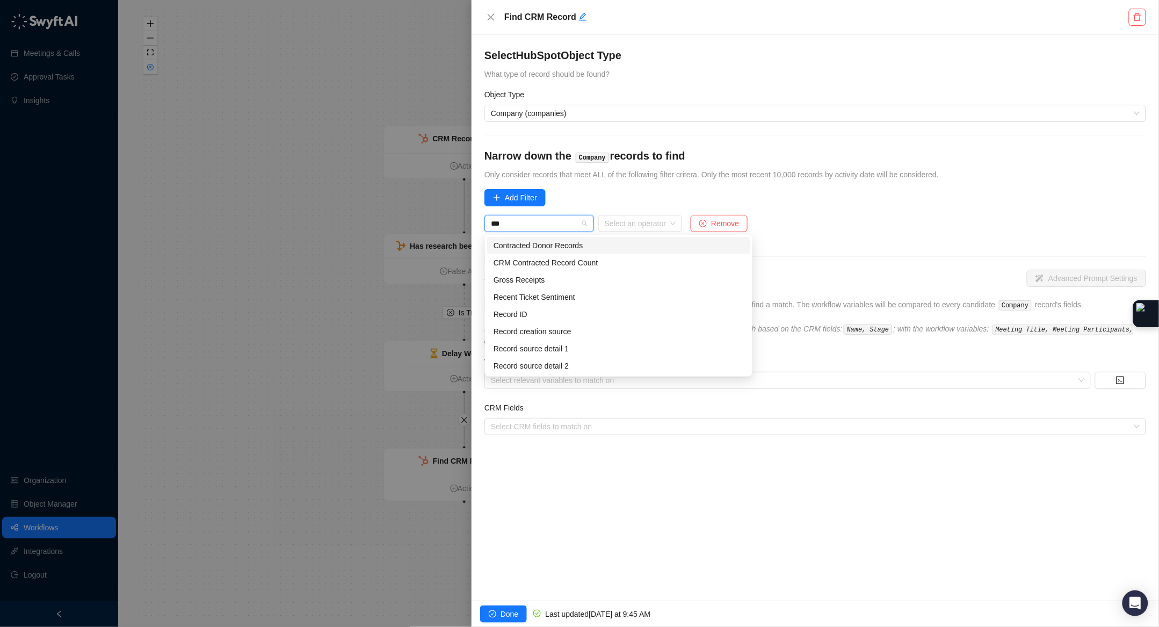
type input "***"
click at [668, 193] on form "Select HubSpot Object Type What type of record should be found? Object Type Com…" at bounding box center [815, 241] width 662 height 387
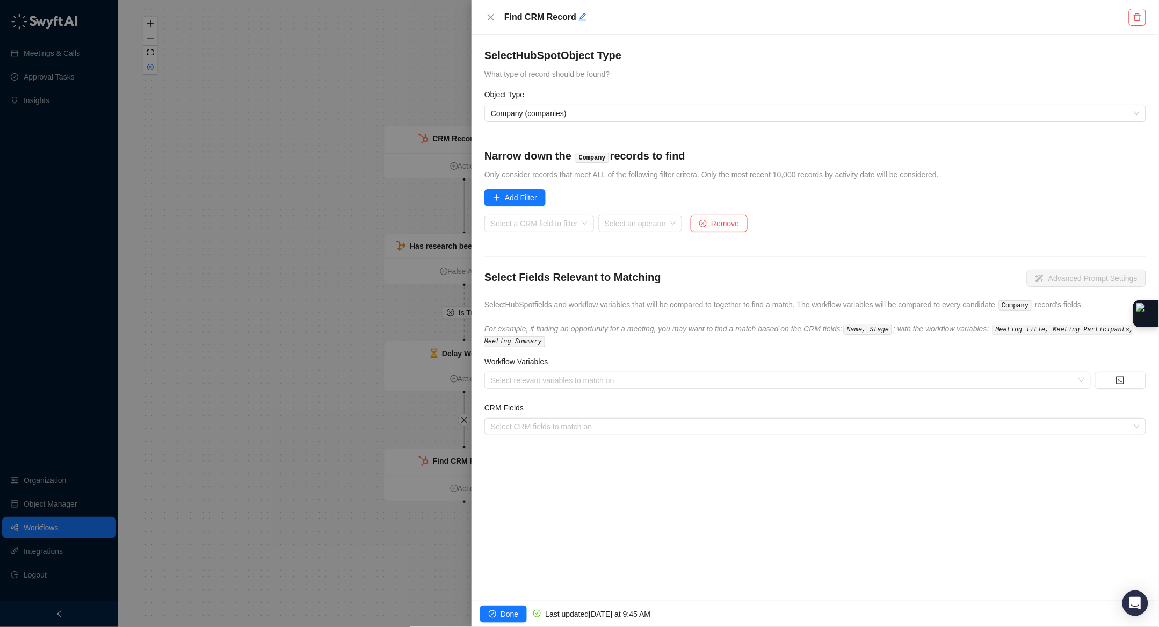
drag, startPoint x: 739, startPoint y: 226, endPoint x: 405, endPoint y: 2, distance: 401.3
click at [395, 5] on div "Find CRM Record Select HubSpot Object Type What type of record should be found?…" at bounding box center [579, 313] width 1159 height 627
click at [491, 16] on icon "close" at bounding box center [490, 17] width 9 height 9
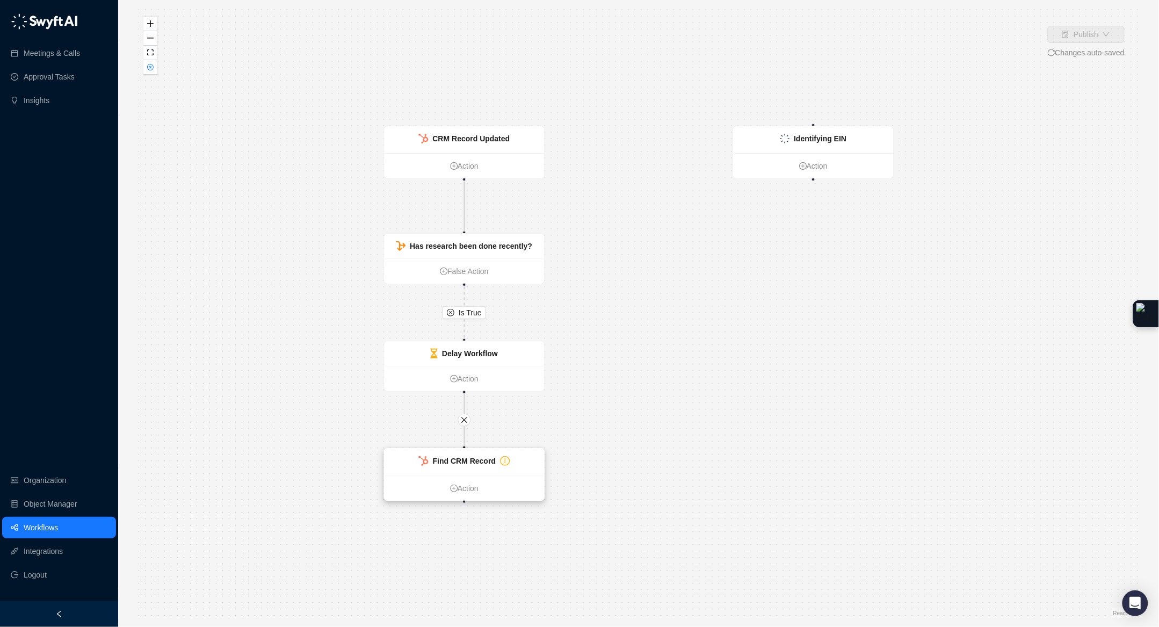
click at [484, 468] on div "Find CRM Record" at bounding box center [464, 461] width 160 height 27
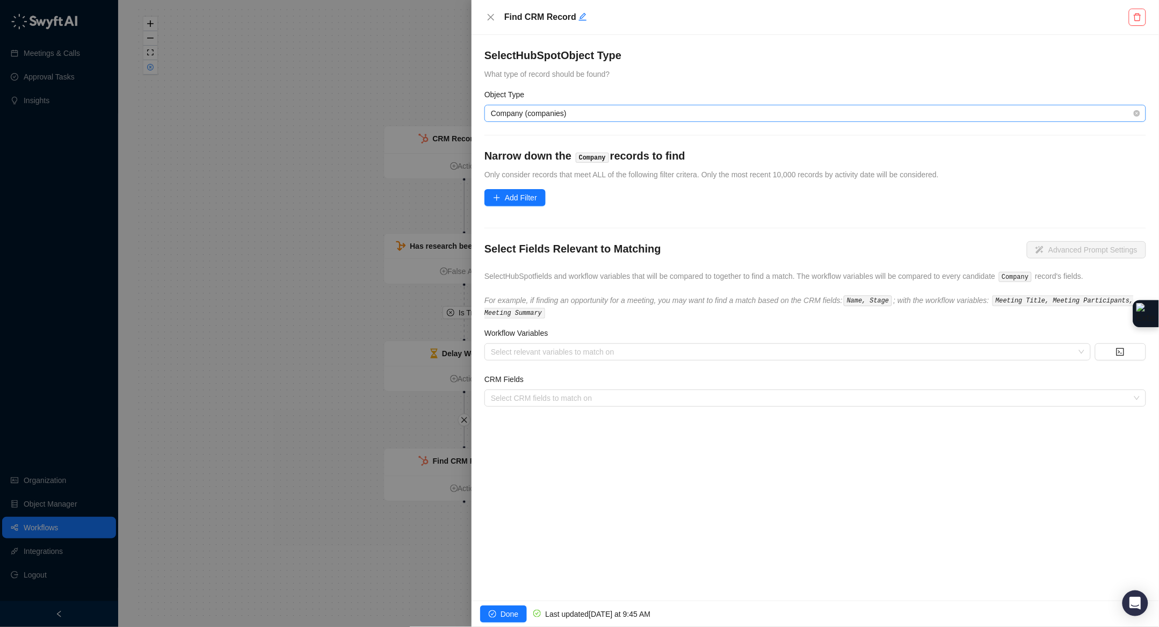
click at [579, 113] on span "Company (companies)" at bounding box center [815, 113] width 649 height 16
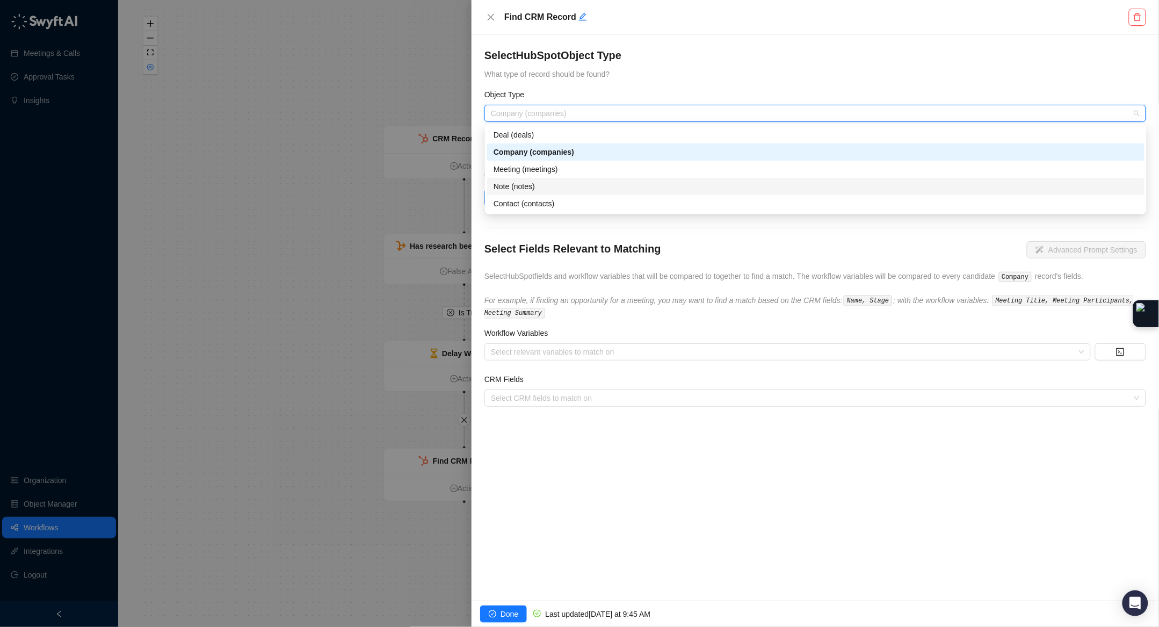
click at [528, 186] on div "Note (notes)" at bounding box center [815, 186] width 644 height 12
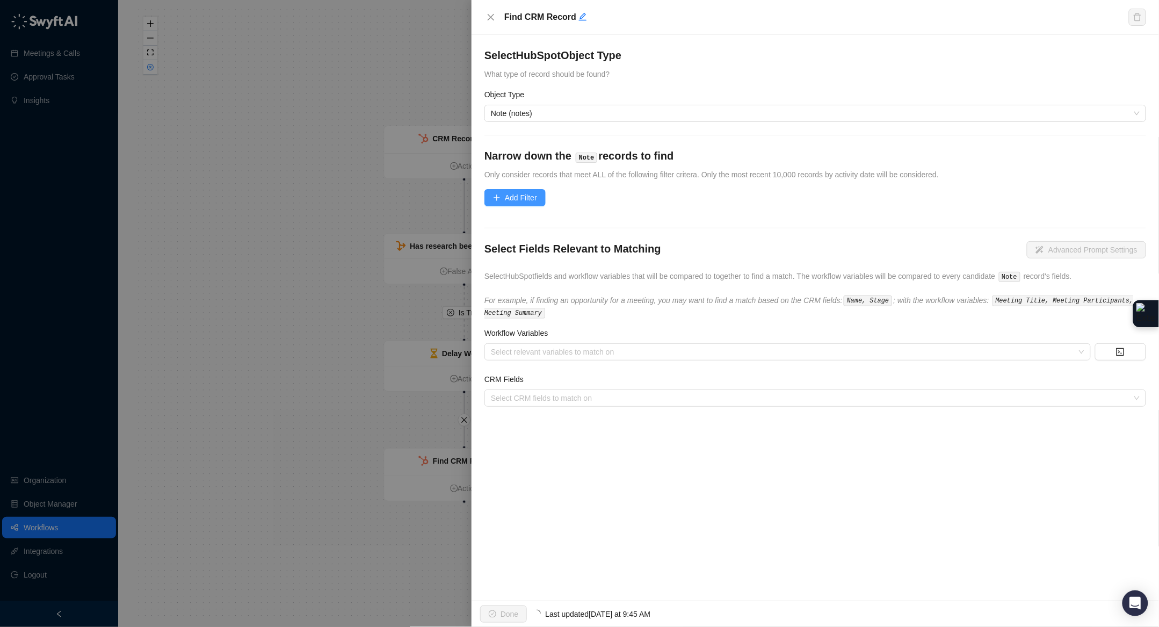
click at [504, 206] on button "Add Filter" at bounding box center [514, 197] width 61 height 17
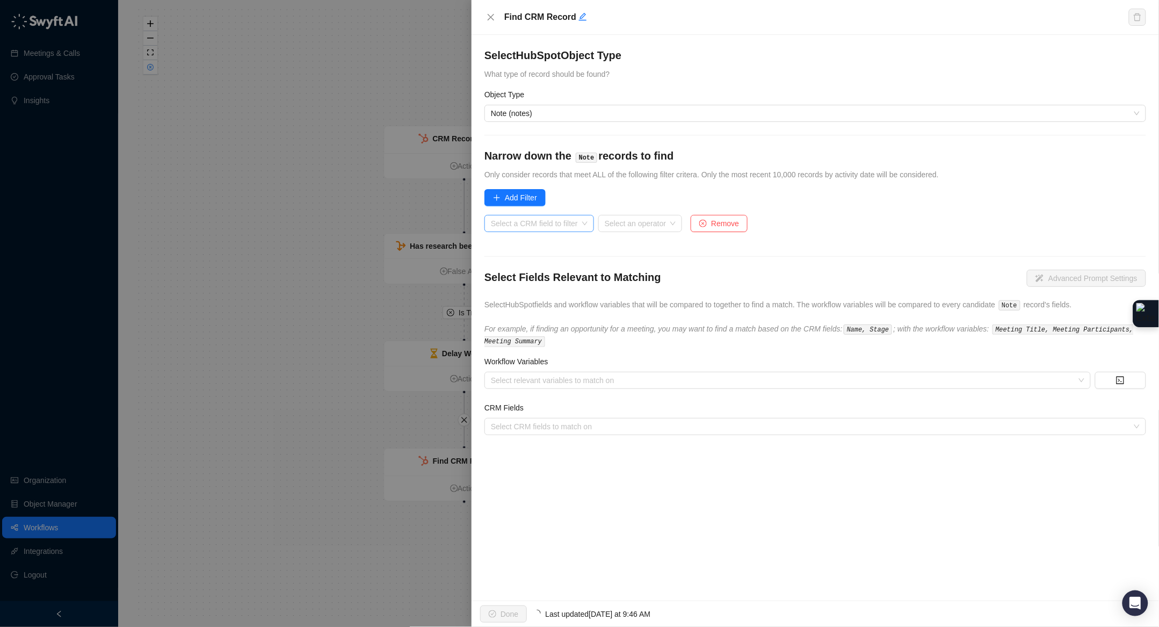
click at [542, 227] on input "search" at bounding box center [536, 223] width 90 height 16
type input "****"
click at [540, 296] on div "Note body" at bounding box center [541, 297] width 96 height 12
click at [629, 222] on div "Select an operator" at bounding box center [588, 223] width 84 height 17
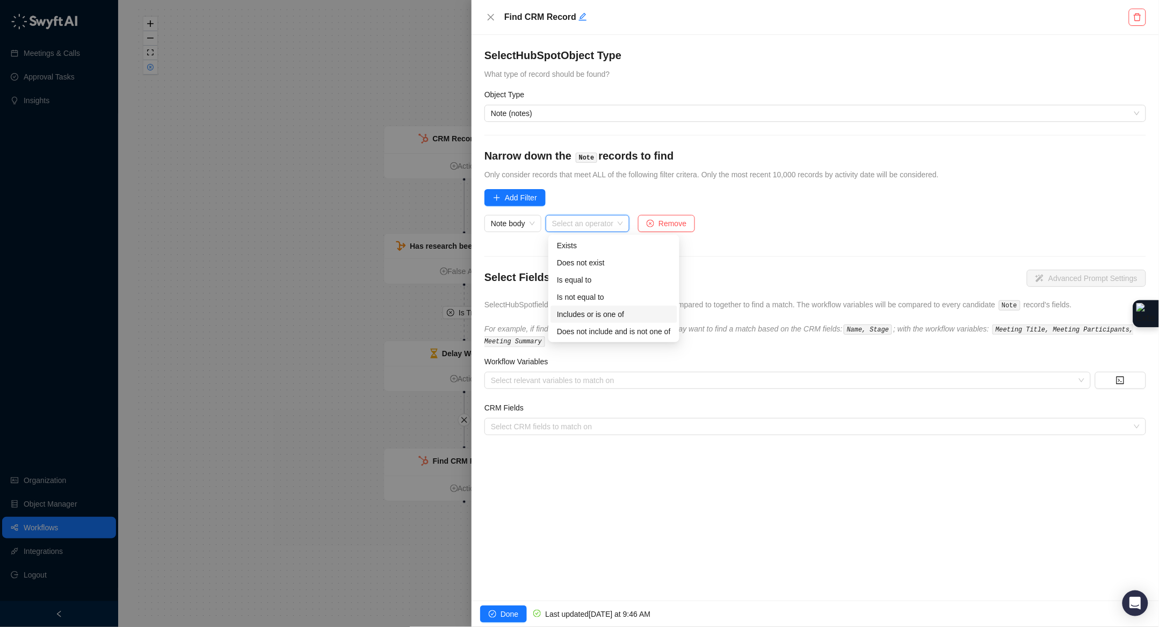
drag, startPoint x: 620, startPoint y: 330, endPoint x: 622, endPoint y: 313, distance: 17.8
click at [622, 313] on div "Exists Does not exist Is equal to Is not equal to Includes or is one of Does no…" at bounding box center [613, 288] width 127 height 103
click at [622, 313] on div "Includes or is one of" at bounding box center [614, 314] width 114 height 12
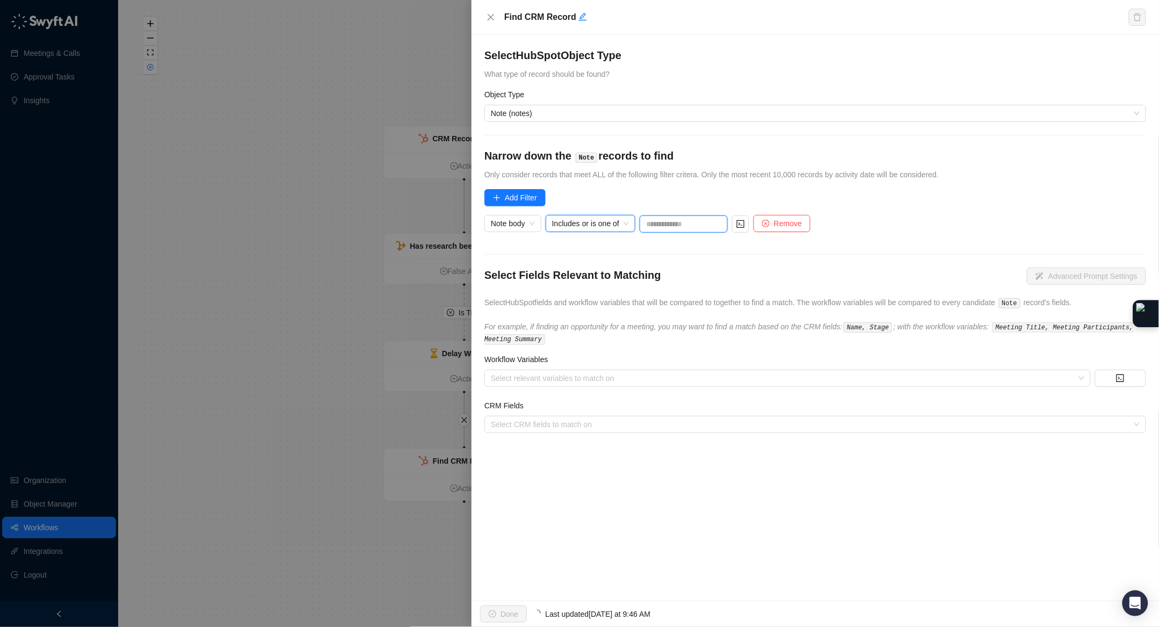
click at [683, 224] on input "text" at bounding box center [684, 223] width 88 height 17
paste input "**********"
type input "**********"
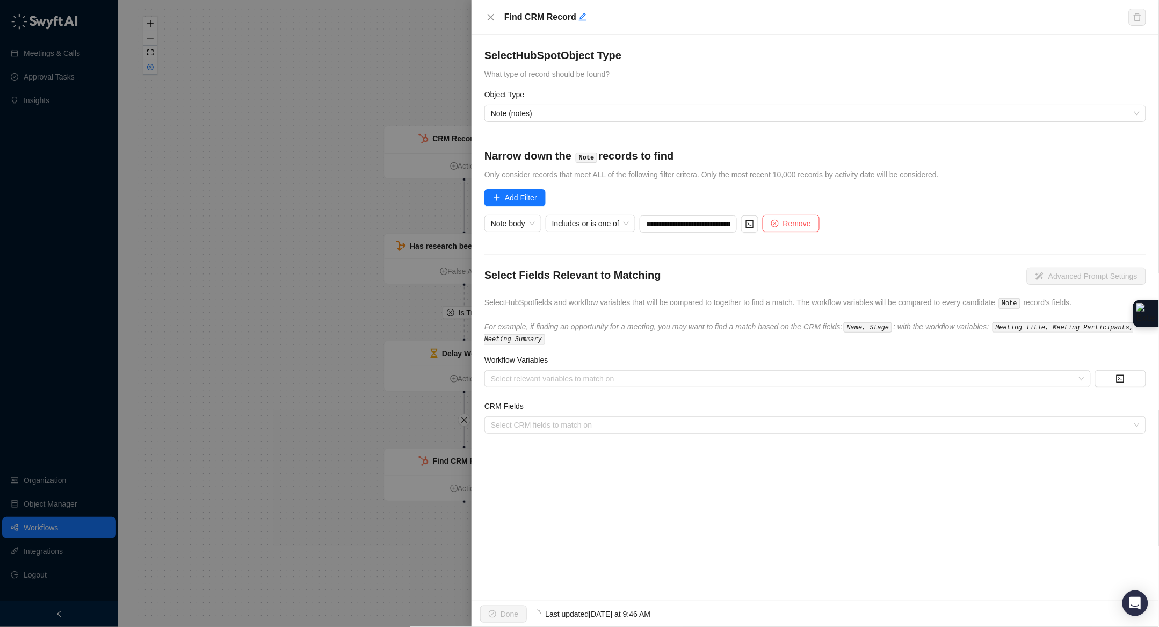
click at [766, 245] on form "**********" at bounding box center [815, 241] width 662 height 386
click at [518, 201] on span "Add Filter" at bounding box center [521, 198] width 32 height 12
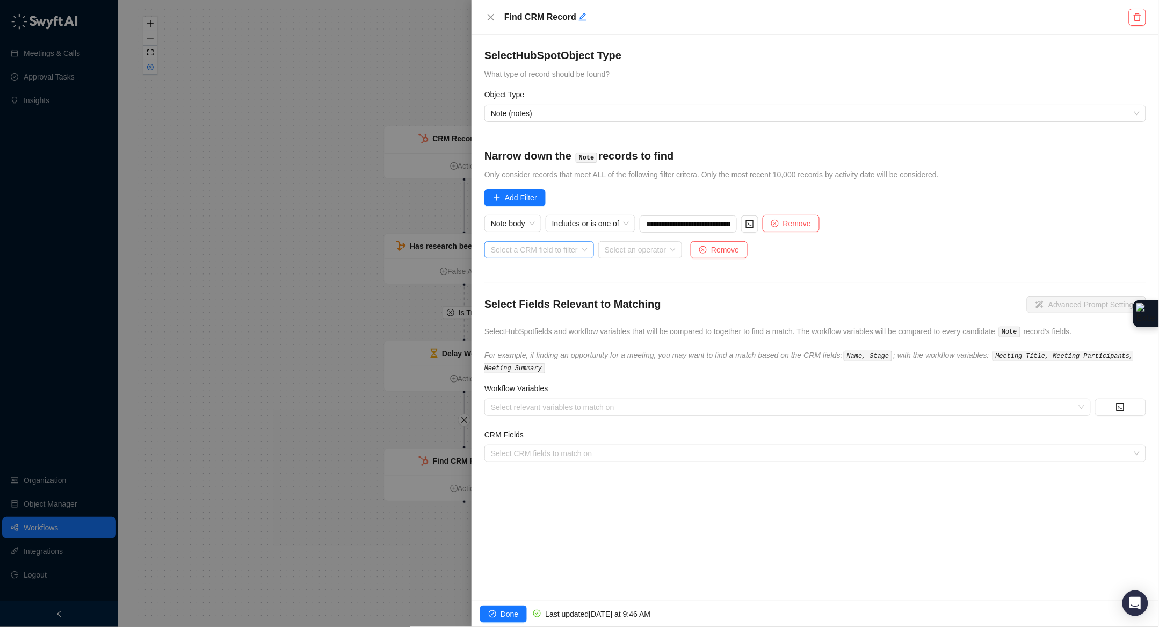
click at [521, 253] on input "search" at bounding box center [536, 250] width 90 height 16
type input "****"
click at [568, 266] on div "Create date" at bounding box center [541, 271] width 96 height 12
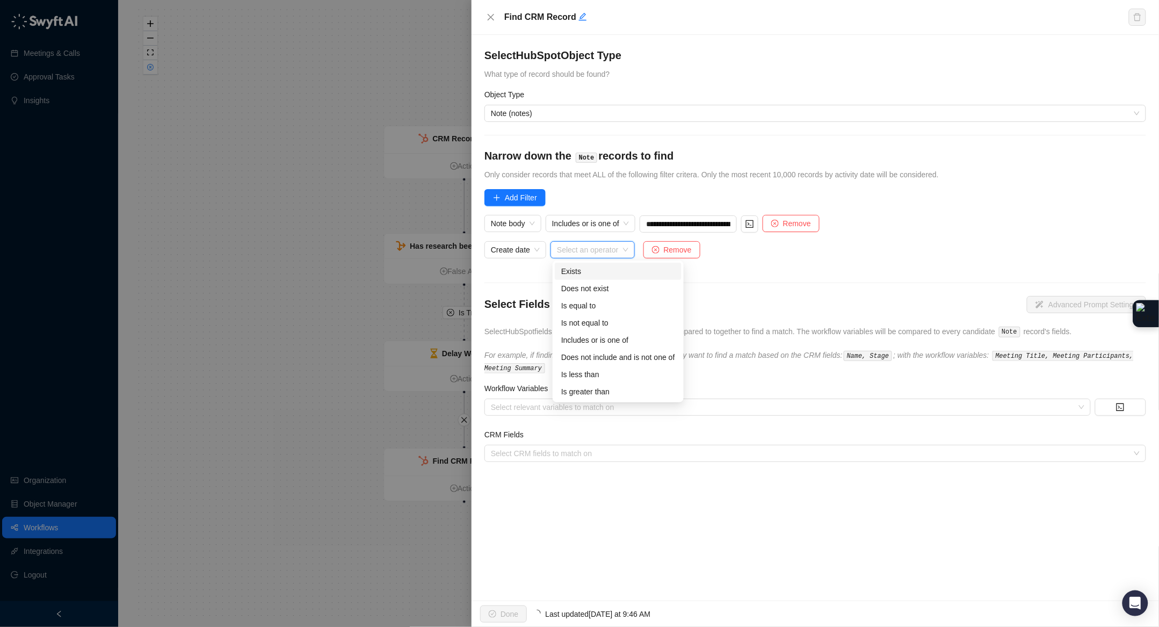
click at [620, 248] on input "search" at bounding box center [589, 250] width 64 height 16
click at [606, 369] on div "Is less than" at bounding box center [618, 374] width 114 height 12
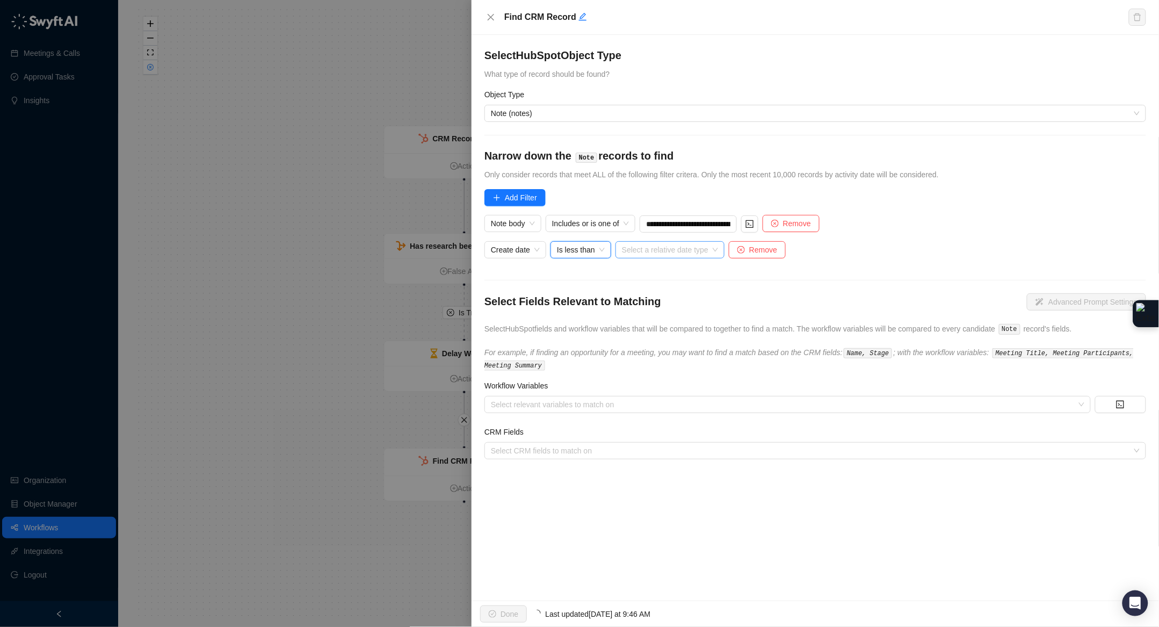
click at [675, 243] on input "search" at bounding box center [667, 250] width 90 height 16
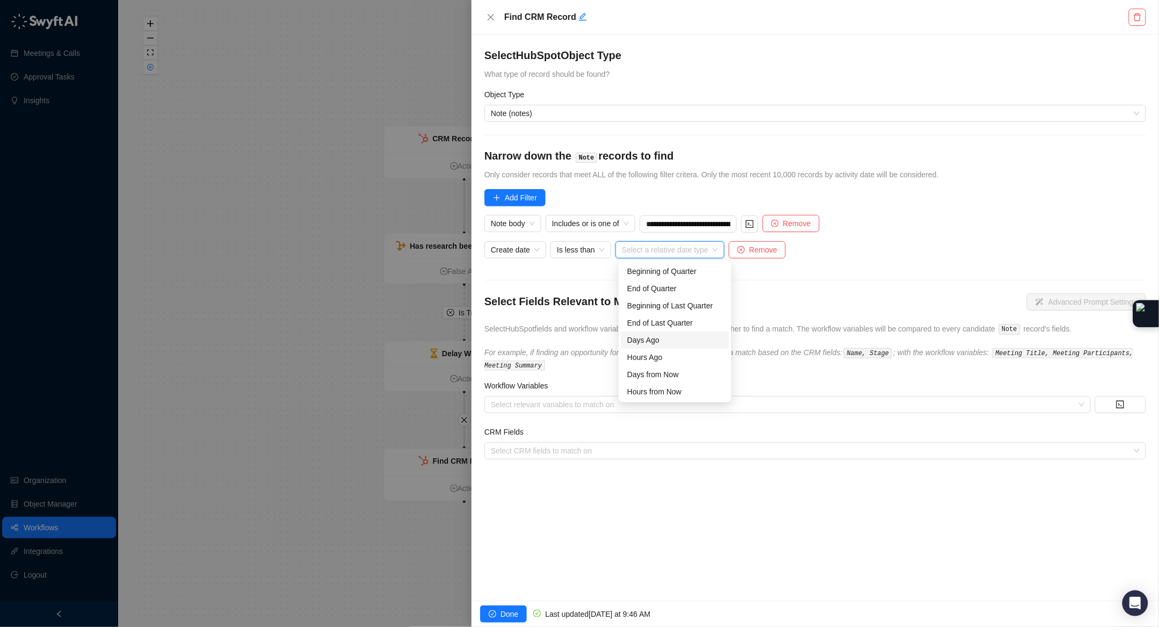
click at [667, 343] on div "Days Ago" at bounding box center [675, 340] width 96 height 12
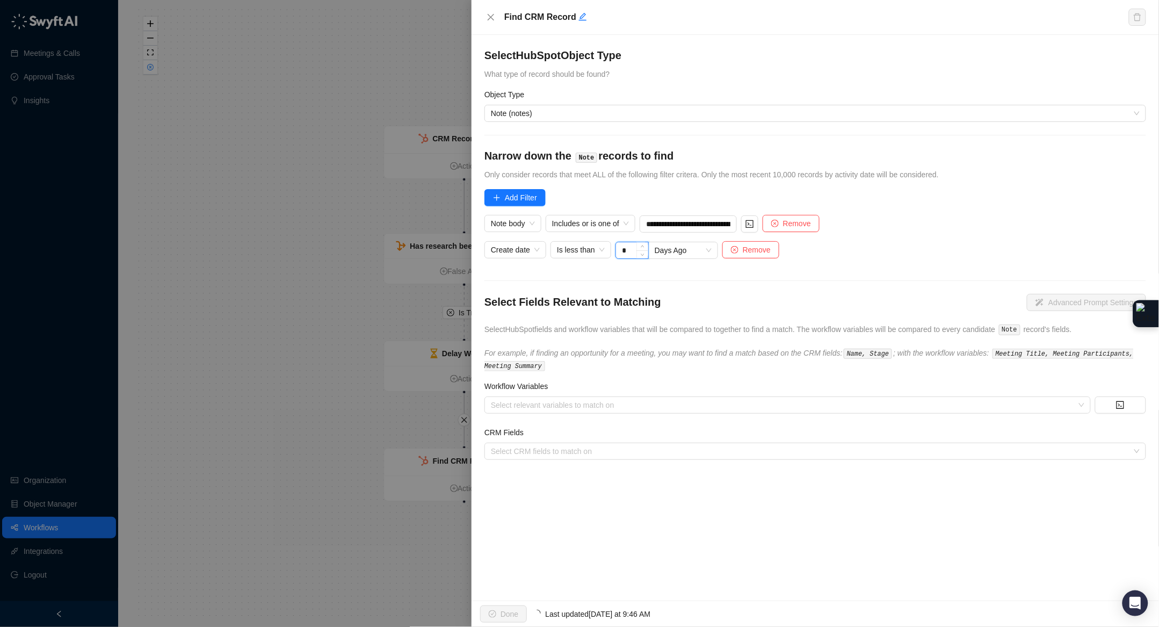
click at [634, 250] on div "*" at bounding box center [631, 250] width 33 height 17
click at [672, 248] on span "Days Ago" at bounding box center [683, 250] width 57 height 16
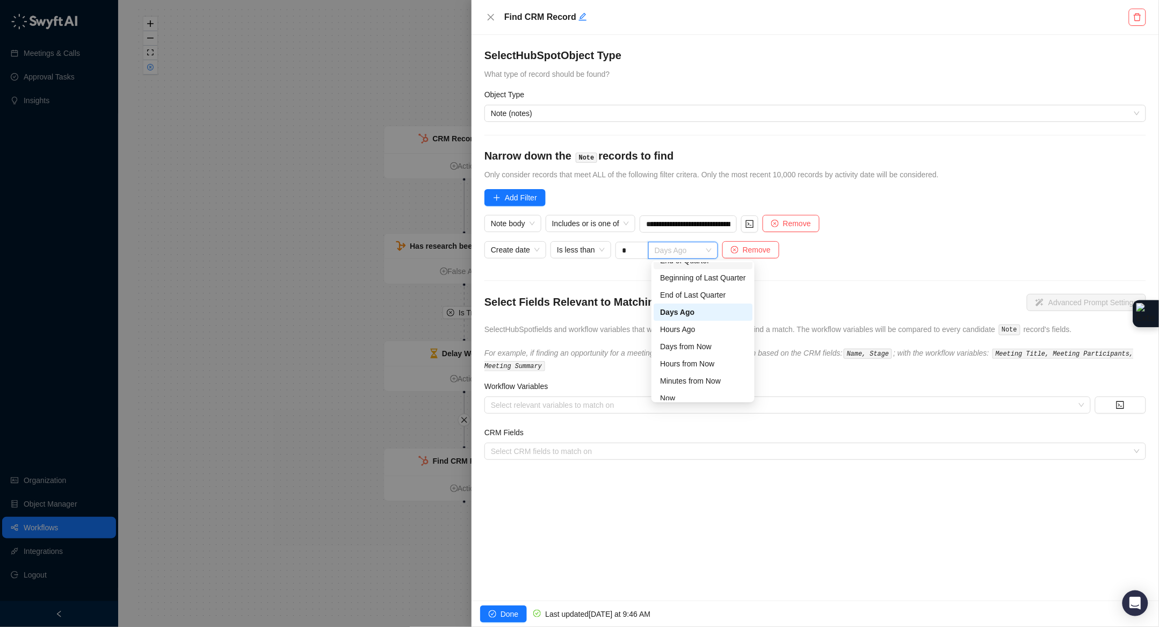
scroll to position [17, 0]
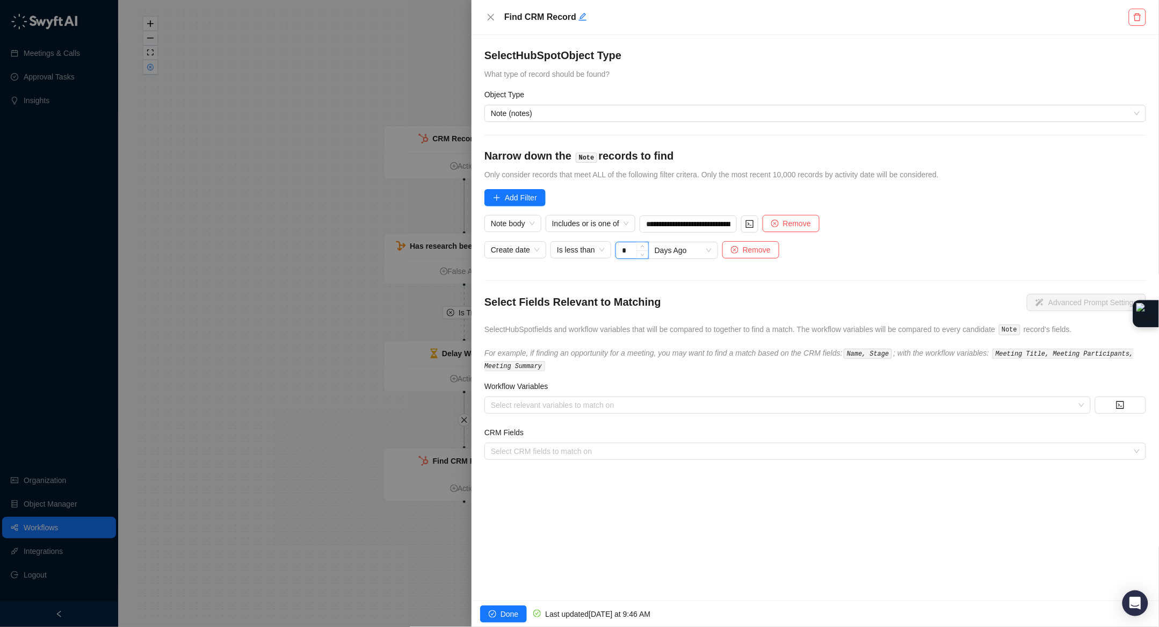
drag, startPoint x: 635, startPoint y: 245, endPoint x: 620, endPoint y: 245, distance: 15.0
click at [620, 245] on input "*" at bounding box center [632, 250] width 32 height 16
type input "***"
click at [923, 267] on form "**********" at bounding box center [815, 254] width 662 height 412
click at [607, 397] on div "Select relevant variables to match on" at bounding box center [787, 404] width 606 height 17
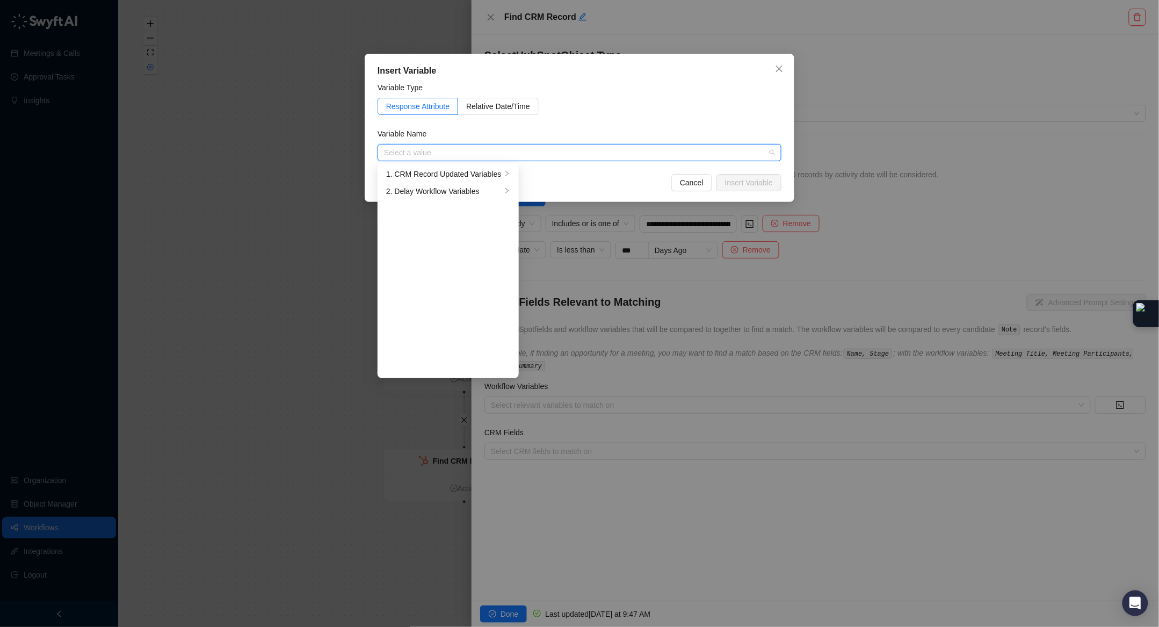
drag, startPoint x: 494, startPoint y: 170, endPoint x: 506, endPoint y: 209, distance: 40.9
click at [494, 170] on div "1. CRM Record Updated Variables" at bounding box center [443, 174] width 115 height 12
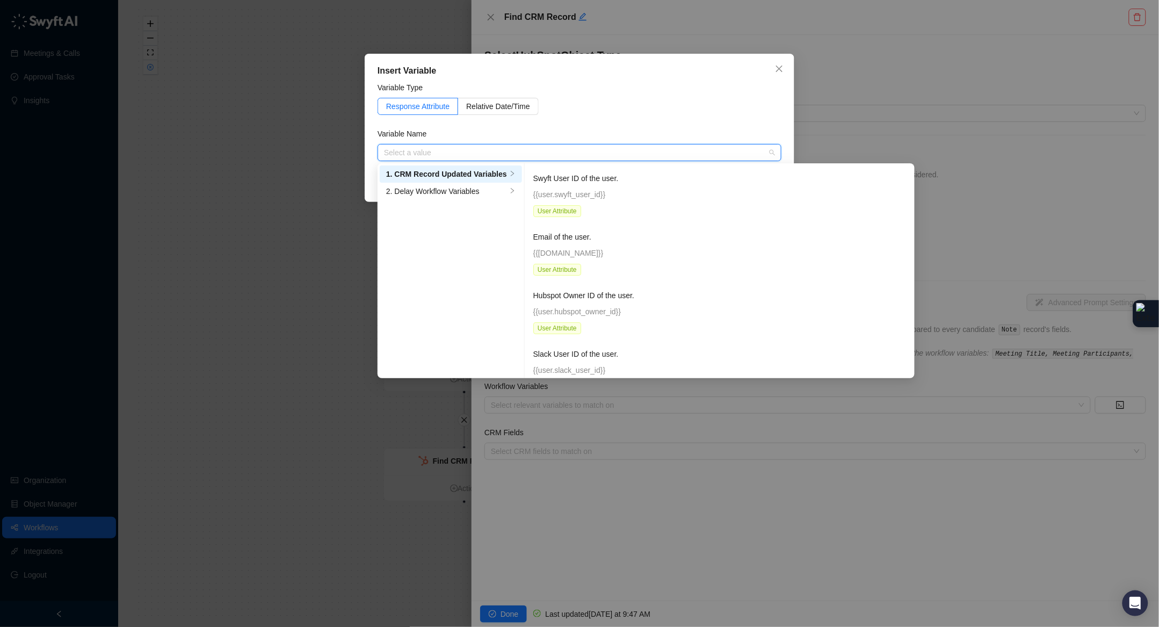
click at [622, 154] on input "search" at bounding box center [576, 152] width 384 height 16
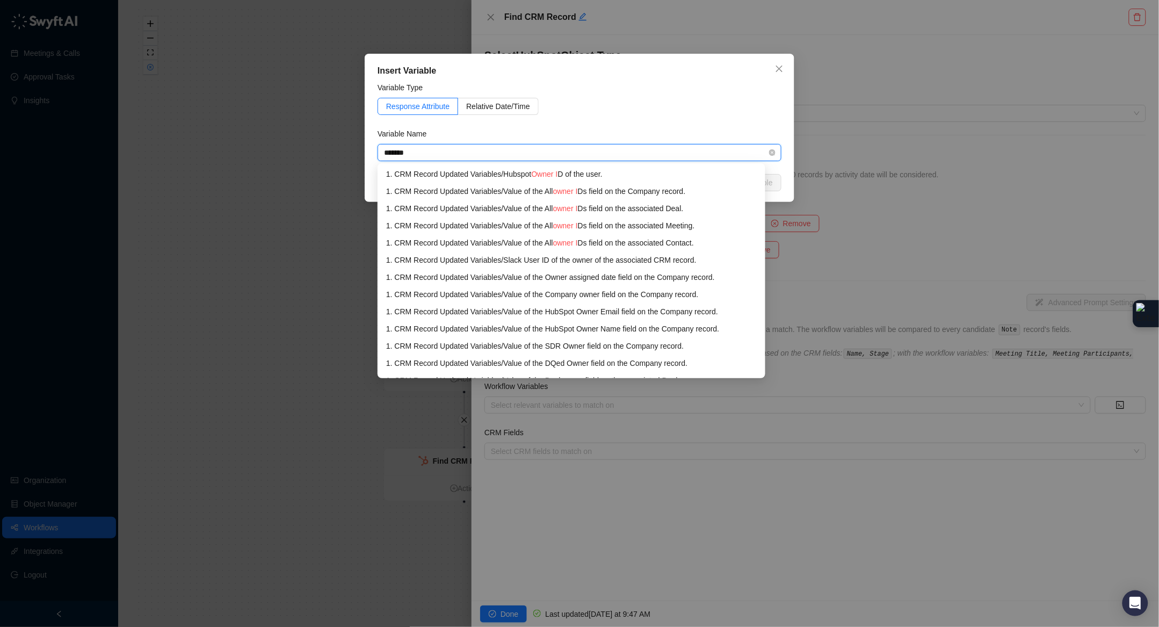
type input "********"
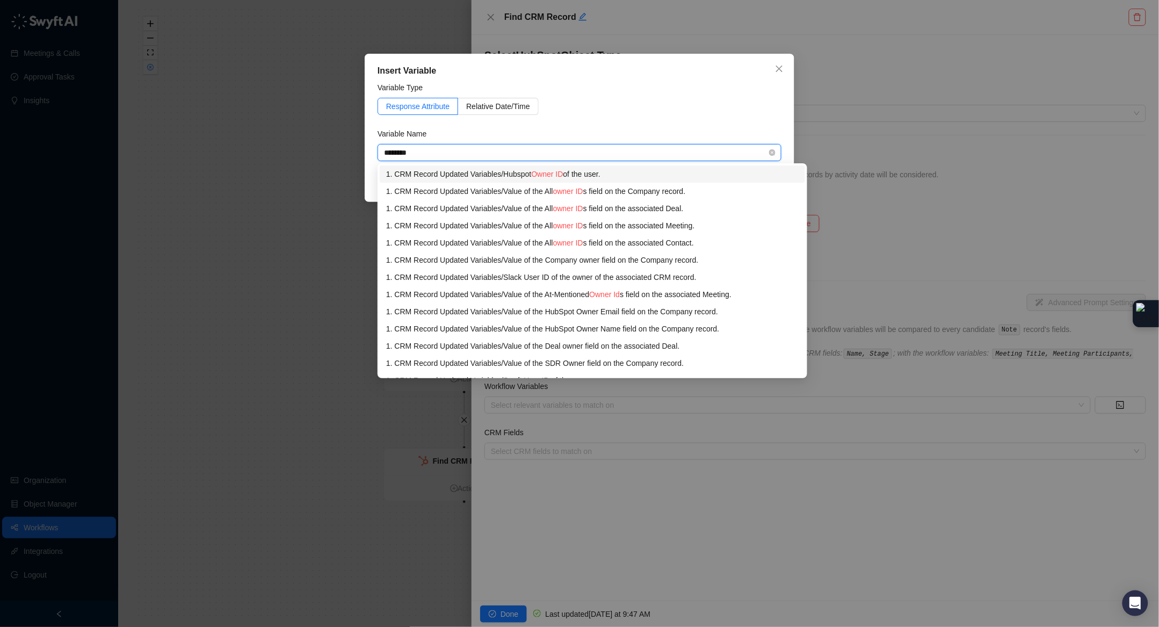
click at [646, 173] on div "1. CRM Record Updated Variables / Hubspot Owner ID of the user." at bounding box center [592, 174] width 412 height 12
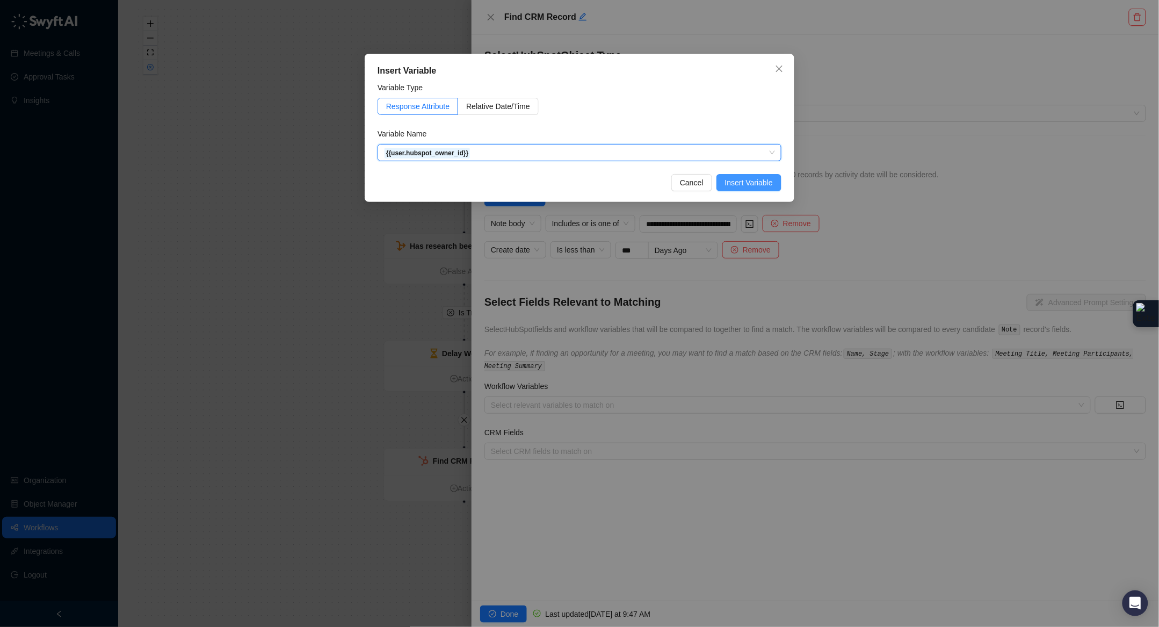
click at [743, 185] on span "Insert Variable" at bounding box center [749, 183] width 48 height 12
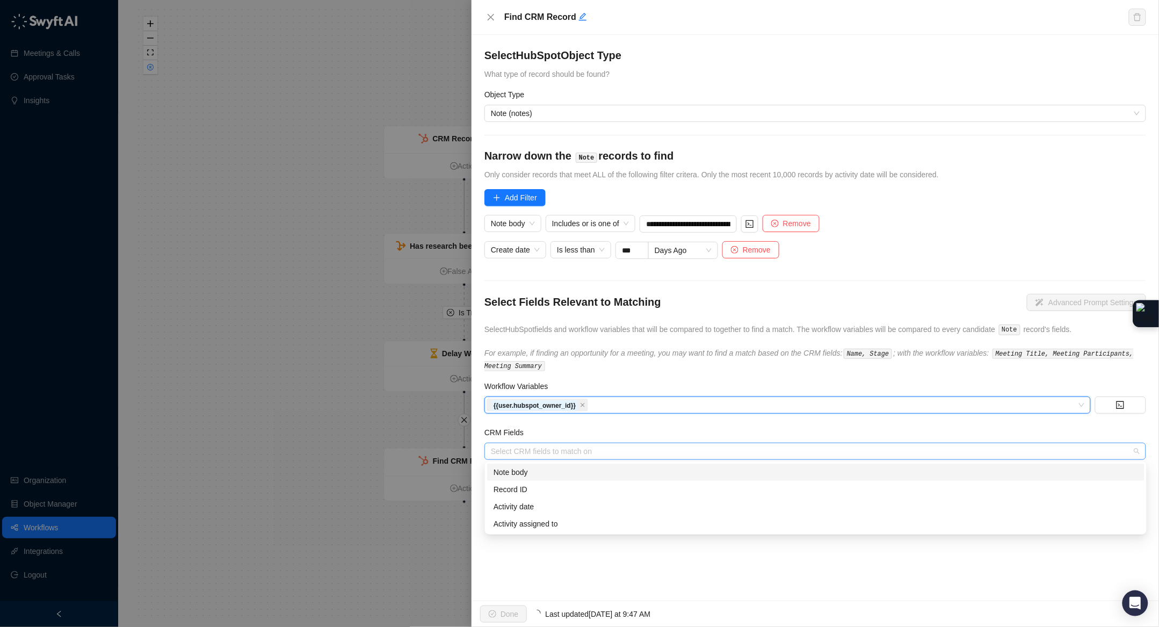
click at [529, 448] on div at bounding box center [809, 451] width 646 height 8
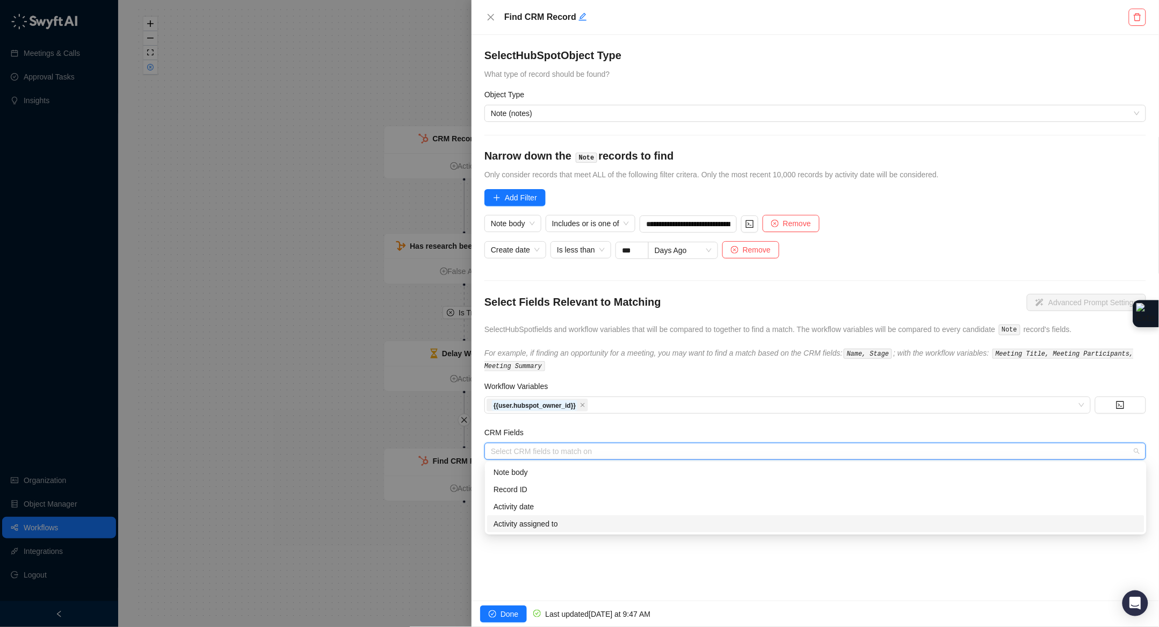
click at [557, 513] on div "Activity assigned to" at bounding box center [815, 524] width 644 height 12
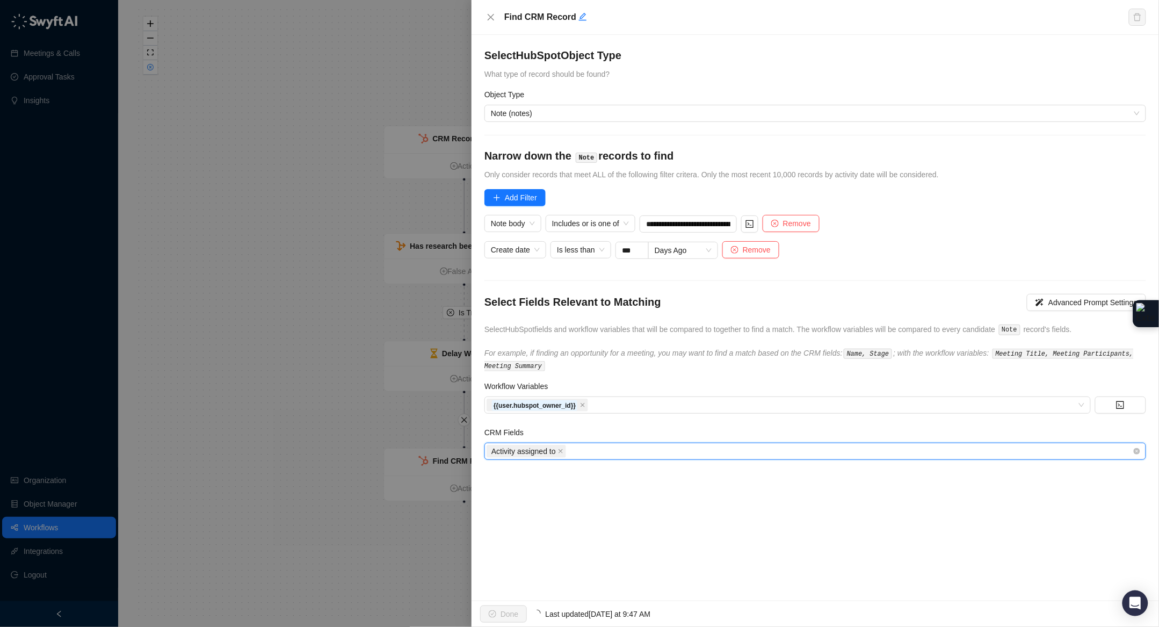
click at [627, 444] on div "Activity assigned to" at bounding box center [809, 451] width 646 height 15
click at [585, 402] on icon "close" at bounding box center [582, 404] width 5 height 5
click at [683, 406] on div at bounding box center [781, 405] width 591 height 8
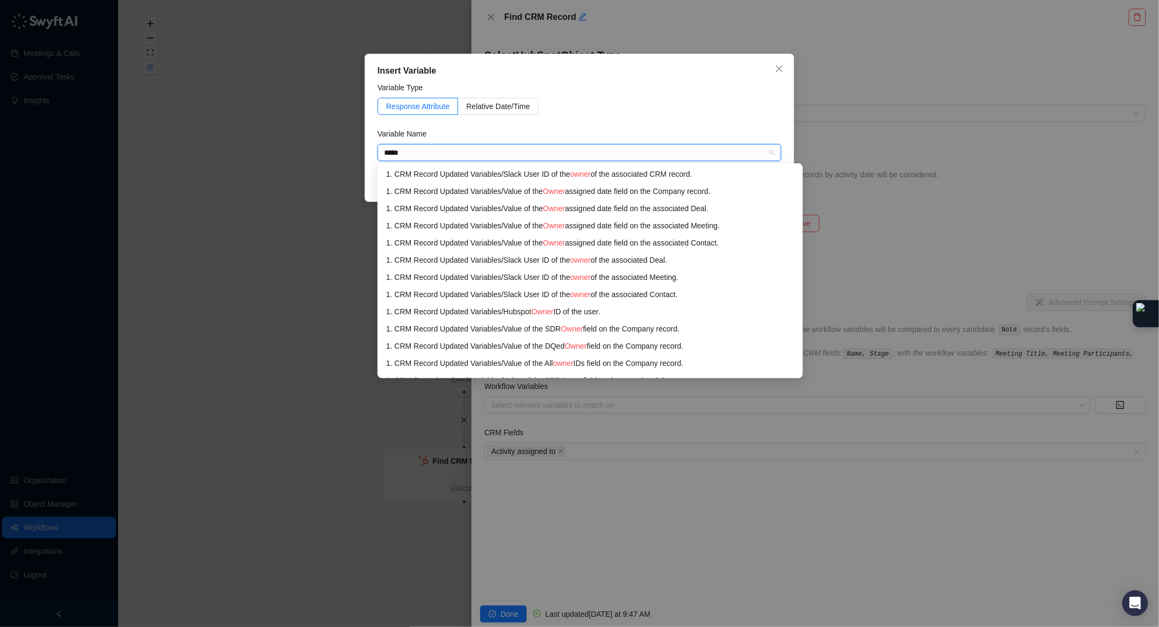
type input "*****"
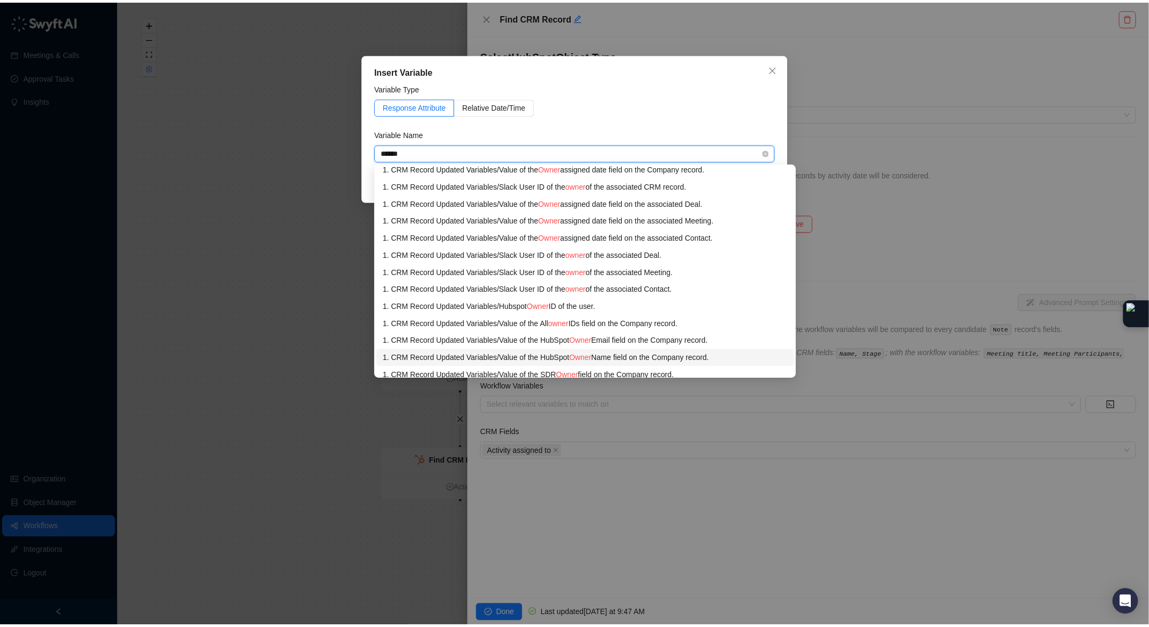
scroll to position [8, 0]
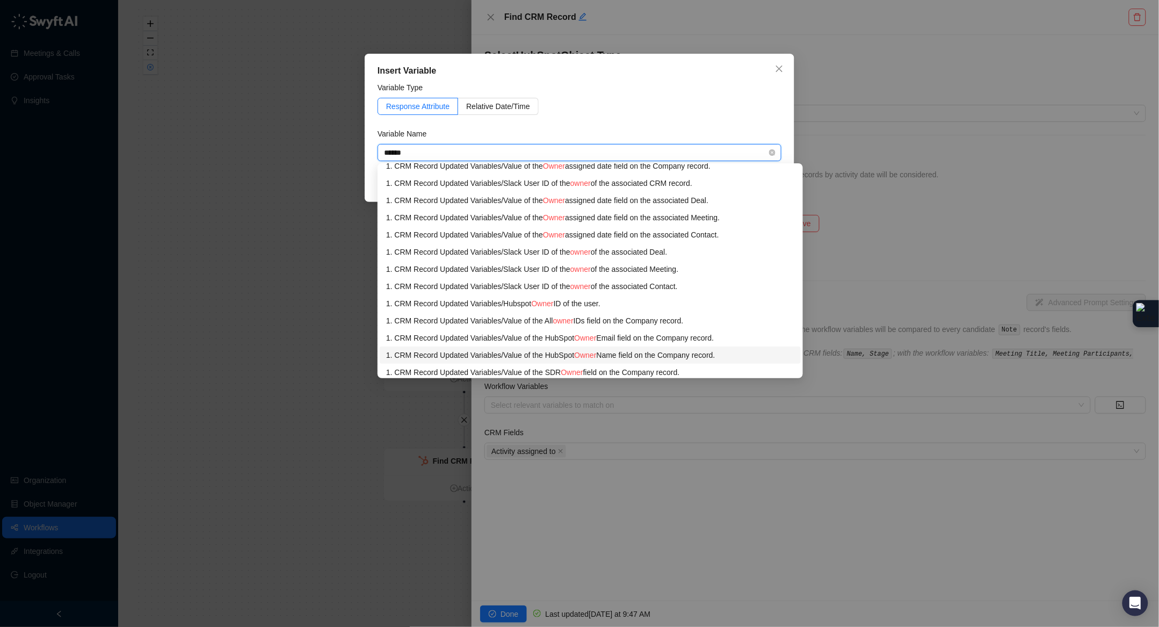
click at [699, 356] on div "1. CRM Record Updated Variables / Value of the HubSpot Owner Name field on the …" at bounding box center [590, 355] width 408 height 12
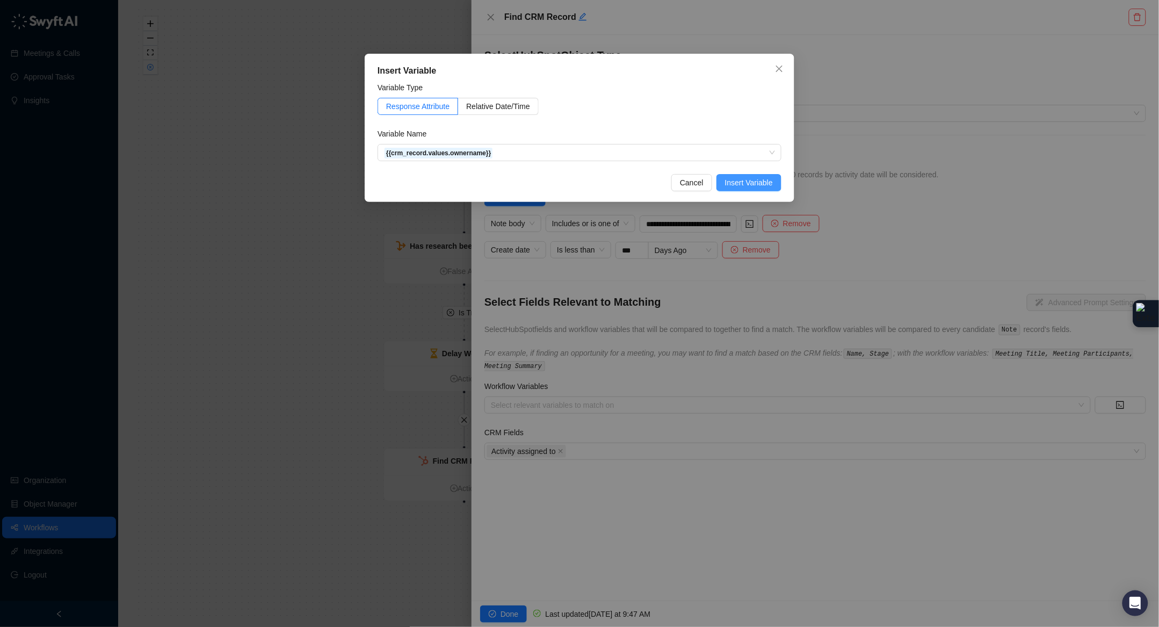
click at [771, 183] on span "Insert Variable" at bounding box center [749, 183] width 48 height 12
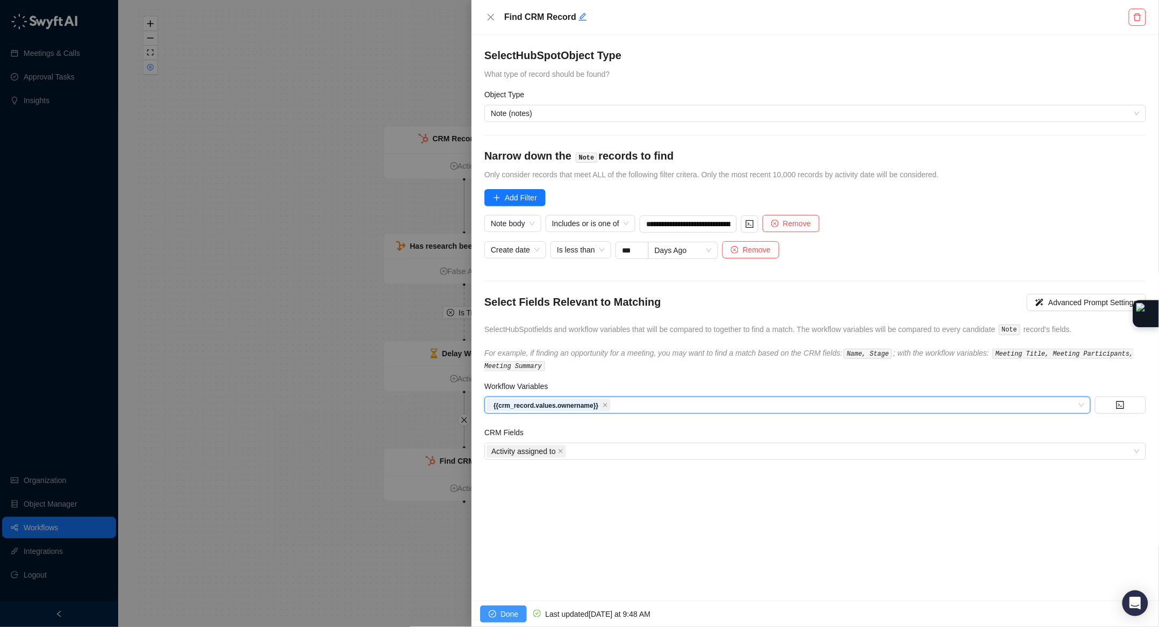
click at [510, 513] on span "Done" at bounding box center [509, 614] width 18 height 12
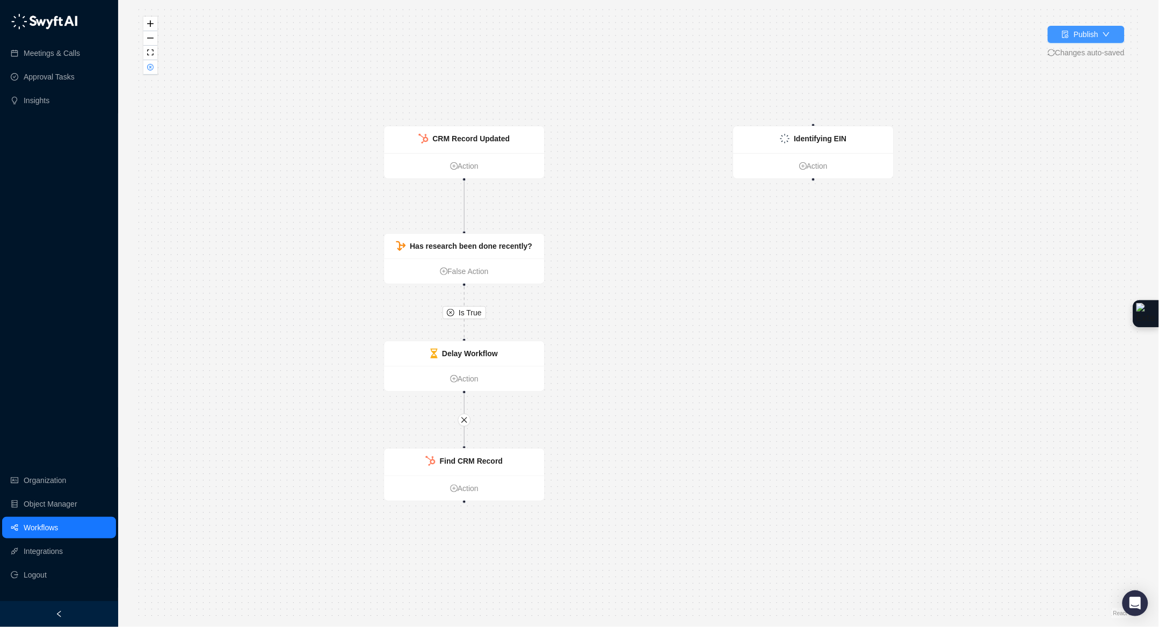
click at [1025, 36] on icon "file-done" at bounding box center [1066, 35] width 8 height 8
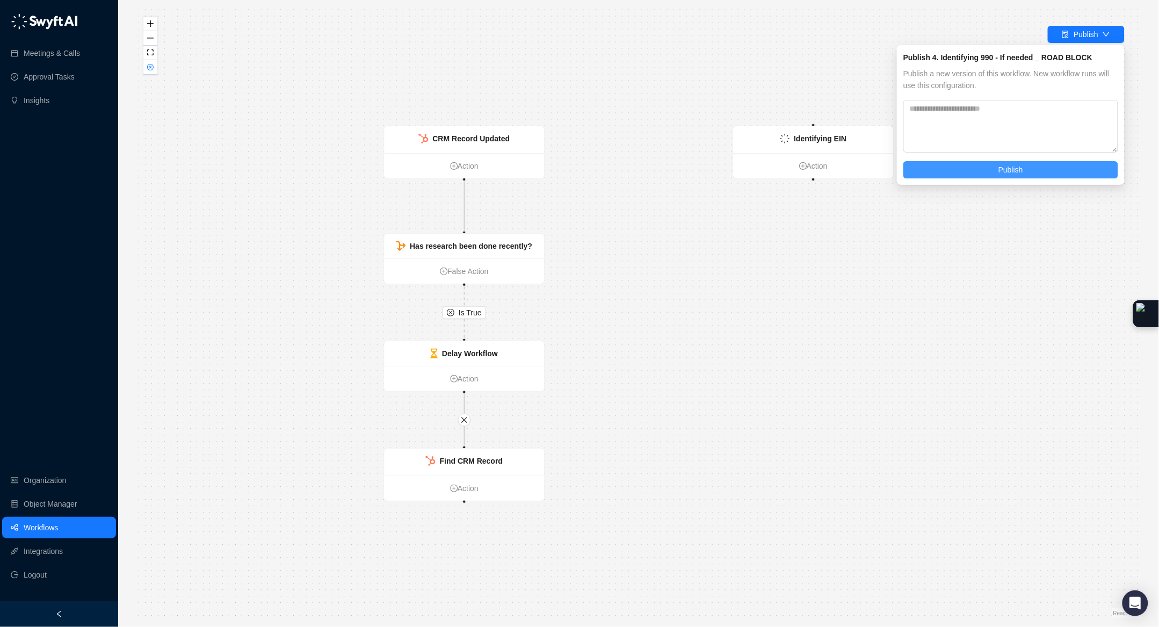
click at [1020, 169] on span "Publish" at bounding box center [1010, 170] width 25 height 12
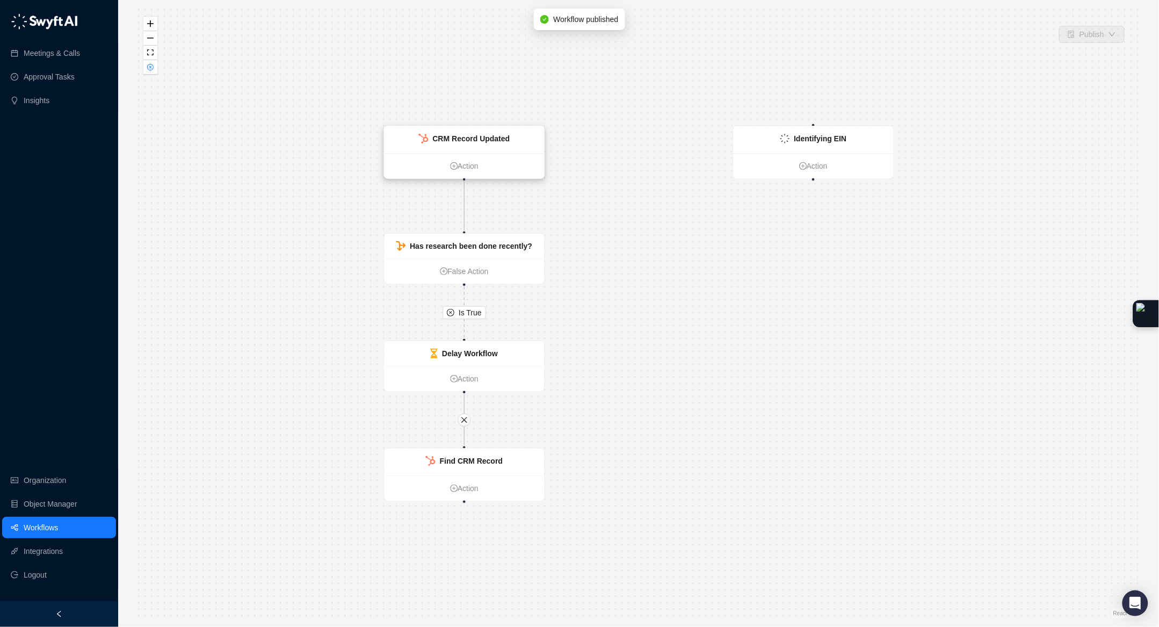
click at [532, 128] on div "CRM Record Updated" at bounding box center [464, 139] width 160 height 27
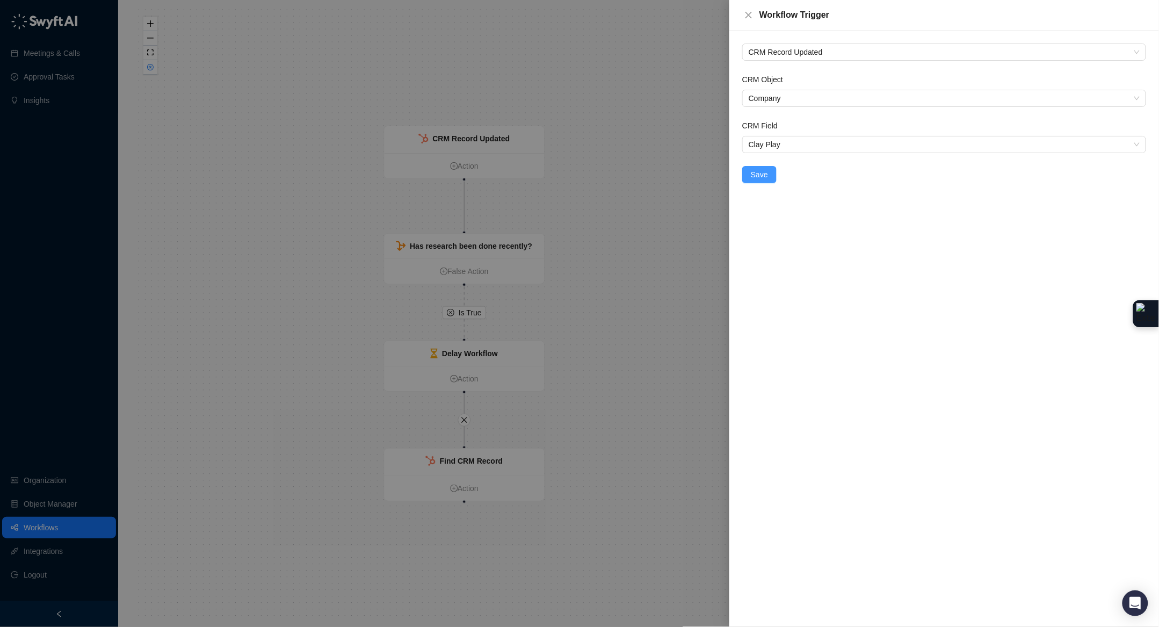
click at [765, 179] on span "Save" at bounding box center [759, 175] width 17 height 12
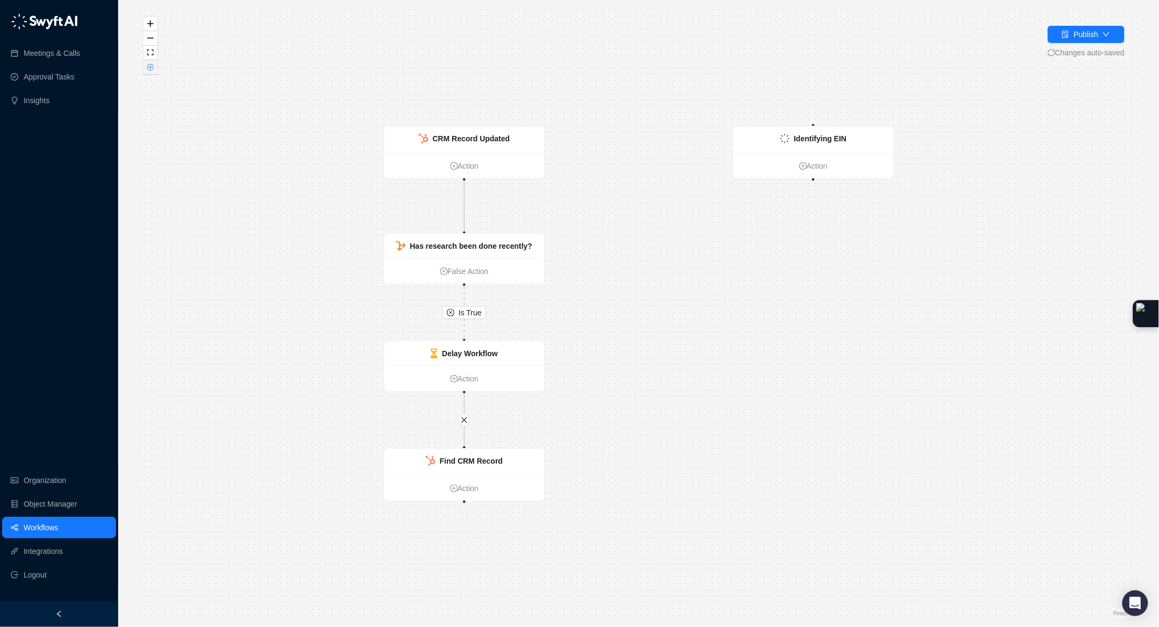
click at [156, 70] on button "button" at bounding box center [150, 67] width 14 height 14
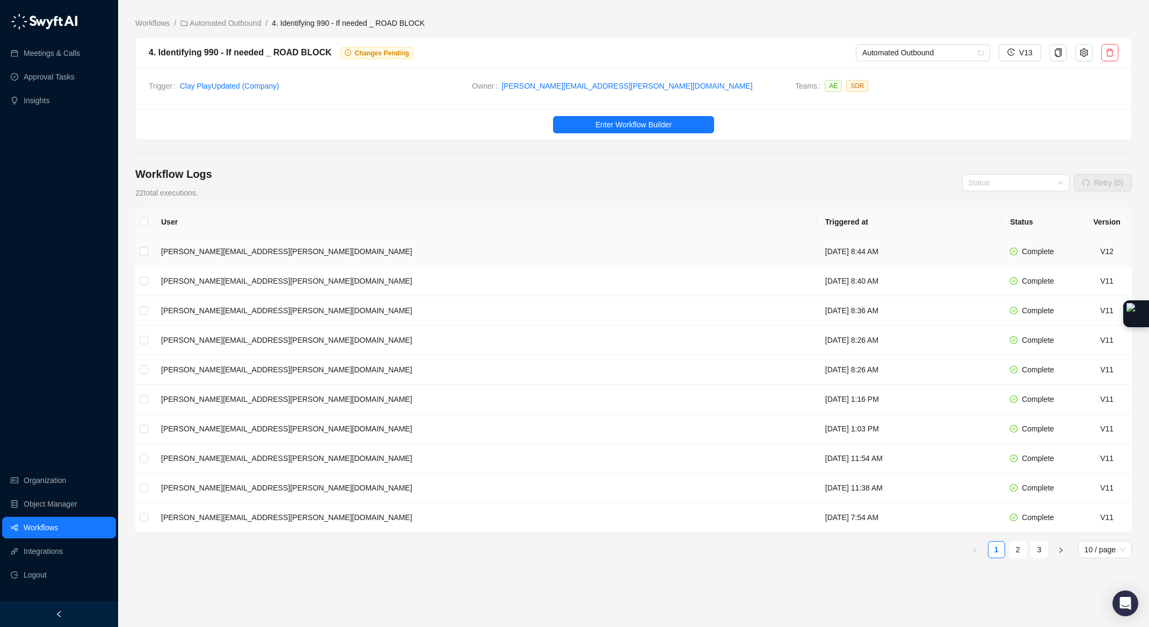
click at [170, 244] on td "[PERSON_NAME][EMAIL_ADDRESS][PERSON_NAME][DOMAIN_NAME]" at bounding box center [484, 252] width 664 height 30
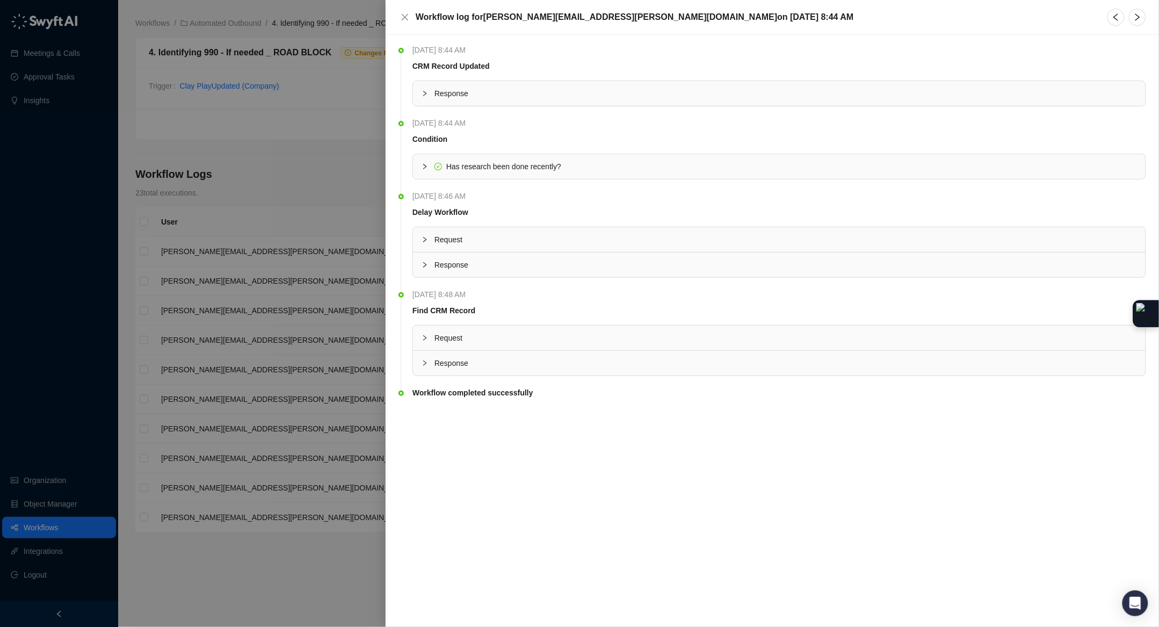
click at [430, 365] on div at bounding box center [428, 363] width 13 height 12
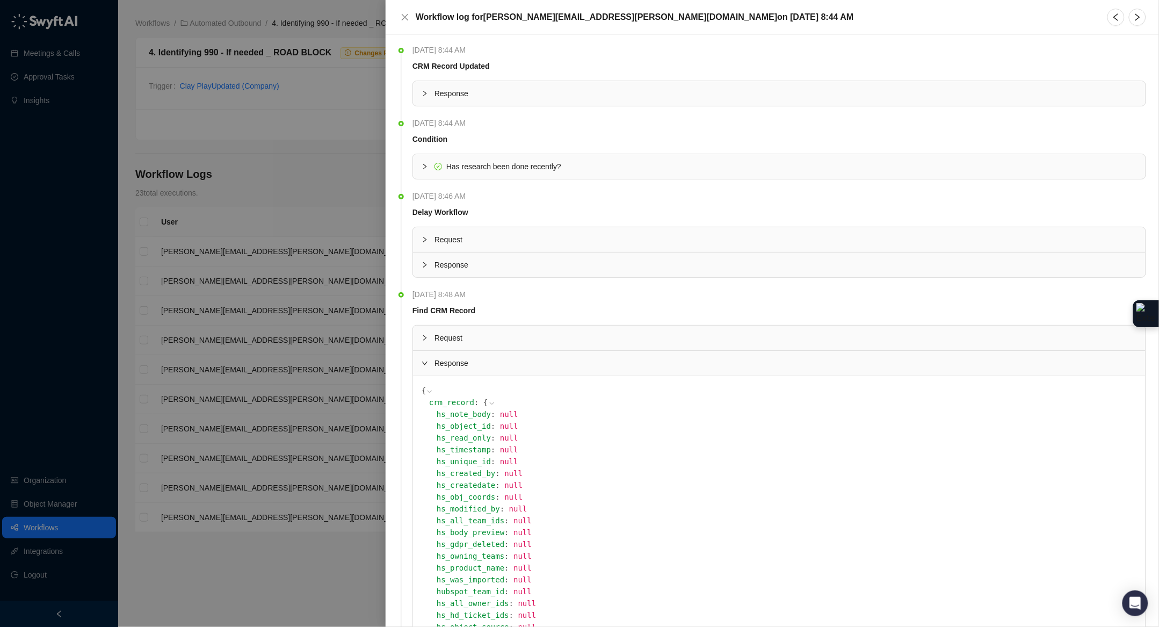
click at [425, 267] on icon "collapsed" at bounding box center [425, 264] width 6 height 6
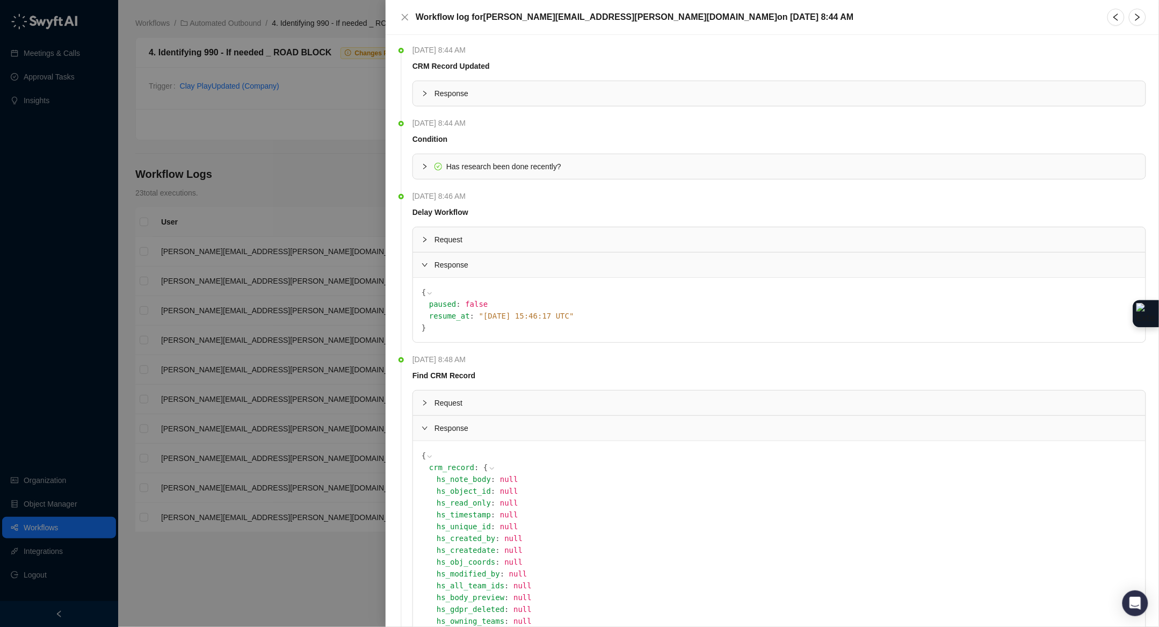
click at [428, 239] on div at bounding box center [428, 240] width 13 height 12
click at [427, 388] on icon "collapsed" at bounding box center [425, 388] width 6 height 6
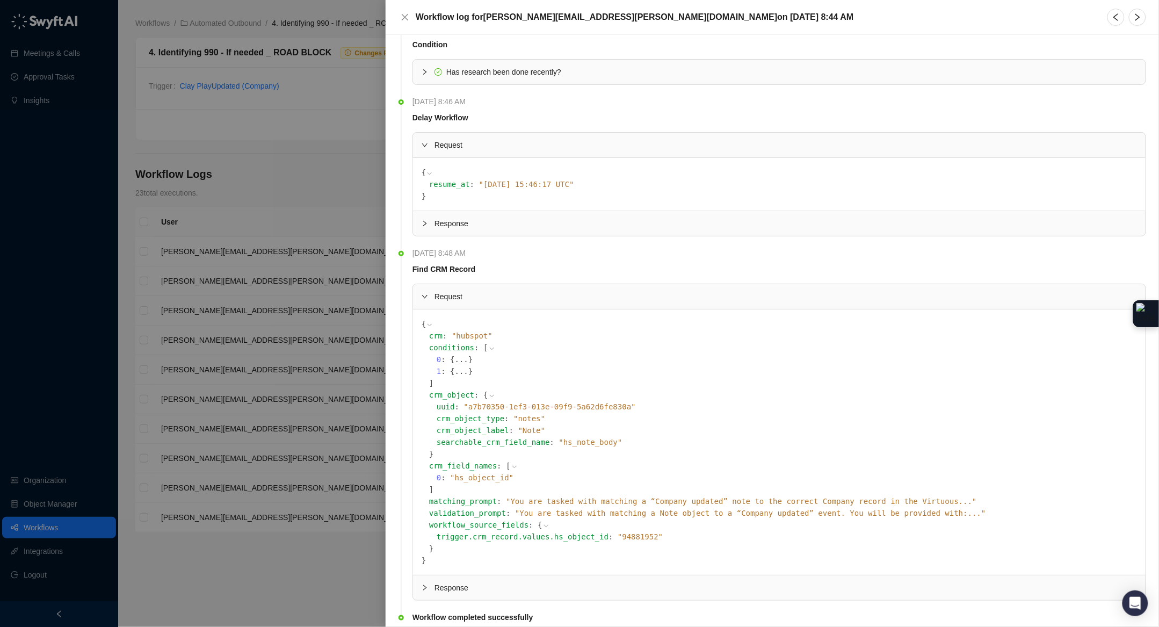
scroll to position [133, 0]
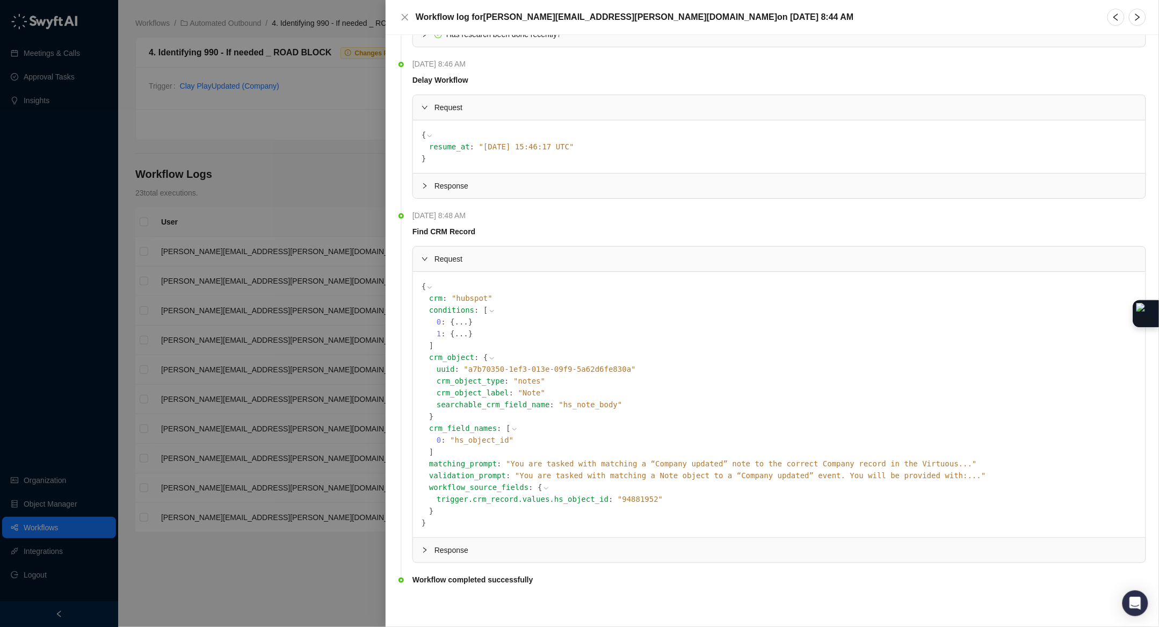
click at [605, 461] on span "" You are tasked with matching a “Company updated” note to the correct Company …" at bounding box center [741, 463] width 471 height 9
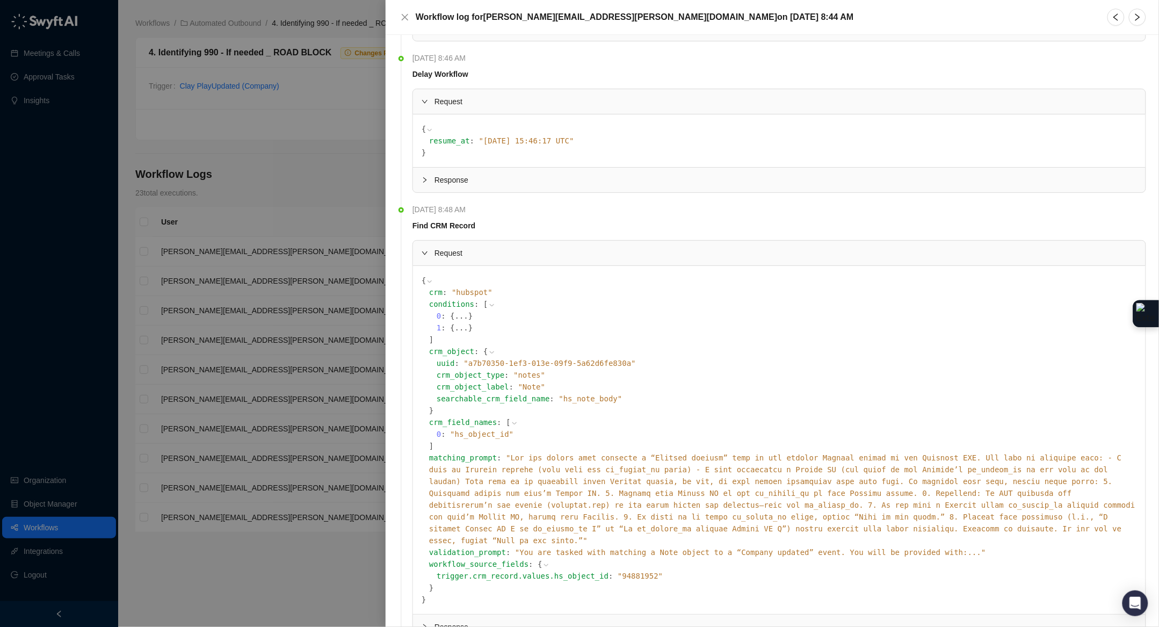
scroll to position [141, 0]
click at [852, 546] on span "" You are tasked with matching a Note object to a “Company updated” event. You …" at bounding box center [750, 549] width 471 height 9
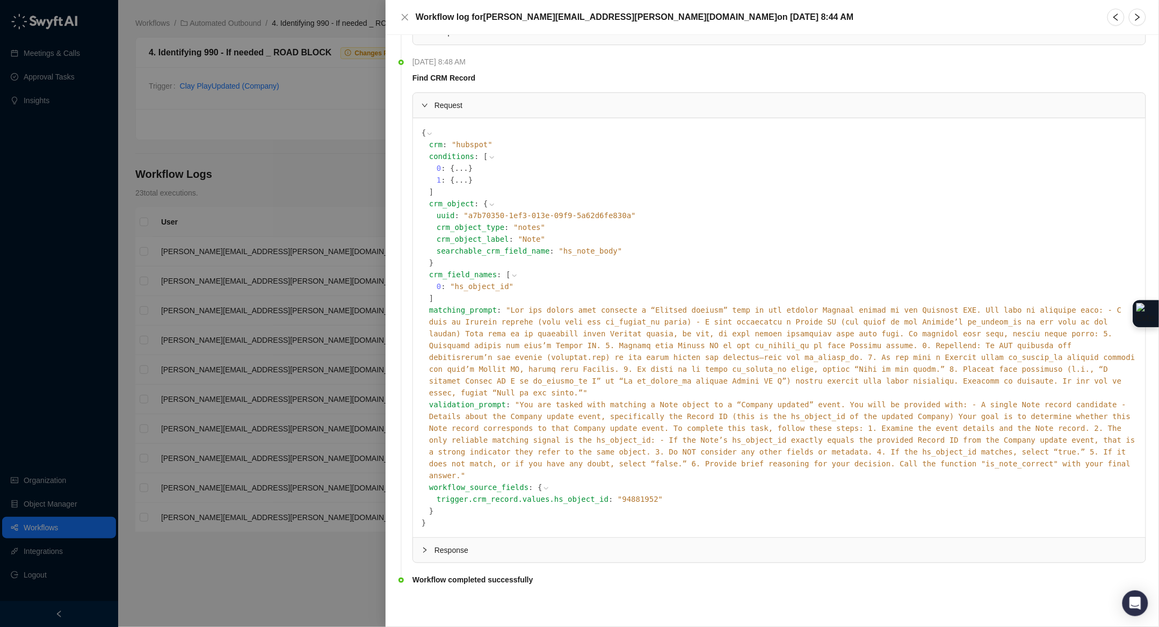
scroll to position [286, 0]
click at [426, 550] on icon "collapsed" at bounding box center [425, 550] width 6 height 6
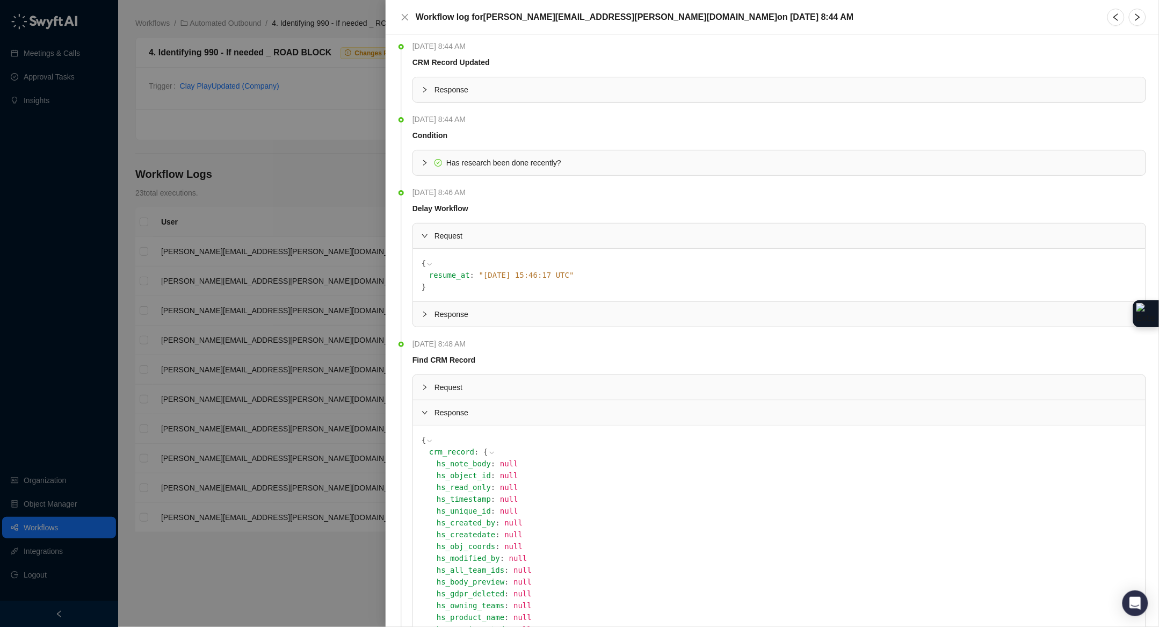
scroll to position [0, 0]
click at [432, 92] on div at bounding box center [428, 94] width 13 height 12
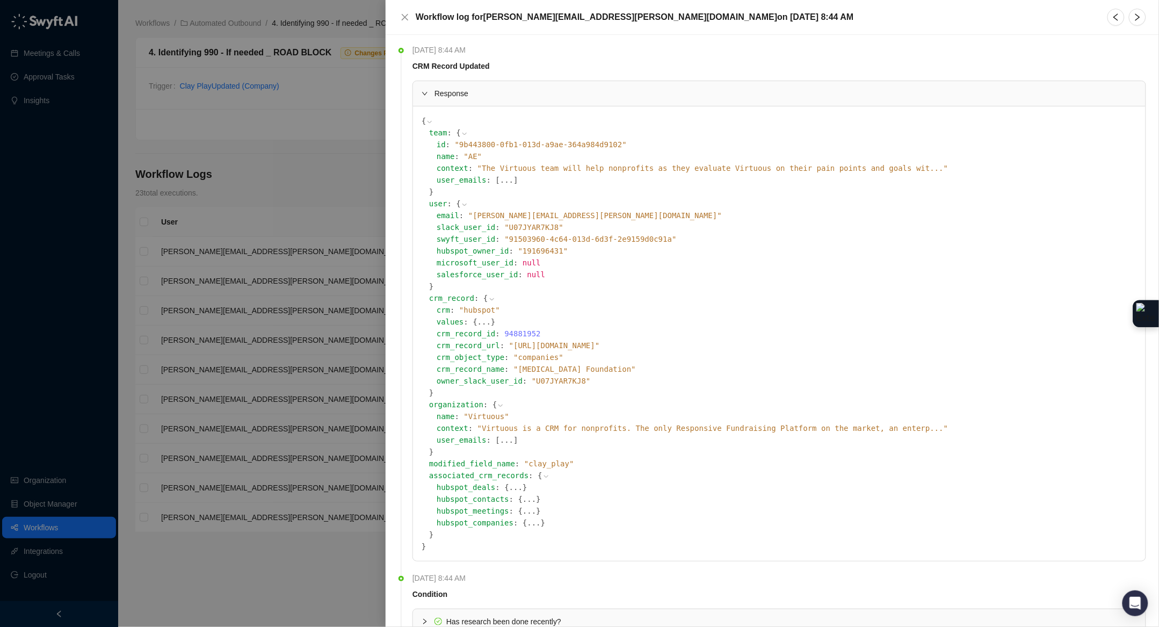
click at [324, 133] on div at bounding box center [579, 313] width 1159 height 627
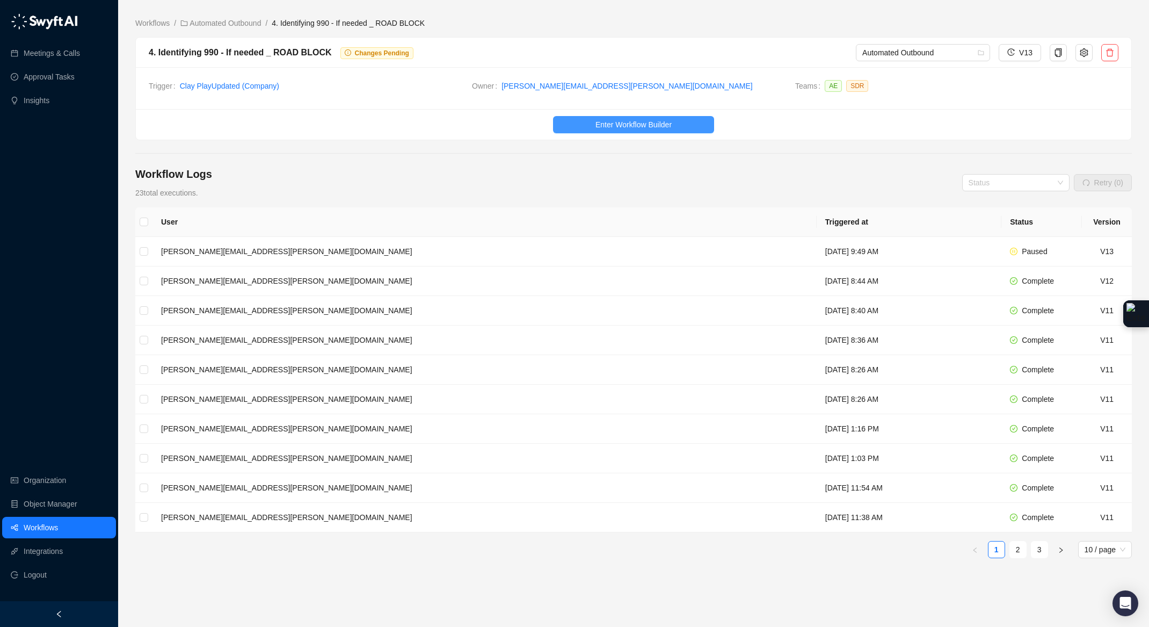
click at [625, 125] on span "Enter Workflow Builder" at bounding box center [633, 125] width 76 height 12
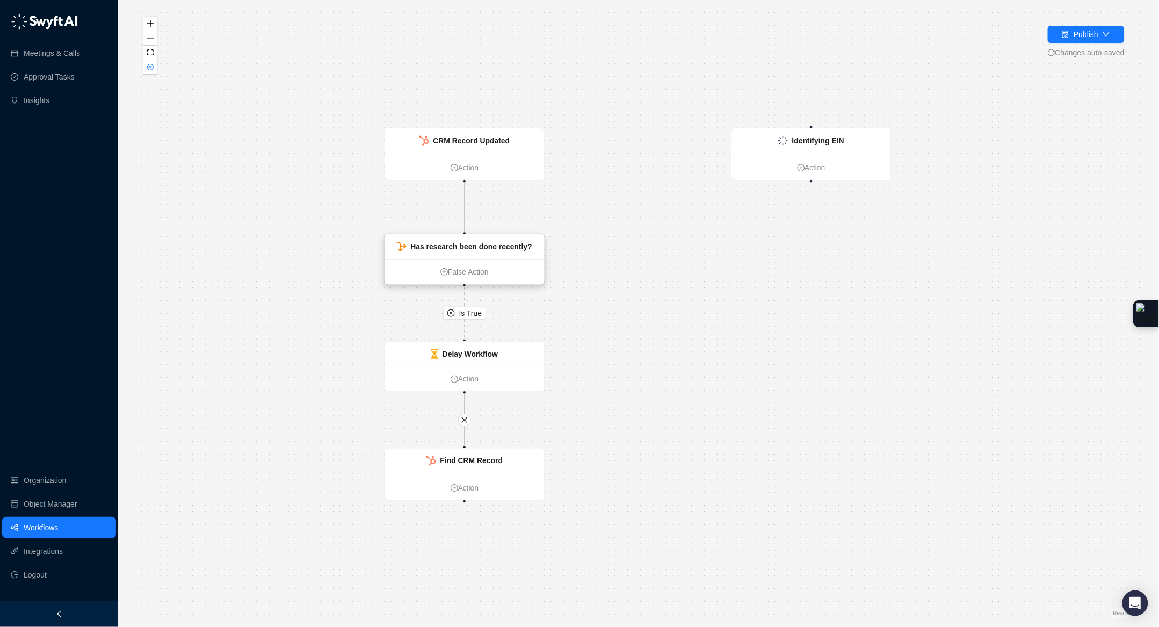
click at [510, 246] on strong "Has research been done recently?" at bounding box center [471, 246] width 121 height 9
click at [518, 243] on strong "Has research been done recently?" at bounding box center [471, 246] width 121 height 9
click at [433, 243] on strong "Has research been done recently?" at bounding box center [471, 246] width 121 height 9
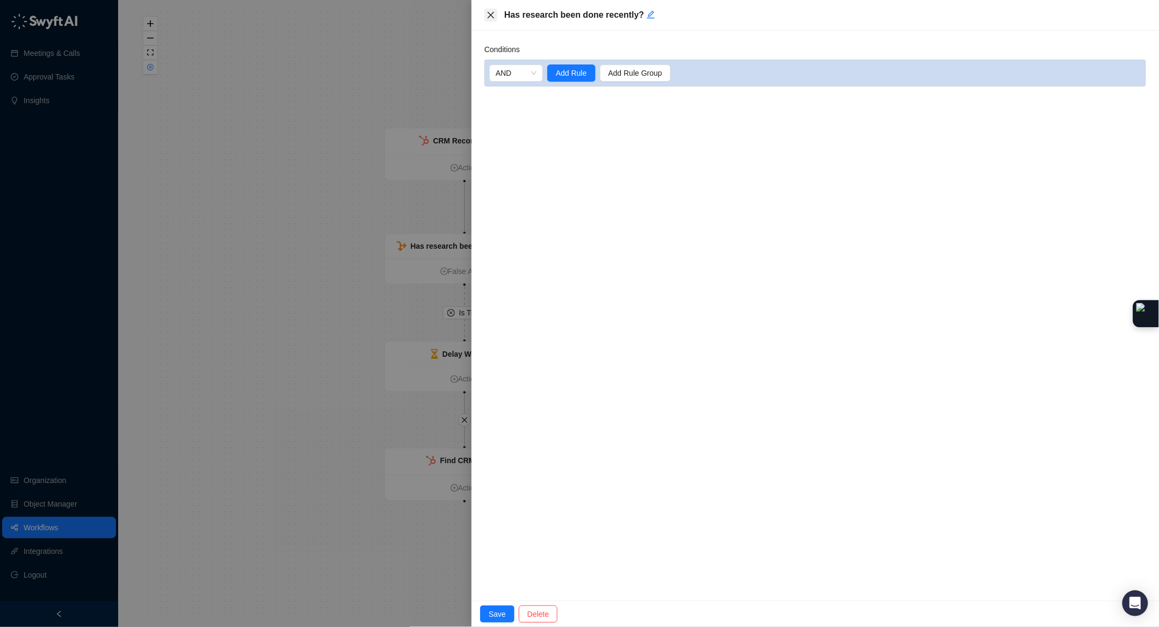
click at [490, 12] on icon "close" at bounding box center [490, 15] width 9 height 9
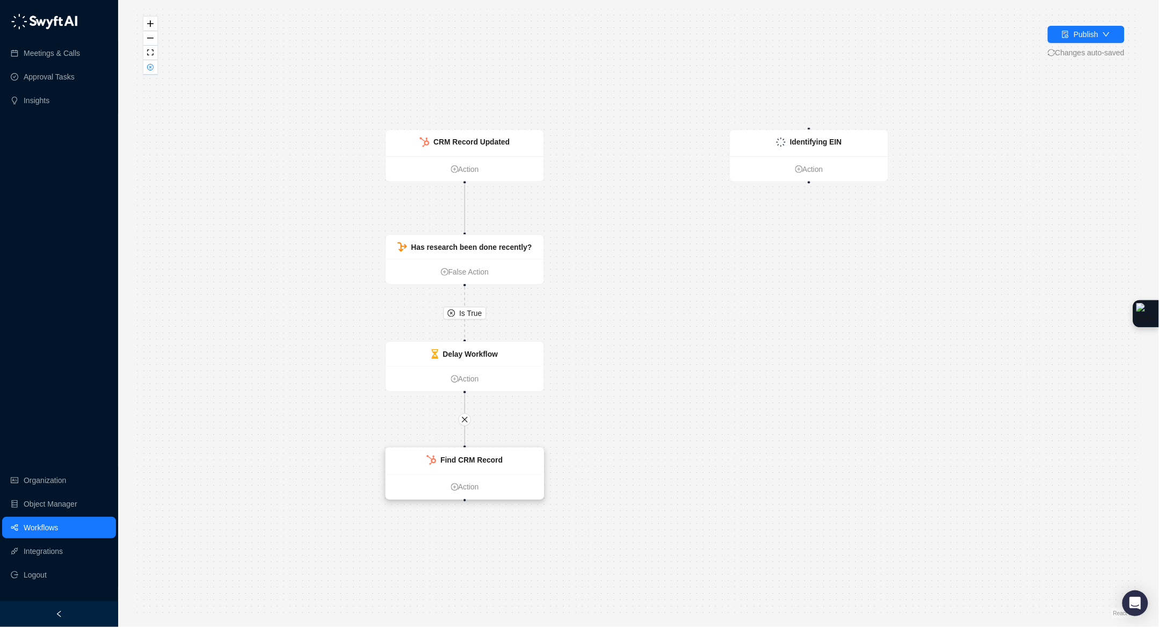
click at [492, 461] on strong "Find CRM Record" at bounding box center [471, 459] width 62 height 9
click at [521, 457] on div "Find CRM Record" at bounding box center [465, 461] width 158 height 27
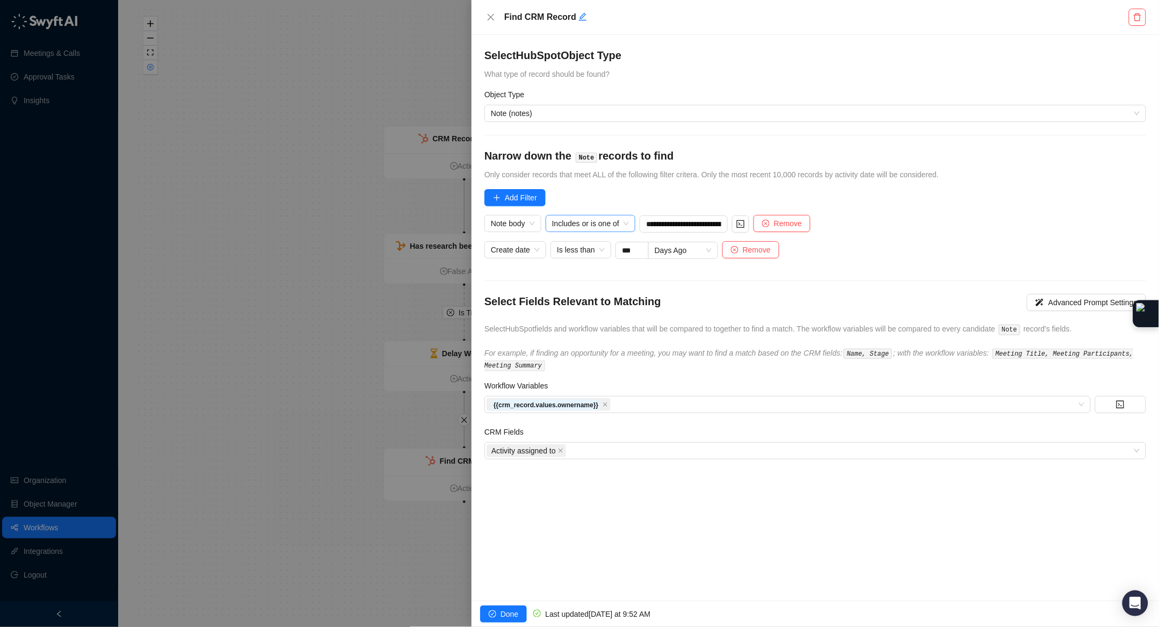
click at [628, 221] on span "Includes or is one of" at bounding box center [590, 223] width 77 height 16
click at [679, 198] on form "**********" at bounding box center [815, 253] width 662 height 411
click at [632, 273] on form "**********" at bounding box center [815, 253] width 662 height 411
click at [634, 402] on div "{{crm_record.values.ownername}}" at bounding box center [781, 404] width 591 height 15
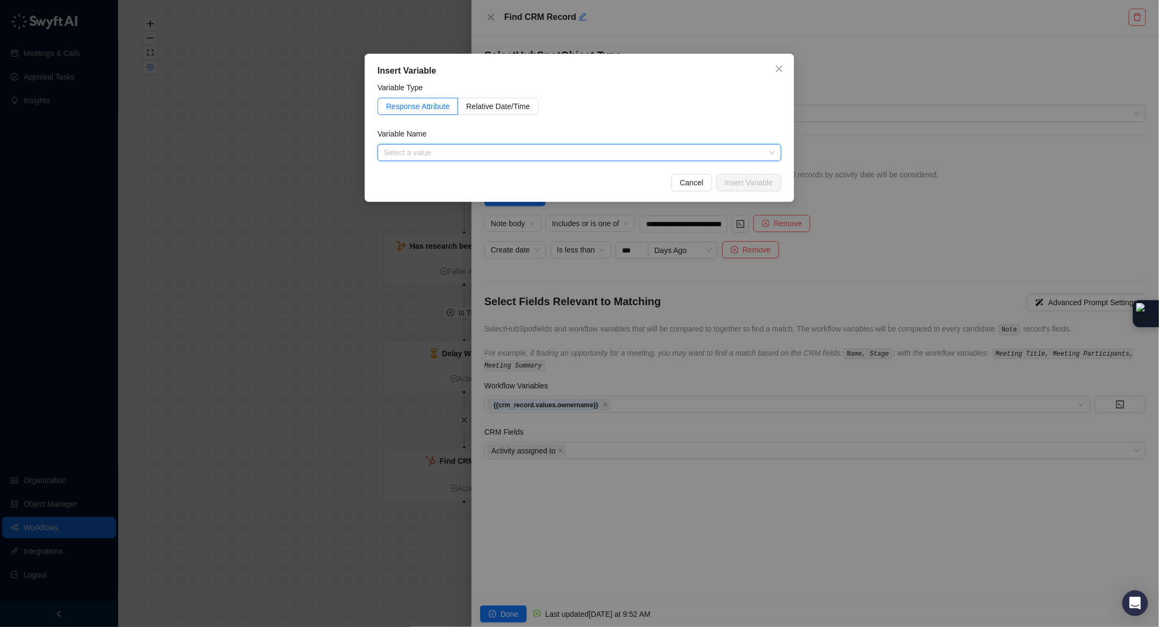
click at [626, 391] on div "Insert Variable Variable Type Response Attribute Relative Date/Time Variable Na…" at bounding box center [579, 313] width 1159 height 627
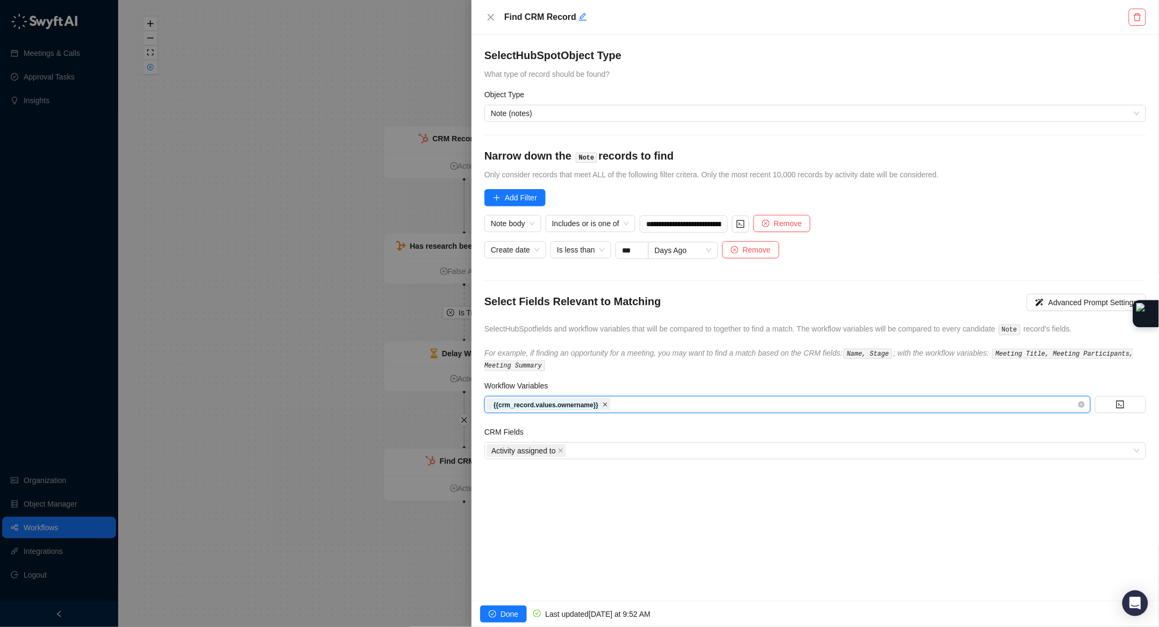
click at [608, 403] on icon "close" at bounding box center [604, 404] width 5 height 5
click at [566, 454] on span "Activity assigned to" at bounding box center [525, 450] width 79 height 13
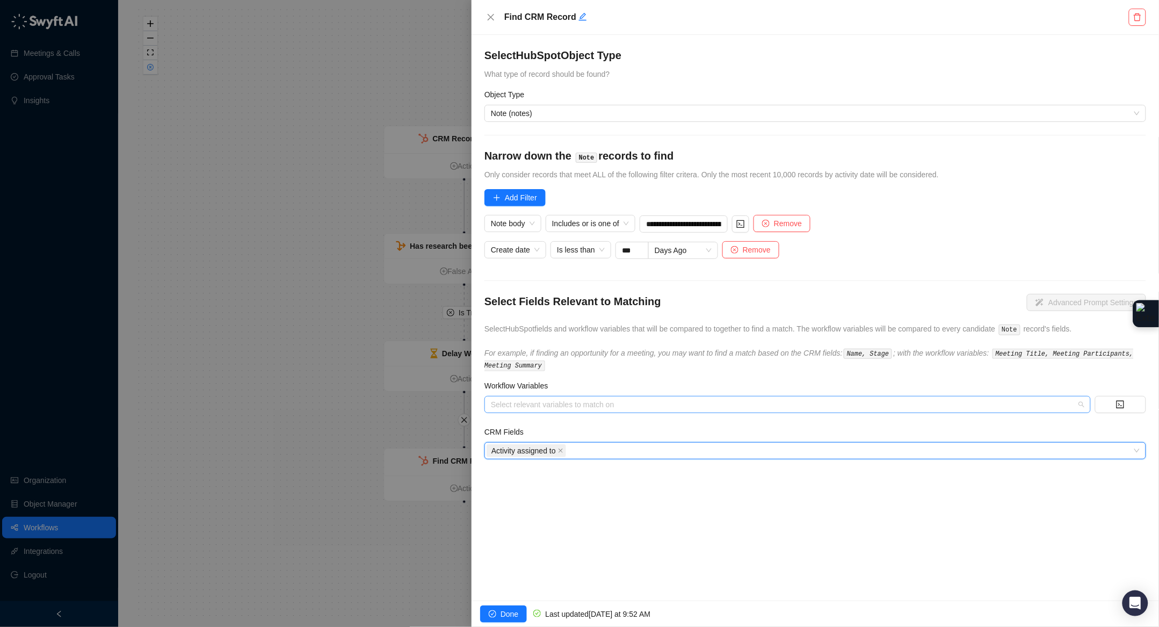
click at [556, 405] on div at bounding box center [781, 405] width 591 height 8
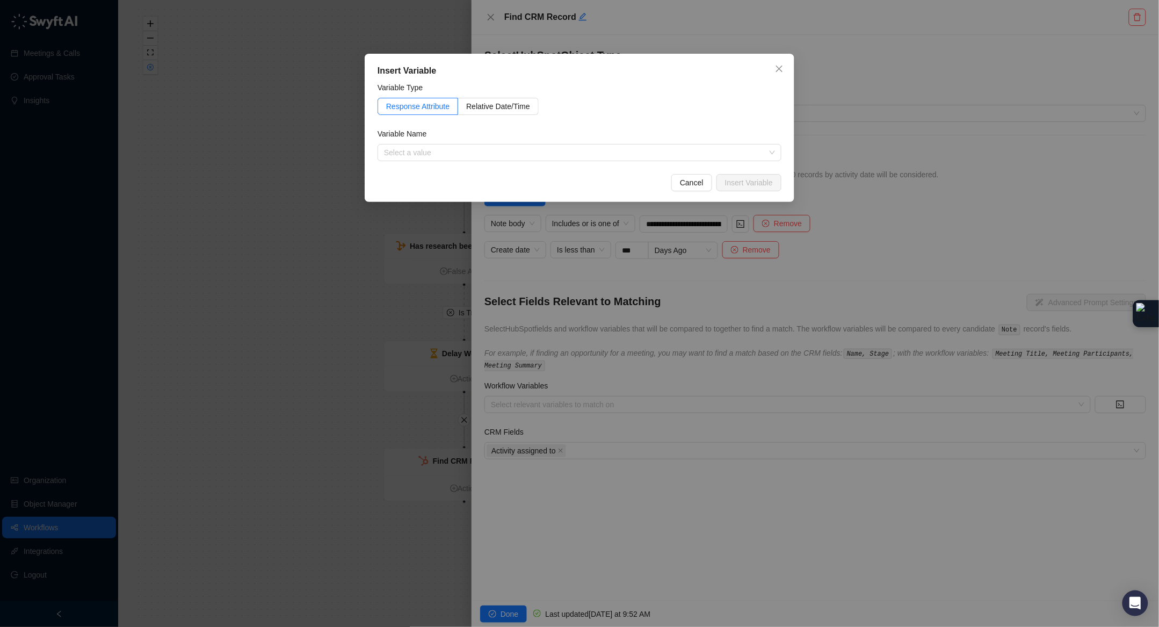
click at [589, 413] on div "Insert Variable Variable Type Response Attribute Relative Date/Time Variable Na…" at bounding box center [579, 313] width 1159 height 627
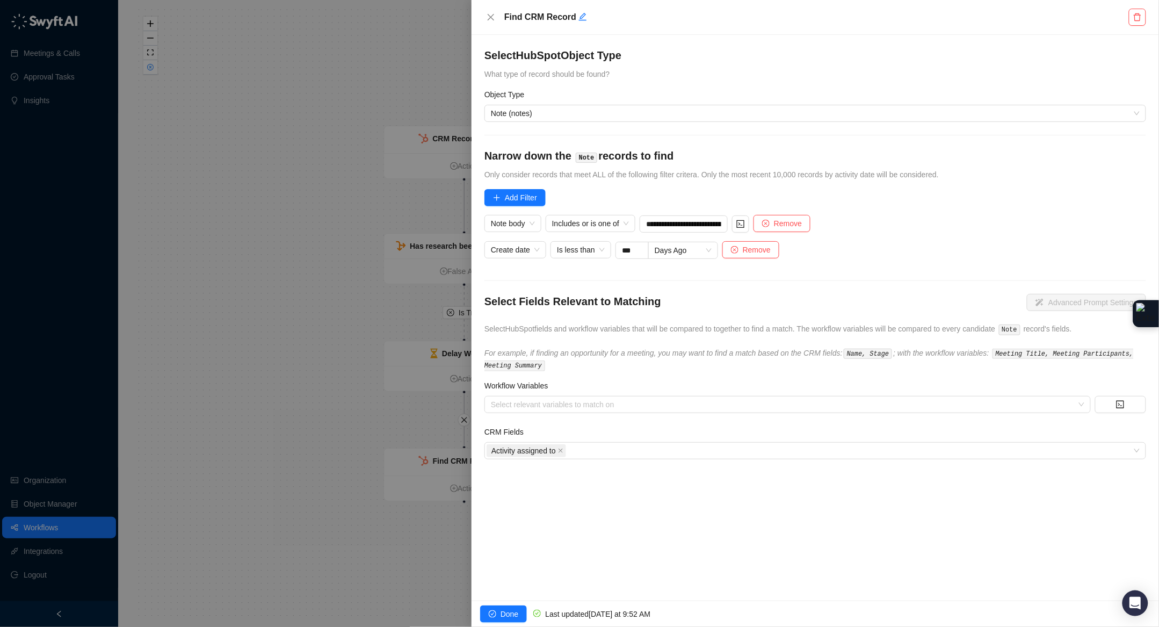
click at [588, 403] on div at bounding box center [781, 405] width 591 height 8
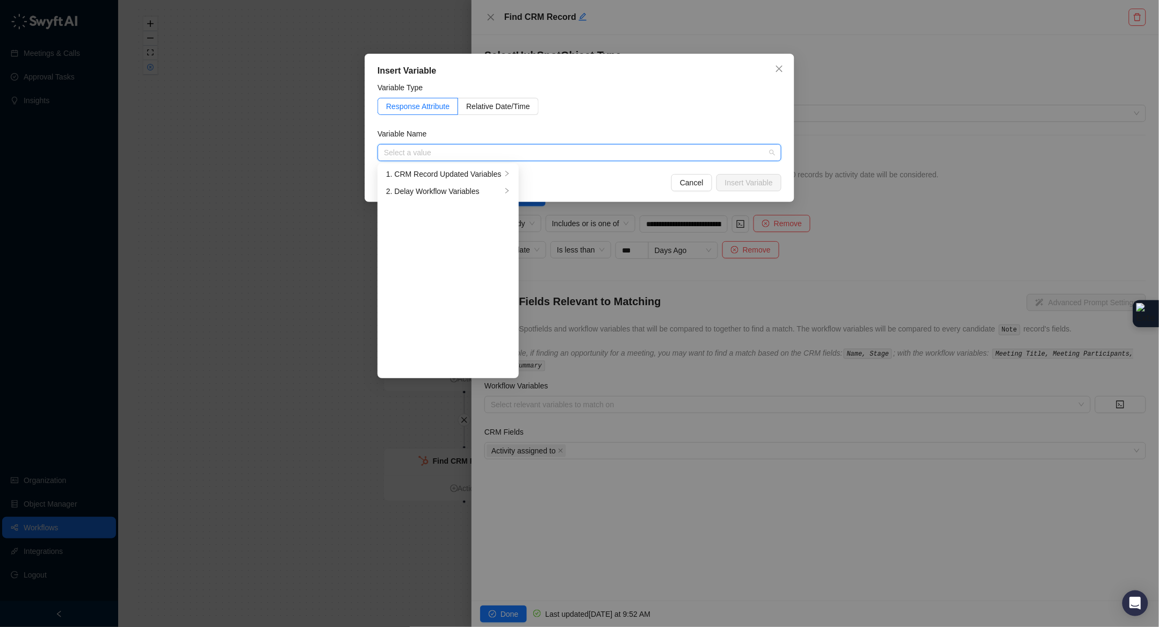
click at [588, 398] on div "Insert Variable Variable Type Response Attribute Relative Date/Time Variable Na…" at bounding box center [579, 313] width 1159 height 627
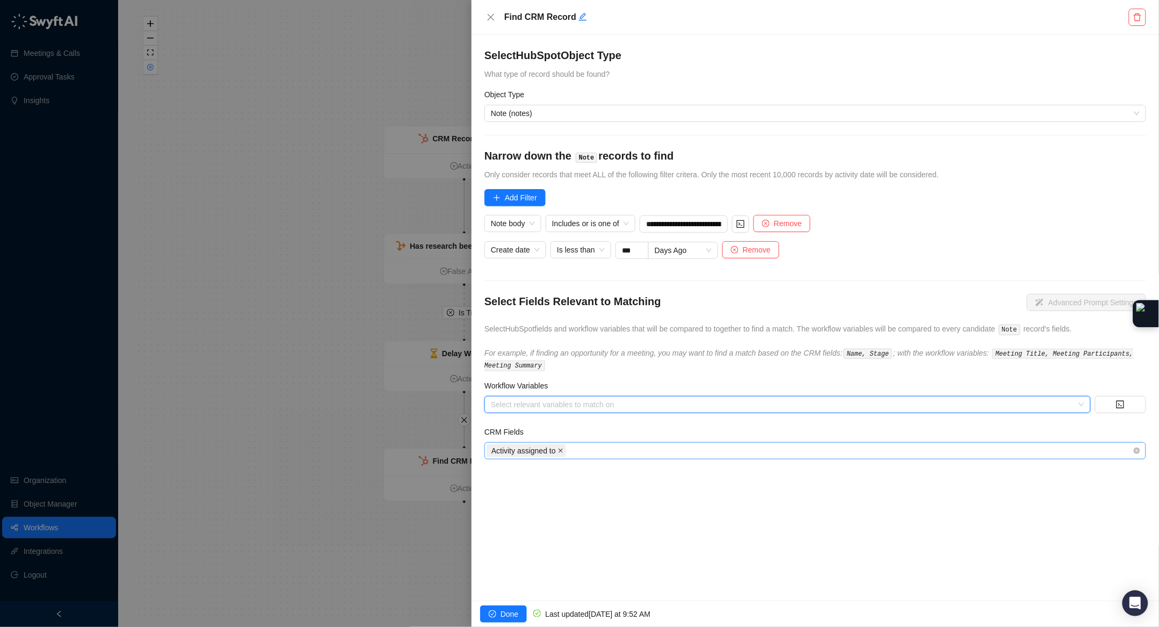
click at [563, 449] on icon "close" at bounding box center [560, 451] width 4 height 4
click at [549, 403] on div at bounding box center [781, 405] width 591 height 8
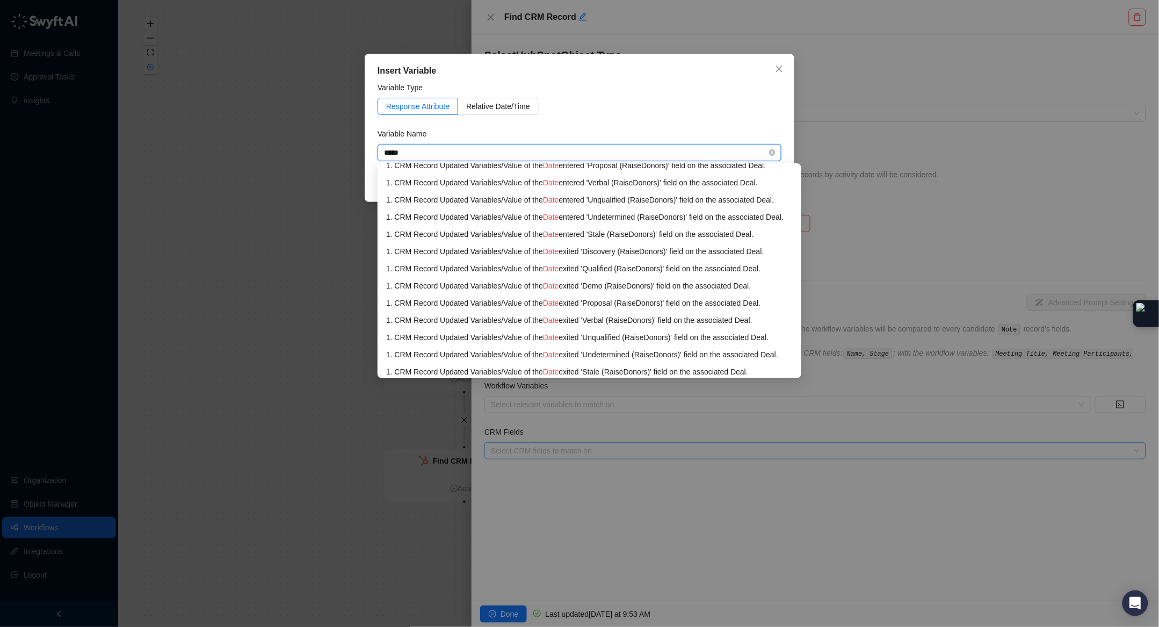
scroll to position [648, 0]
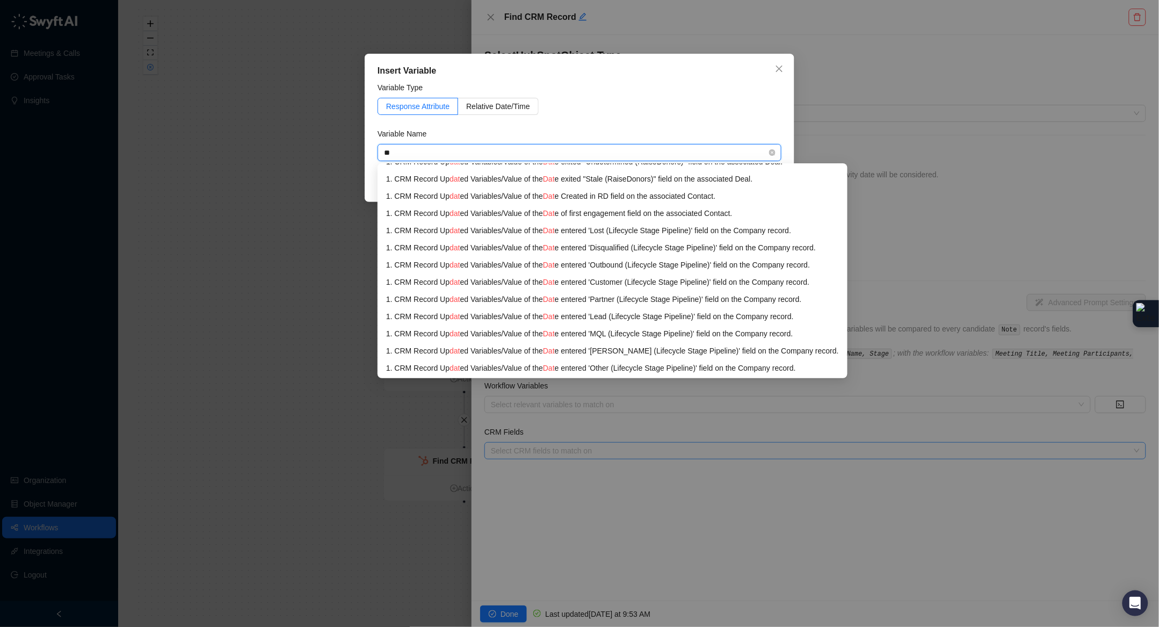
type input "*"
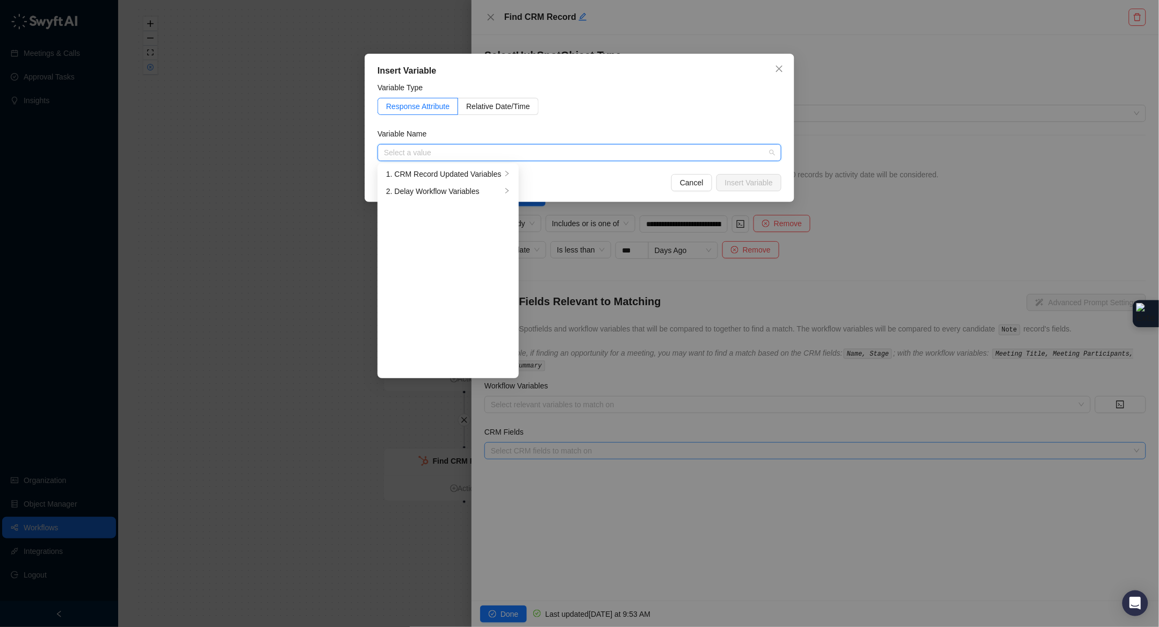
scroll to position [0, 0]
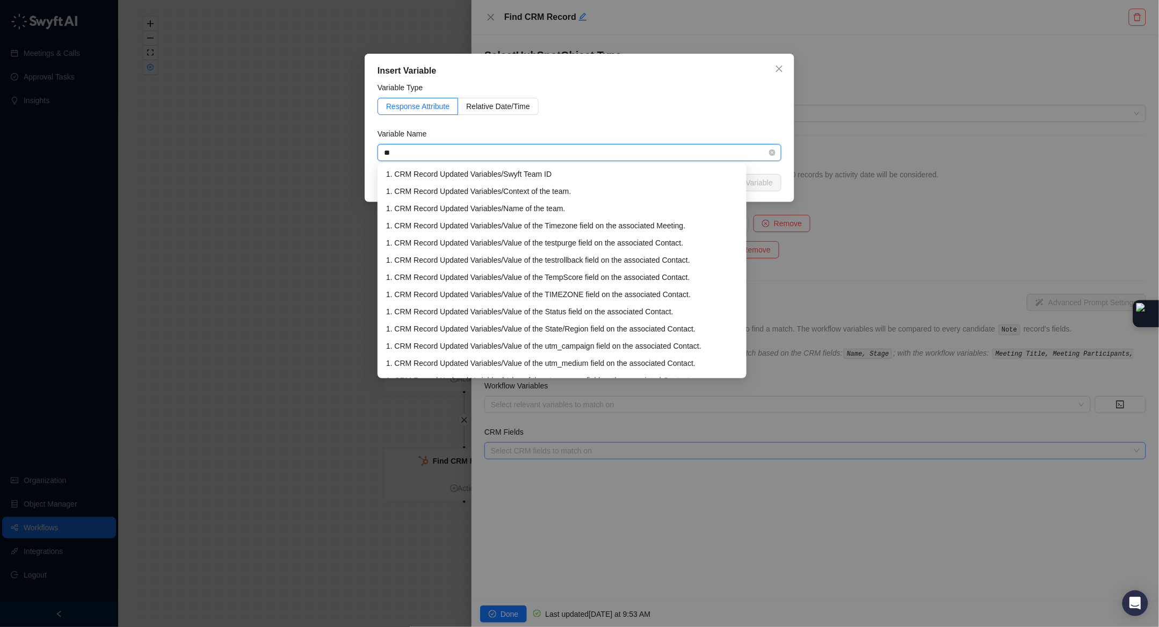
type input "*"
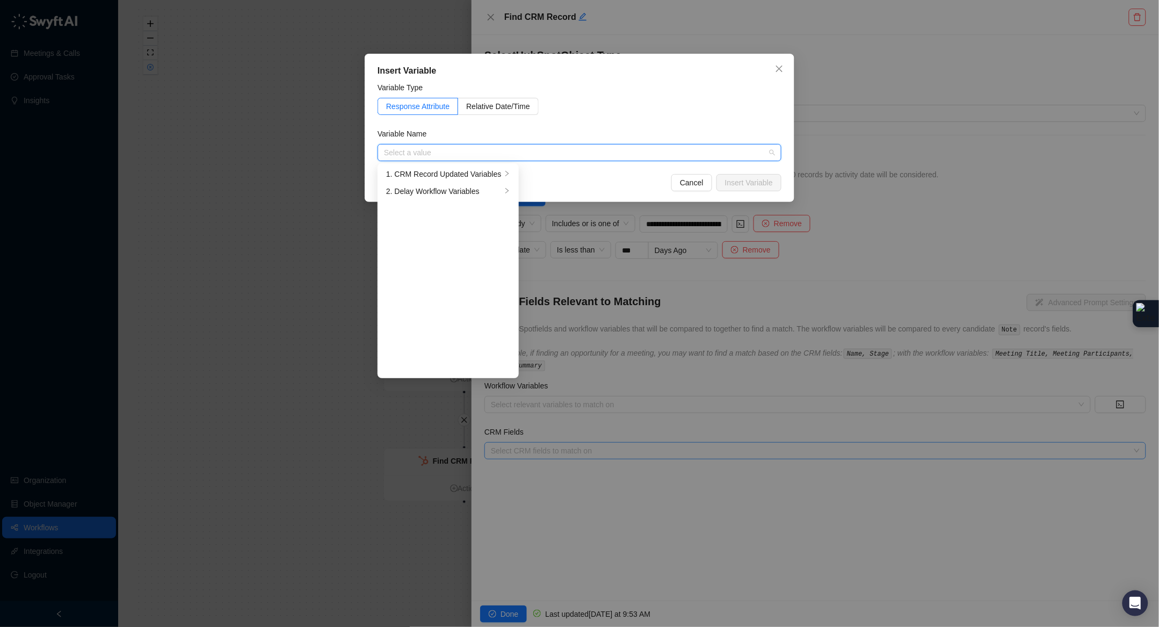
click at [521, 96] on div "Variable Type" at bounding box center [579, 90] width 404 height 16
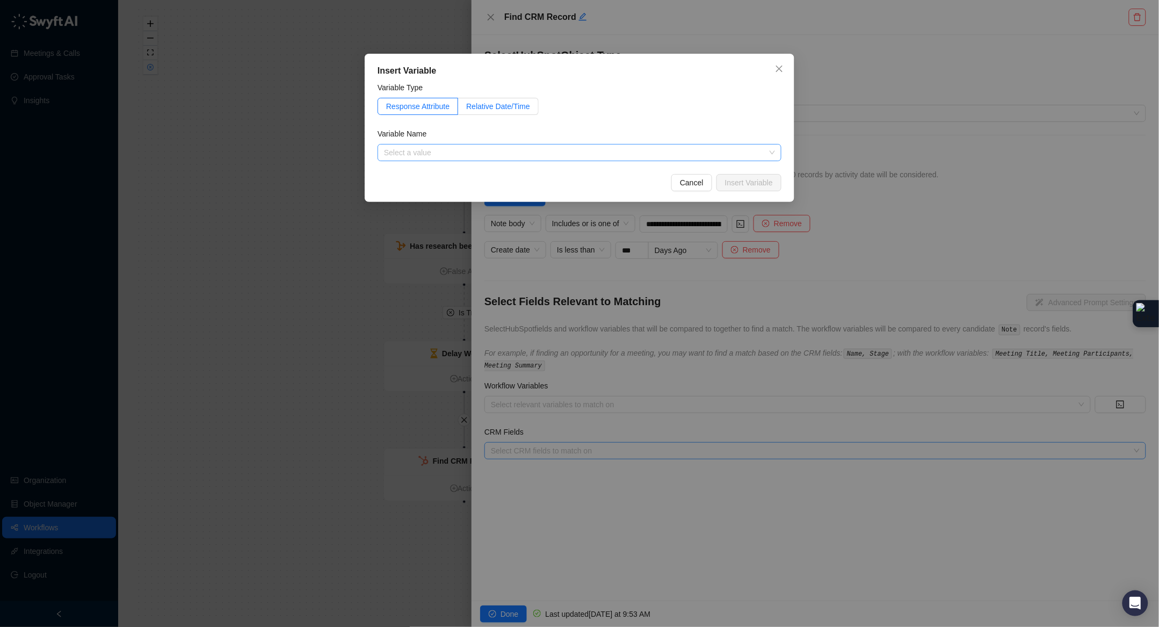
click at [521, 105] on span "Relative Date/Time" at bounding box center [498, 106] width 64 height 9
click at [487, 152] on input "search" at bounding box center [576, 152] width 384 height 16
click at [491, 145] on input "search" at bounding box center [576, 152] width 384 height 16
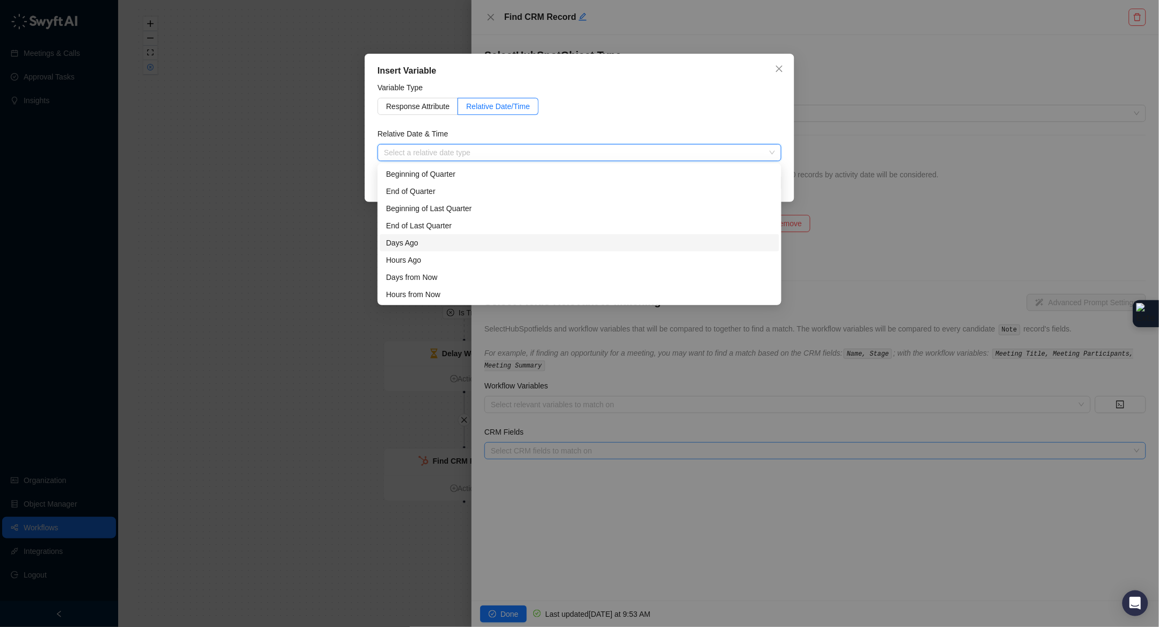
scroll to position [34, 0]
click at [416, 292] on div "Now" at bounding box center [579, 295] width 387 height 12
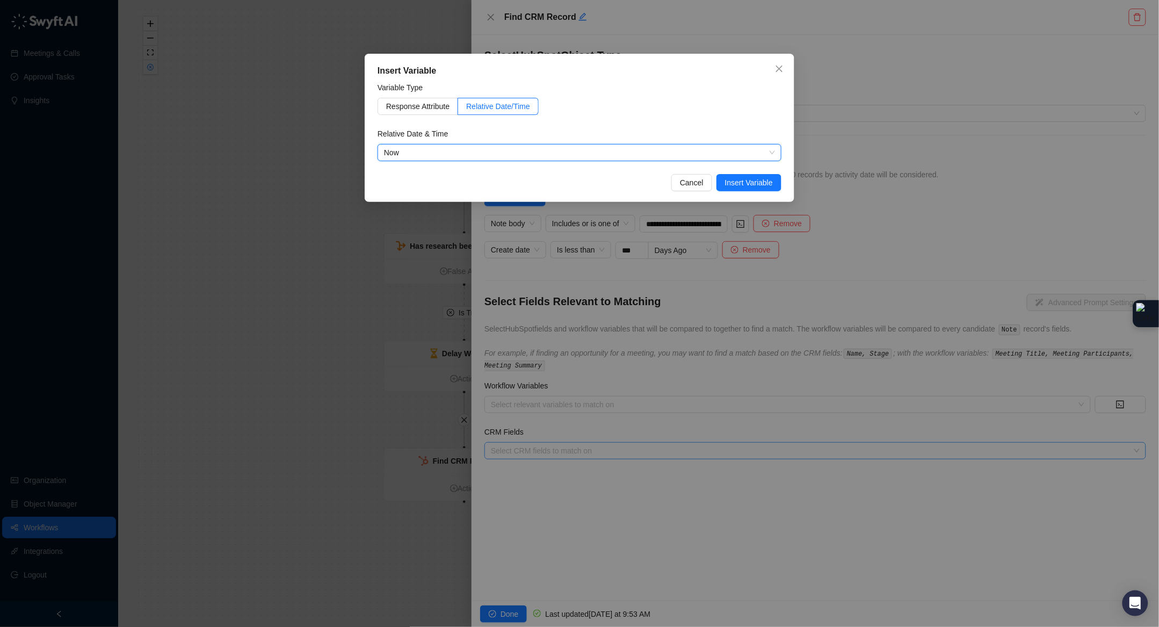
click at [549, 464] on div "Insert Variable Variable Type Response Attribute Relative Date/Time Relative Da…" at bounding box center [579, 313] width 1159 height 627
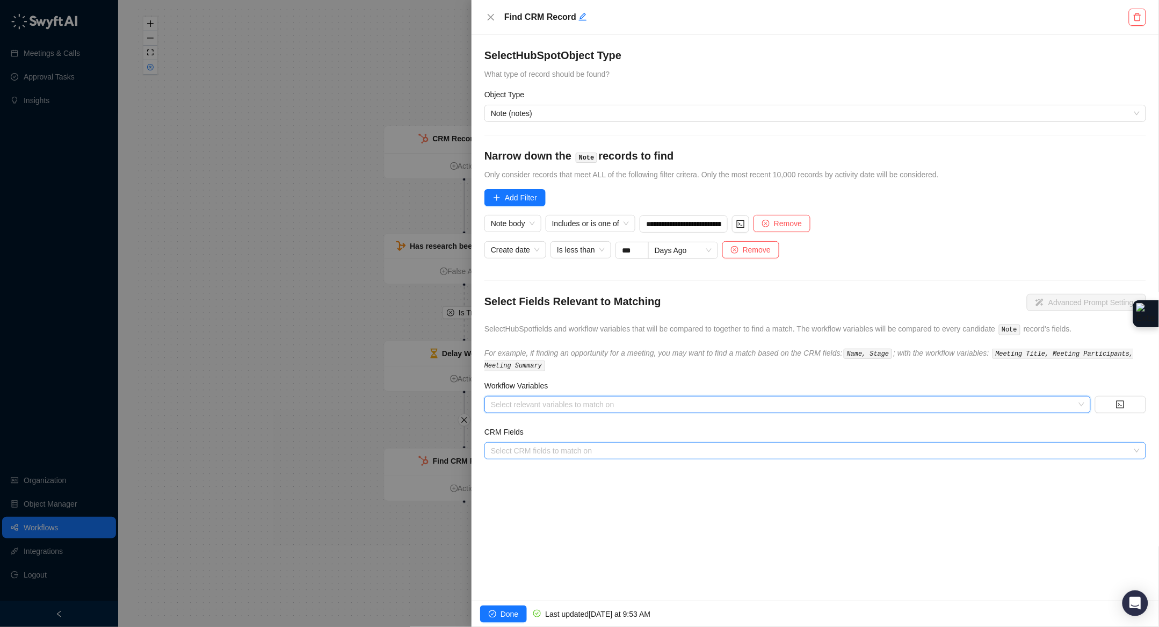
click at [515, 408] on div at bounding box center [781, 405] width 591 height 8
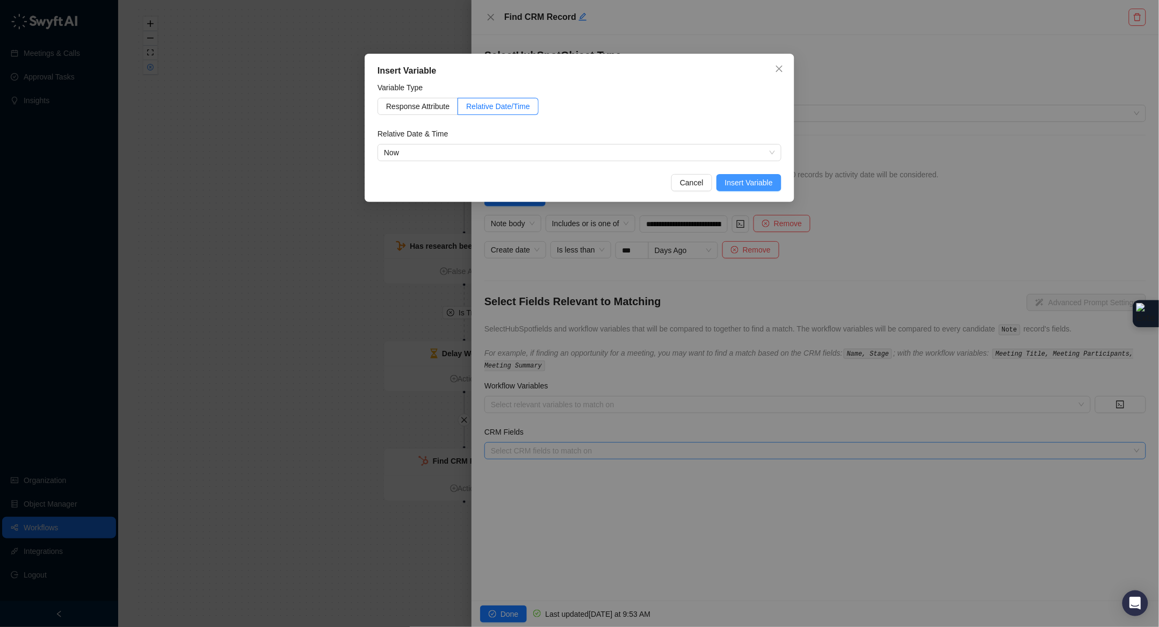
click at [763, 180] on span "Insert Variable" at bounding box center [749, 183] width 48 height 12
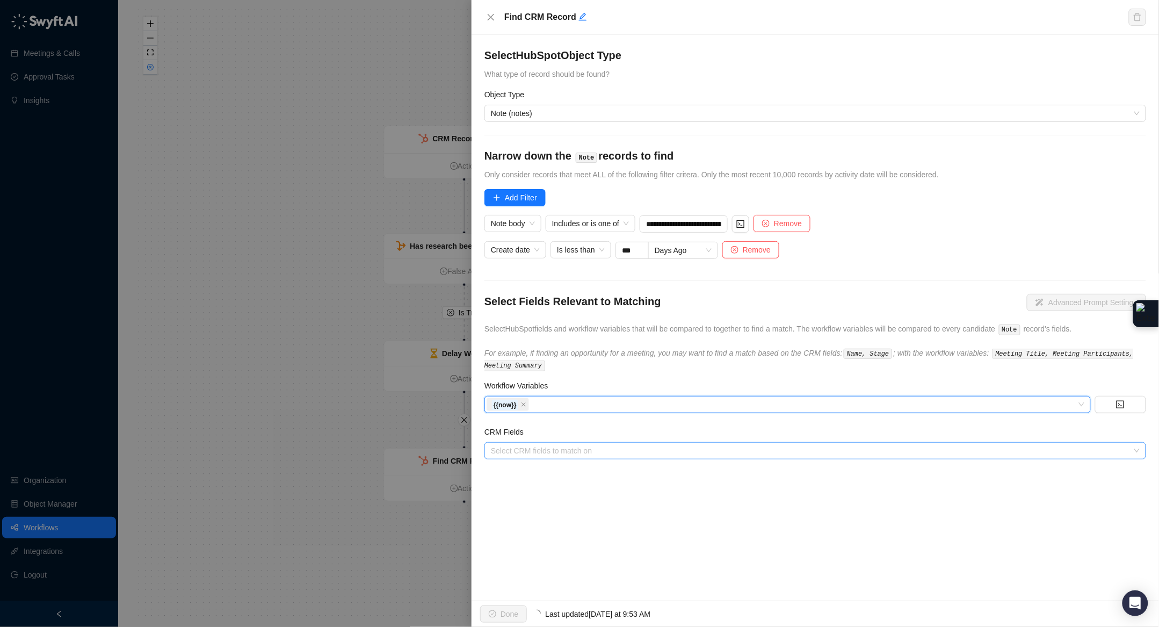
click at [544, 437] on div "CRM Fields" at bounding box center [815, 434] width 662 height 16
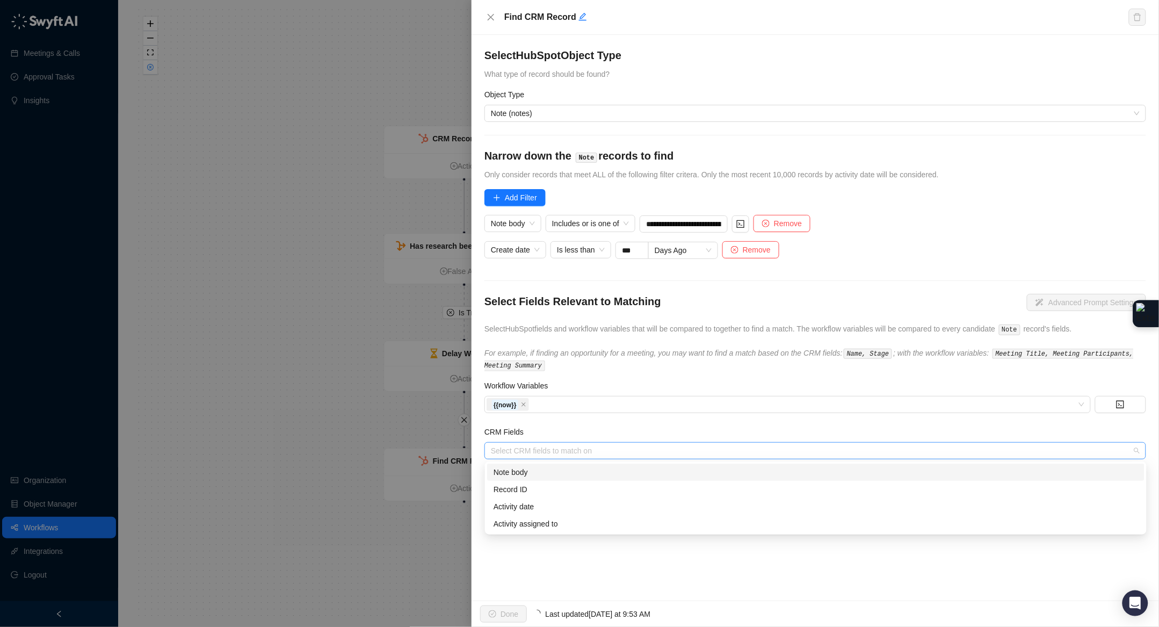
click at [542, 449] on div at bounding box center [809, 451] width 646 height 8
click at [542, 511] on div "Activity date" at bounding box center [815, 506] width 644 height 12
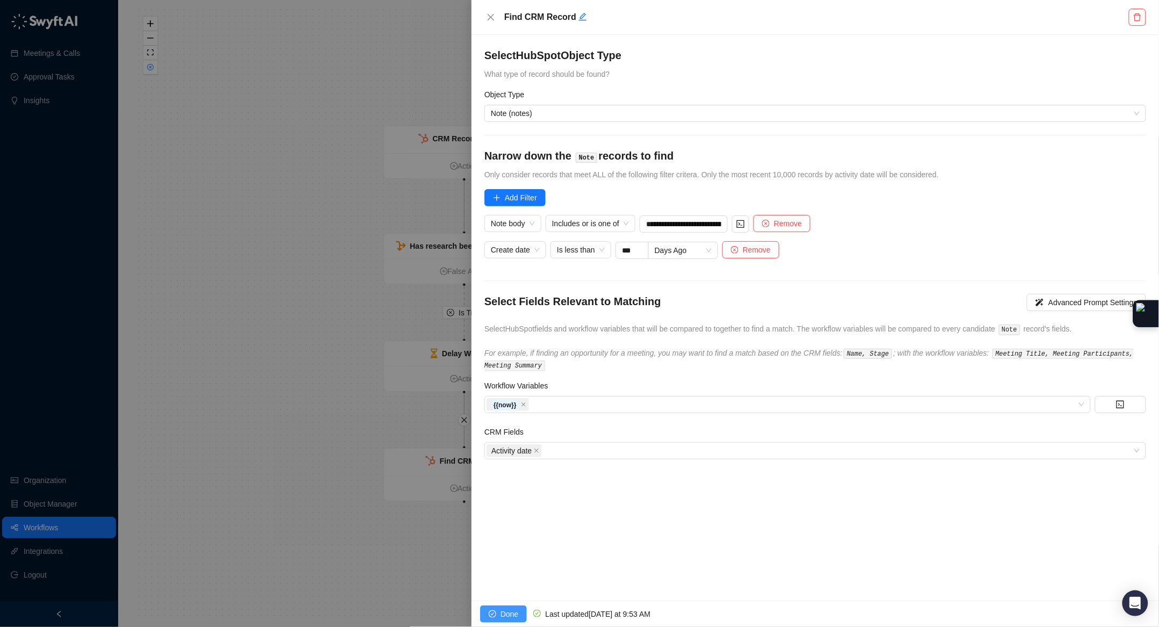
click at [496, 607] on button "Done" at bounding box center [503, 613] width 47 height 17
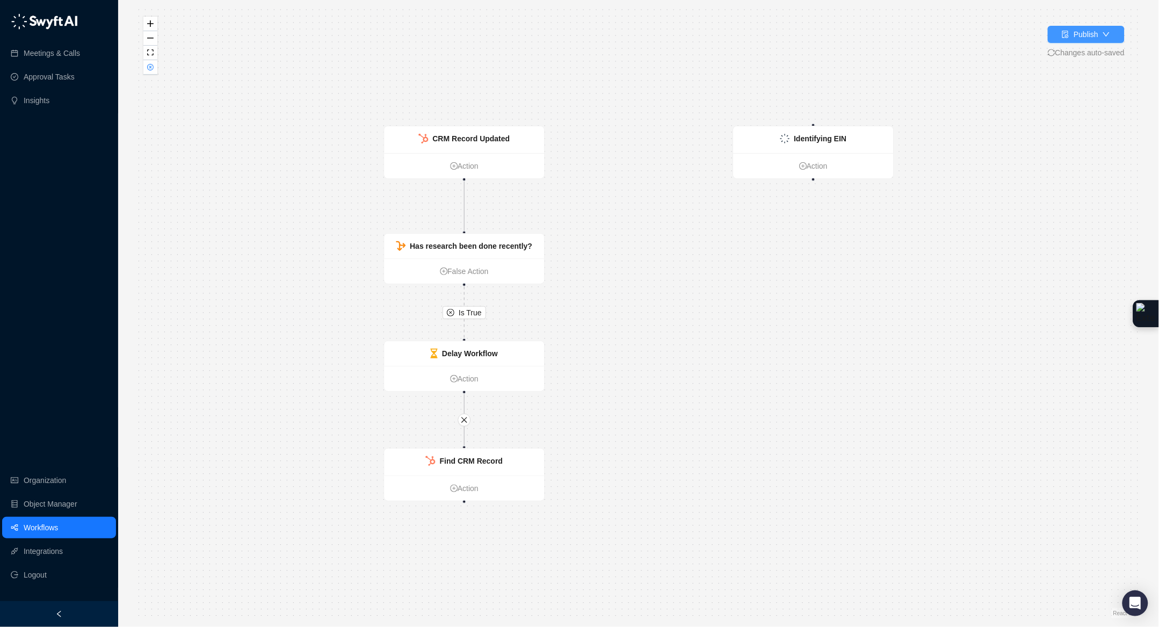
click at [1105, 39] on button "Publish" at bounding box center [1086, 34] width 77 height 17
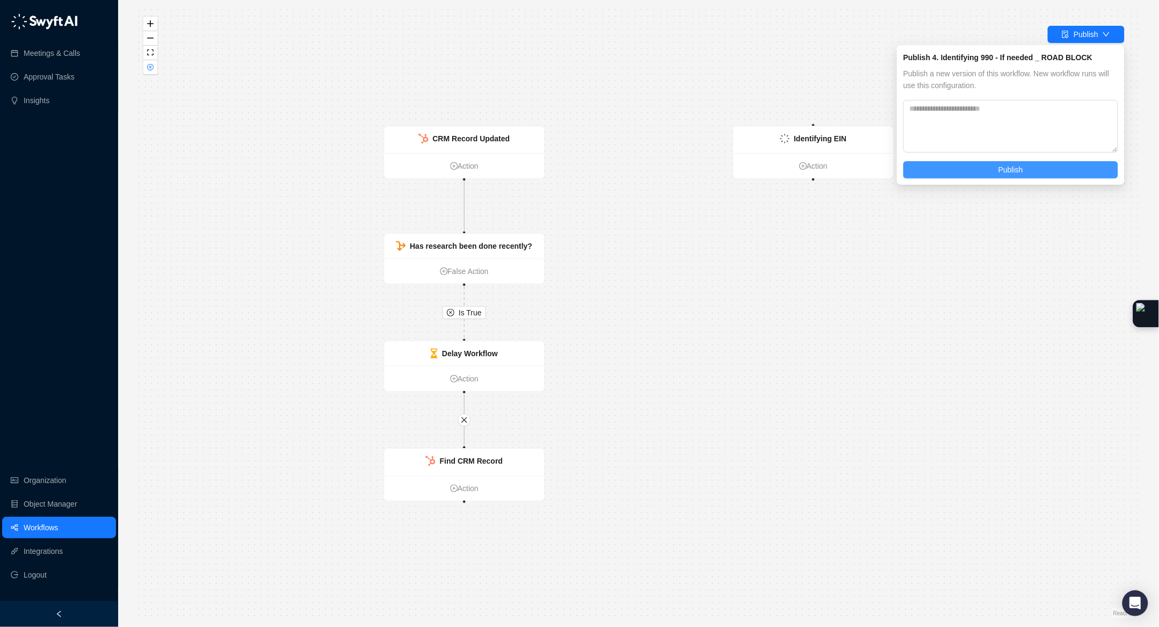
click at [1007, 171] on span "Publish" at bounding box center [1010, 170] width 25 height 12
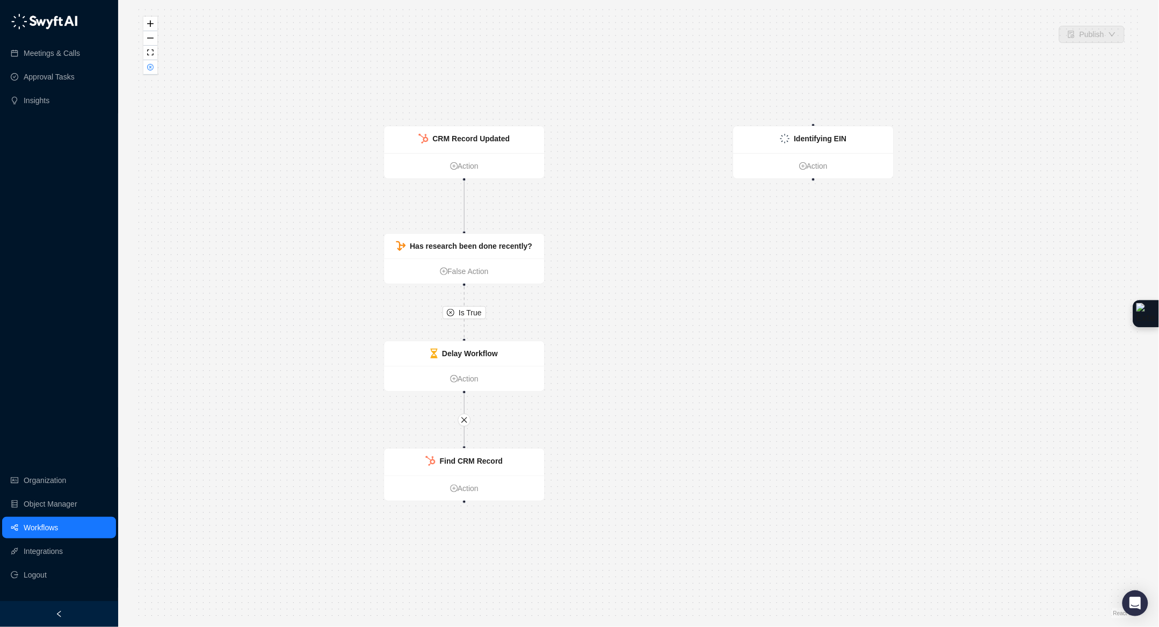
click at [163, 71] on div "Is True CRM Record Updated Action Has research been done recently? False Action…" at bounding box center [638, 313] width 1006 height 609
click at [151, 68] on icon "close-circle" at bounding box center [150, 66] width 5 height 5
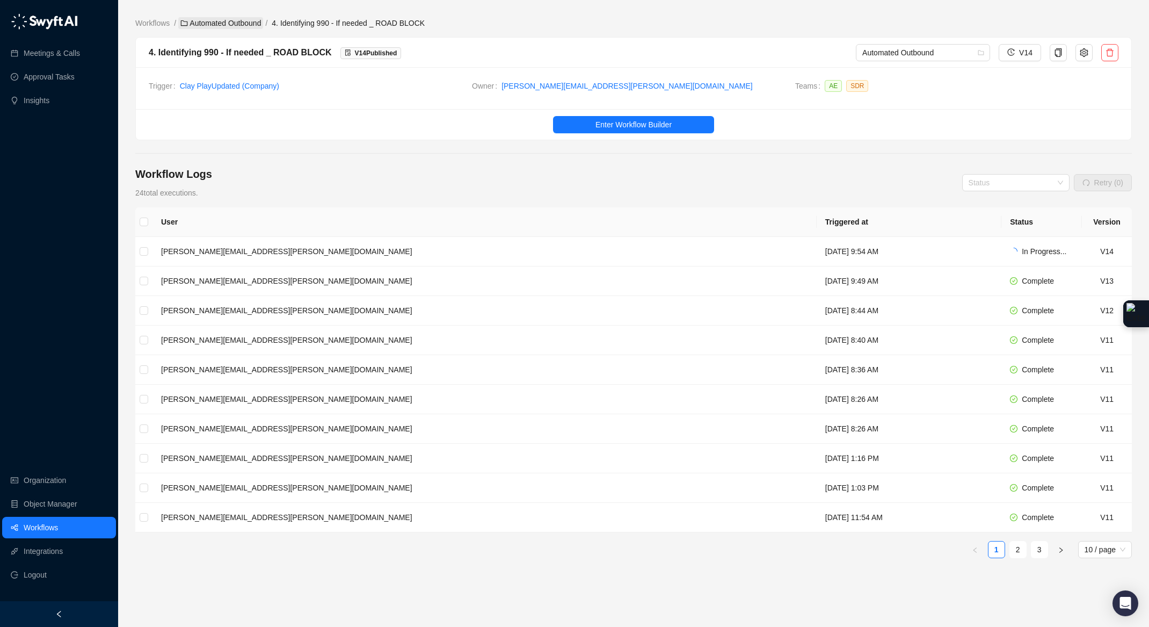
click at [221, 18] on link "Automated Outbound" at bounding box center [220, 23] width 85 height 12
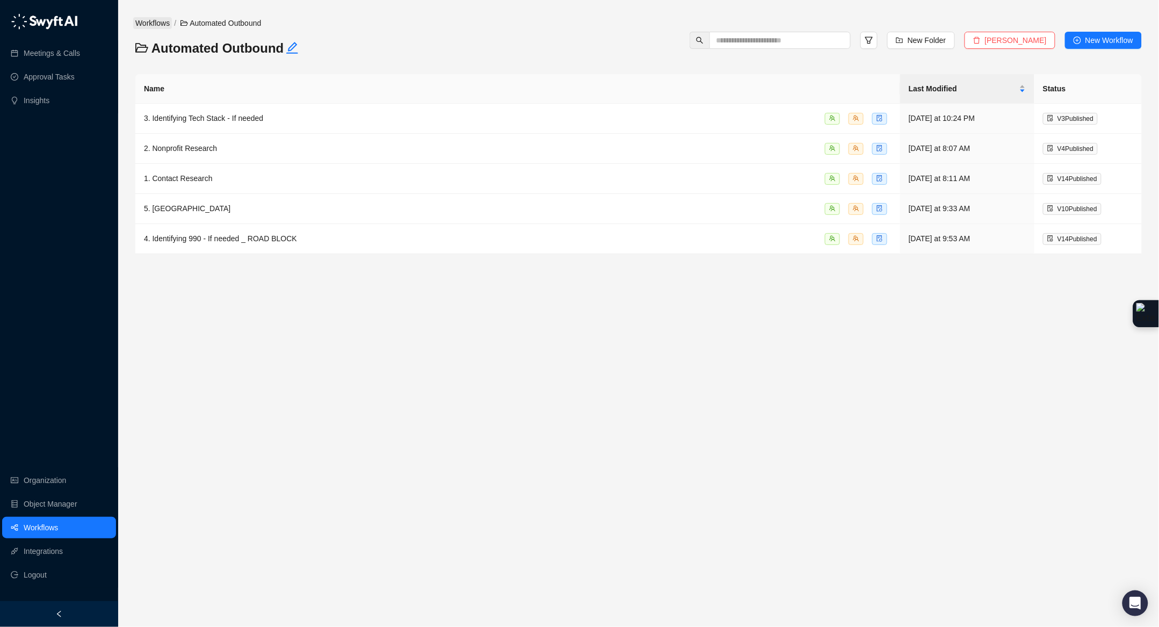
click at [162, 19] on link "Workflows" at bounding box center [152, 23] width 39 height 12
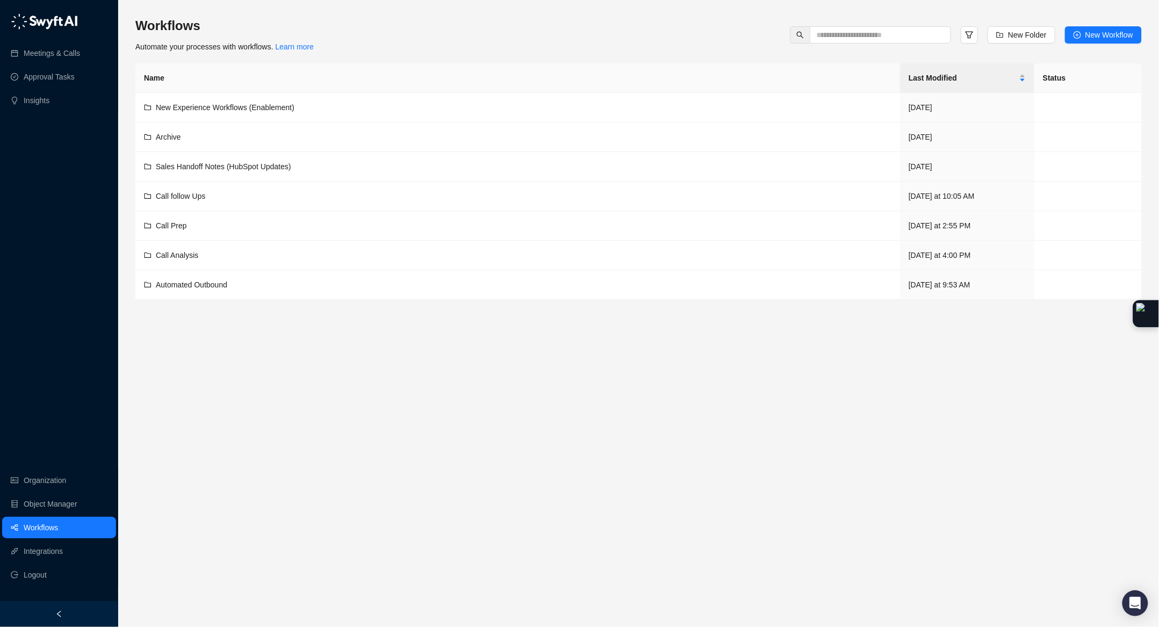
click at [58, 521] on link "Workflows" at bounding box center [41, 527] width 34 height 21
click at [209, 200] on div "Call follow Ups" at bounding box center [517, 196] width 747 height 12
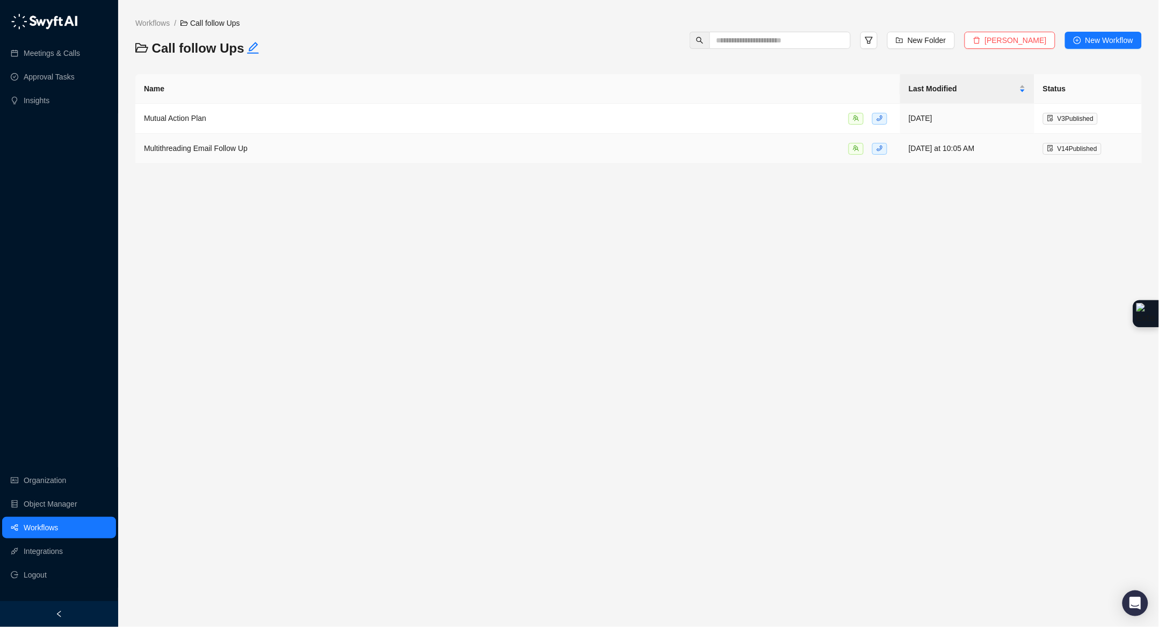
click at [291, 161] on td "Multithreading Email Follow Up" at bounding box center [517, 149] width 765 height 30
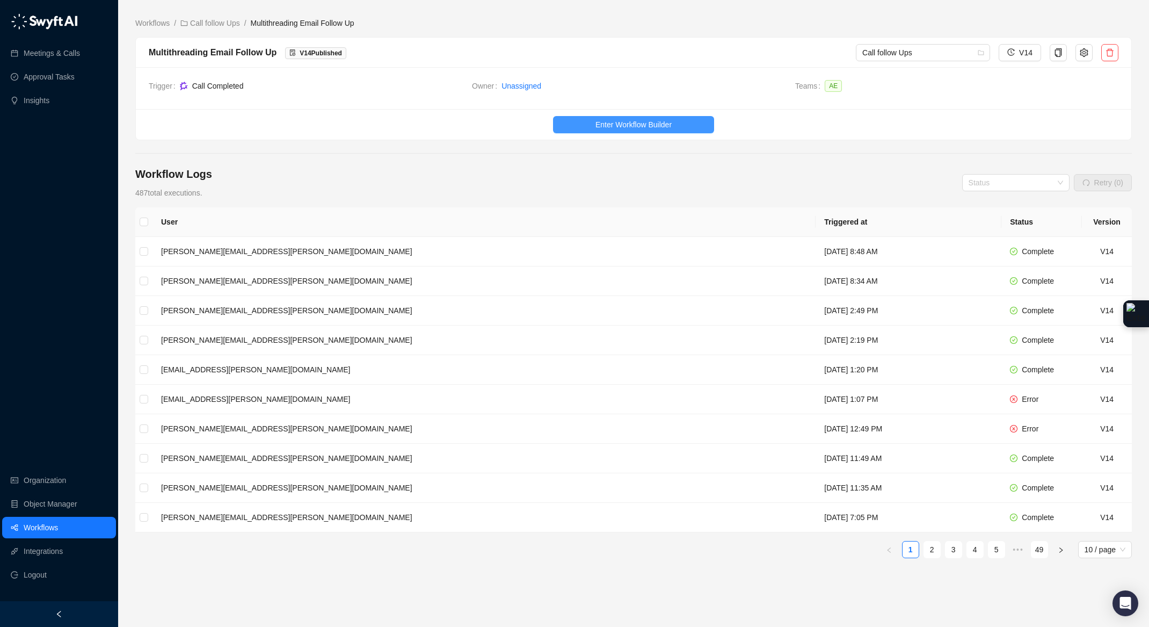
click at [590, 123] on button "Enter Workflow Builder" at bounding box center [633, 124] width 161 height 17
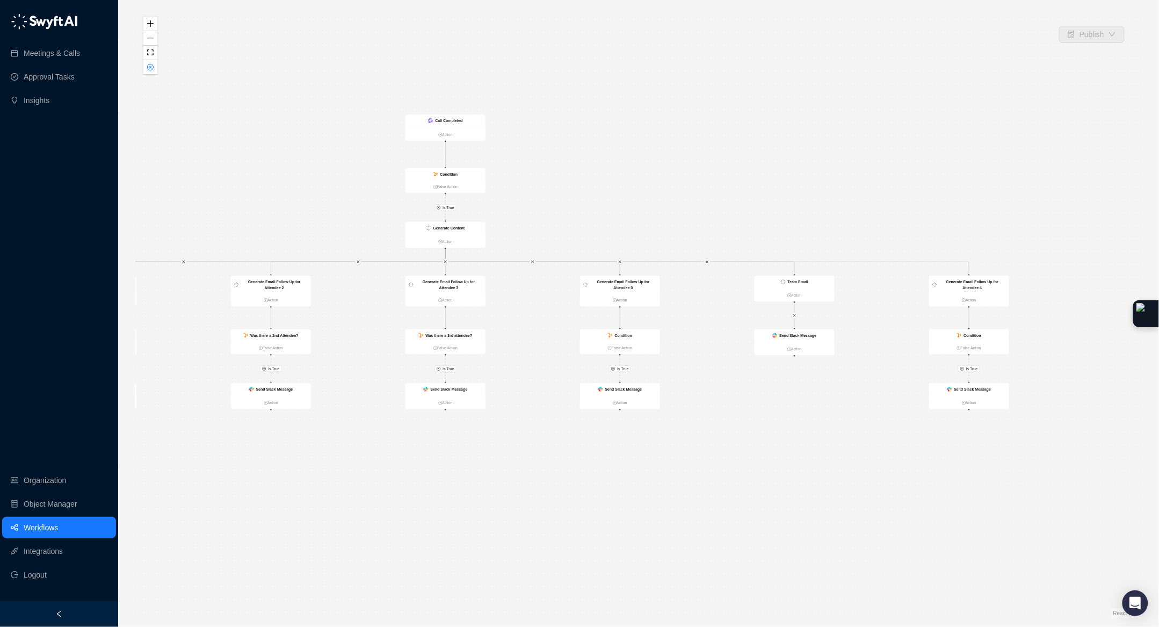
drag, startPoint x: 391, startPoint y: 223, endPoint x: 198, endPoint y: 171, distance: 200.2
click at [198, 171] on div "Is True Is True Is True Is True Is True Is True Send Slack Message Action Send …" at bounding box center [638, 313] width 1006 height 609
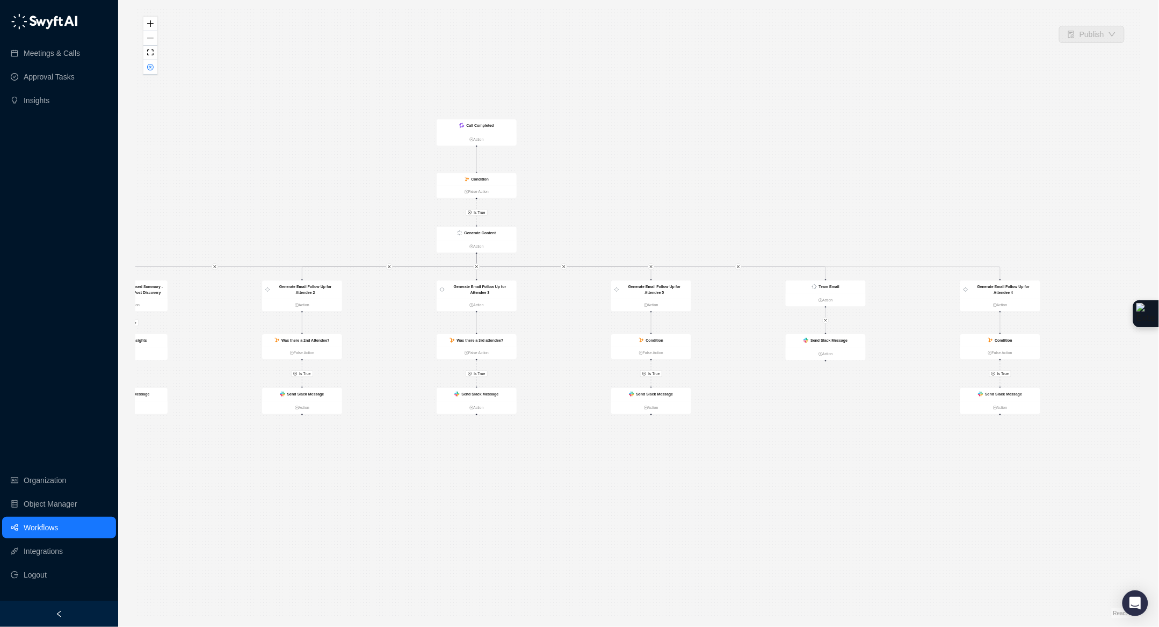
drag, startPoint x: 684, startPoint y: 124, endPoint x: 878, endPoint y: 128, distance: 194.4
click at [878, 128] on div "Is True Is True Is True Is True Is True Is True Send Slack Message Action Send …" at bounding box center [638, 313] width 1006 height 609
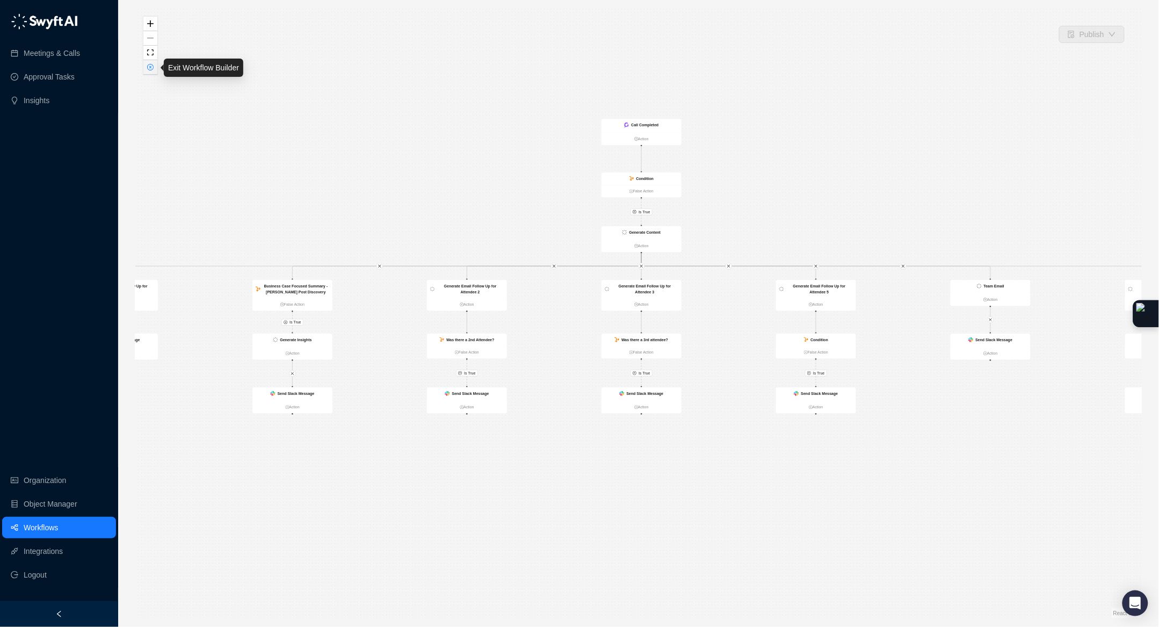
click at [148, 68] on icon "close-circle" at bounding box center [150, 66] width 5 height 5
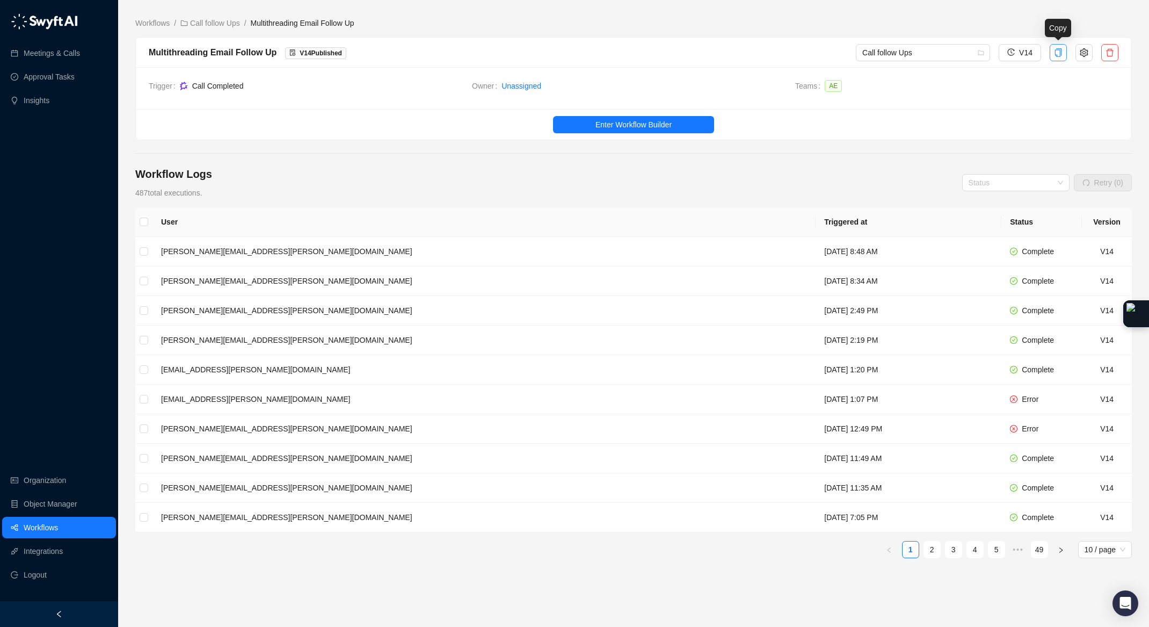
click at [1062, 53] on icon "copy" at bounding box center [1058, 52] width 9 height 9
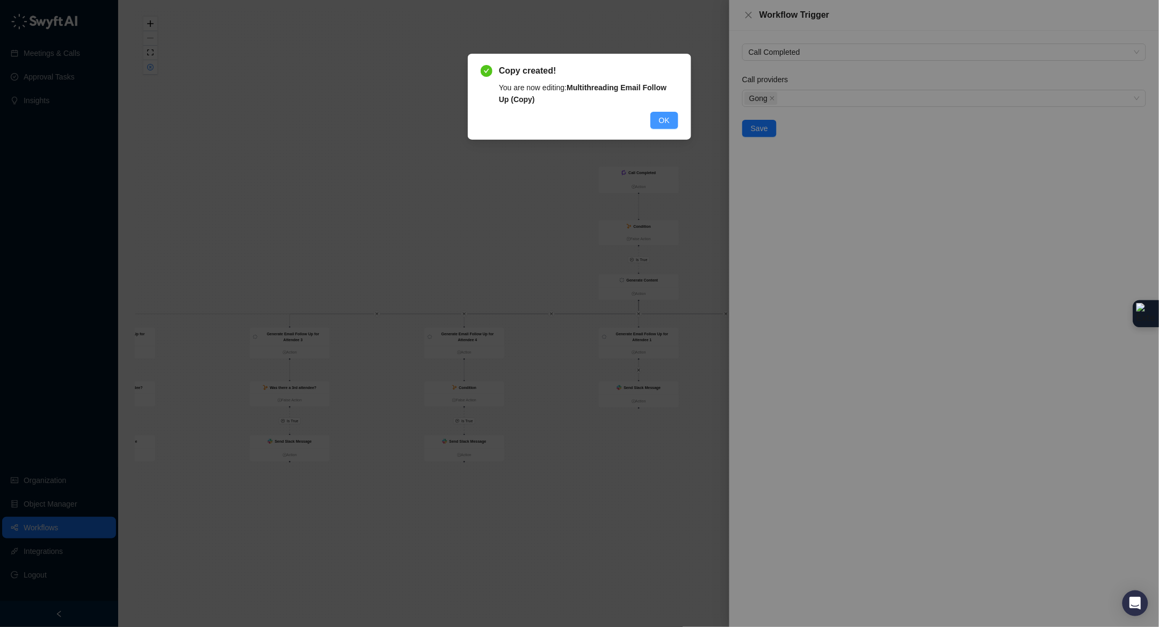
click at [666, 119] on span "OK" at bounding box center [664, 120] width 11 height 12
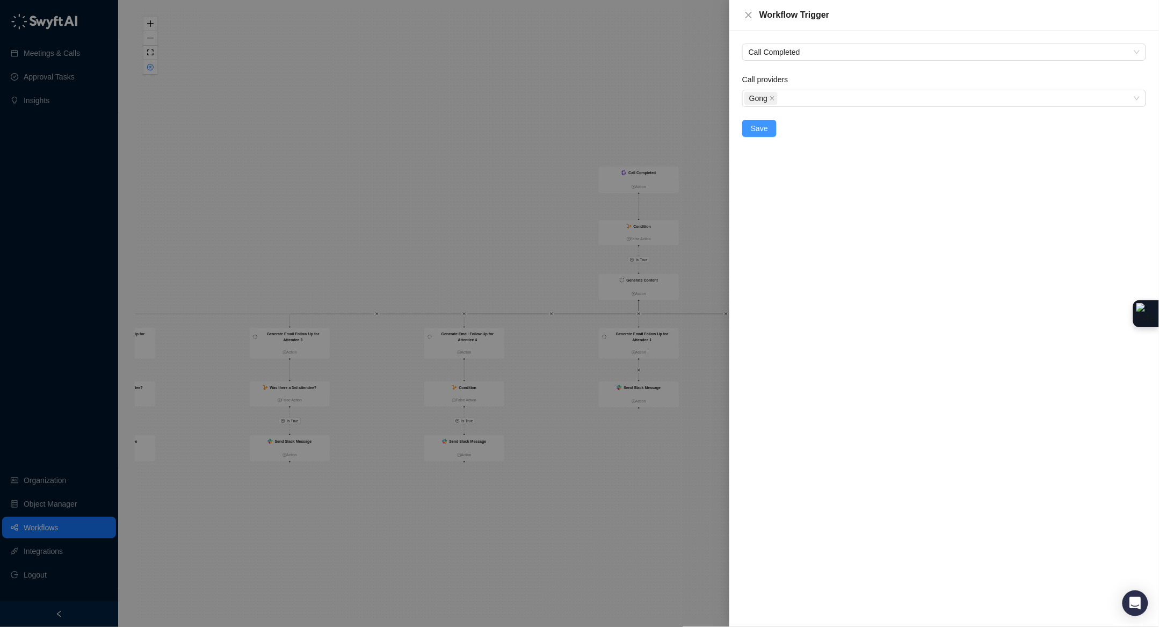
click at [765, 129] on span "Save" at bounding box center [759, 128] width 17 height 12
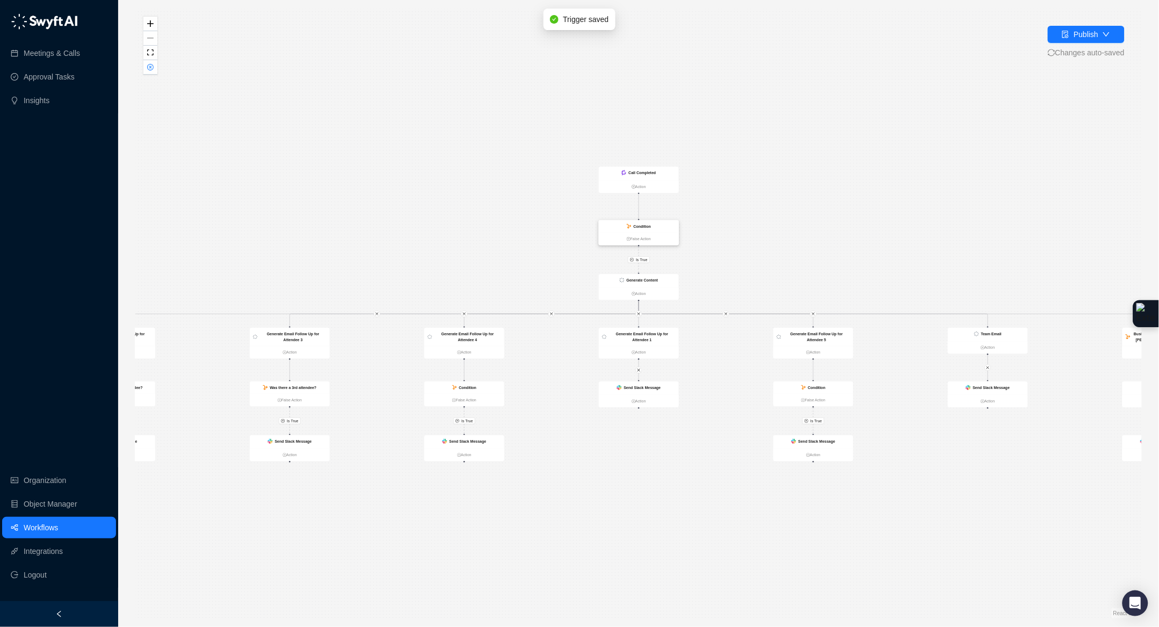
click at [658, 232] on ul "False Action" at bounding box center [639, 238] width 80 height 13
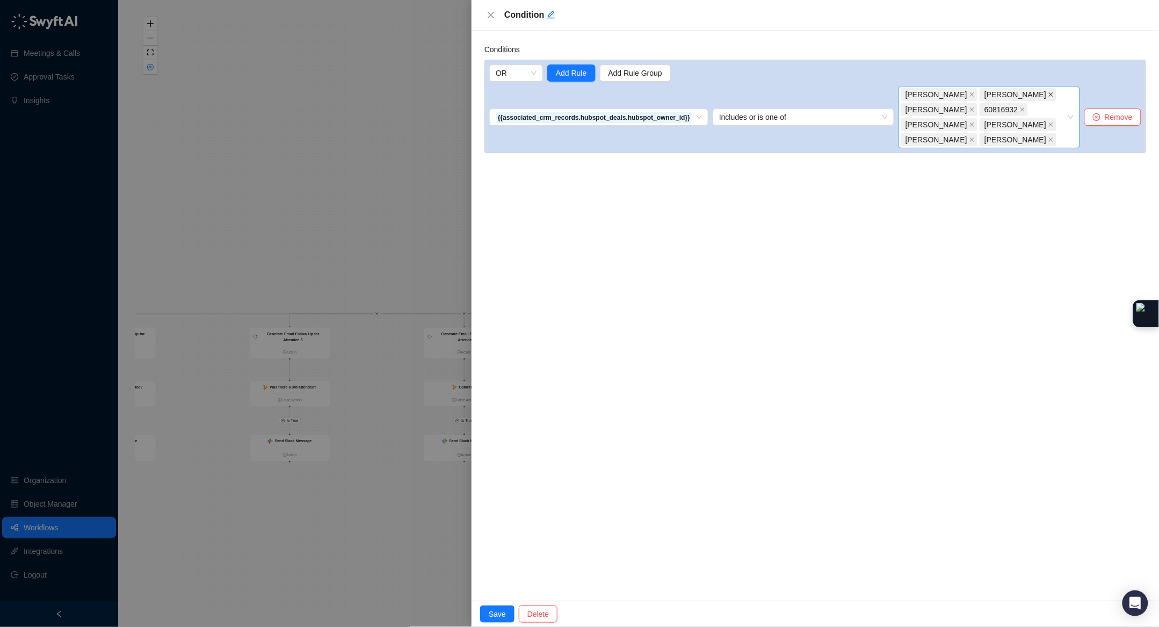
click at [969, 94] on icon "close" at bounding box center [971, 94] width 5 height 5
click at [970, 95] on icon "close" at bounding box center [972, 94] width 4 height 4
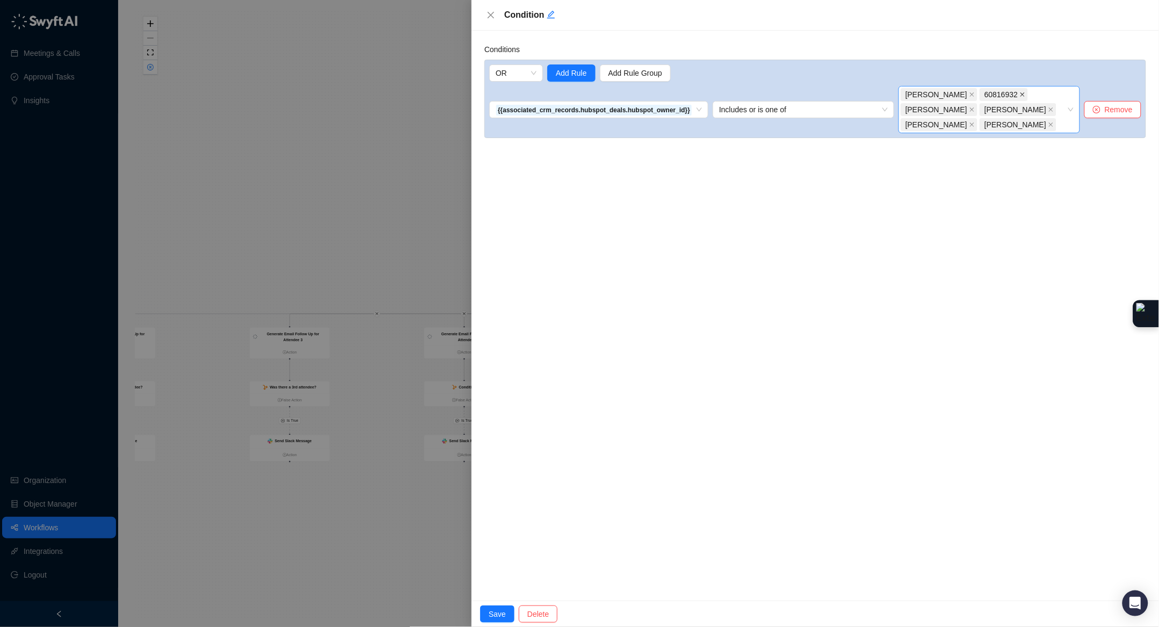
click at [1028, 93] on span "60816932" at bounding box center [1003, 94] width 48 height 13
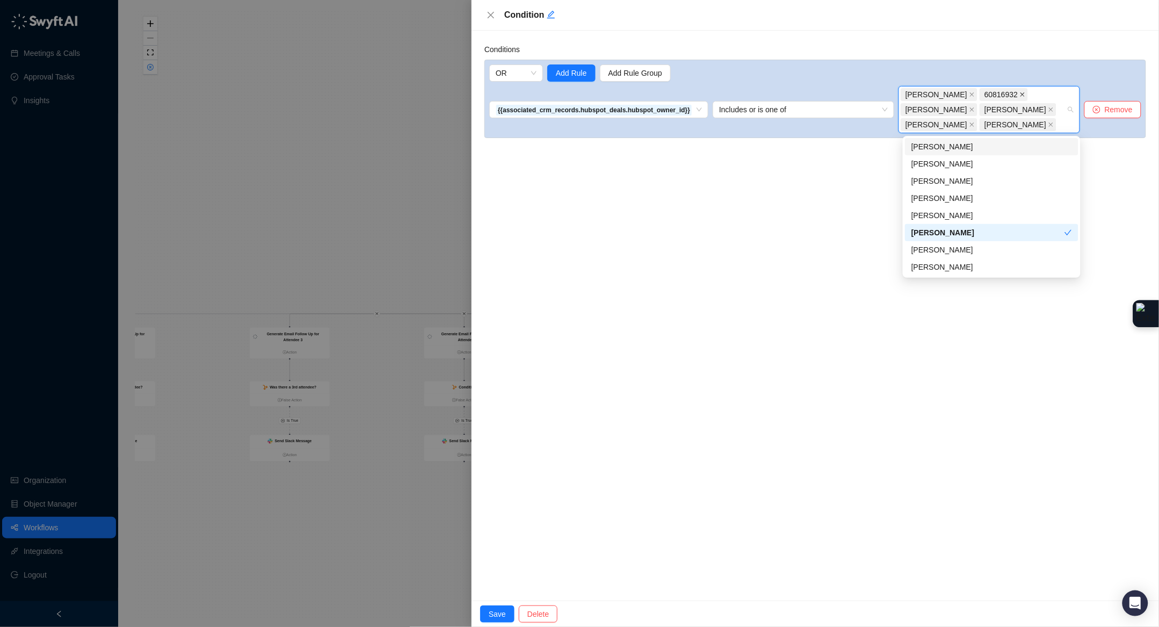
click at [1024, 94] on icon "close" at bounding box center [1022, 94] width 5 height 5
click at [970, 108] on icon "close" at bounding box center [972, 109] width 4 height 4
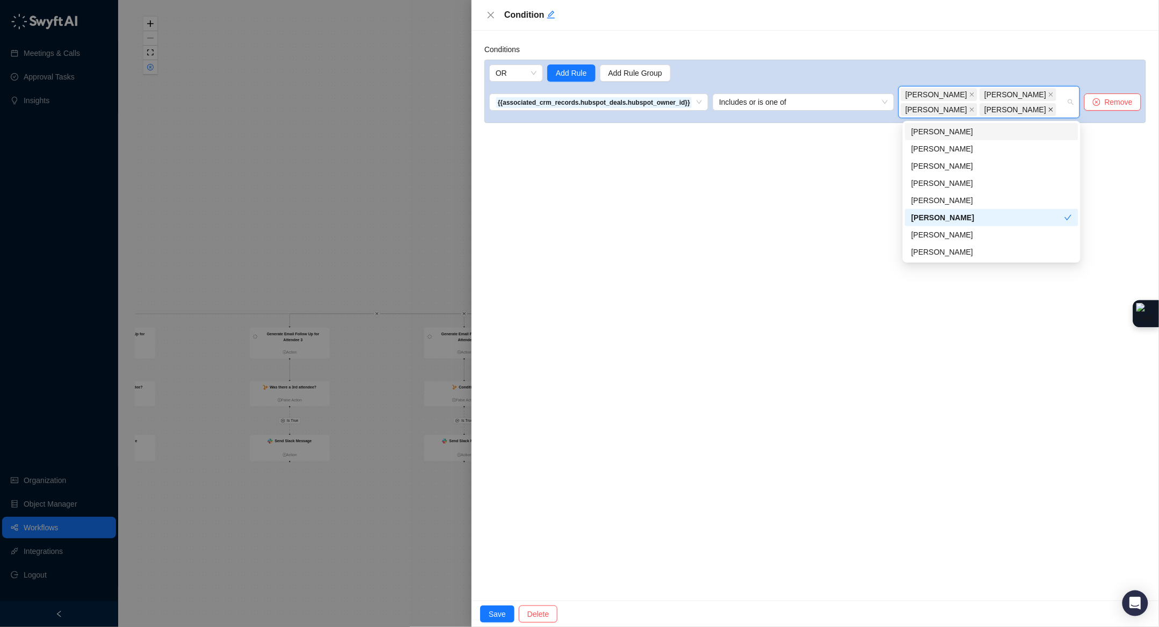
click at [1048, 109] on icon "close" at bounding box center [1050, 109] width 5 height 5
click at [969, 111] on icon "close" at bounding box center [971, 109] width 5 height 5
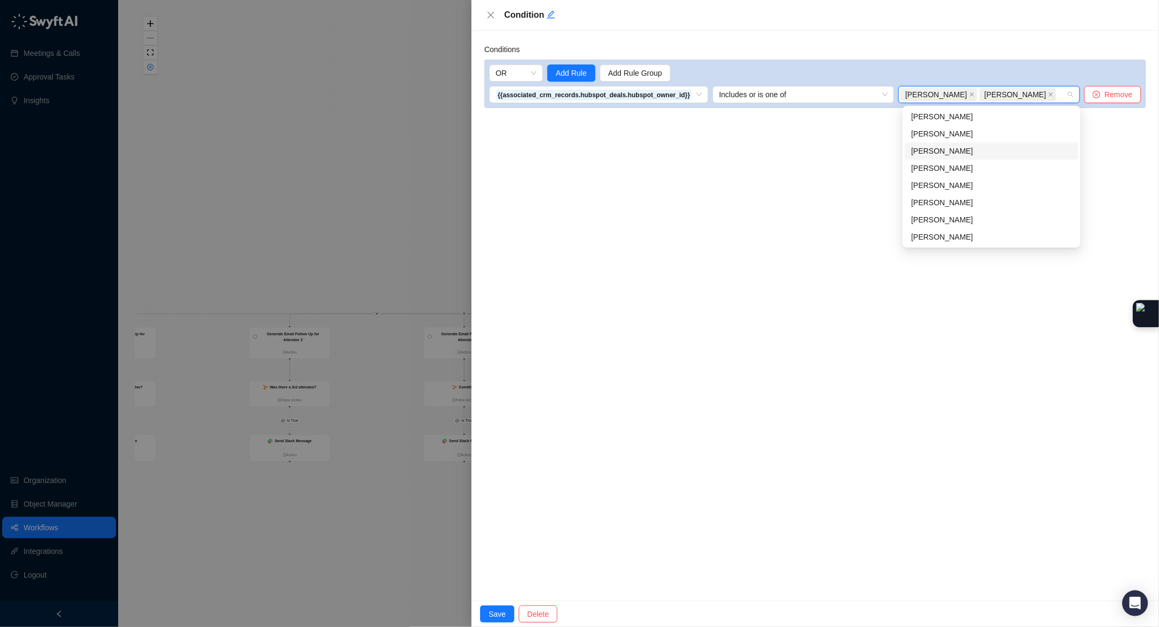
click at [794, 298] on div "Conditions OR Add Rule Add Rule Group {{associated_crm_records.hubspot_deals.hu…" at bounding box center [814, 316] width 687 height 570
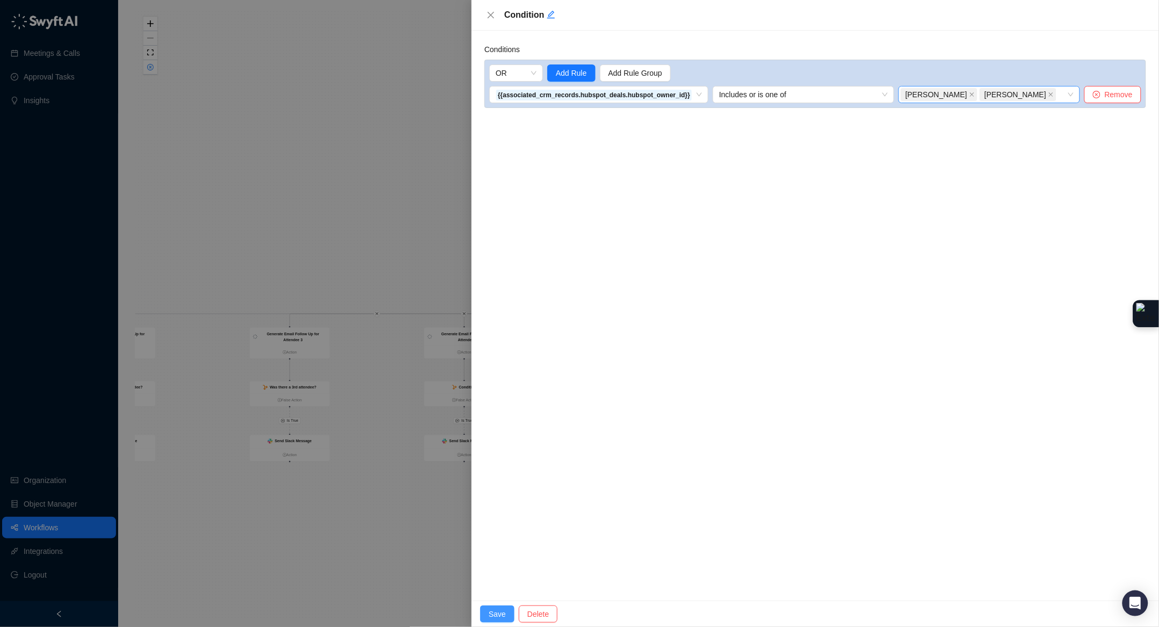
click at [495, 608] on span "Save" at bounding box center [497, 614] width 17 height 12
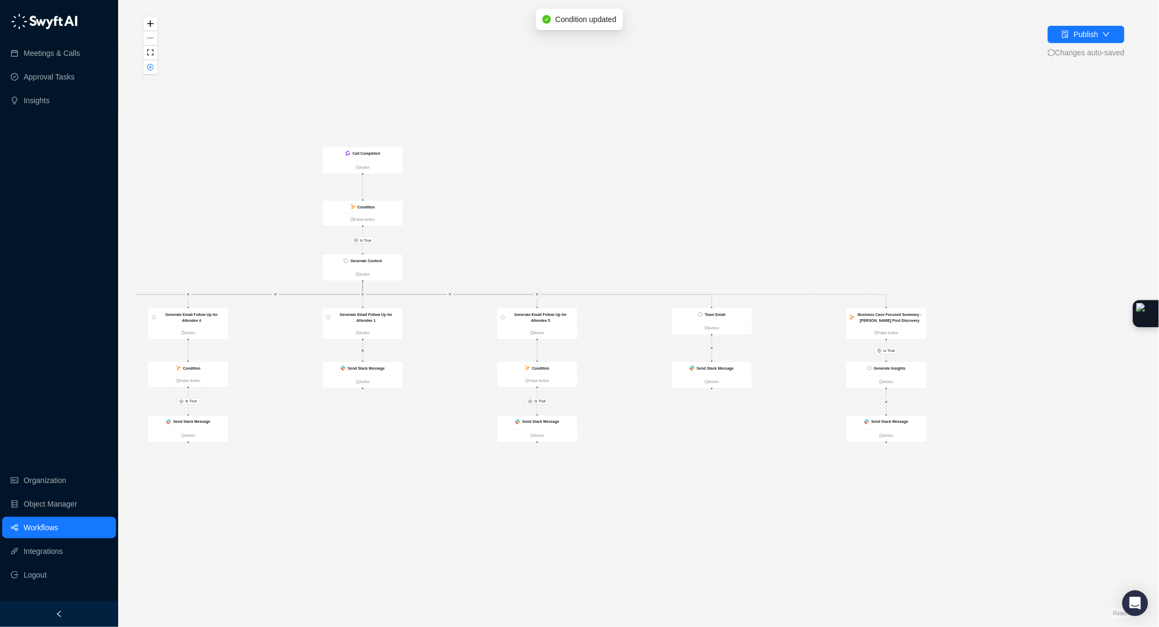
drag, startPoint x: 1027, startPoint y: 284, endPoint x: 752, endPoint y: 265, distance: 275.6
click at [752, 265] on div "Is True Is True Is True Is True Is True Is True Generate Email Follow Up for At…" at bounding box center [638, 313] width 1006 height 609
click at [907, 314] on strong "Business Case Focused Summary - Adam Johns Post Discovery" at bounding box center [890, 317] width 64 height 10
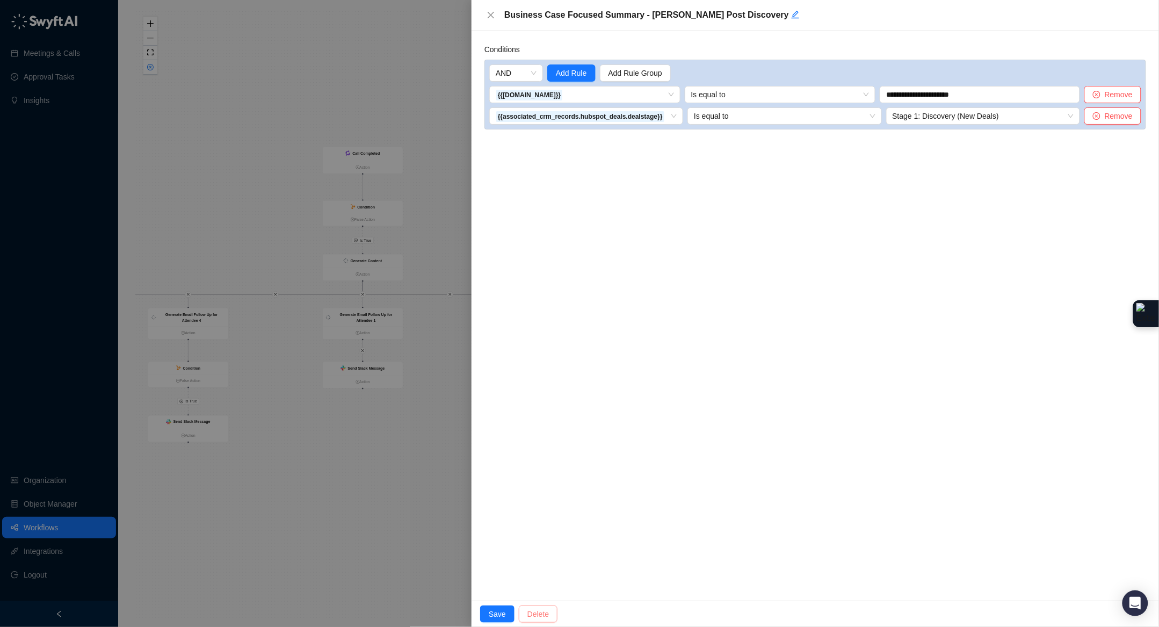
click at [546, 611] on span "Delete" at bounding box center [537, 614] width 21 height 12
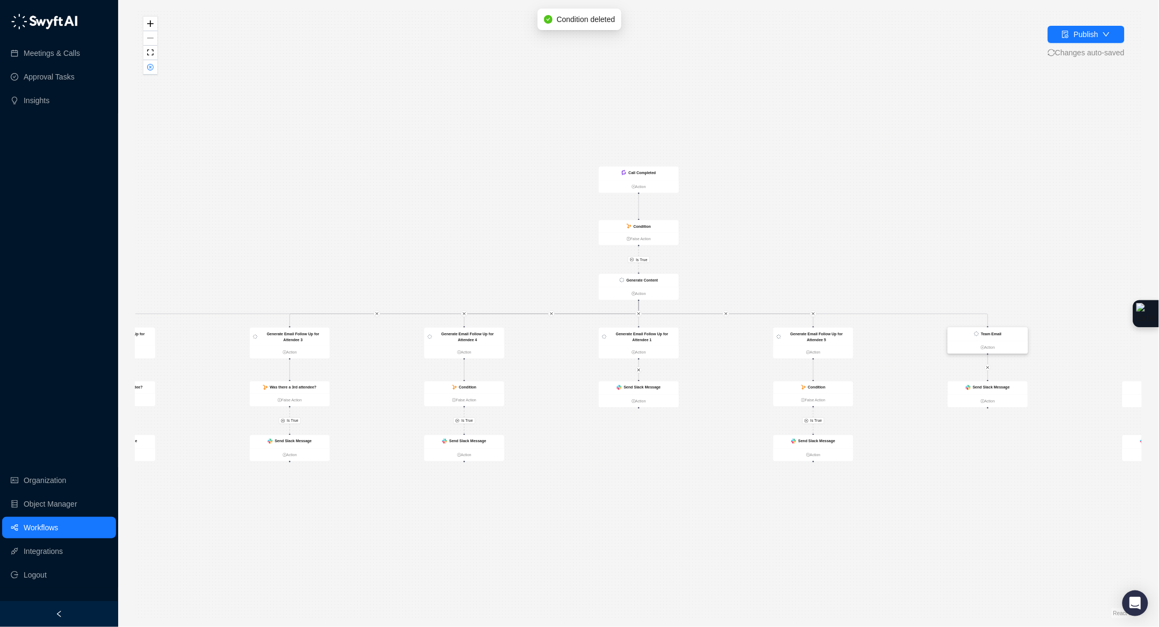
click at [1004, 338] on div "Team Email" at bounding box center [988, 334] width 80 height 13
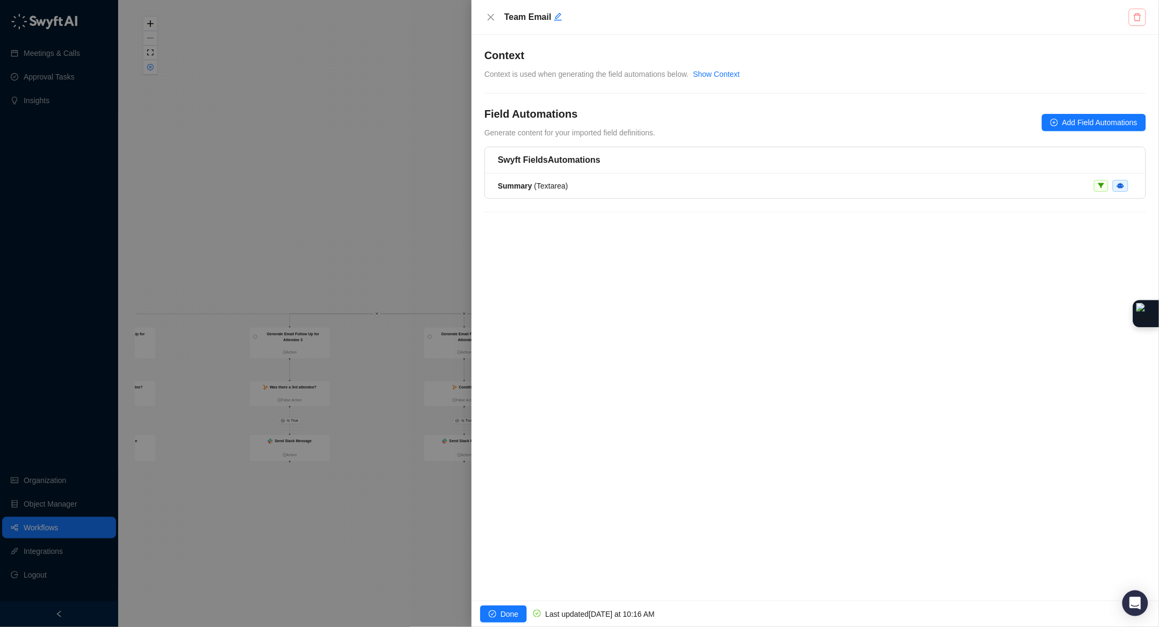
click at [1132, 14] on button "button" at bounding box center [1137, 17] width 17 height 17
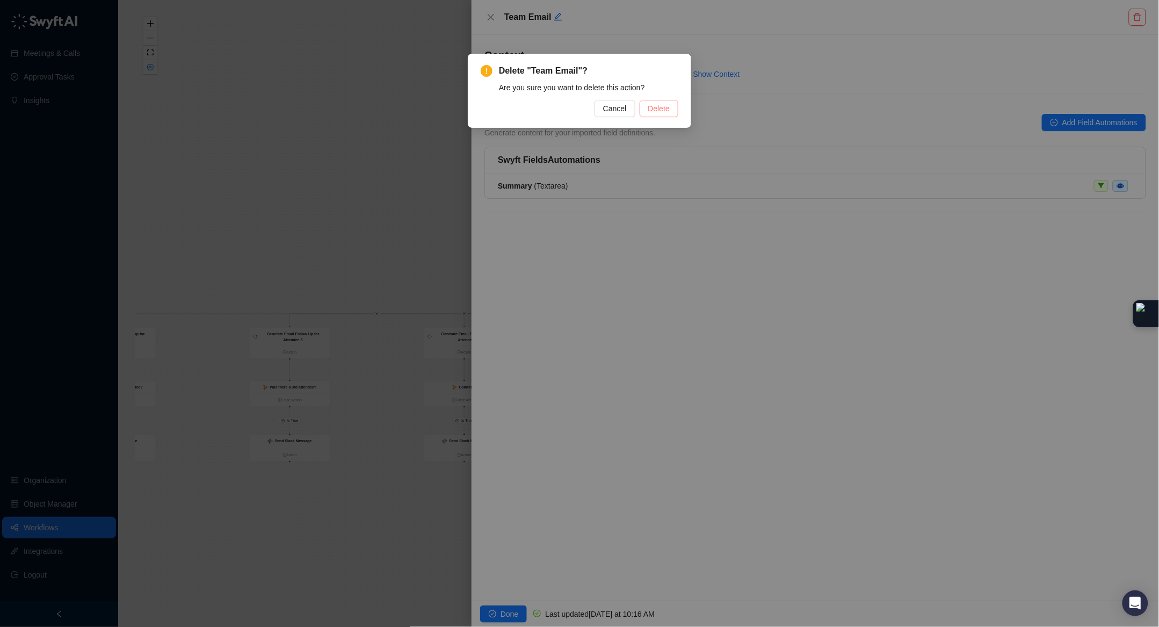
click at [657, 110] on span "Delete" at bounding box center [658, 109] width 21 height 12
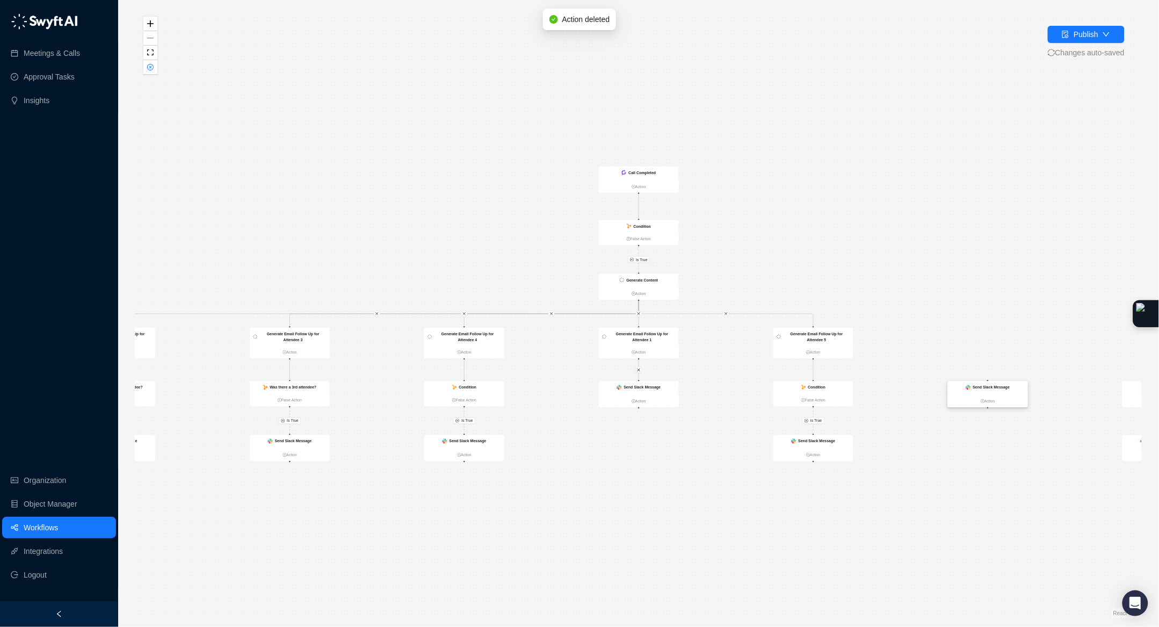
click at [984, 392] on div "Send Slack Message" at bounding box center [988, 387] width 80 height 13
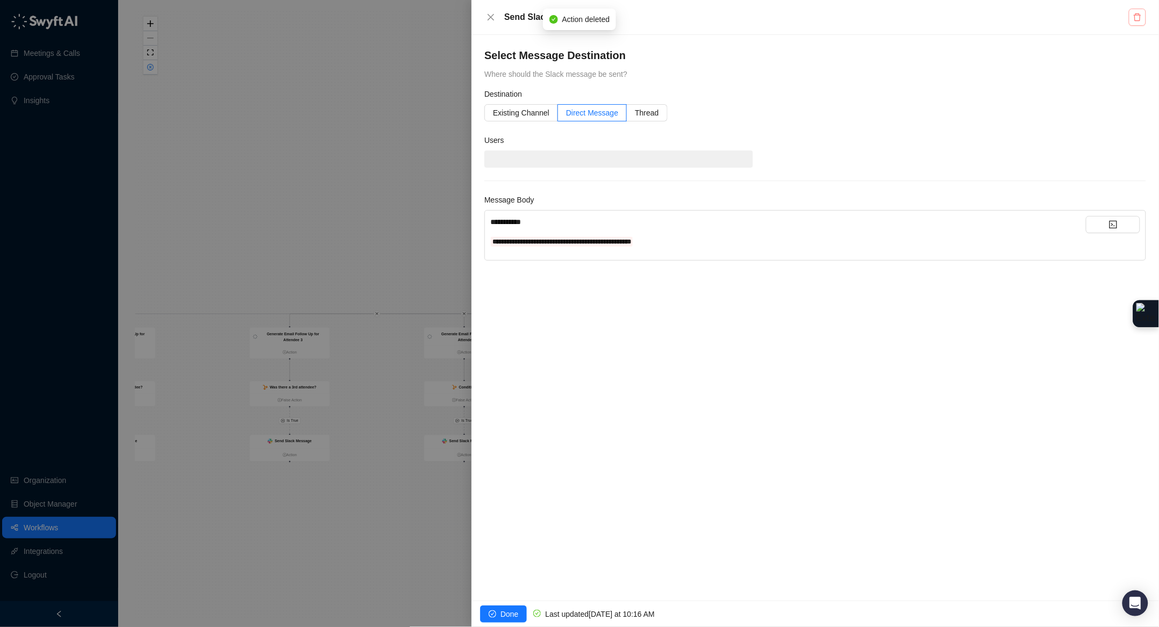
click at [1142, 17] on button "button" at bounding box center [1137, 17] width 17 height 17
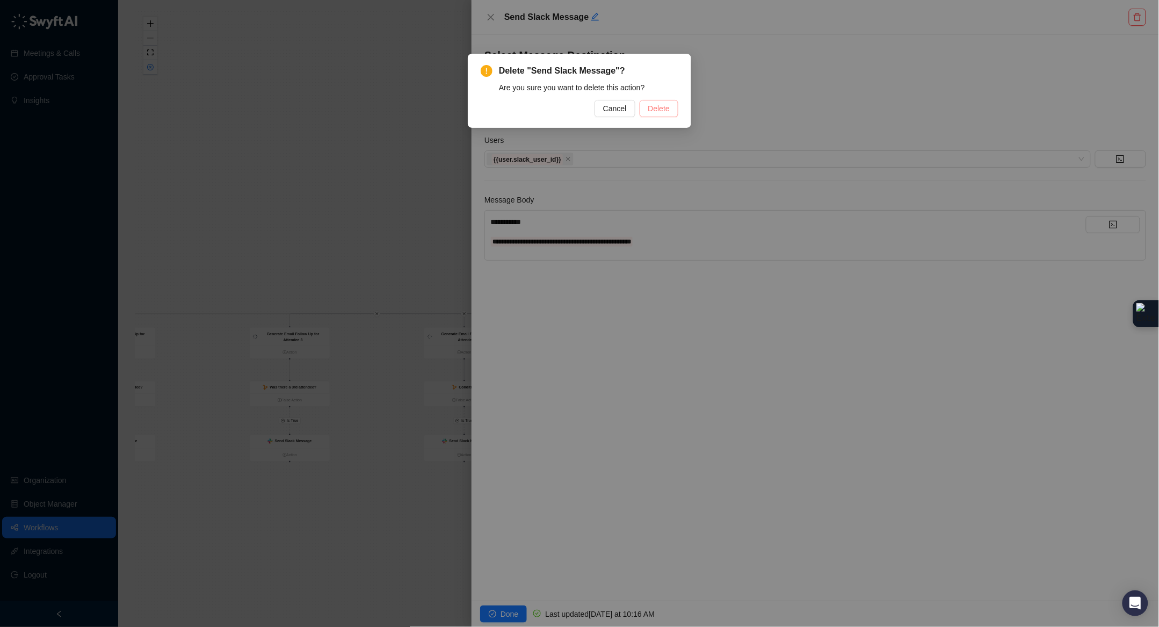
click at [656, 107] on span "Delete" at bounding box center [658, 109] width 21 height 12
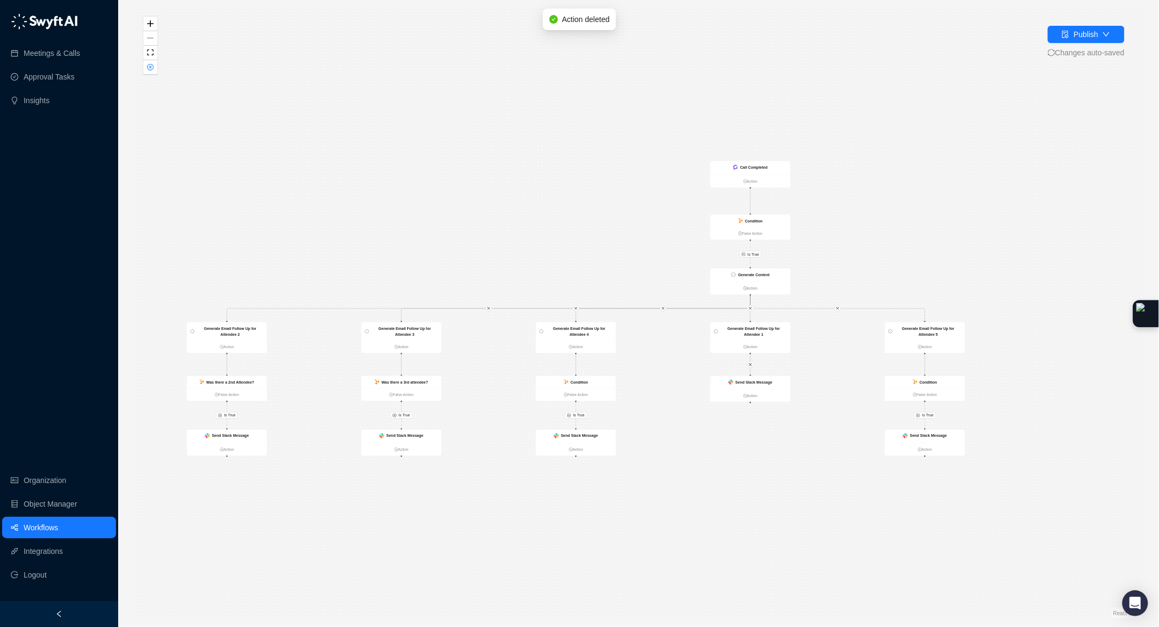
drag, startPoint x: 309, startPoint y: 120, endPoint x: 420, endPoint y: 115, distance: 111.8
click at [420, 115] on div "Is True Is True Is True Is True Is True Generate Email Follow Up for Attendee 3…" at bounding box center [638, 313] width 1006 height 609
drag, startPoint x: 441, startPoint y: 170, endPoint x: 440, endPoint y: 107, distance: 62.3
click at [440, 107] on div "Is True Is True Is True Is True Is True Generate Email Follow Up for Attendee 3…" at bounding box center [638, 313] width 1006 height 609
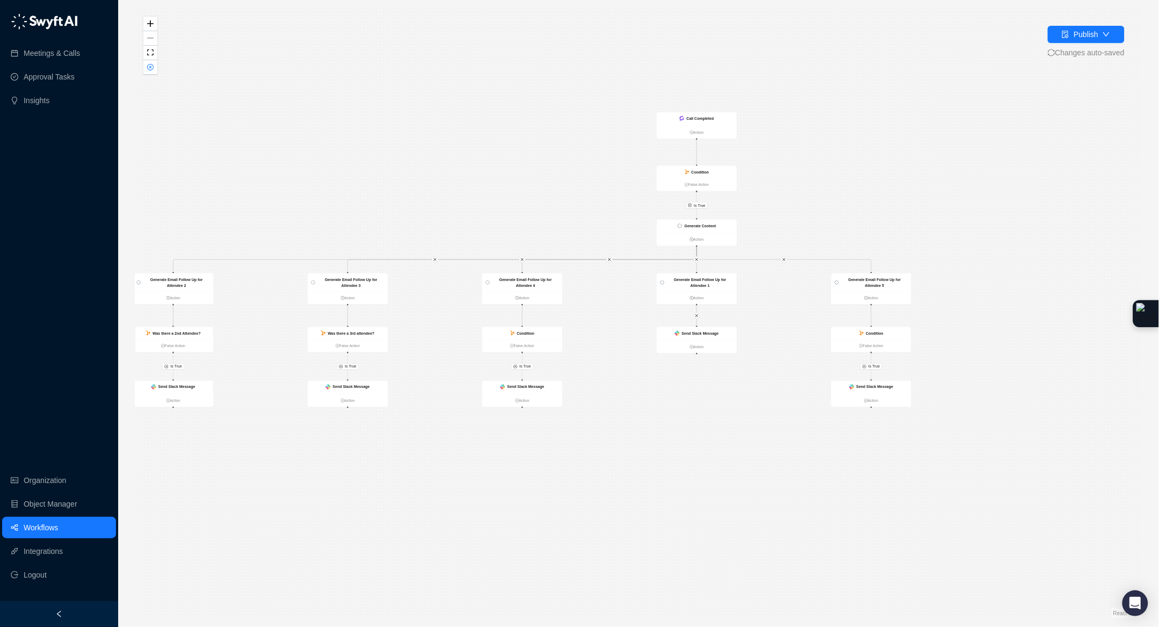
drag, startPoint x: 921, startPoint y: 128, endPoint x: 869, endPoint y: 141, distance: 53.8
click at [869, 141] on div "Is True Is True Is True Is True Is True Generate Email Follow Up for Attendee 3…" at bounding box center [638, 313] width 1006 height 609
click at [154, 71] on button "button" at bounding box center [150, 67] width 14 height 14
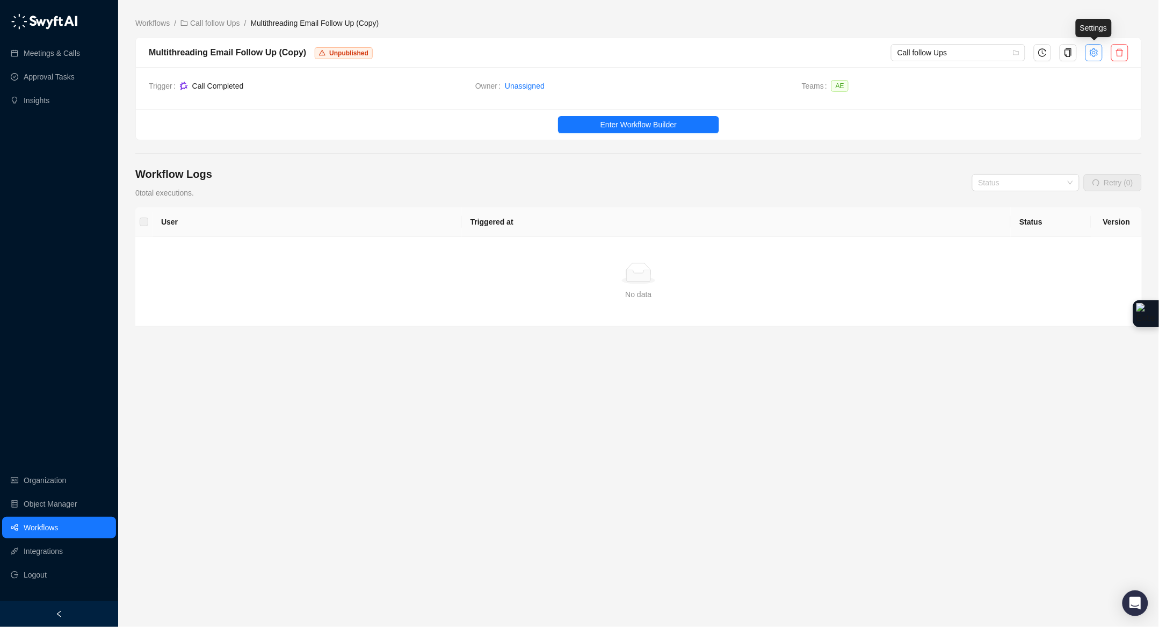
click at [1099, 53] on button "button" at bounding box center [1093, 52] width 17 height 17
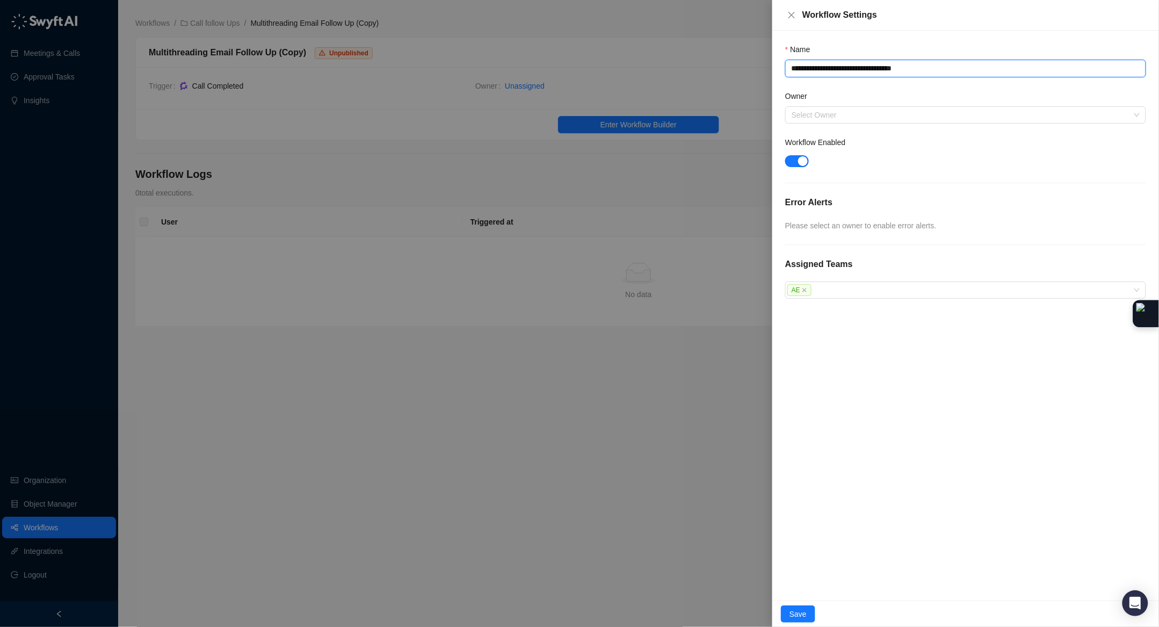
drag, startPoint x: 929, startPoint y: 67, endPoint x: 740, endPoint y: 68, distance: 189.5
click at [740, 68] on div "**********" at bounding box center [579, 313] width 1159 height 627
type textarea "*"
type textarea "**"
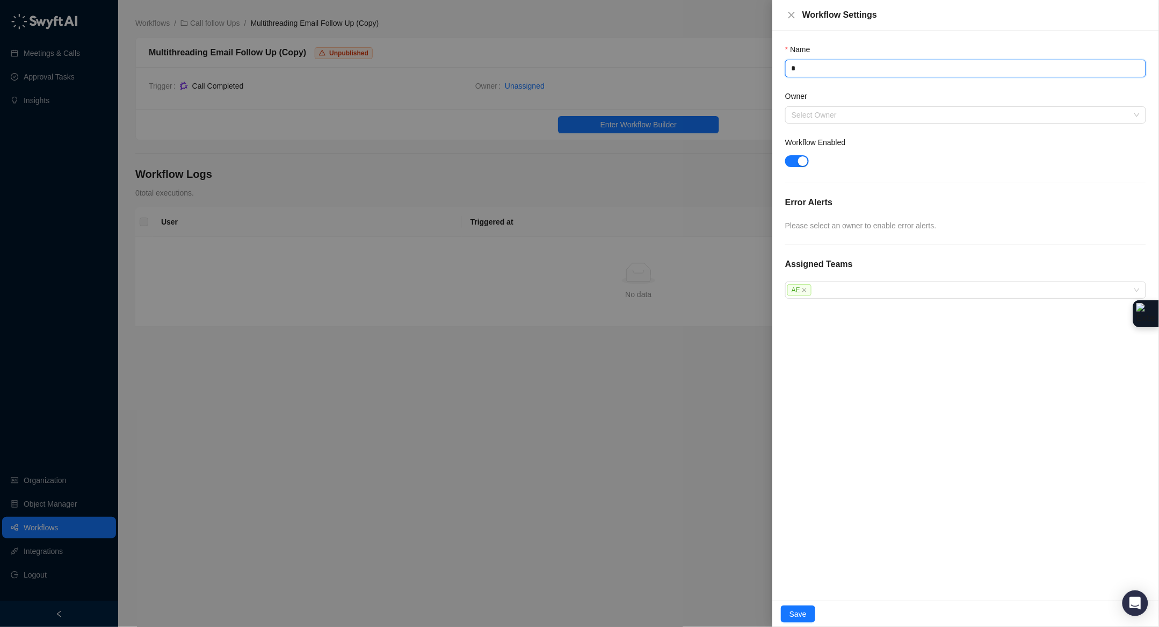
type textarea "**"
type textarea "***"
type textarea "****"
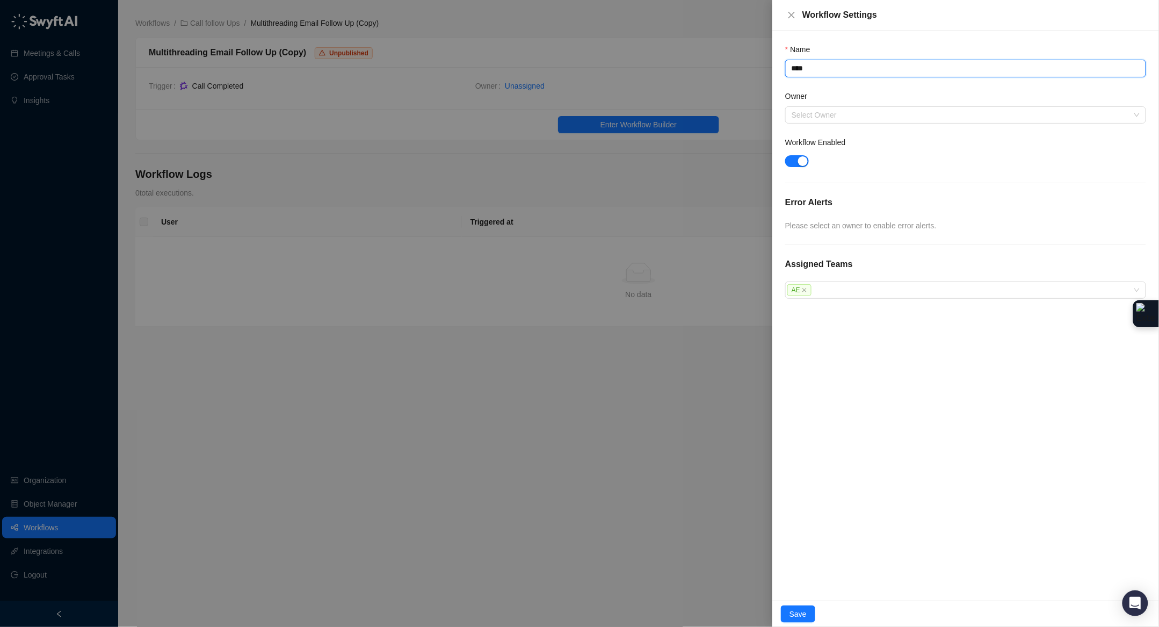
type textarea "*****"
type textarea "******"
type textarea "*******"
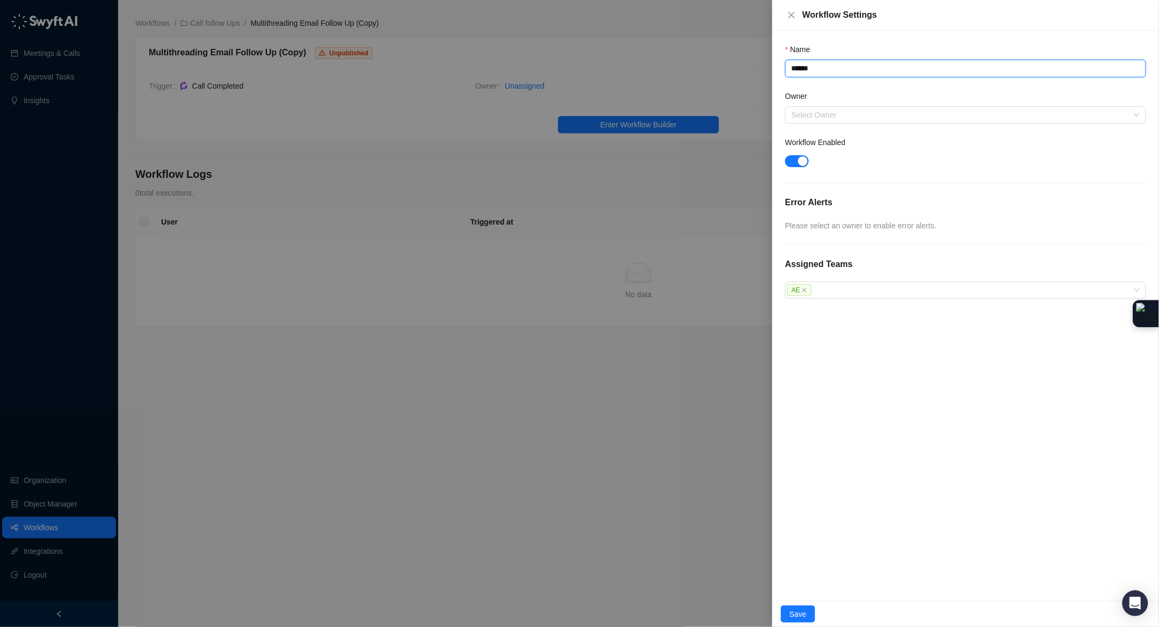
type textarea "*******"
type textarea "*********"
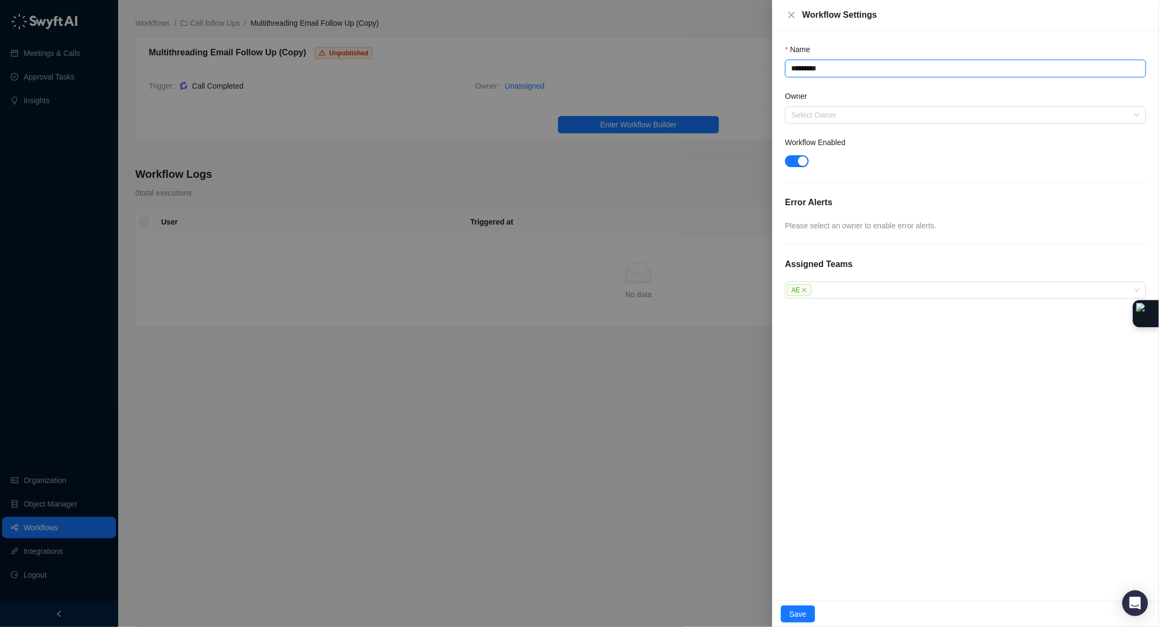
type textarea "**********"
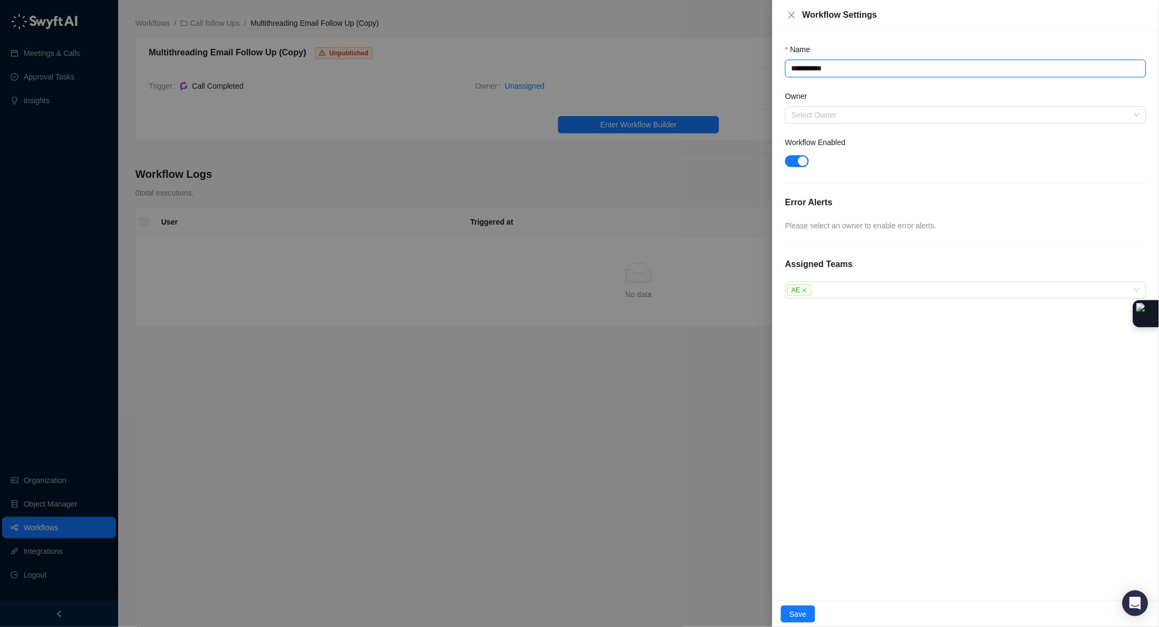
type textarea "**********"
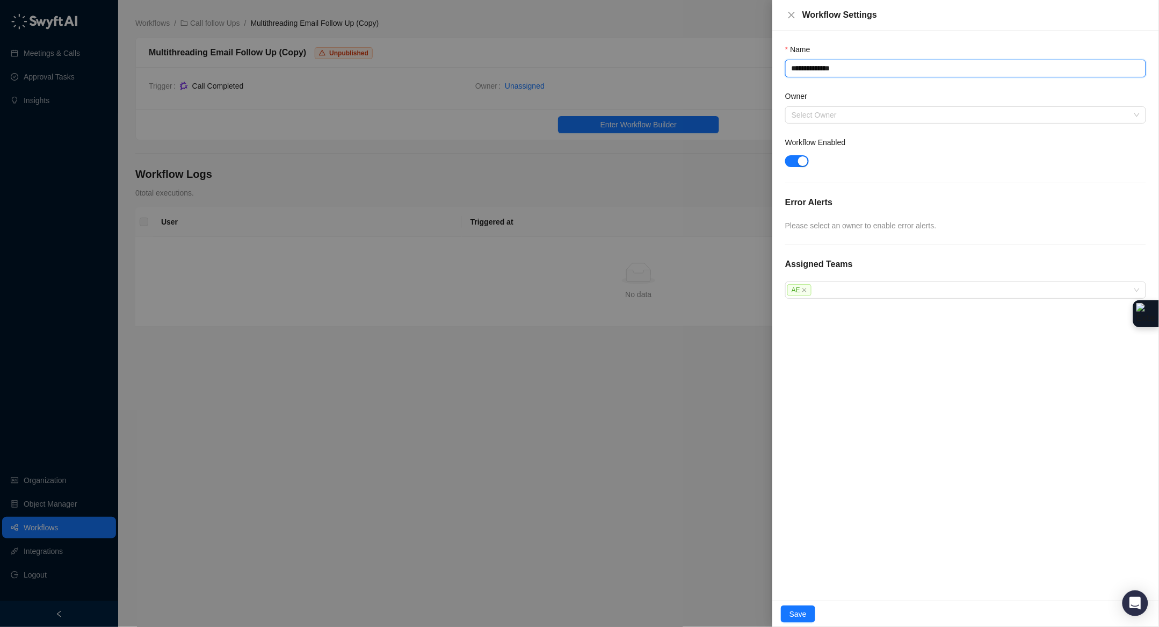
type textarea "**********"
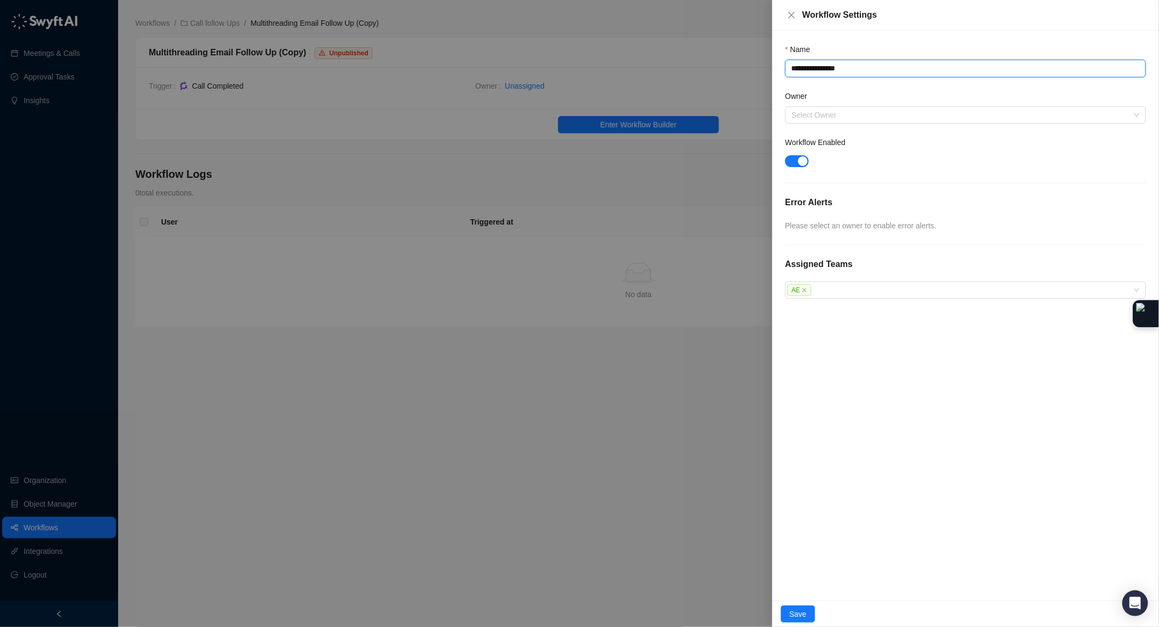
type textarea "**********"
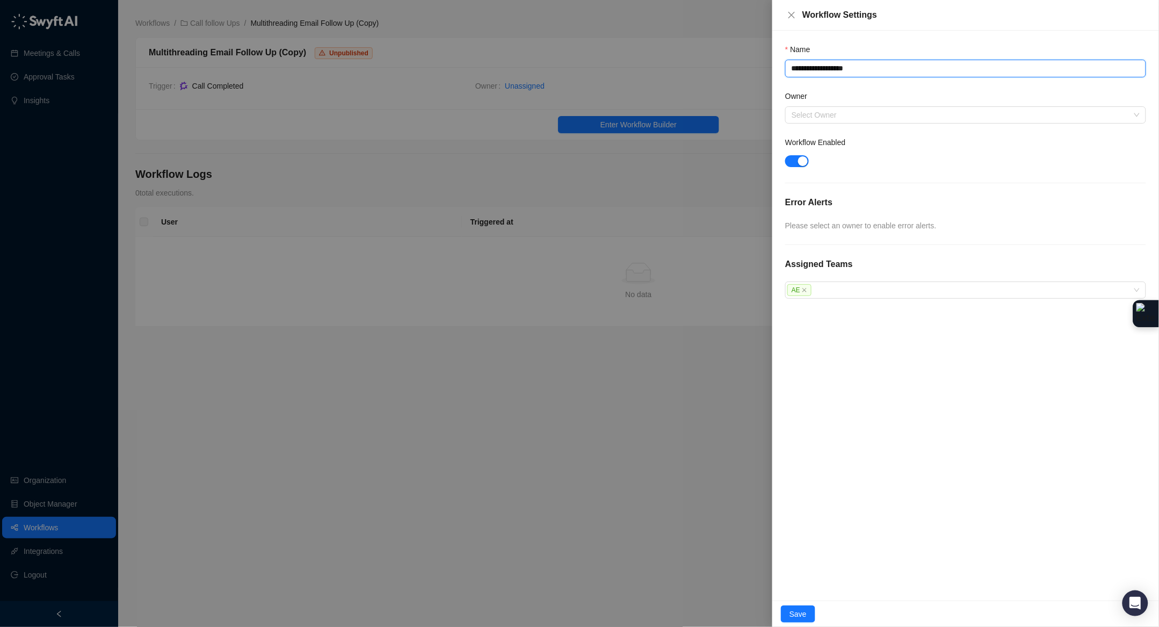
type textarea "**********"
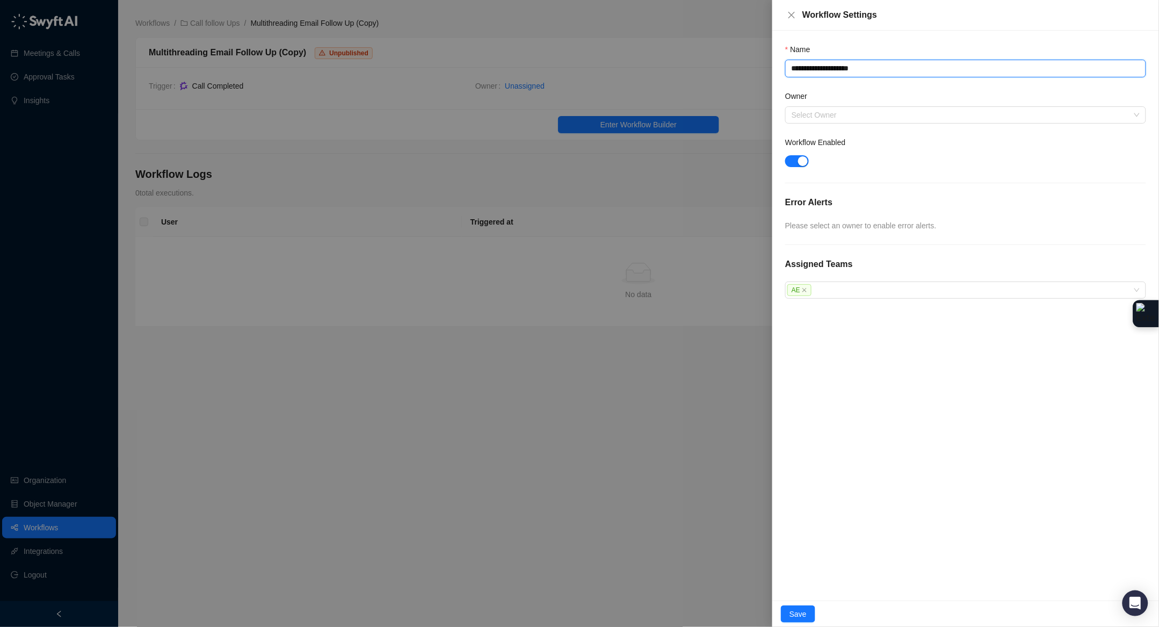
type textarea "**********"
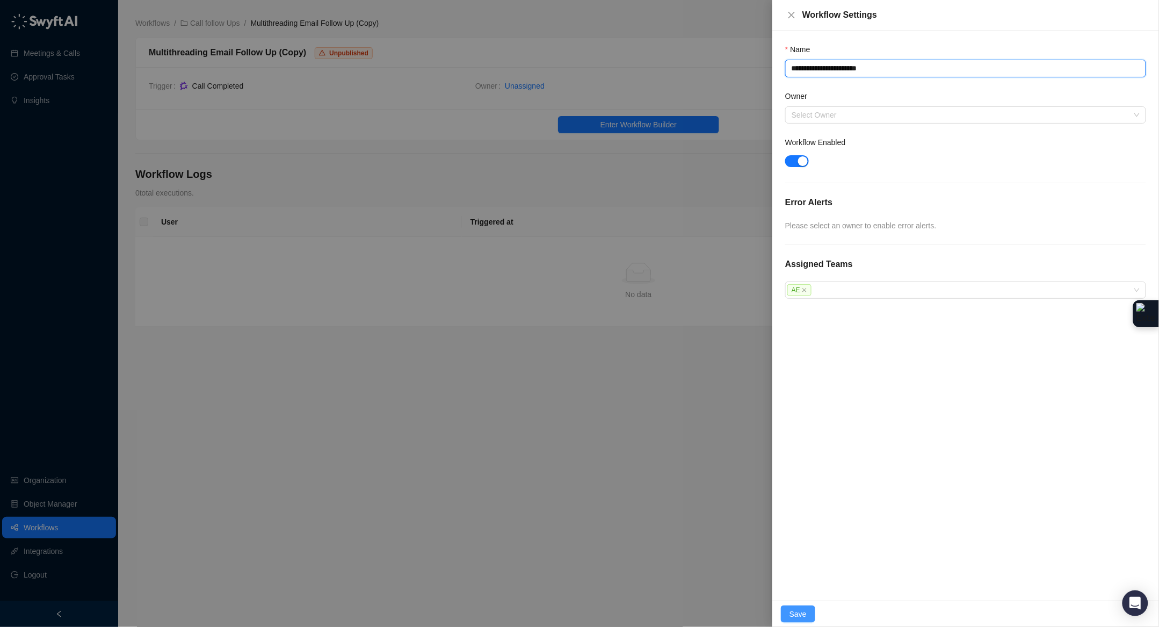
type textarea "**********"
click at [799, 615] on span "Save" at bounding box center [797, 614] width 17 height 12
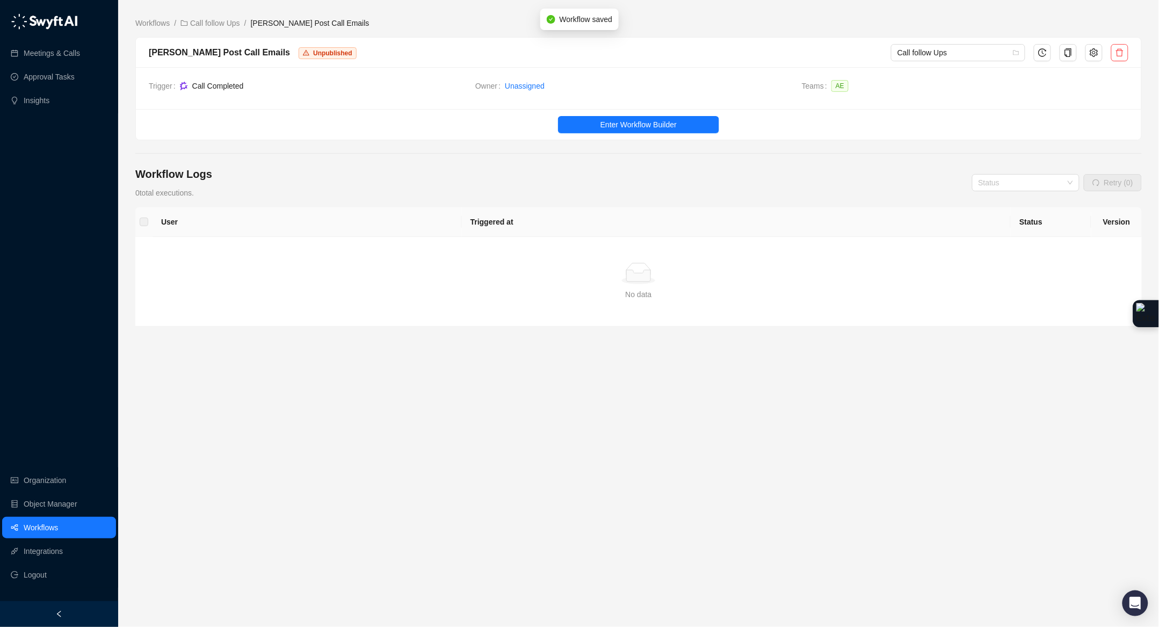
click at [222, 25] on link "Call follow Ups" at bounding box center [209, 23] width 63 height 12
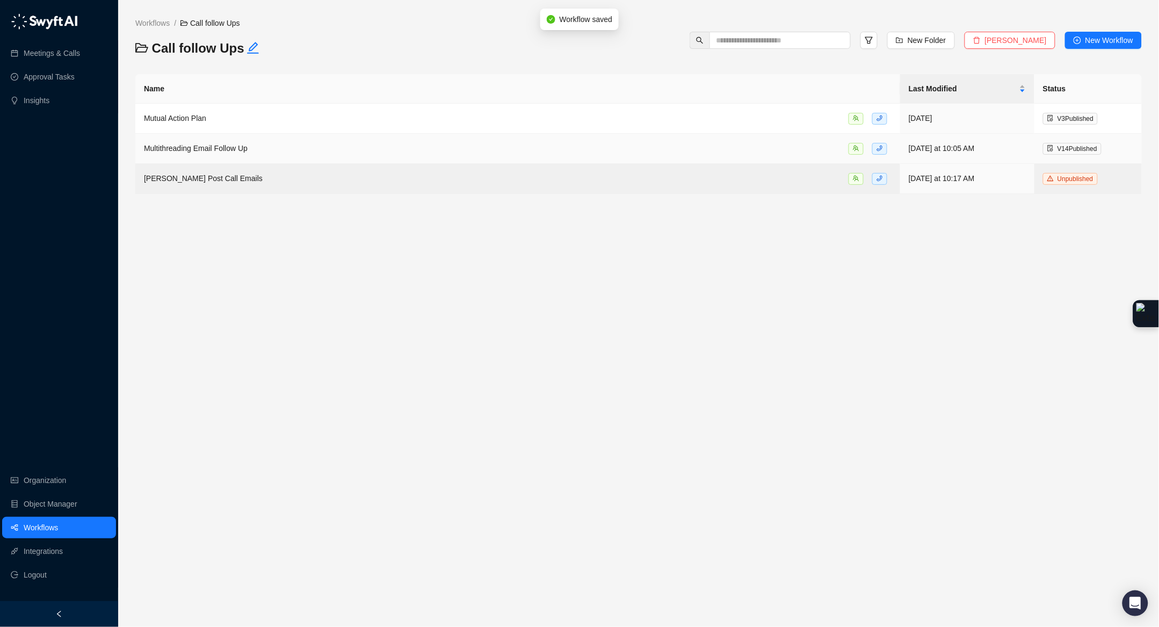
click at [246, 152] on span "Multithreading Email Follow Up" at bounding box center [196, 148] width 104 height 9
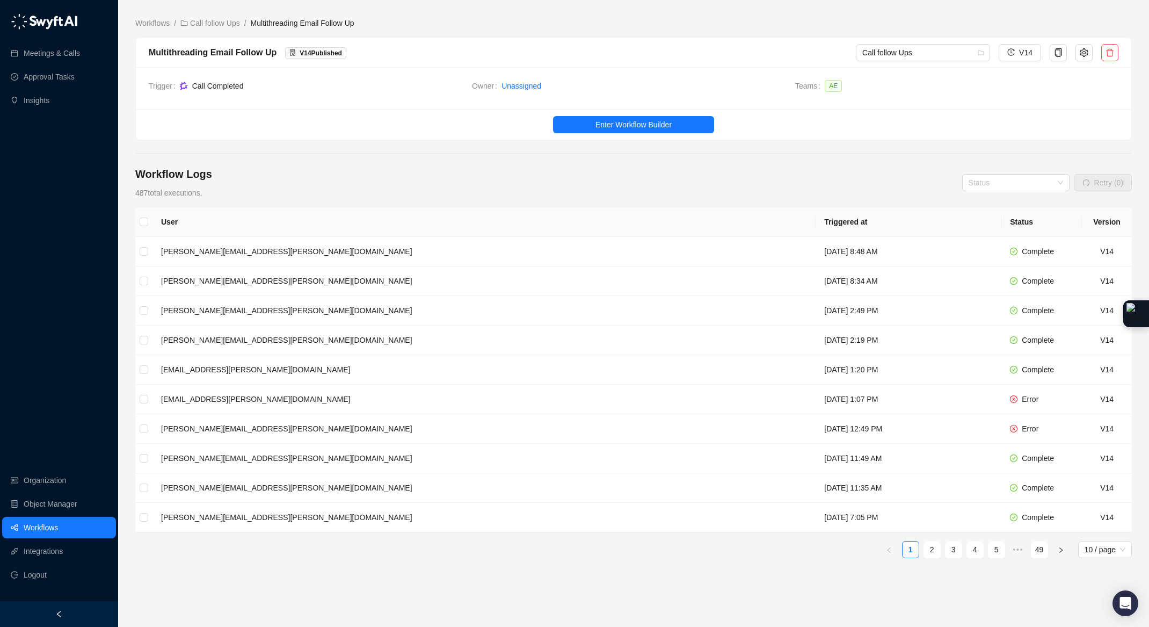
click at [670, 134] on ul "Enter Workflow Builder" at bounding box center [633, 124] width 995 height 31
click at [670, 129] on span "Enter Workflow Builder" at bounding box center [633, 125] width 76 height 12
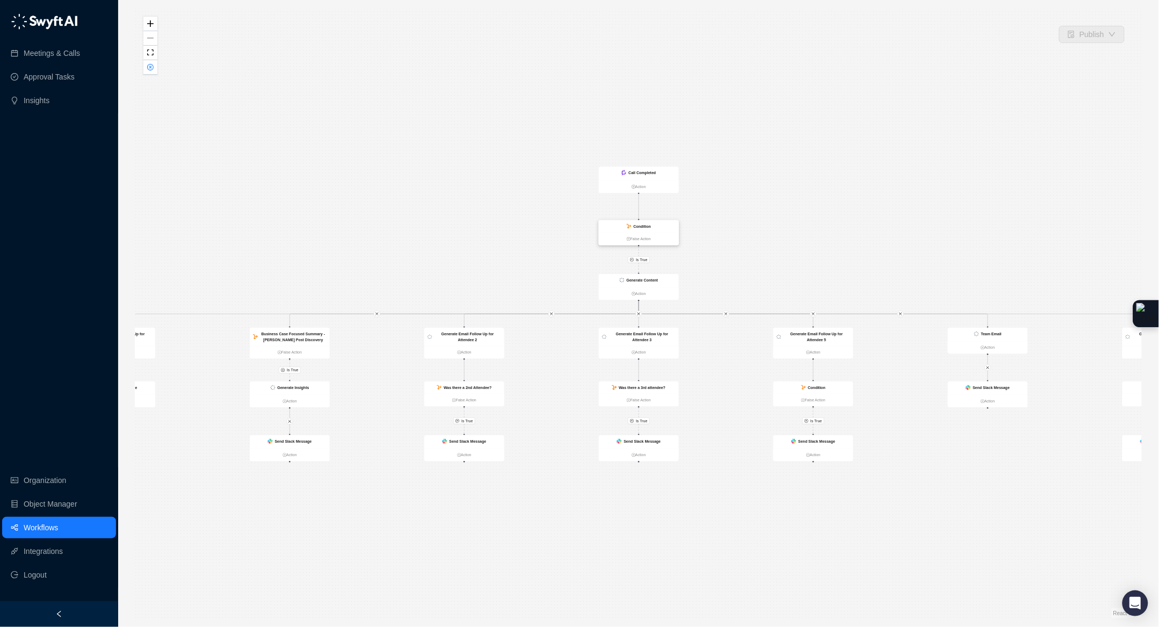
click at [664, 234] on ul "False Action" at bounding box center [639, 238] width 80 height 13
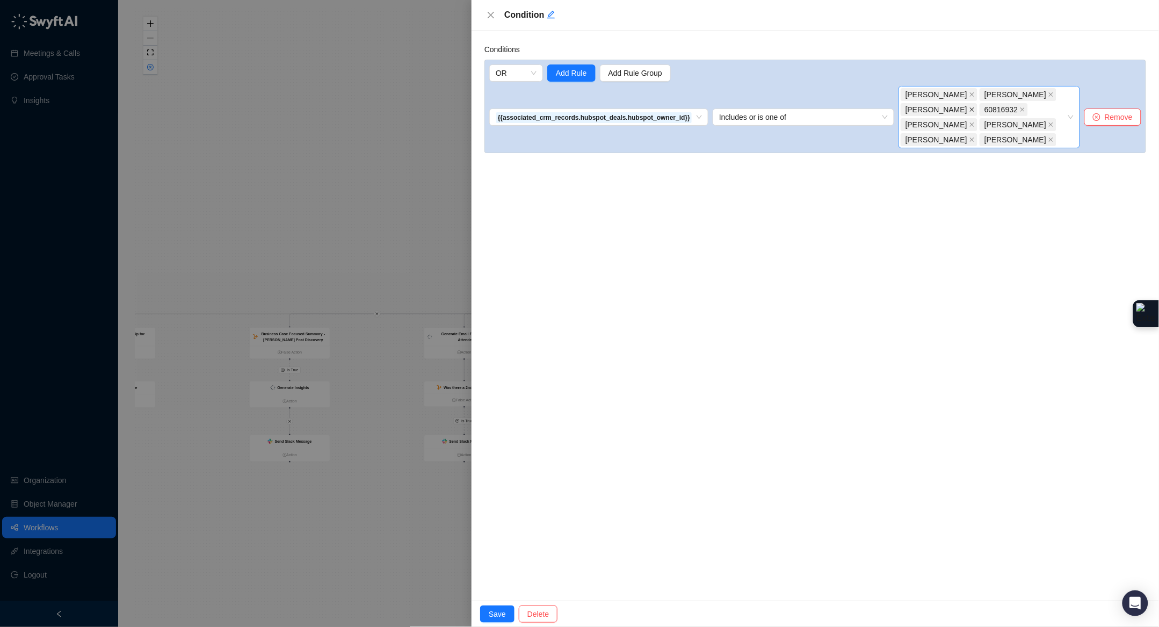
click at [972, 109] on icon "close" at bounding box center [971, 109] width 5 height 5
click at [495, 611] on span "Save" at bounding box center [497, 614] width 17 height 12
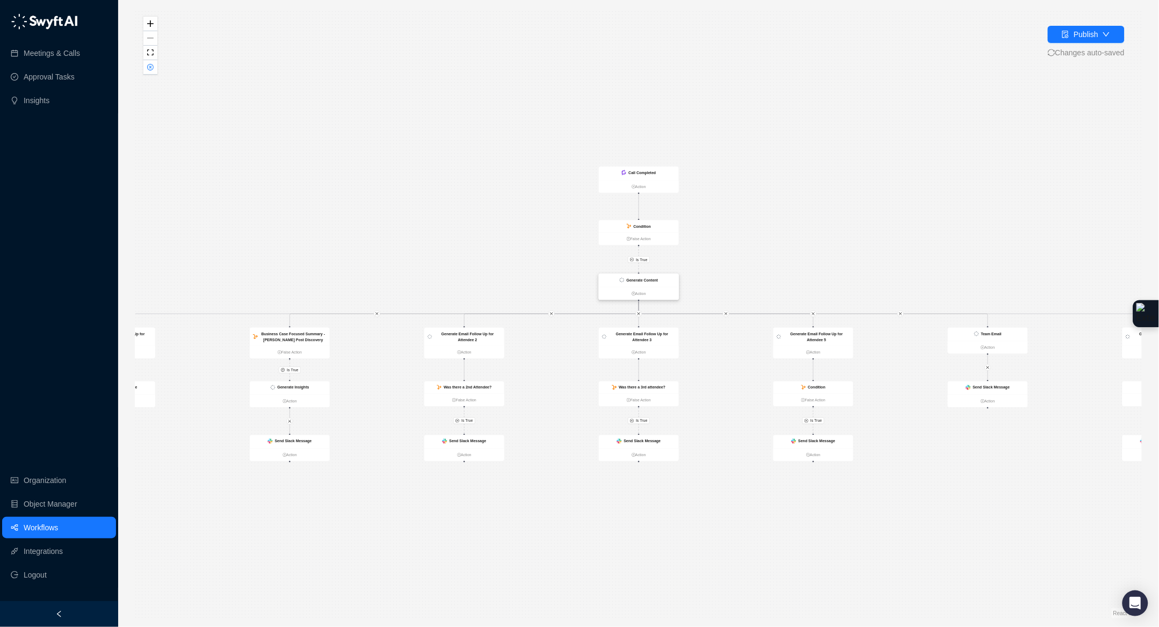
click at [663, 284] on div "Generate Content" at bounding box center [639, 280] width 80 height 13
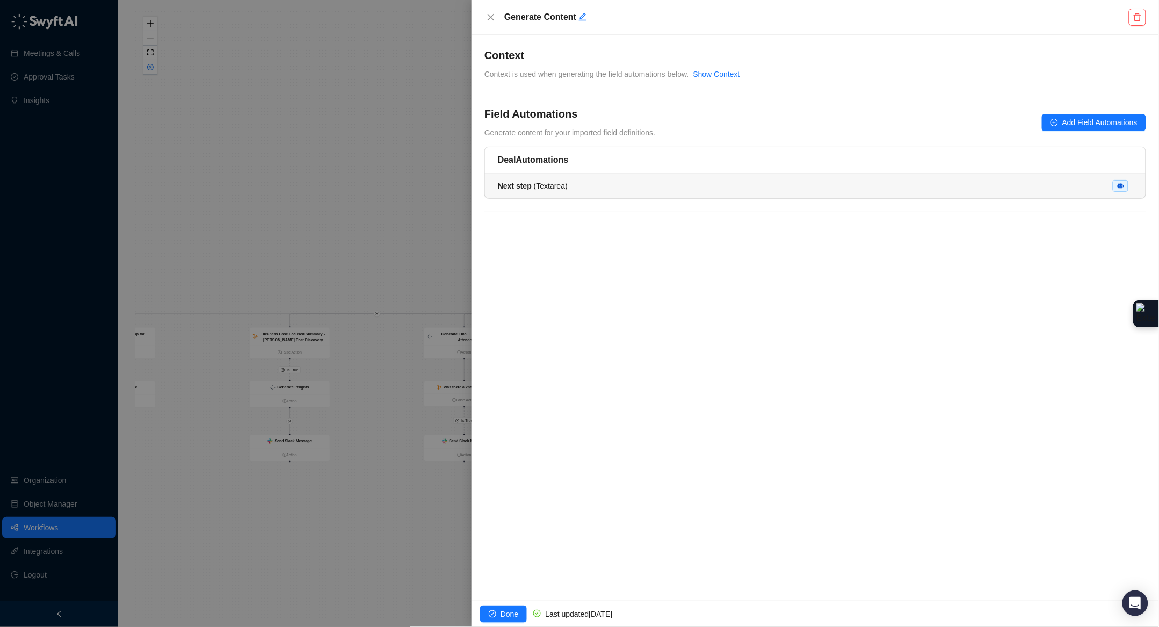
click at [580, 184] on div "Next step ( Textarea )" at bounding box center [815, 186] width 635 height 12
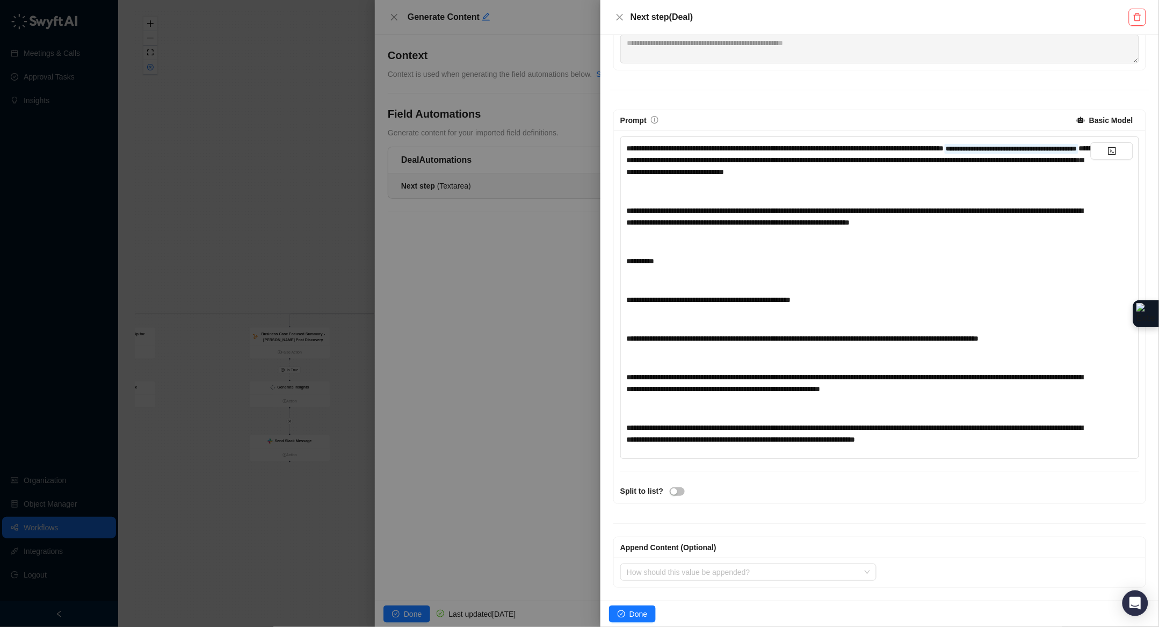
scroll to position [198, 0]
click at [1051, 444] on div "**********" at bounding box center [858, 434] width 464 height 24
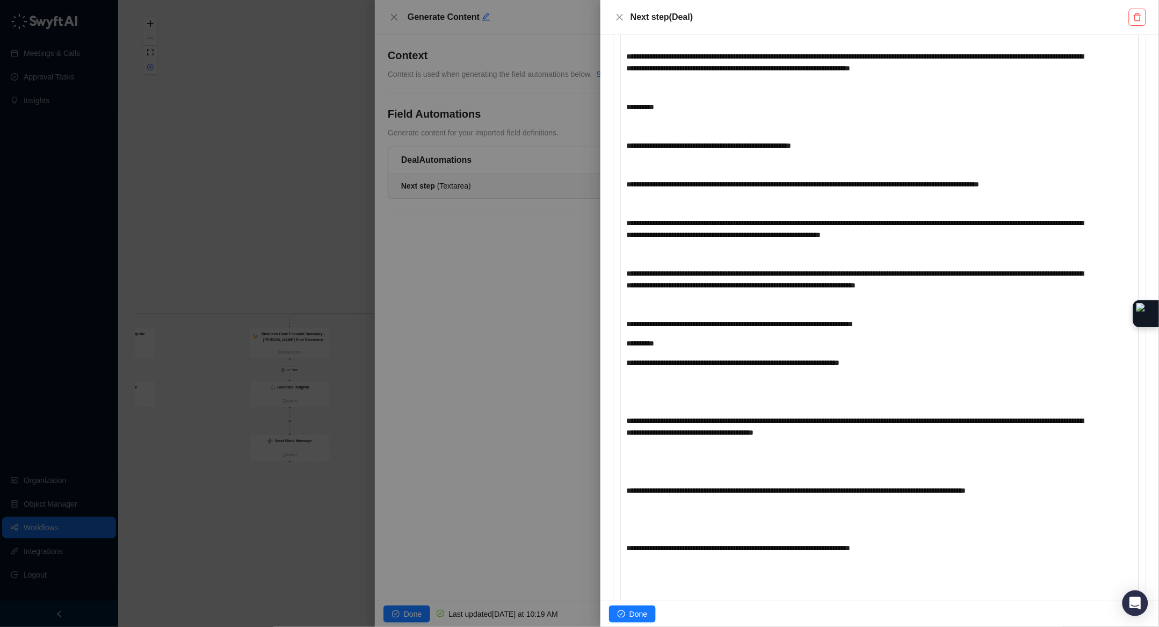
scroll to position [333, 0]
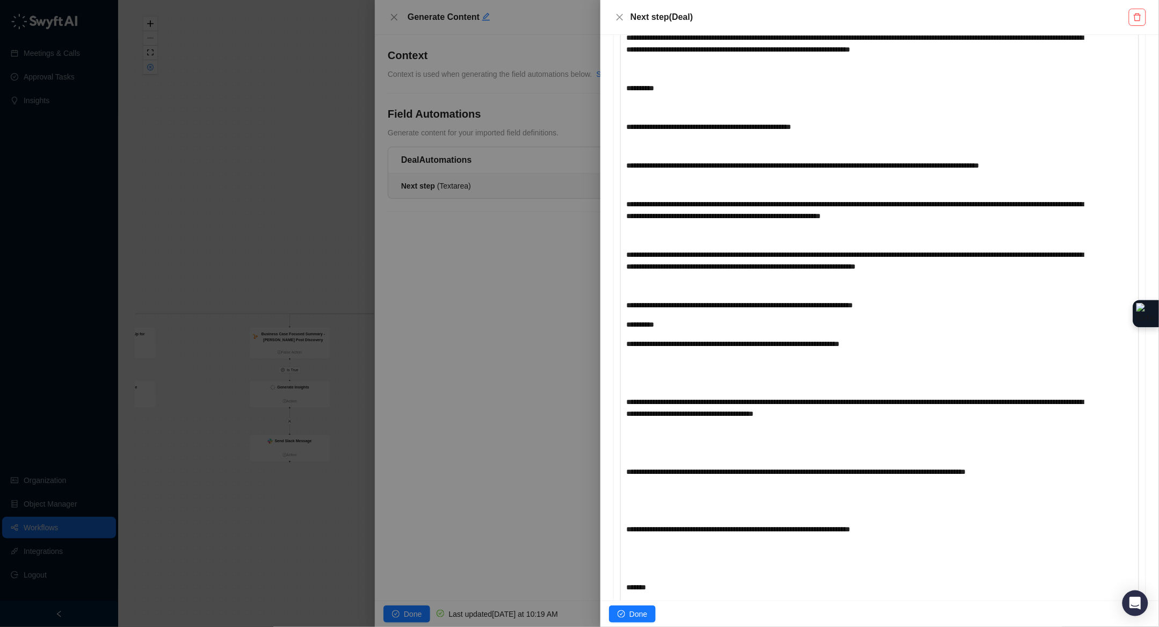
click at [657, 369] on div "﻿" at bounding box center [858, 363] width 464 height 12
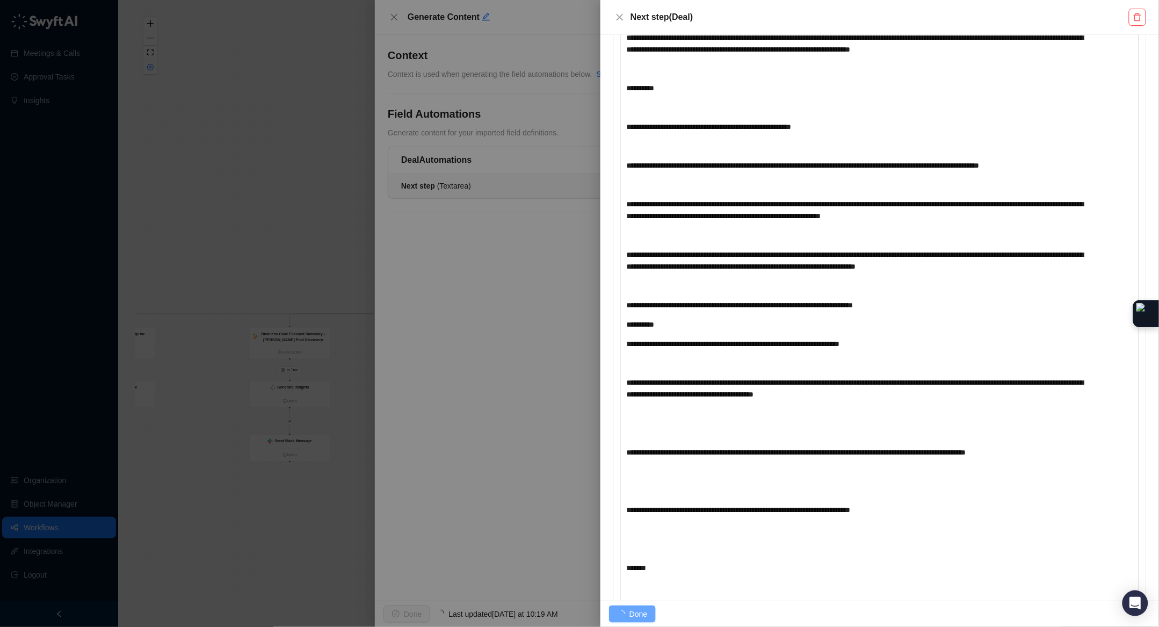
click at [648, 369] on div "﻿" at bounding box center [858, 363] width 464 height 12
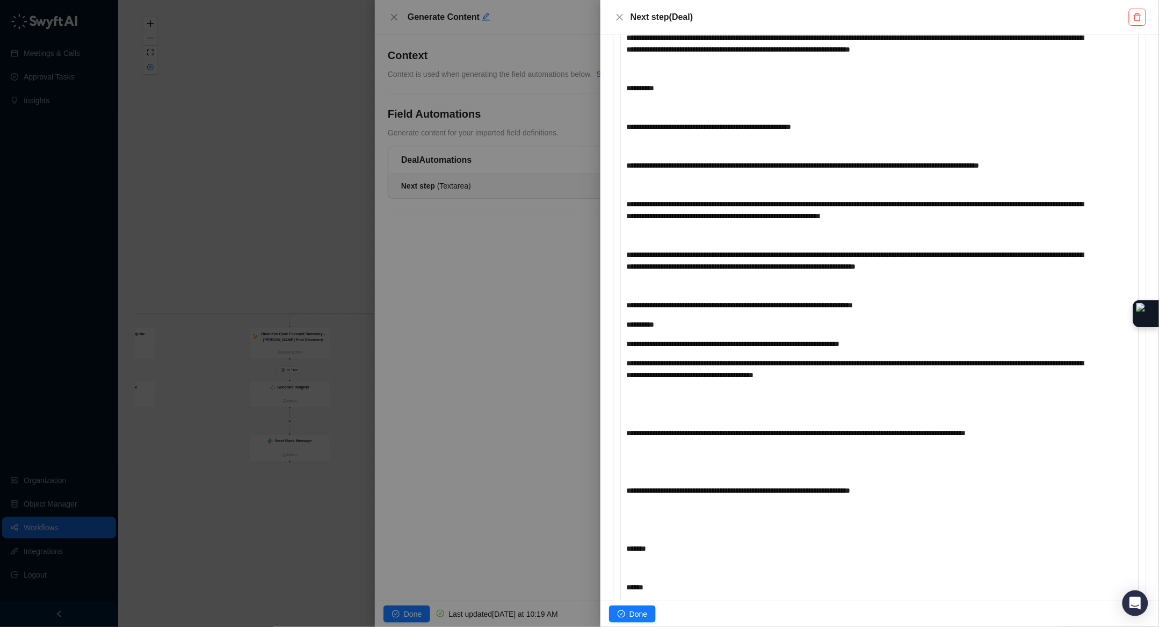
click at [710, 400] on div "﻿" at bounding box center [858, 394] width 464 height 12
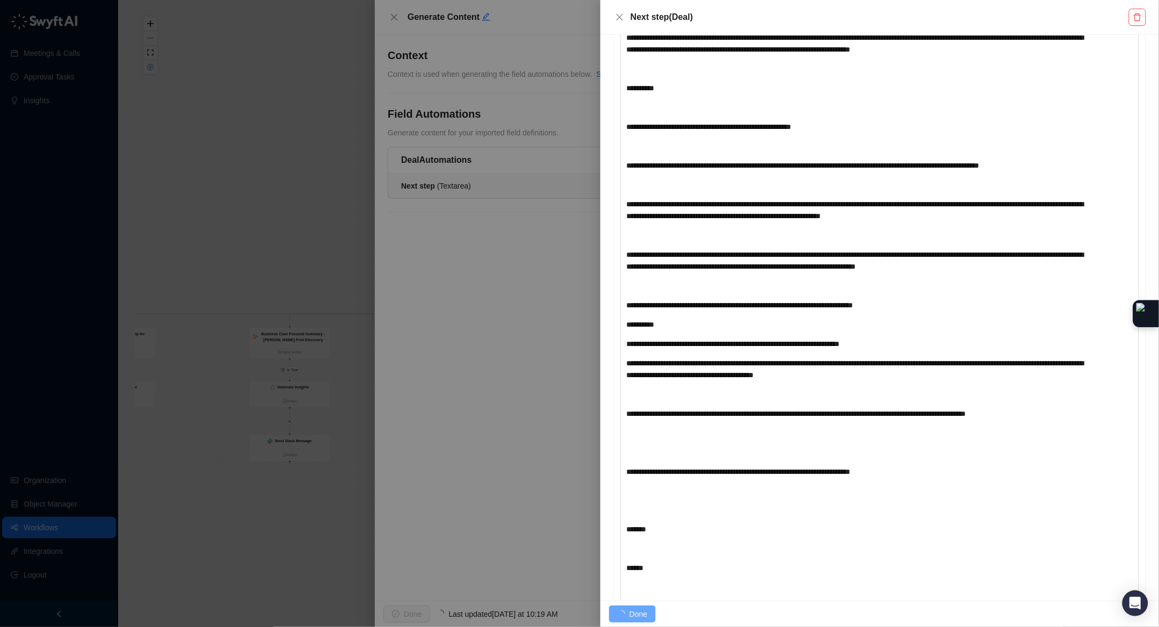
click at [669, 439] on div "﻿" at bounding box center [858, 433] width 464 height 12
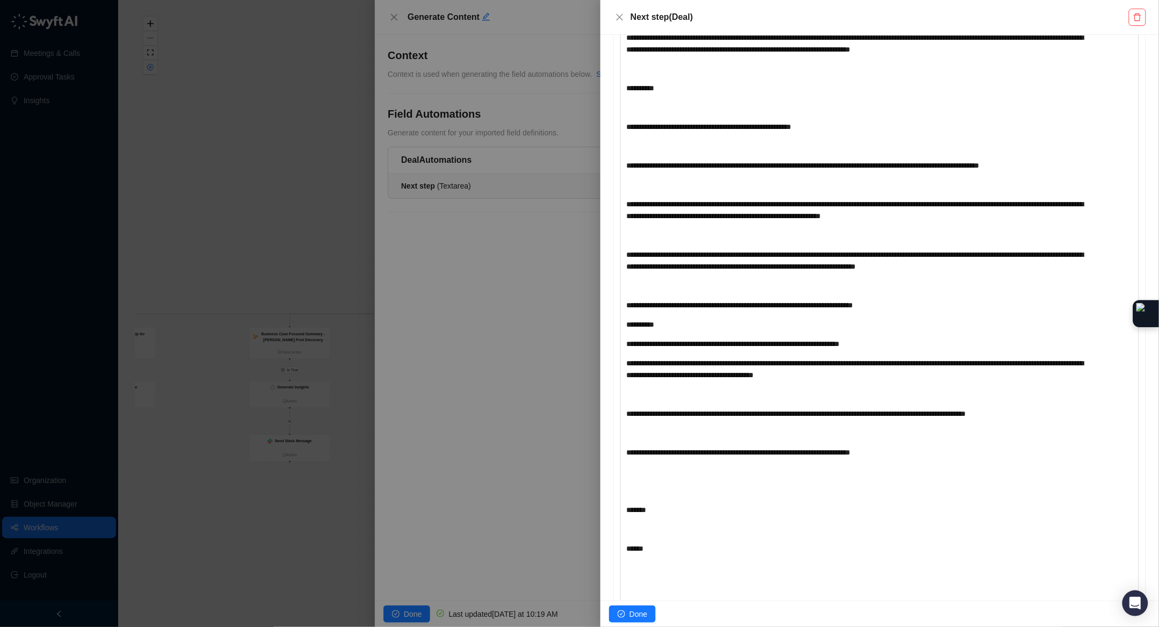
click at [643, 400] on div "﻿" at bounding box center [858, 394] width 464 height 12
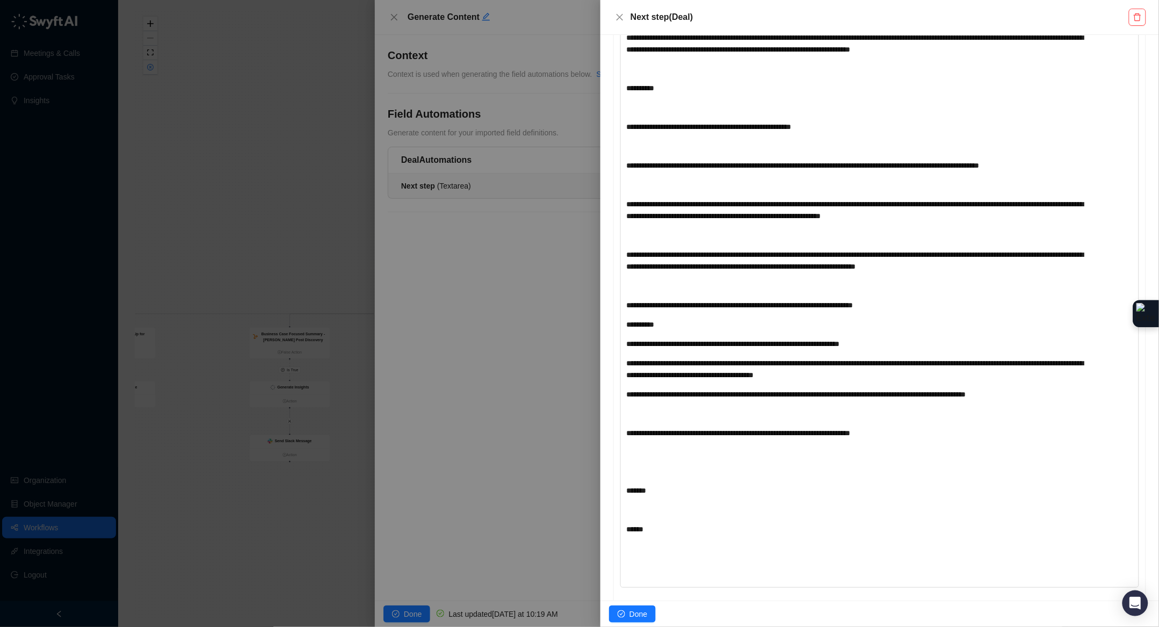
click at [658, 457] on div "**********" at bounding box center [858, 271] width 464 height 605
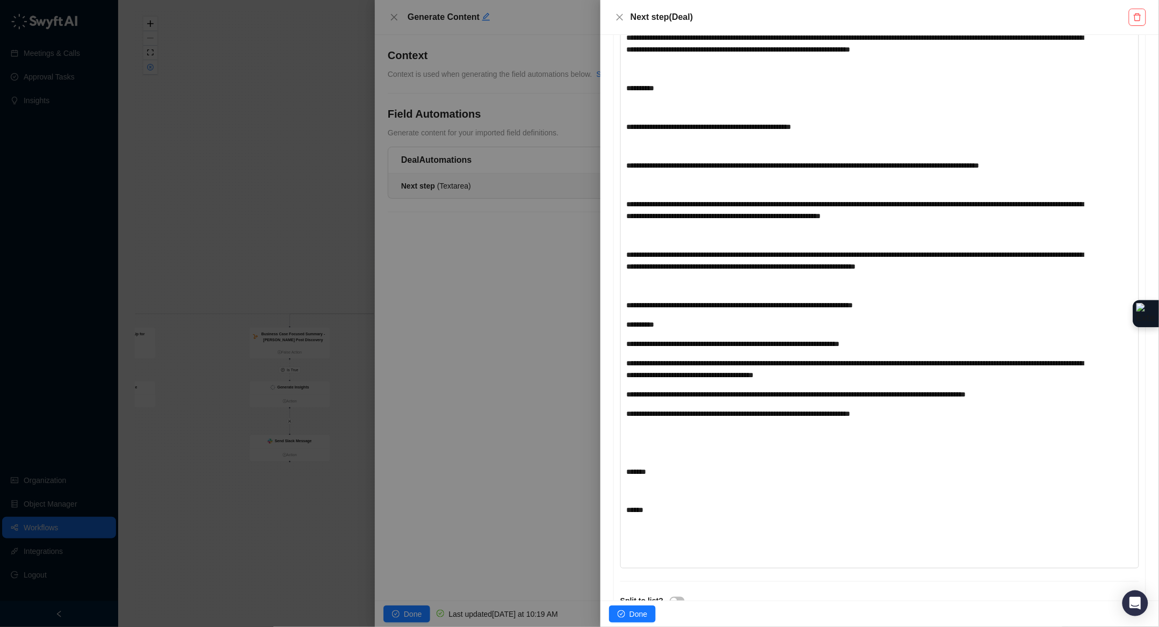
click at [653, 477] on div "**********" at bounding box center [858, 261] width 464 height 585
click at [650, 496] on div "**********" at bounding box center [858, 242] width 464 height 547
click at [648, 458] on div "﻿" at bounding box center [858, 452] width 464 height 12
click at [629, 456] on span "******" at bounding box center [634, 452] width 17 height 8
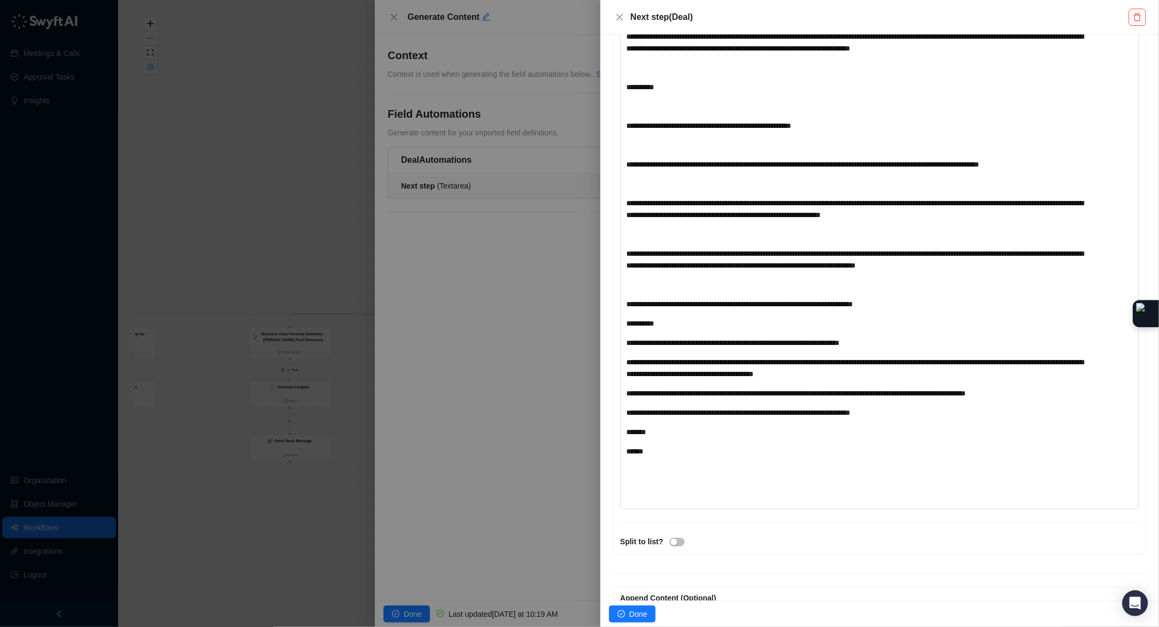
scroll to position [336, 0]
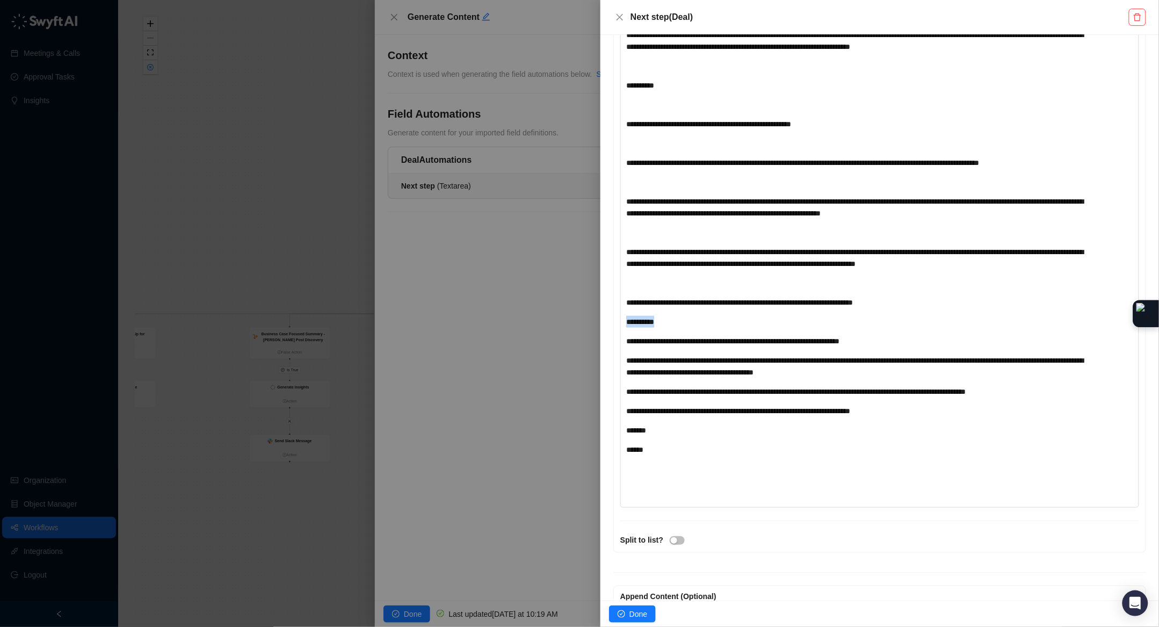
drag, startPoint x: 672, startPoint y: 358, endPoint x: 607, endPoint y: 358, distance: 64.4
click at [607, 358] on div "**********" at bounding box center [879, 317] width 558 height 565
copy span "**********"
click at [659, 475] on div "﻿" at bounding box center [858, 469] width 464 height 12
drag, startPoint x: 829, startPoint y: 340, endPoint x: 854, endPoint y: 341, distance: 25.8
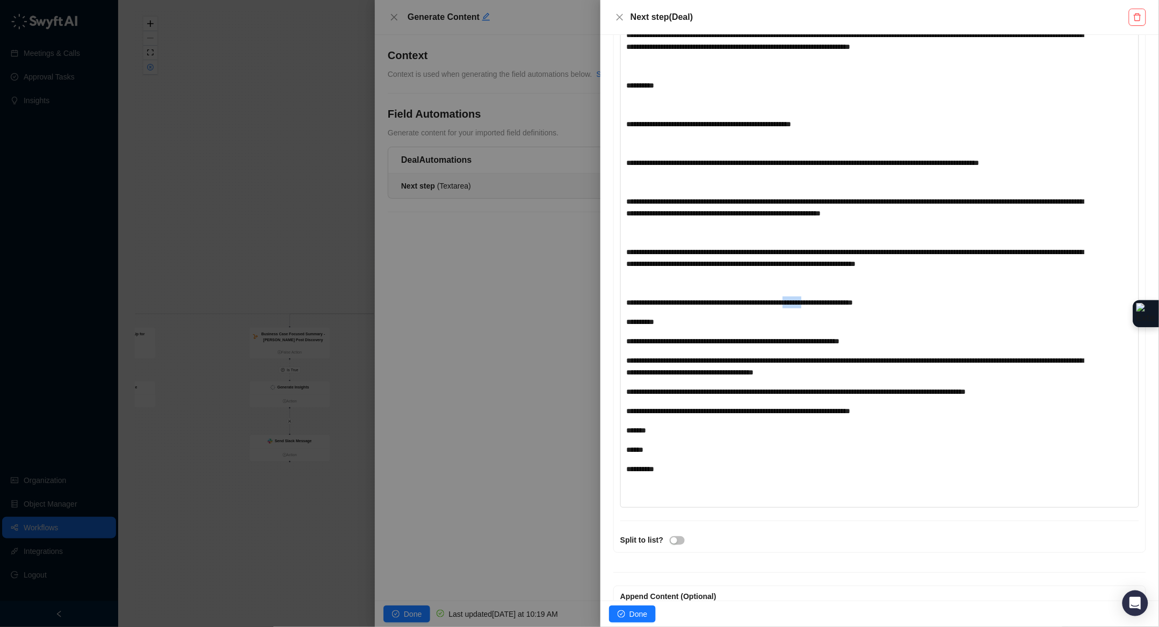
click at [853, 306] on span "**********" at bounding box center [739, 303] width 227 height 8
click at [834, 306] on span "**********" at bounding box center [730, 303] width 208 height 8
click at [660, 475] on div "**********" at bounding box center [858, 469] width 464 height 12
click at [654, 473] on span "**********" at bounding box center [640, 469] width 28 height 8
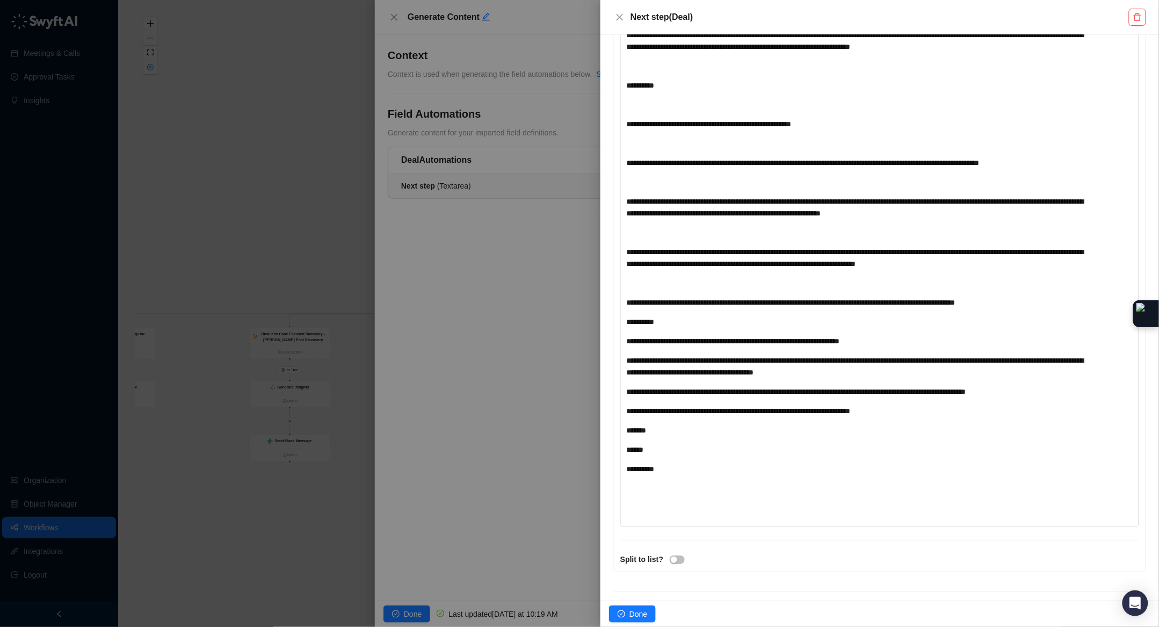
scroll to position [651, 0]
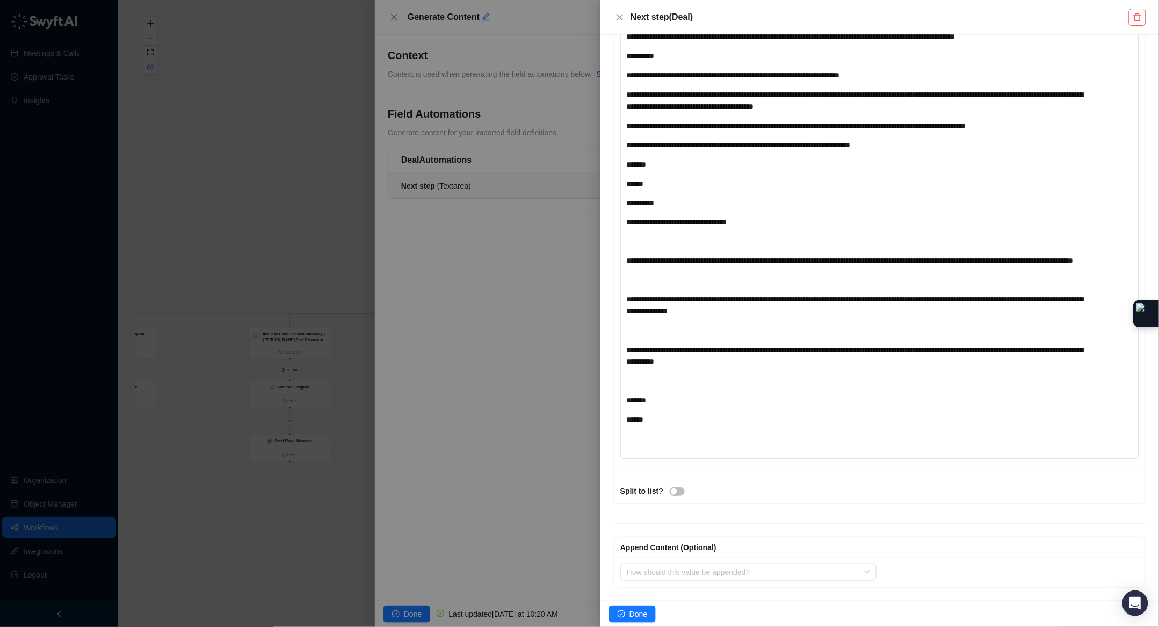
click at [656, 221] on div "**********" at bounding box center [858, 73] width 464 height 744
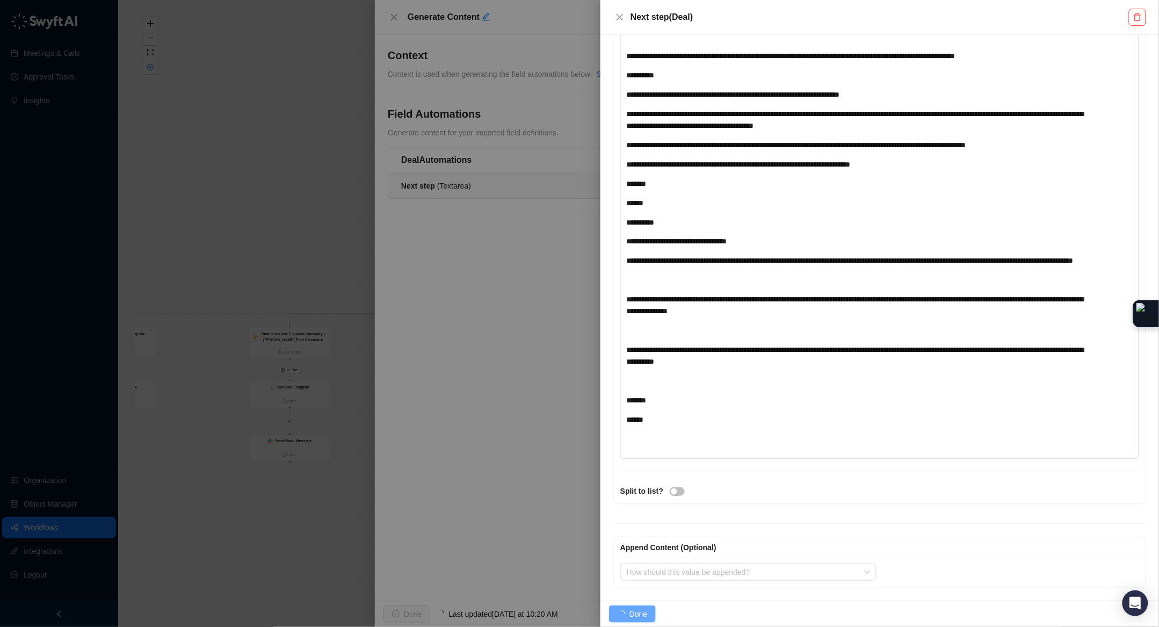
click at [658, 284] on div "﻿" at bounding box center [858, 280] width 464 height 12
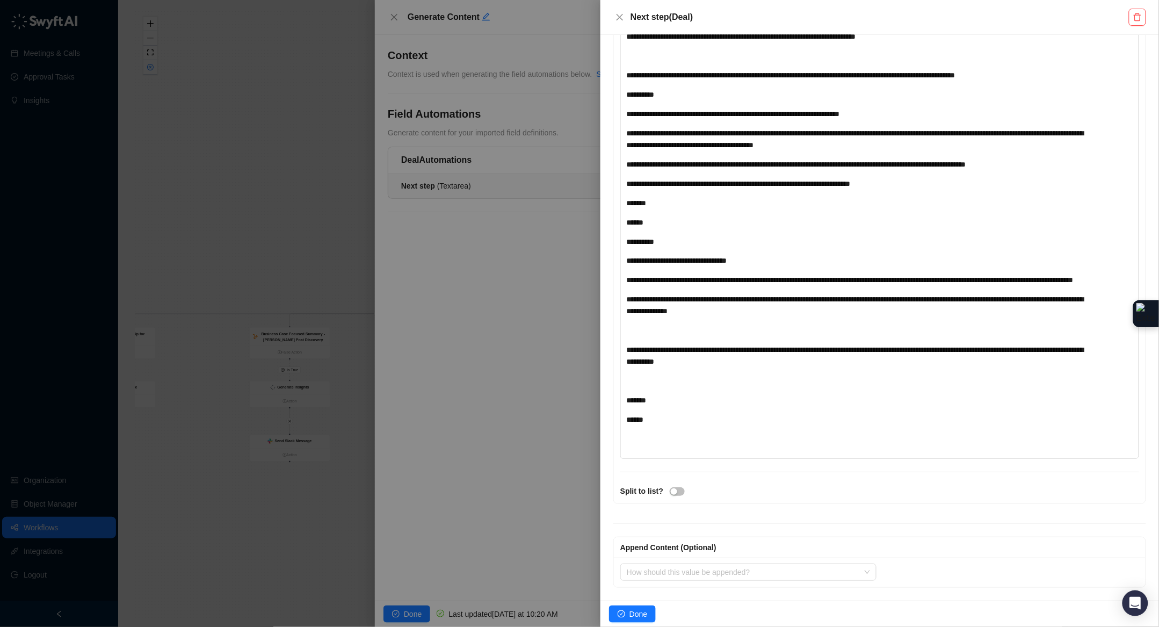
click at [657, 333] on div "﻿" at bounding box center [858, 331] width 464 height 12
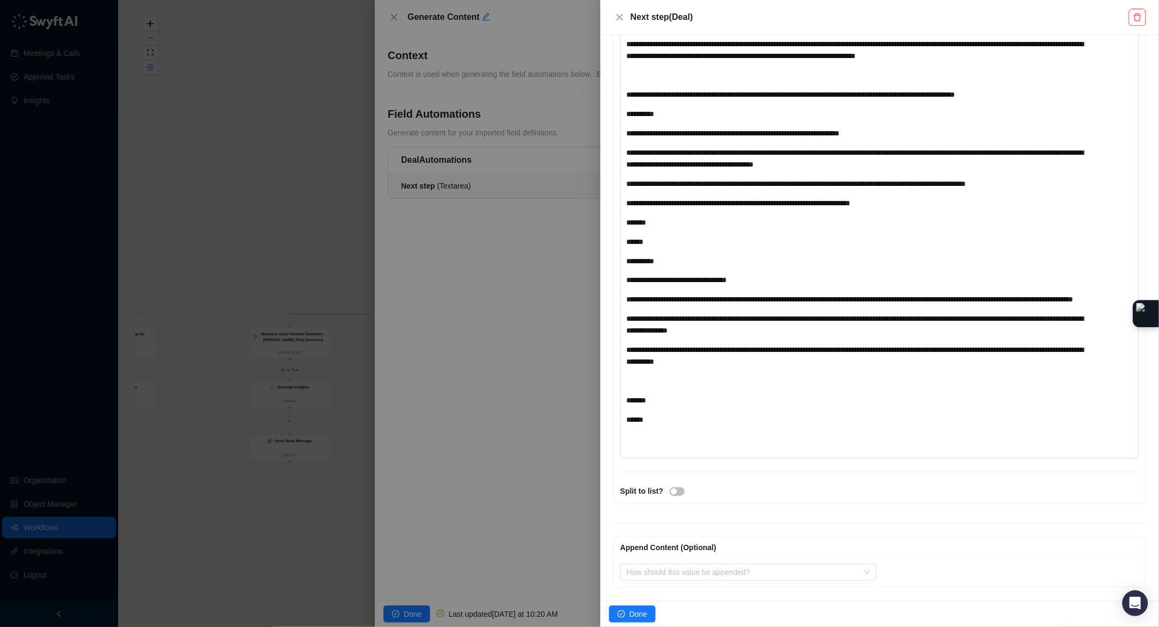
click at [648, 381] on div "﻿" at bounding box center [858, 381] width 464 height 12
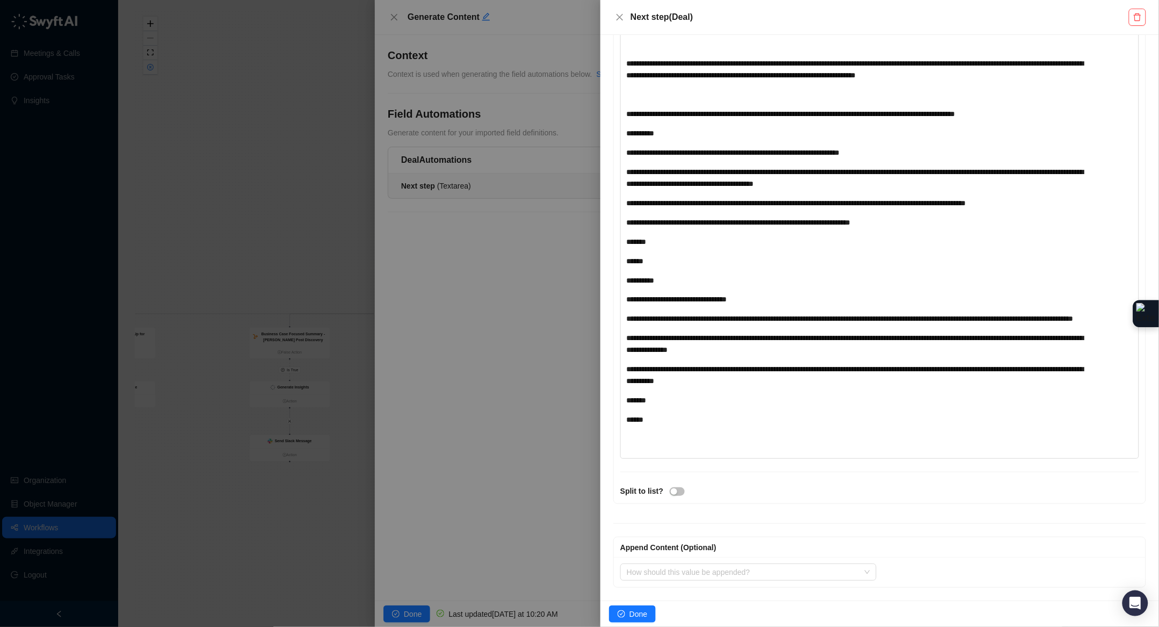
scroll to position [573, 0]
click at [640, 610] on span "Done" at bounding box center [638, 614] width 18 height 12
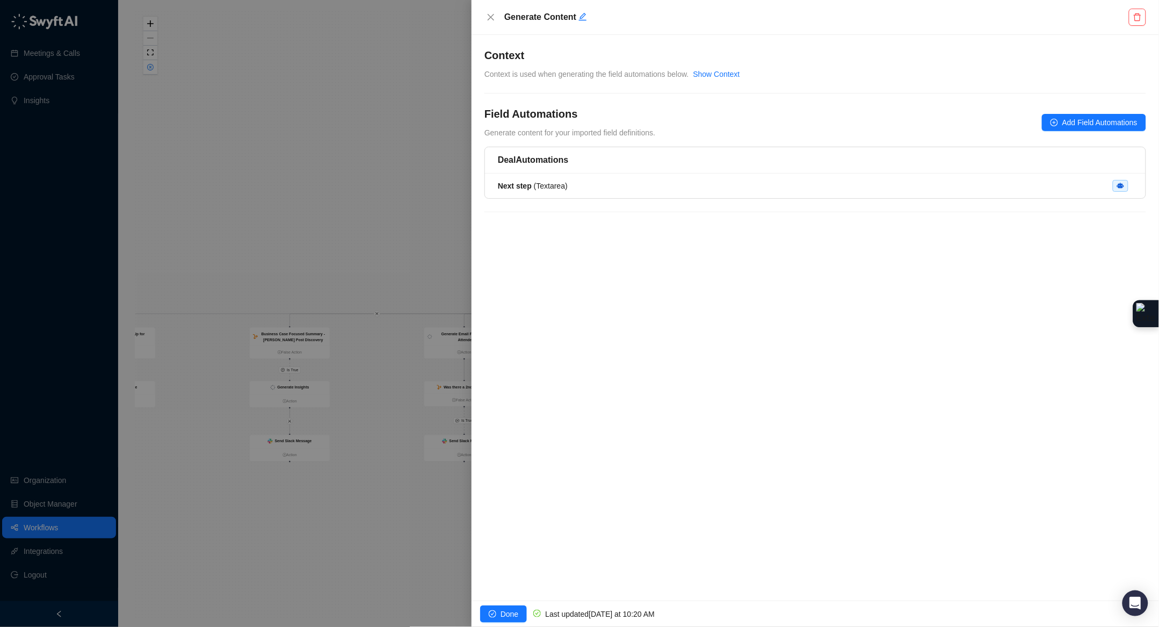
click at [516, 608] on span "Done" at bounding box center [509, 614] width 18 height 12
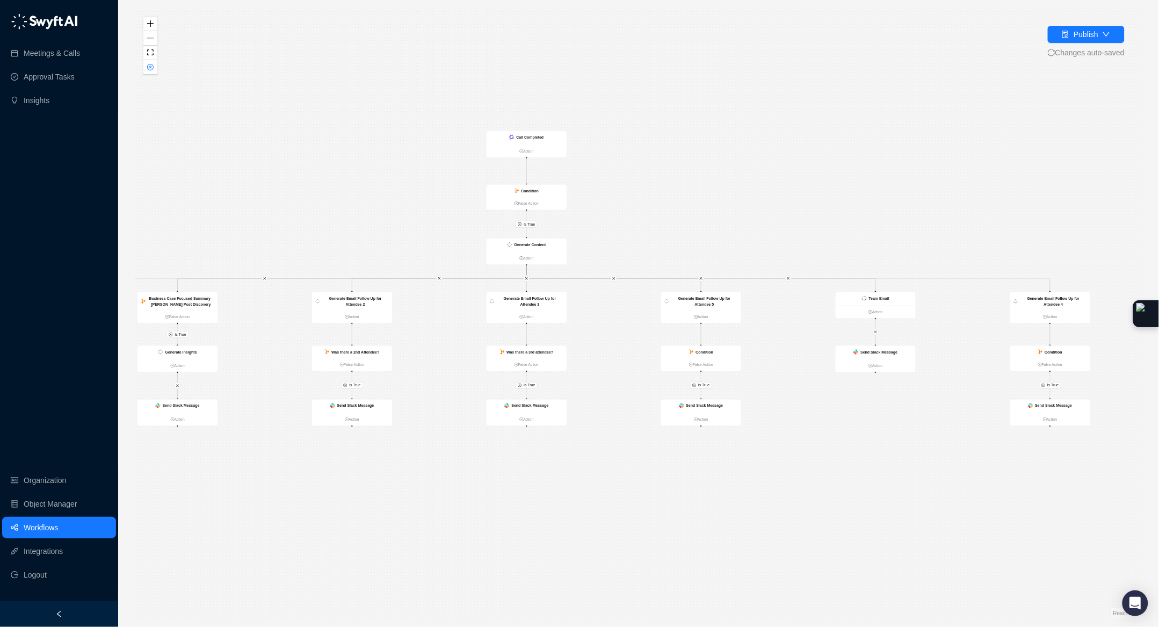
drag, startPoint x: 450, startPoint y: 134, endPoint x: 336, endPoint y: 98, distance: 119.5
click at [336, 98] on div "Is True Is True Is True Is True Is True Is True Send Slack Message Action Send …" at bounding box center [638, 313] width 1006 height 609
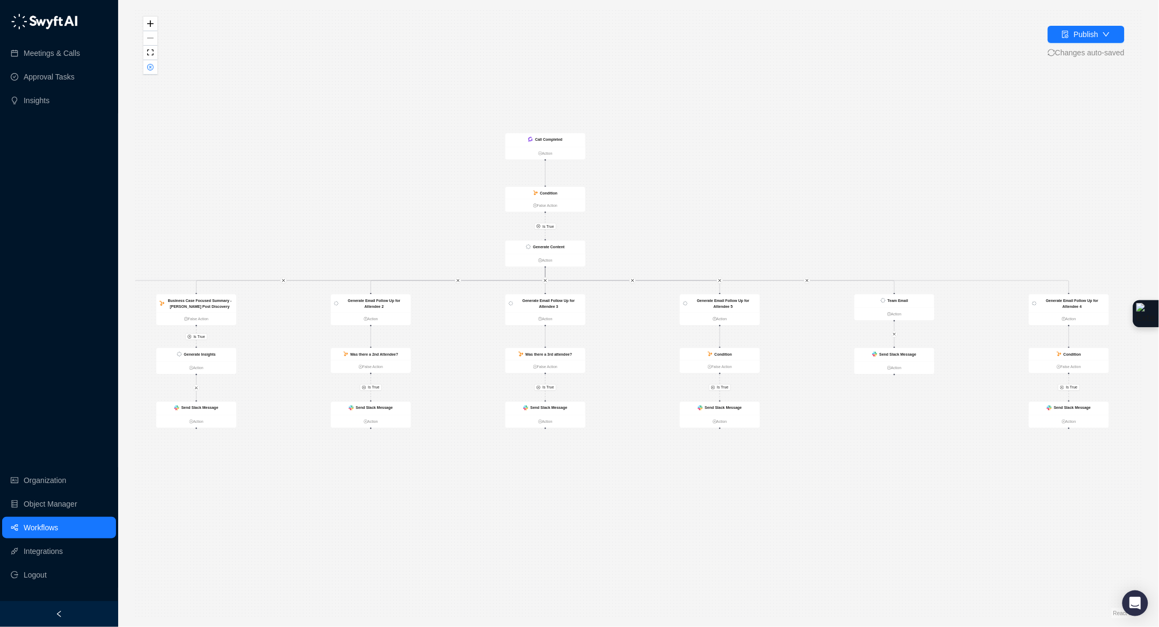
drag, startPoint x: 813, startPoint y: 88, endPoint x: 833, endPoint y: 91, distance: 20.7
click at [833, 91] on div "Is True Is True Is True Is True Is True Is True Send Slack Message Action Send …" at bounding box center [638, 313] width 1006 height 609
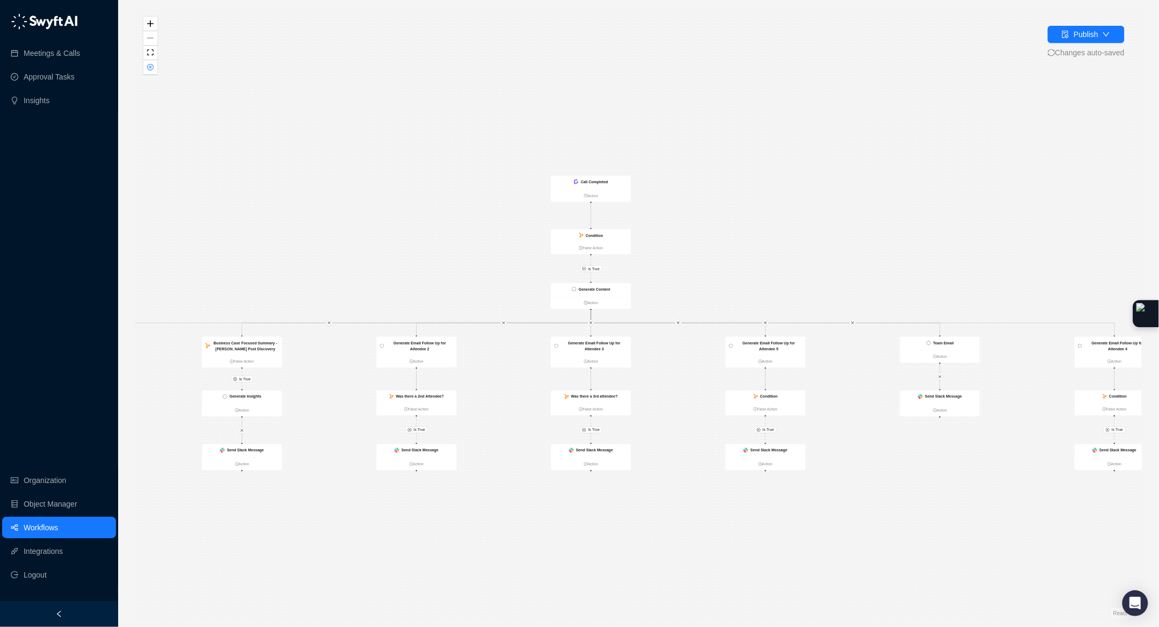
drag, startPoint x: 806, startPoint y: 101, endPoint x: 905, endPoint y: 169, distance: 120.2
click at [905, 169] on div "Is True Is True Is True Is True Is True Is True Send Slack Message Action Send …" at bounding box center [638, 313] width 1006 height 609
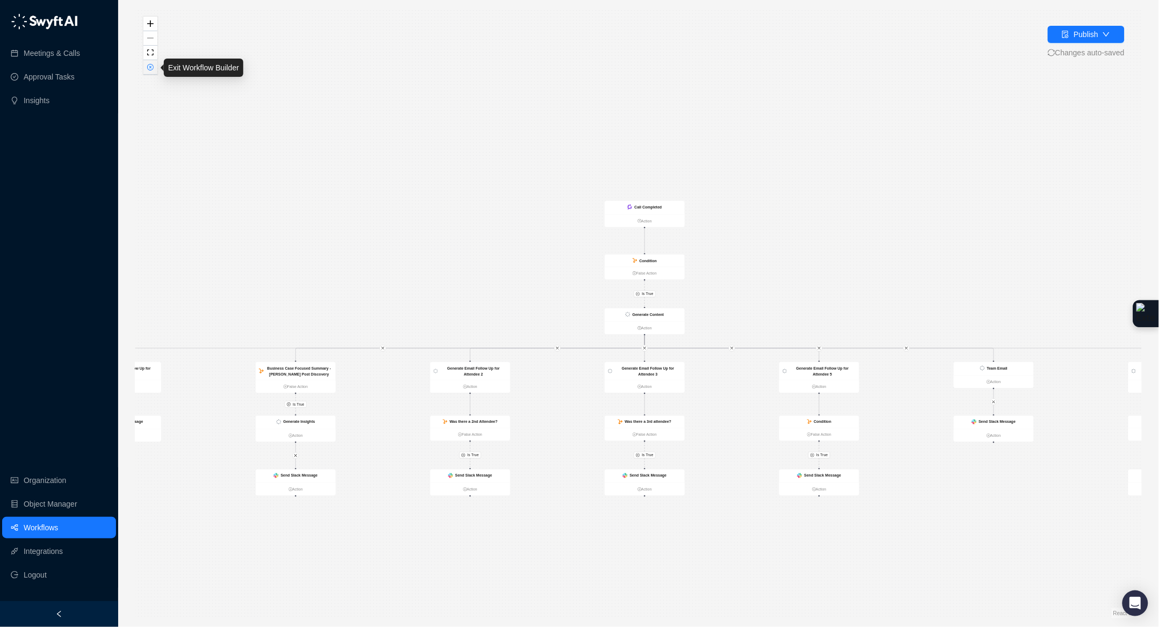
click at [151, 71] on button "button" at bounding box center [150, 67] width 14 height 14
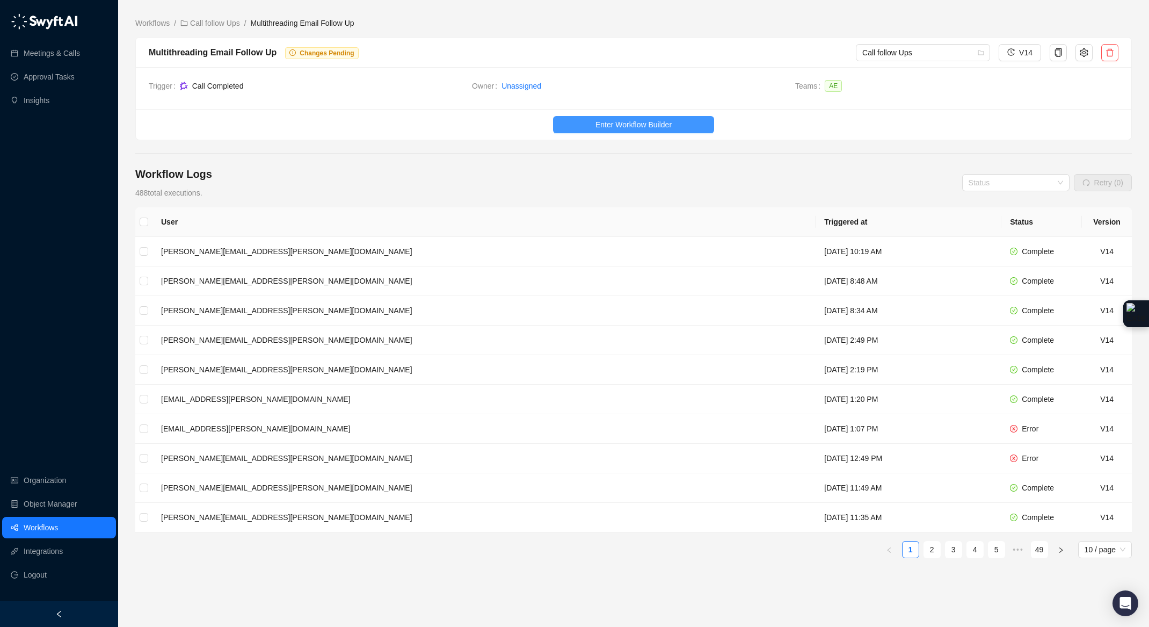
click at [586, 121] on button "Enter Workflow Builder" at bounding box center [633, 124] width 161 height 17
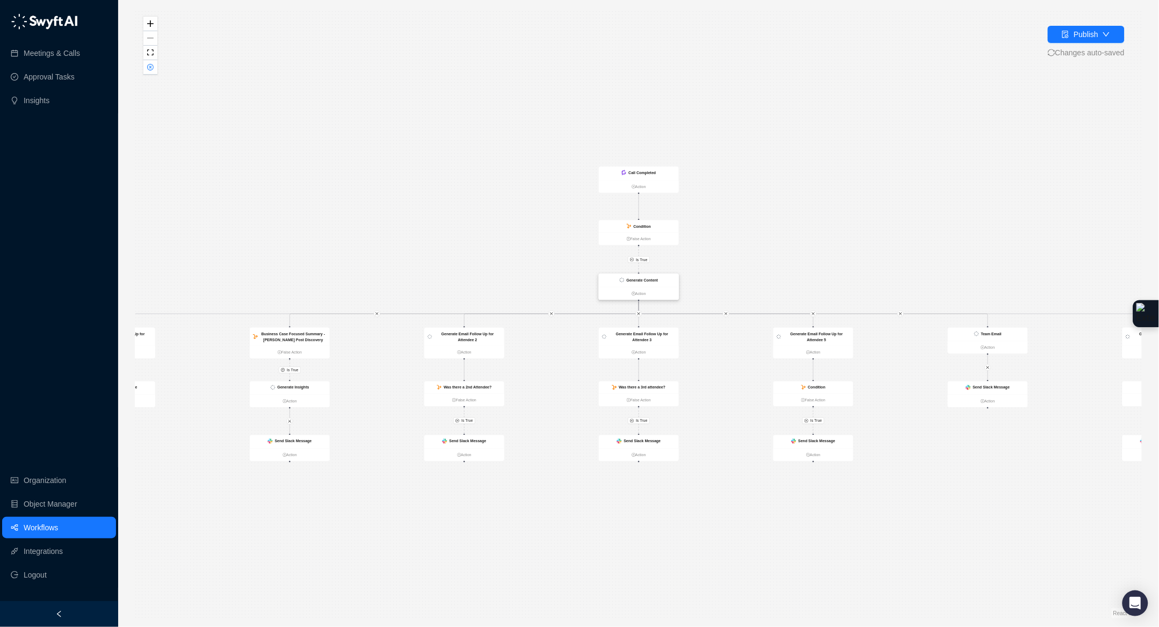
click at [652, 279] on strong "Generate Content" at bounding box center [643, 280] width 32 height 4
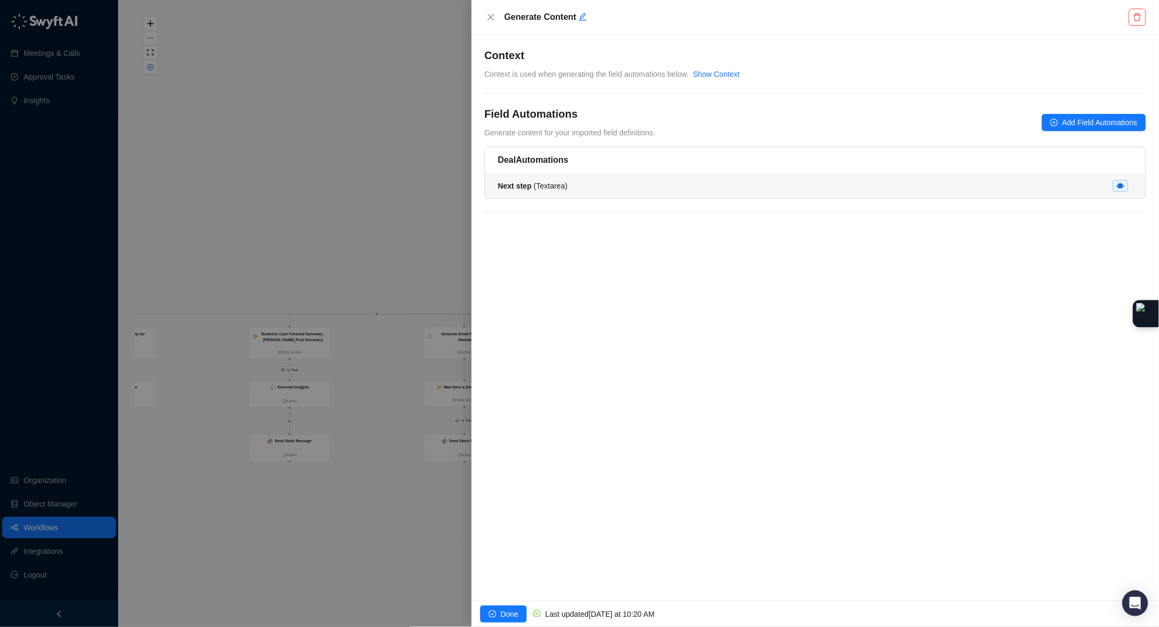
click at [594, 189] on div "Next step ( Textarea )" at bounding box center [815, 186] width 635 height 12
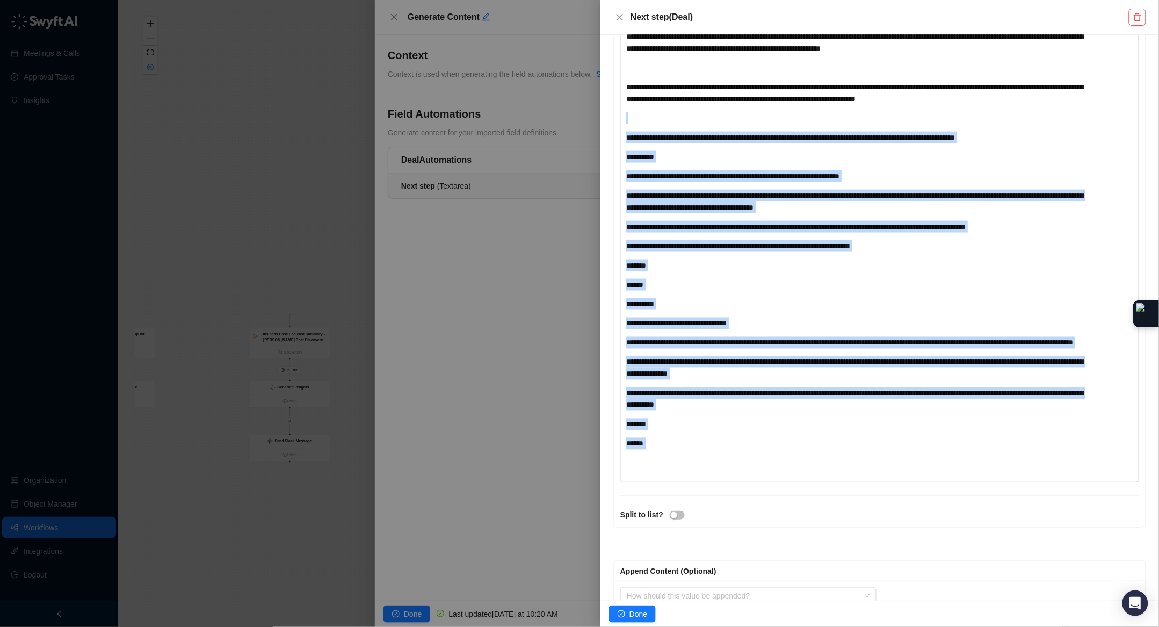
scroll to position [498, 0]
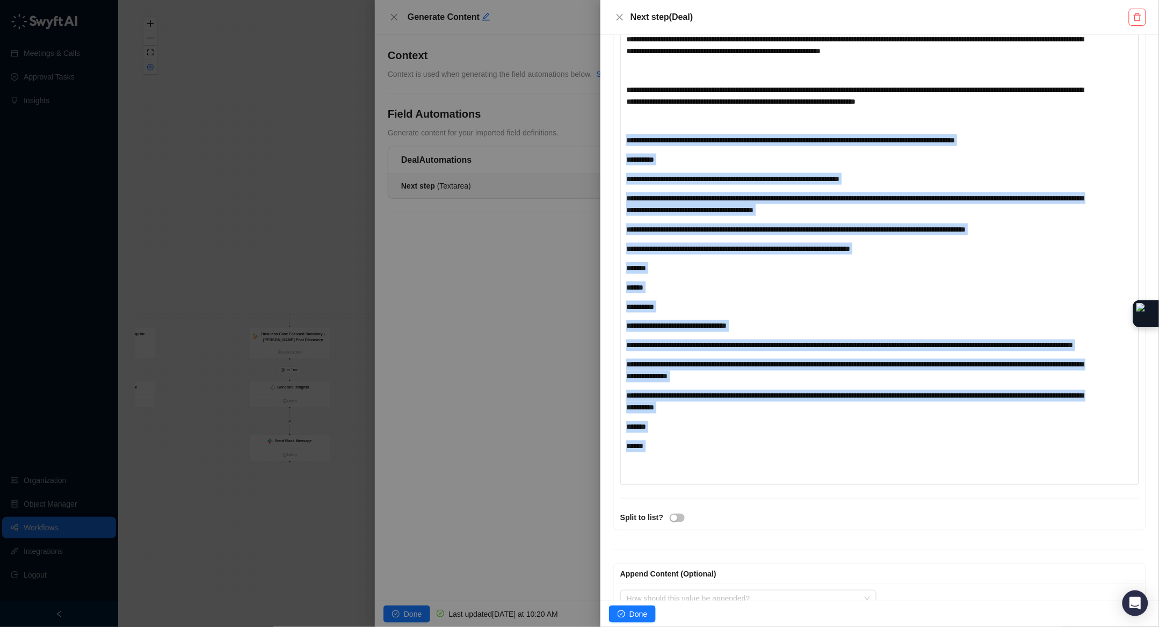
drag, startPoint x: 716, startPoint y: 432, endPoint x: 625, endPoint y: 170, distance: 277.5
click at [625, 170] on div "**********" at bounding box center [879, 142] width 519 height 686
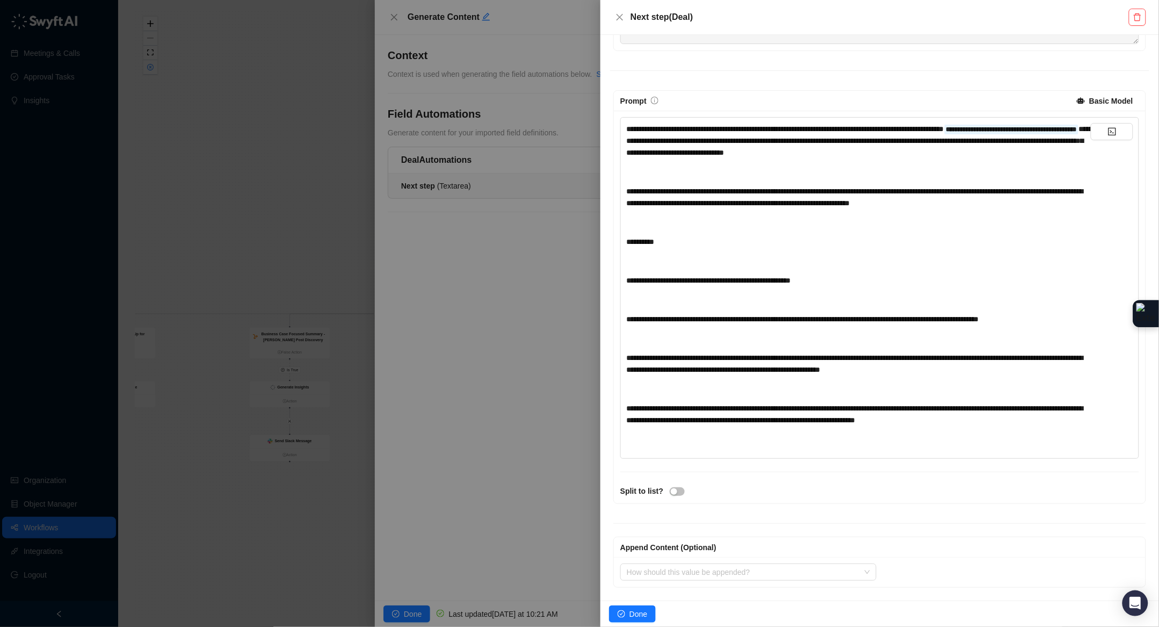
scroll to position [198, 0]
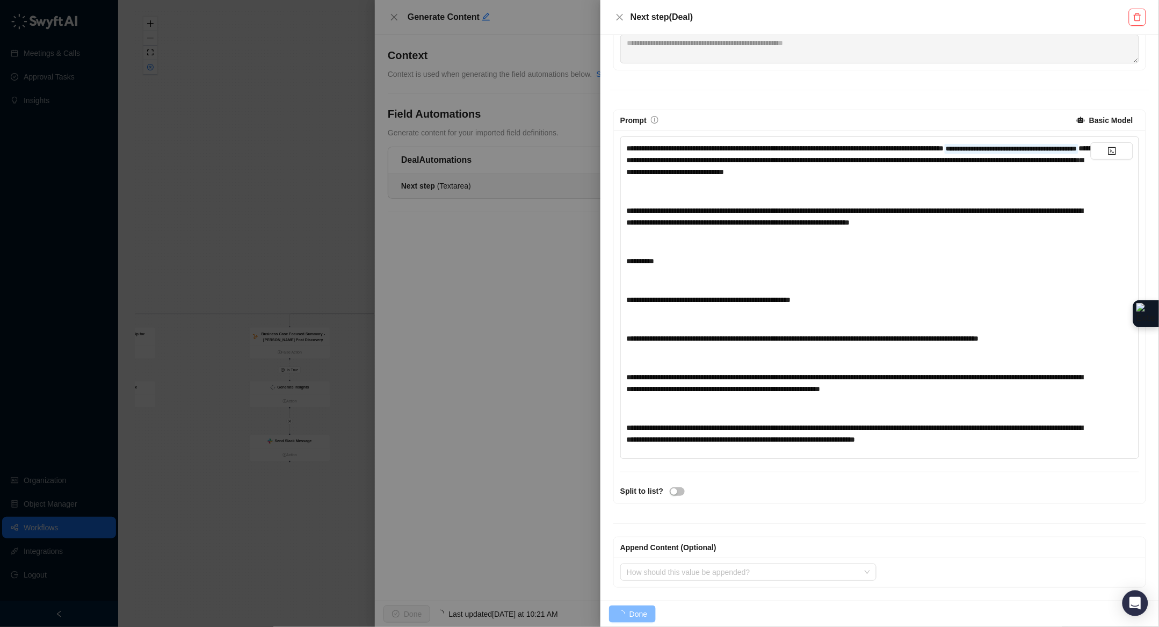
click at [636, 614] on span "Done" at bounding box center [638, 614] width 18 height 12
click at [637, 609] on span "Done" at bounding box center [638, 614] width 18 height 12
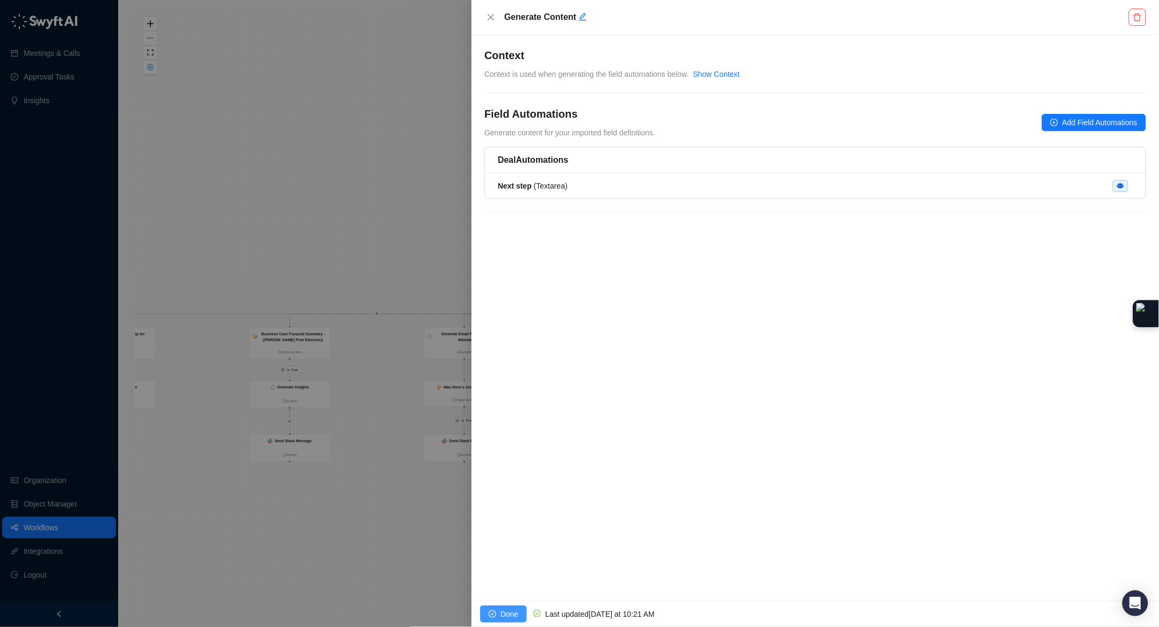
click at [513, 613] on span "Done" at bounding box center [509, 614] width 18 height 12
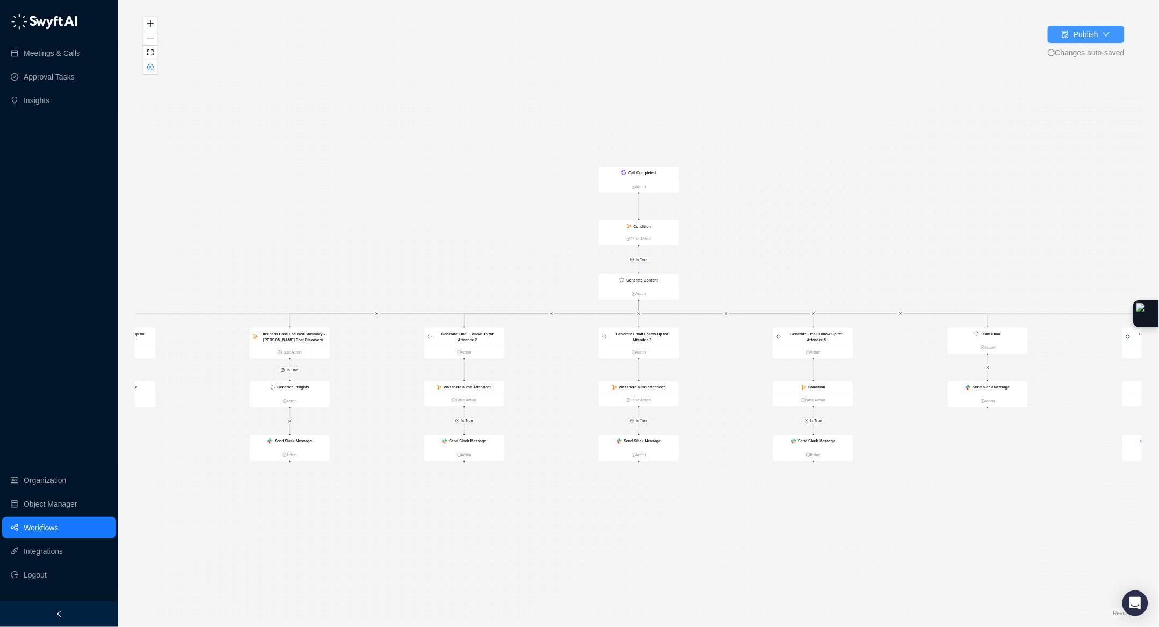
click at [1074, 39] on div "Publish" at bounding box center [1085, 34] width 25 height 12
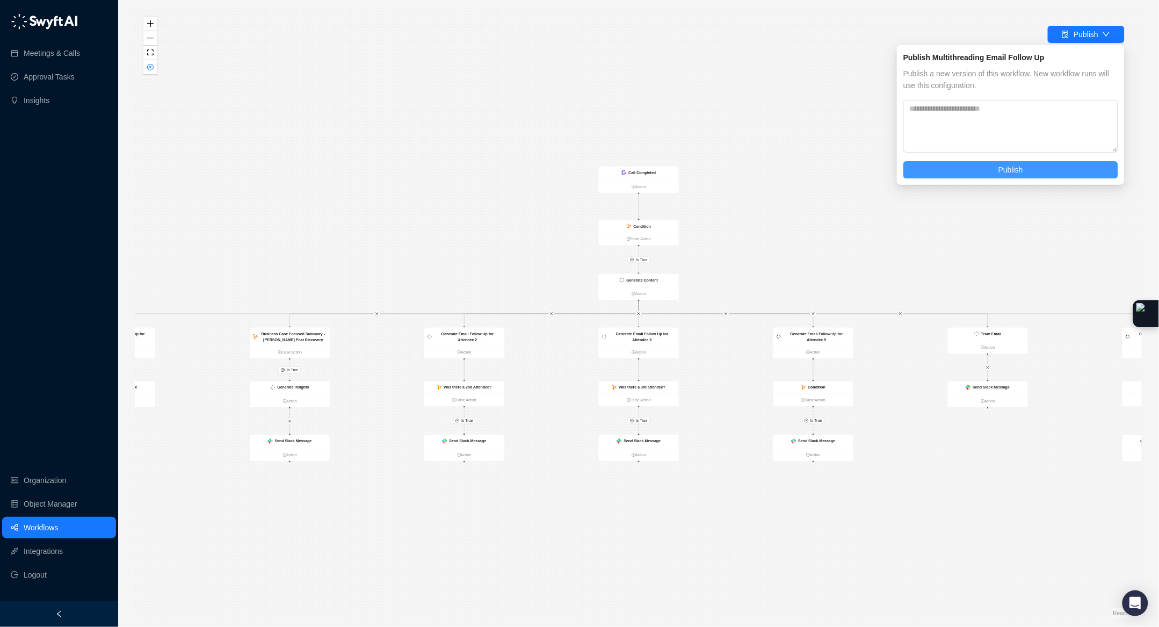
click at [1032, 164] on button "Publish" at bounding box center [1010, 169] width 215 height 17
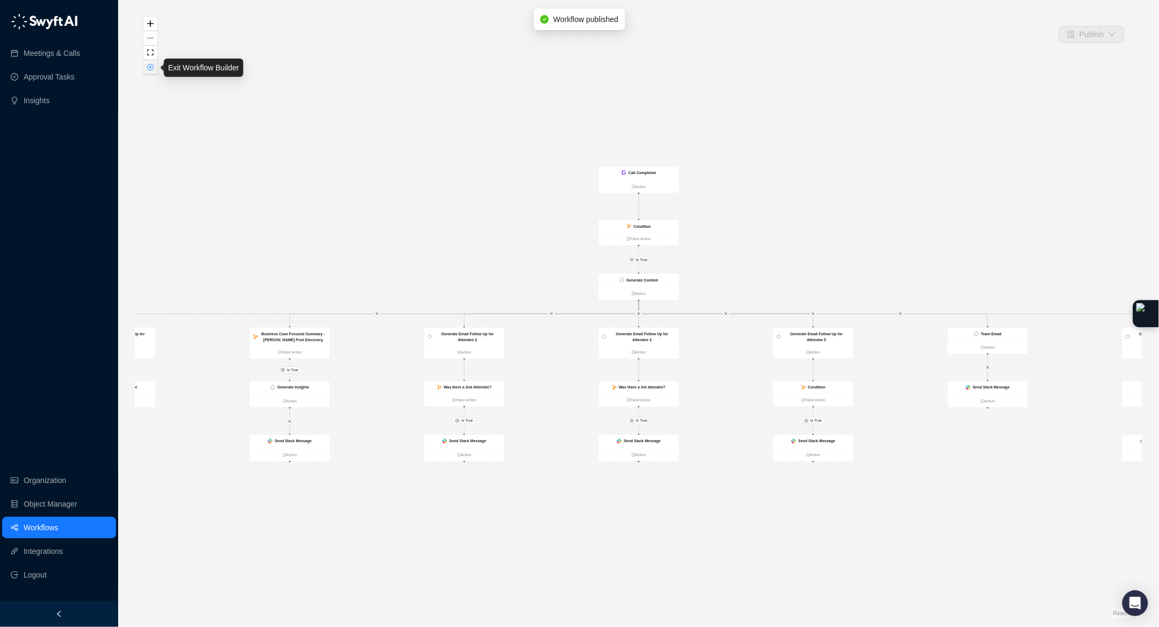
click at [151, 68] on icon "close-circle" at bounding box center [150, 66] width 5 height 5
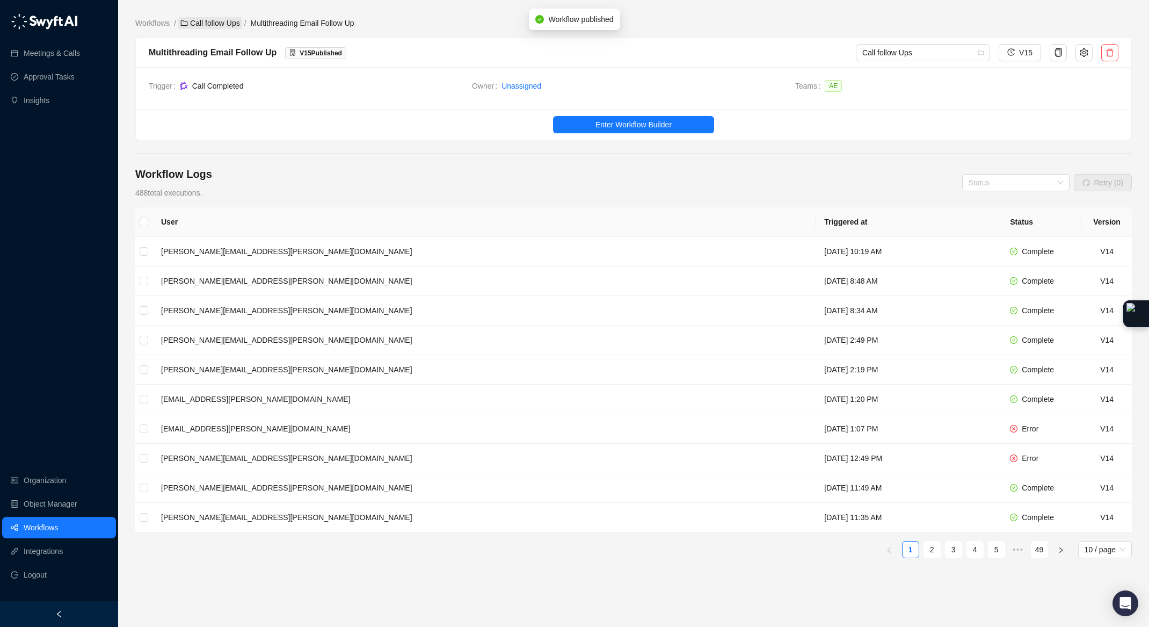
click at [218, 21] on link "Call follow Ups" at bounding box center [209, 23] width 63 height 12
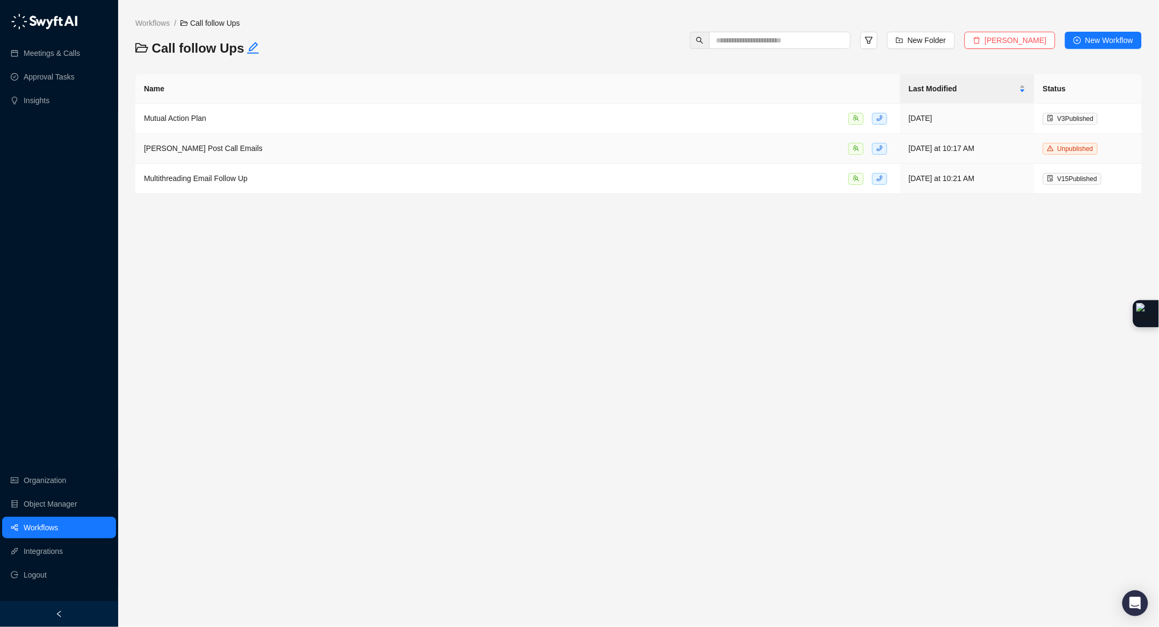
click at [280, 147] on div "Willson Post Call Emails" at bounding box center [517, 148] width 747 height 12
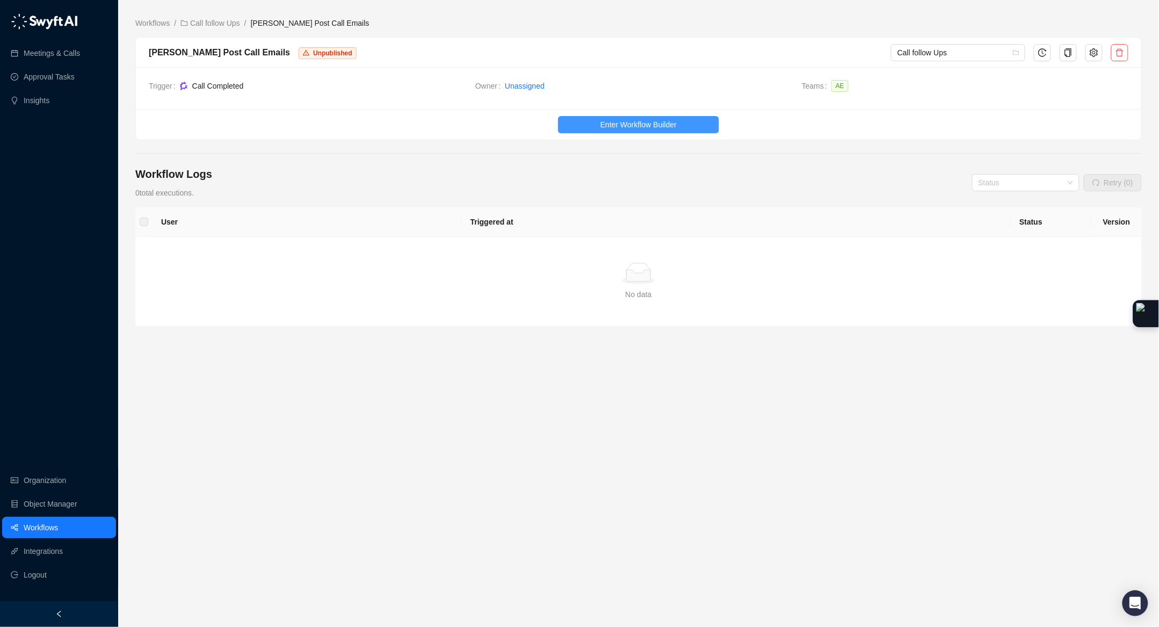
click at [603, 119] on span "Enter Workflow Builder" at bounding box center [638, 125] width 76 height 12
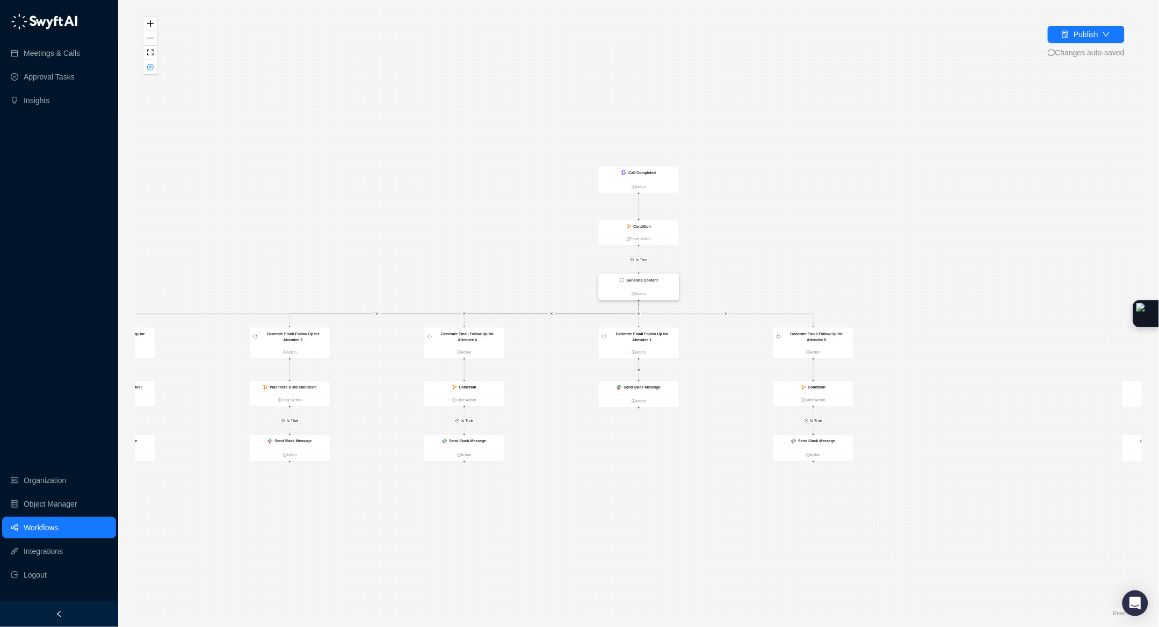
click at [648, 284] on div "Generate Content" at bounding box center [639, 280] width 80 height 13
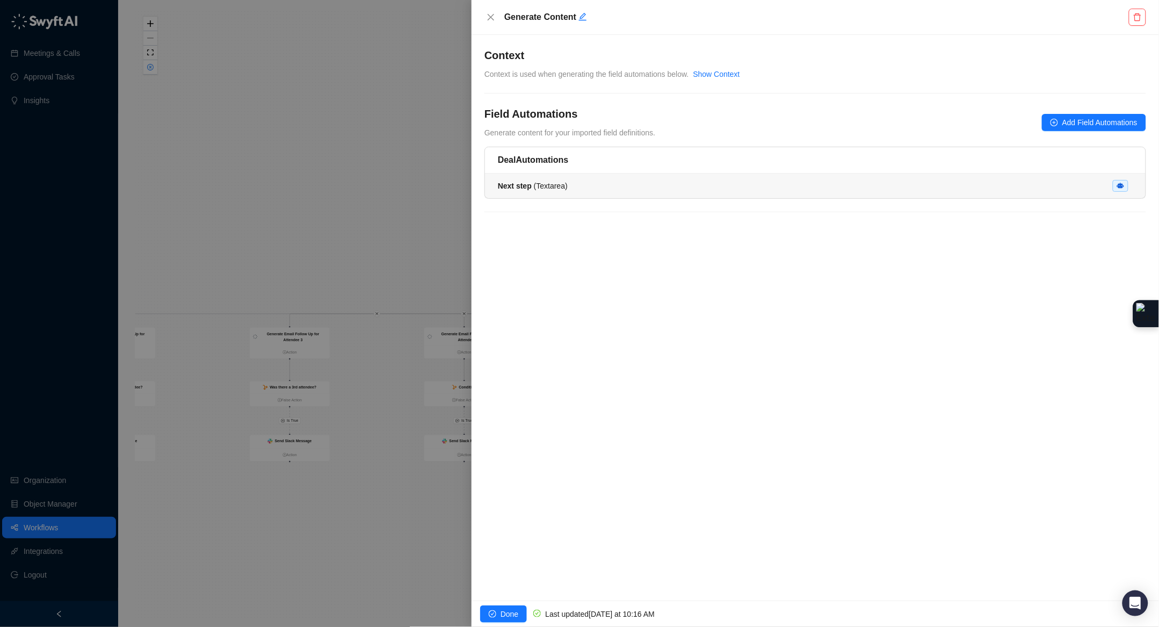
click at [593, 193] on li "Next step ( Textarea )" at bounding box center [815, 185] width 660 height 25
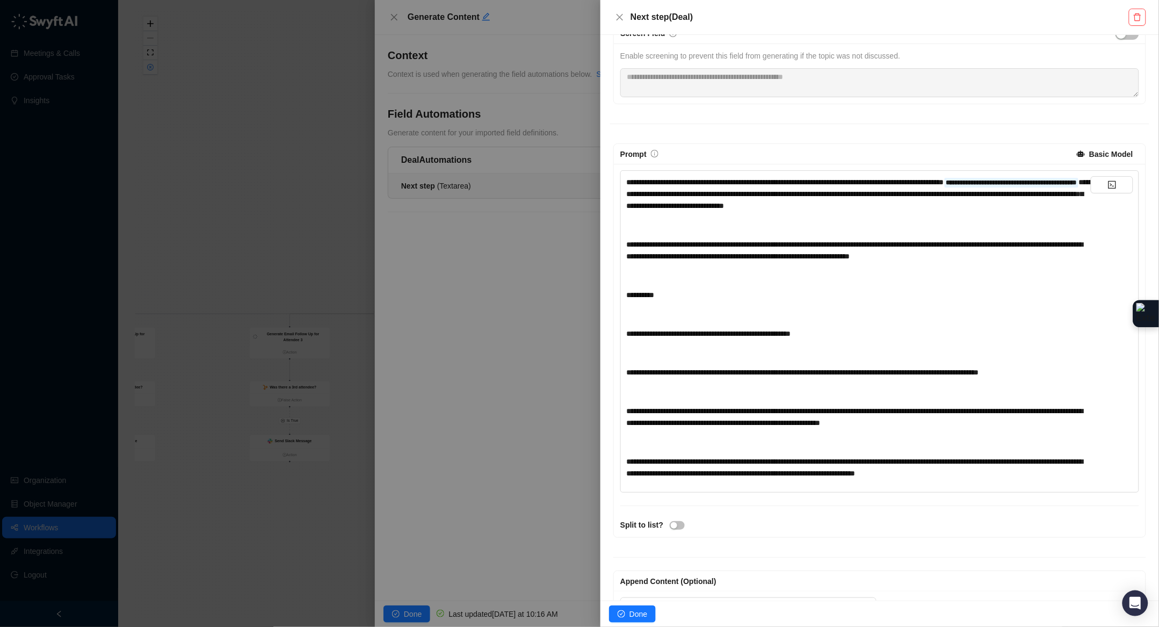
scroll to position [198, 0]
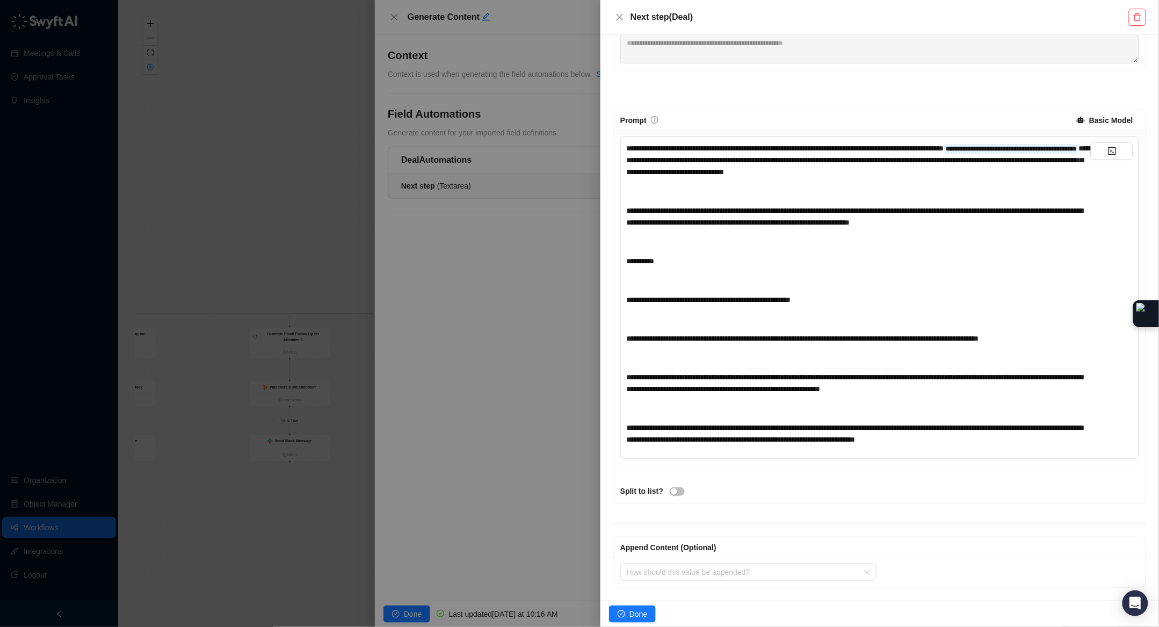
click at [1091, 440] on div at bounding box center [1112, 297] width 42 height 310
click at [1060, 442] on div "**********" at bounding box center [858, 434] width 464 height 24
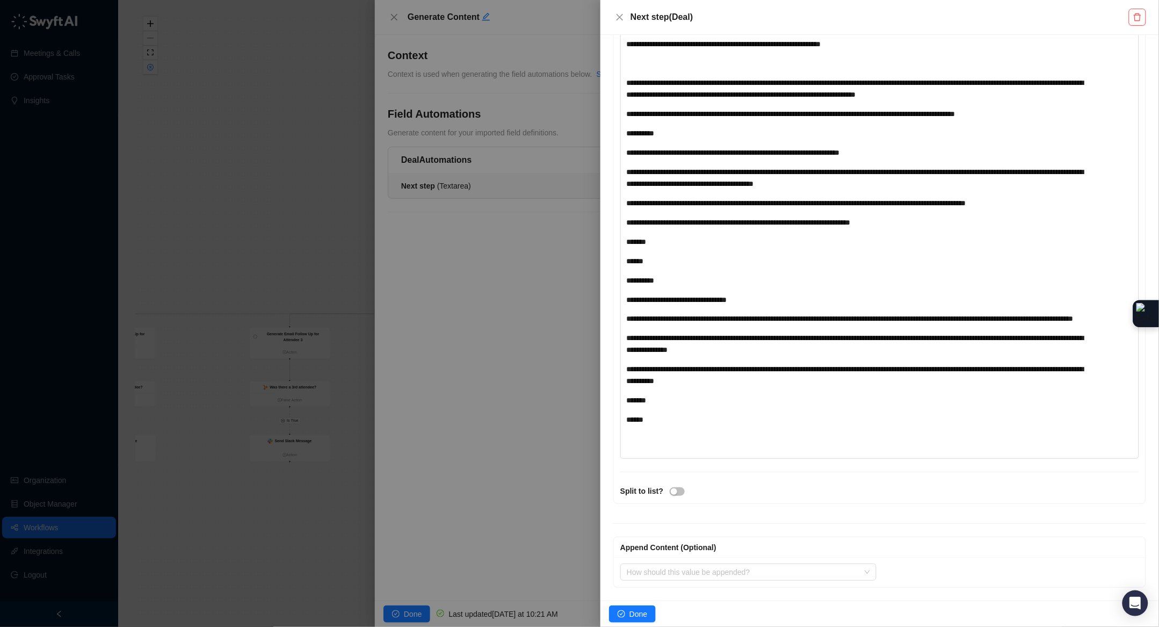
scroll to position [554, 0]
click at [639, 613] on span "Done" at bounding box center [638, 614] width 18 height 12
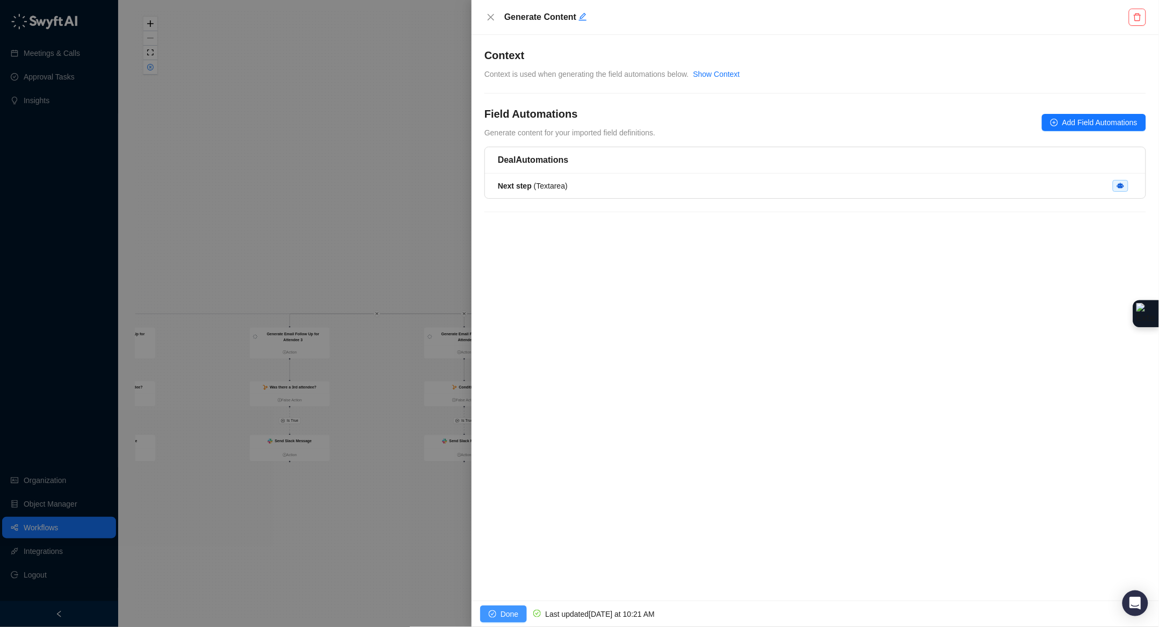
click at [493, 612] on icon "check-circle" at bounding box center [493, 614] width 8 height 8
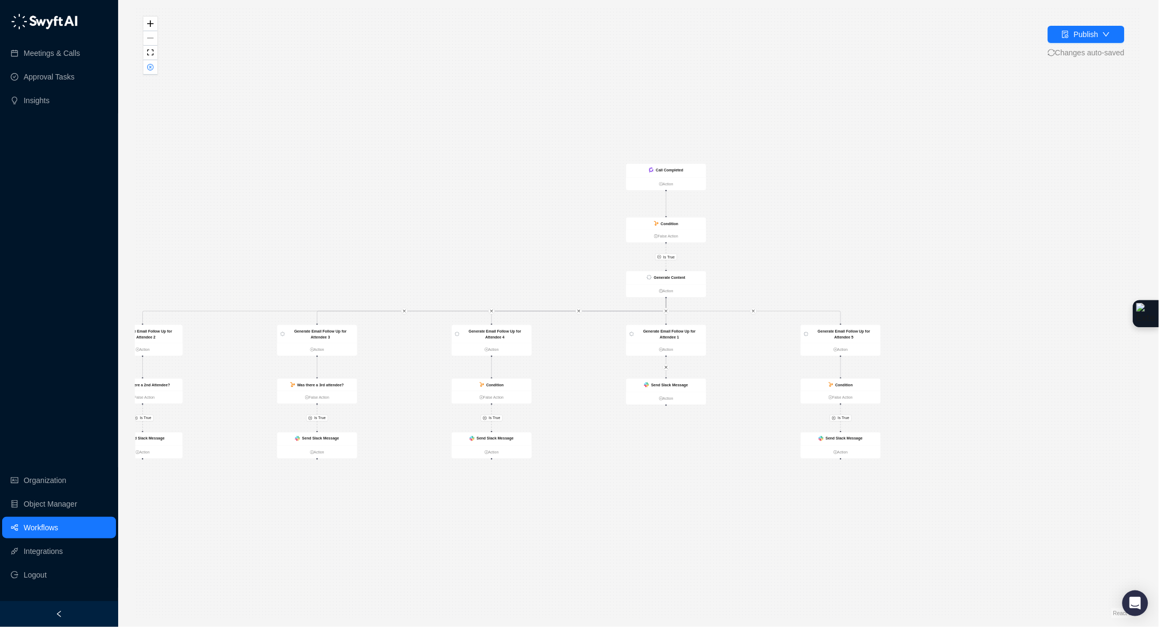
drag, startPoint x: 444, startPoint y: 182, endPoint x: 561, endPoint y: 142, distance: 123.1
click at [561, 142] on div "Is True Is True Is True Is True Is True Generate Email Follow Up for Attendee 3…" at bounding box center [638, 313] width 1006 height 609
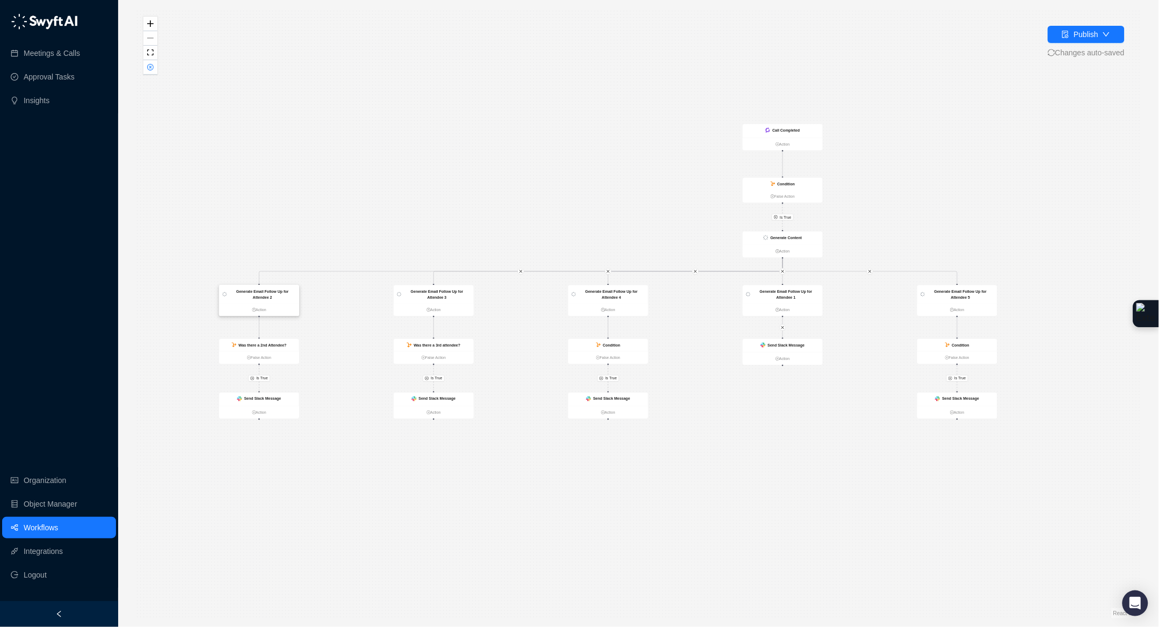
click at [270, 296] on strong "Generate Email Follow Up for Attendee 2" at bounding box center [262, 294] width 53 height 10
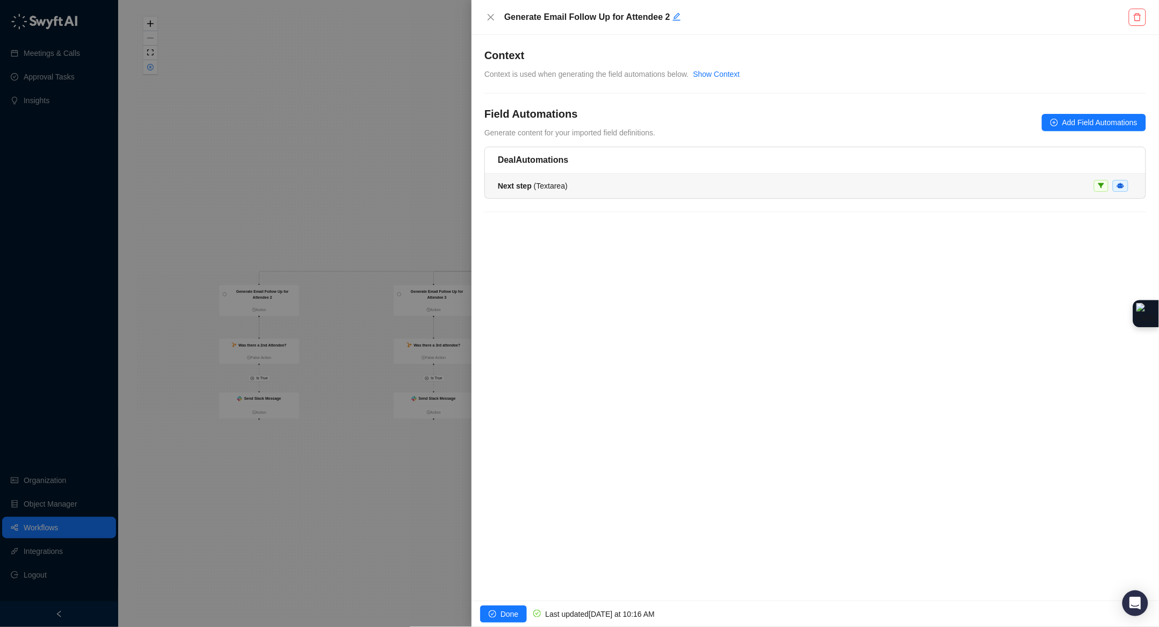
click at [601, 186] on div "Next step ( Textarea )" at bounding box center [815, 186] width 635 height 12
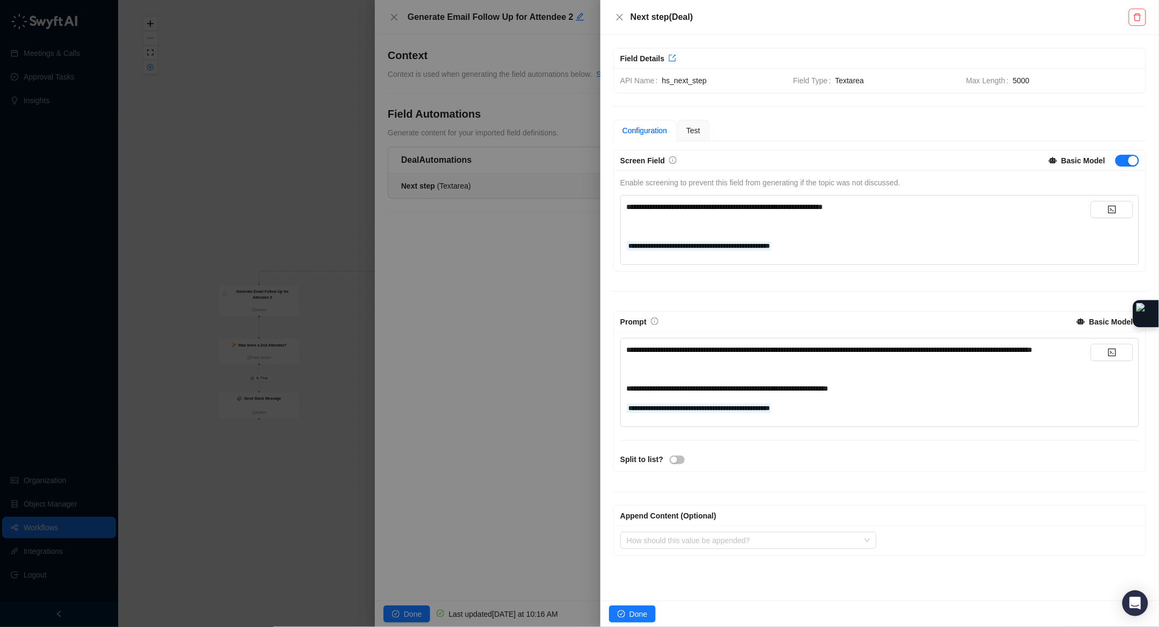
click at [774, 355] on div "**********" at bounding box center [858, 350] width 464 height 12
click at [839, 413] on div "**********" at bounding box center [858, 408] width 464 height 12
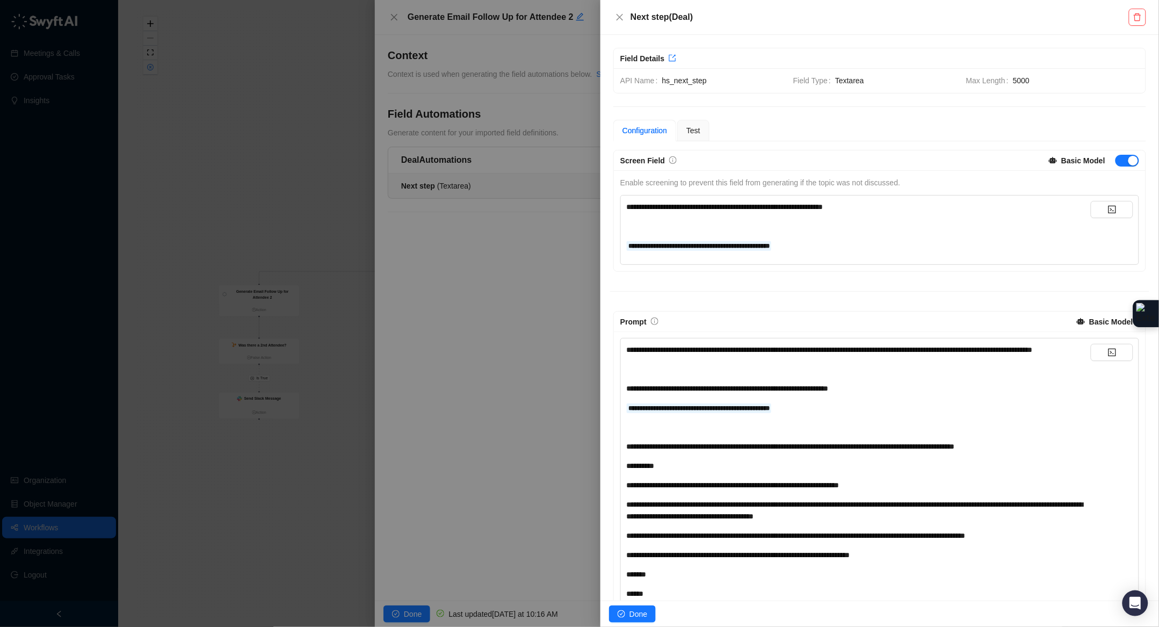
scroll to position [358, 0]
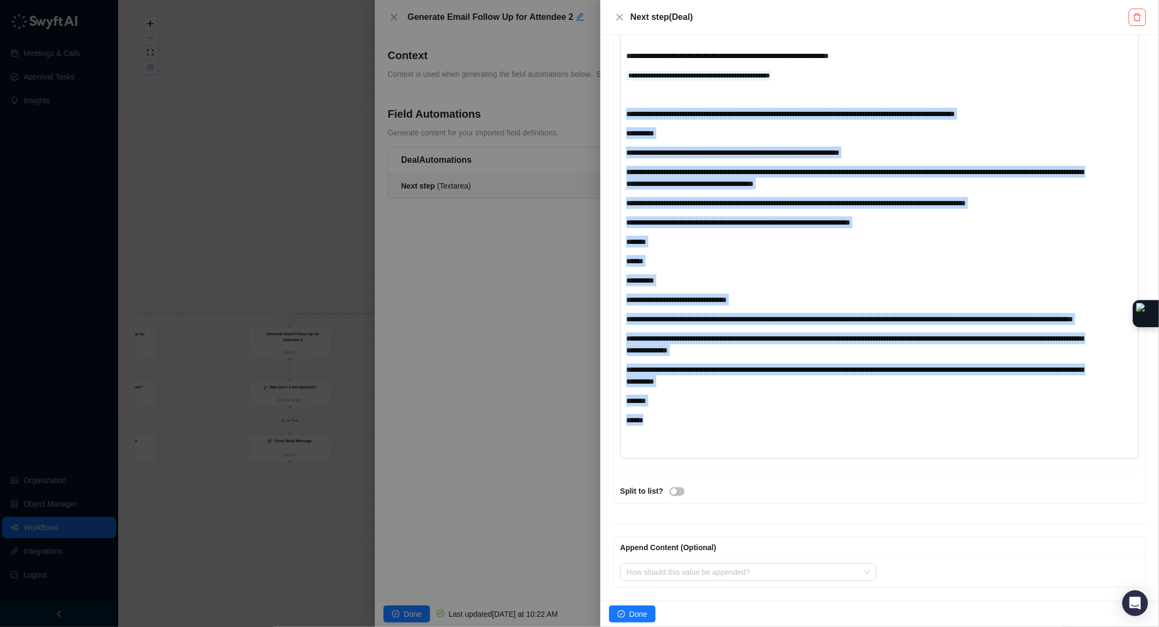
drag, startPoint x: 626, startPoint y: 366, endPoint x: 597, endPoint y: 100, distance: 266.8
click at [597, 100] on div "**********" at bounding box center [579, 313] width 1159 height 627
copy div "**********"
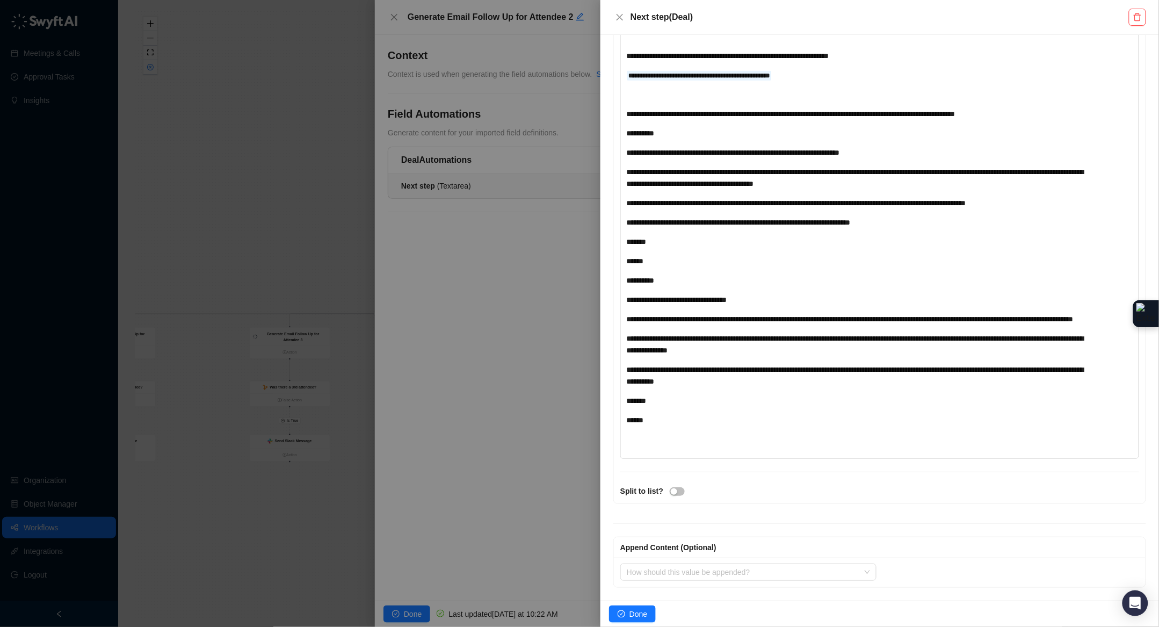
drag, startPoint x: 232, startPoint y: 222, endPoint x: 242, endPoint y: 227, distance: 10.3
click at [232, 222] on div at bounding box center [579, 313] width 1159 height 627
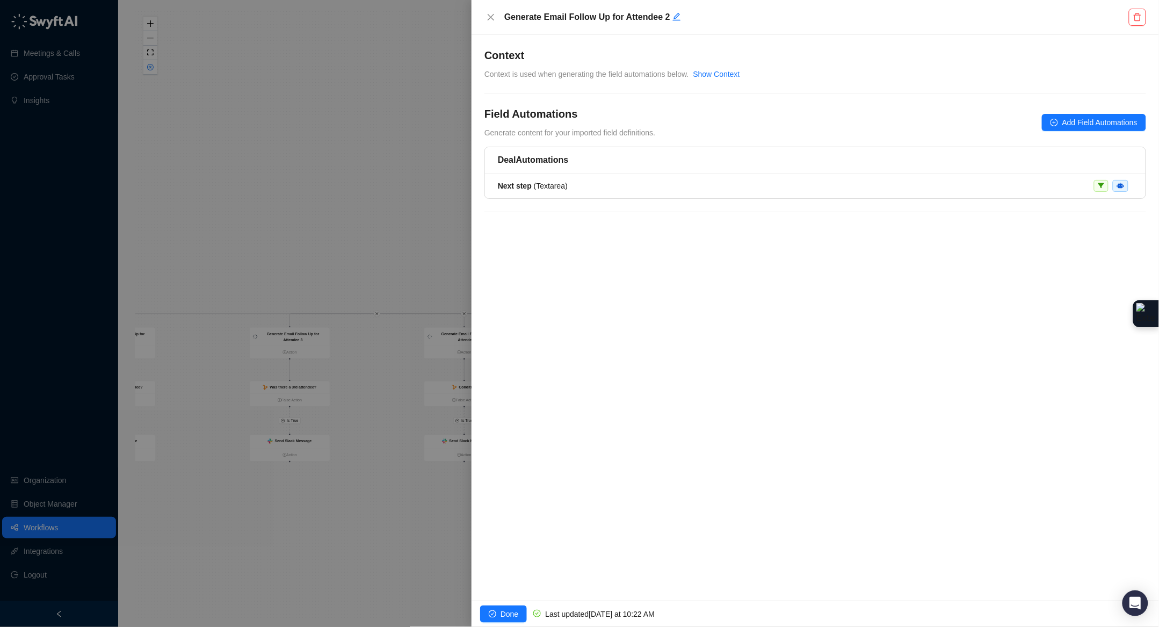
click at [295, 332] on div at bounding box center [579, 313] width 1159 height 627
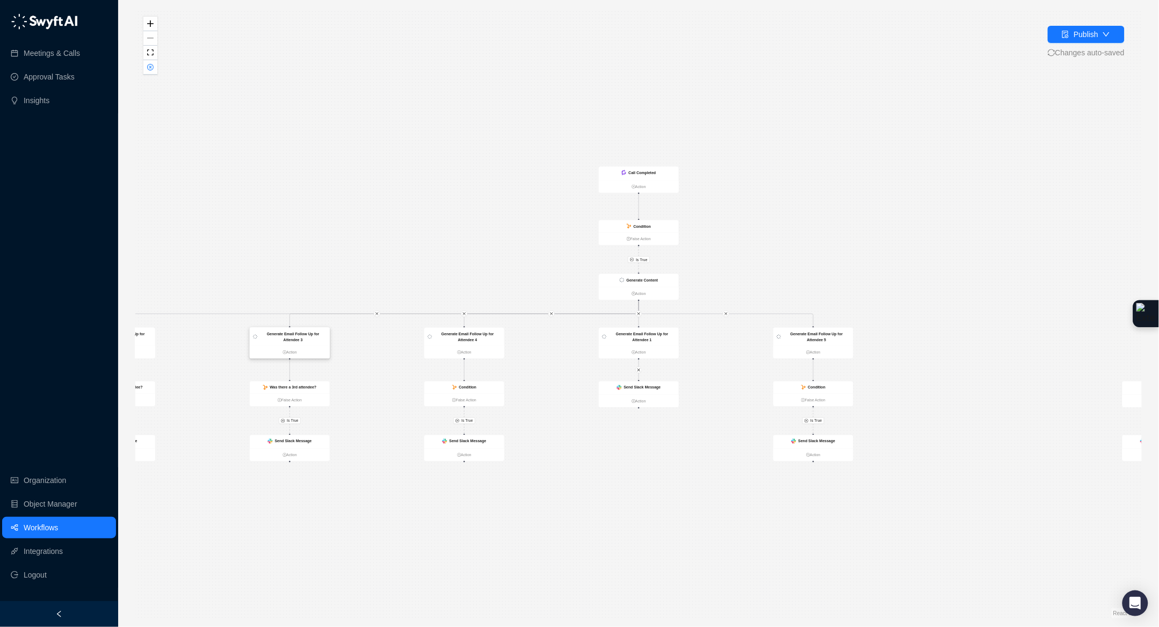
click at [304, 336] on div "Generate Email Follow Up for Attendee 3" at bounding box center [292, 337] width 67 height 12
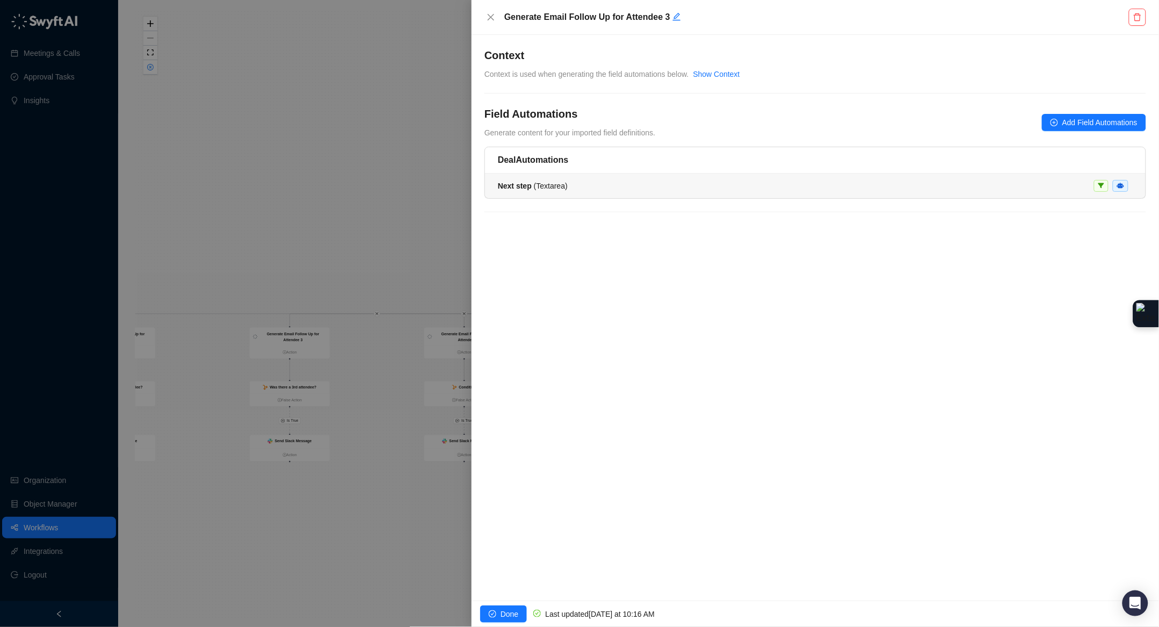
click at [529, 195] on li "Next step ( Textarea )" at bounding box center [815, 185] width 660 height 25
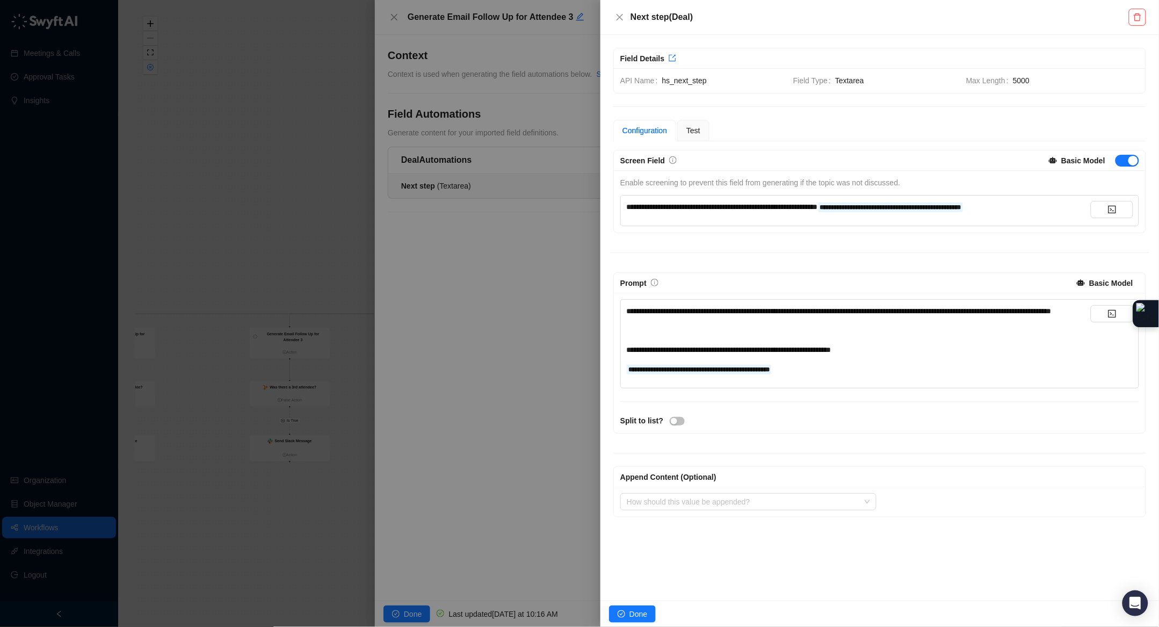
click at [848, 375] on div "**********" at bounding box center [858, 369] width 464 height 12
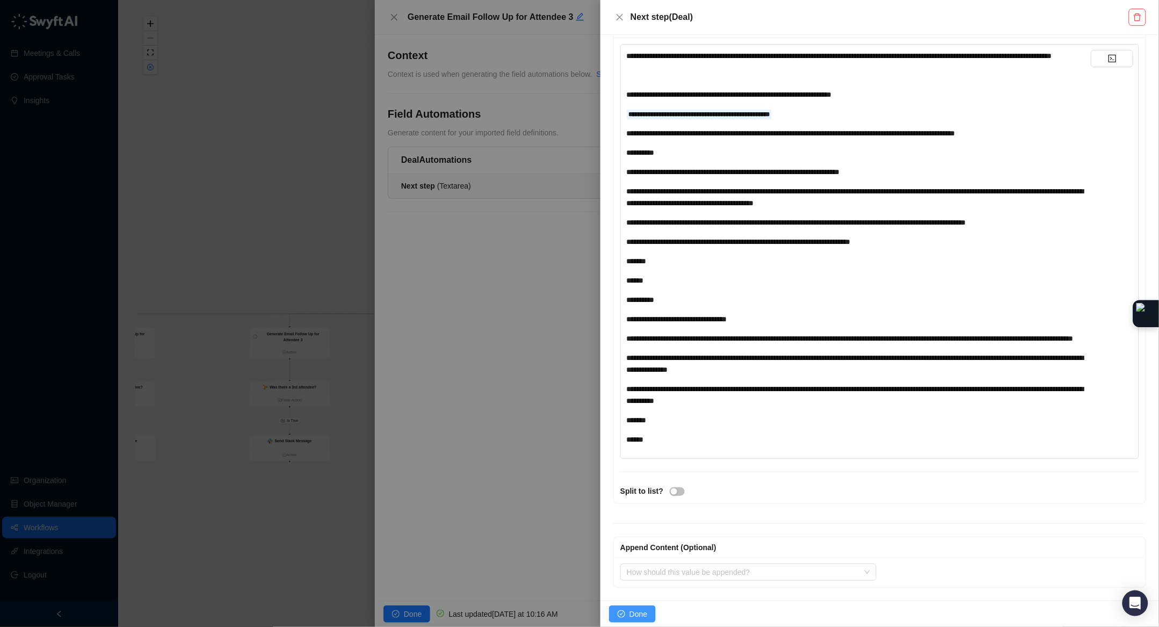
click at [627, 610] on button "Done" at bounding box center [632, 613] width 47 height 17
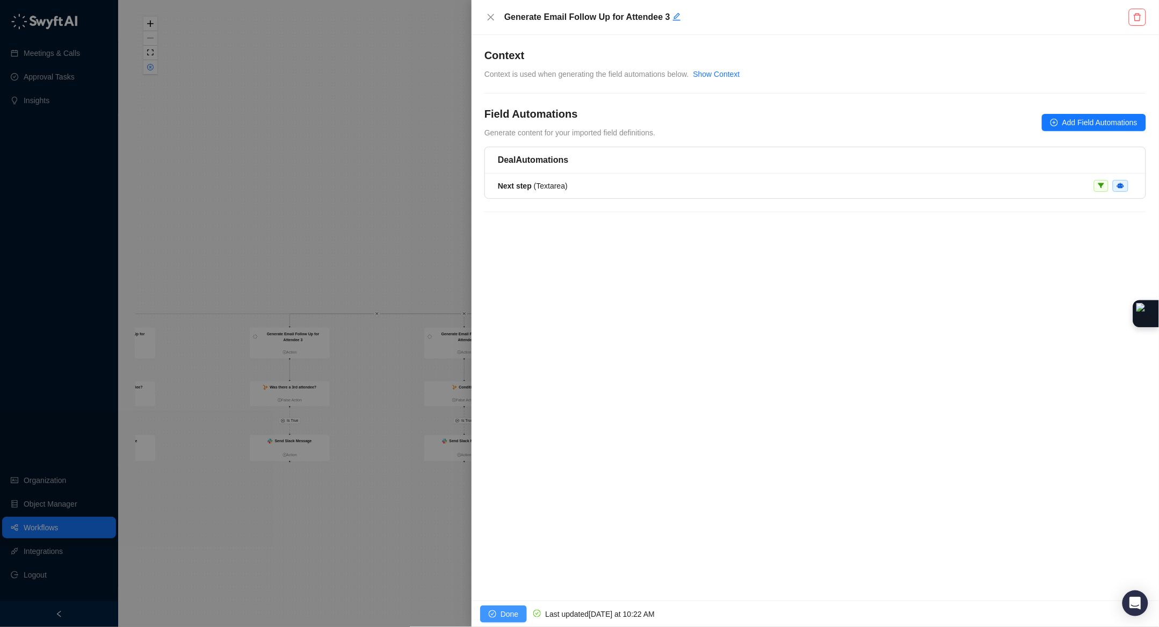
click at [499, 613] on button "Done" at bounding box center [503, 613] width 47 height 17
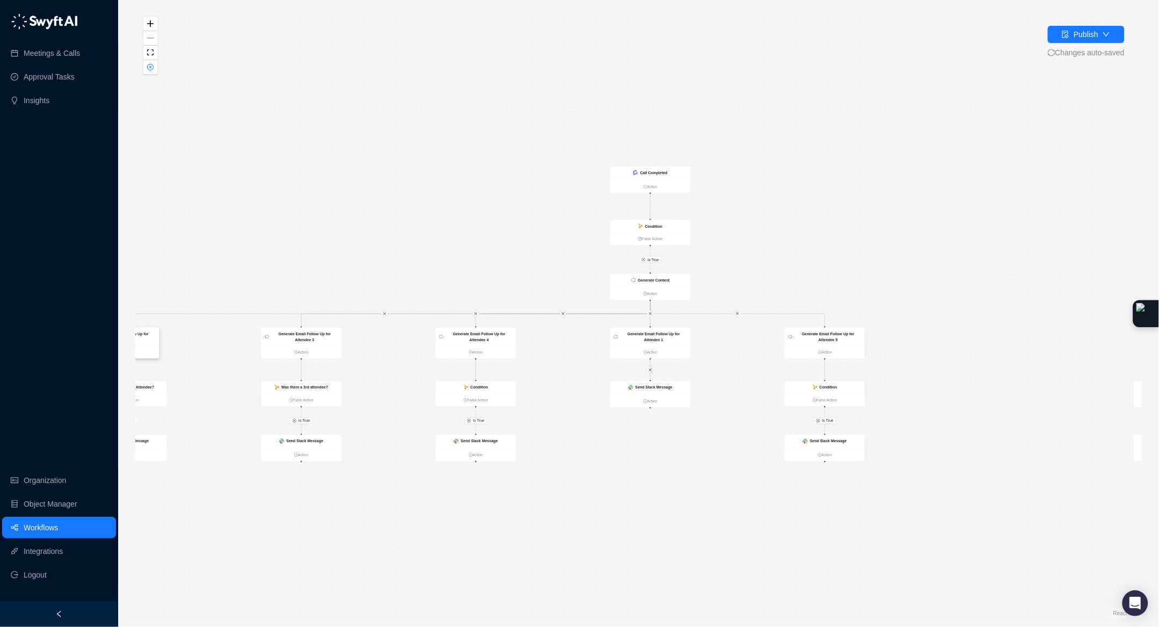
click at [144, 340] on div "Generate Email Follow Up for Attendee 2" at bounding box center [122, 337] width 67 height 12
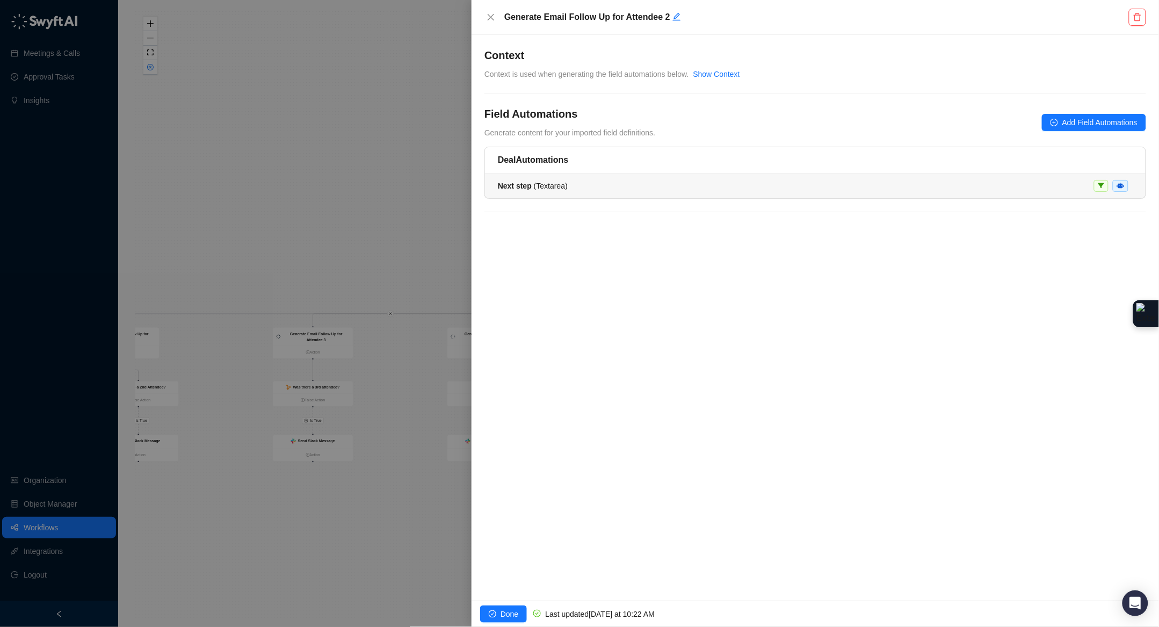
click at [670, 184] on div "Next step ( Textarea )" at bounding box center [815, 186] width 635 height 12
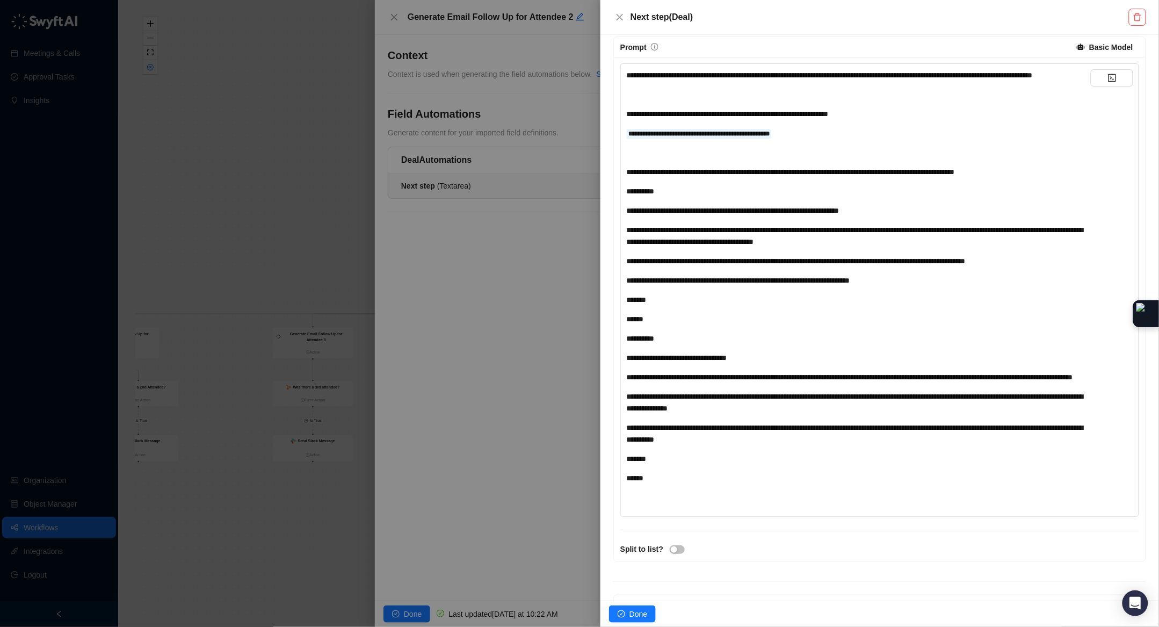
scroll to position [277, 0]
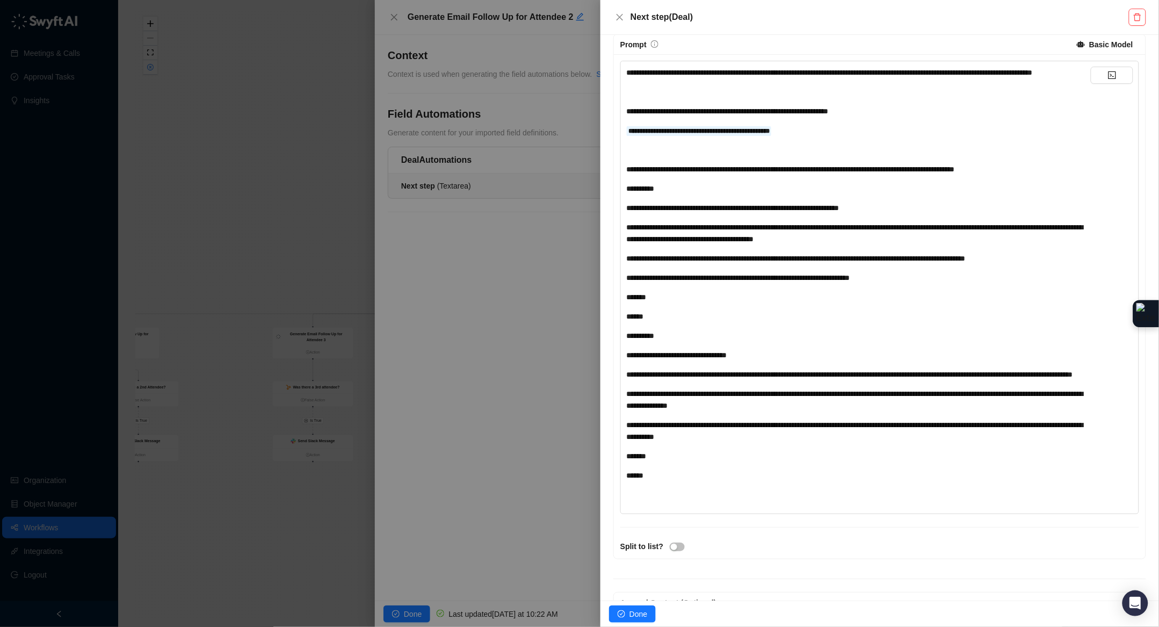
click at [303, 188] on div at bounding box center [579, 313] width 1159 height 627
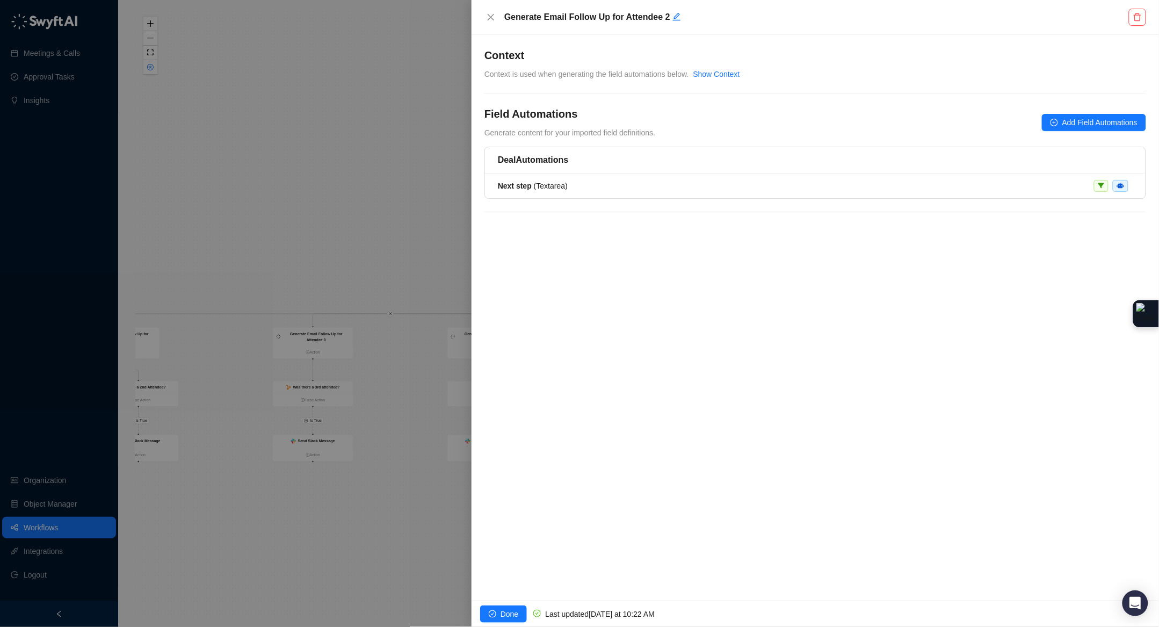
click at [375, 193] on div at bounding box center [579, 313] width 1159 height 627
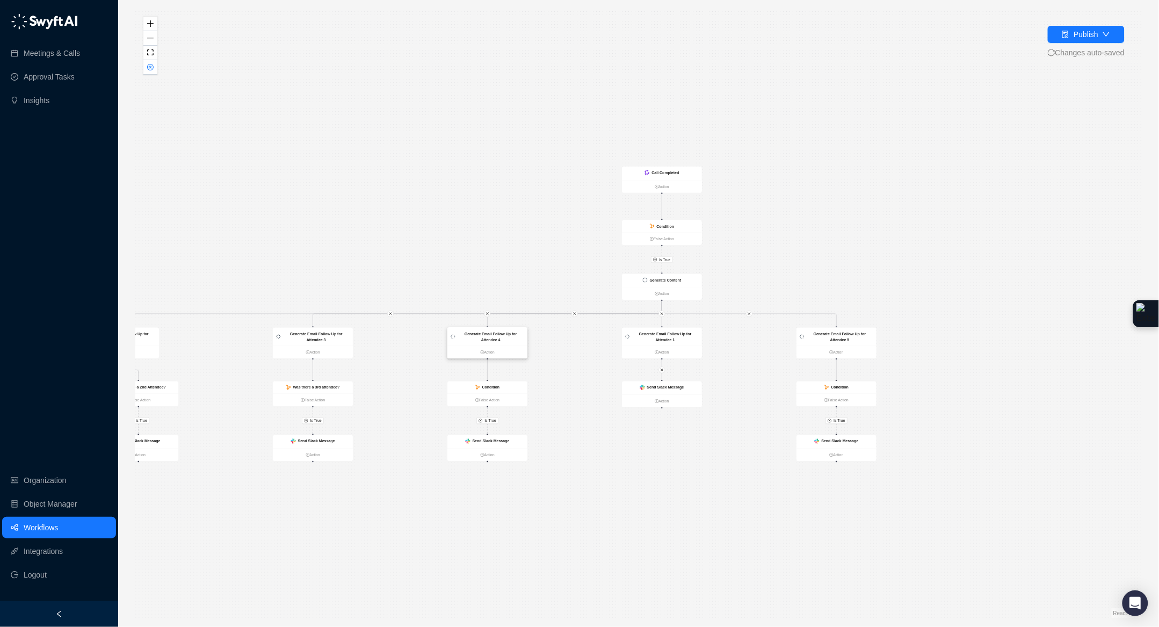
click at [508, 332] on strong "Generate Email Follow Up for Attendee 4" at bounding box center [490, 336] width 53 height 10
click at [508, 333] on strong "Generate Email Follow Up for Attendee 4" at bounding box center [491, 336] width 53 height 10
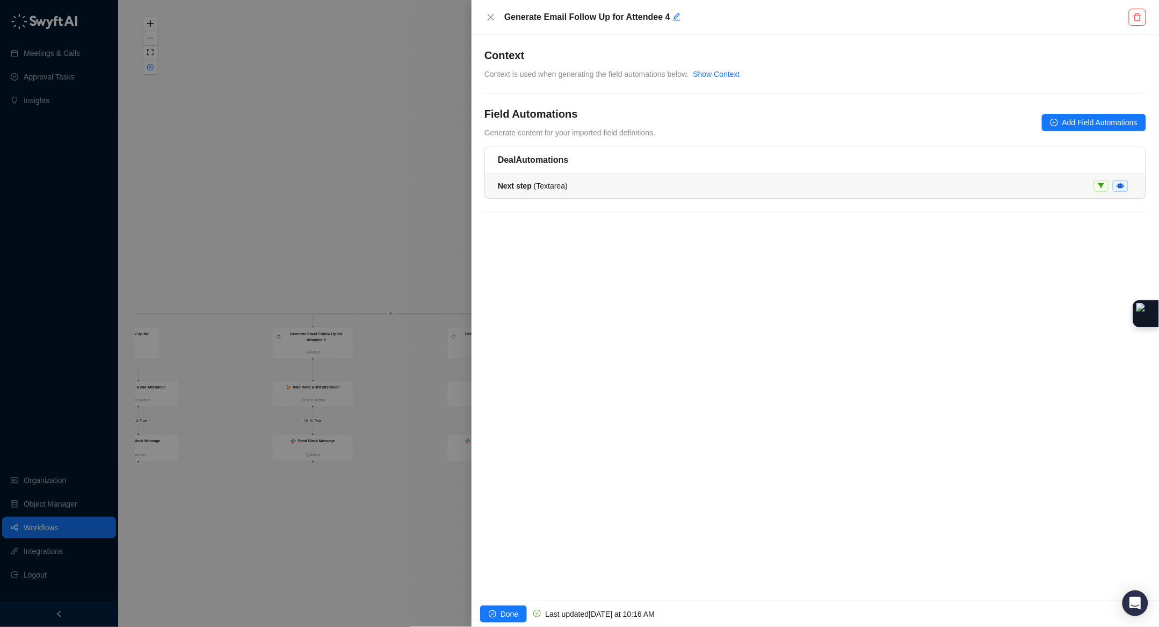
click at [642, 188] on div "Next step ( Textarea )" at bounding box center [815, 186] width 635 height 12
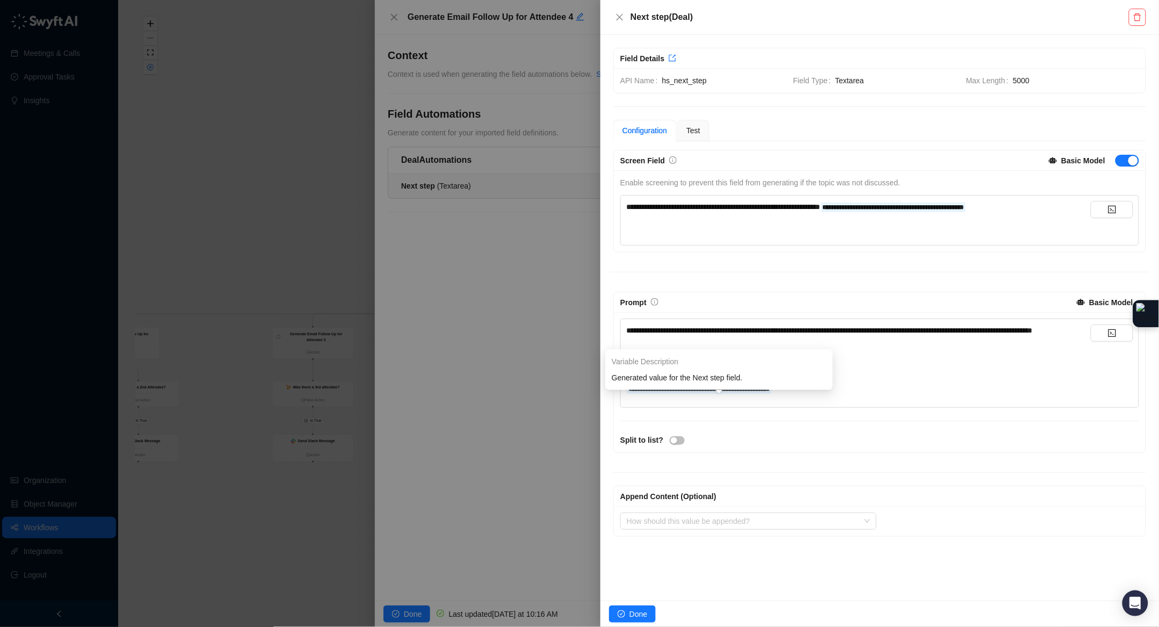
click at [818, 394] on div "**********" at bounding box center [858, 388] width 464 height 12
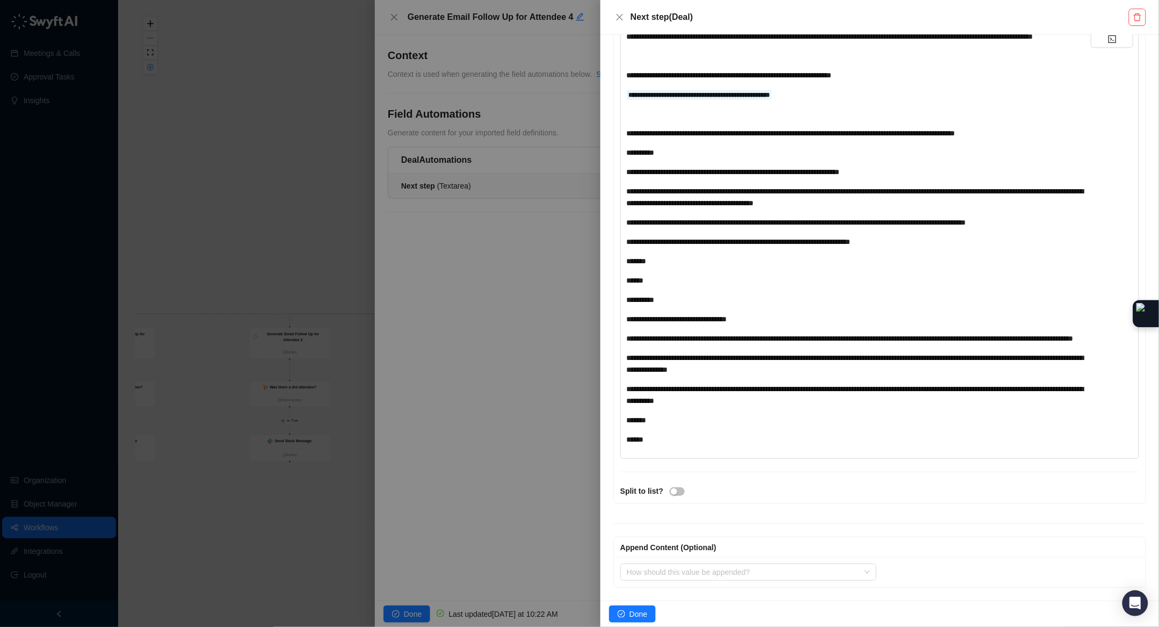
scroll to position [318, 0]
click at [634, 606] on button "Done" at bounding box center [632, 613] width 47 height 17
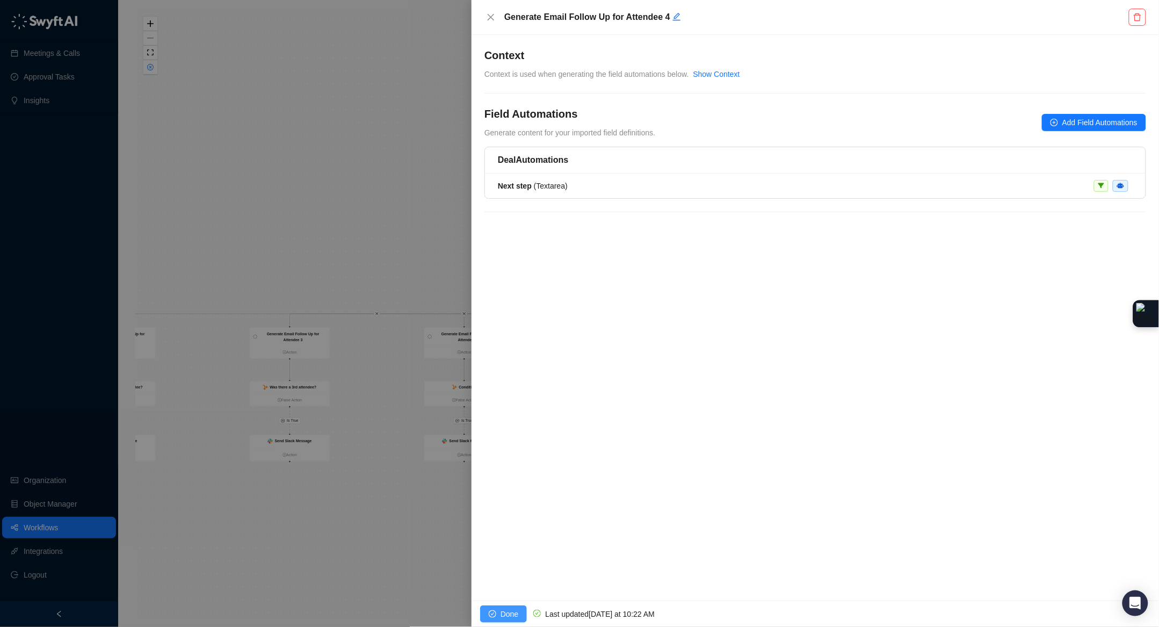
click at [513, 615] on span "Done" at bounding box center [509, 614] width 18 height 12
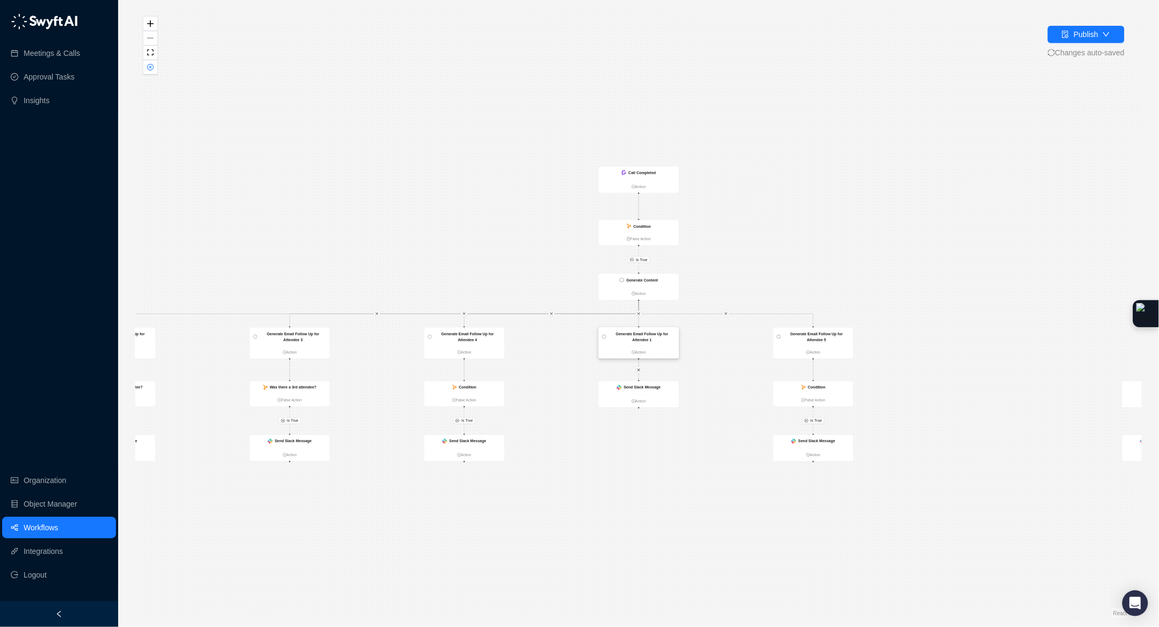
click at [644, 331] on strong "Generate Email Follow Up for Attendee 1" at bounding box center [642, 336] width 53 height 10
click at [644, 332] on strong "Generate Email Follow Up for Attendee 1" at bounding box center [642, 336] width 53 height 10
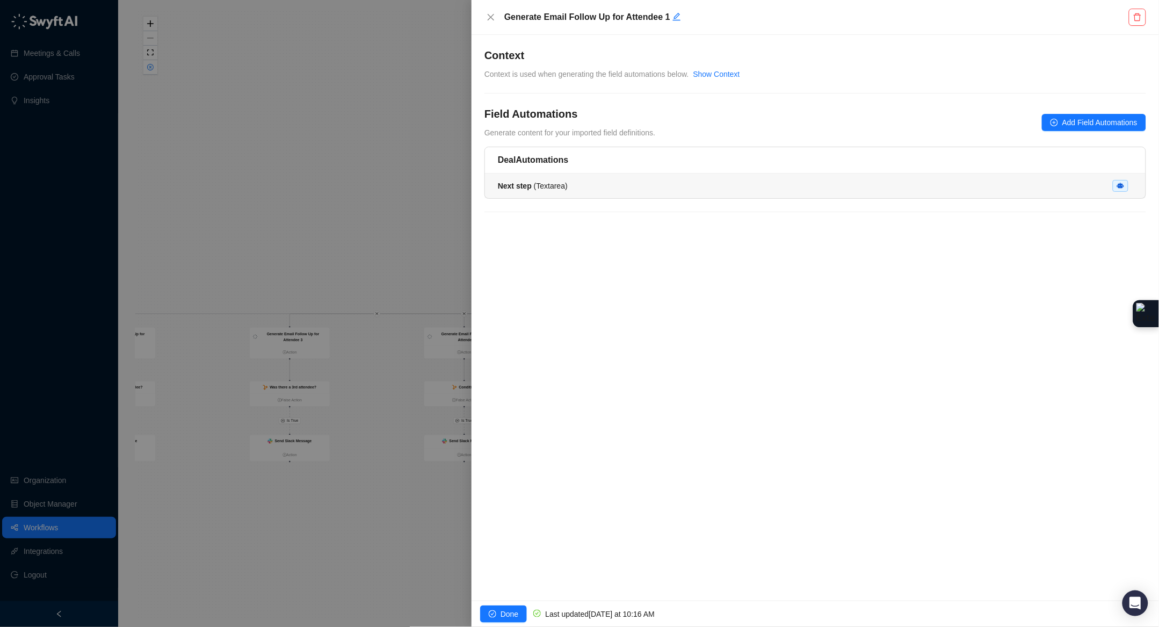
click at [651, 185] on div "Next step ( Textarea )" at bounding box center [815, 186] width 635 height 12
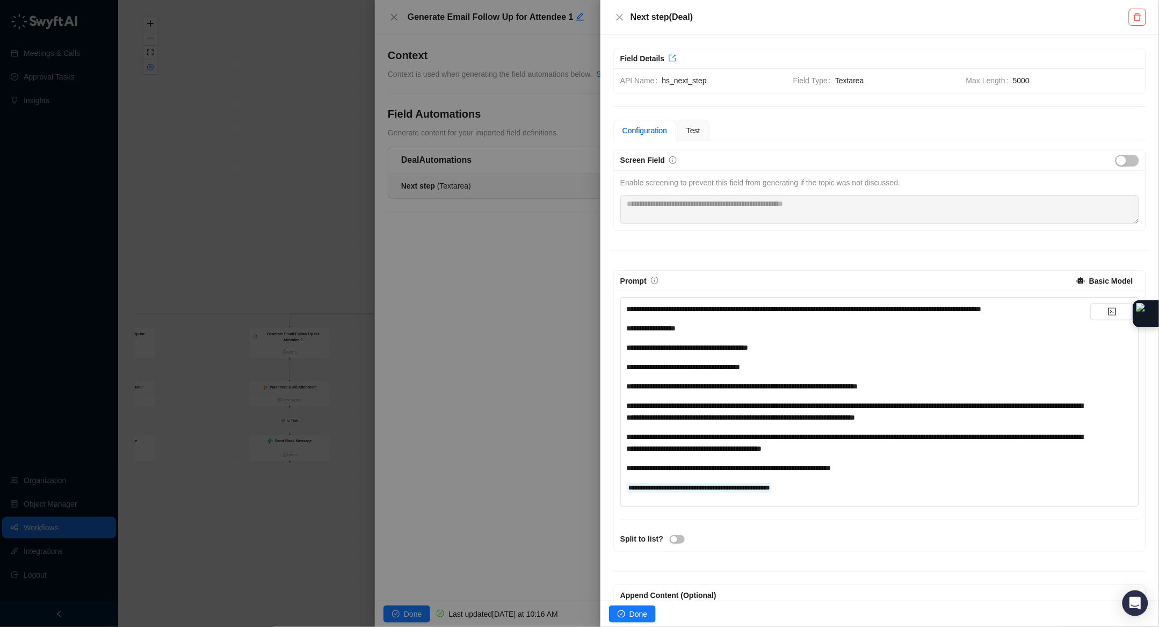
click at [837, 482] on div "**********" at bounding box center [858, 487] width 464 height 12
click at [836, 482] on div "**********" at bounding box center [858, 487] width 464 height 12
click at [772, 491] on span "**********" at bounding box center [699, 487] width 146 height 8
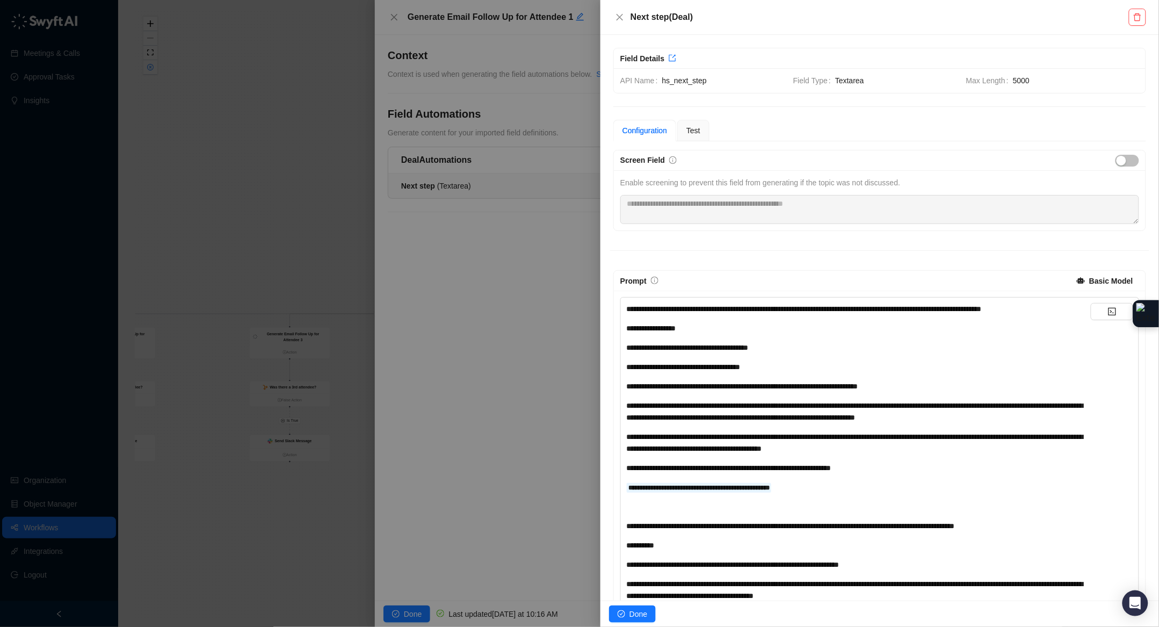
scroll to position [406, 0]
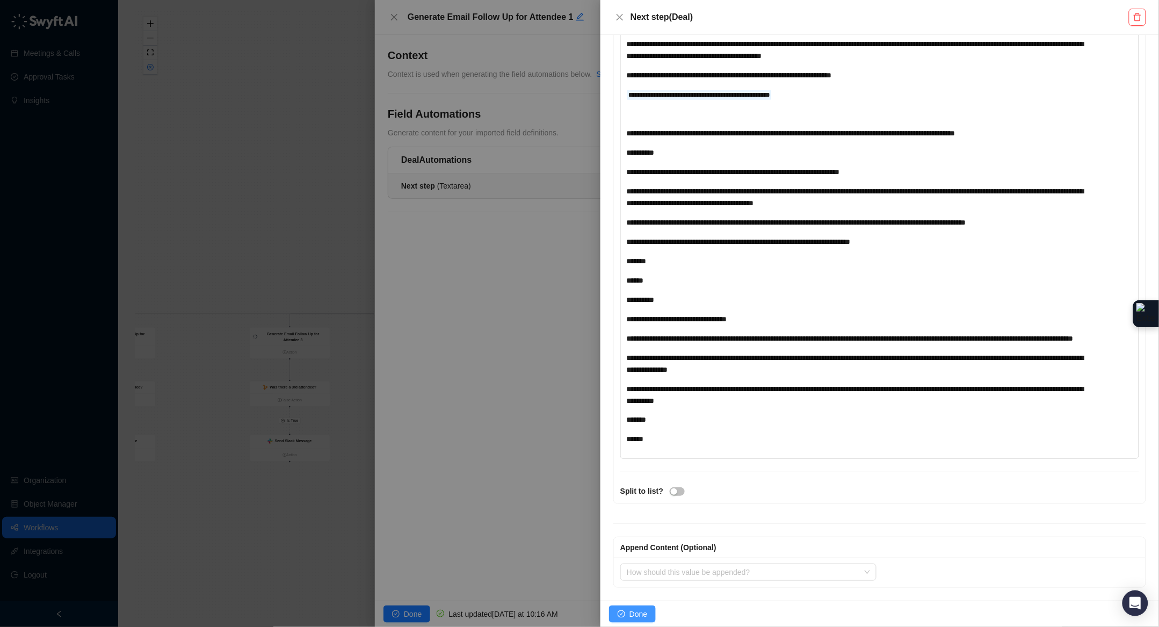
click at [632, 612] on span "Done" at bounding box center [638, 614] width 18 height 12
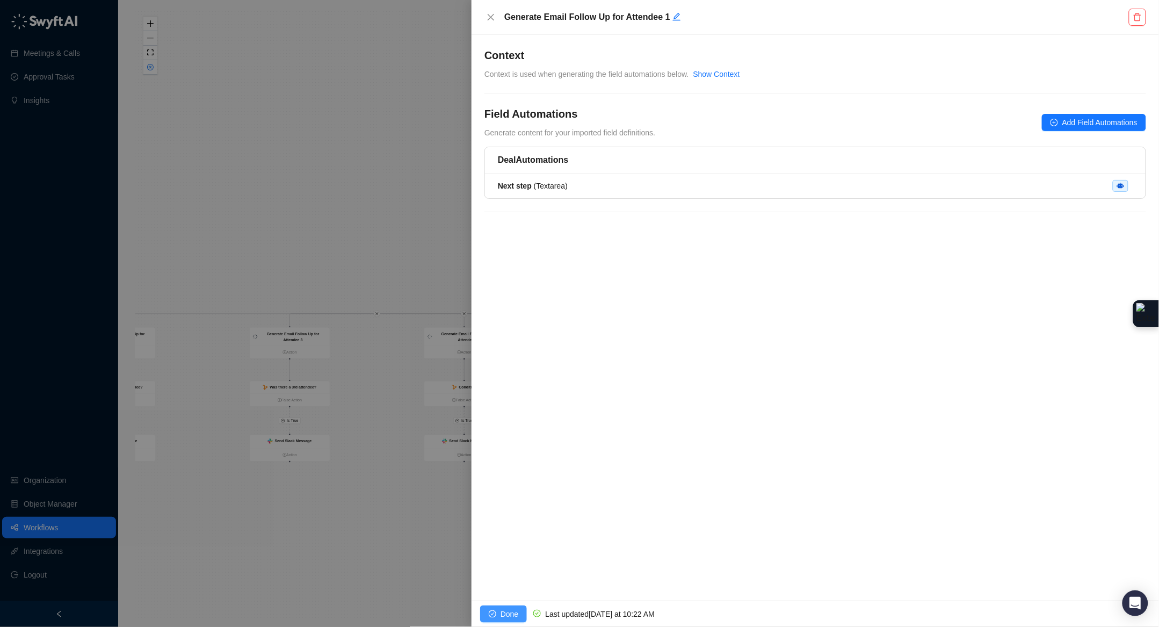
click at [502, 610] on span "Done" at bounding box center [509, 614] width 18 height 12
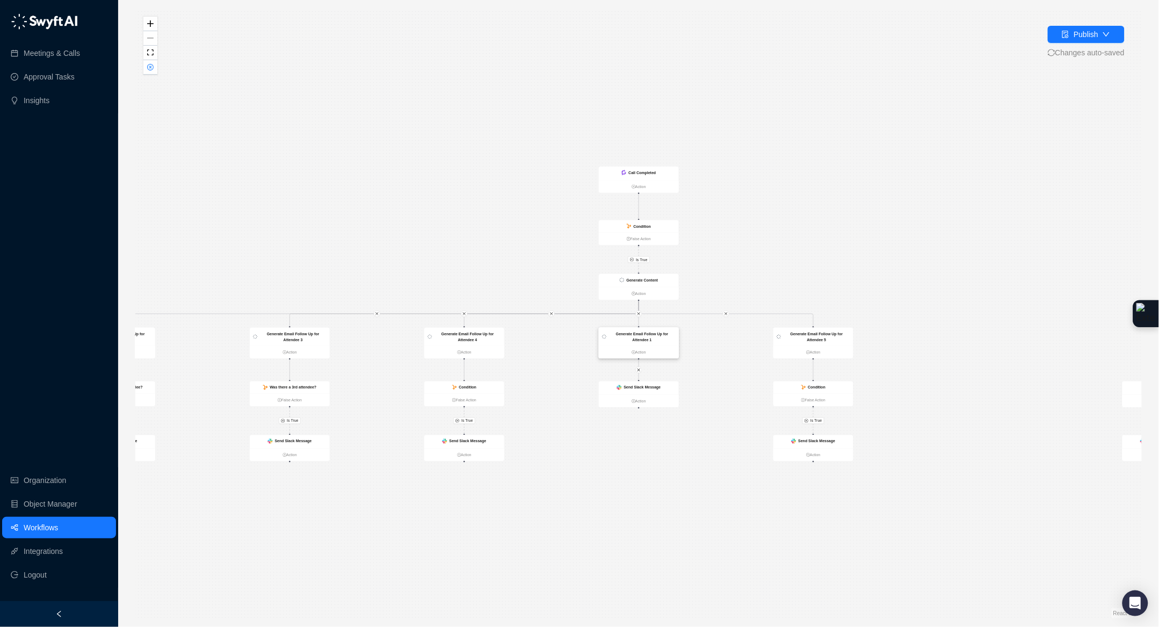
click at [638, 331] on div "Generate Email Follow Up for Attendee 1" at bounding box center [641, 337] width 67 height 12
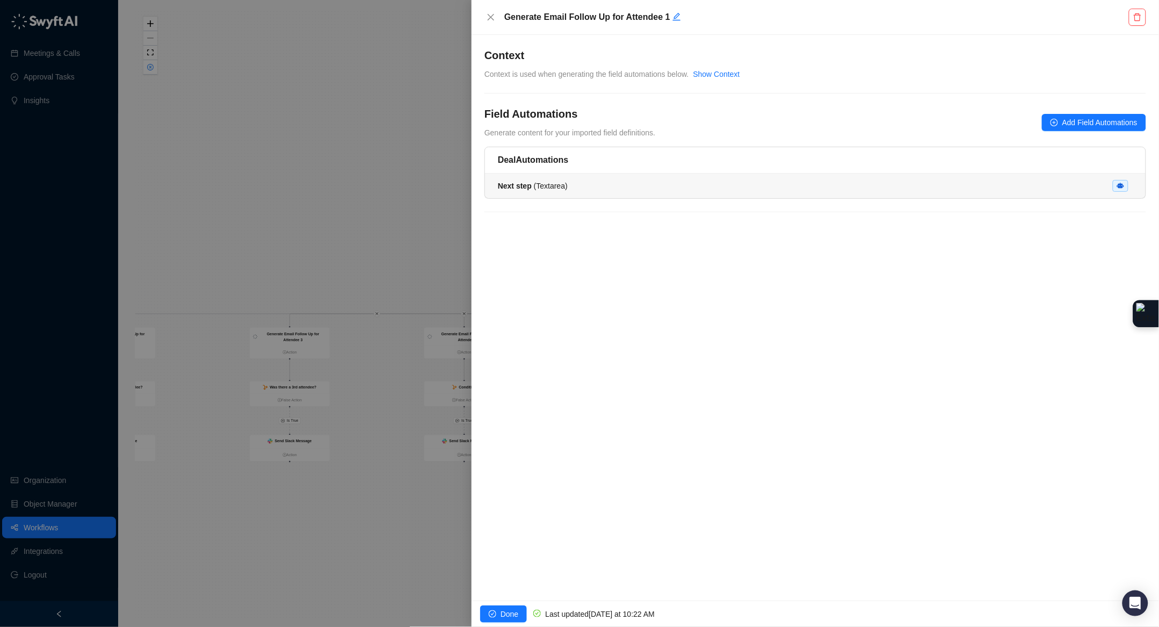
click at [659, 185] on div "Next step ( Textarea )" at bounding box center [815, 186] width 635 height 12
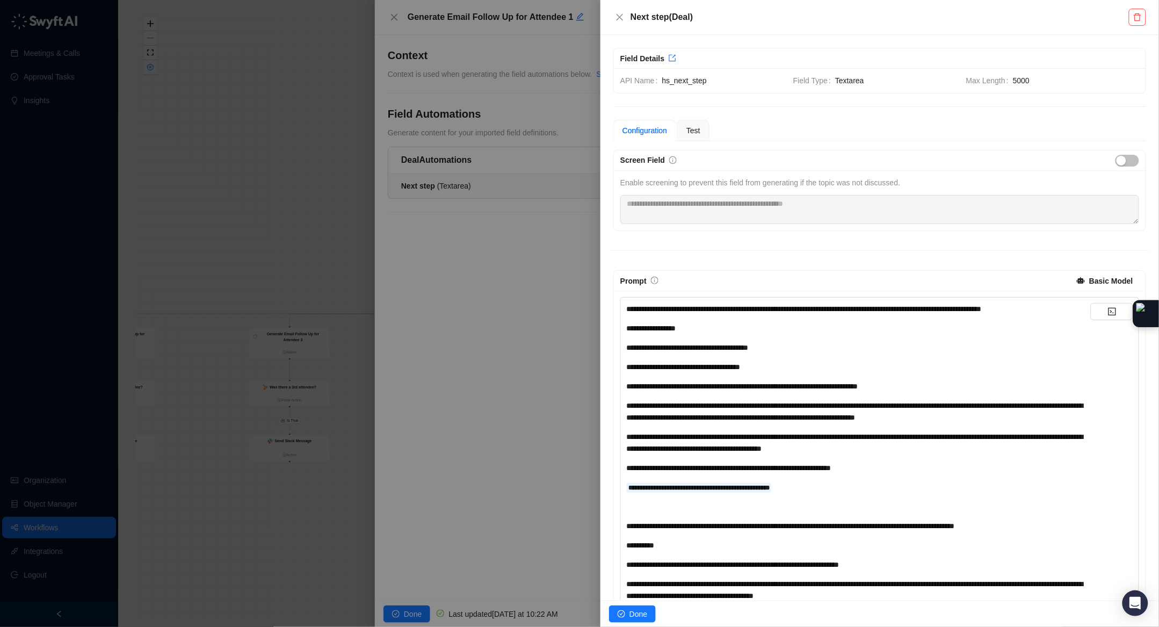
click at [231, 135] on div at bounding box center [579, 313] width 1159 height 627
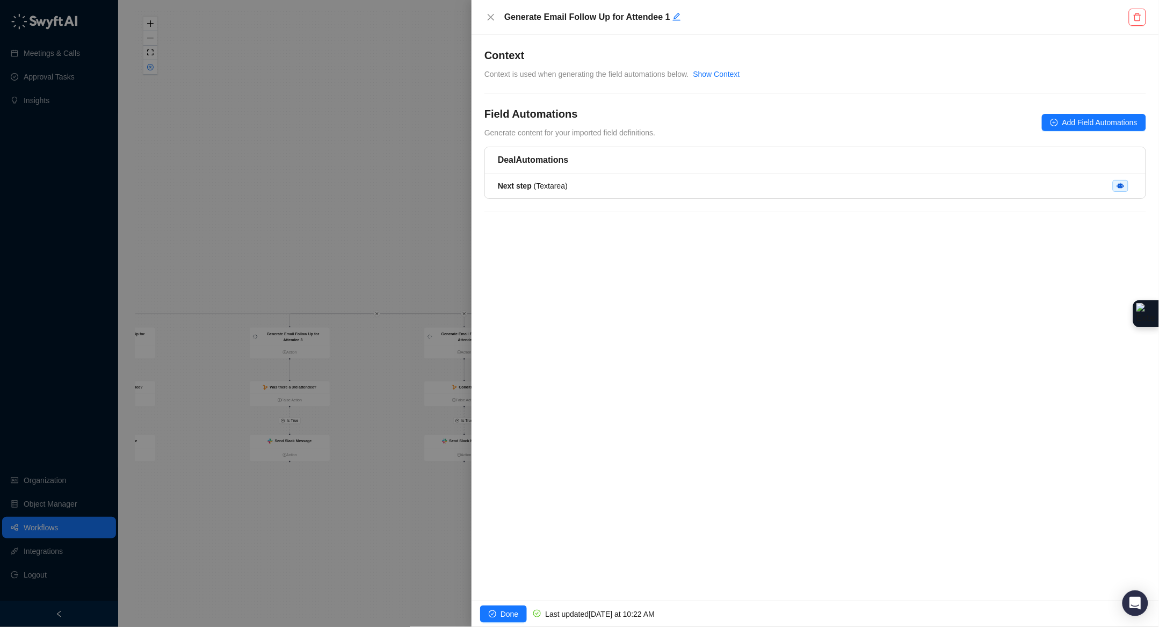
click at [415, 240] on div at bounding box center [579, 313] width 1159 height 627
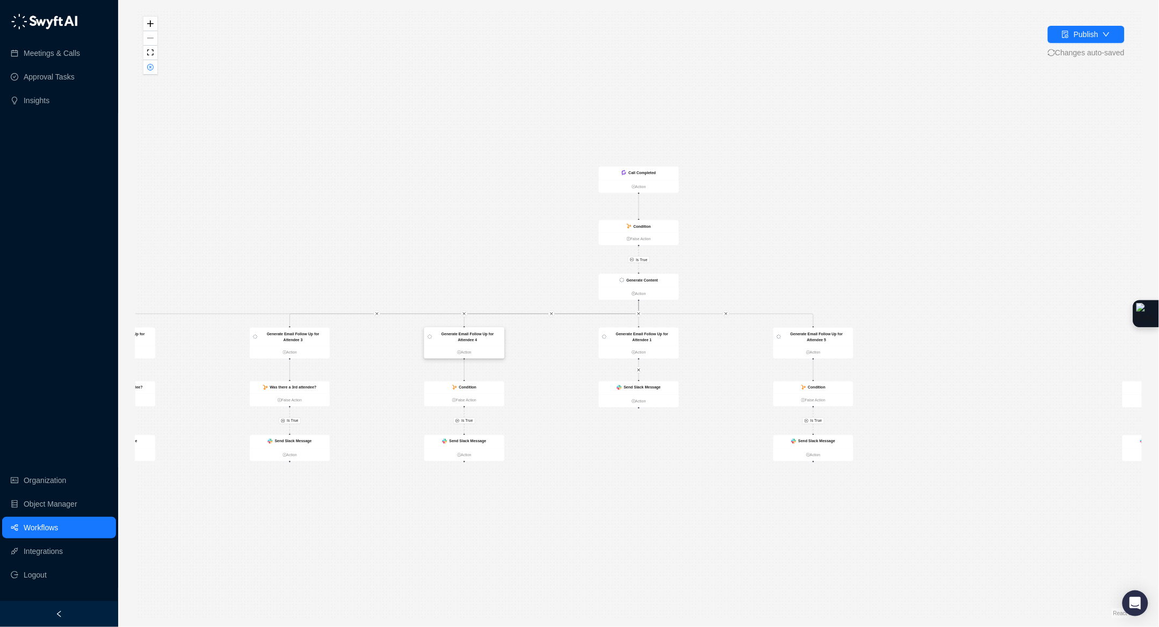
click at [468, 336] on strong "Generate Email Follow Up for Attendee 4" at bounding box center [467, 336] width 53 height 10
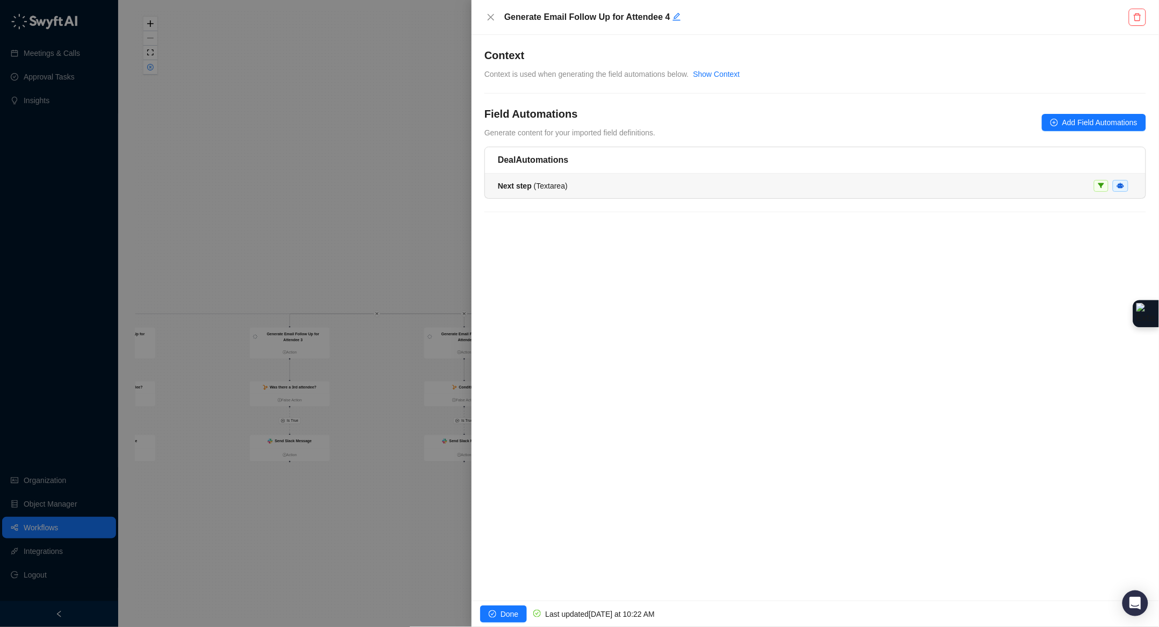
click at [538, 190] on span "Next step ( Textarea )" at bounding box center [533, 185] width 70 height 9
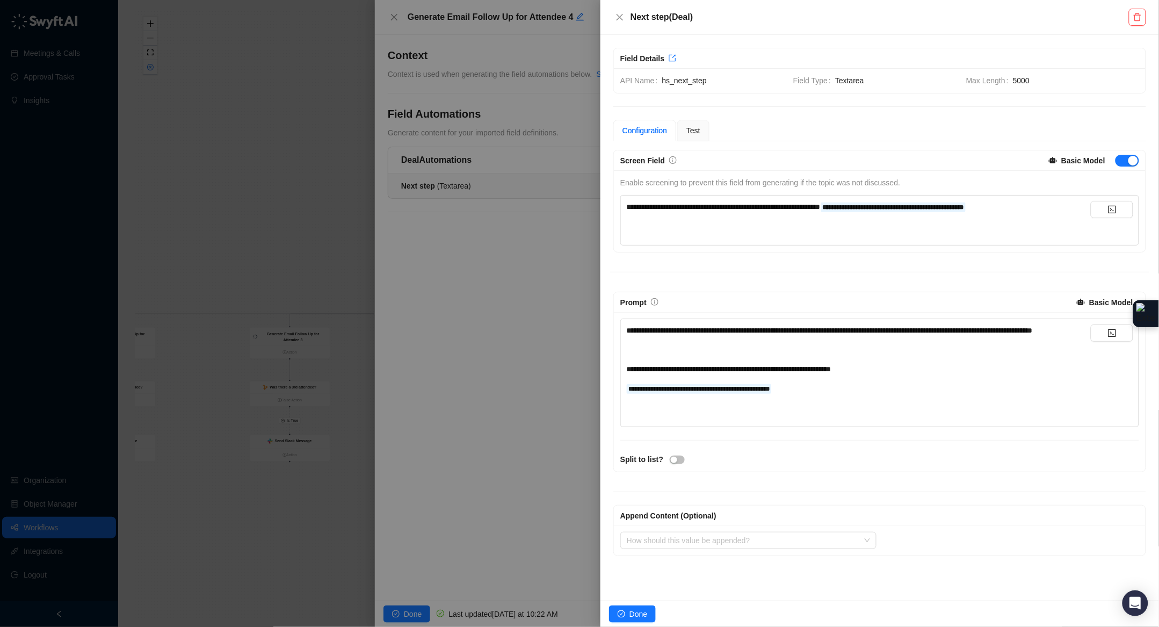
click at [804, 421] on div "**********" at bounding box center [858, 372] width 464 height 97
drag, startPoint x: 737, startPoint y: 427, endPoint x: 747, endPoint y: 416, distance: 15.2
click at [736, 421] on div "**********" at bounding box center [858, 372] width 464 height 97
click at [822, 394] on div "**********" at bounding box center [858, 388] width 464 height 12
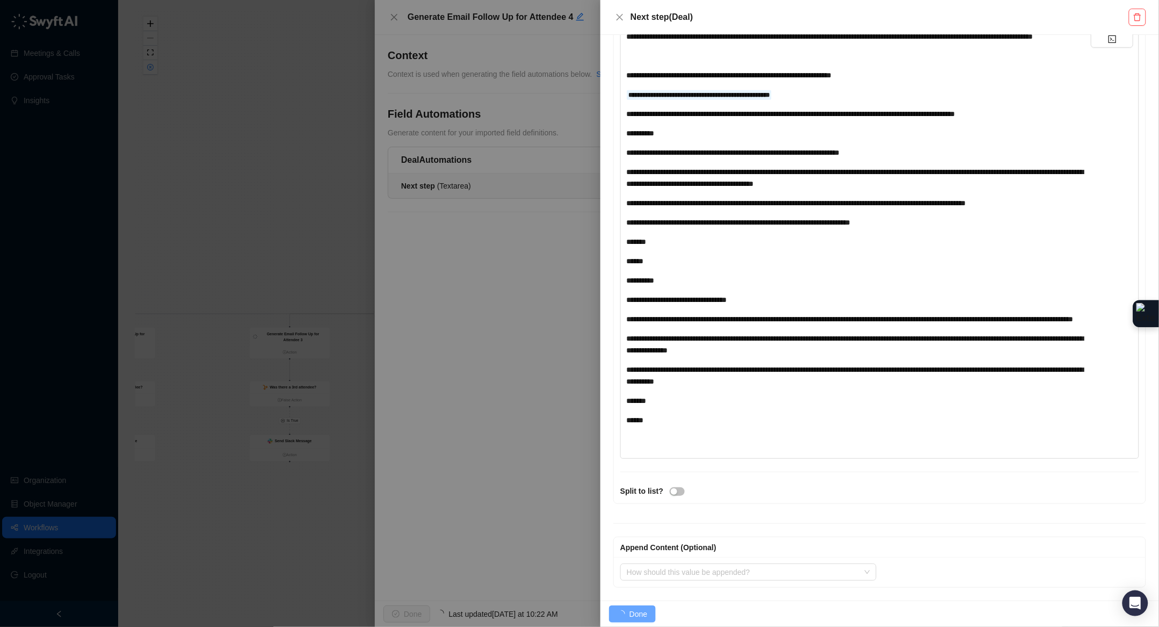
click at [830, 465] on div "**********" at bounding box center [880, 260] width 532 height 485
click at [645, 615] on span "Done" at bounding box center [638, 614] width 18 height 12
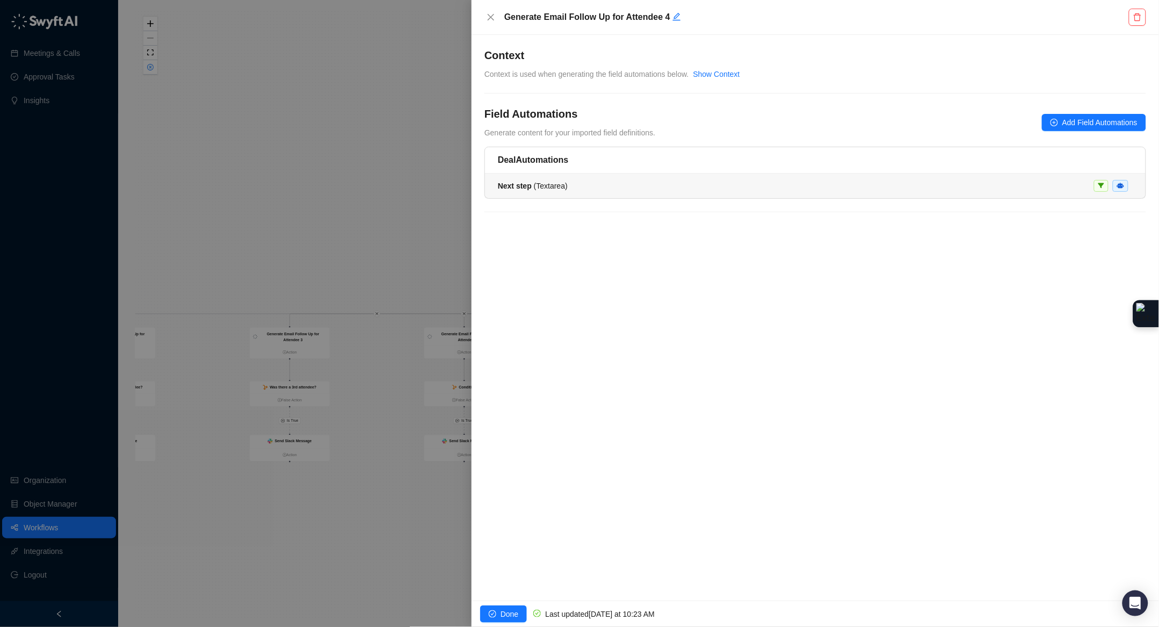
click at [520, 190] on strong "Next step" at bounding box center [515, 185] width 34 height 9
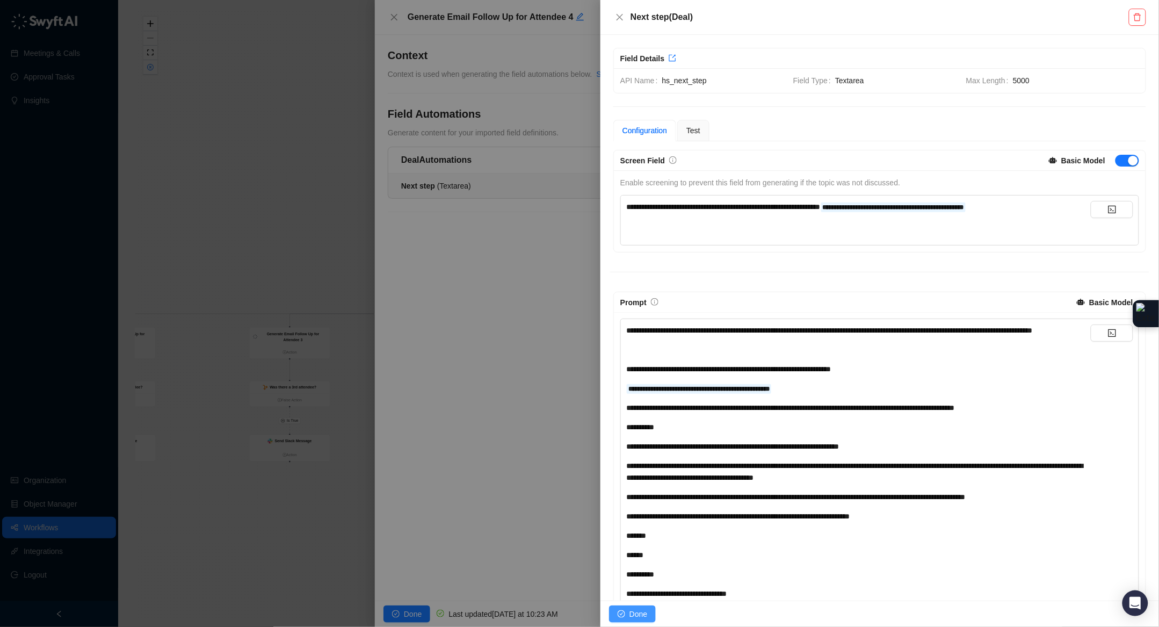
click at [631, 609] on span "Done" at bounding box center [638, 614] width 18 height 12
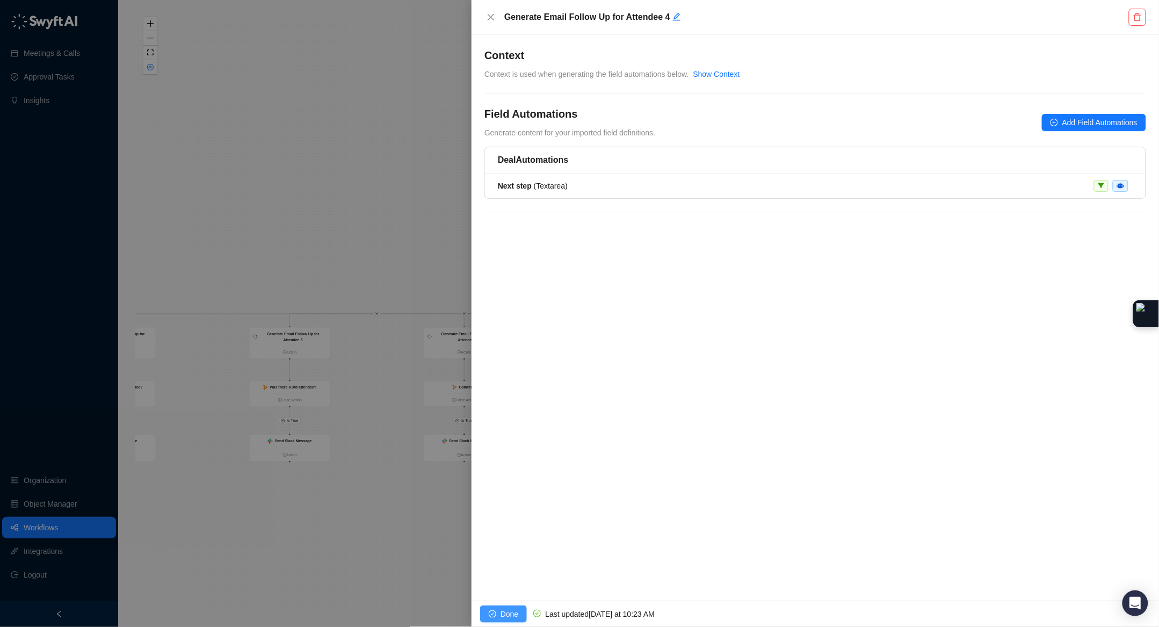
click at [502, 608] on span "Done" at bounding box center [509, 614] width 18 height 12
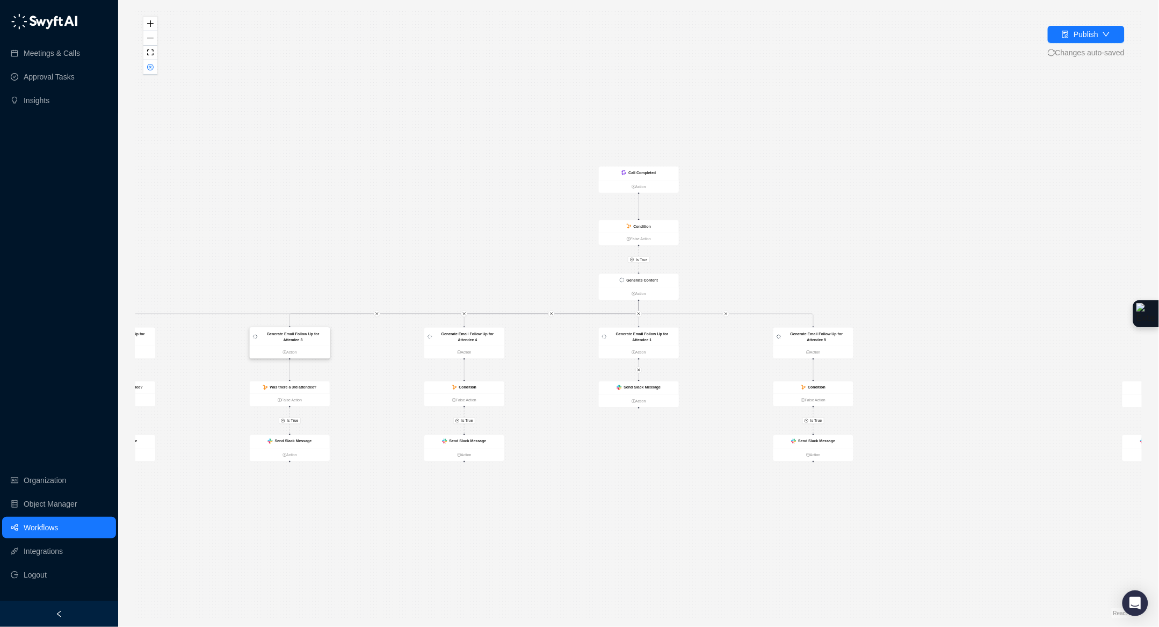
click at [311, 331] on div "Generate Email Follow Up for Attendee 3" at bounding box center [292, 337] width 67 height 12
click at [313, 338] on div "Generate Email Follow Up for Attendee 3" at bounding box center [292, 336] width 67 height 12
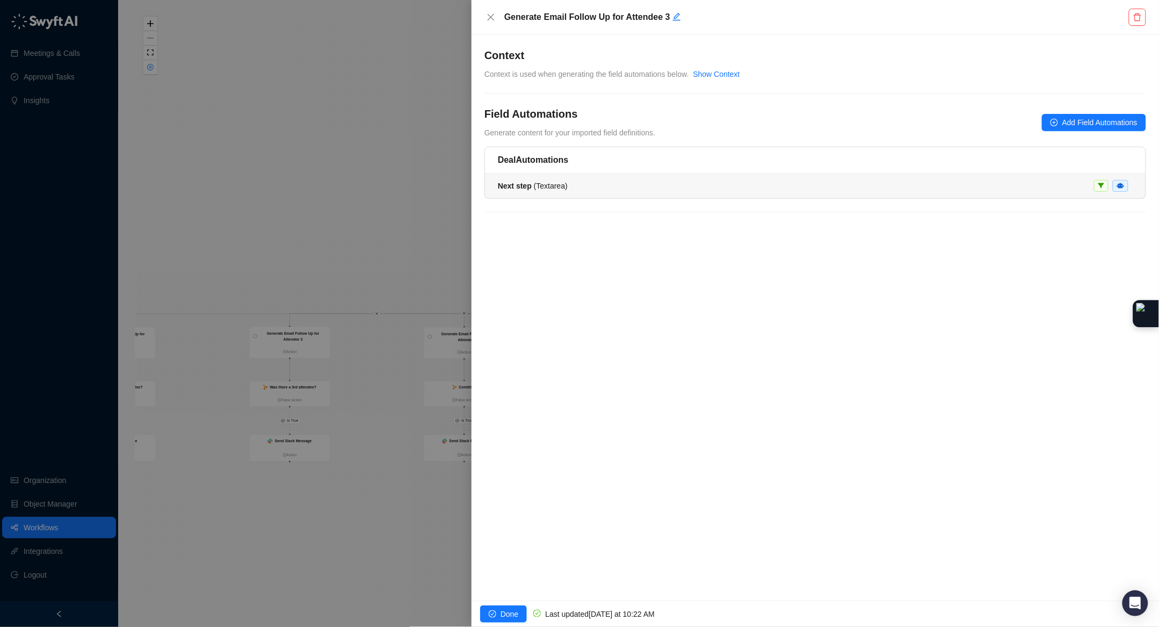
click at [586, 176] on li "Next step ( Textarea )" at bounding box center [815, 185] width 660 height 25
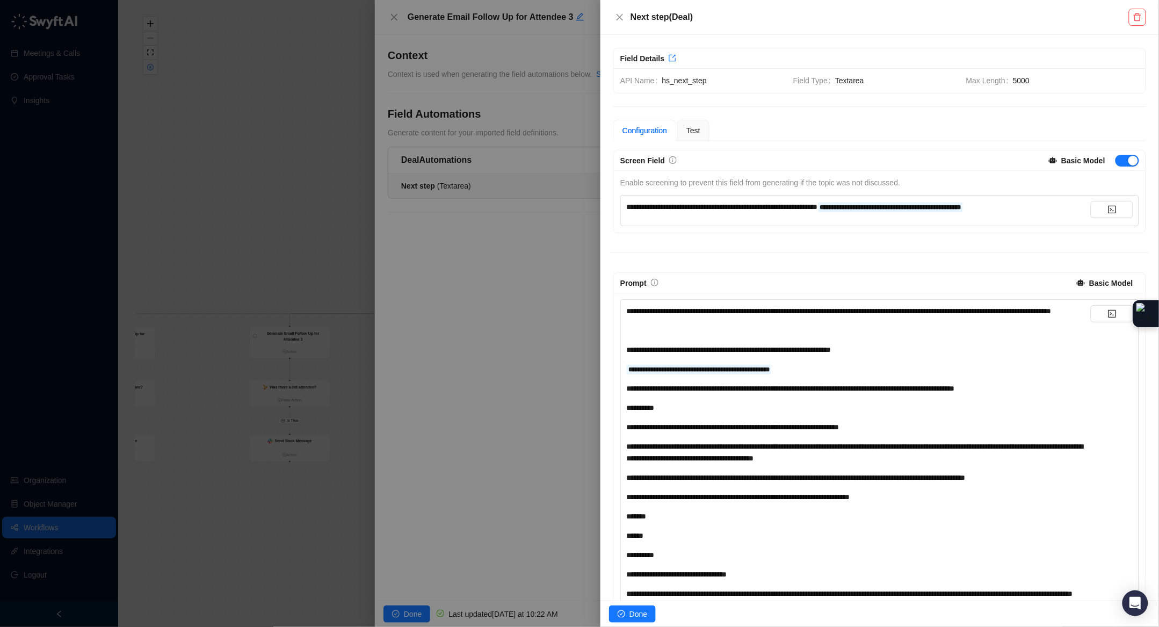
click at [317, 228] on div at bounding box center [579, 313] width 1159 height 627
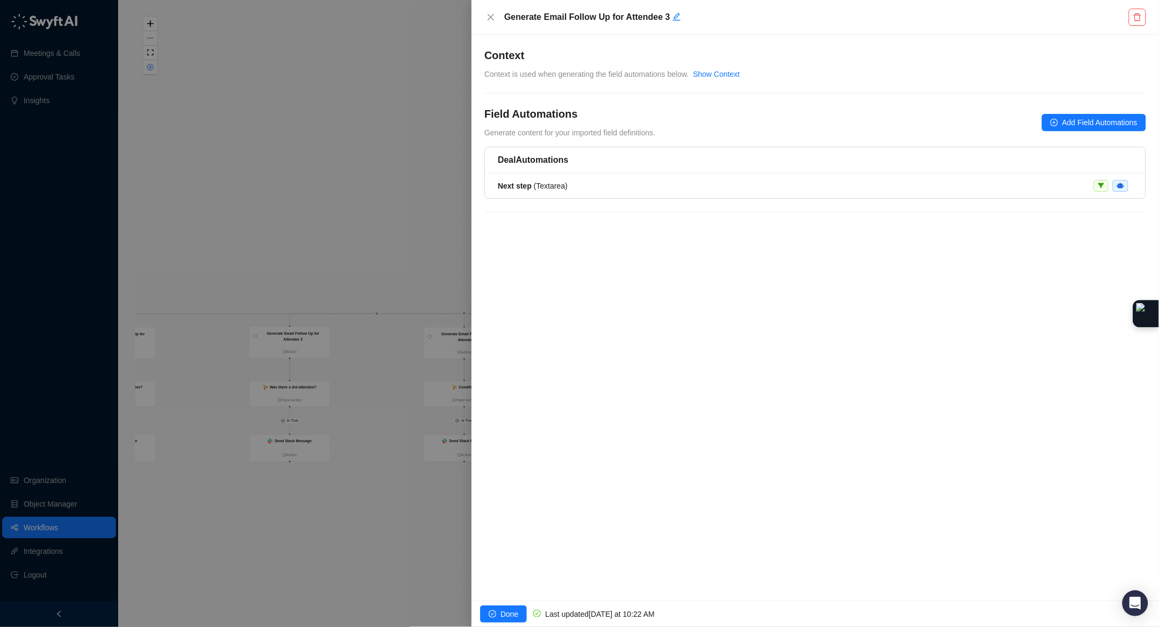
click at [342, 222] on div at bounding box center [579, 313] width 1159 height 627
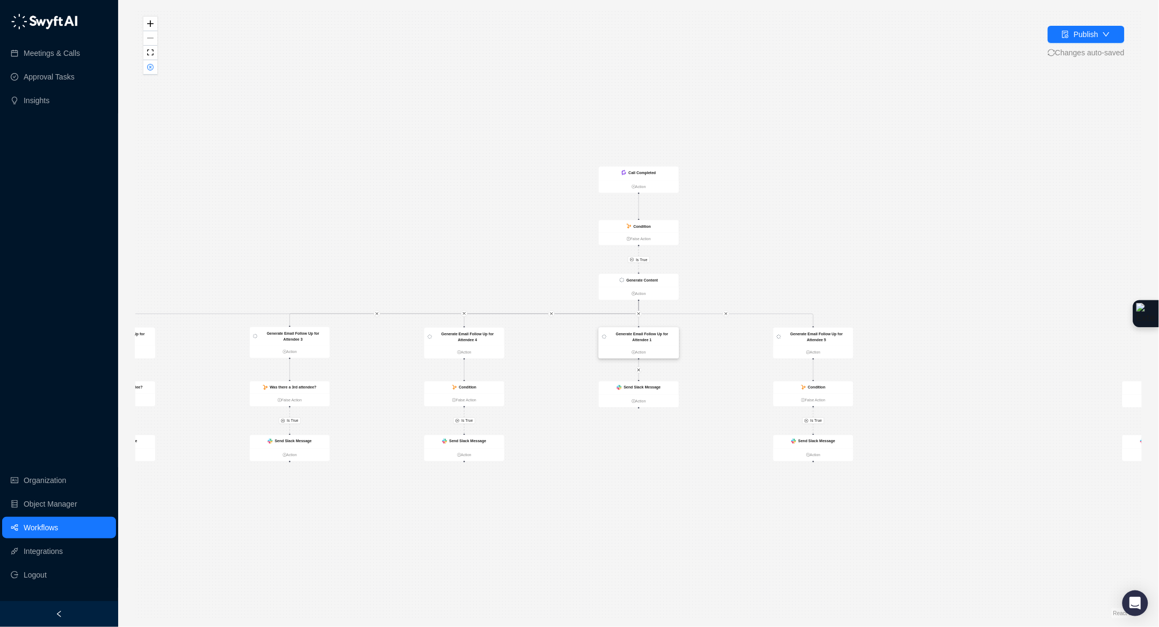
click at [645, 332] on strong "Generate Email Follow Up for Attendee 1" at bounding box center [642, 336] width 53 height 10
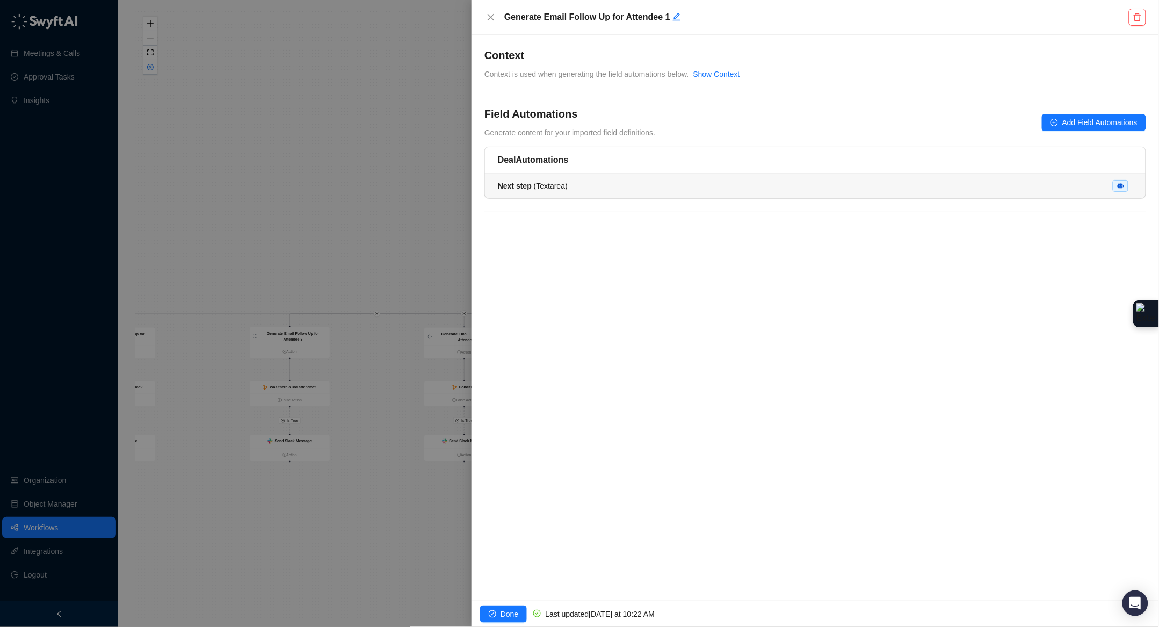
click at [595, 183] on div "Next step ( Textarea )" at bounding box center [815, 186] width 635 height 12
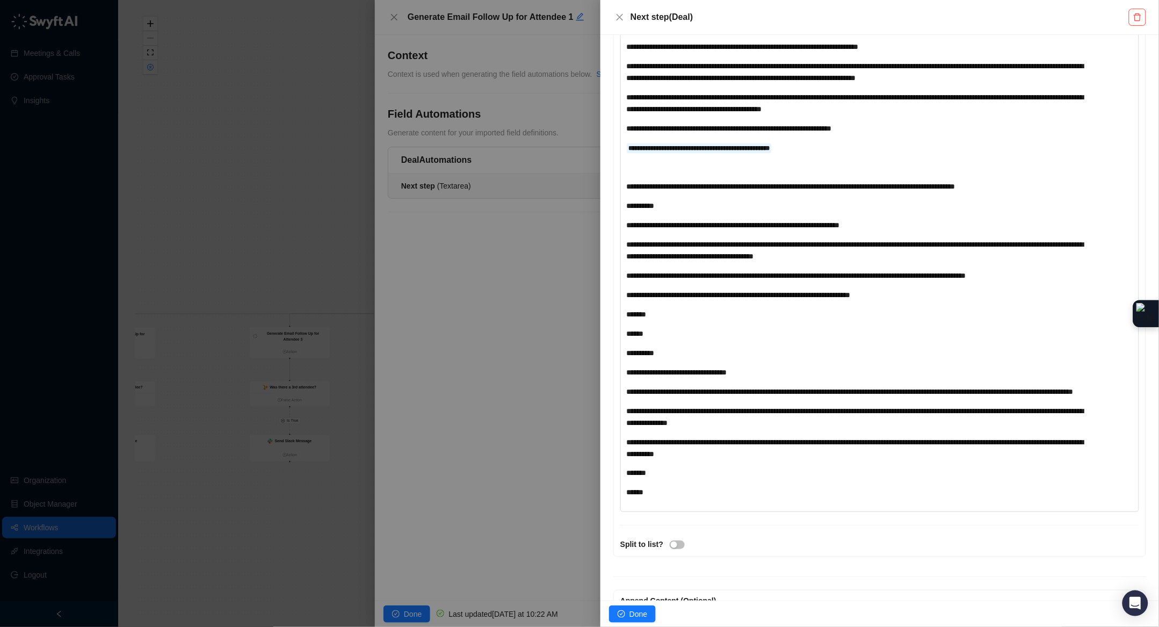
scroll to position [321, 0]
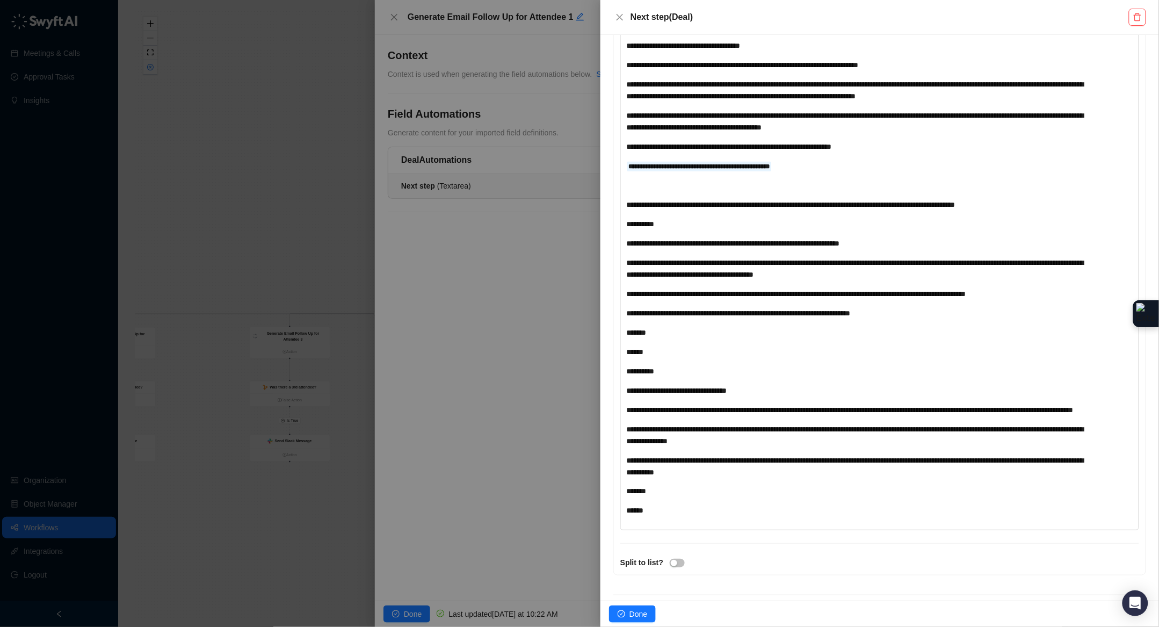
click at [295, 198] on div at bounding box center [579, 313] width 1159 height 627
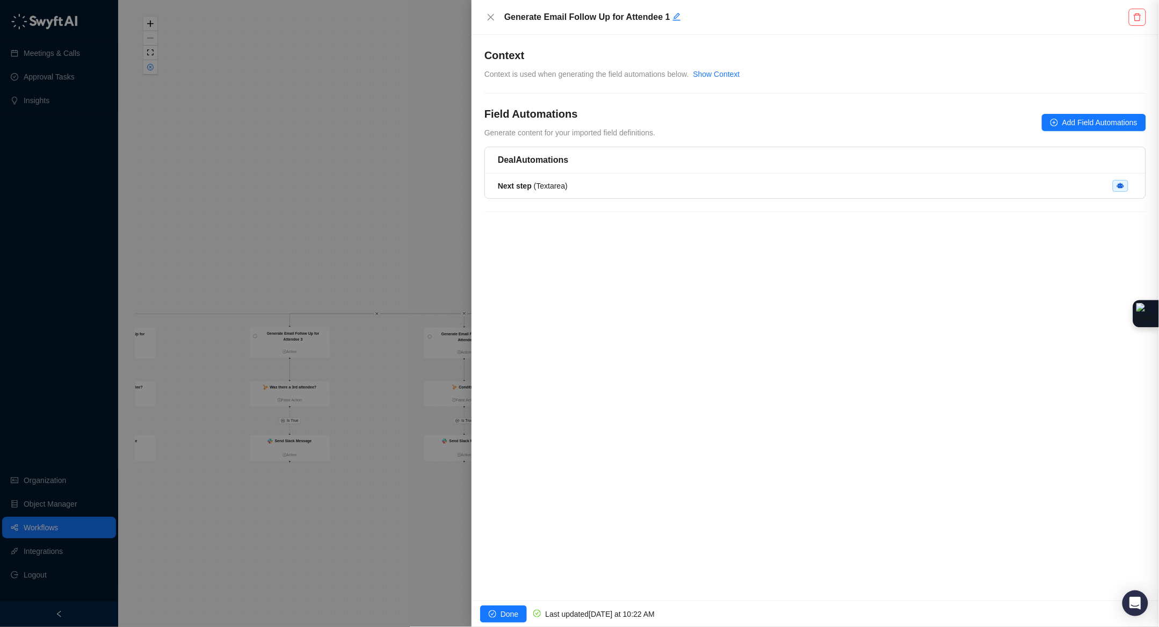
click at [295, 198] on div at bounding box center [579, 313] width 1159 height 627
click at [302, 193] on div at bounding box center [579, 313] width 1159 height 627
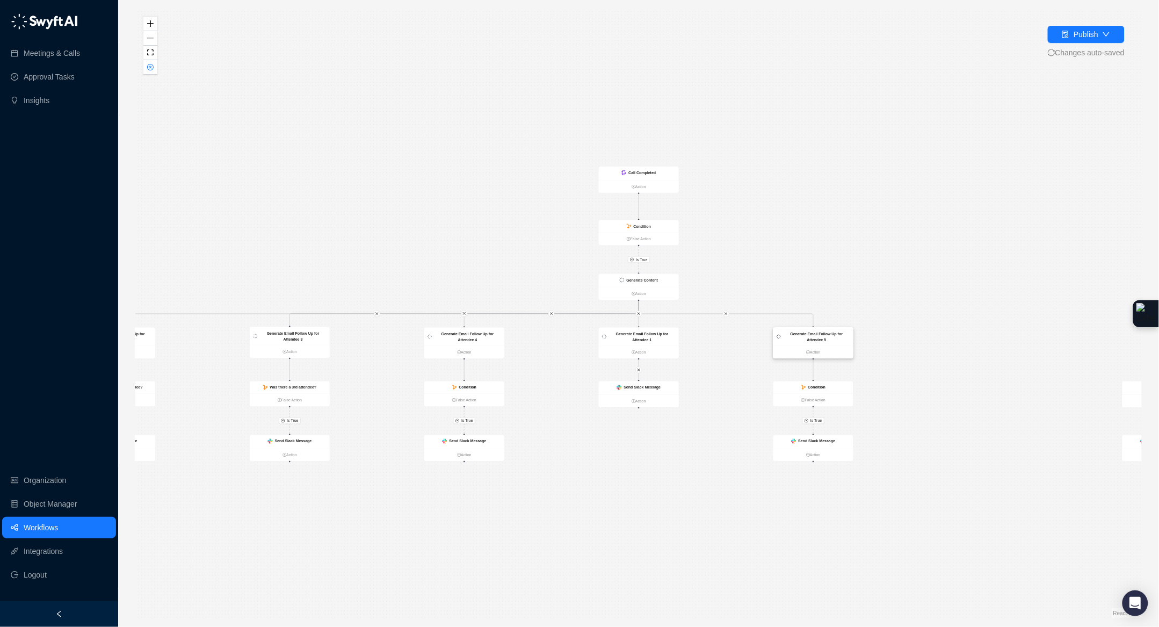
click at [848, 337] on div "Generate Email Follow Up for Attendee 5" at bounding box center [816, 337] width 67 height 12
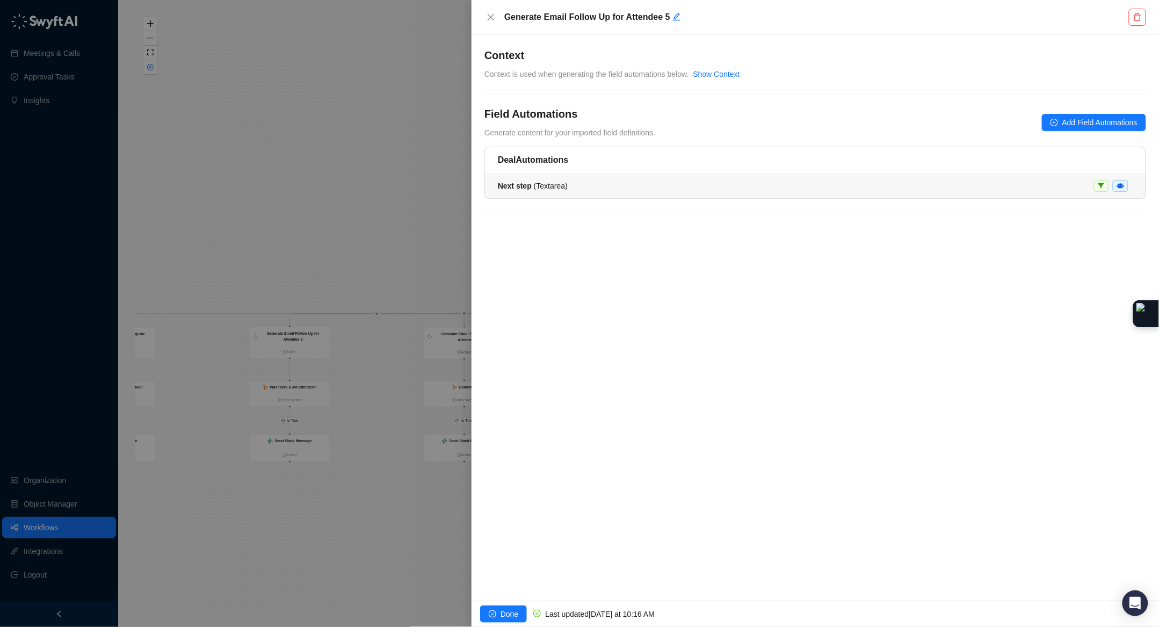
click at [627, 196] on li "Next step ( Textarea )" at bounding box center [815, 185] width 660 height 25
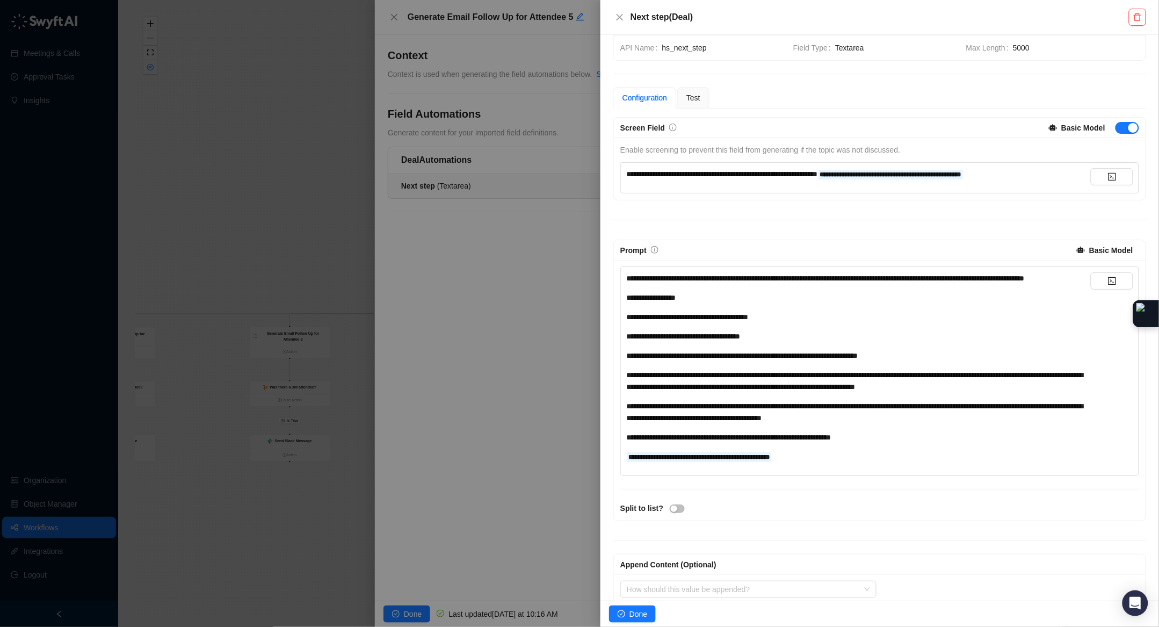
scroll to position [63, 0]
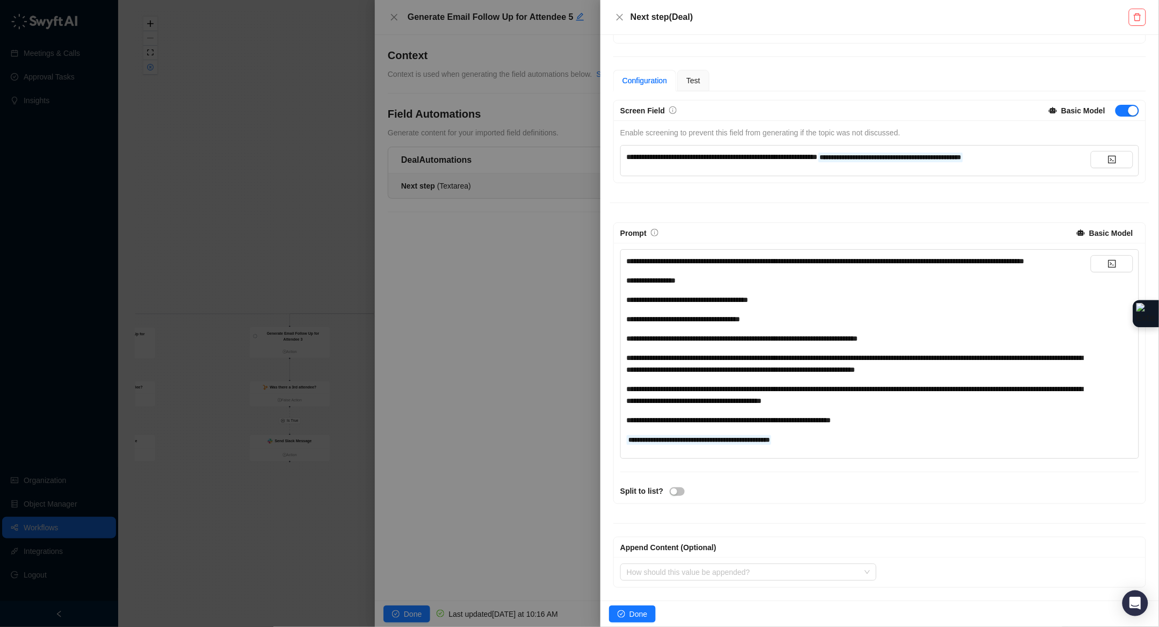
click at [822, 437] on div "**********" at bounding box center [858, 439] width 464 height 12
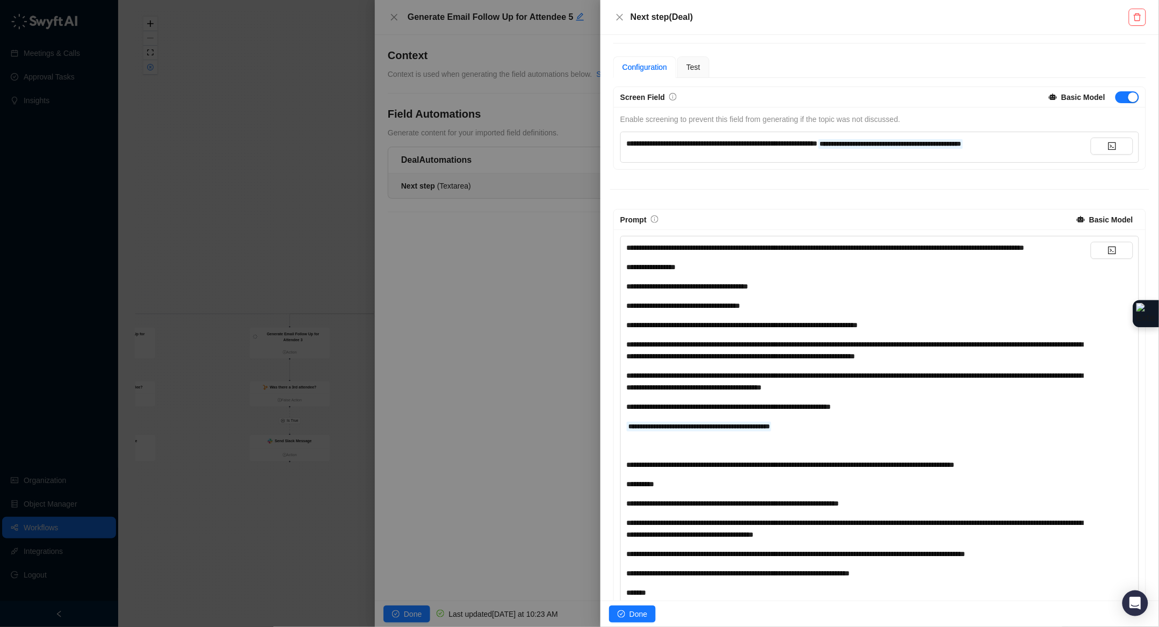
scroll to position [420, 0]
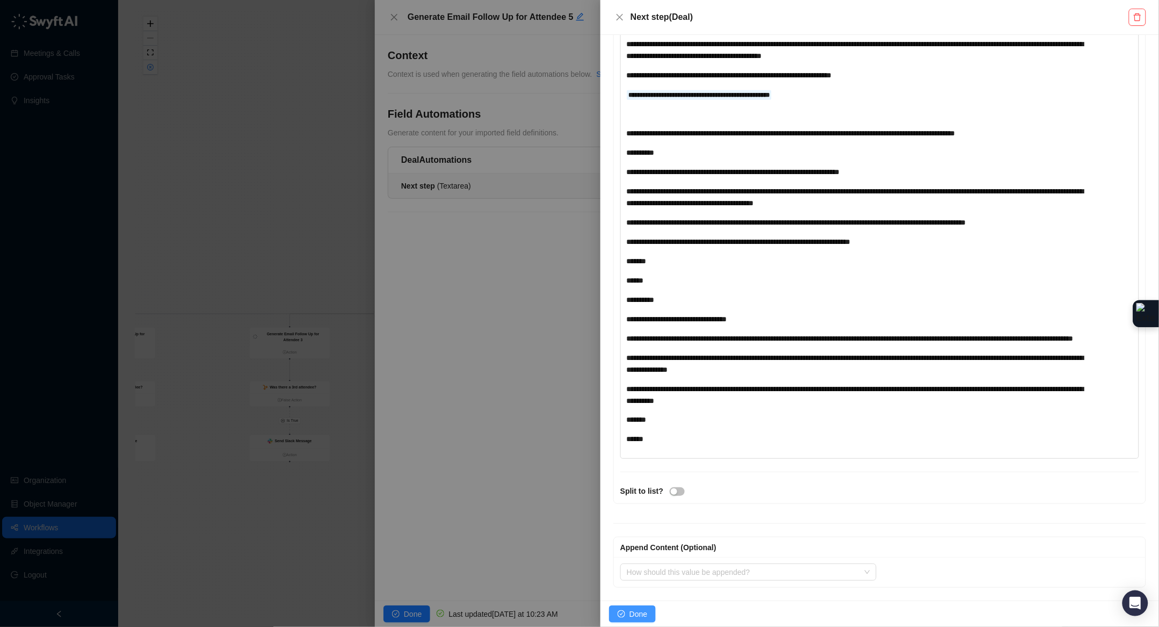
click at [648, 615] on button "Done" at bounding box center [632, 613] width 47 height 17
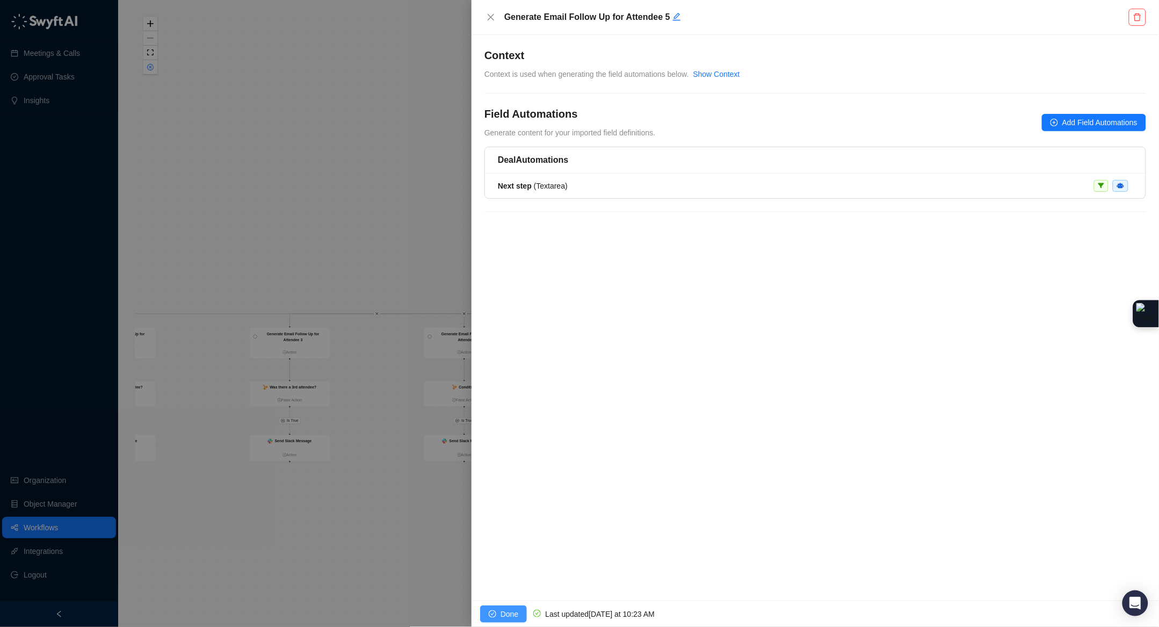
click at [509, 616] on span "Done" at bounding box center [509, 614] width 18 height 12
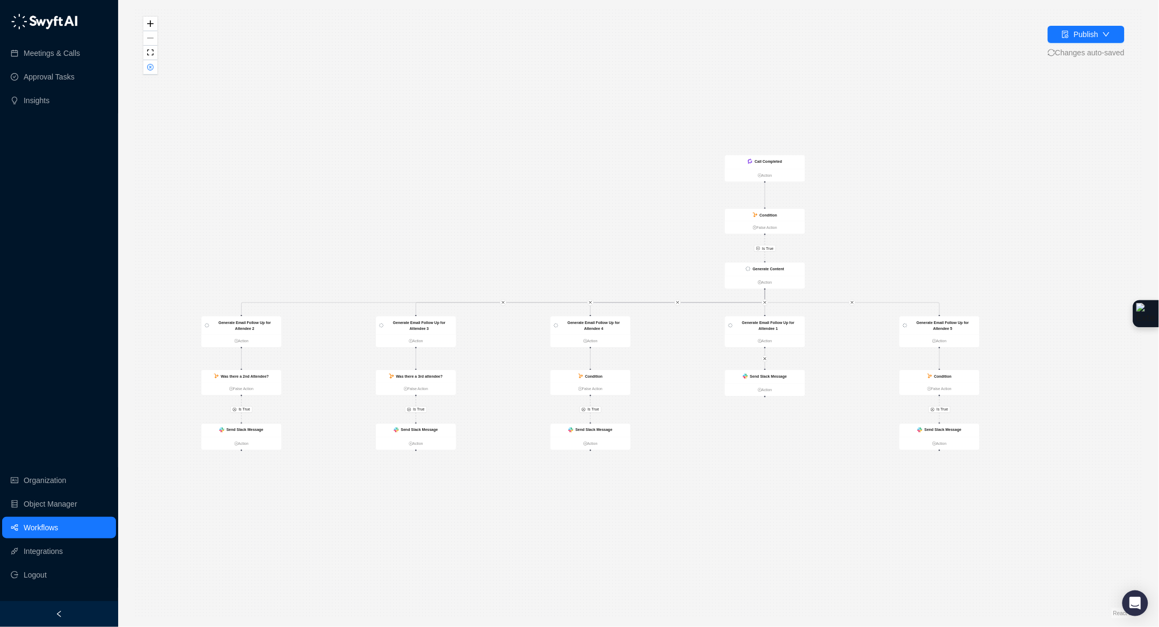
drag, startPoint x: 902, startPoint y: 321, endPoint x: 1027, endPoint y: 308, distance: 125.8
click at [1027, 308] on div "Is True Is True Is True Is True Is True Generate Email Follow Up for Attendee 3…" at bounding box center [638, 313] width 1006 height 609
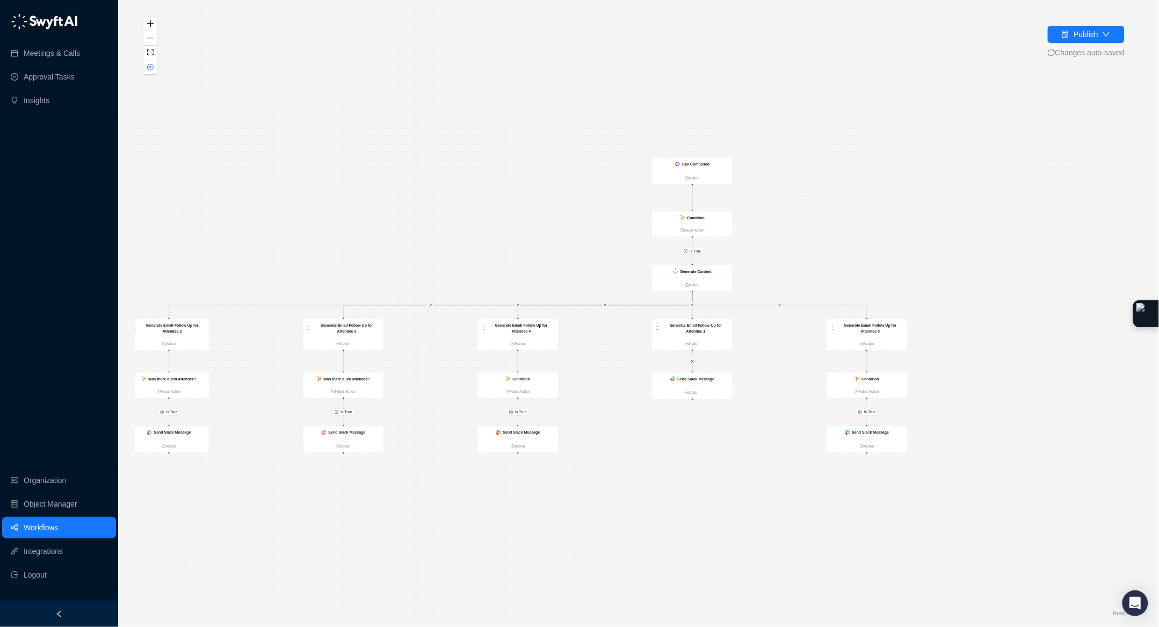
drag, startPoint x: 802, startPoint y: 579, endPoint x: 733, endPoint y: 584, distance: 68.9
click at [733, 584] on div "Is True Is True Is True Is True Is True Generate Email Follow Up for Attendee 3…" at bounding box center [638, 313] width 1006 height 609
click at [1109, 34] on button "Publish" at bounding box center [1086, 34] width 77 height 17
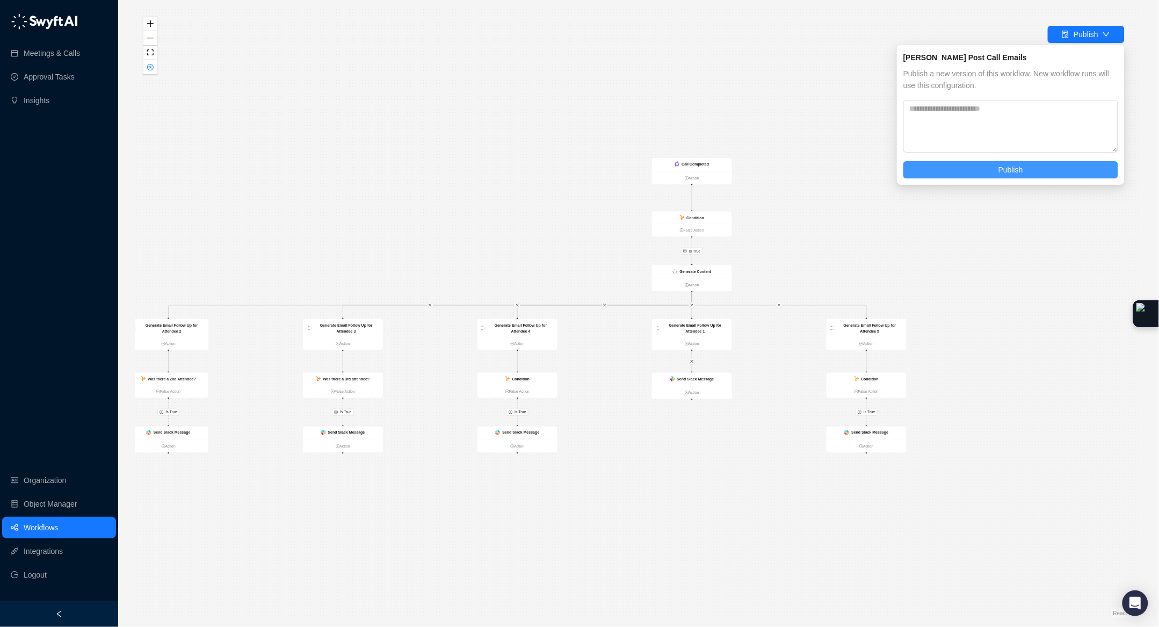
click at [970, 164] on button "Publish" at bounding box center [1010, 169] width 215 height 17
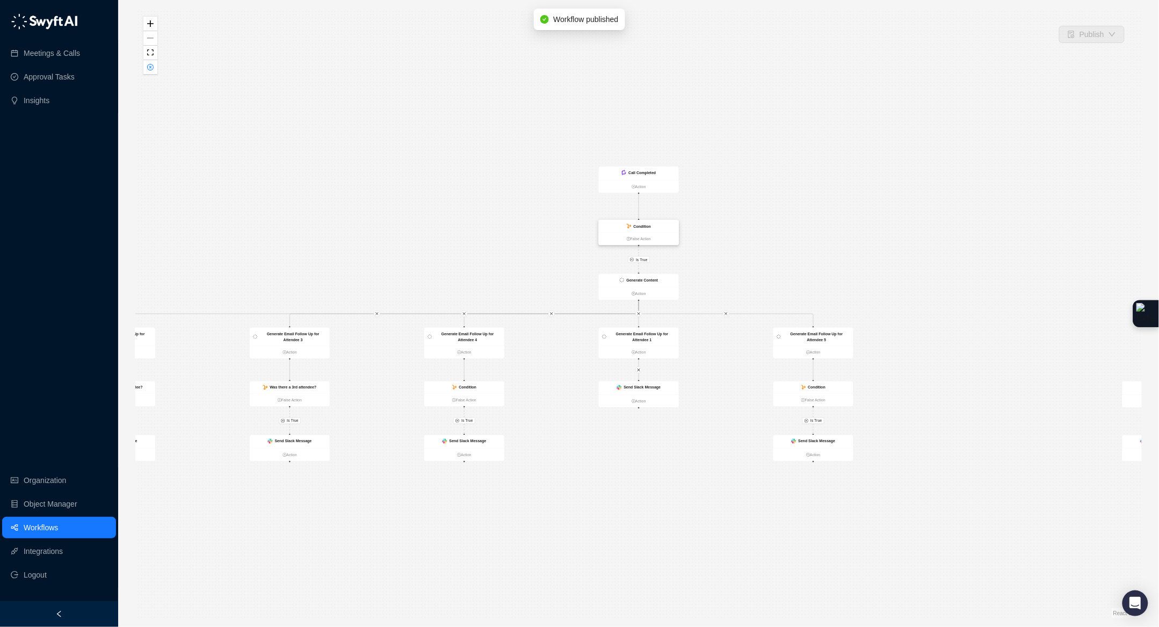
click at [659, 225] on div "Condition" at bounding box center [639, 226] width 80 height 12
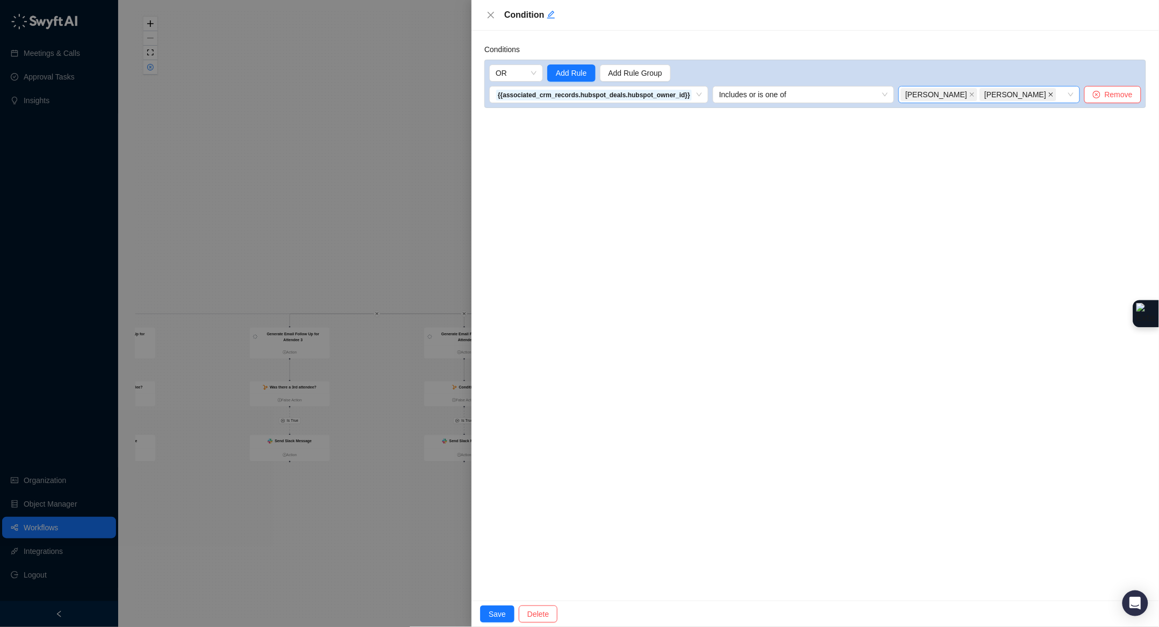
click at [1048, 95] on icon "close" at bounding box center [1050, 94] width 5 height 5
click at [497, 613] on span "Save" at bounding box center [497, 614] width 17 height 12
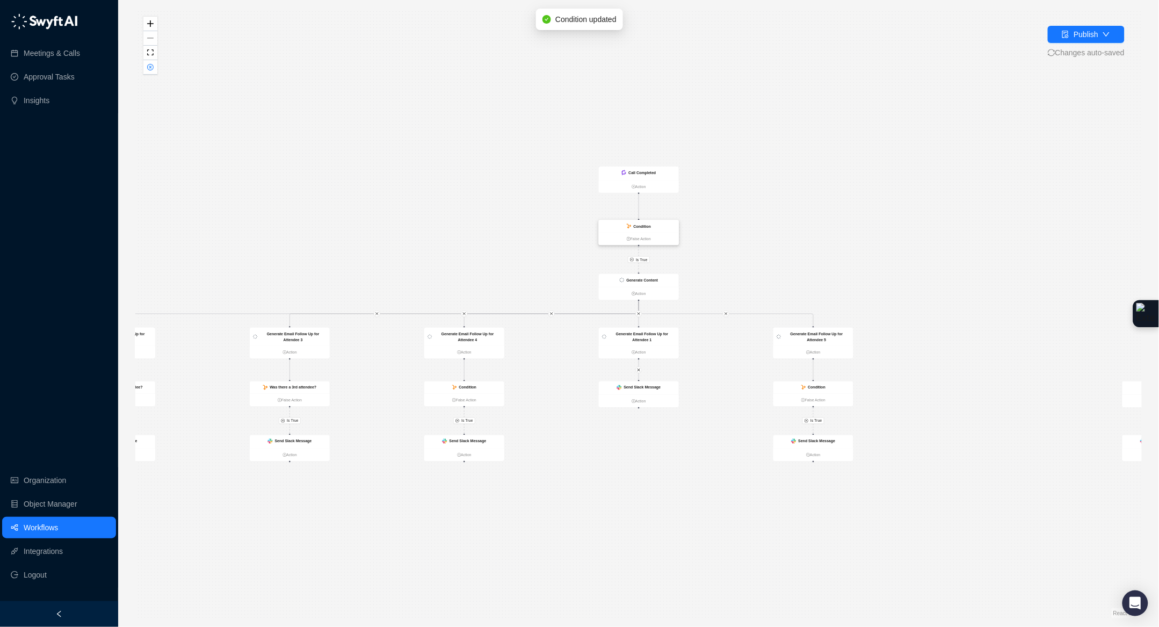
click at [649, 228] on div "Condition" at bounding box center [643, 226] width 18 height 6
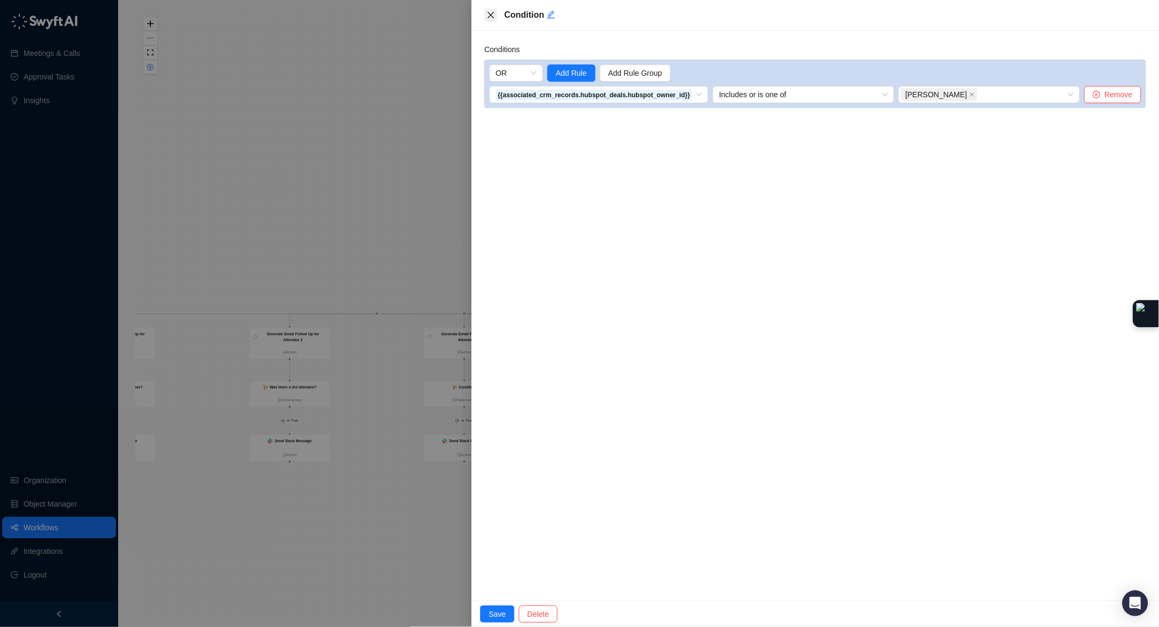
click at [492, 12] on icon "close" at bounding box center [490, 15] width 9 height 9
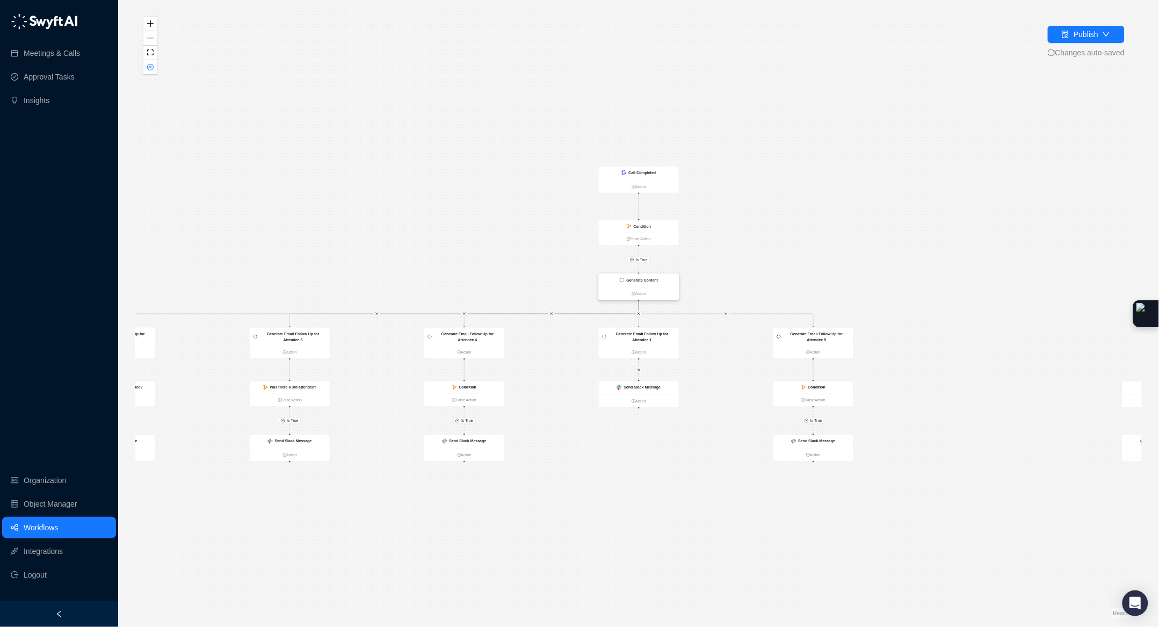
click at [665, 284] on div "Generate Content" at bounding box center [639, 280] width 80 height 13
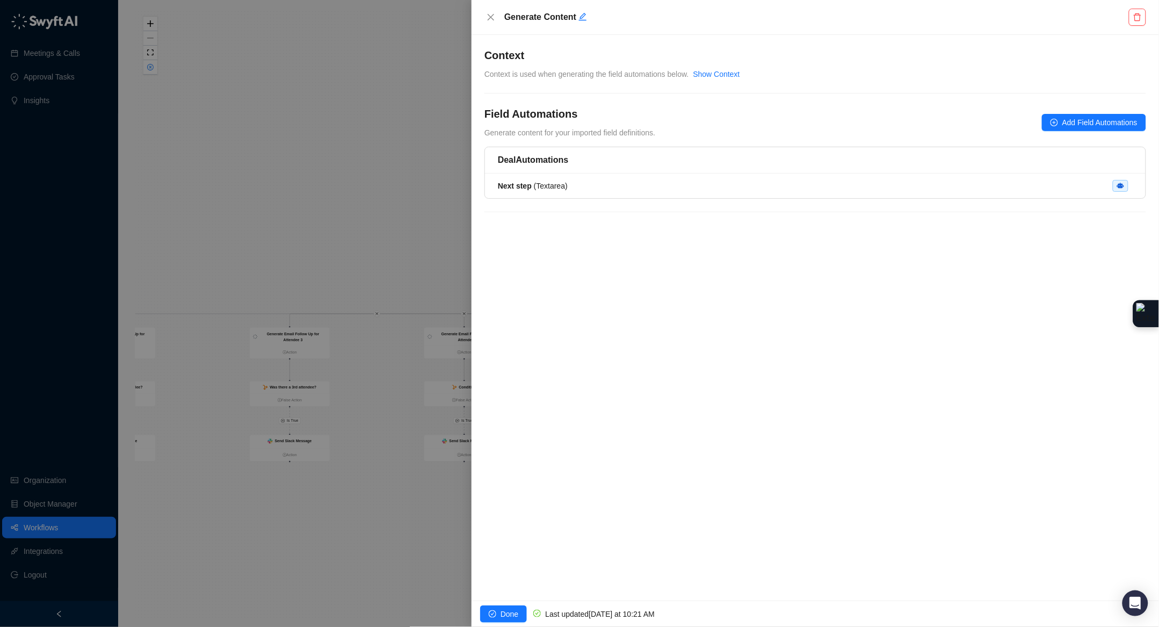
click at [420, 172] on div at bounding box center [579, 313] width 1159 height 627
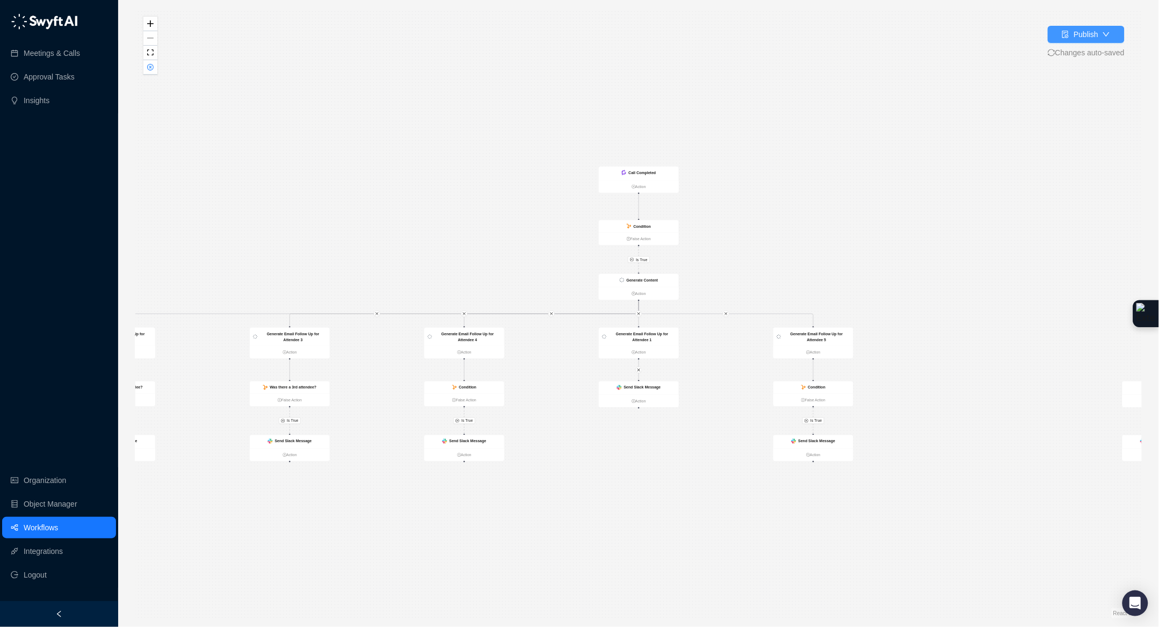
click at [1054, 38] on button "Publish" at bounding box center [1086, 34] width 77 height 17
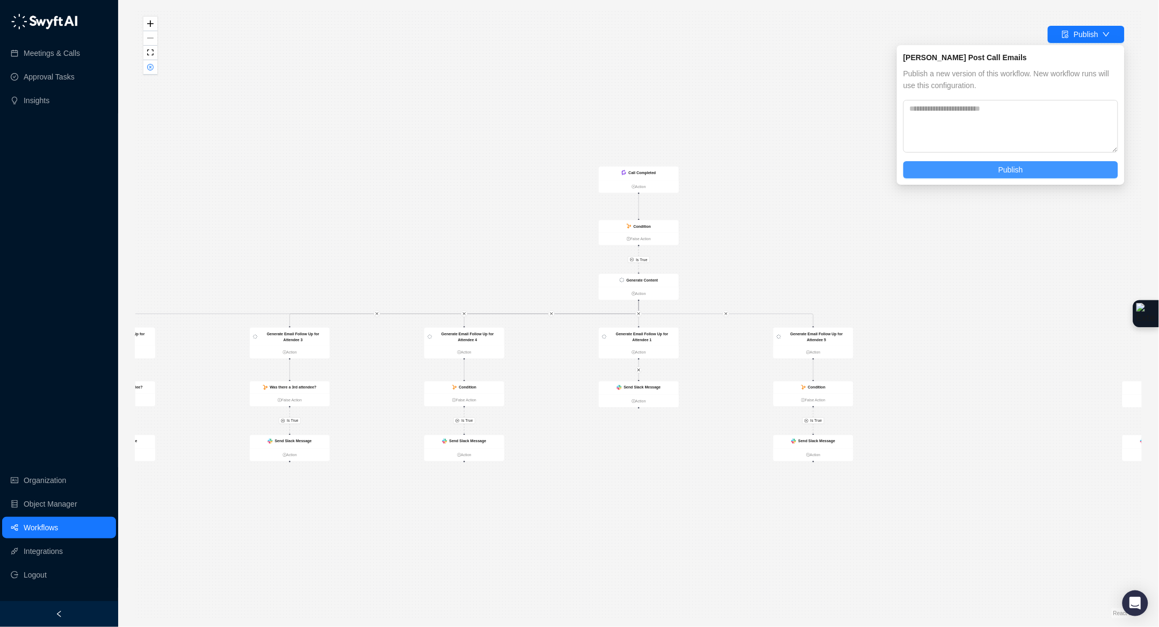
click at [1013, 169] on span "Publish" at bounding box center [1010, 170] width 25 height 12
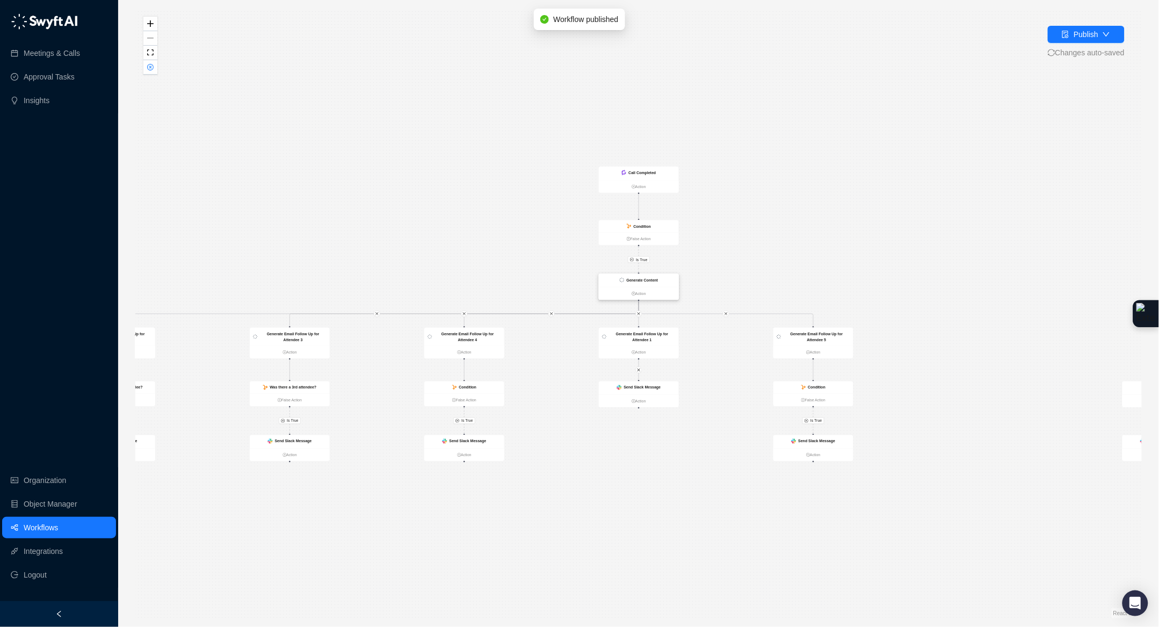
click at [658, 281] on strong "Generate Content" at bounding box center [643, 280] width 32 height 4
click at [662, 282] on div "Generate Content" at bounding box center [639, 280] width 80 height 13
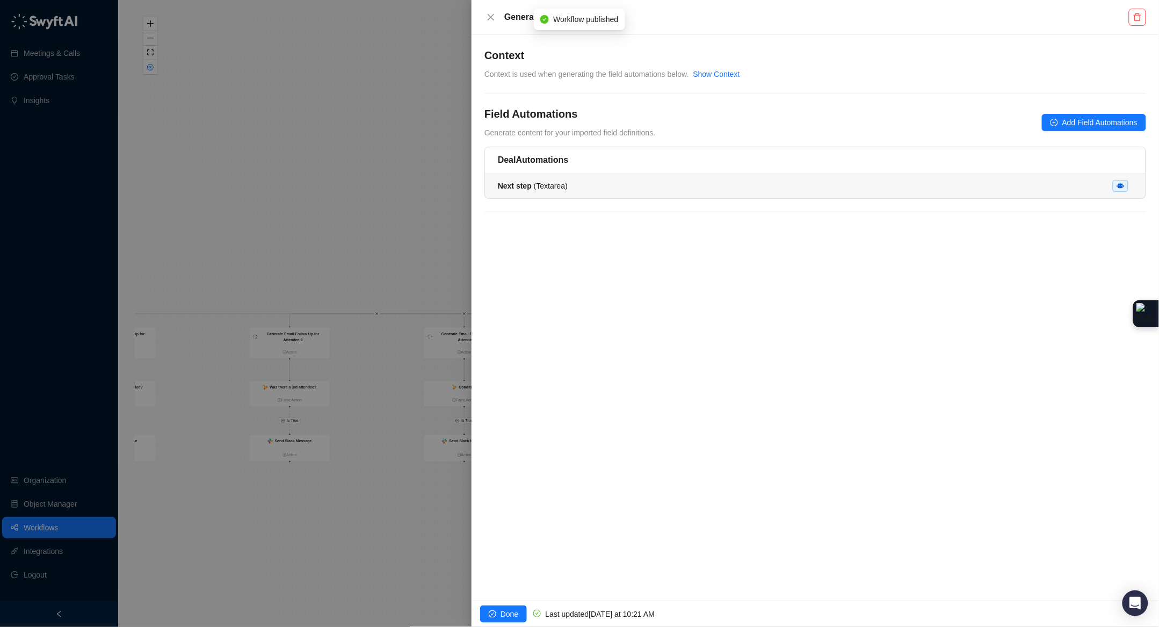
click at [514, 183] on strong "Next step" at bounding box center [515, 185] width 34 height 9
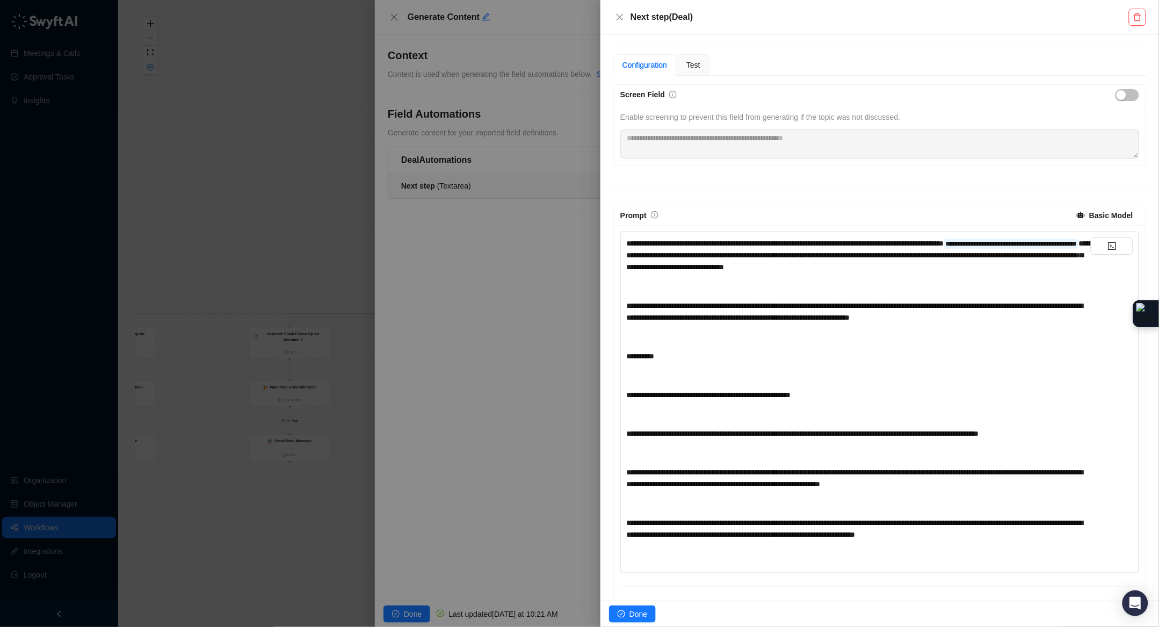
scroll to position [216, 0]
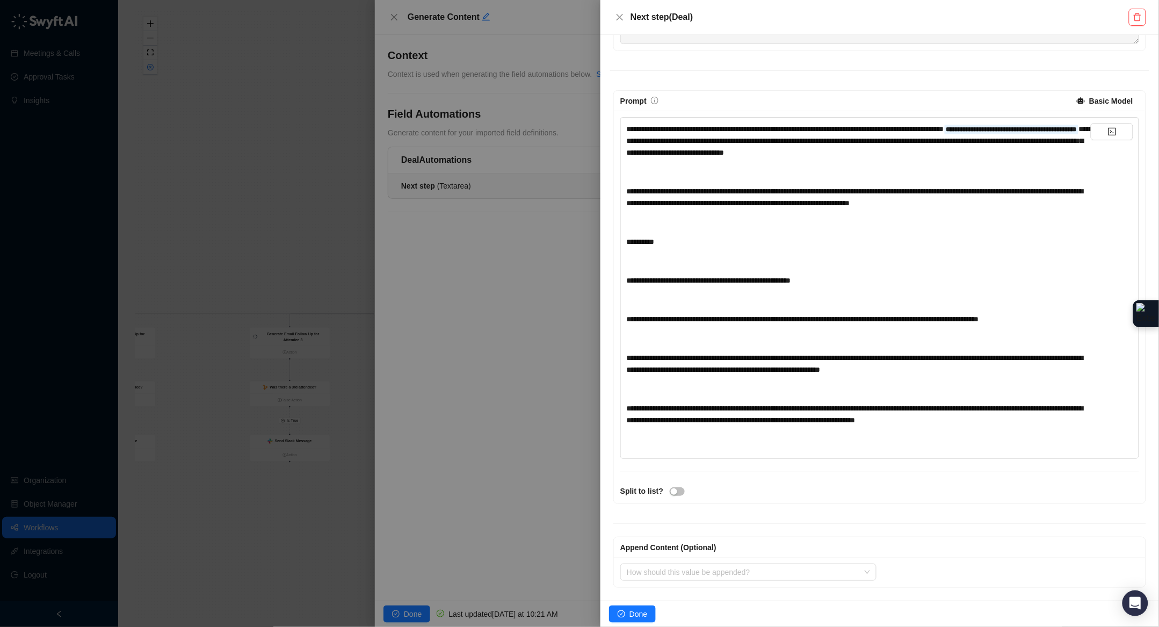
click at [176, 206] on div at bounding box center [579, 313] width 1159 height 627
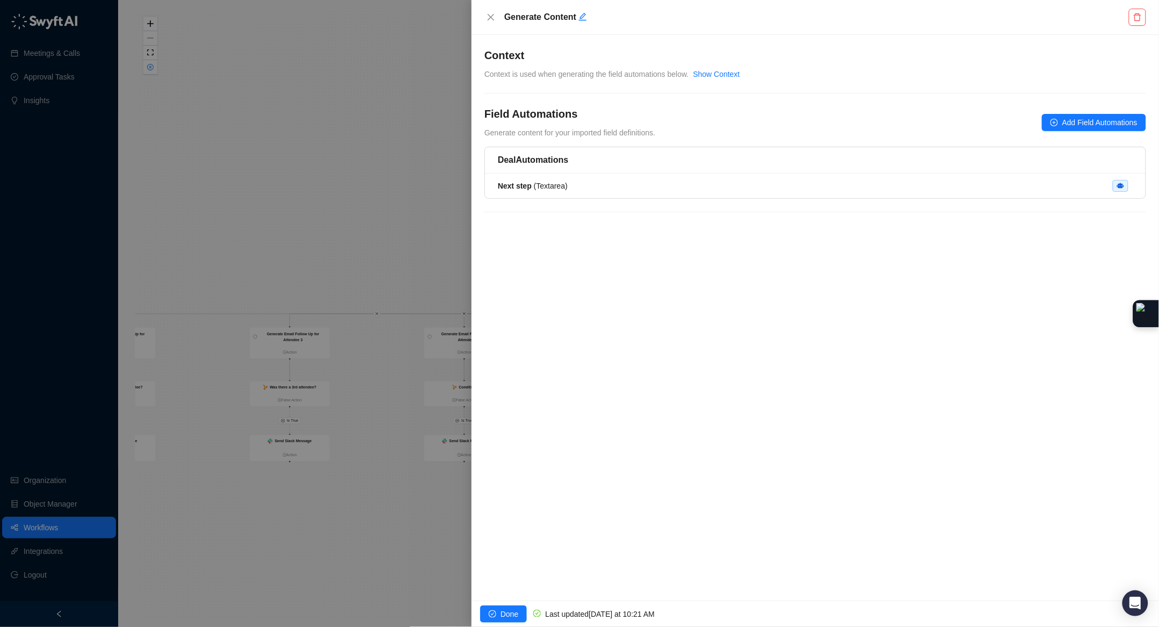
click at [212, 190] on div at bounding box center [579, 313] width 1159 height 627
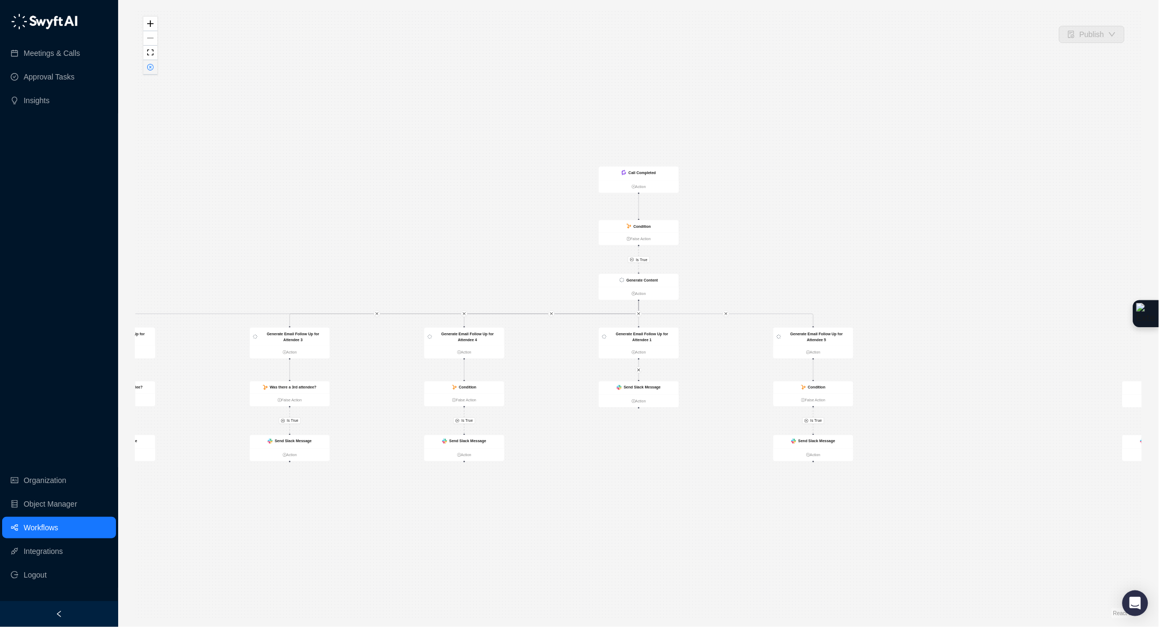
click at [145, 68] on button "button" at bounding box center [150, 67] width 14 height 14
